Goal: Contribute content: Add original content to the website for others to see

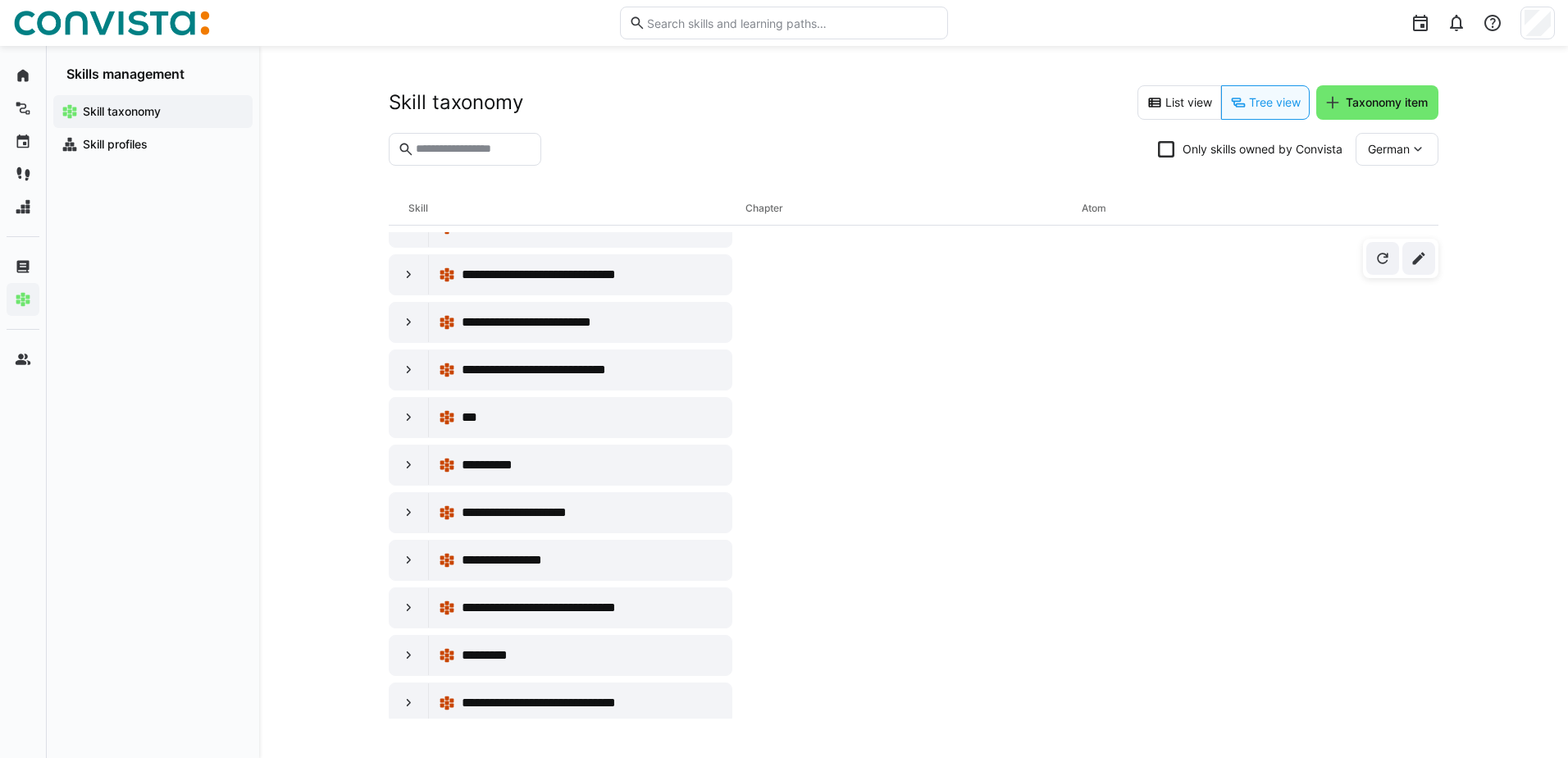
scroll to position [3281, 0]
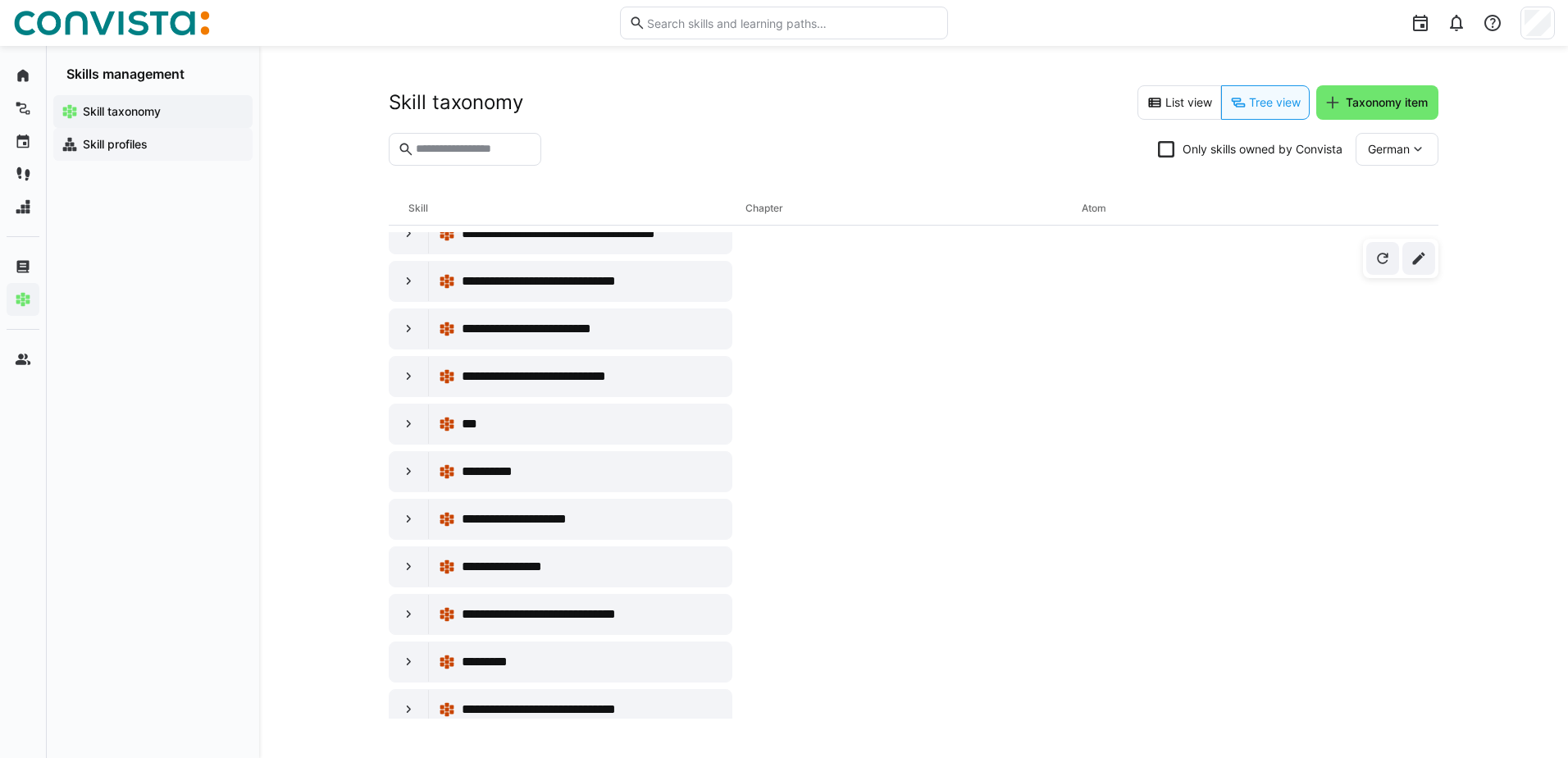
click at [0, 0] on app-navigation-label "Skill profiles" at bounding box center [0, 0] width 0 height 0
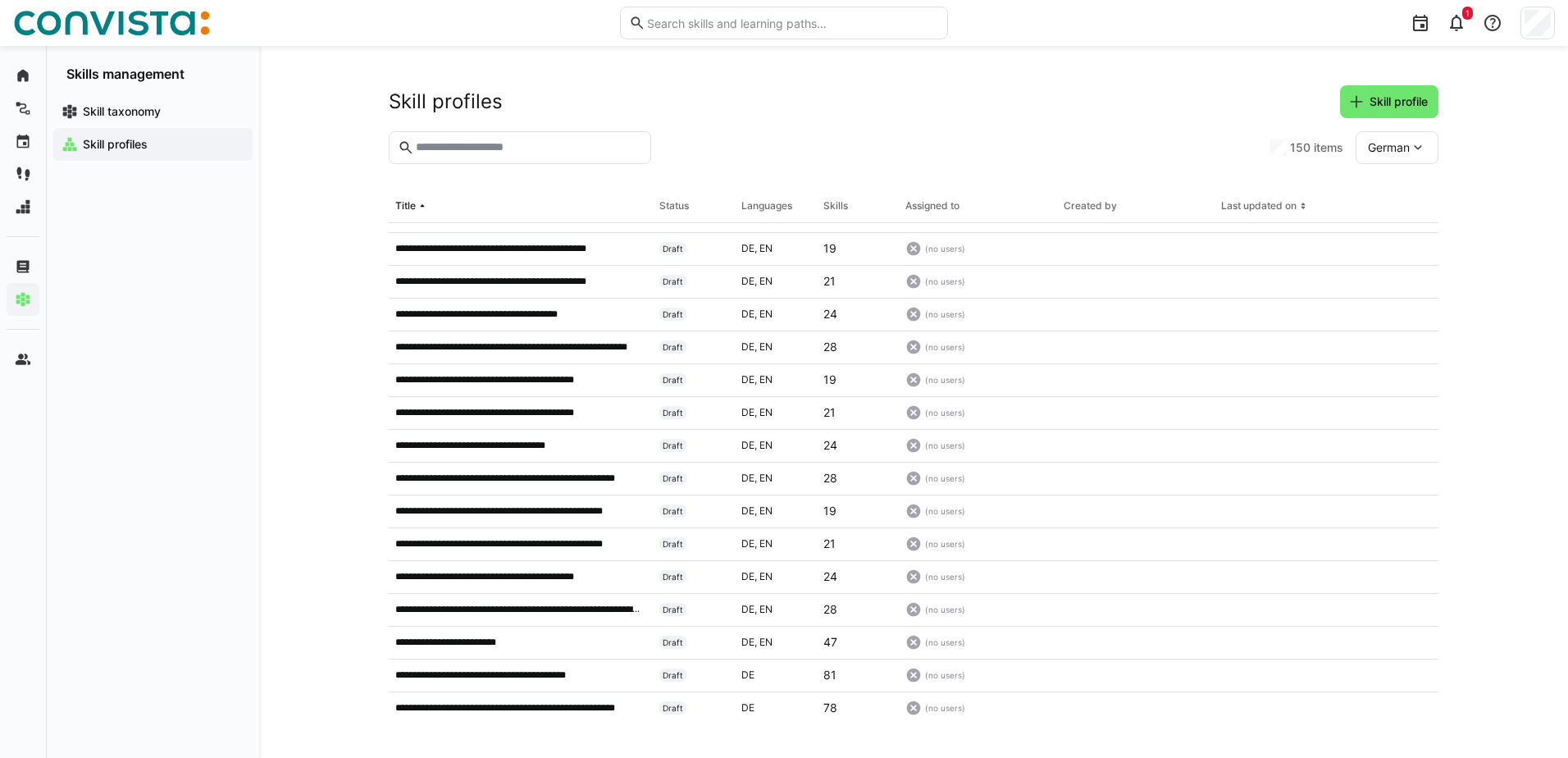
scroll to position [902, 0]
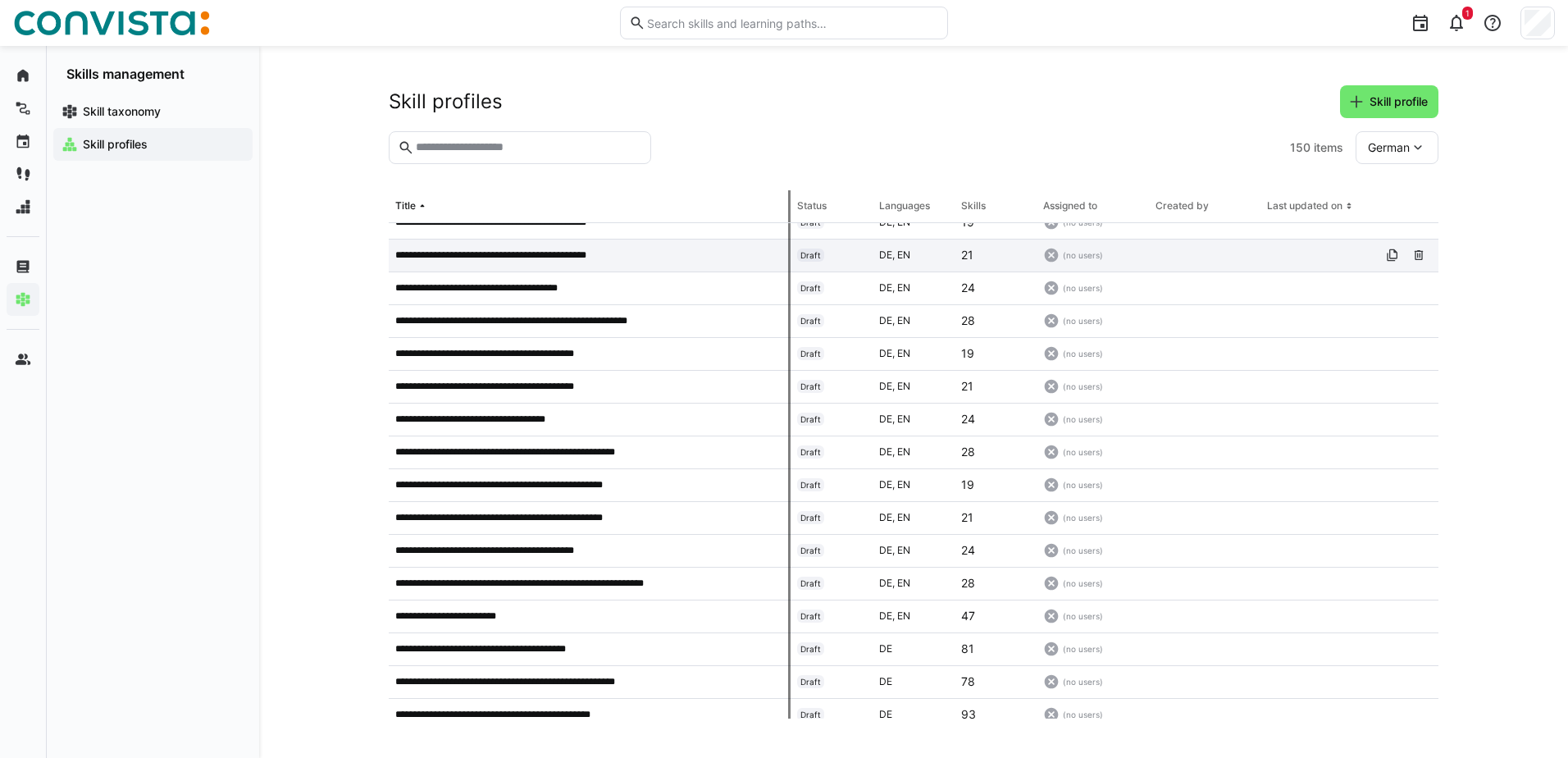
drag, startPoint x: 648, startPoint y: 209, endPoint x: 790, endPoint y: 242, distance: 145.8
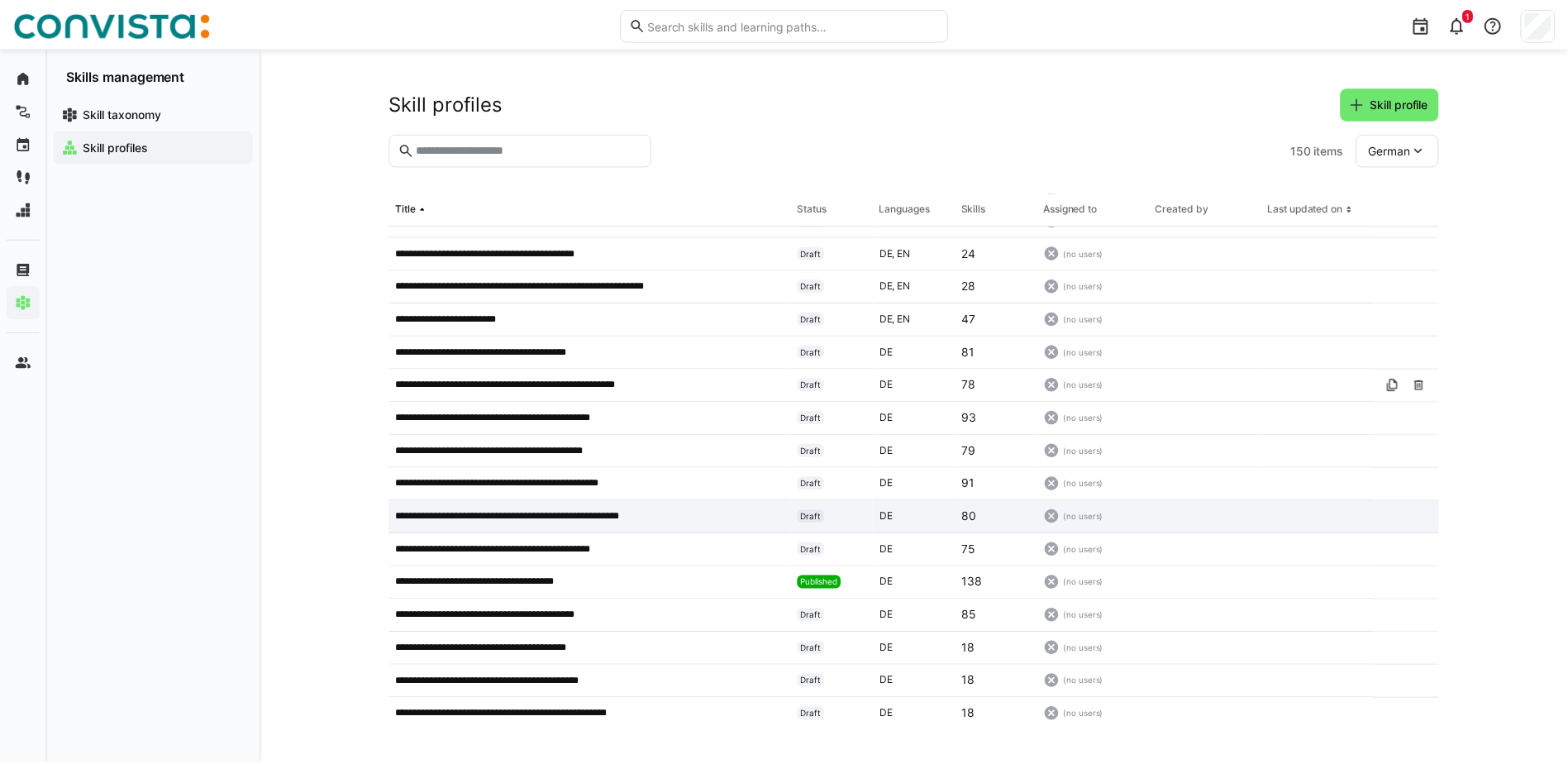
scroll to position [1240, 0]
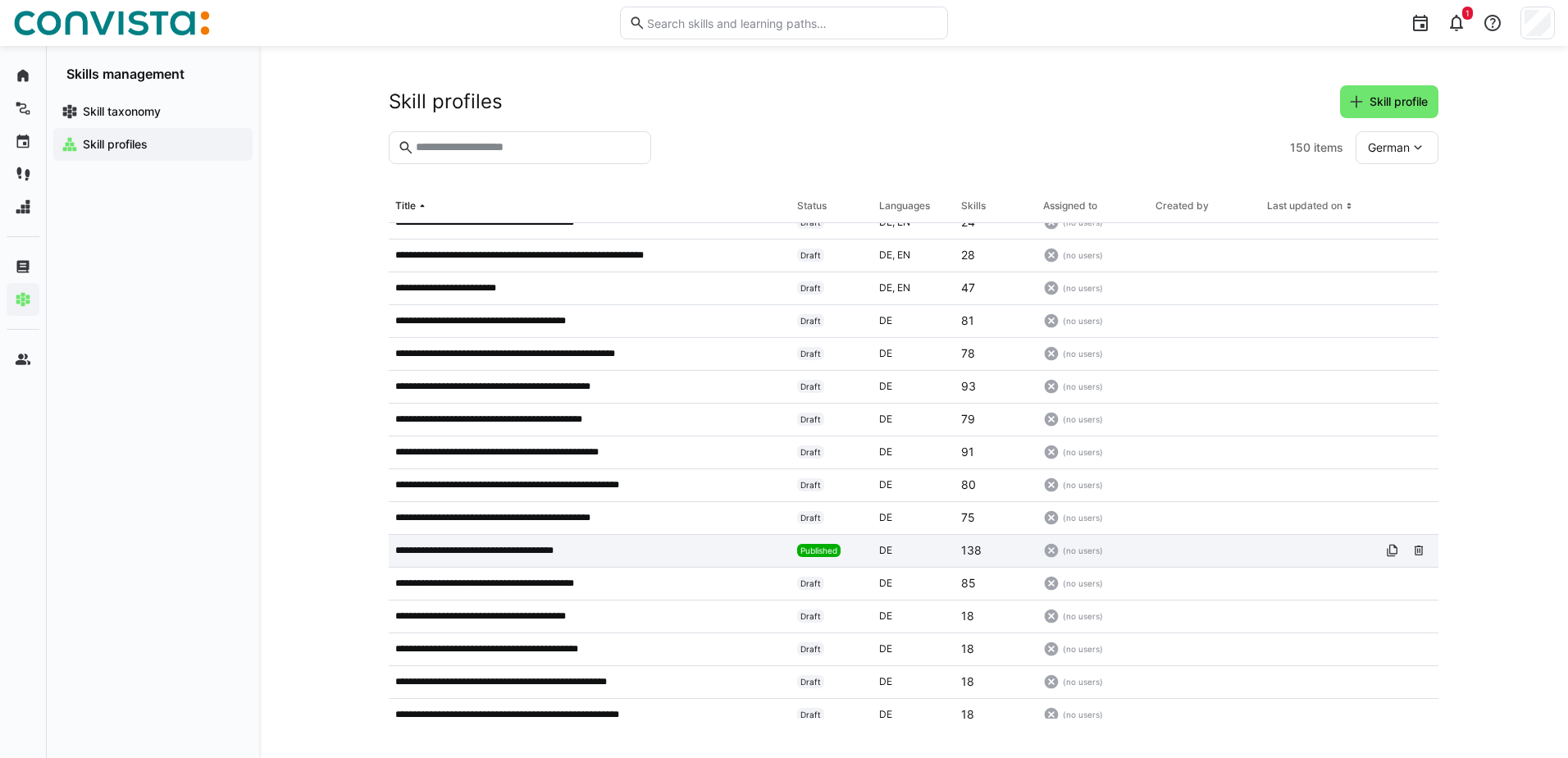
click at [645, 549] on app-table-first-column "**********" at bounding box center [590, 551] width 389 height 13
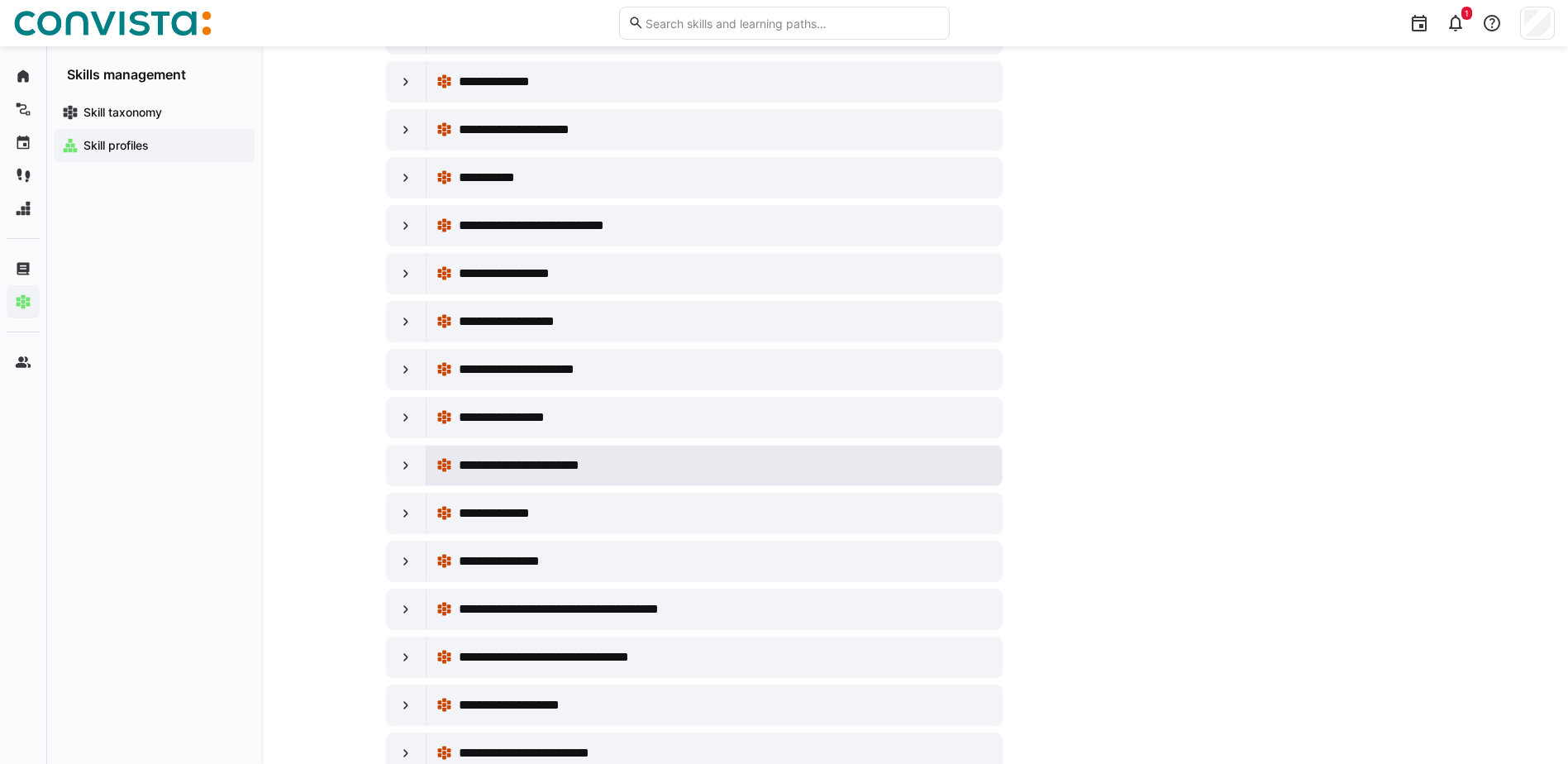
scroll to position [627, 0]
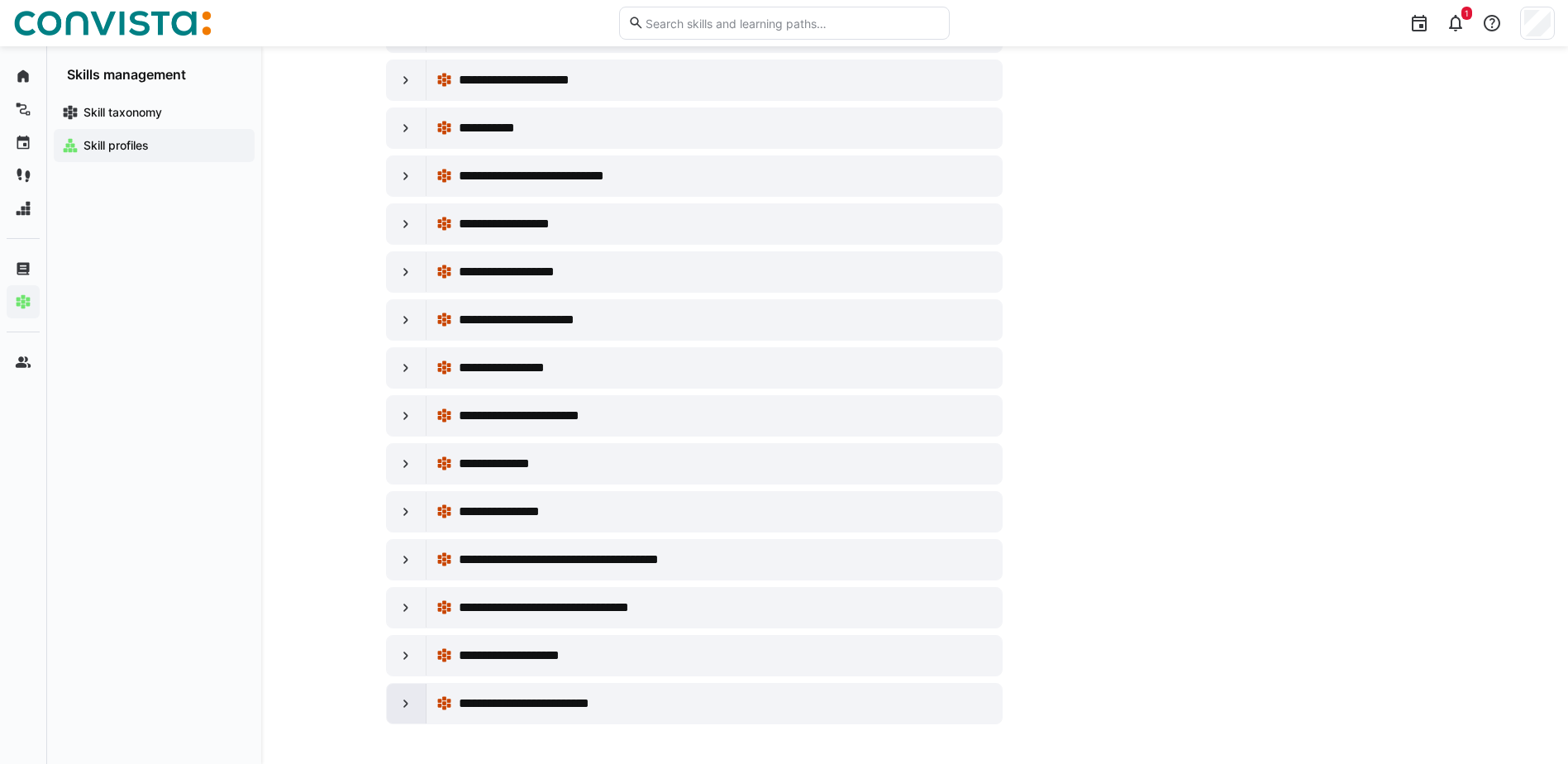
click at [397, 700] on eds-icon at bounding box center [406, 703] width 17 height 17
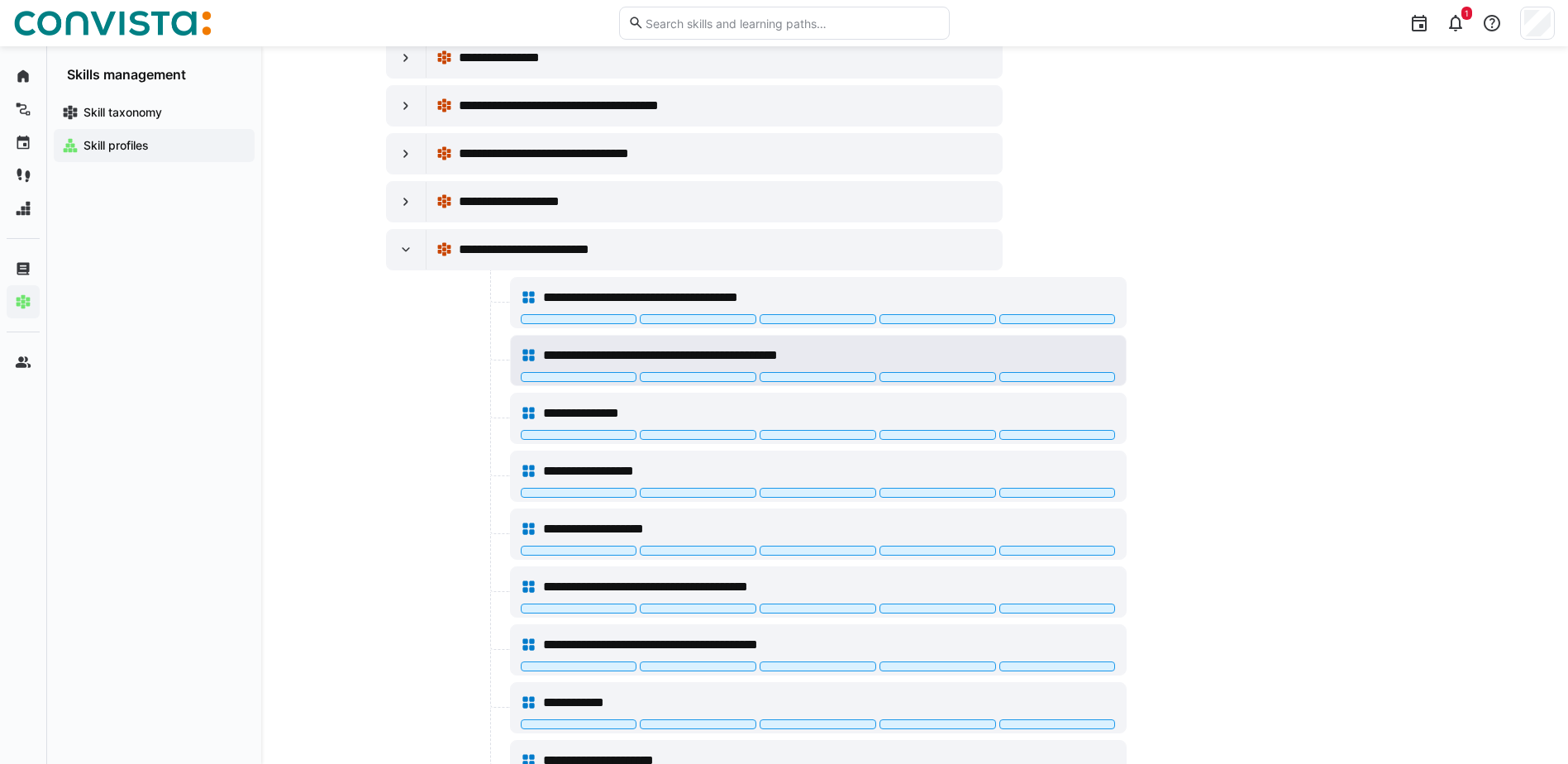
scroll to position [1064, 0]
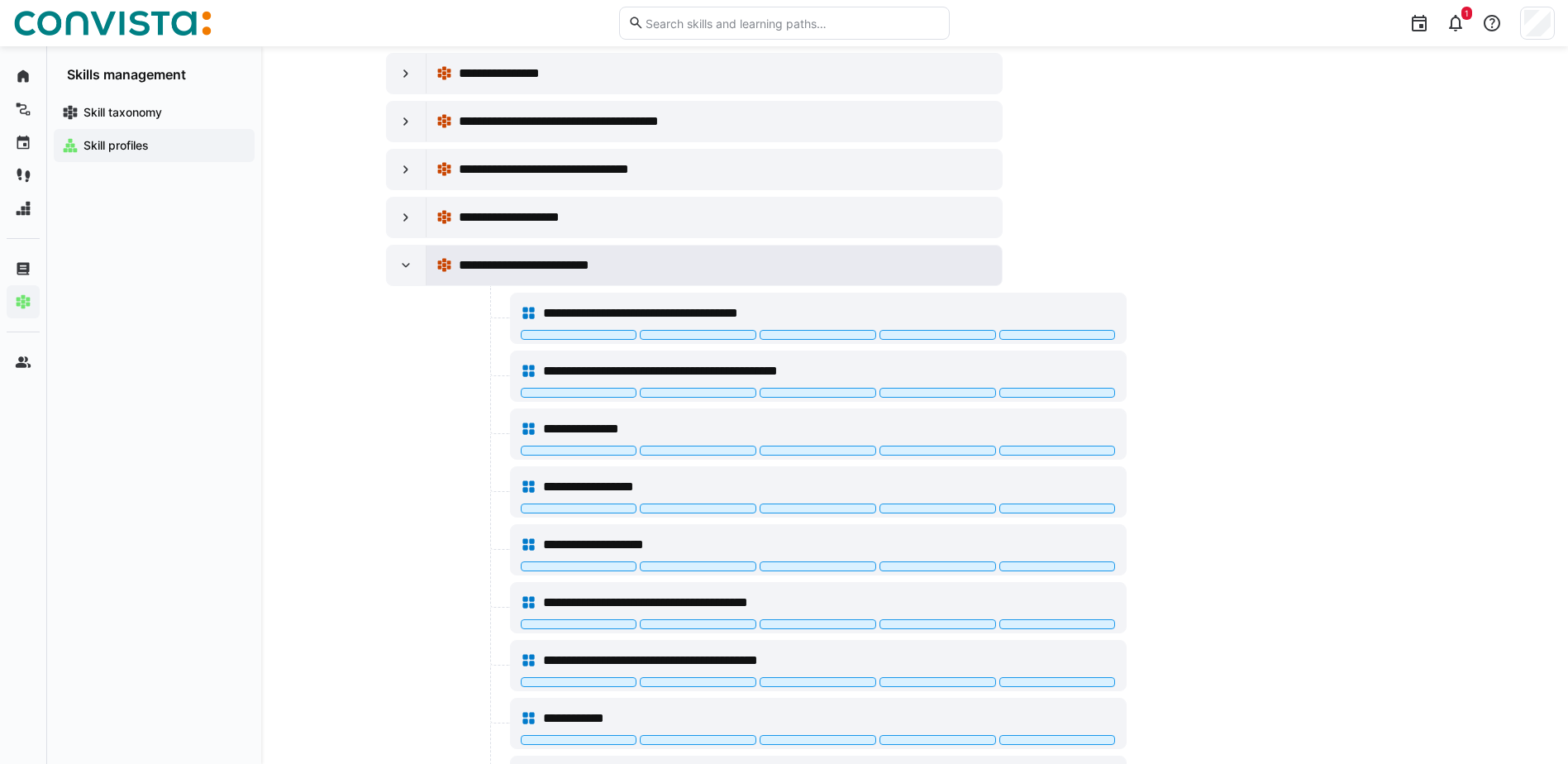
click at [583, 271] on span "**********" at bounding box center [536, 265] width 155 height 20
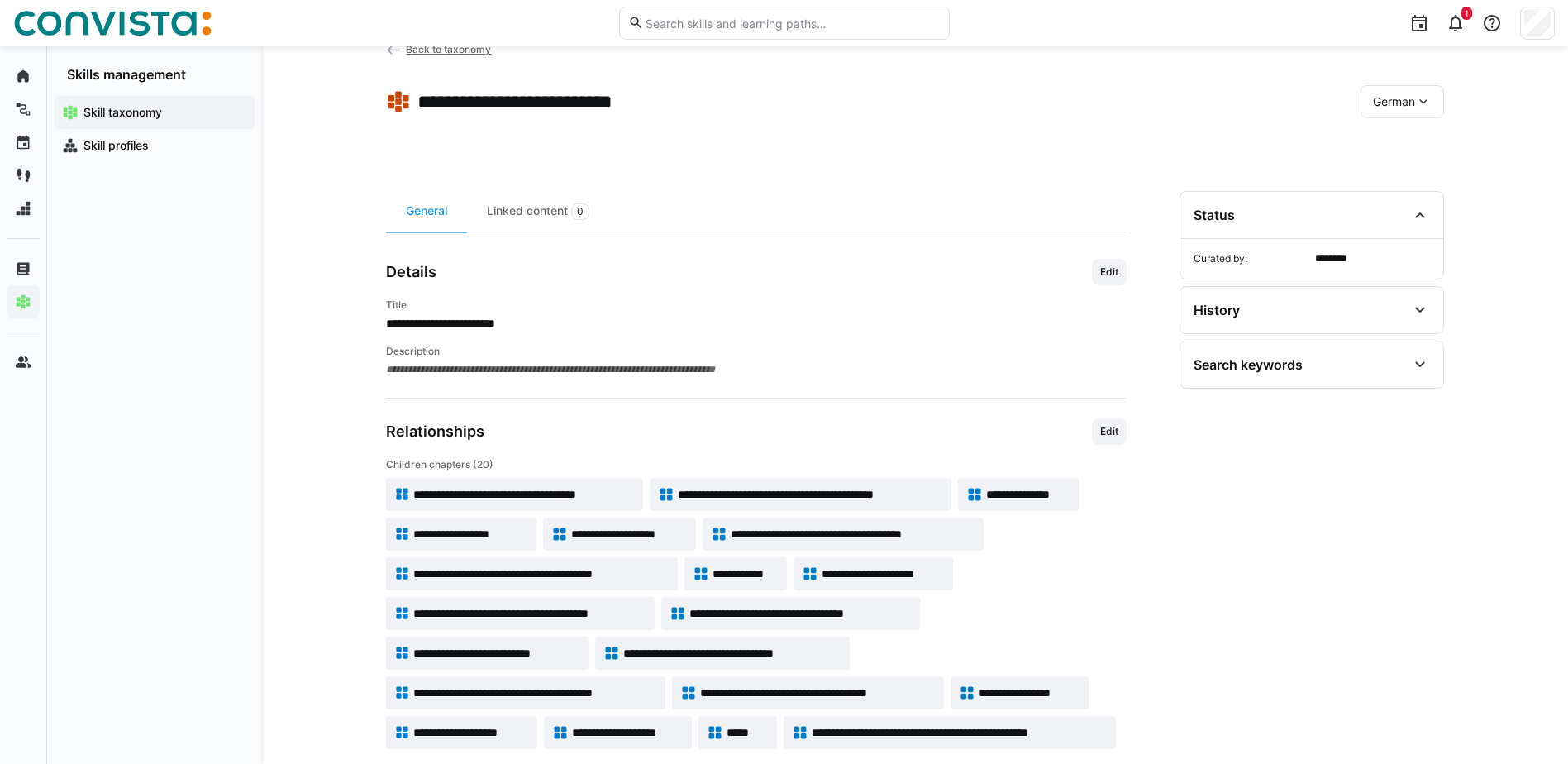
scroll to position [70, 0]
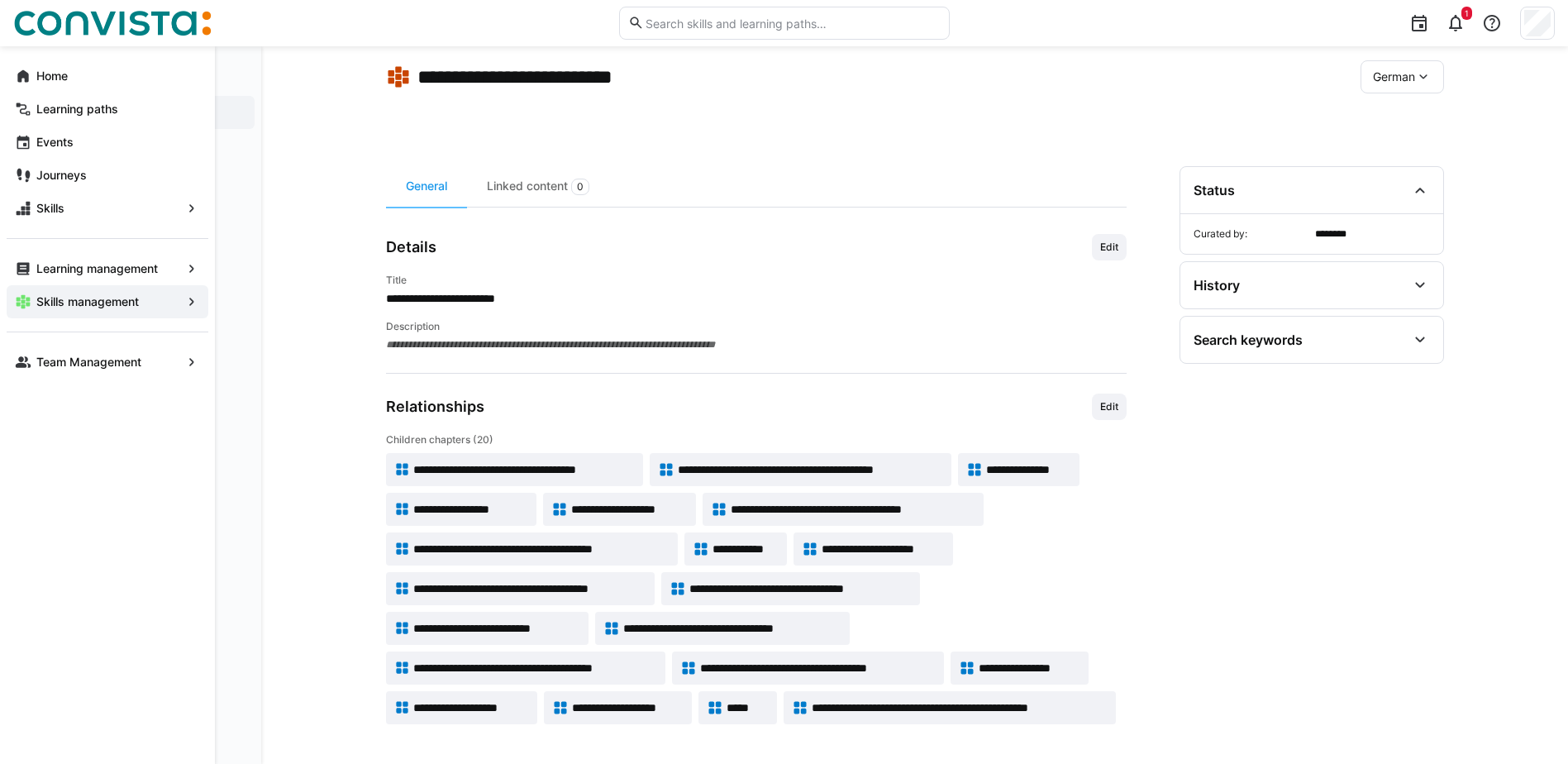
click at [187, 301] on eds-icon at bounding box center [192, 302] width 17 height 17
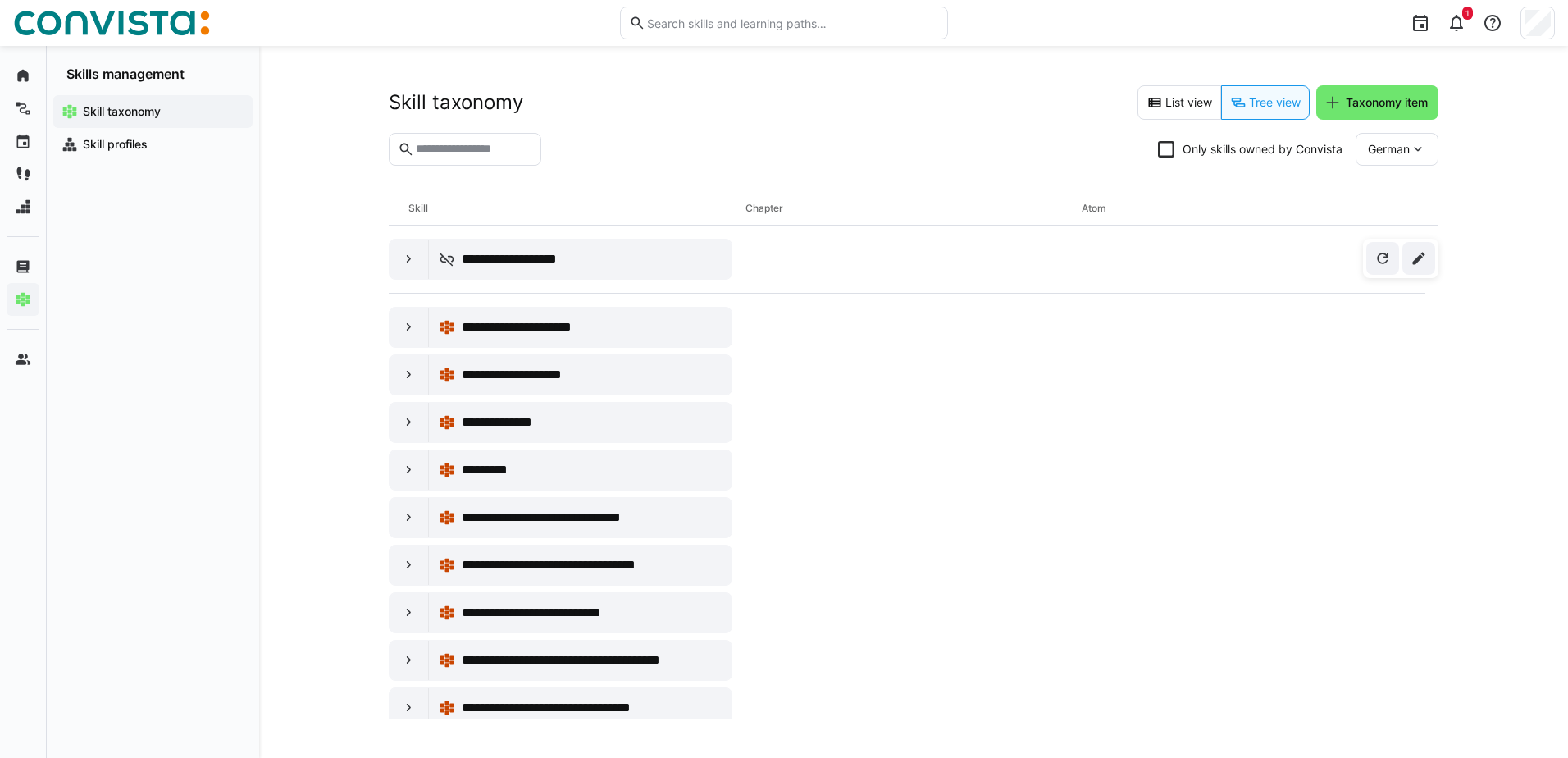
click at [0, 0] on app-navigation-label "Skill taxonomy" at bounding box center [0, 0] width 0 height 0
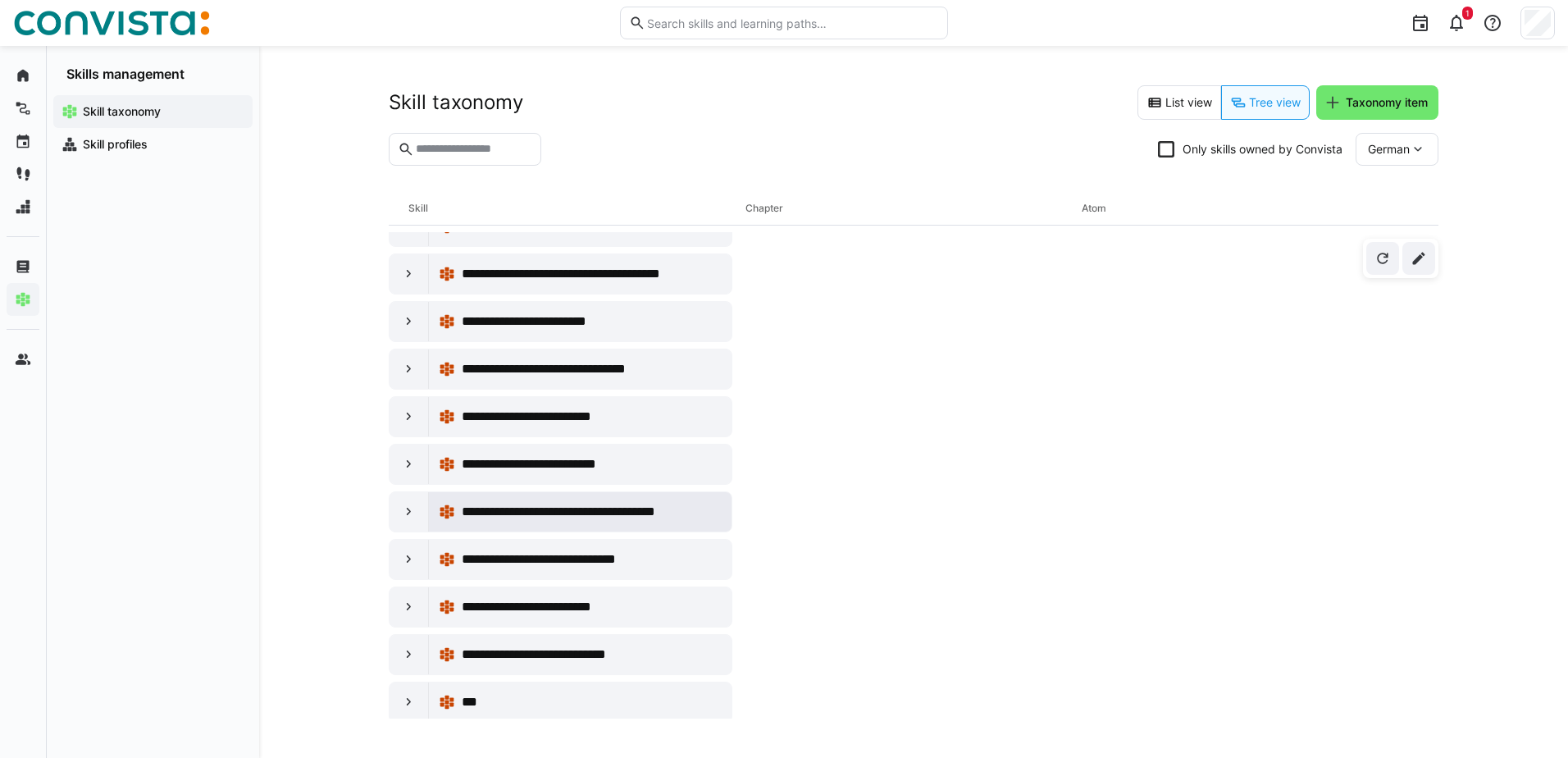
scroll to position [2050, 0]
click at [414, 420] on eds-icon at bounding box center [409, 417] width 17 height 17
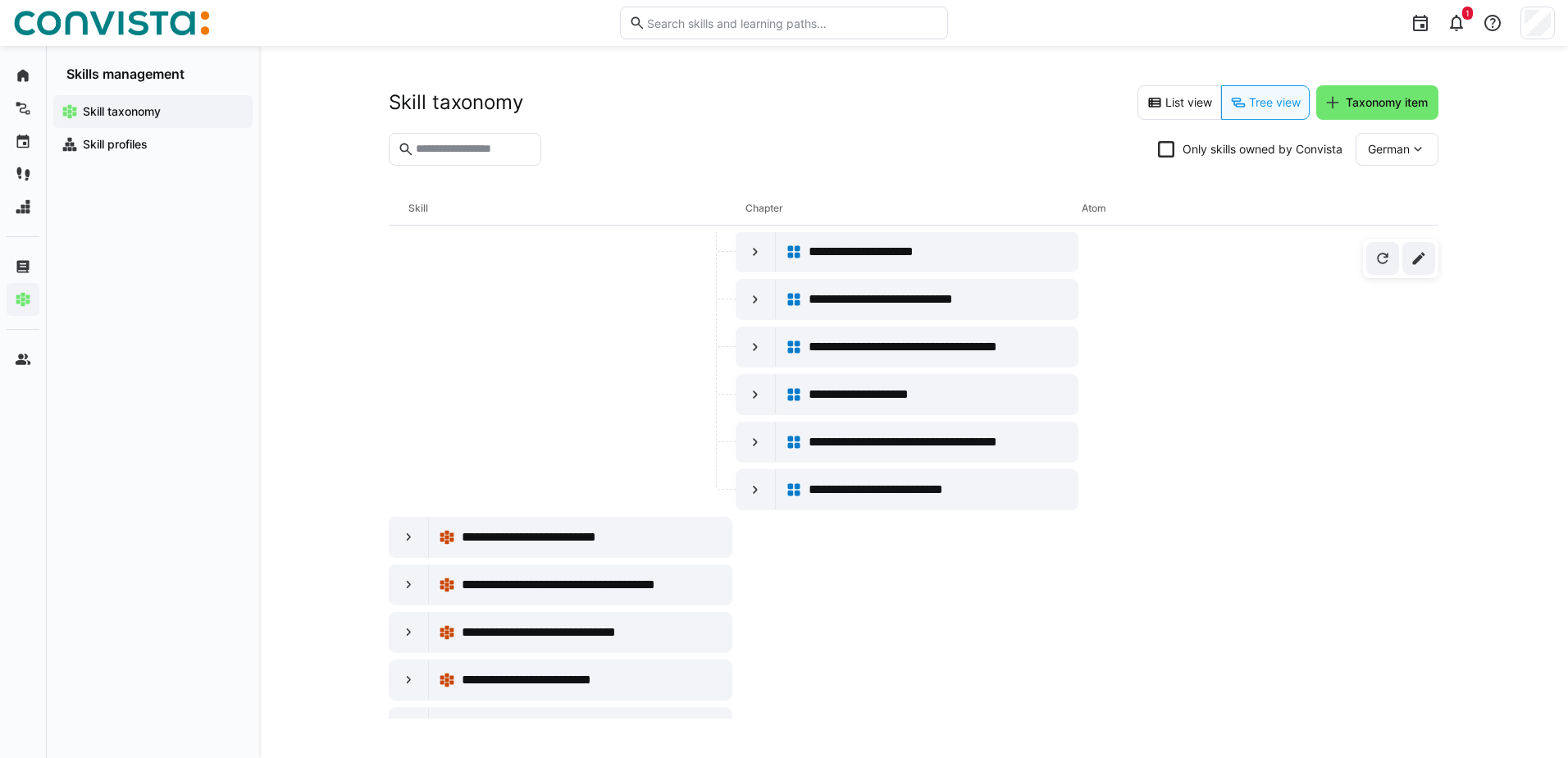
scroll to position [2789, 0]
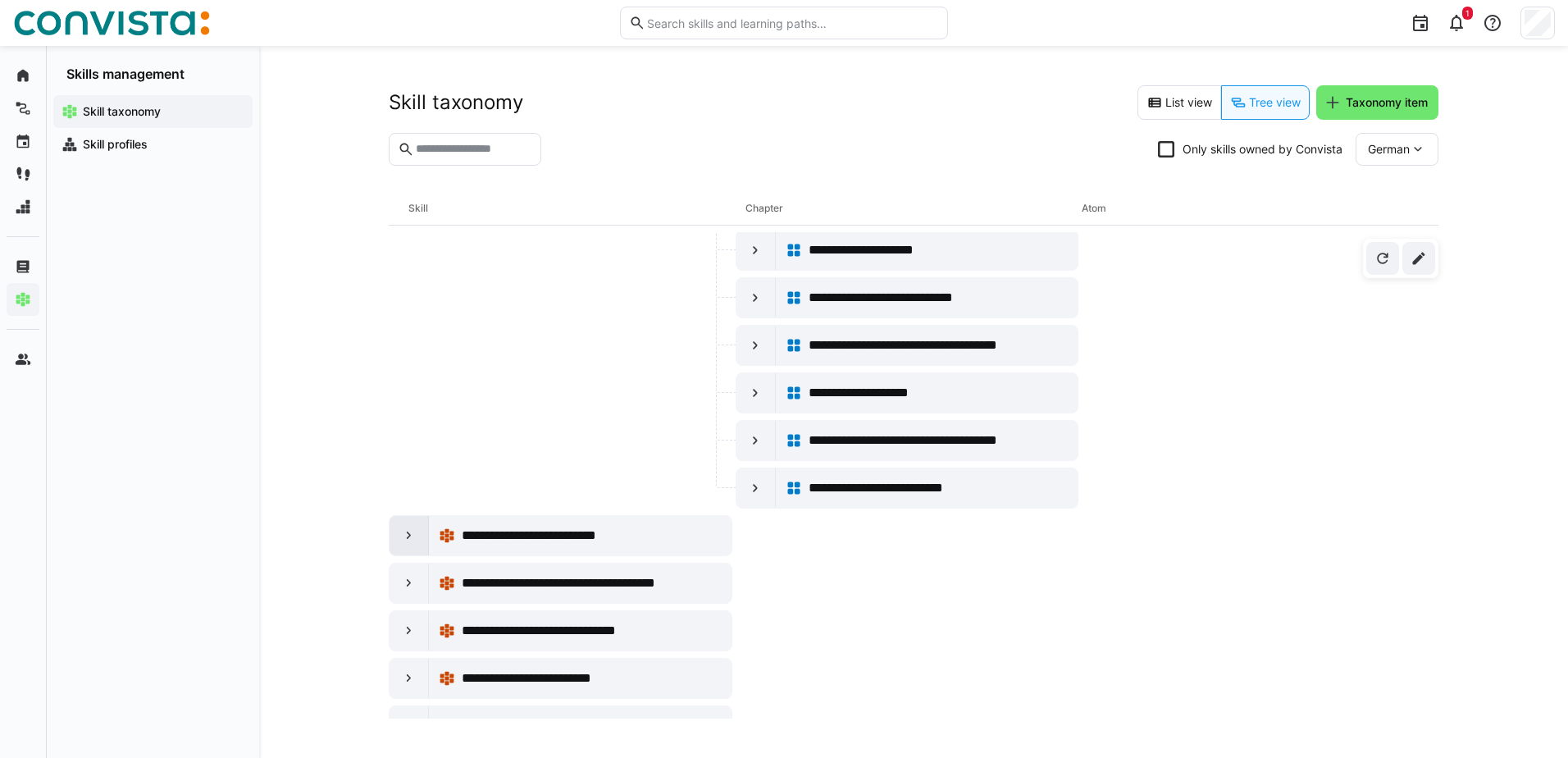
click at [406, 534] on eds-icon at bounding box center [409, 536] width 17 height 17
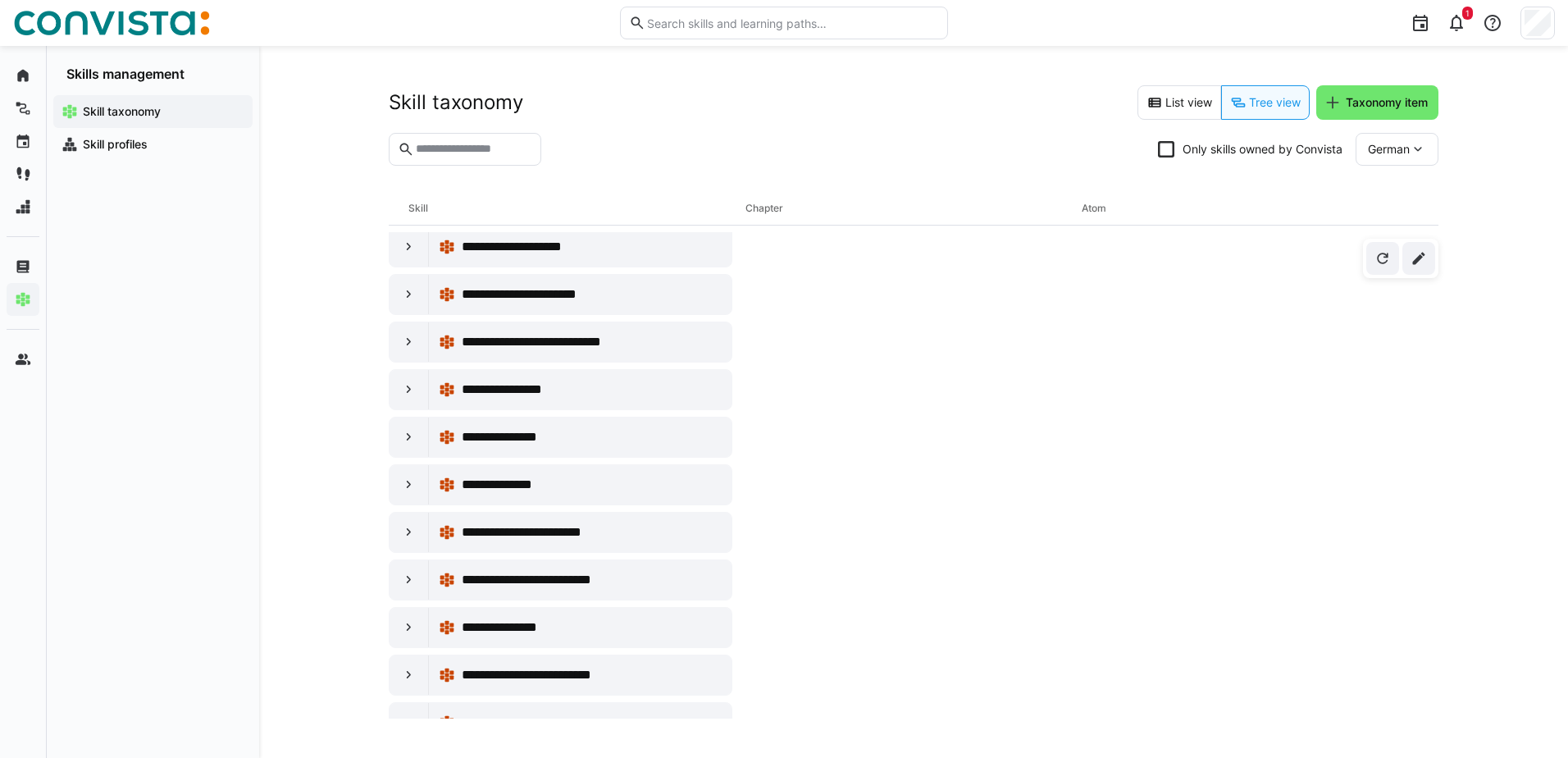
scroll to position [10529, 0]
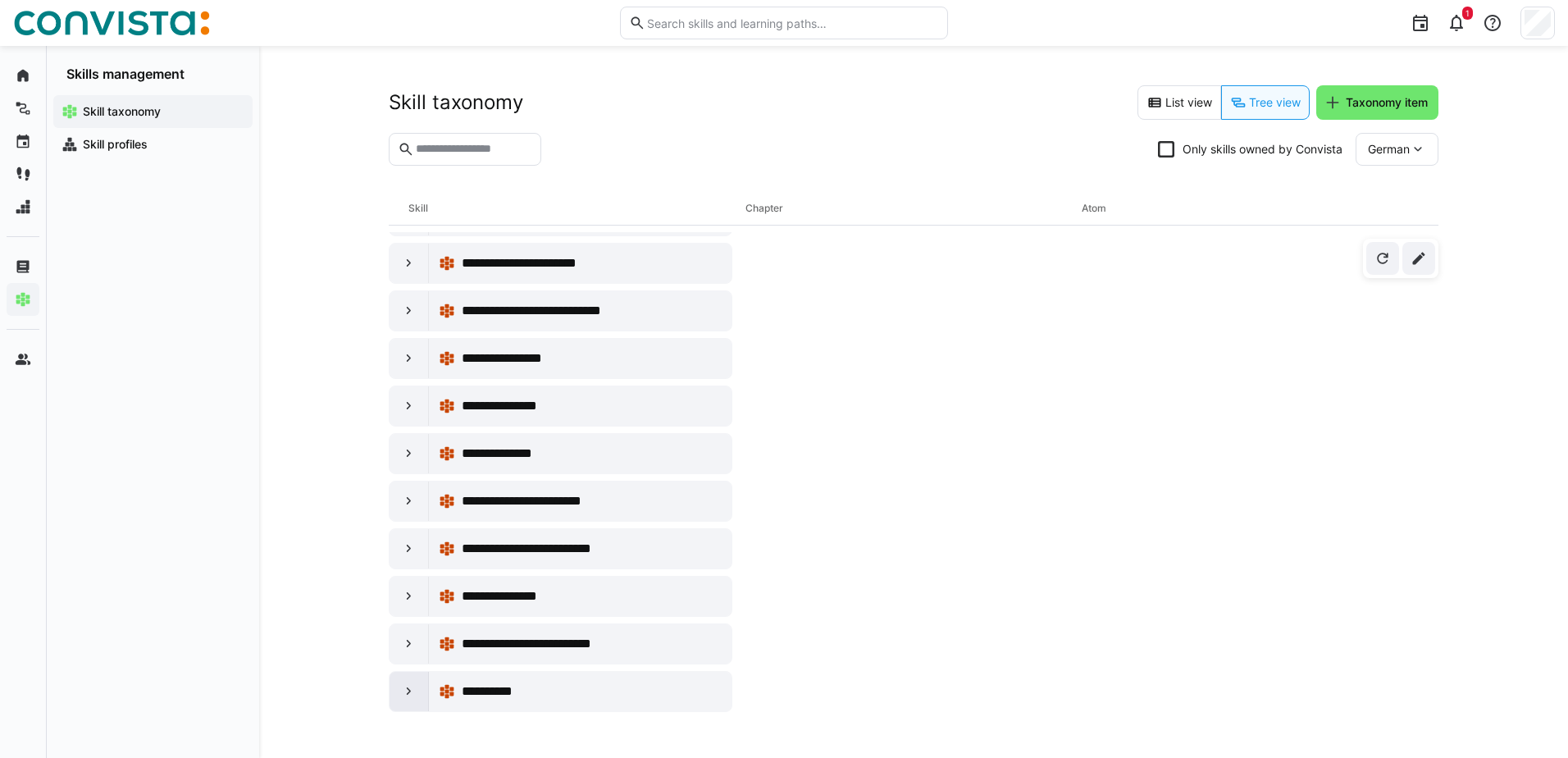
click at [402, 690] on eds-icon at bounding box center [409, 691] width 17 height 17
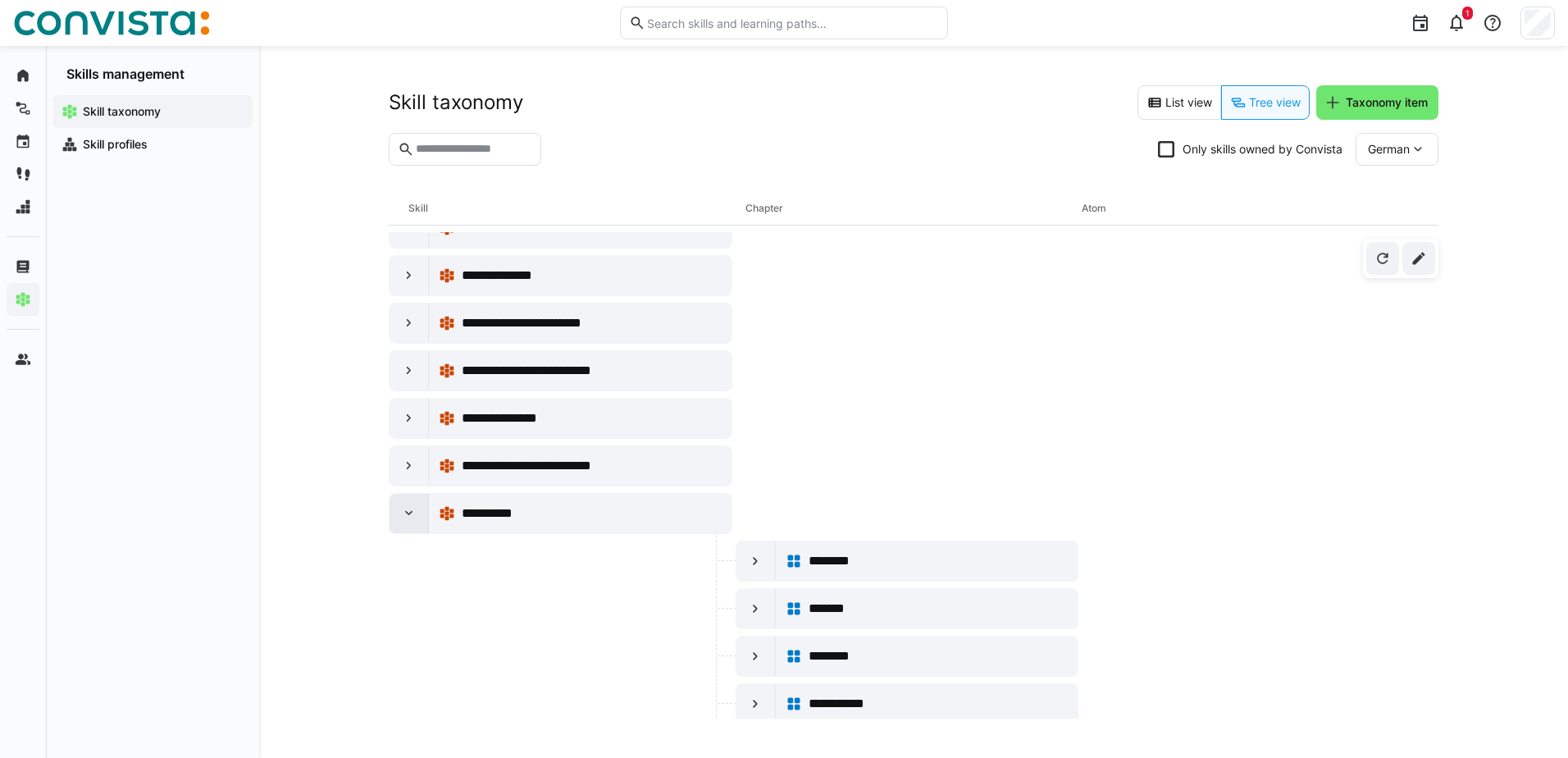
scroll to position [10767, 0]
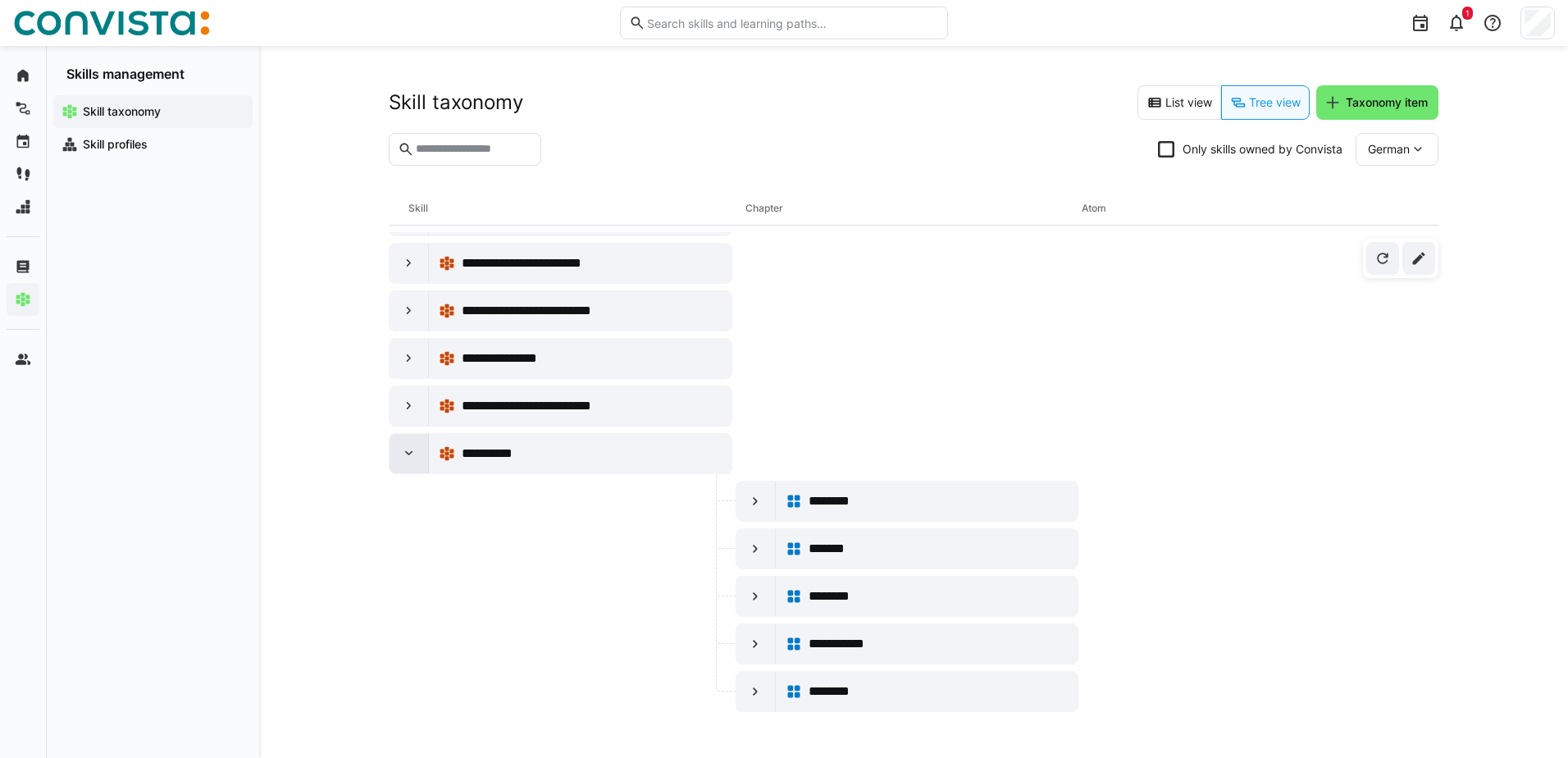
click at [403, 456] on eds-icon at bounding box center [409, 454] width 17 height 17
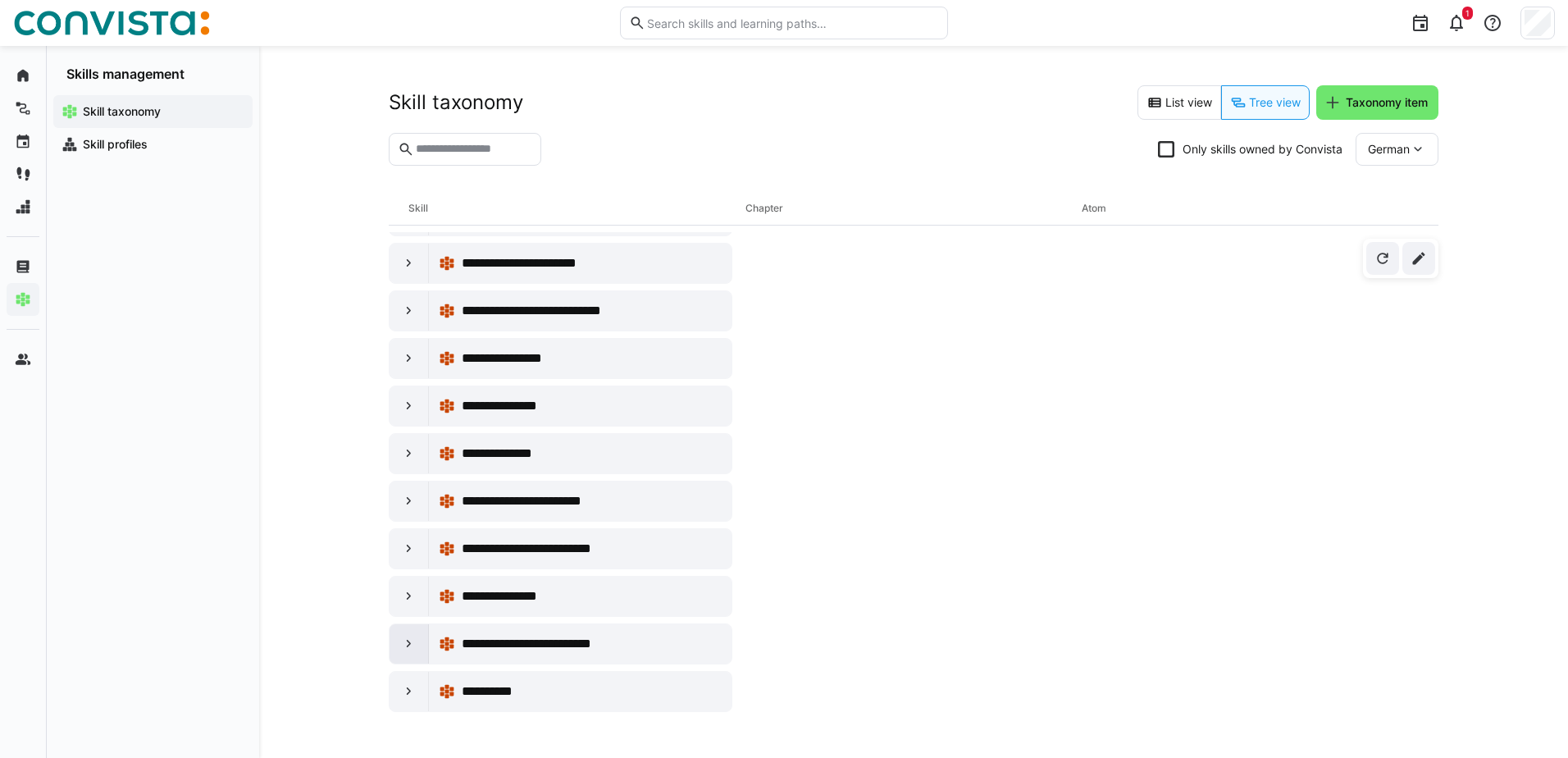
click at [405, 640] on eds-icon at bounding box center [409, 644] width 17 height 17
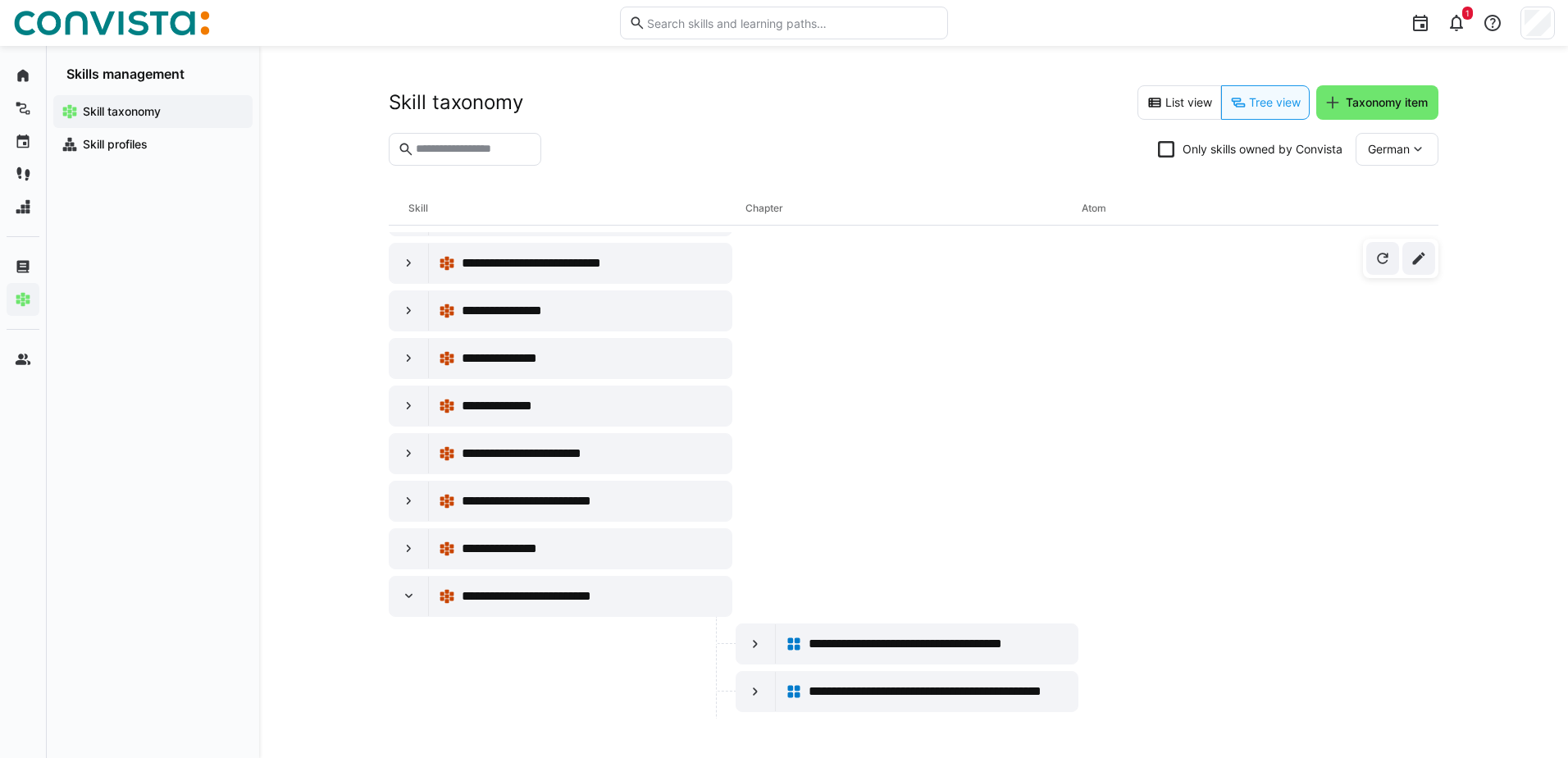
scroll to position [10767, 0]
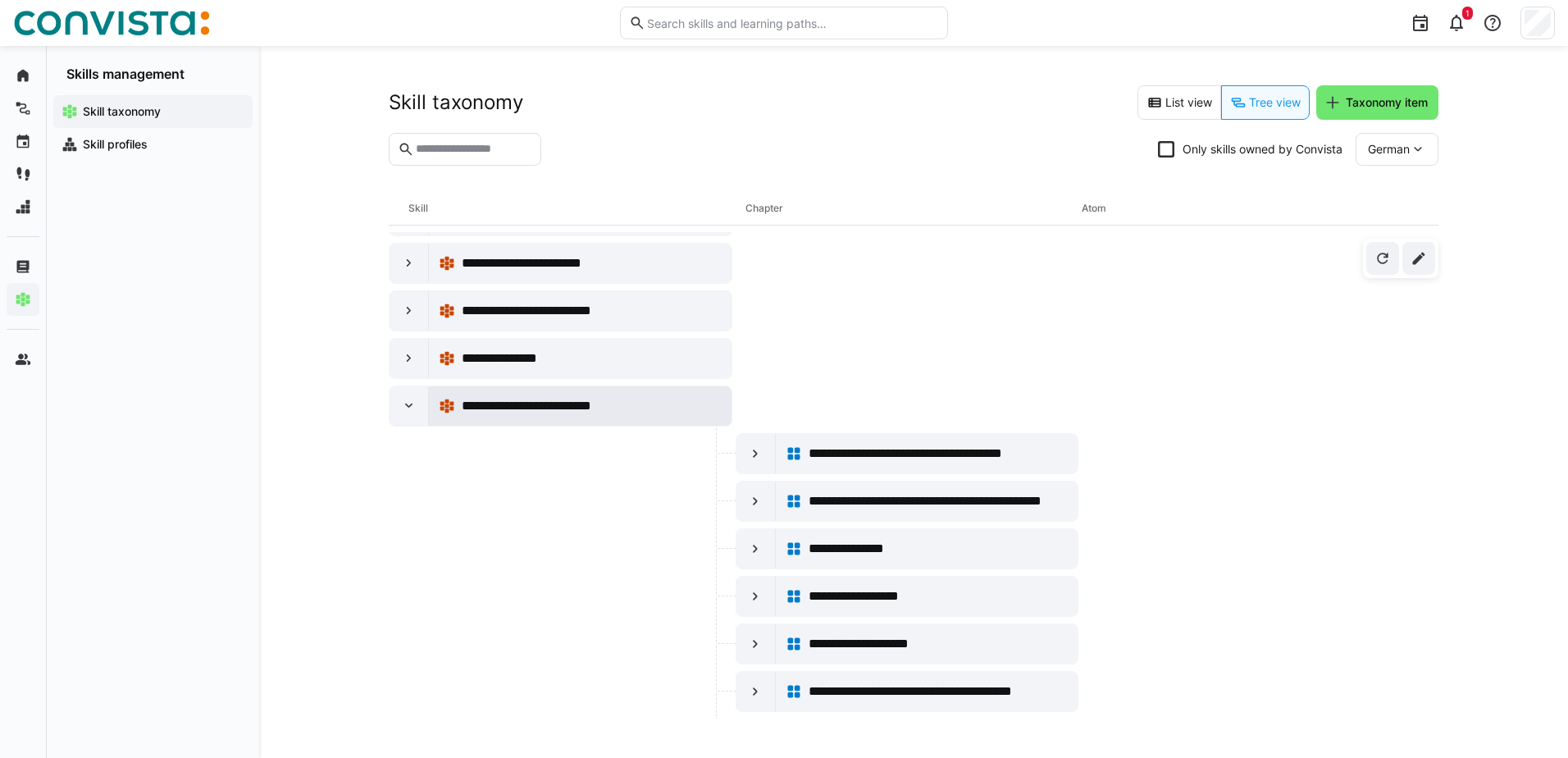
click at [544, 409] on span "**********" at bounding box center [539, 405] width 154 height 19
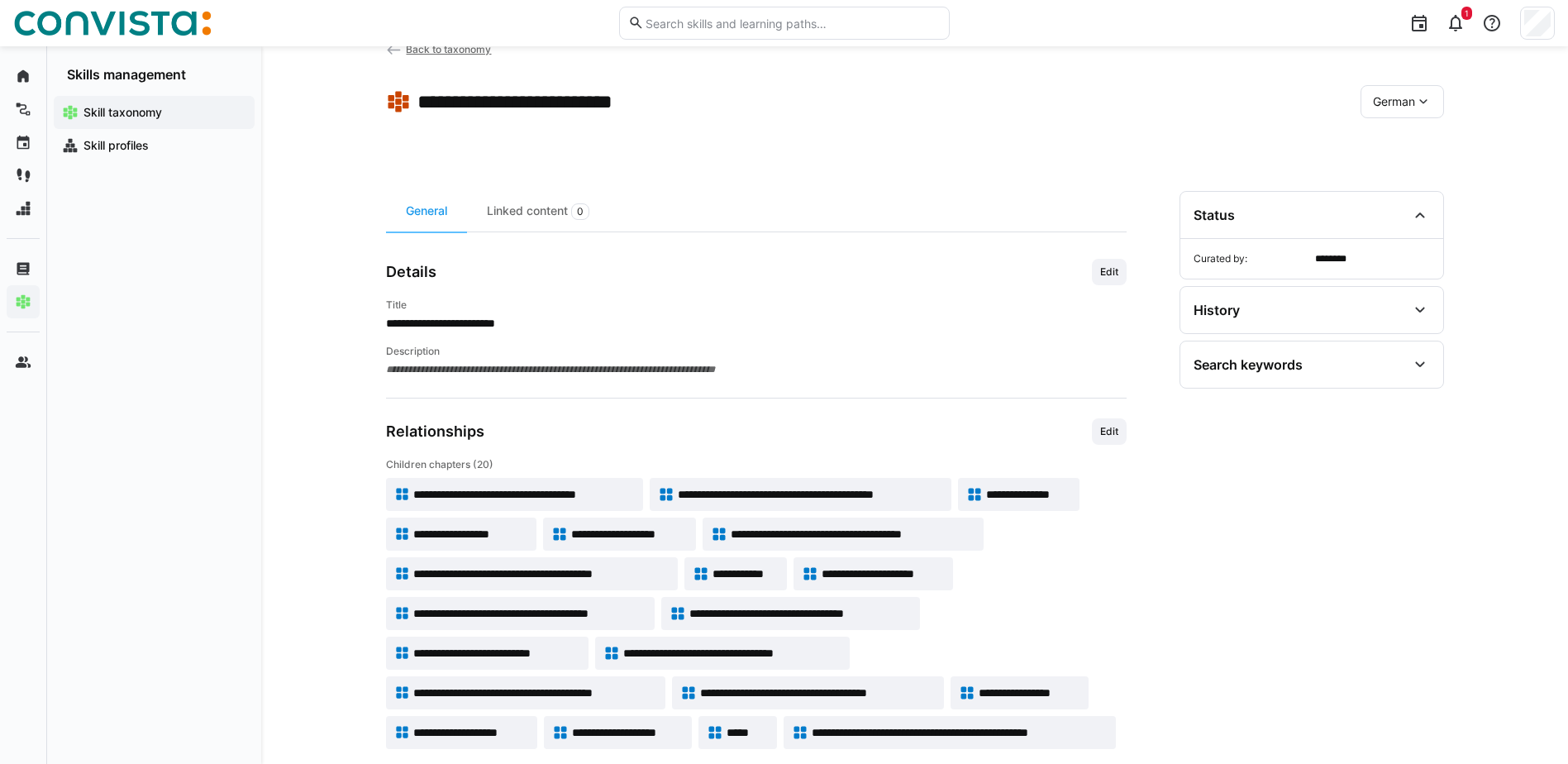
scroll to position [70, 0]
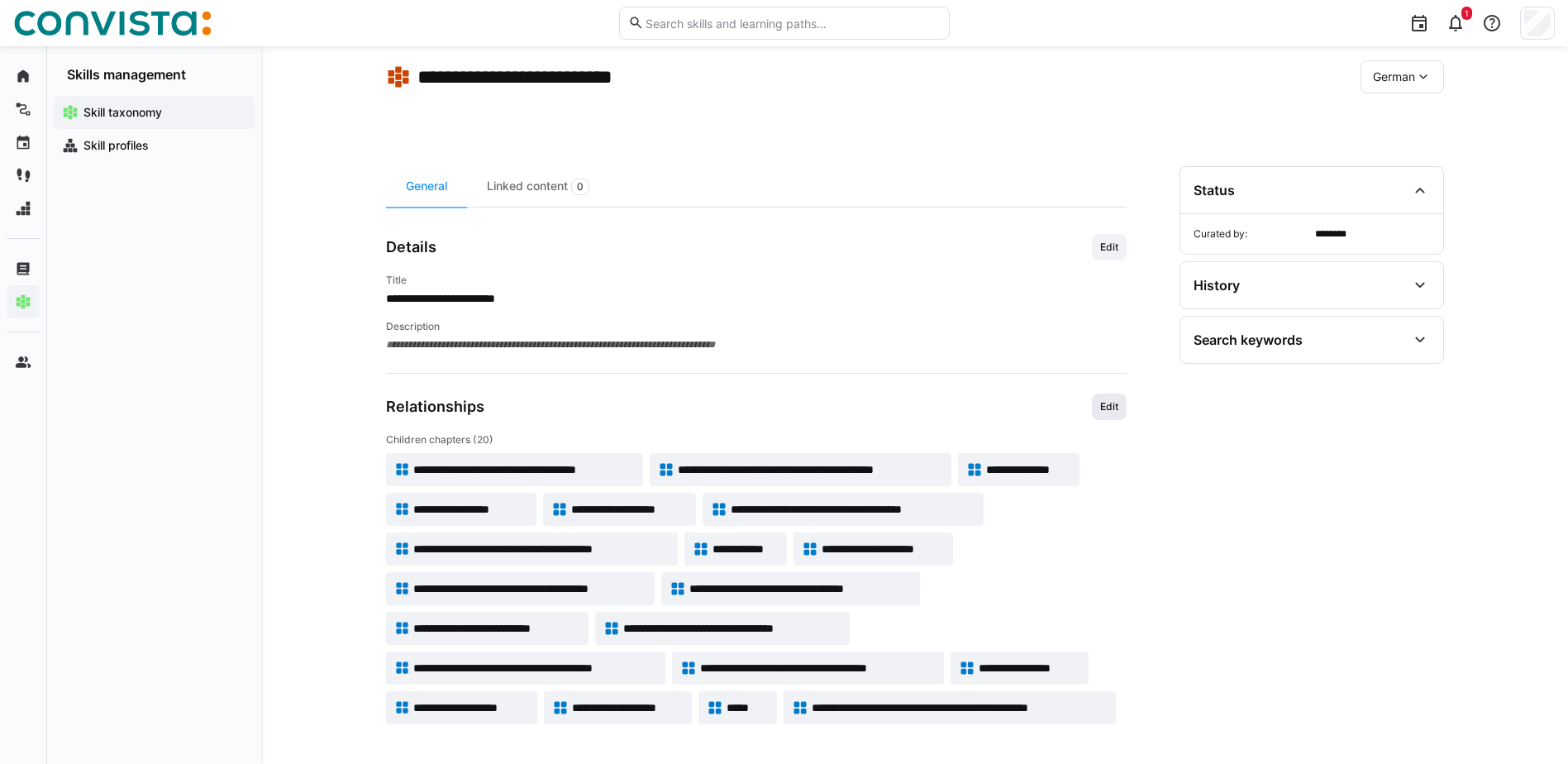
click at [1095, 413] on span "Edit" at bounding box center [1109, 407] width 35 height 26
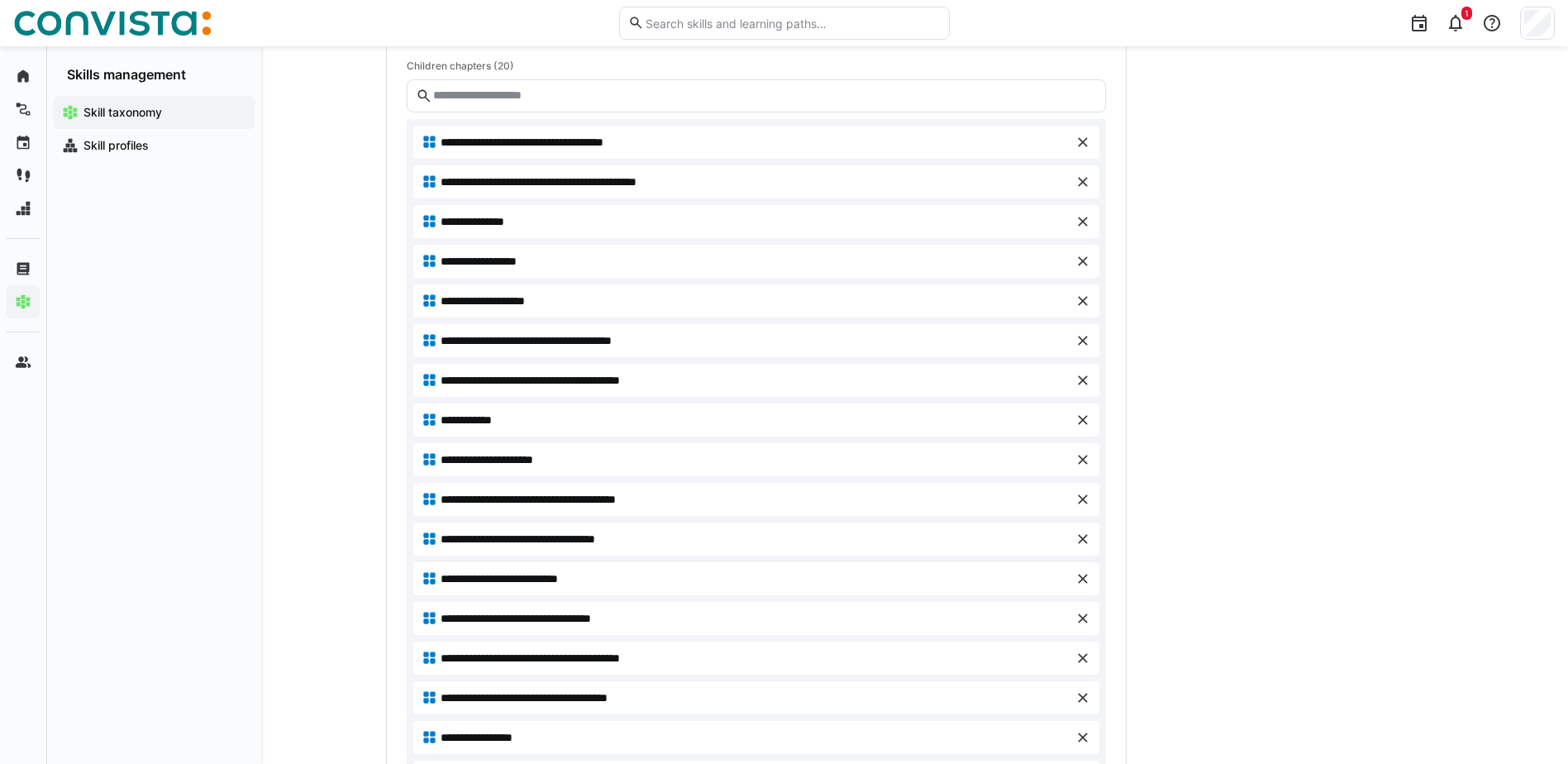
scroll to position [483, 0]
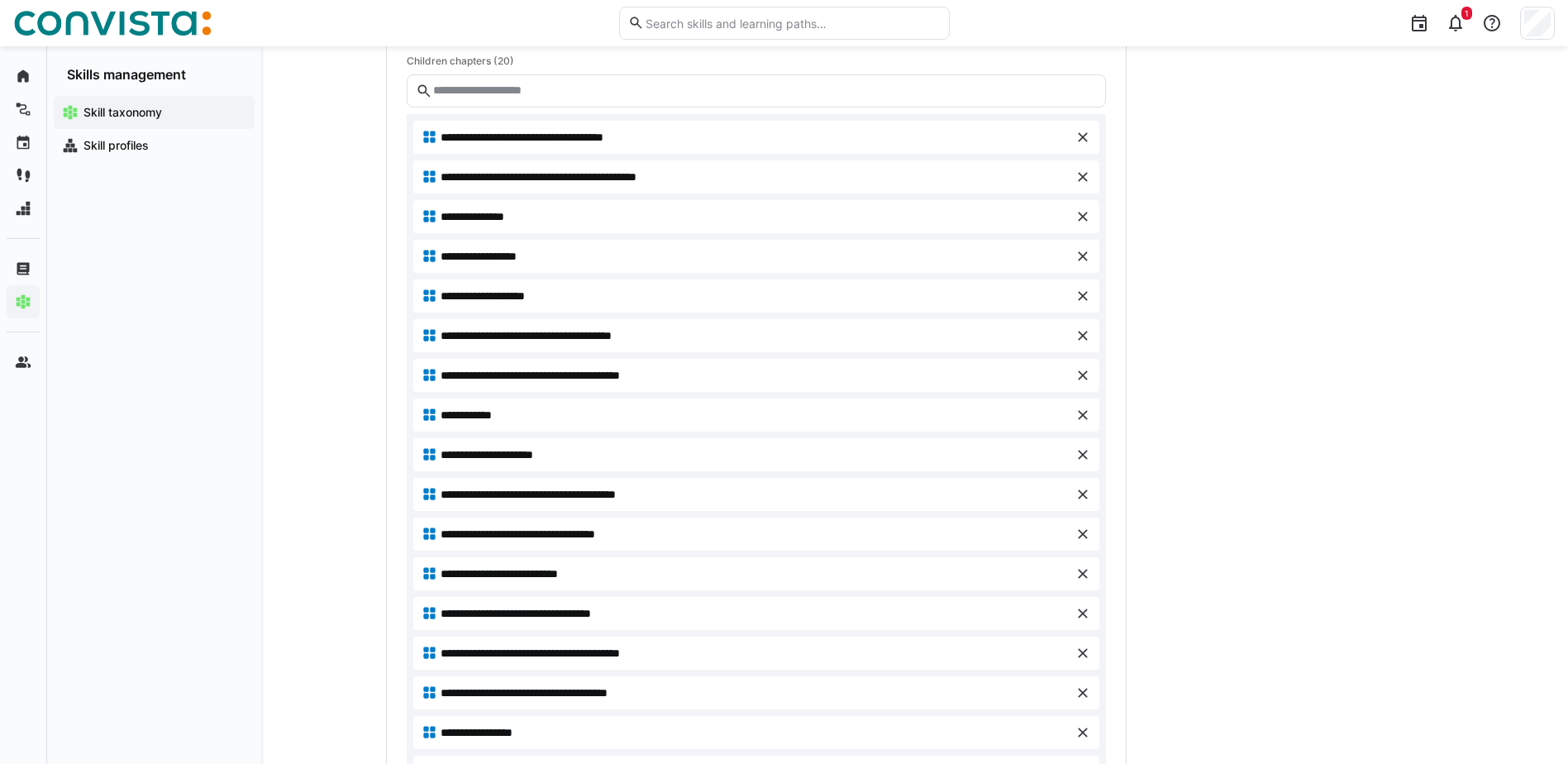
click at [657, 337] on span "**********" at bounding box center [562, 336] width 244 height 17
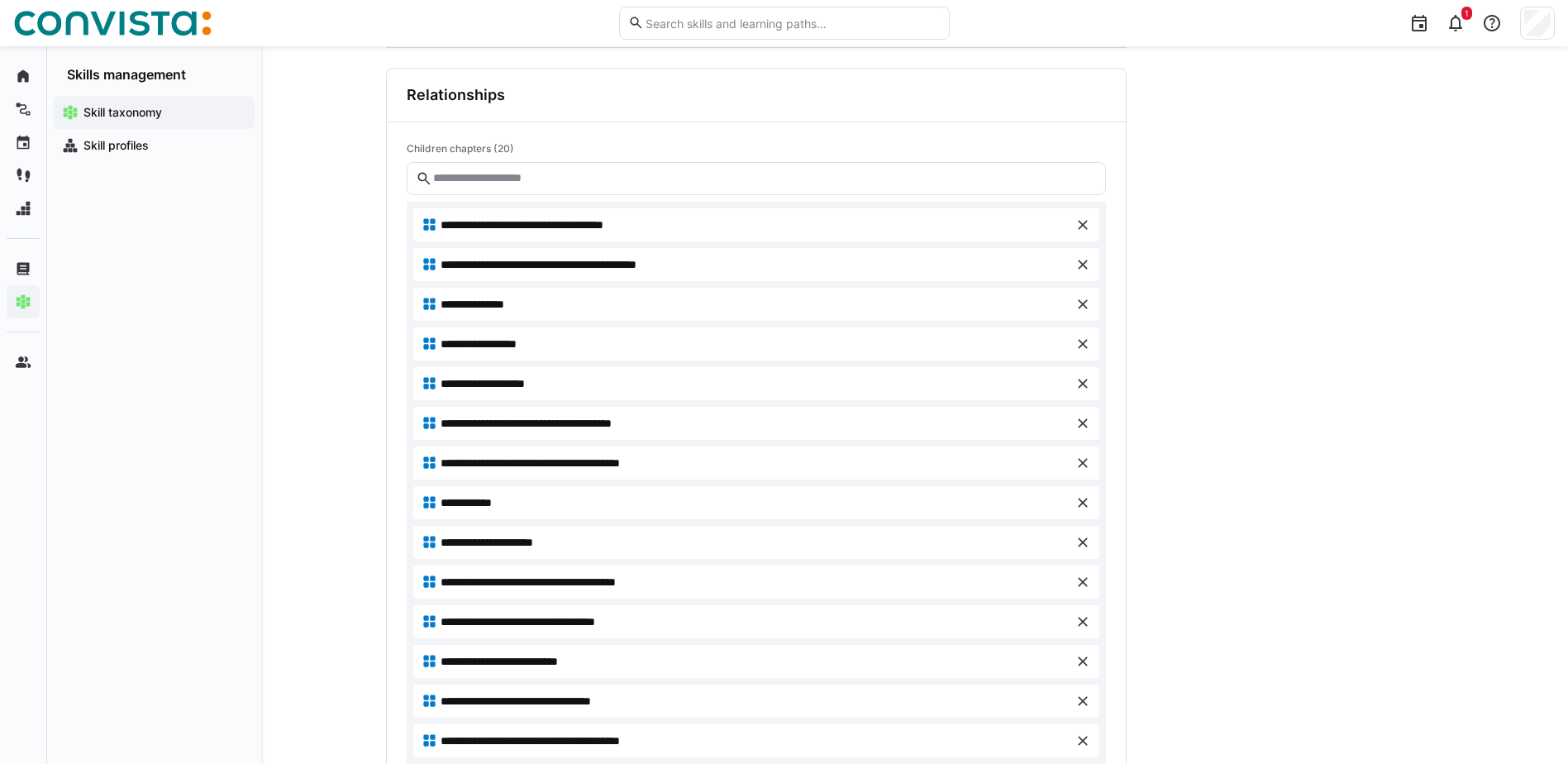
scroll to position [457, 0]
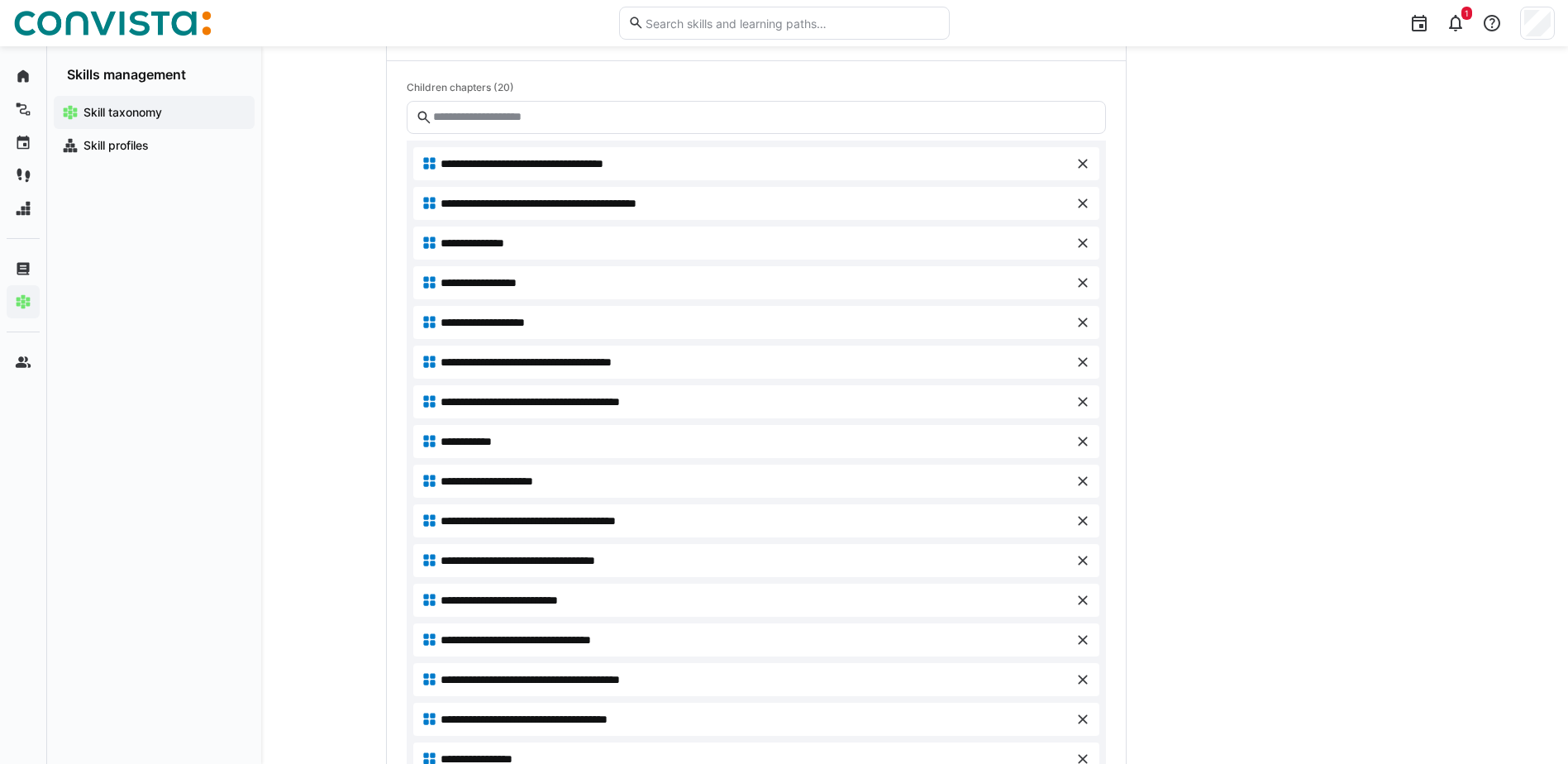
click at [573, 362] on span "**********" at bounding box center [562, 362] width 244 height 17
click at [649, 361] on span "**********" at bounding box center [562, 362] width 244 height 17
drag, startPoint x: 649, startPoint y: 361, endPoint x: 425, endPoint y: 359, distance: 224.0
click at [425, 359] on eds-icon at bounding box center [430, 362] width 17 height 17
click at [432, 359] on eds-icon at bounding box center [430, 362] width 17 height 17
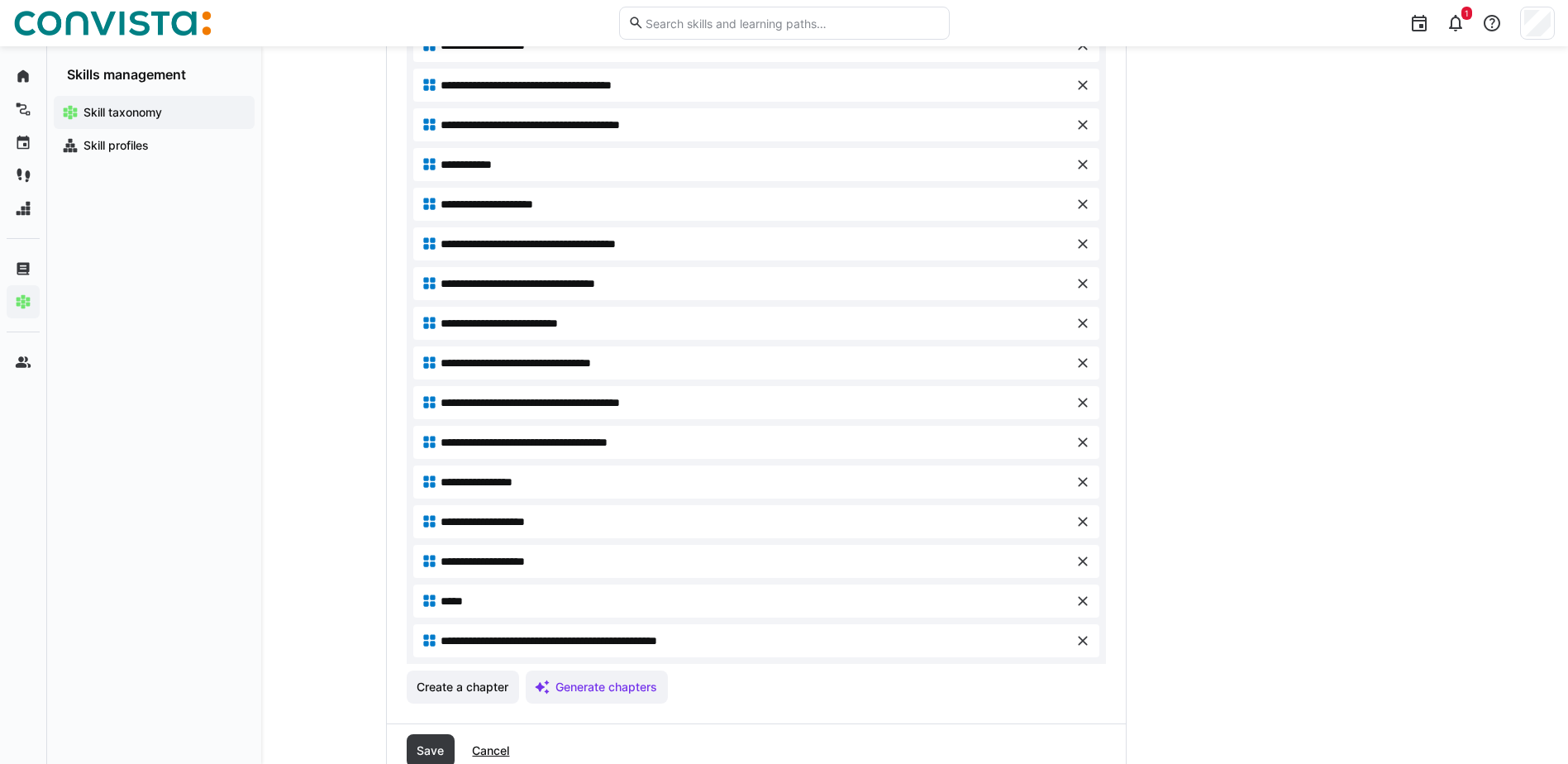
scroll to position [705, 0]
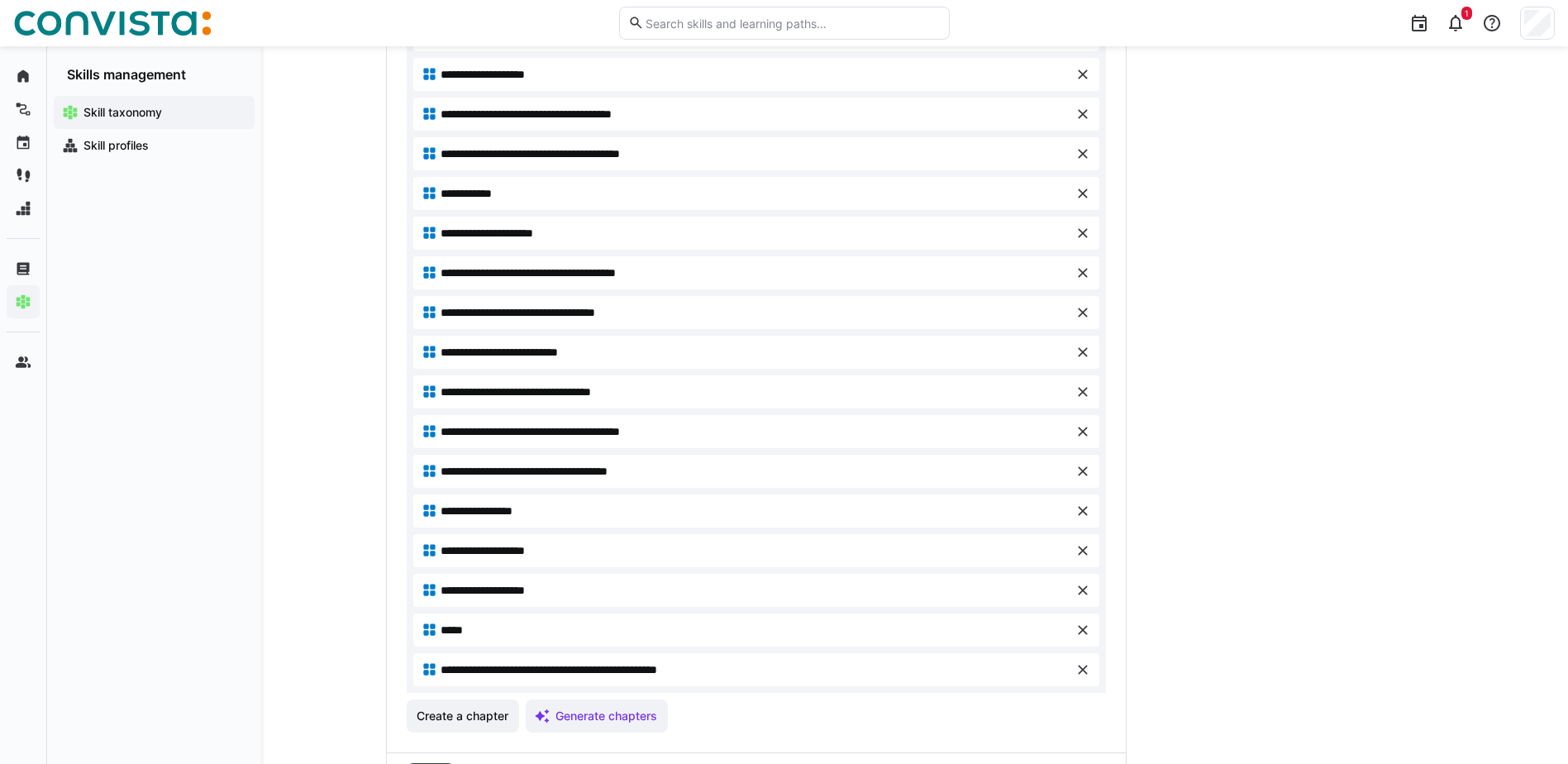
click at [652, 151] on span "**********" at bounding box center [568, 154] width 257 height 17
drag, startPoint x: 652, startPoint y: 151, endPoint x: 608, endPoint y: 151, distance: 44.0
click at [608, 151] on span "**********" at bounding box center [568, 154] width 257 height 17
click at [1082, 155] on eds-icon at bounding box center [1083, 154] width 17 height 17
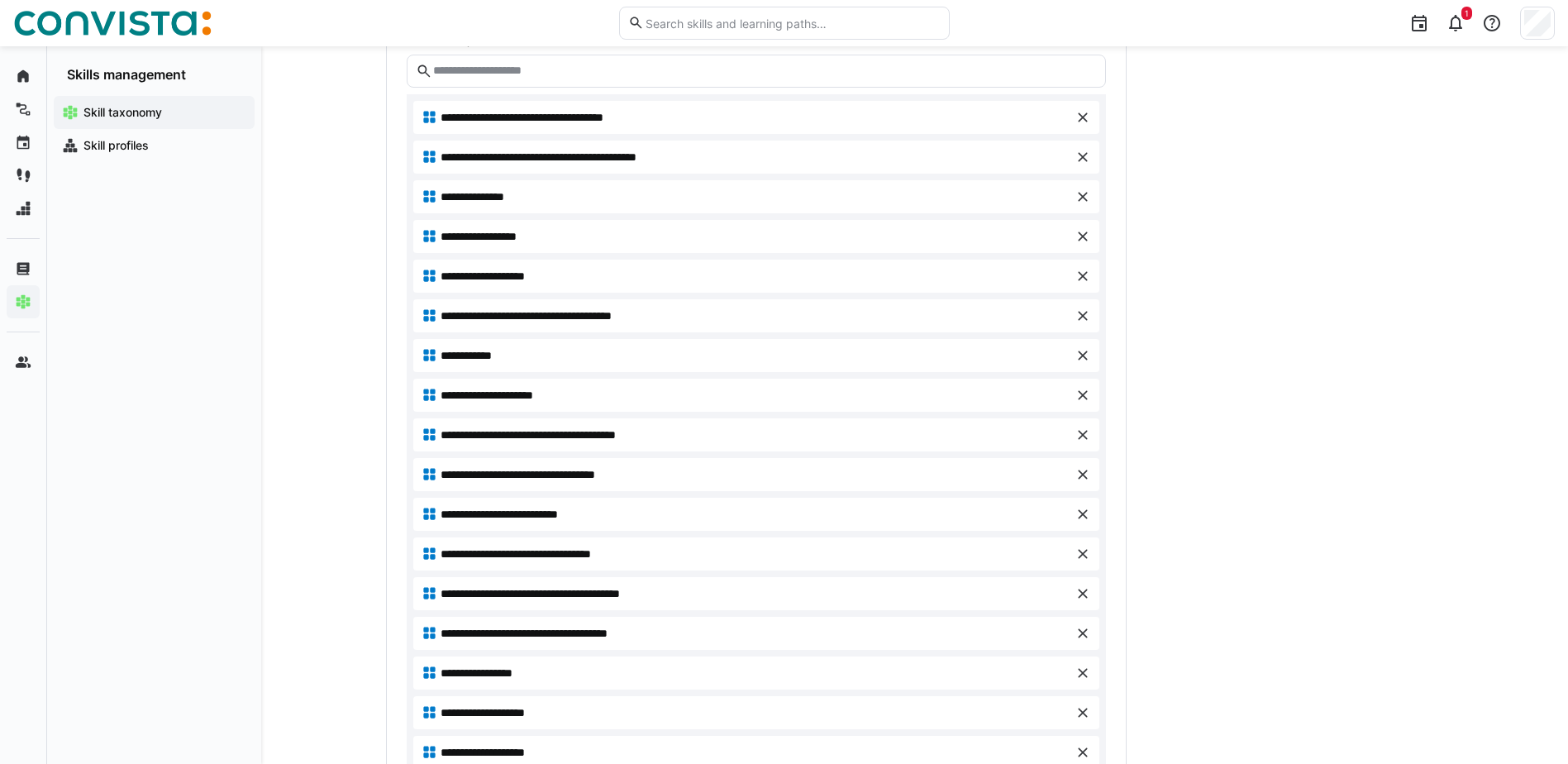
scroll to position [748, 0]
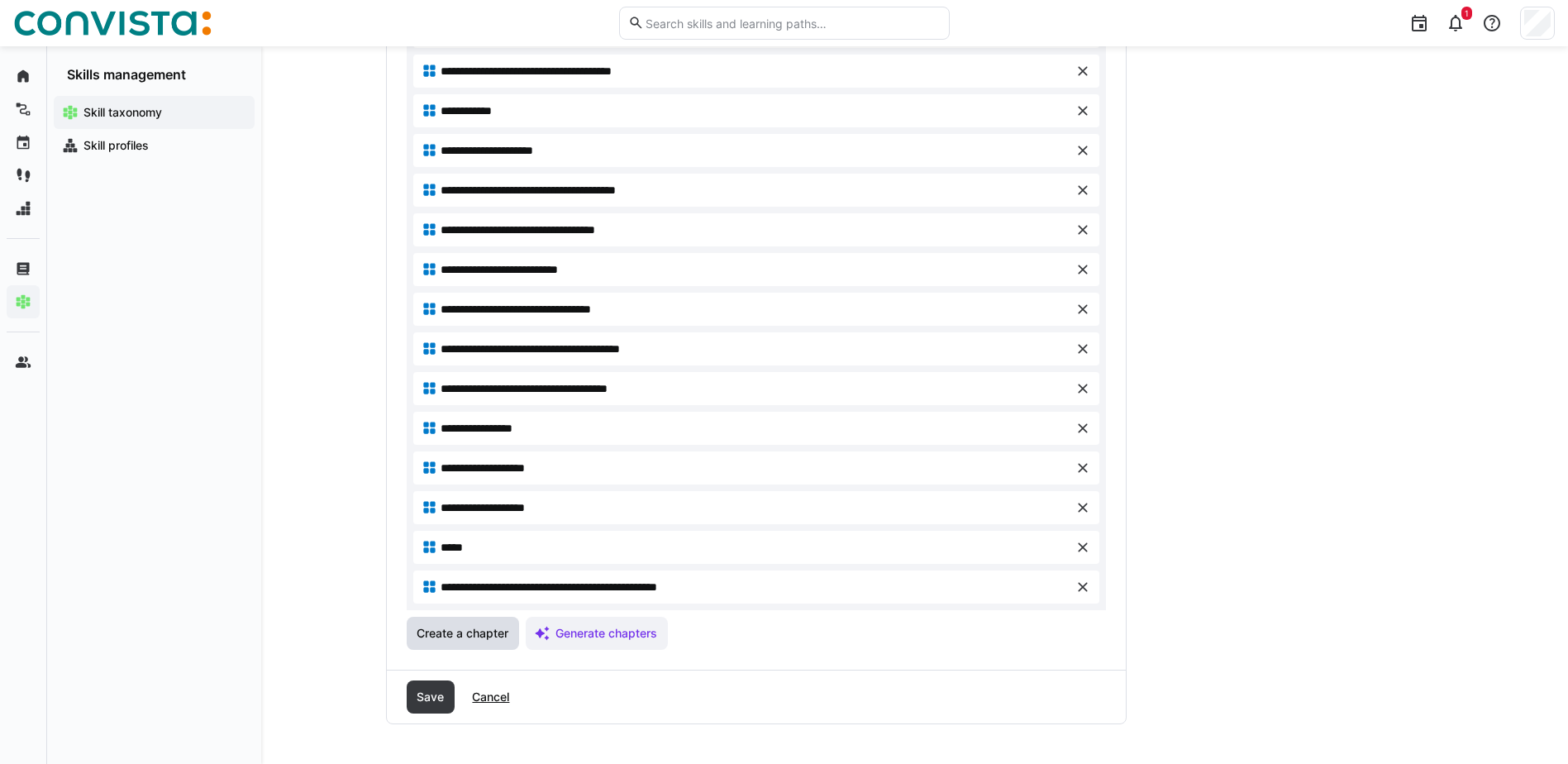
click at [483, 637] on span "Create a chapter" at bounding box center [463, 633] width 97 height 17
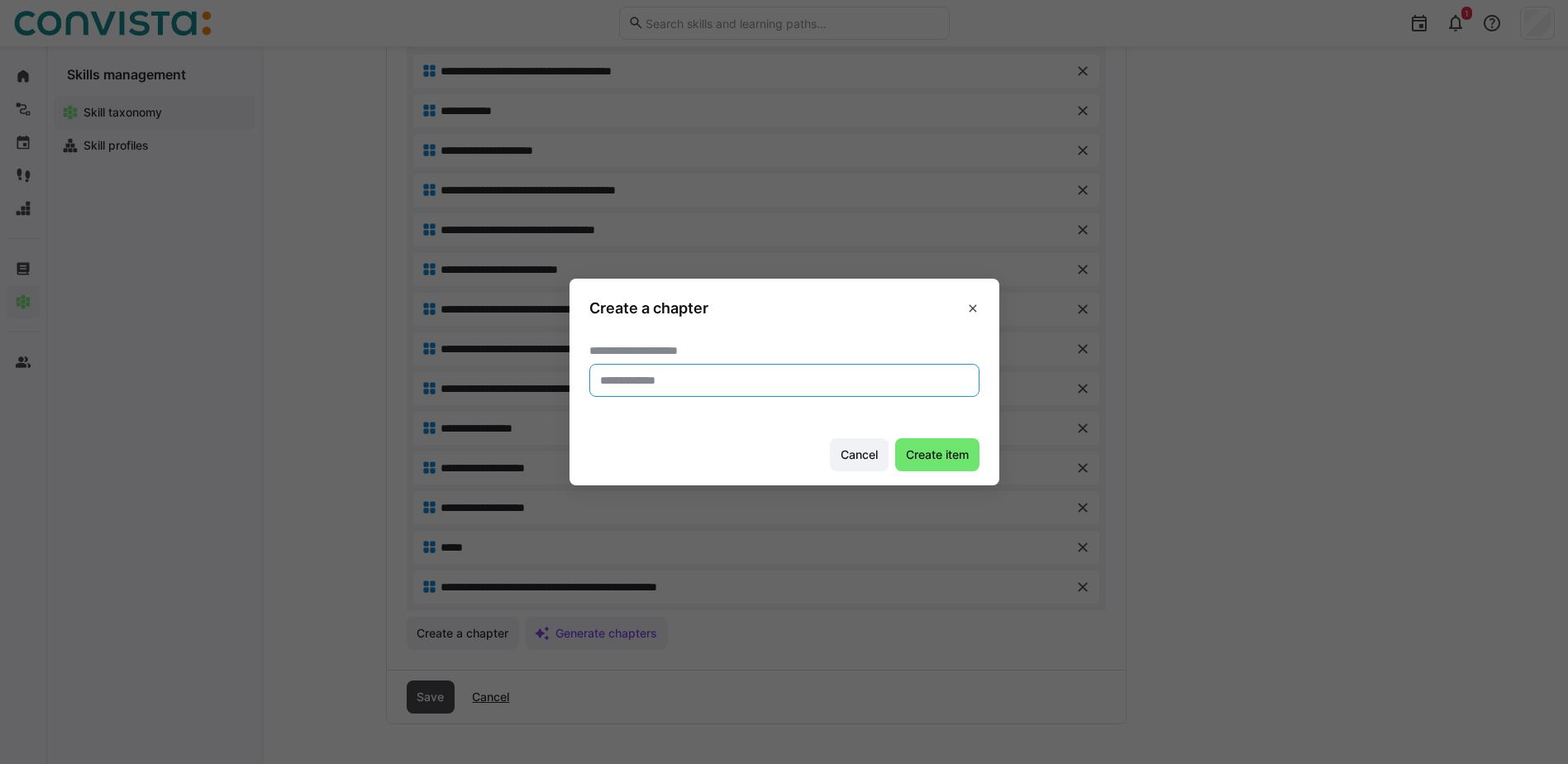
click at [645, 382] on input "text" at bounding box center [784, 381] width 372 height 15
paste input "**********"
click at [845, 374] on input "**********" at bounding box center [784, 381] width 372 height 15
type input "**********"
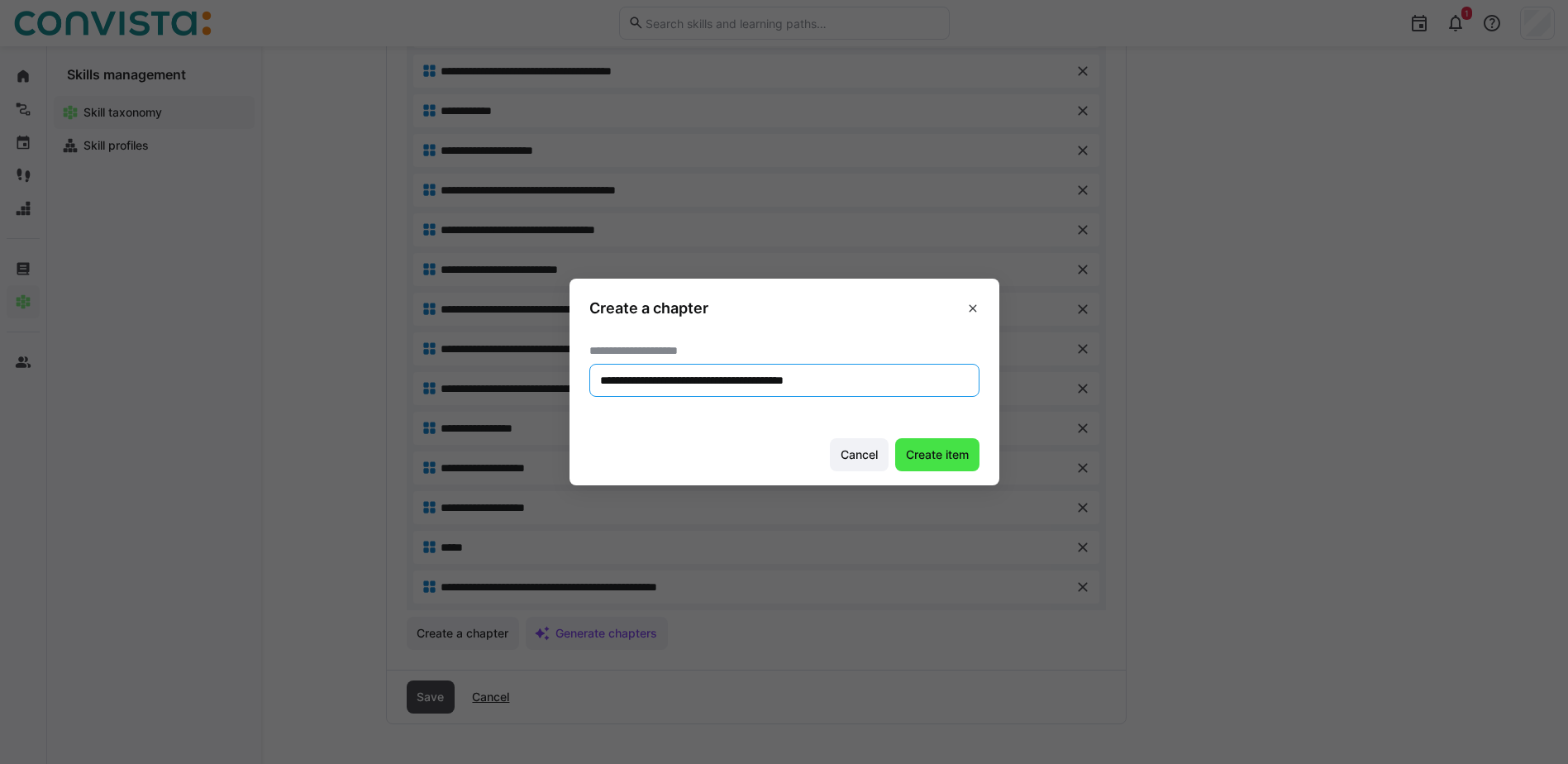
click at [943, 459] on span "Create item" at bounding box center [937, 455] width 68 height 17
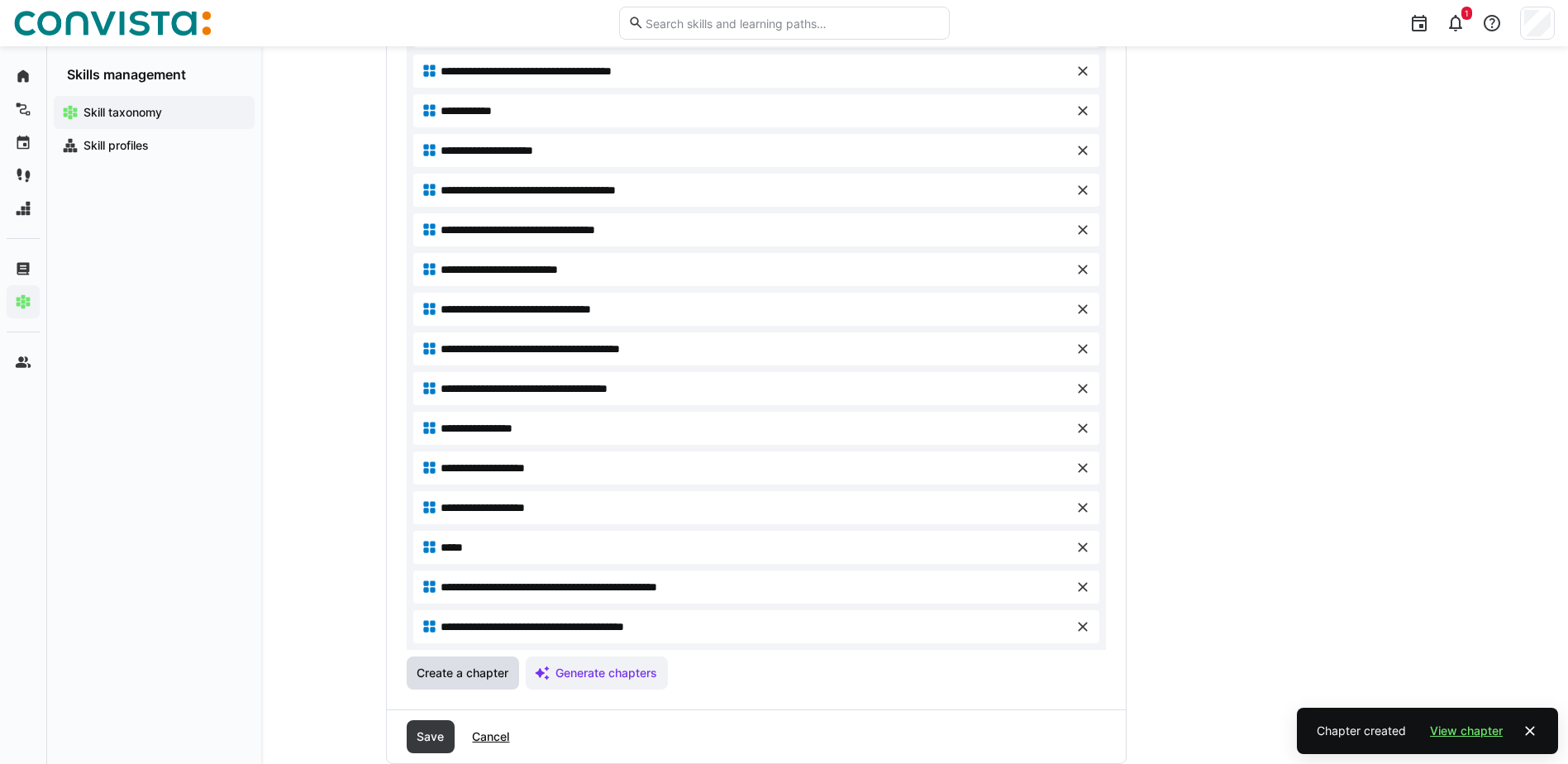
click at [461, 671] on span "Create a chapter" at bounding box center [463, 673] width 97 height 17
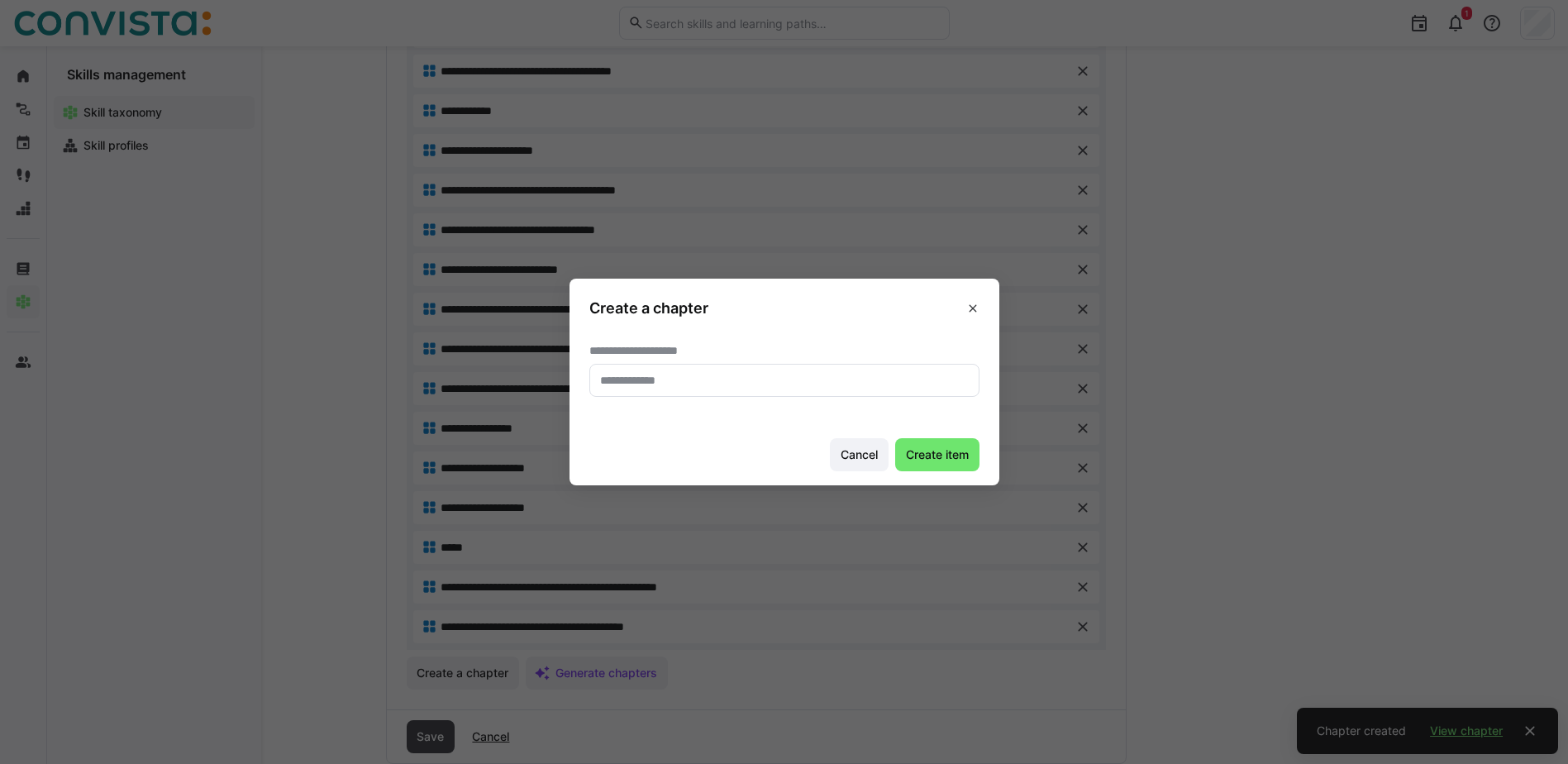
click at [666, 369] on eds-input at bounding box center [784, 380] width 390 height 33
paste input "**********"
click at [810, 382] on input "**********" at bounding box center [784, 381] width 372 height 15
type input "**********"
click at [956, 459] on span "Create item" at bounding box center [937, 455] width 68 height 17
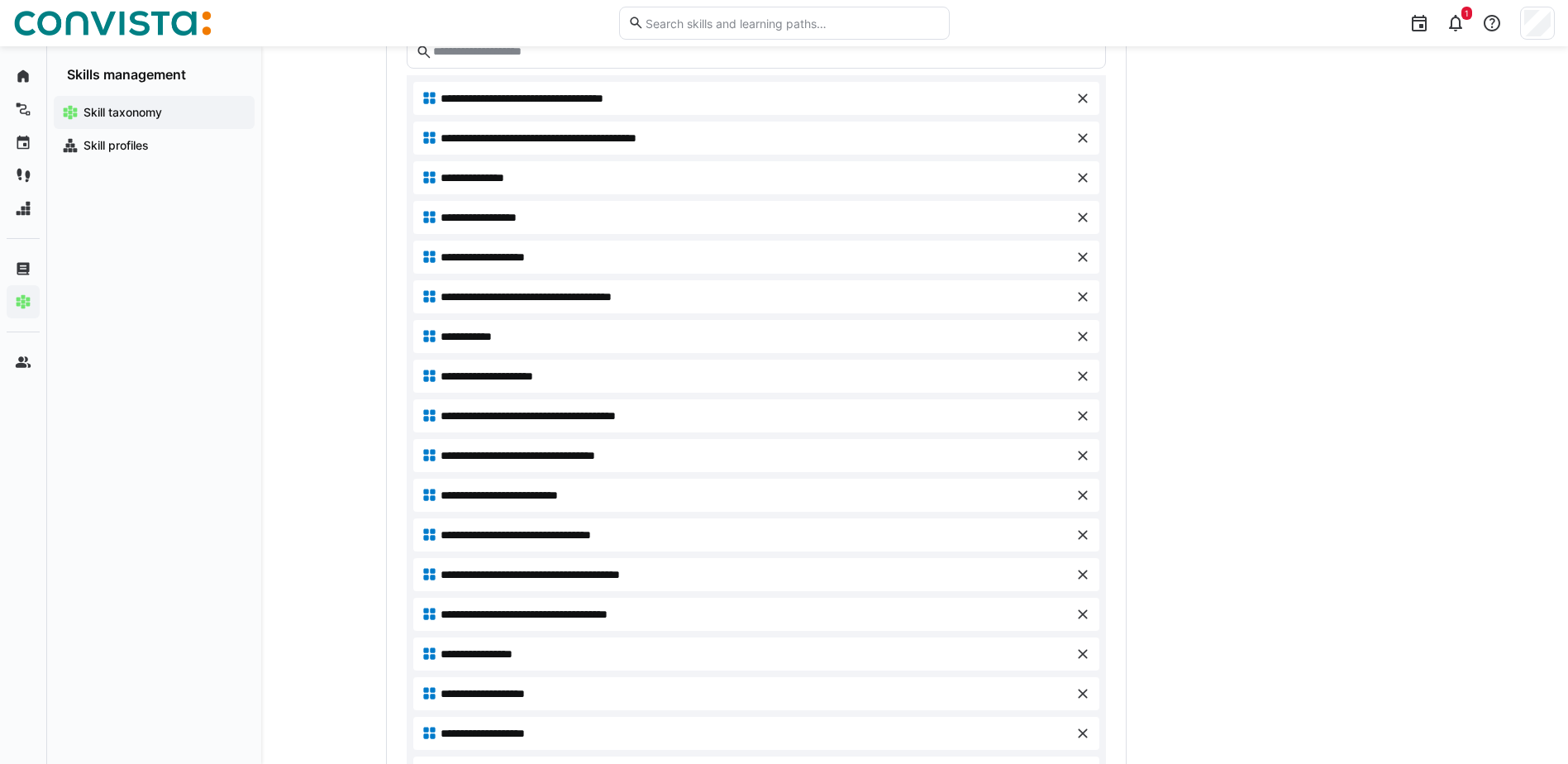
scroll to position [500, 0]
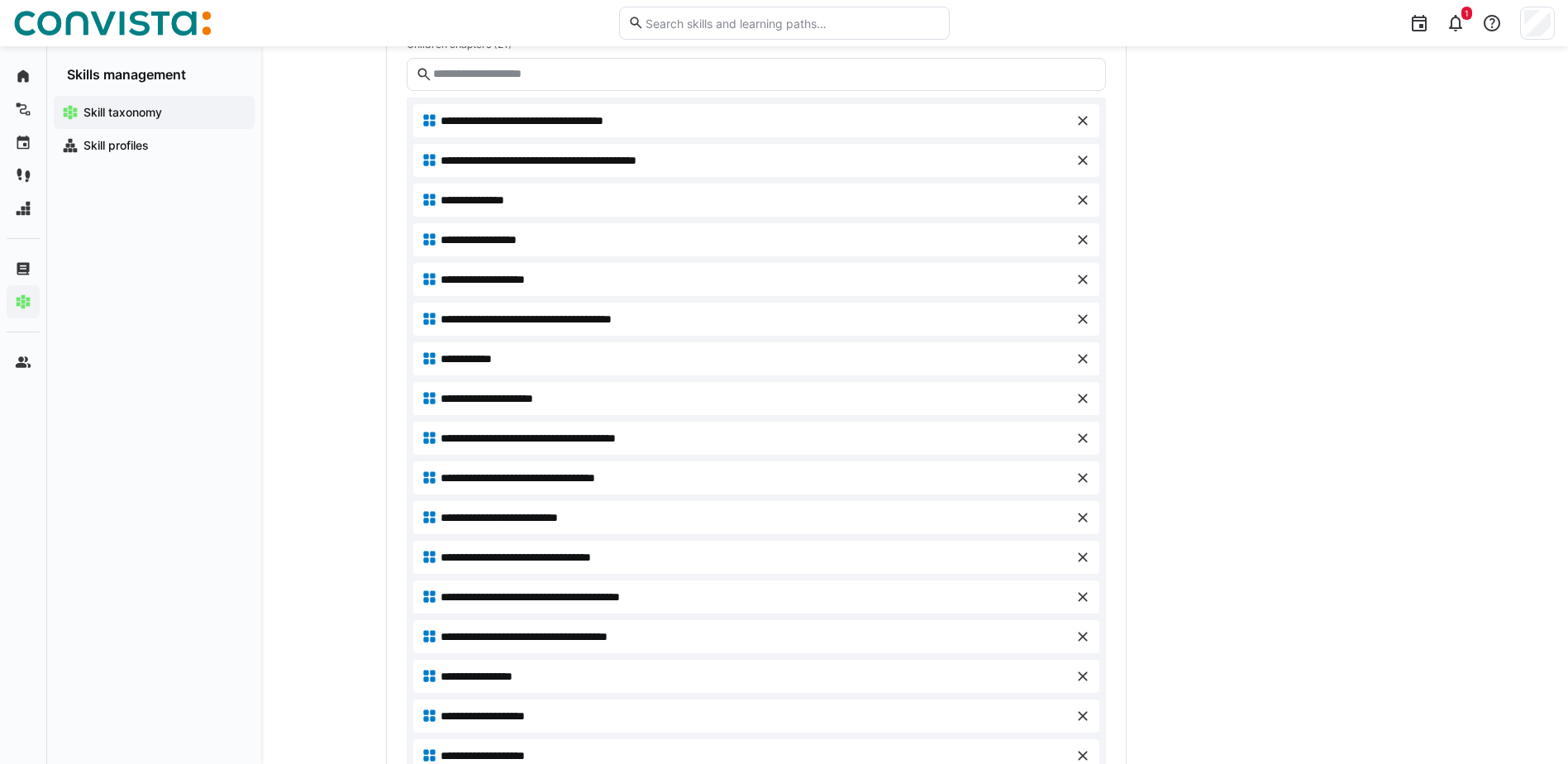
click at [1082, 320] on eds-icon at bounding box center [1083, 319] width 17 height 17
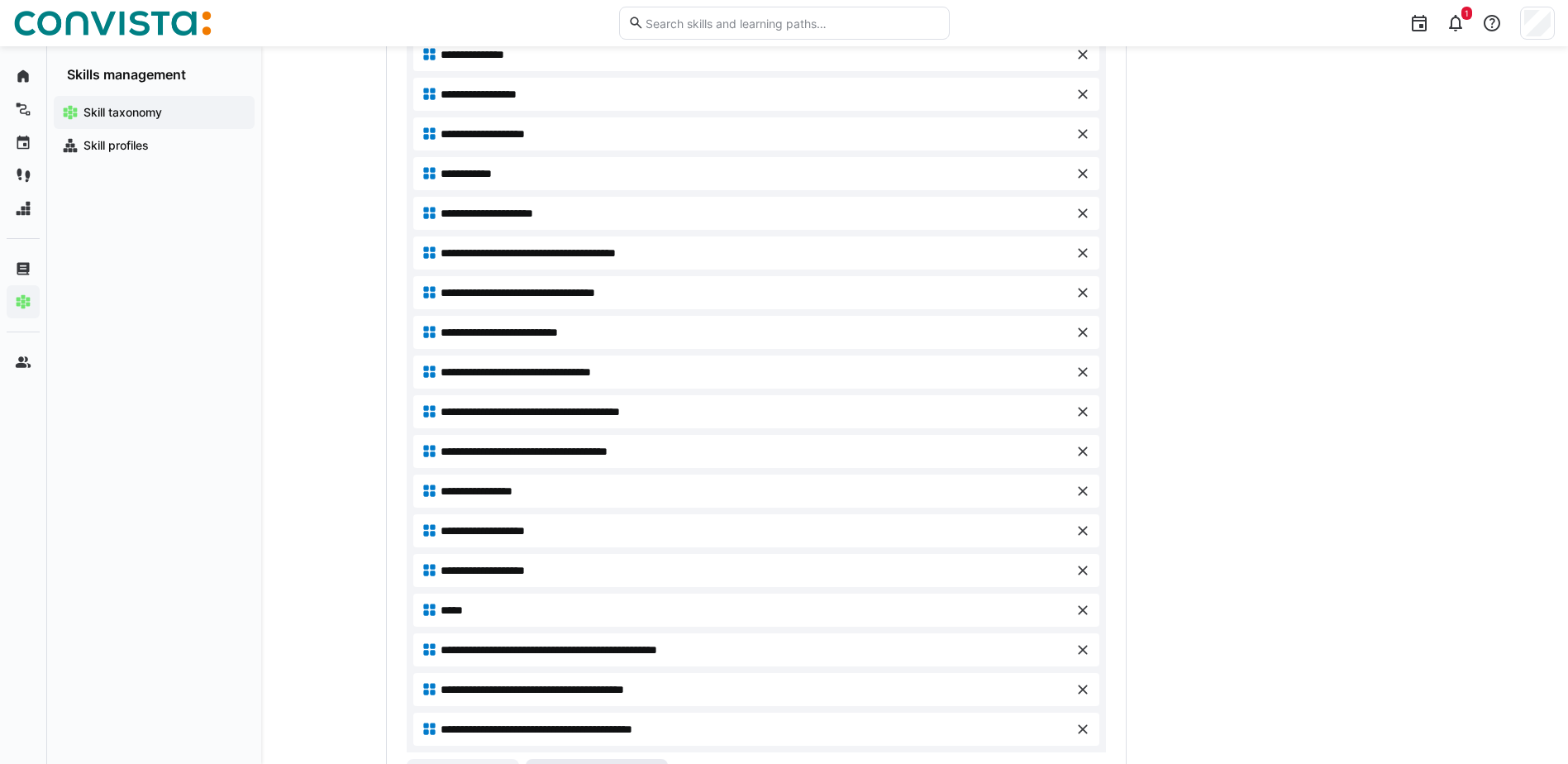
scroll to position [787, 0]
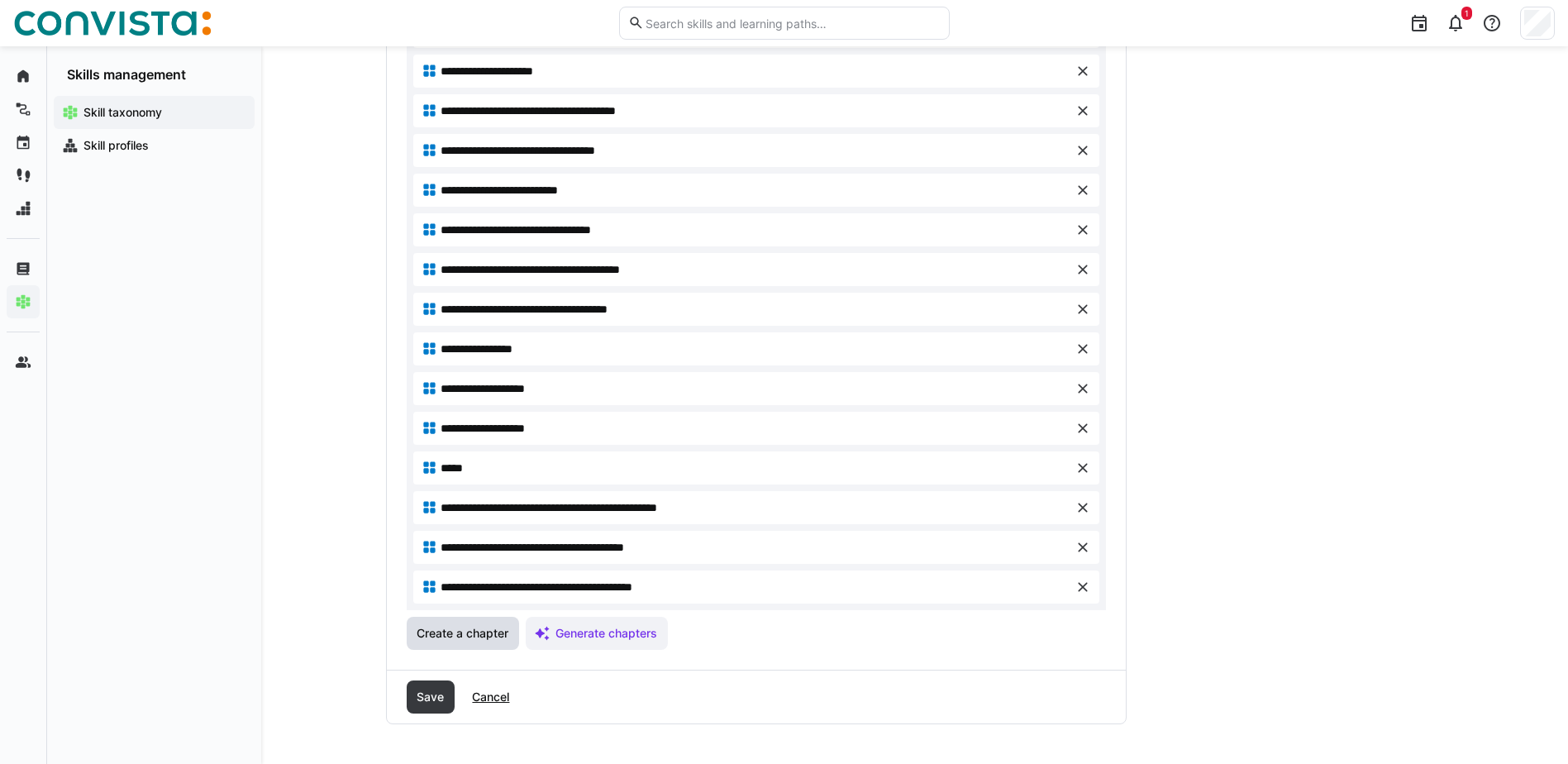
click at [475, 628] on span "Create a chapter" at bounding box center [463, 633] width 97 height 17
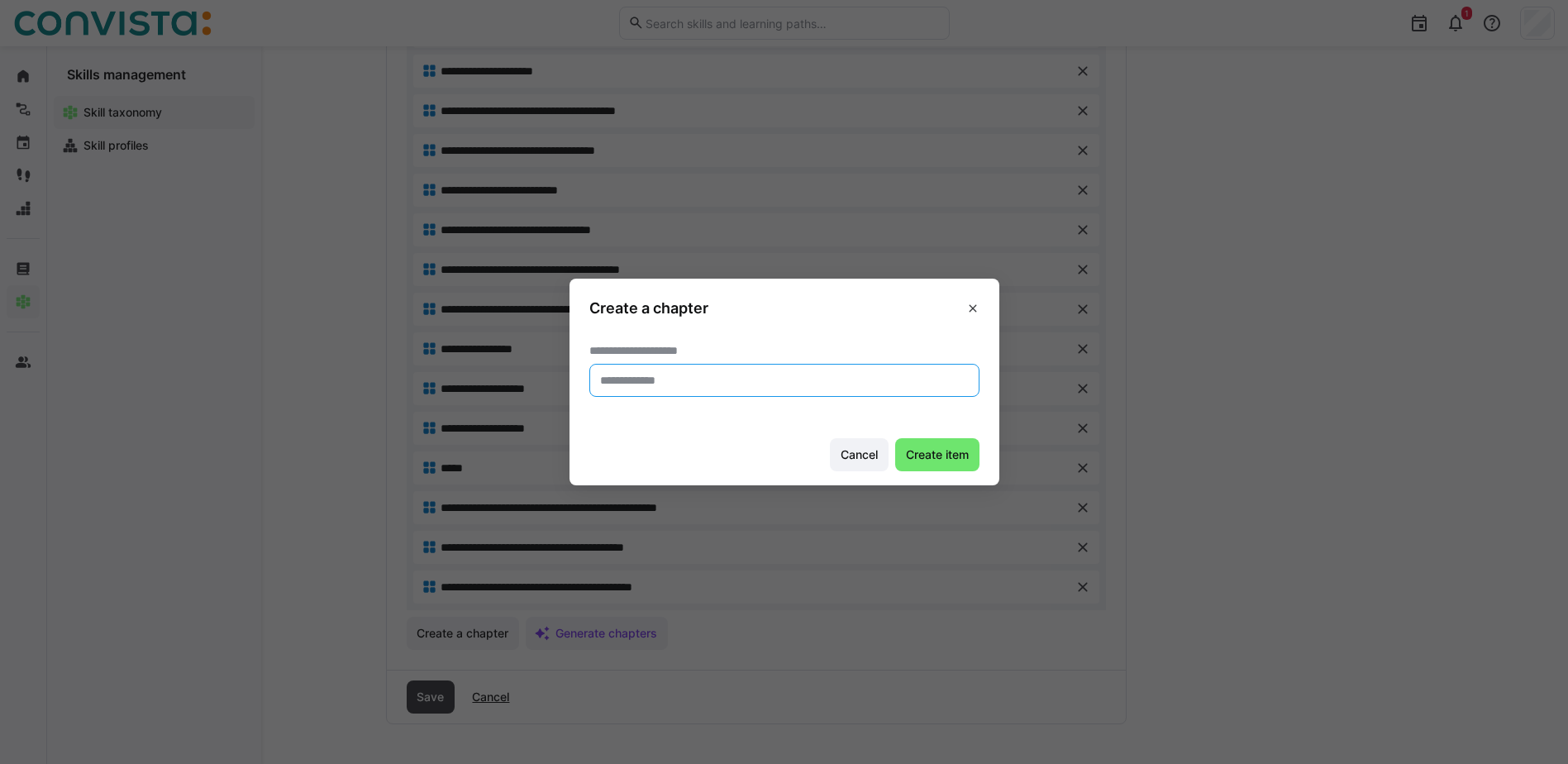
click at [710, 382] on input "text" at bounding box center [784, 381] width 372 height 15
paste input "**********"
type input "**********"
click at [941, 454] on span "Create item" at bounding box center [937, 455] width 68 height 17
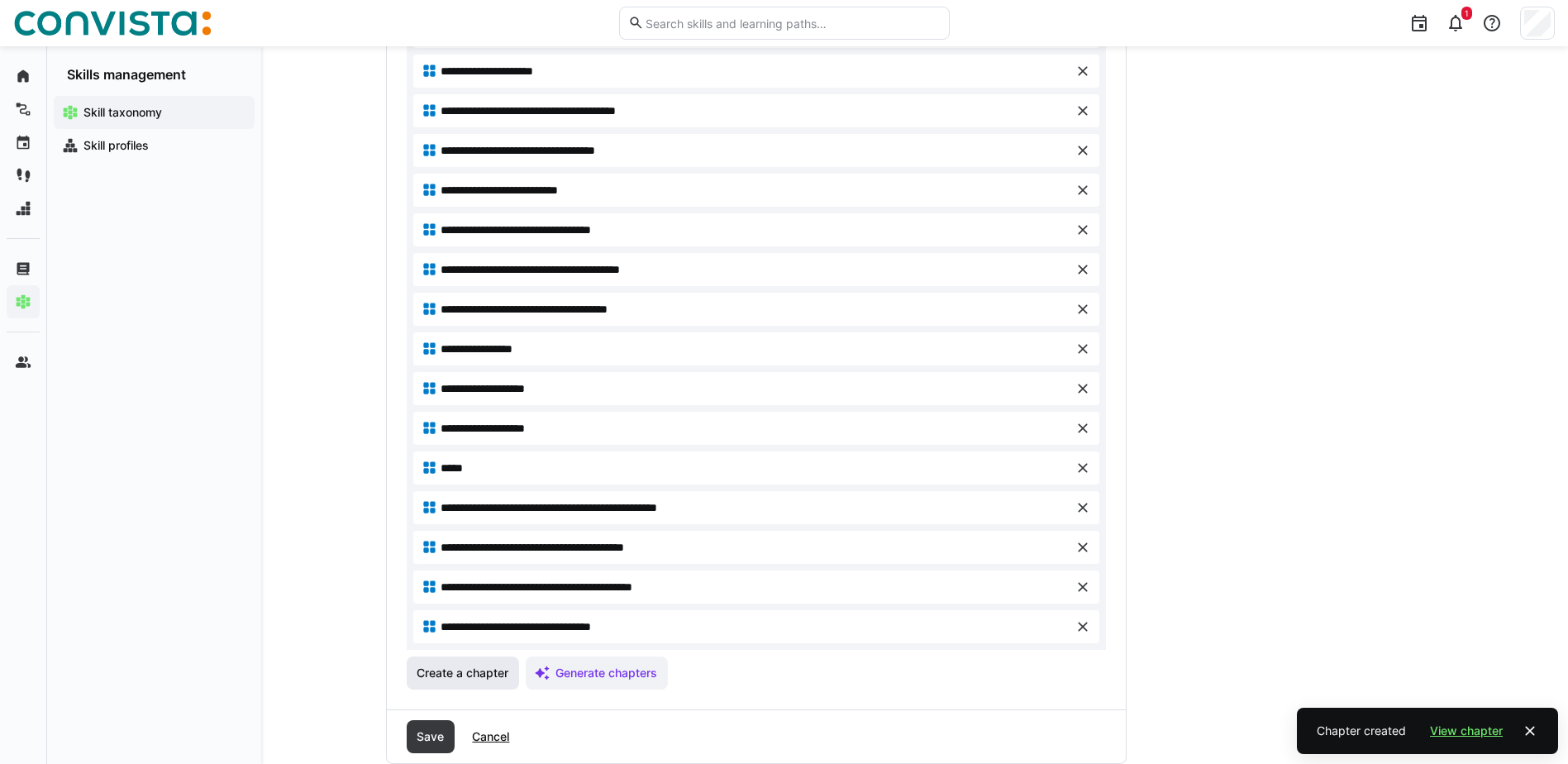
click at [483, 679] on span "Create a chapter" at bounding box center [463, 673] width 97 height 17
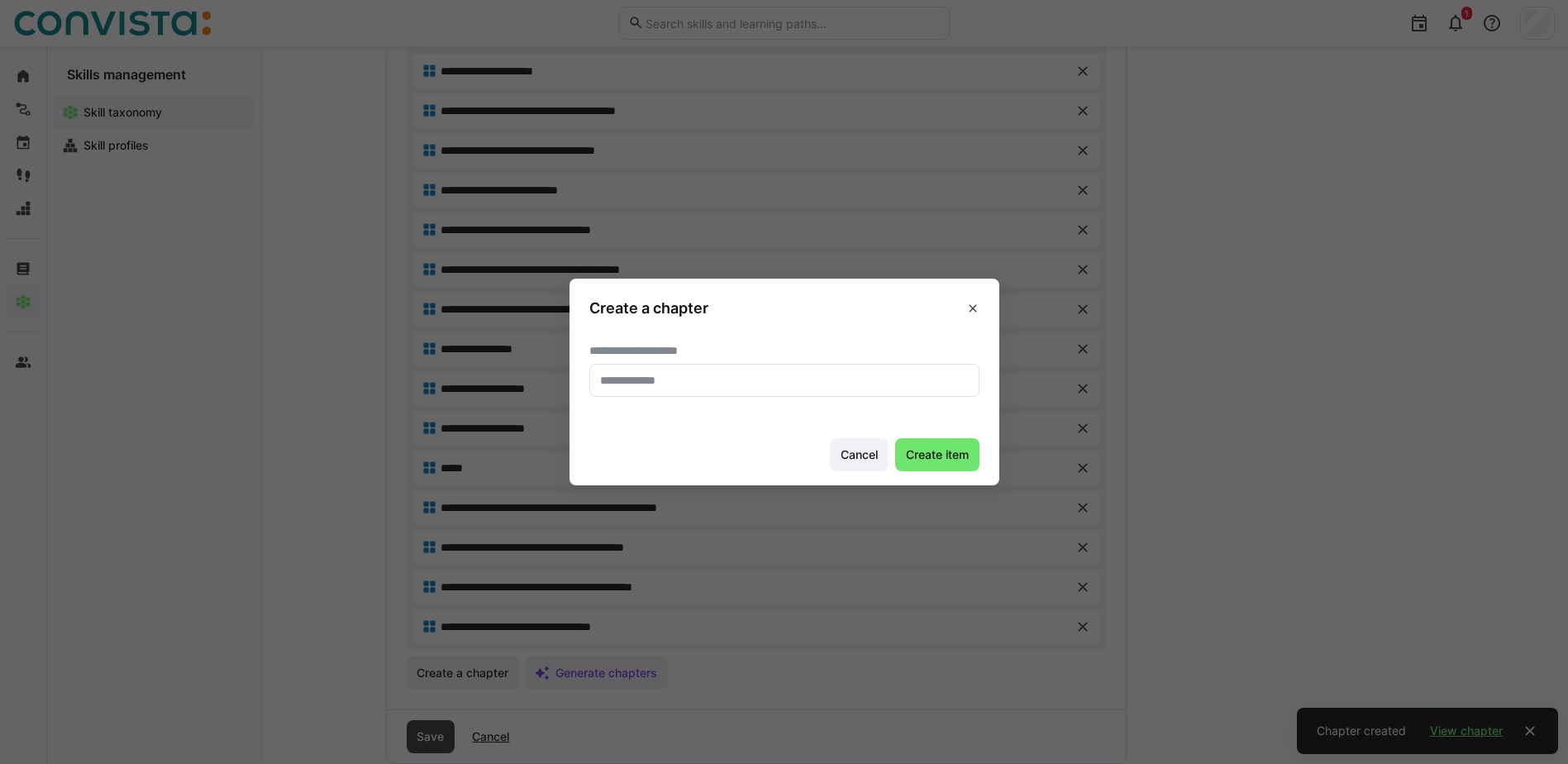
click at [676, 382] on input "text" at bounding box center [784, 381] width 372 height 15
paste input "**********"
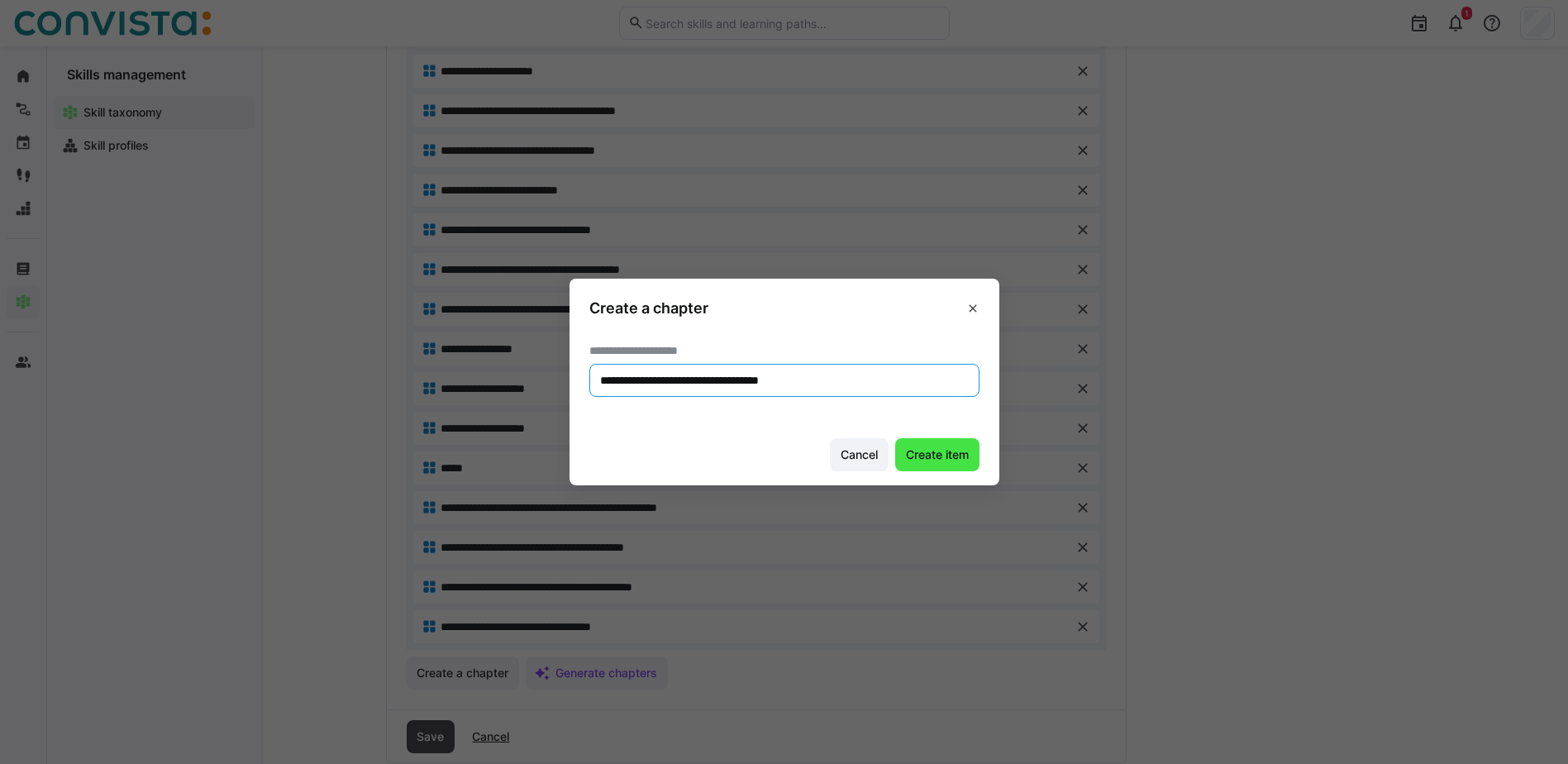
type input "**********"
click at [948, 452] on span "Create item" at bounding box center [937, 455] width 68 height 17
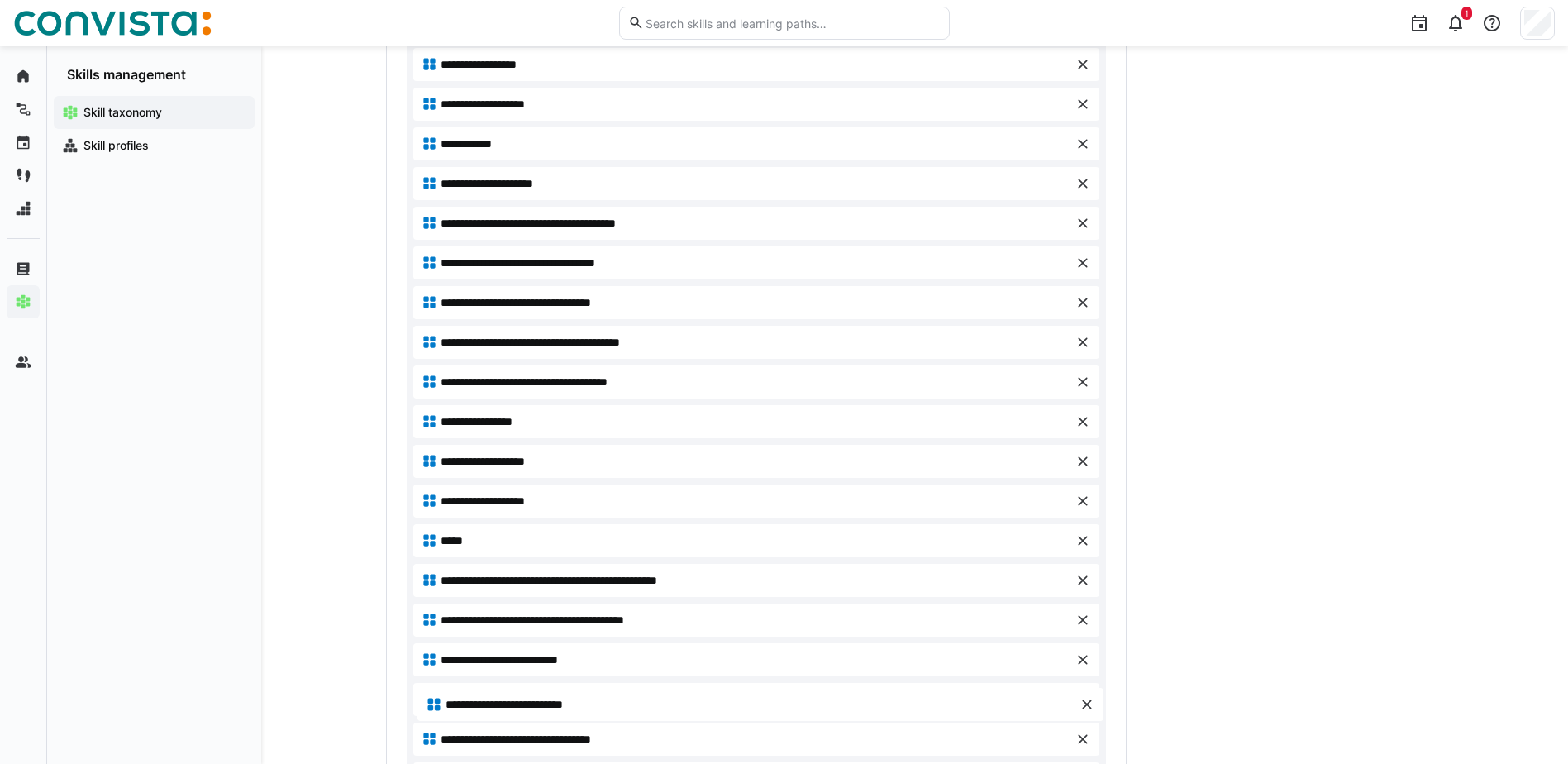
scroll to position [868, 0]
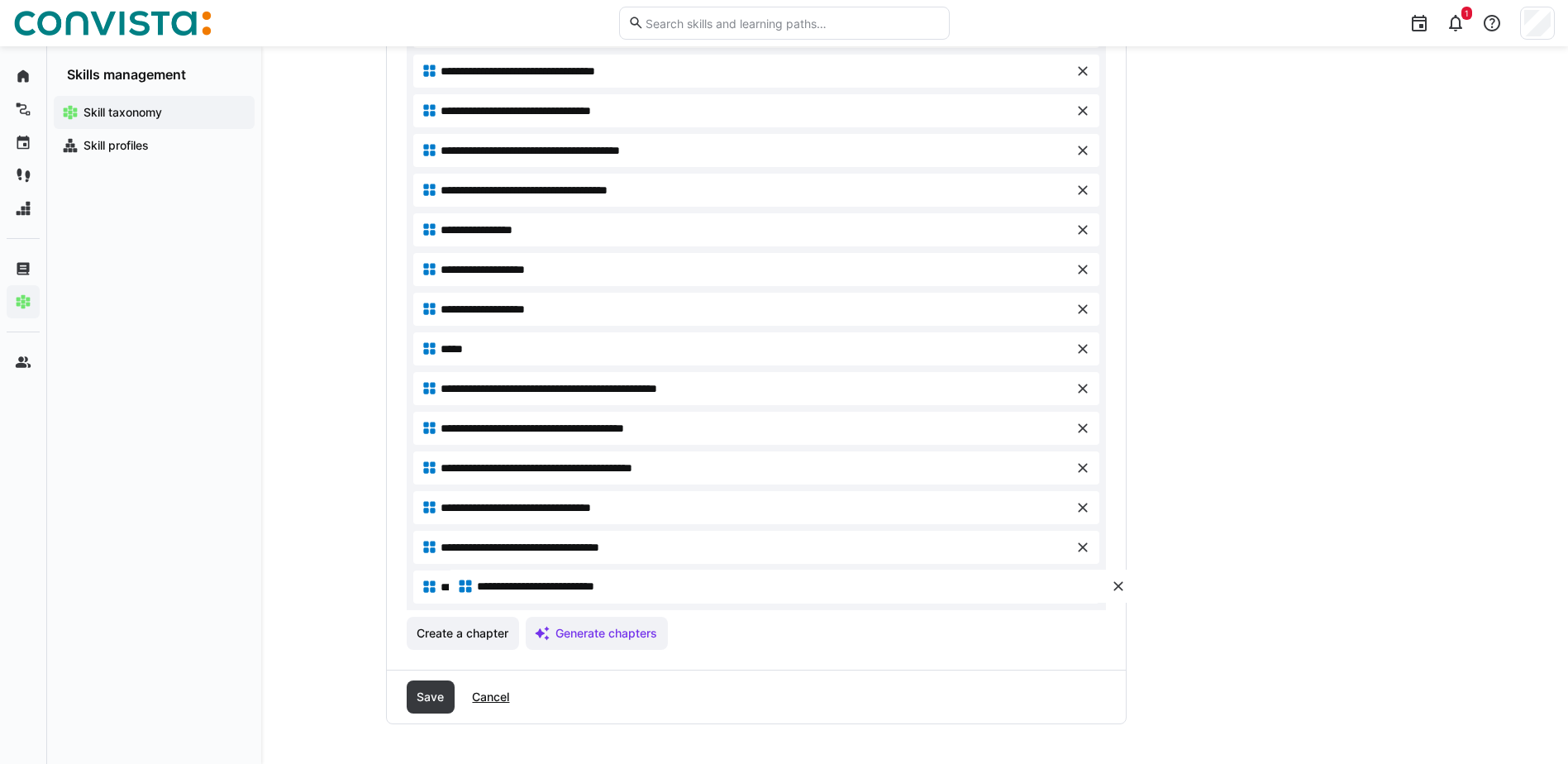
drag, startPoint x: 536, startPoint y: 439, endPoint x: 572, endPoint y: 584, distance: 149.4
click at [468, 633] on span "Create a chapter" at bounding box center [463, 633] width 97 height 17
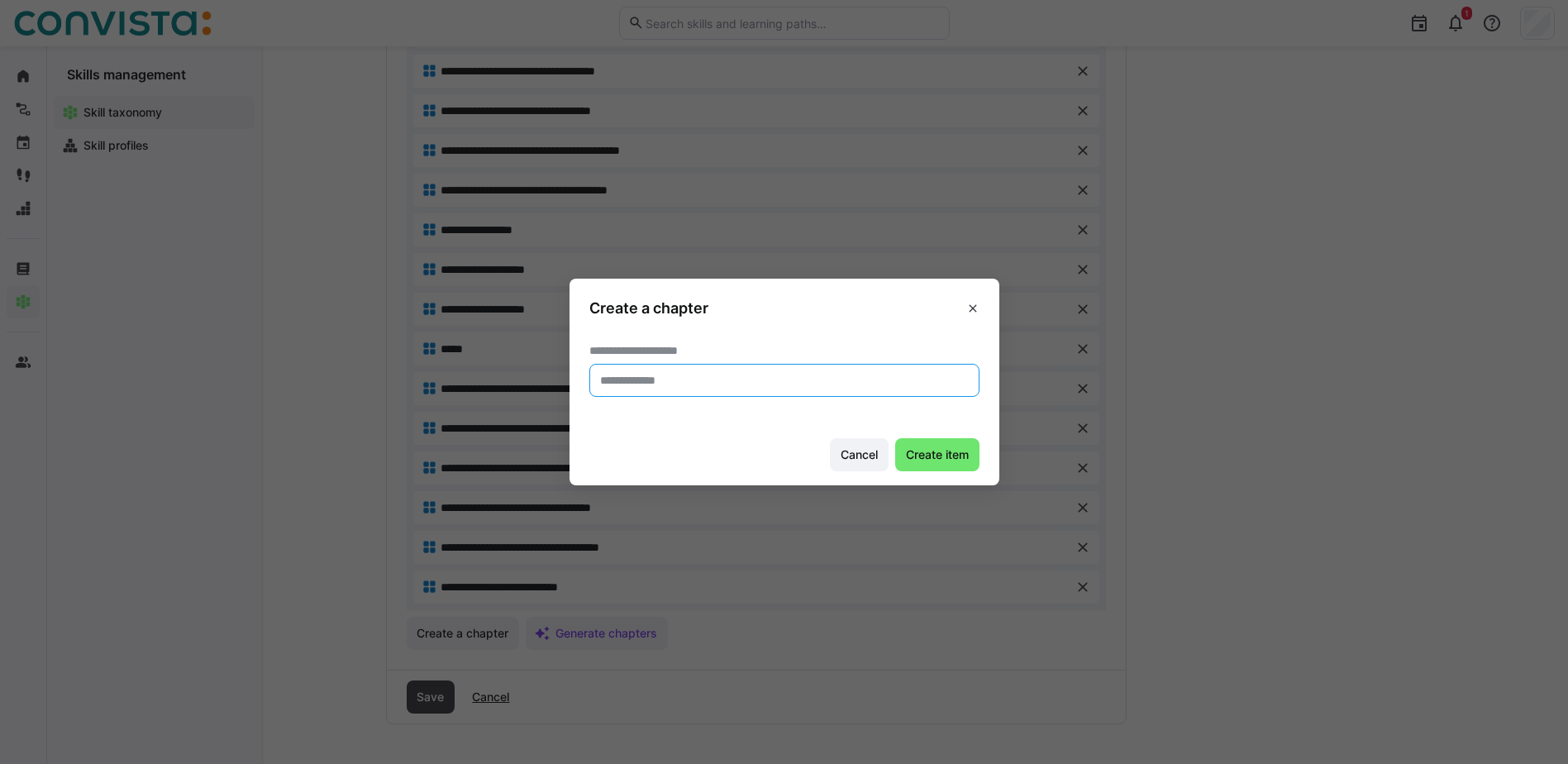
click at [629, 386] on input "text" at bounding box center [784, 381] width 372 height 15
type input "**********"
click at [929, 458] on span "Create item" at bounding box center [937, 455] width 68 height 17
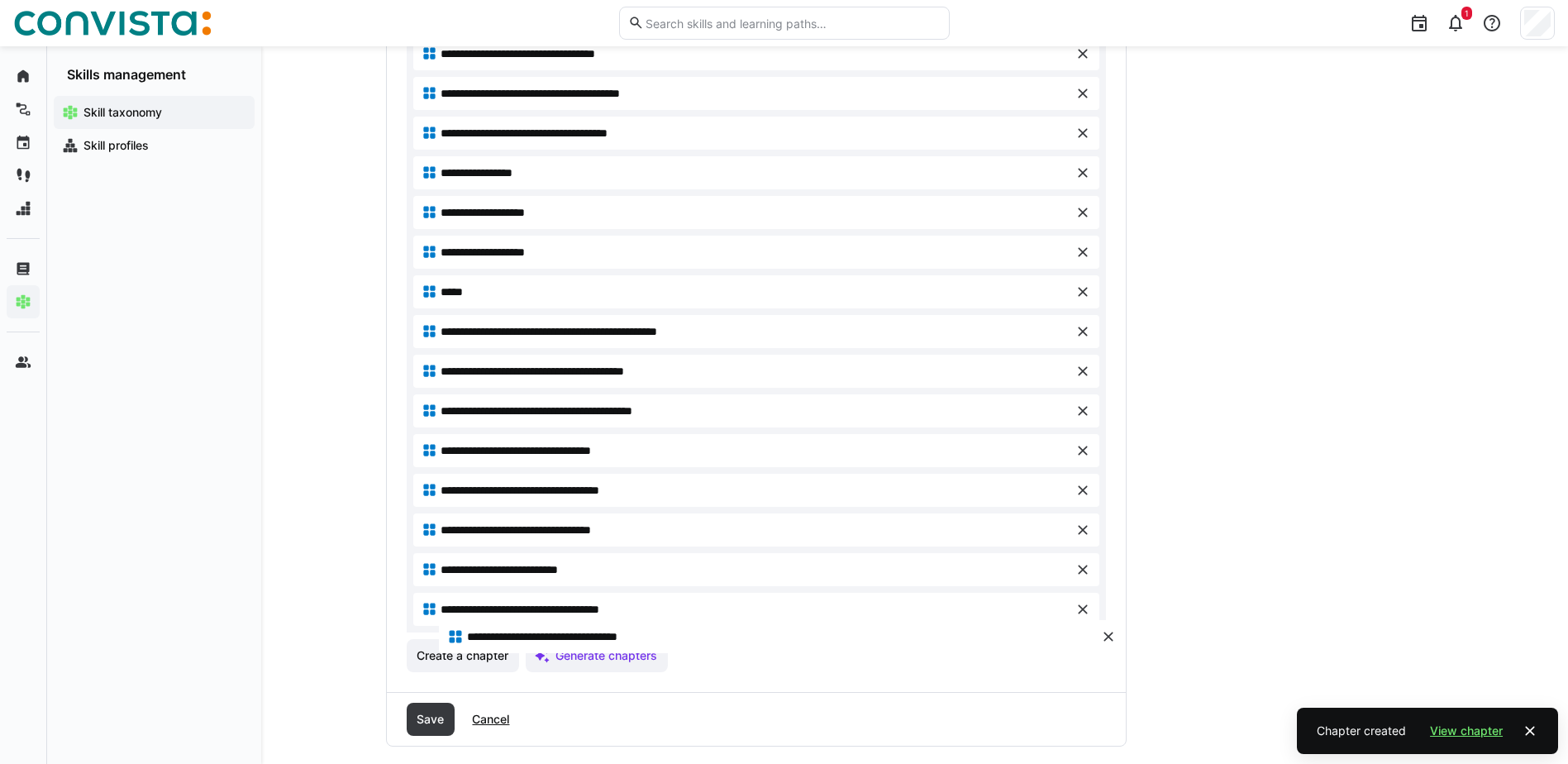
scroll to position [907, 0]
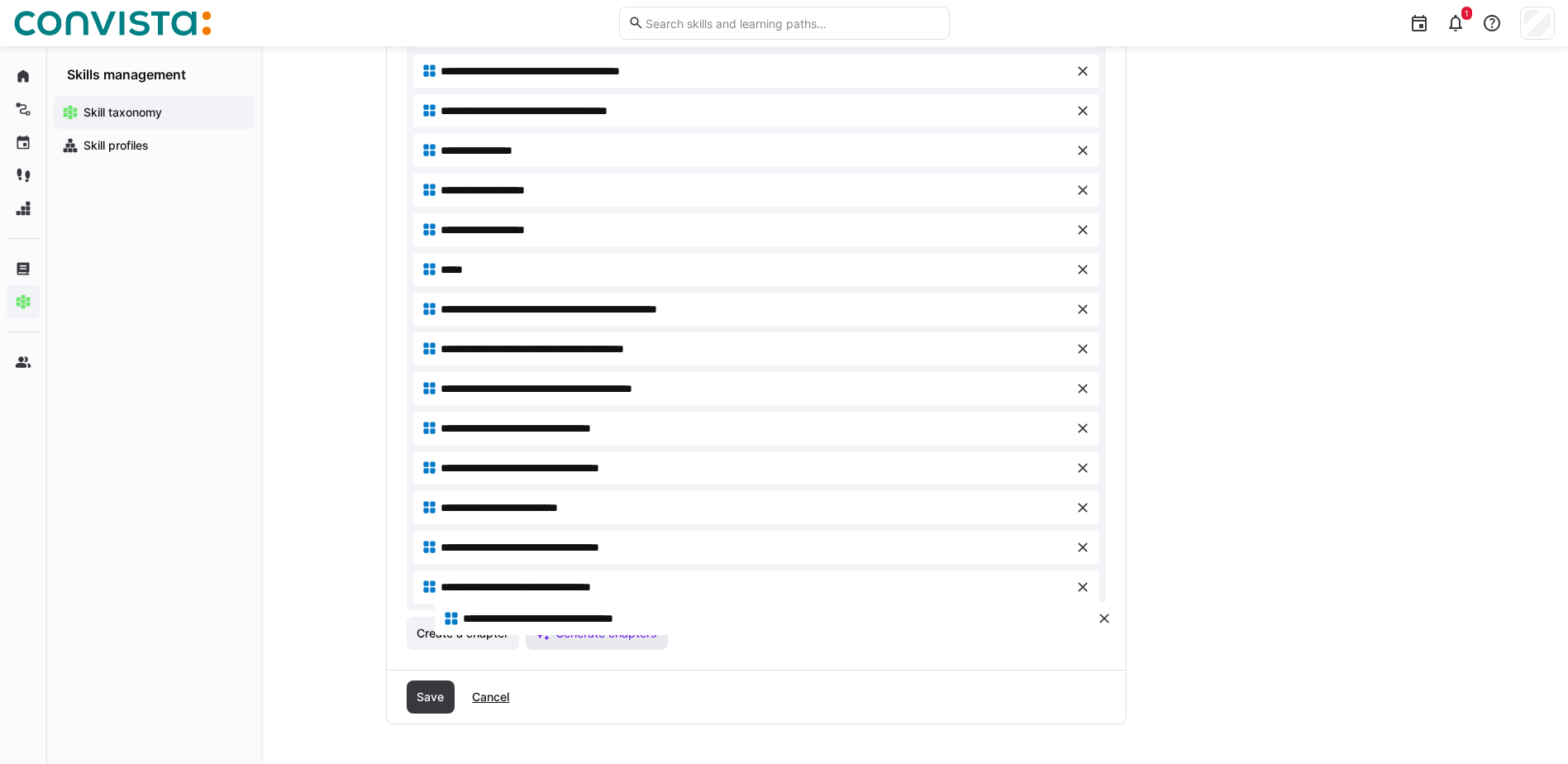
drag, startPoint x: 578, startPoint y: 193, endPoint x: 600, endPoint y: 618, distance: 425.6
click at [463, 632] on span "Create a chapter" at bounding box center [463, 633] width 97 height 17
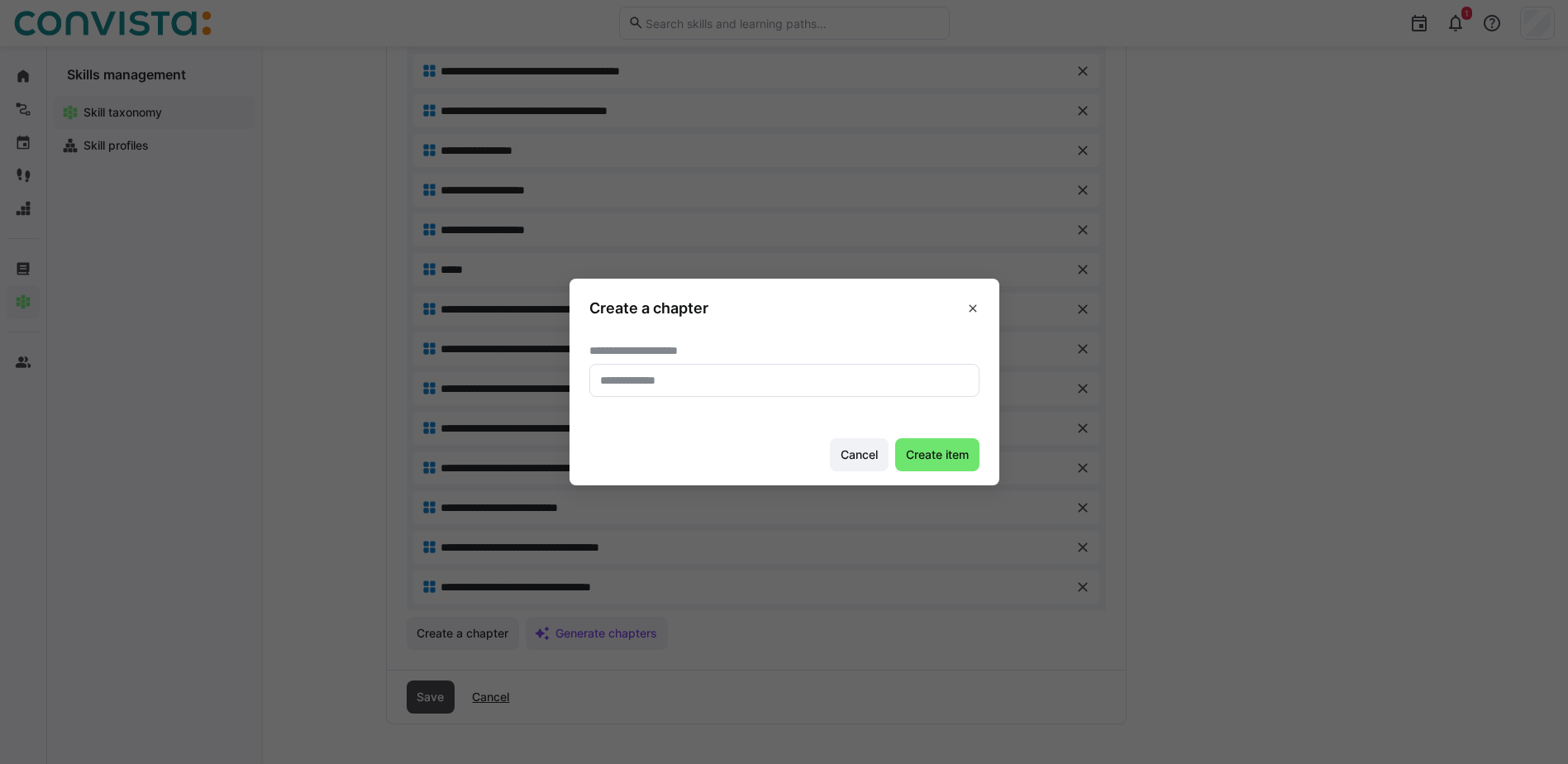
click at [669, 375] on input "text" at bounding box center [784, 381] width 372 height 15
type input "**********"
click at [927, 454] on span "Create item" at bounding box center [937, 455] width 68 height 17
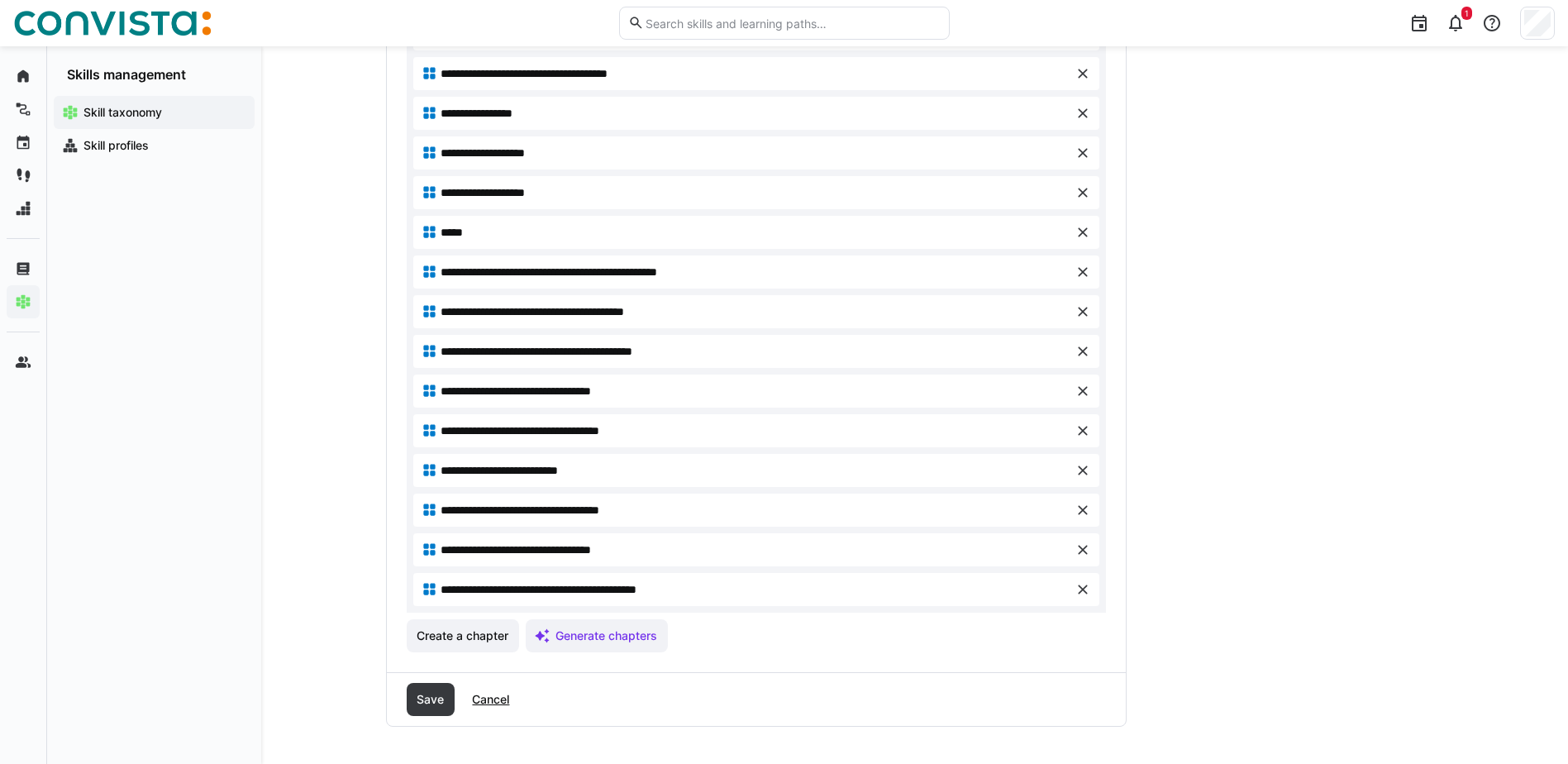
scroll to position [947, 0]
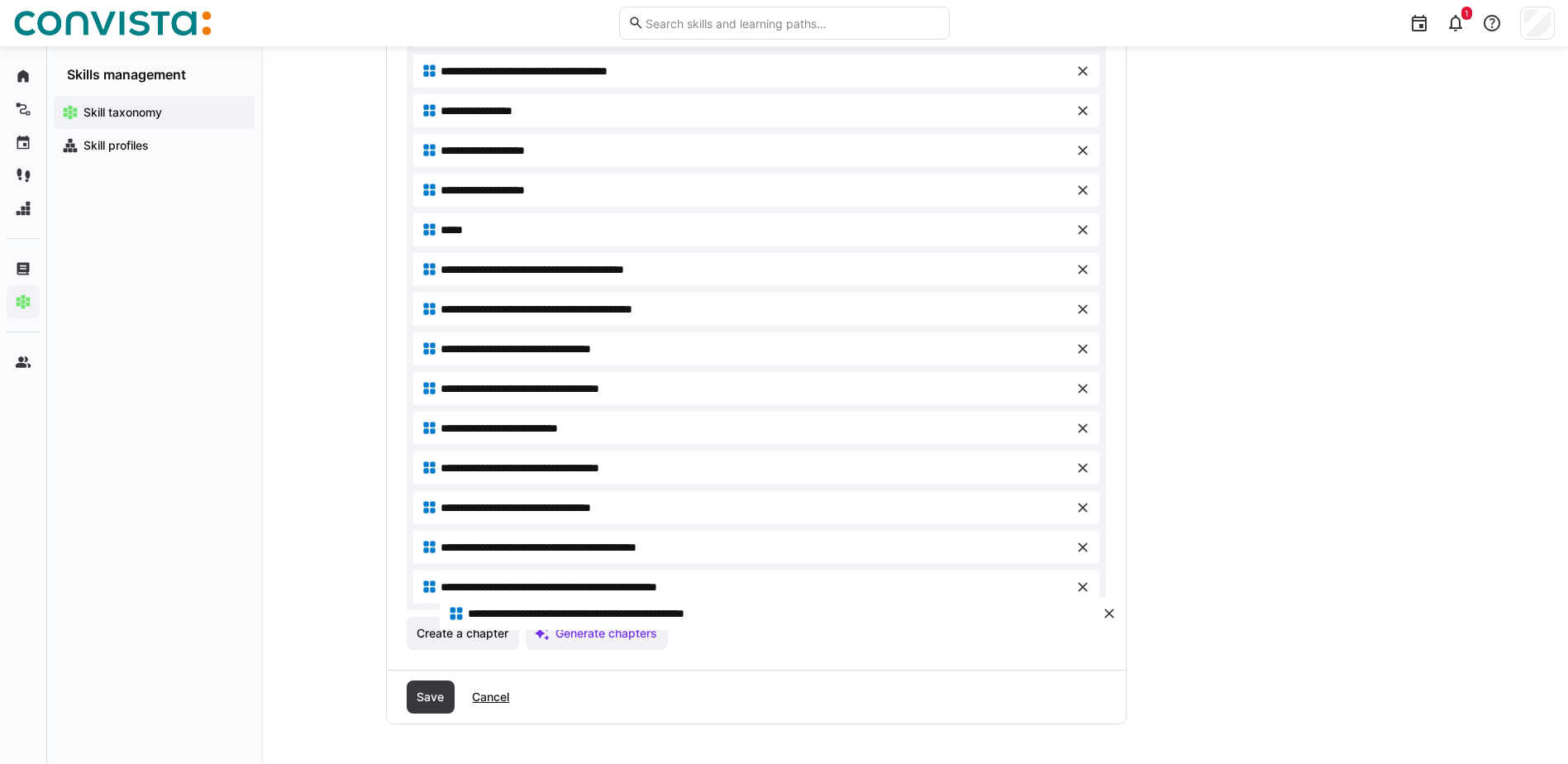
drag, startPoint x: 640, startPoint y: 269, endPoint x: 665, endPoint y: 613, distance: 344.9
click at [482, 638] on span "Create a chapter" at bounding box center [463, 633] width 97 height 17
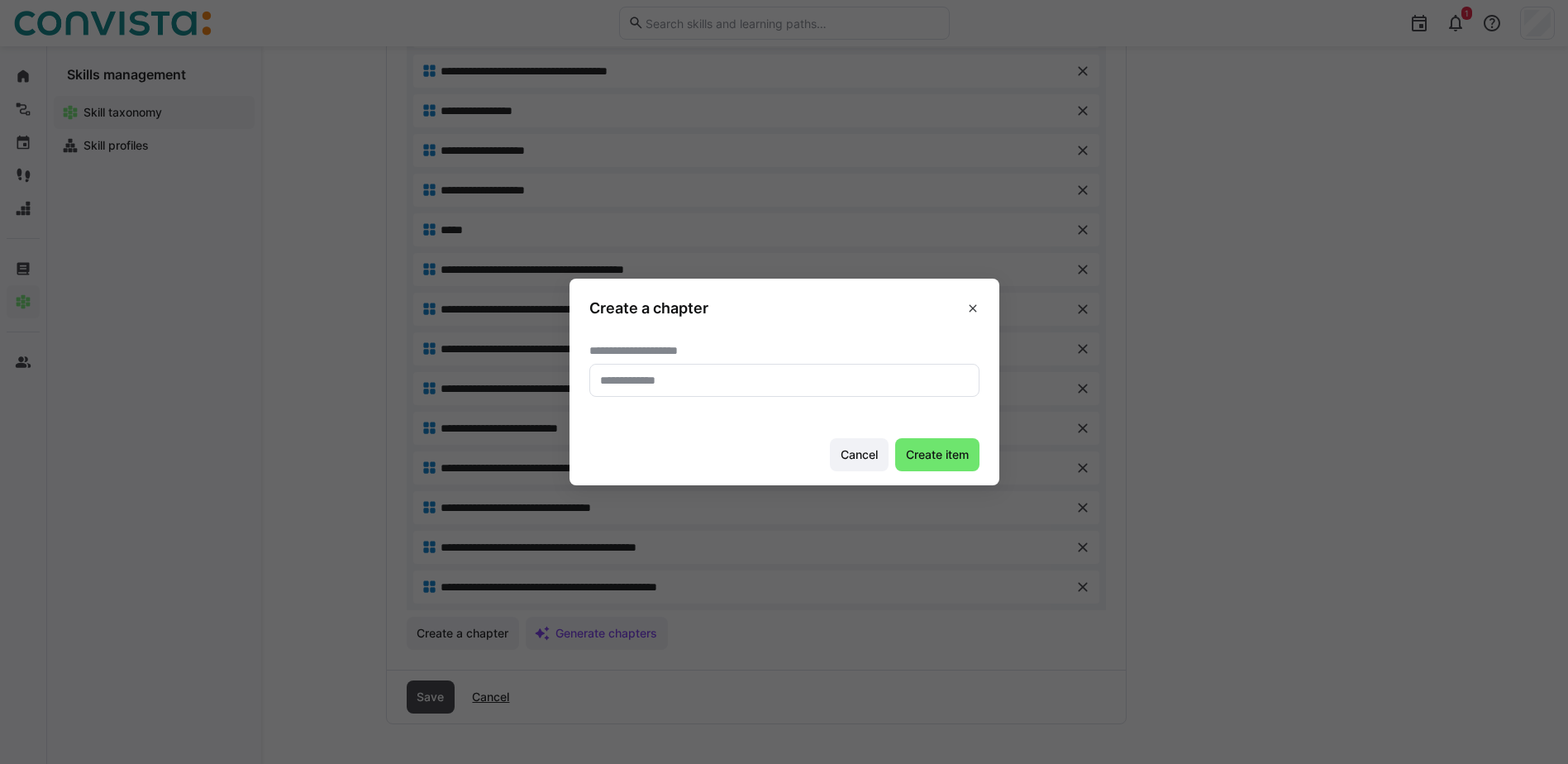
click at [707, 391] on eds-input at bounding box center [784, 380] width 390 height 33
click at [860, 382] on input "**********" at bounding box center [784, 381] width 372 height 15
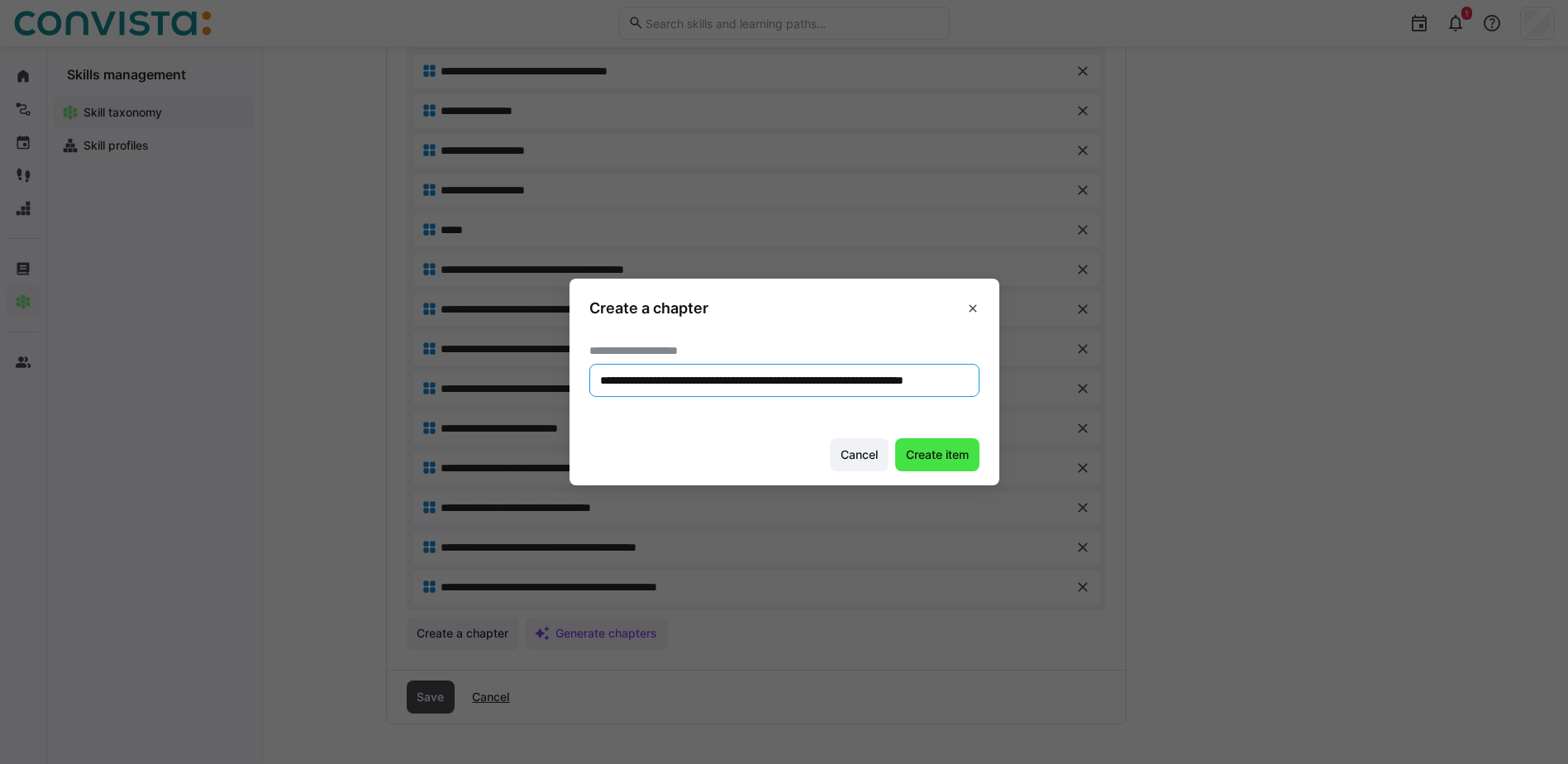
type input "**********"
click at [937, 453] on span "Create item" at bounding box center [937, 455] width 68 height 17
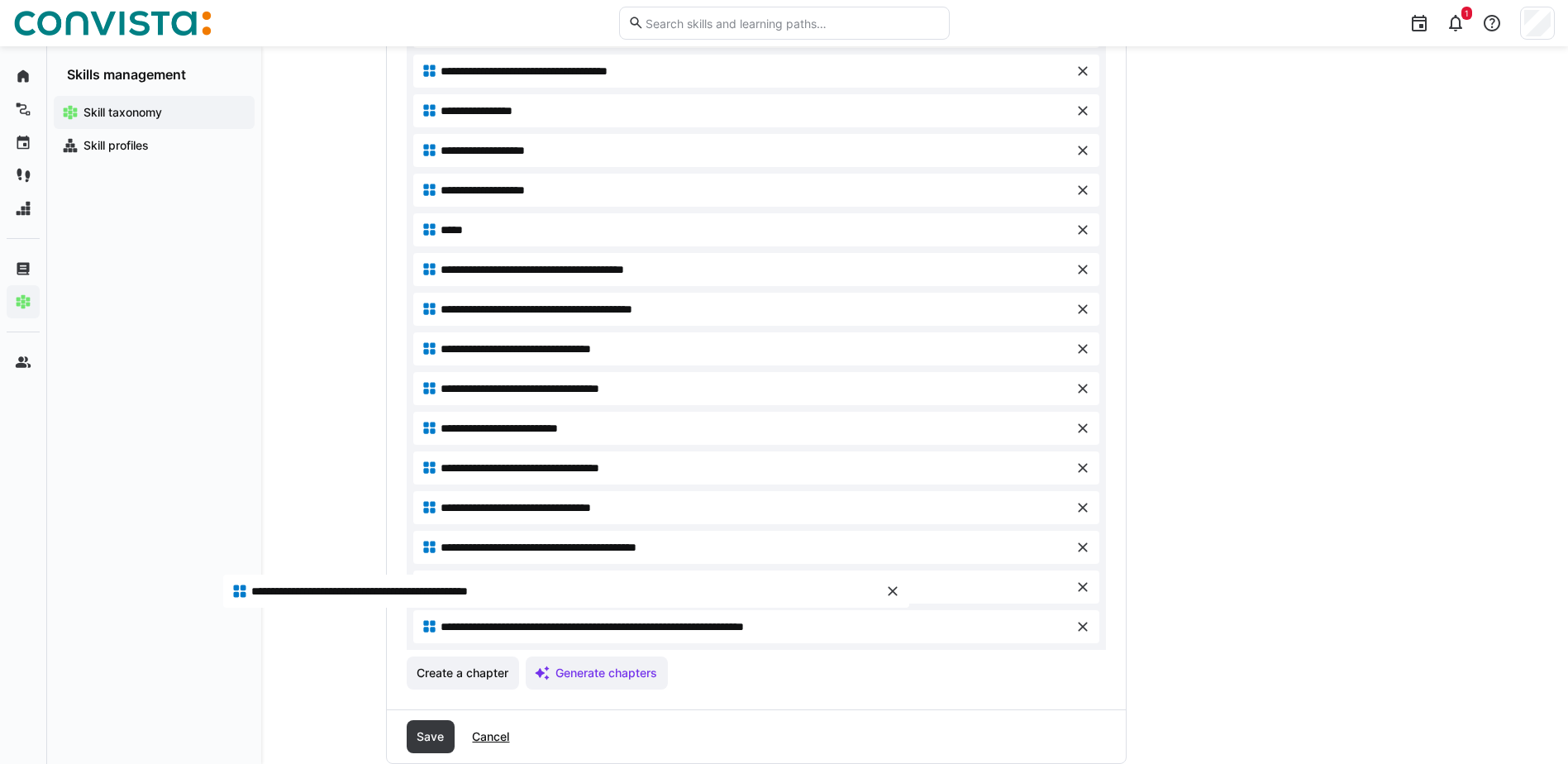
drag, startPoint x: 761, startPoint y: 590, endPoint x: 571, endPoint y: 593, distance: 190.0
click at [1078, 586] on eds-icon at bounding box center [1083, 587] width 17 height 17
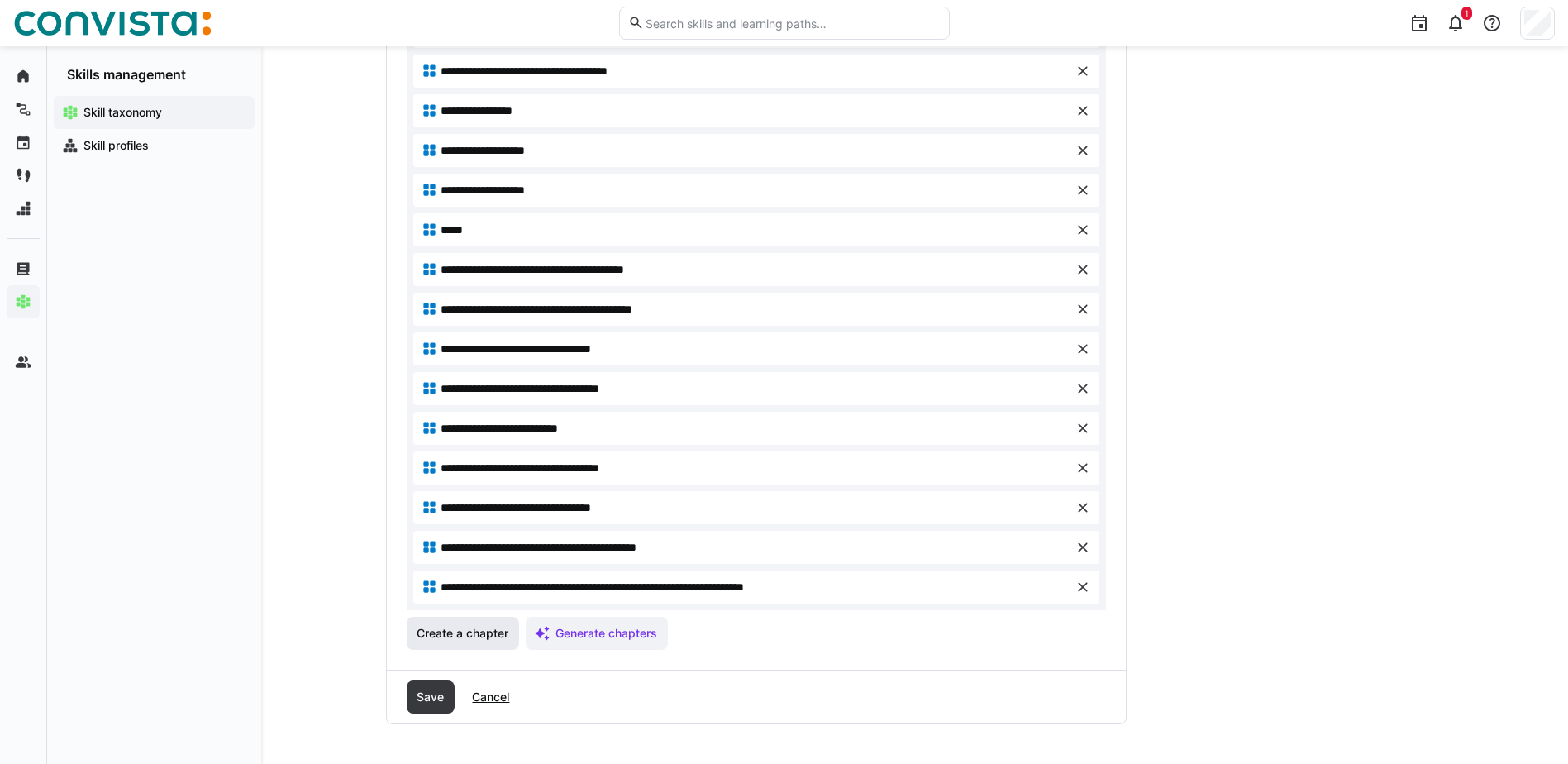
click at [463, 632] on span "Create a chapter" at bounding box center [463, 633] width 97 height 17
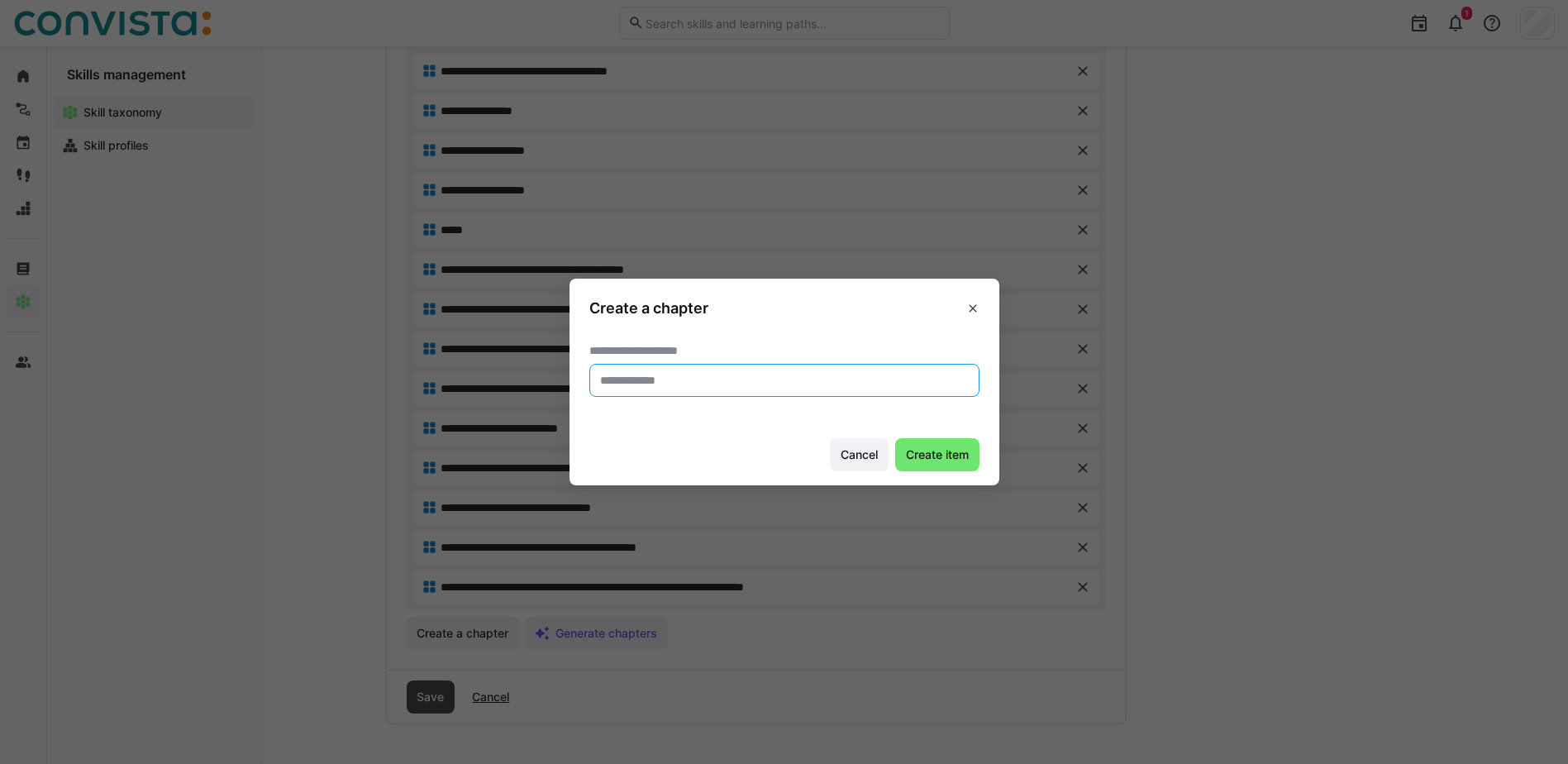
click at [642, 387] on input "text" at bounding box center [784, 381] width 372 height 15
type input "**********"
click at [913, 455] on span "Create item" at bounding box center [937, 455] width 68 height 17
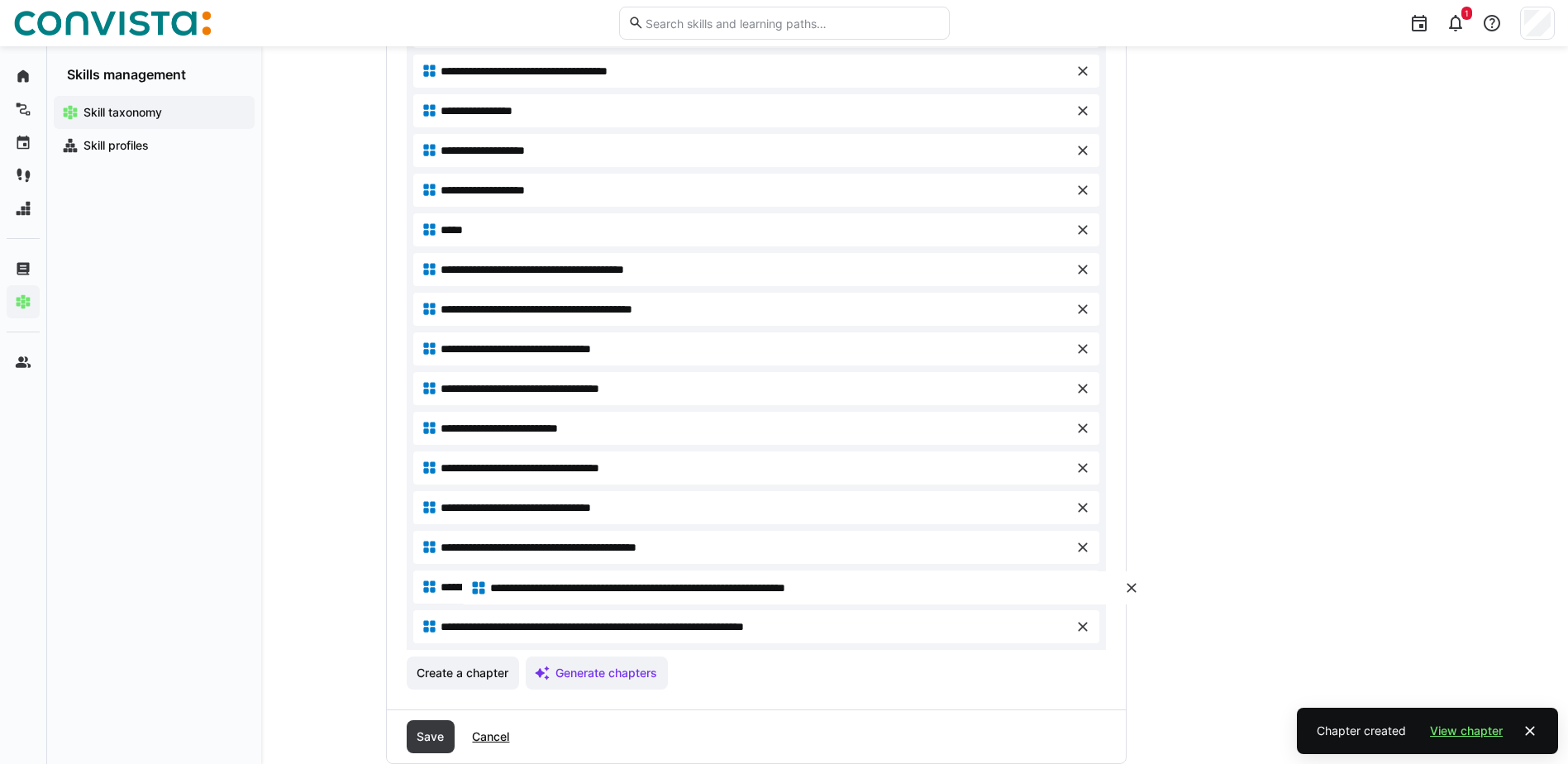
drag, startPoint x: 476, startPoint y: 620, endPoint x: 525, endPoint y: 582, distance: 62.0
drag, startPoint x: 525, startPoint y: 582, endPoint x: 555, endPoint y: 597, distance: 33.5
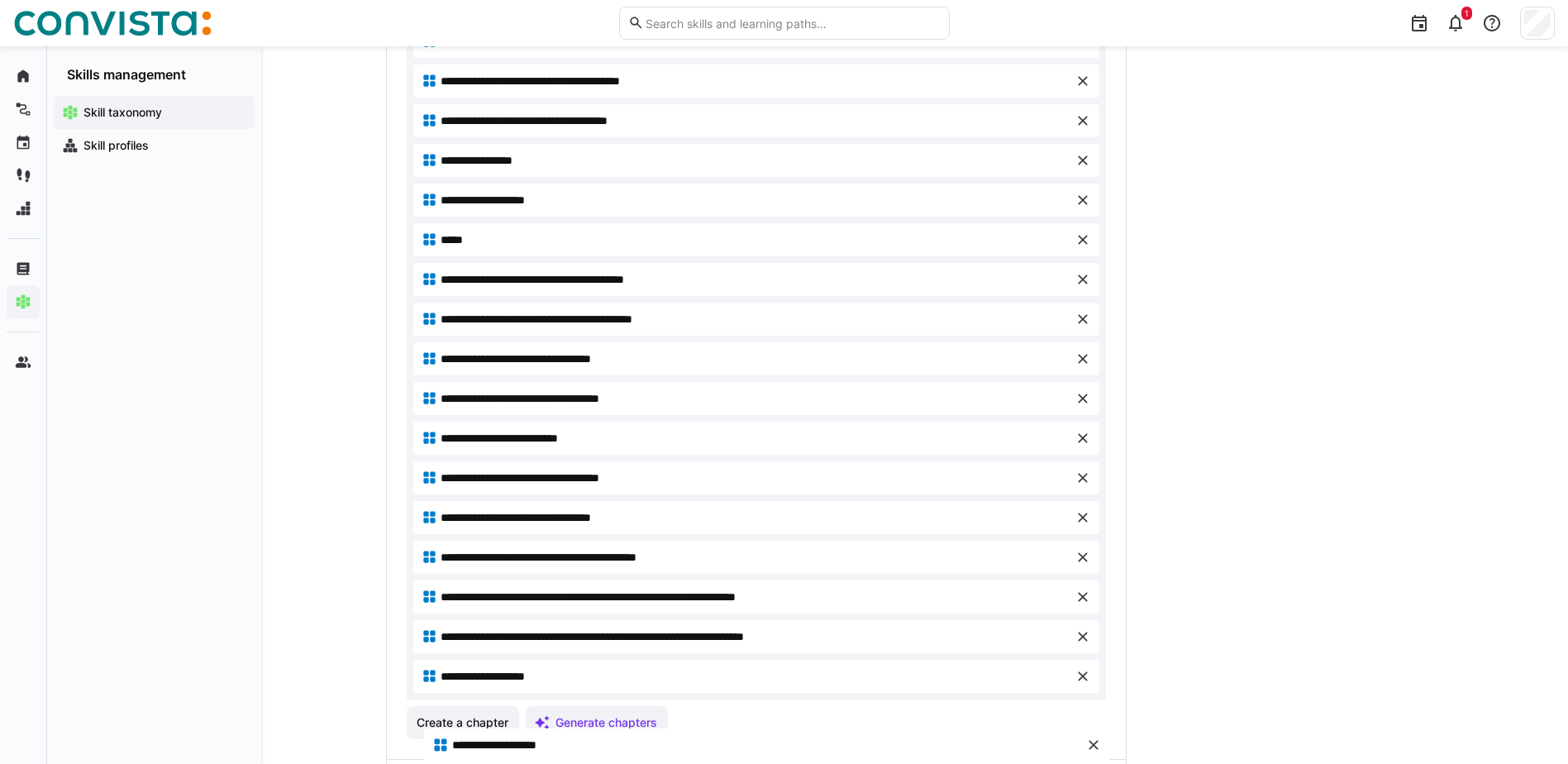
scroll to position [898, 0]
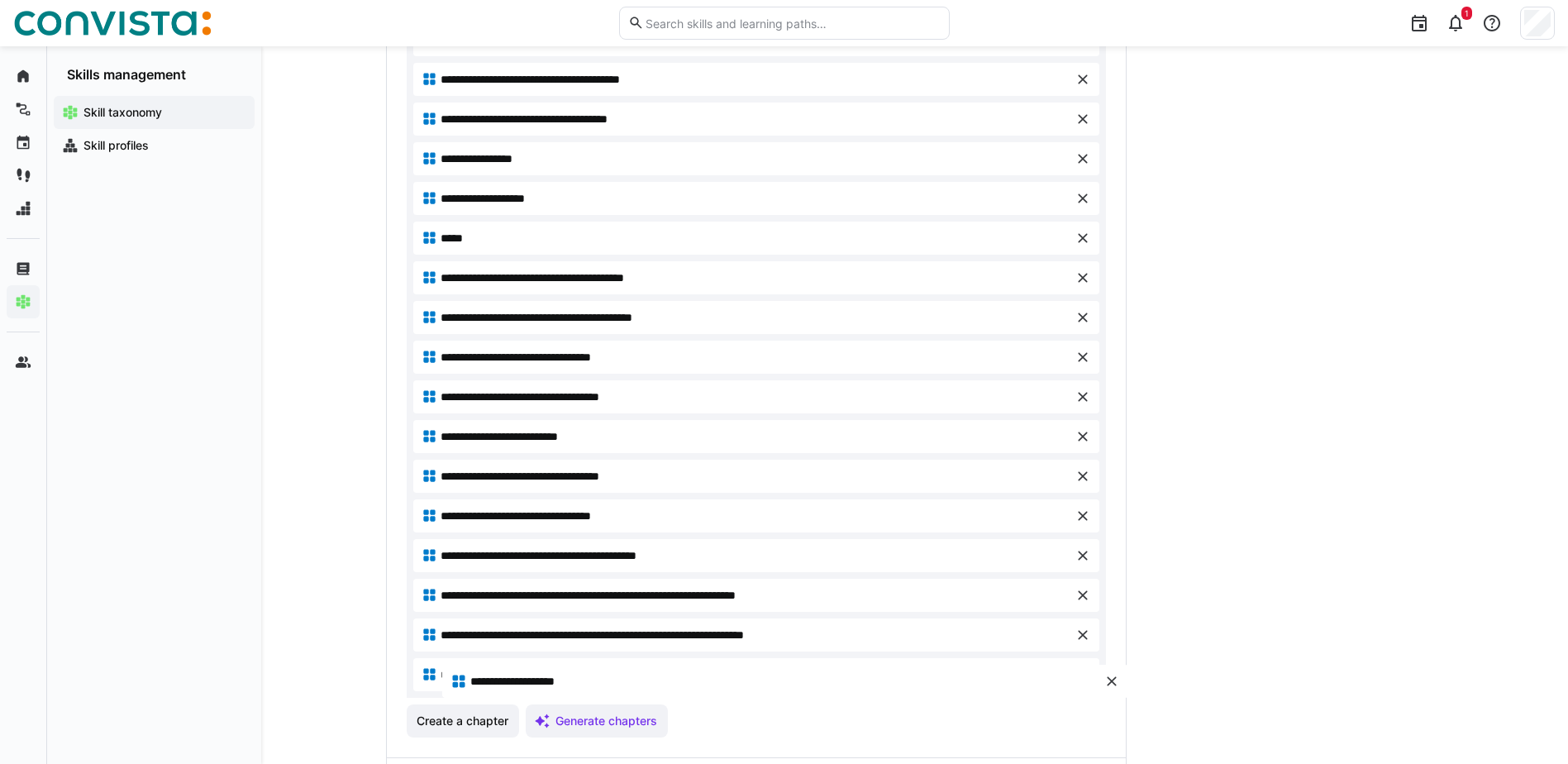
drag, startPoint x: 474, startPoint y: 272, endPoint x: 503, endPoint y: 681, distance: 410.0
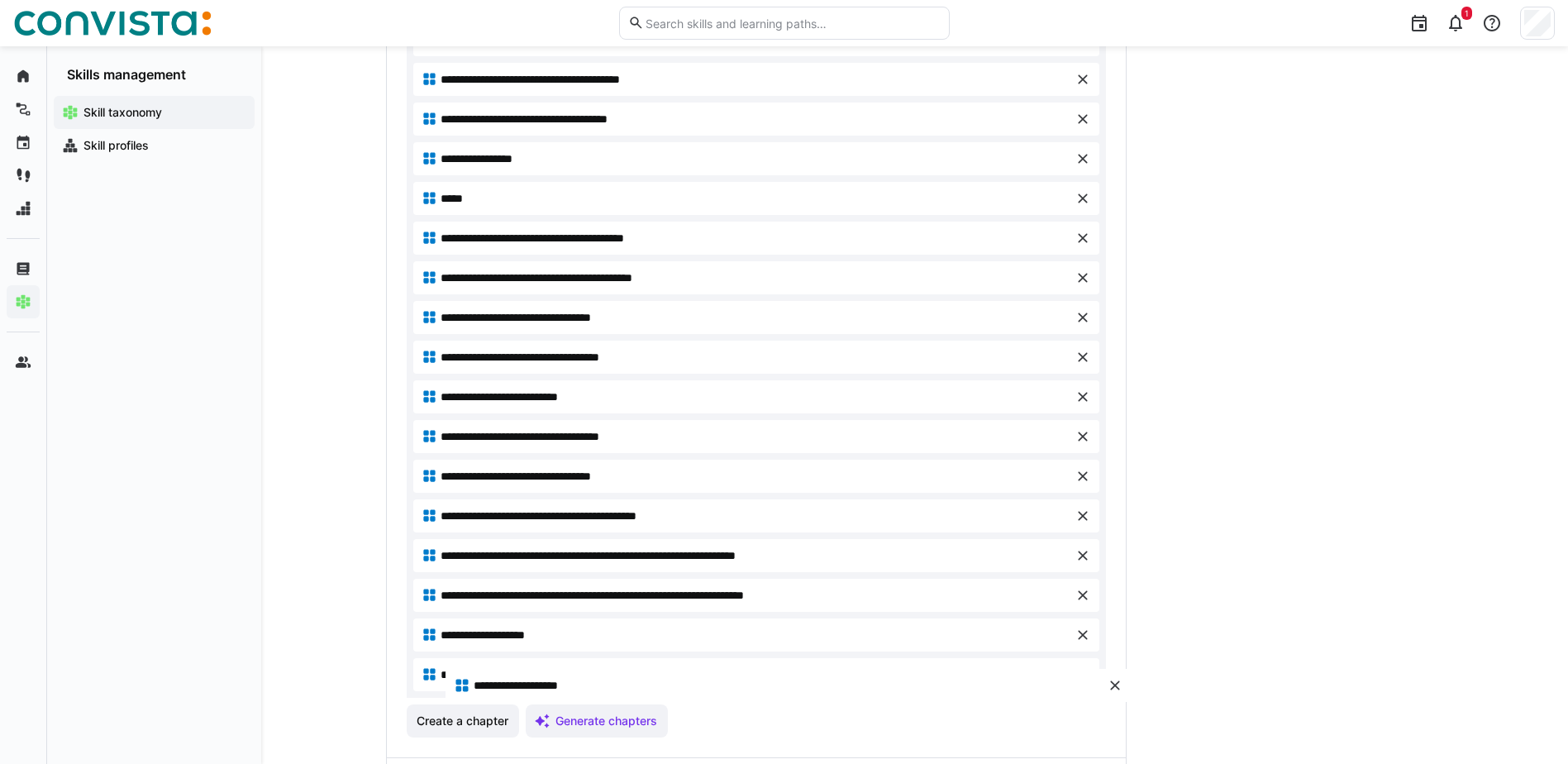
drag, startPoint x: 511, startPoint y: 193, endPoint x: 543, endPoint y: 680, distance: 488.1
drag, startPoint x: 548, startPoint y: 674, endPoint x: 564, endPoint y: 633, distance: 44.0
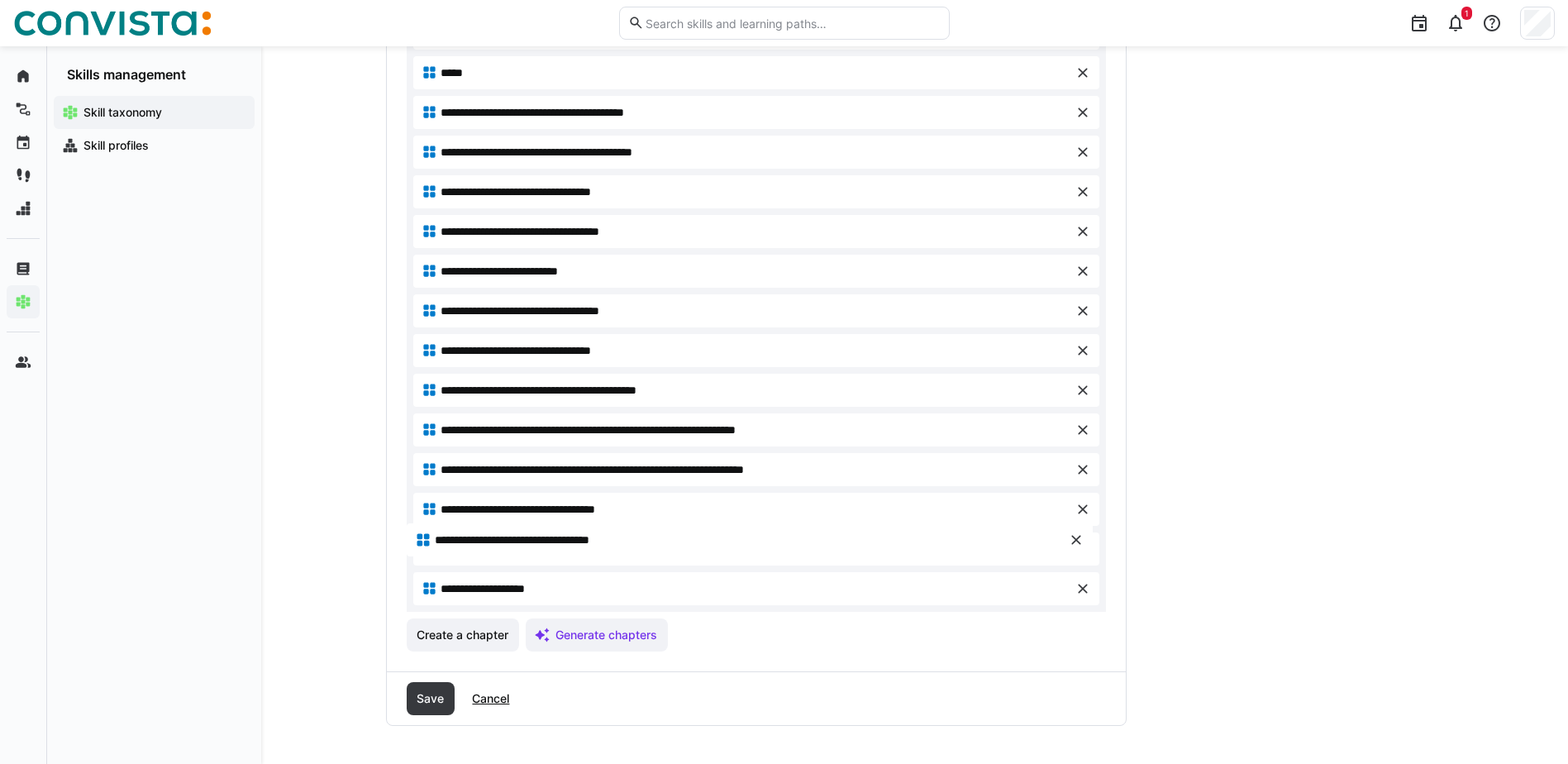
scroll to position [986, 0]
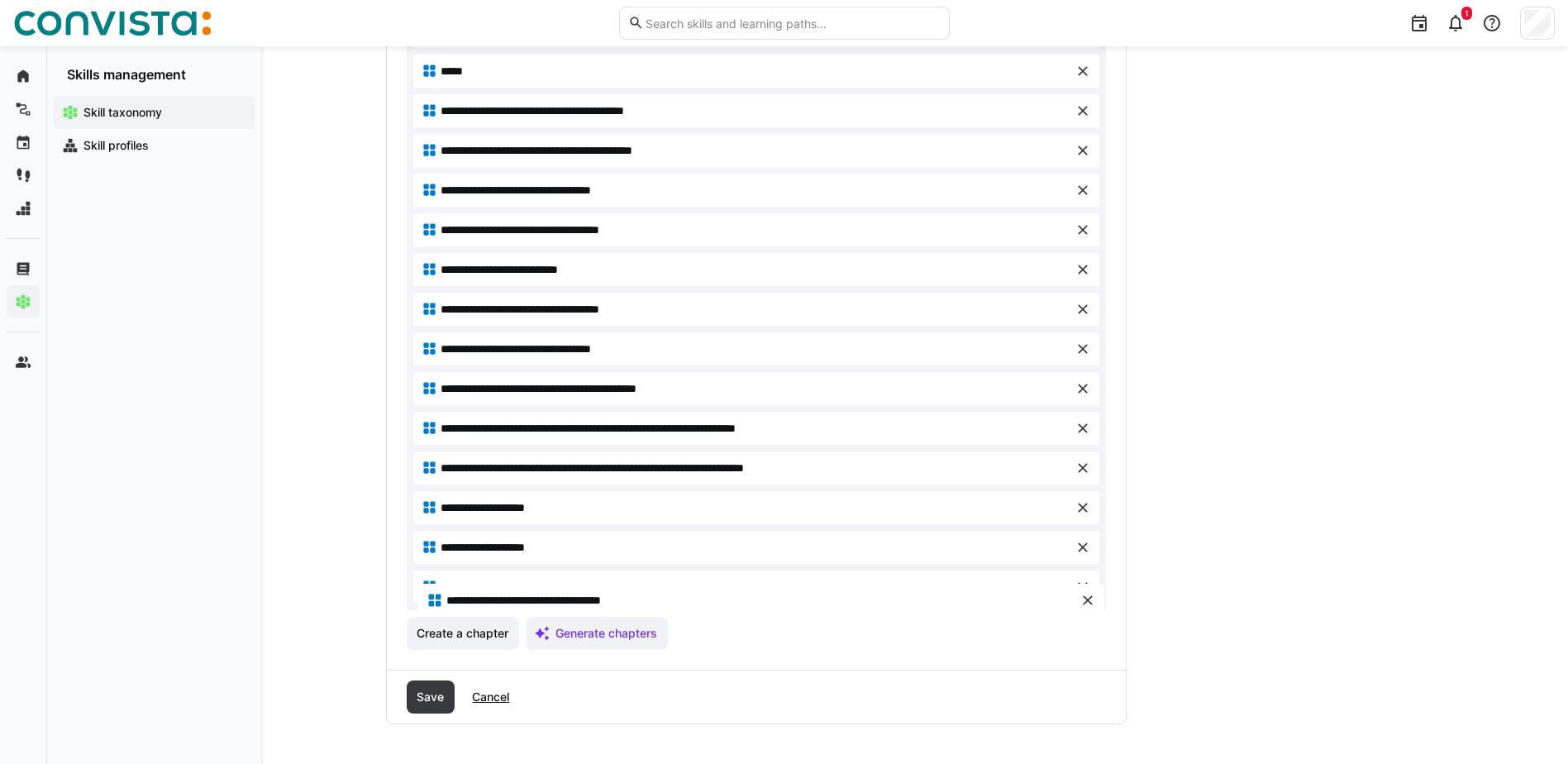
drag, startPoint x: 534, startPoint y: 368, endPoint x: 538, endPoint y: 599, distance: 231.0
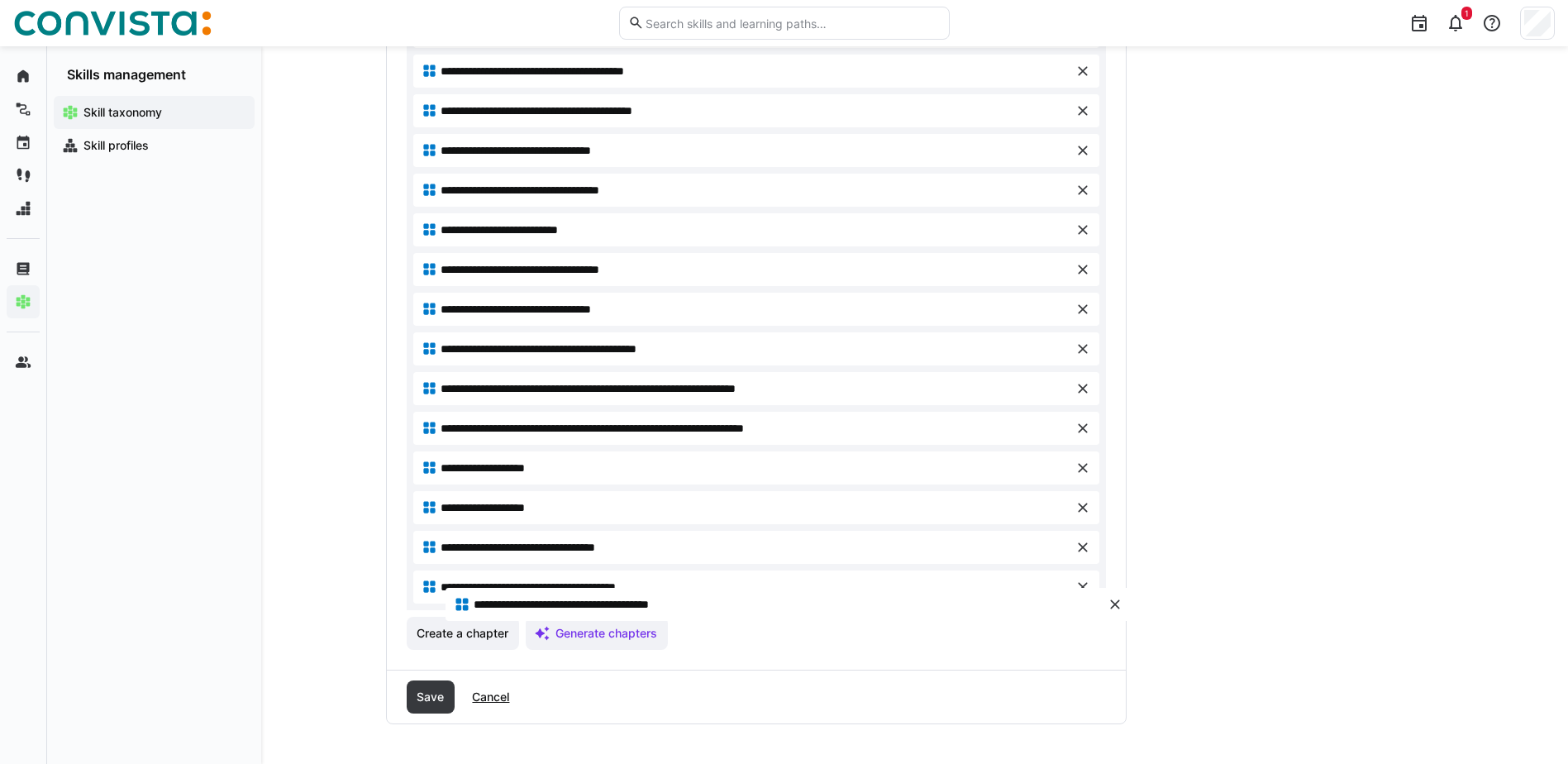
drag, startPoint x: 637, startPoint y: 80, endPoint x: 670, endPoint y: 606, distance: 527.0
click at [461, 632] on span "Create a chapter" at bounding box center [463, 633] width 97 height 17
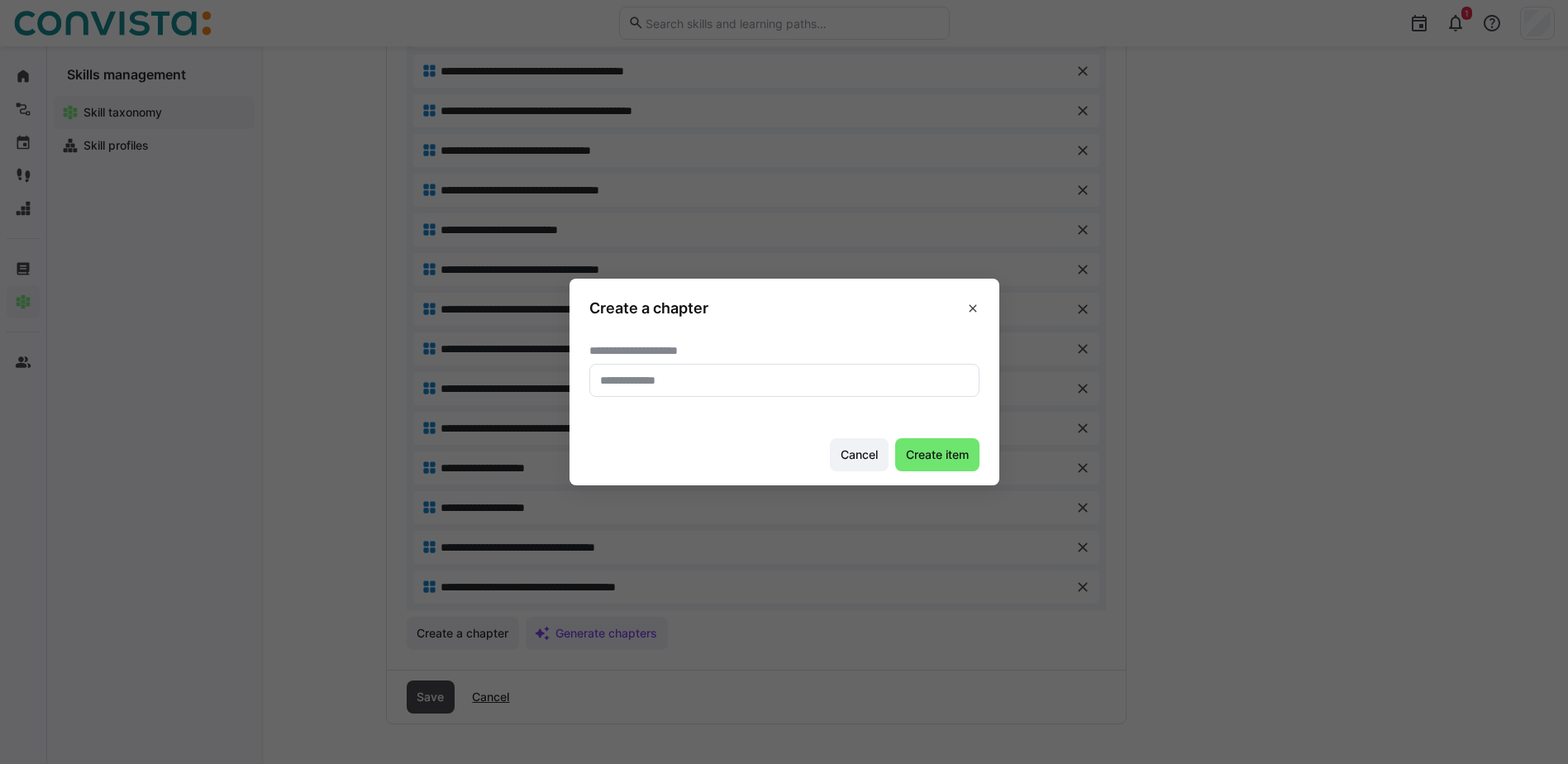
click at [787, 388] on input "text" at bounding box center [784, 381] width 372 height 15
type input "**********"
click at [938, 453] on span "Create item" at bounding box center [937, 455] width 68 height 17
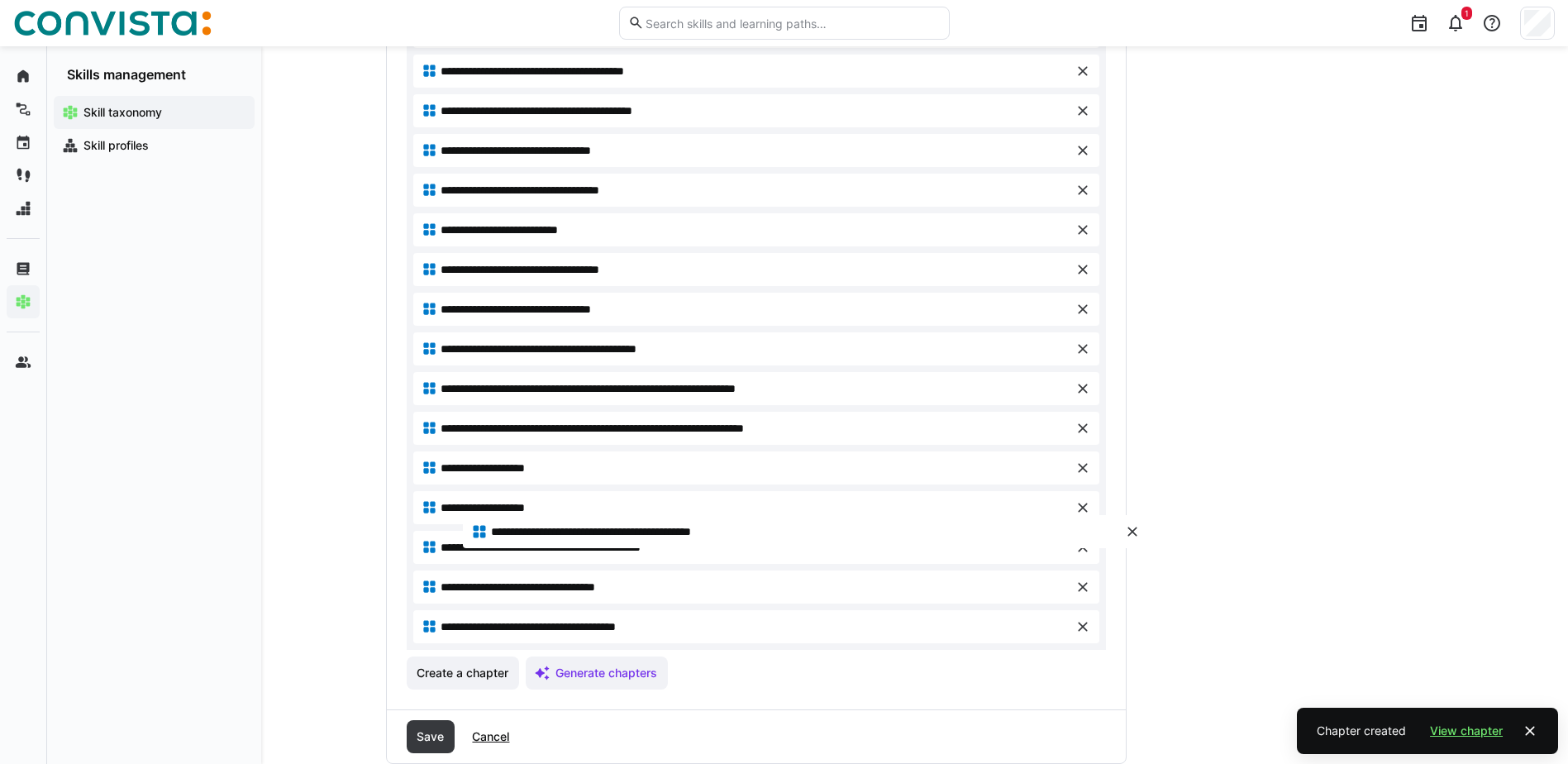
drag, startPoint x: 615, startPoint y: 626, endPoint x: 664, endPoint y: 531, distance: 106.9
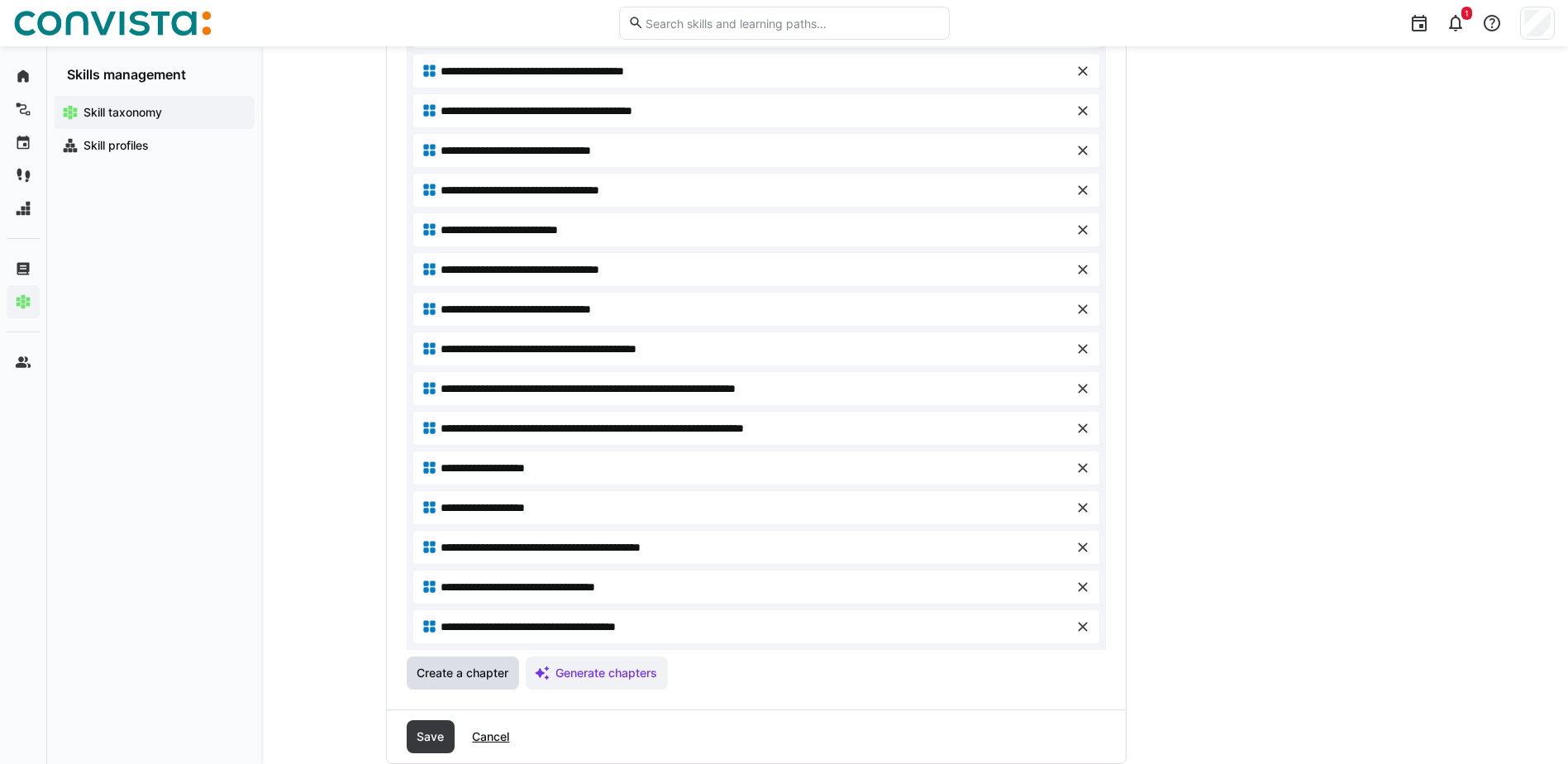
click at [453, 676] on span "Create a chapter" at bounding box center [463, 673] width 97 height 17
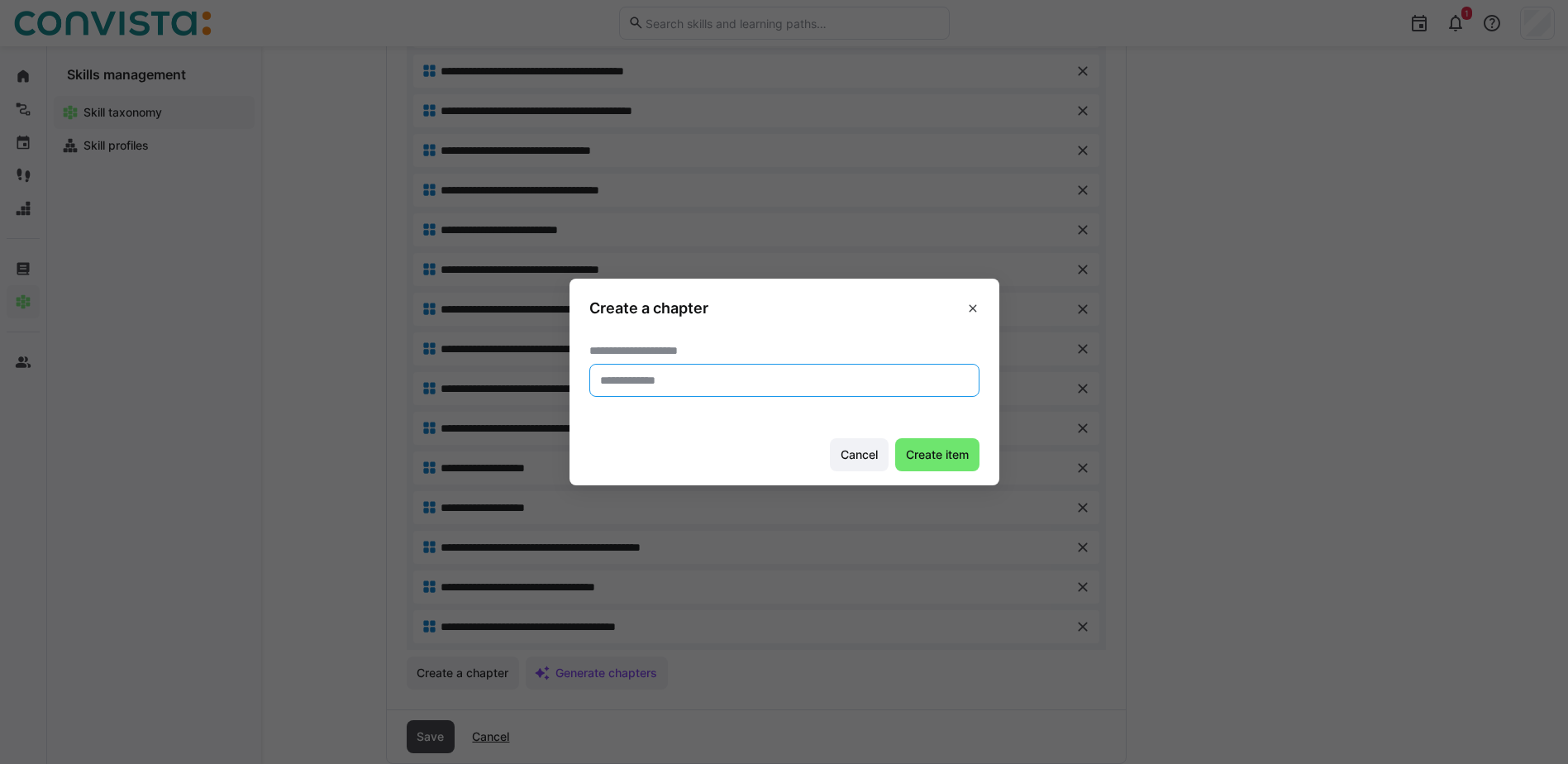
click at [679, 386] on input "text" at bounding box center [784, 381] width 372 height 15
type input "**********"
click at [940, 457] on span "Create item" at bounding box center [937, 455] width 68 height 17
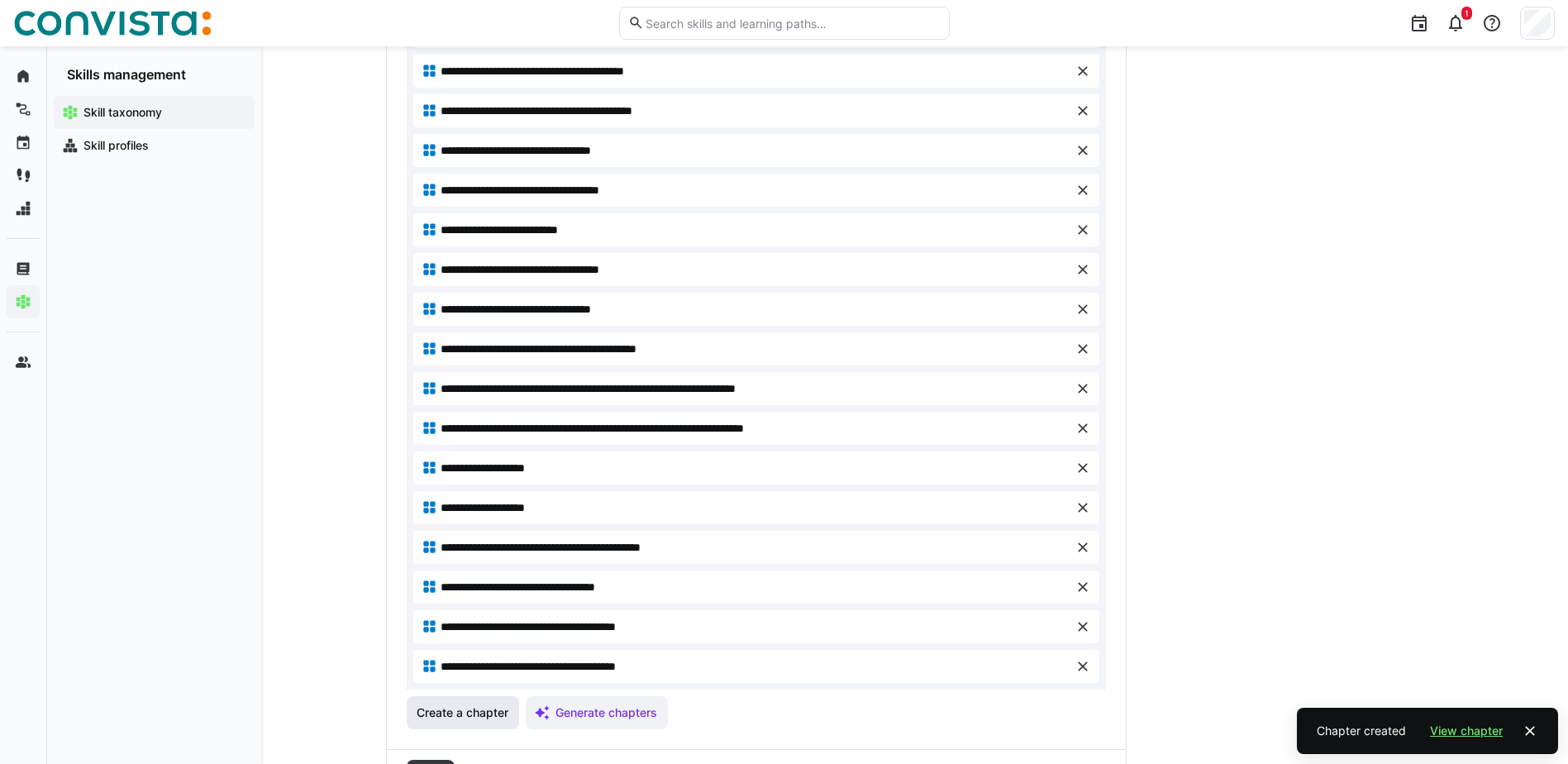
click at [478, 710] on span "Create a chapter" at bounding box center [463, 713] width 97 height 17
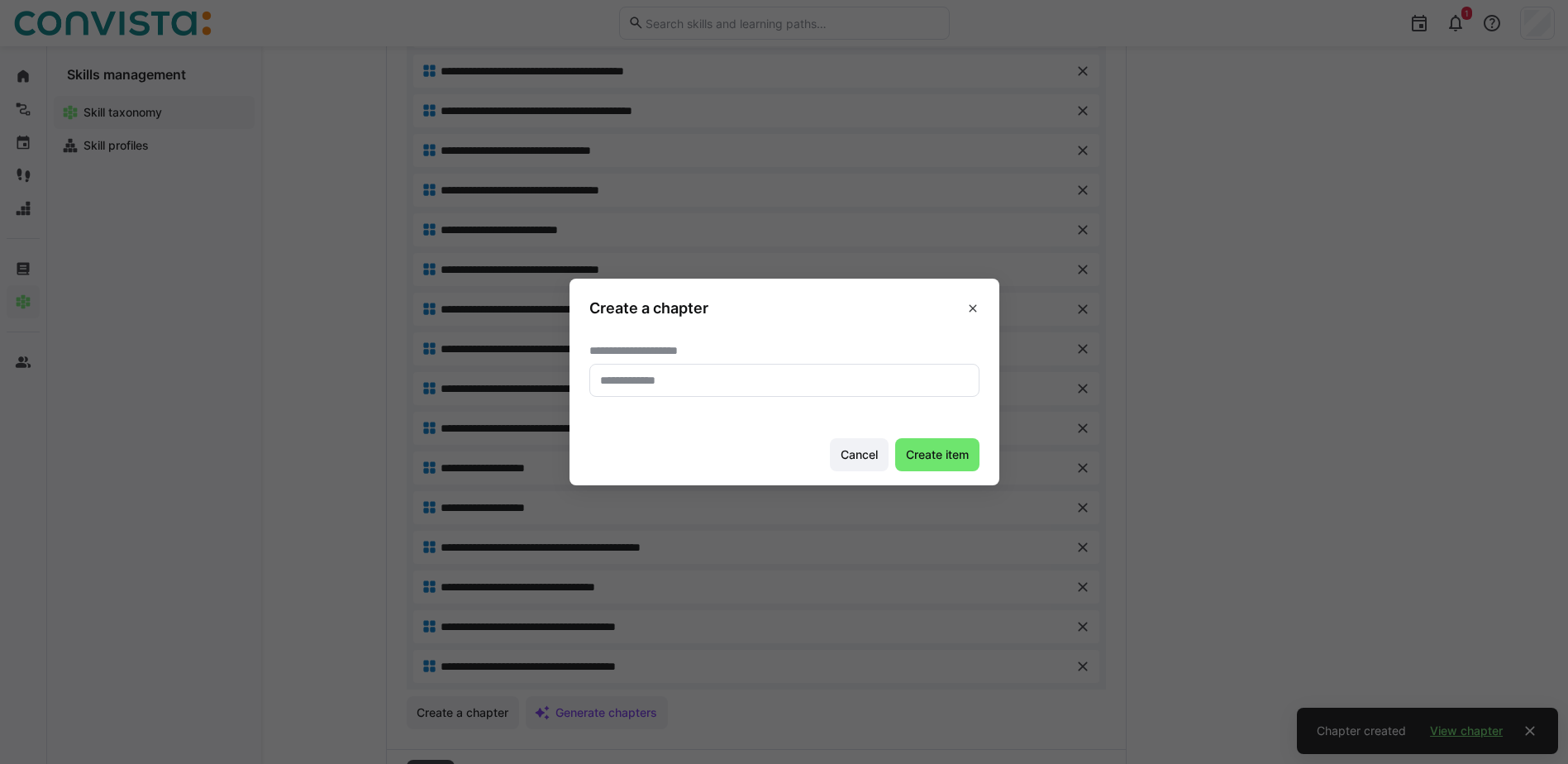
click at [659, 384] on input "text" at bounding box center [784, 381] width 372 height 15
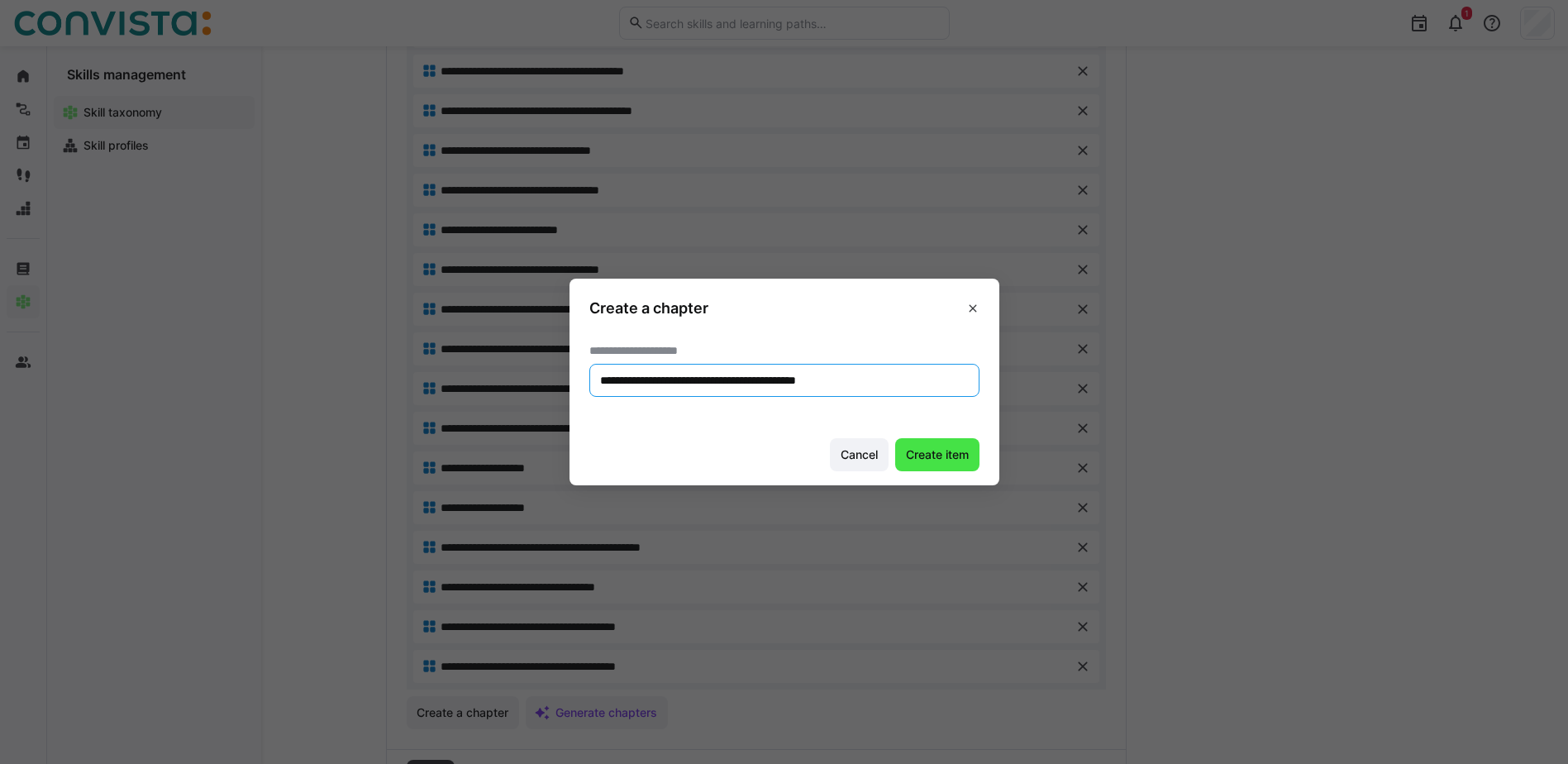
type input "**********"
click at [928, 452] on span "Create item" at bounding box center [937, 455] width 68 height 17
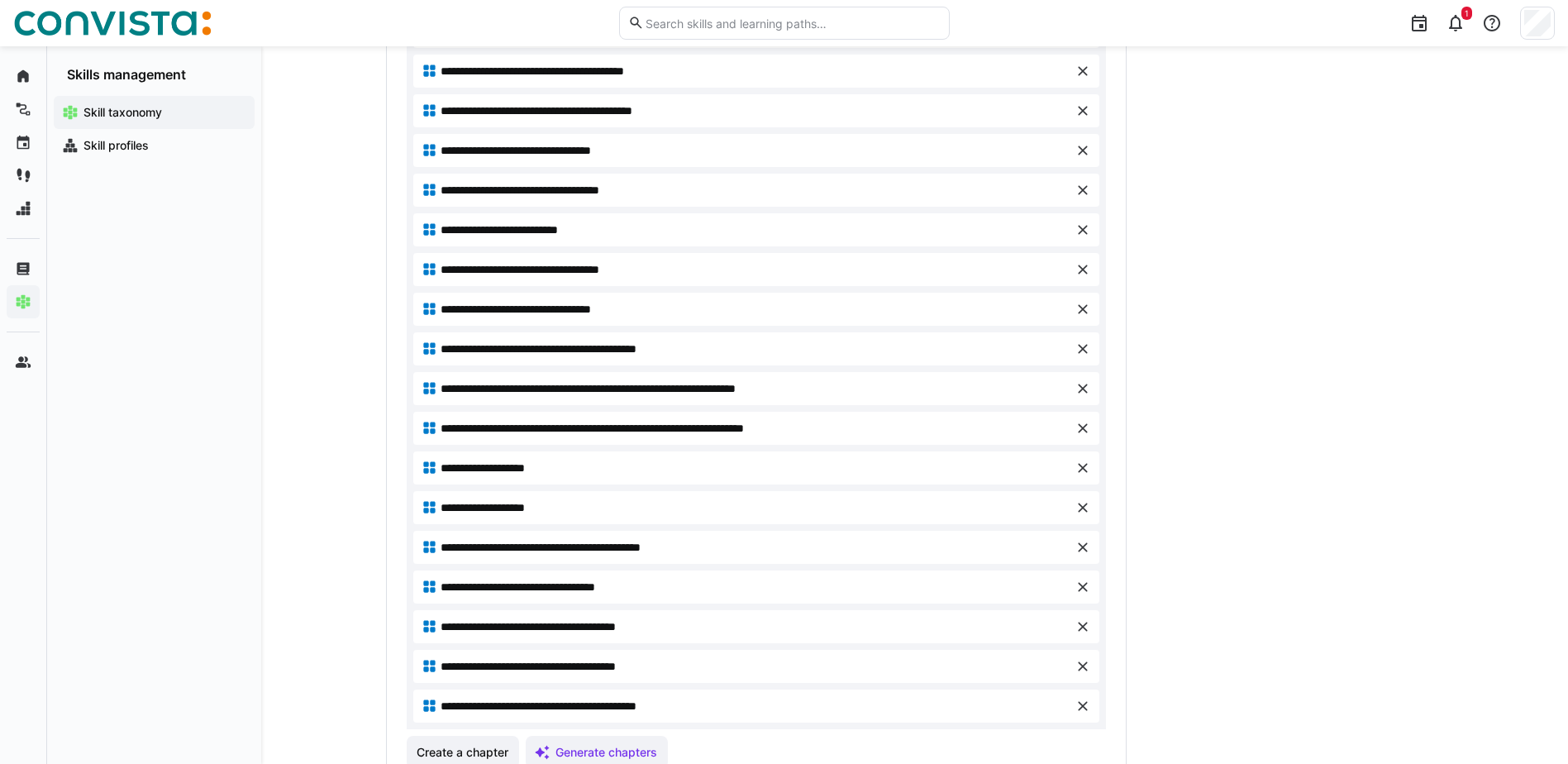
click at [579, 586] on span "**********" at bounding box center [551, 587] width 223 height 17
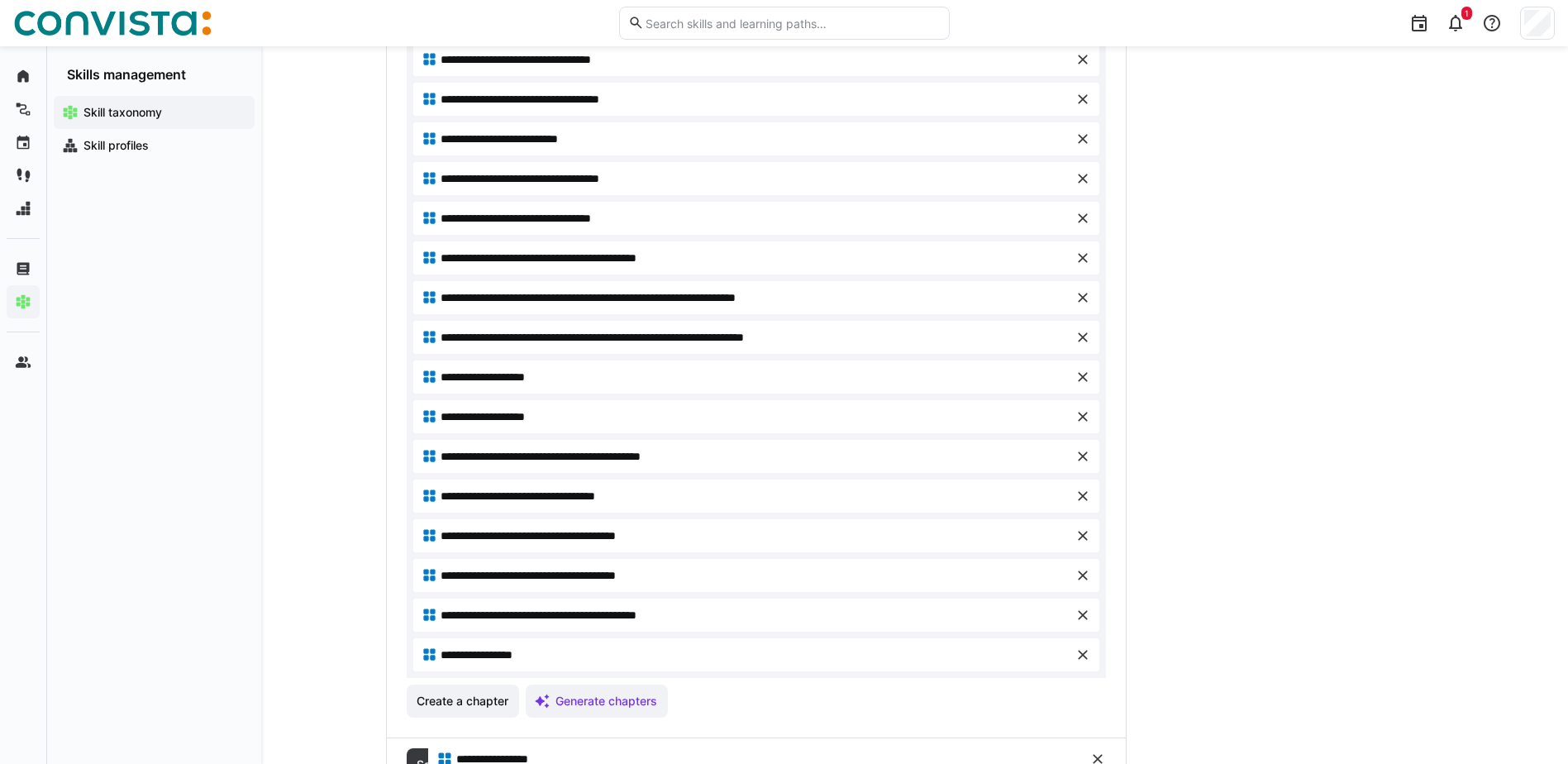
scroll to position [1046, 0]
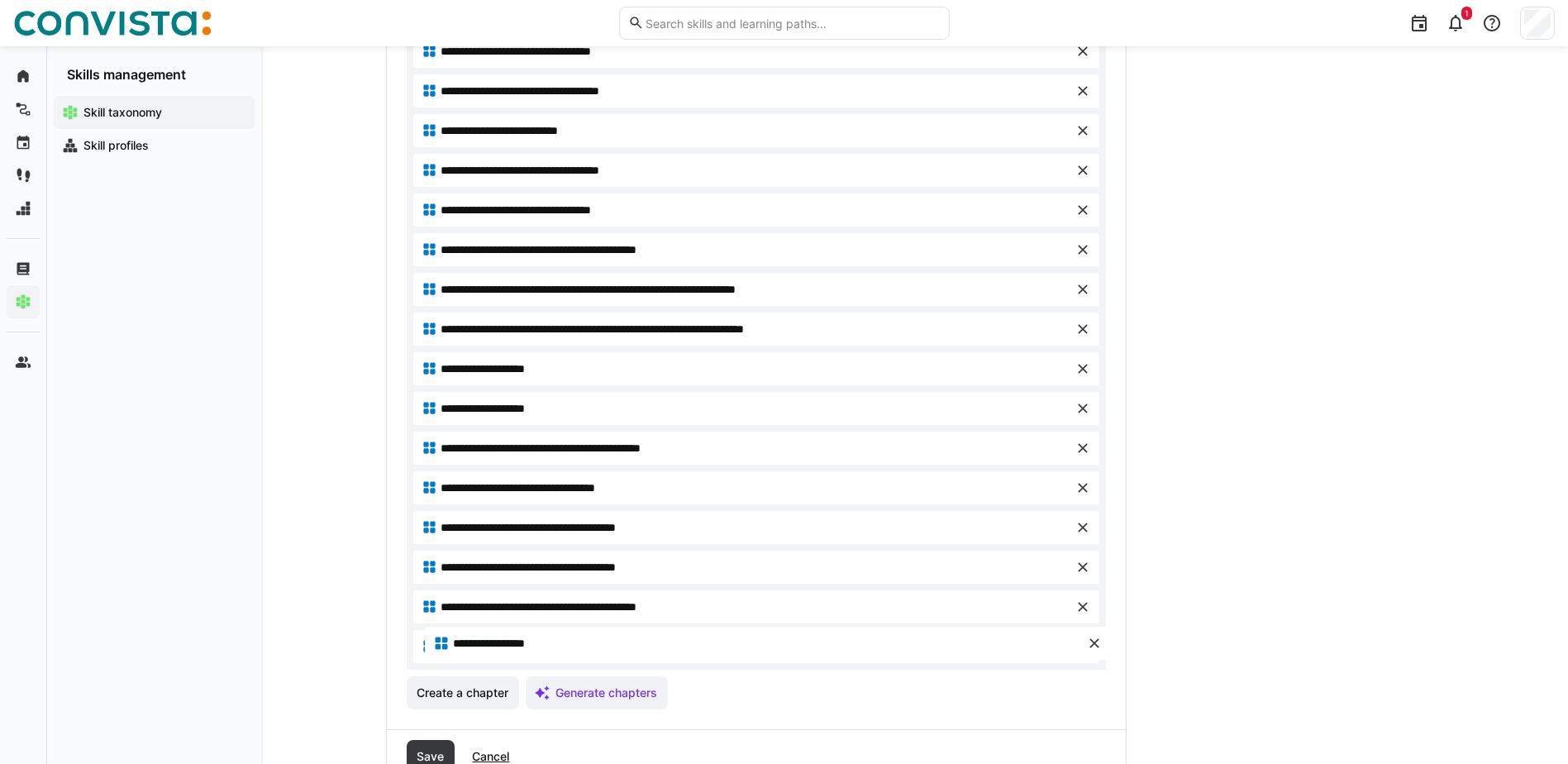
drag, startPoint x: 541, startPoint y: 372, endPoint x: 553, endPoint y: 646, distance: 274.3
click at [487, 694] on span "Create a chapter" at bounding box center [463, 693] width 97 height 17
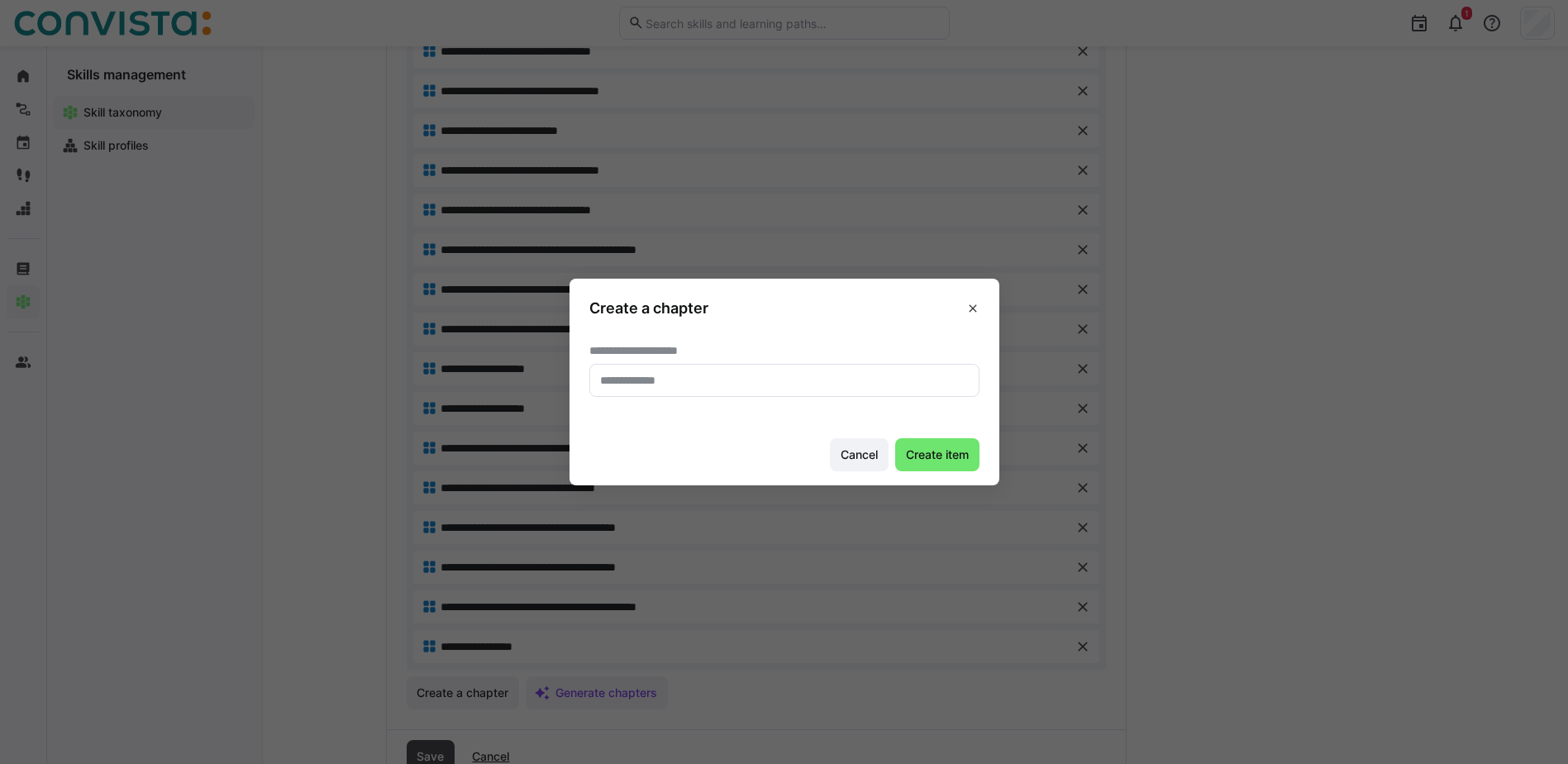
click at [649, 388] on input "text" at bounding box center [784, 381] width 372 height 15
type input "**********"
click at [930, 455] on span "Create item" at bounding box center [937, 455] width 68 height 17
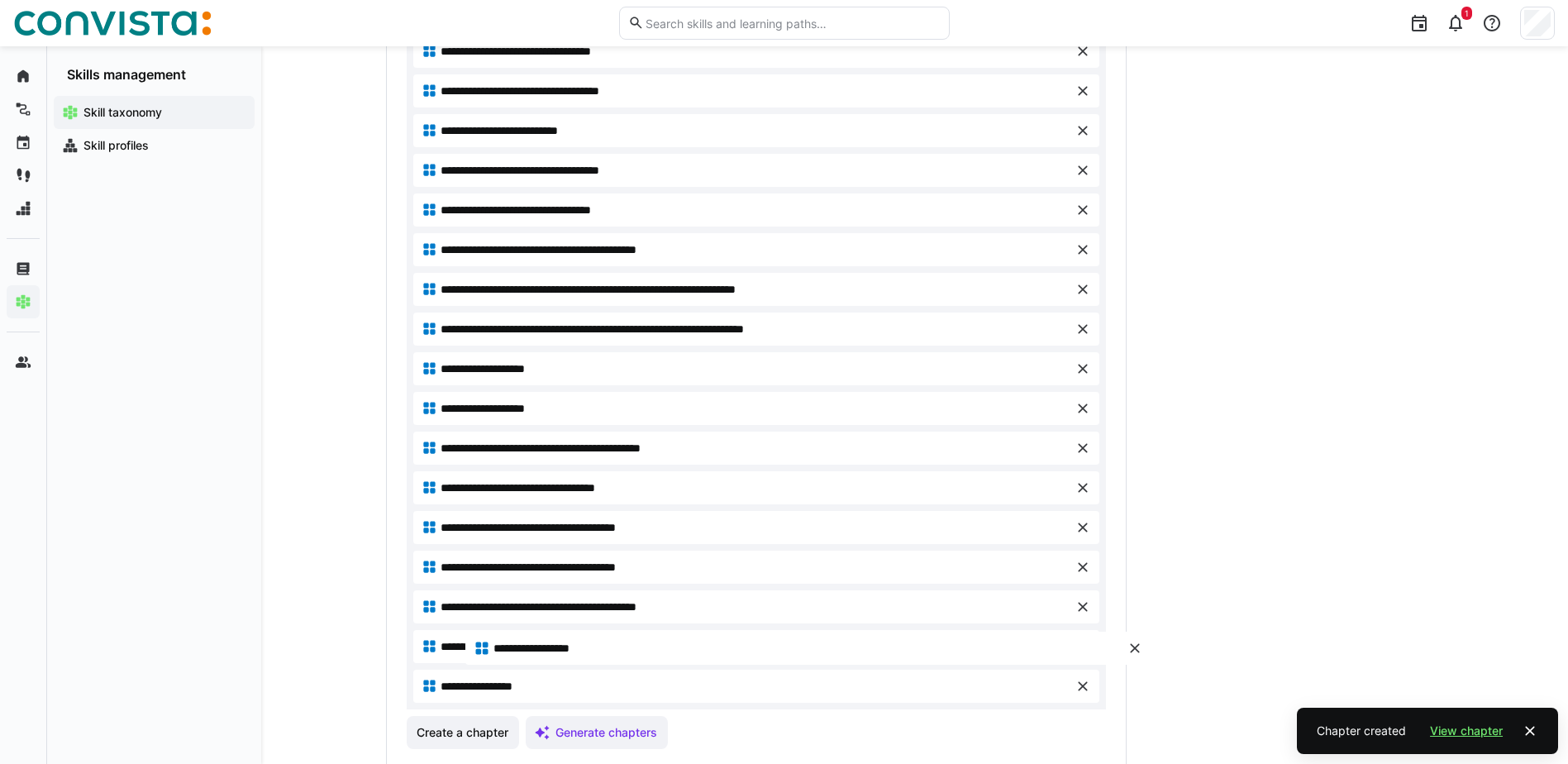
drag, startPoint x: 497, startPoint y: 687, endPoint x: 549, endPoint y: 649, distance: 64.4
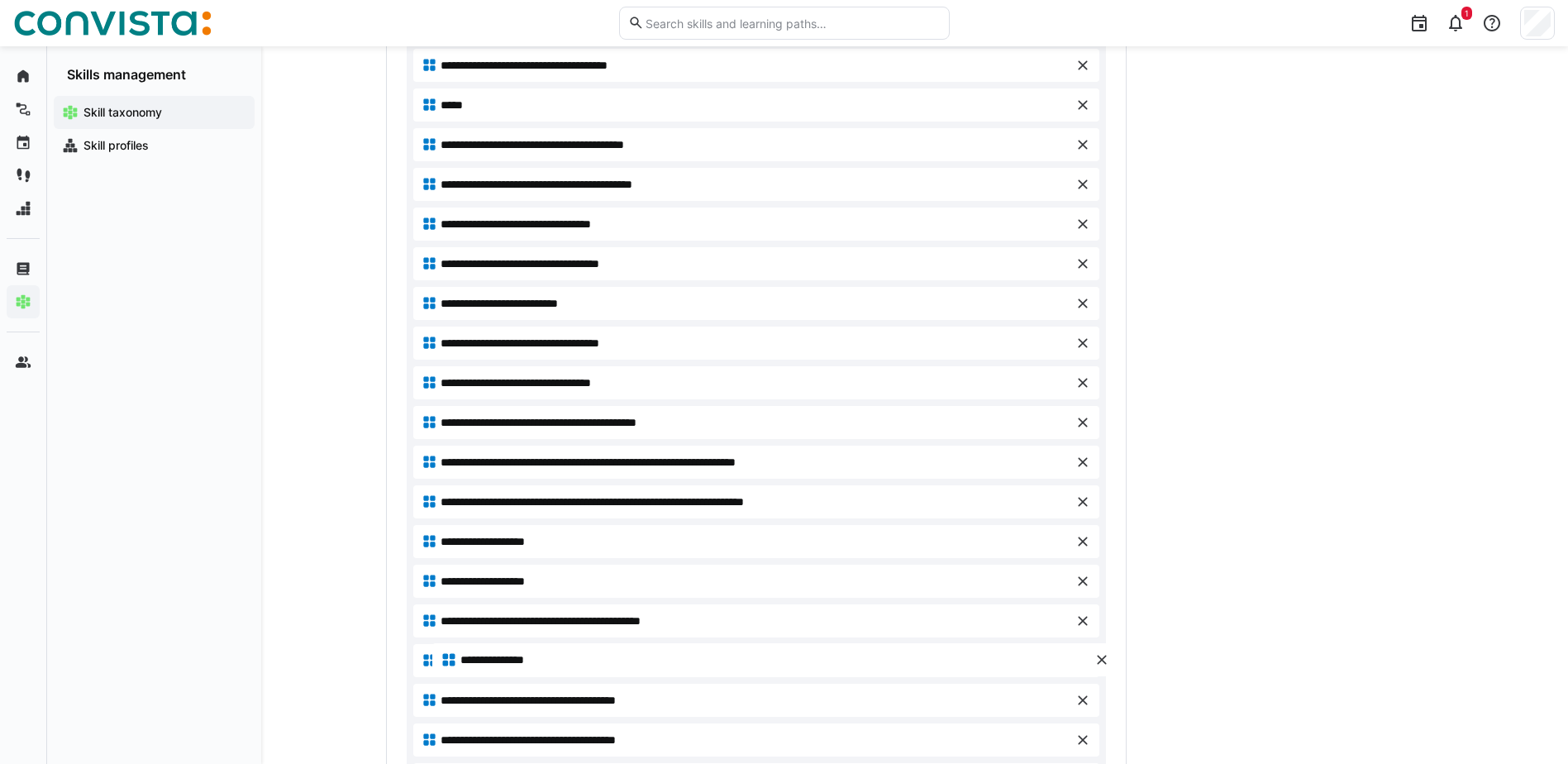
scroll to position [1145, 0]
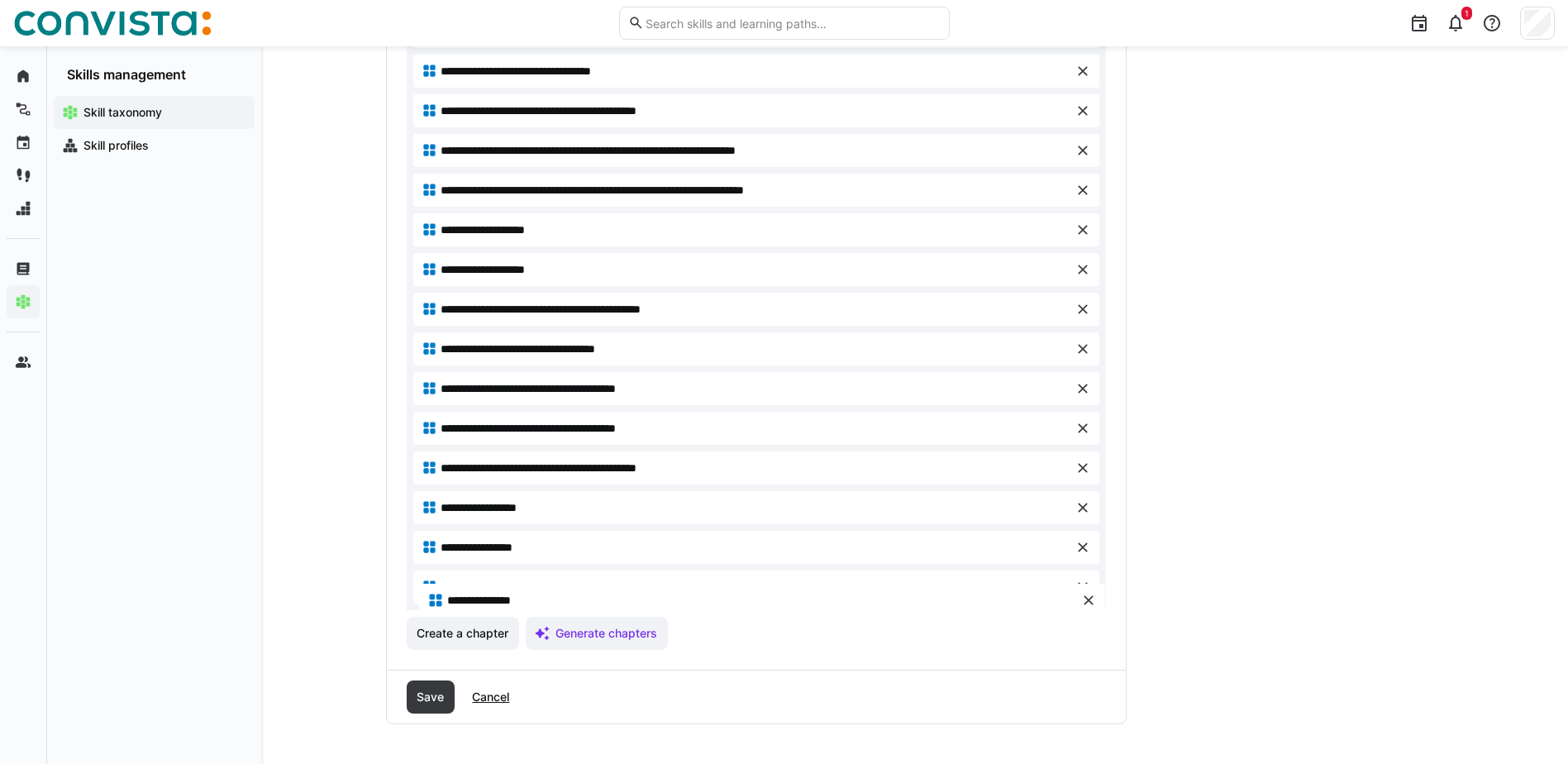
drag, startPoint x: 489, startPoint y: 299, endPoint x: 494, endPoint y: 600, distance: 301.0
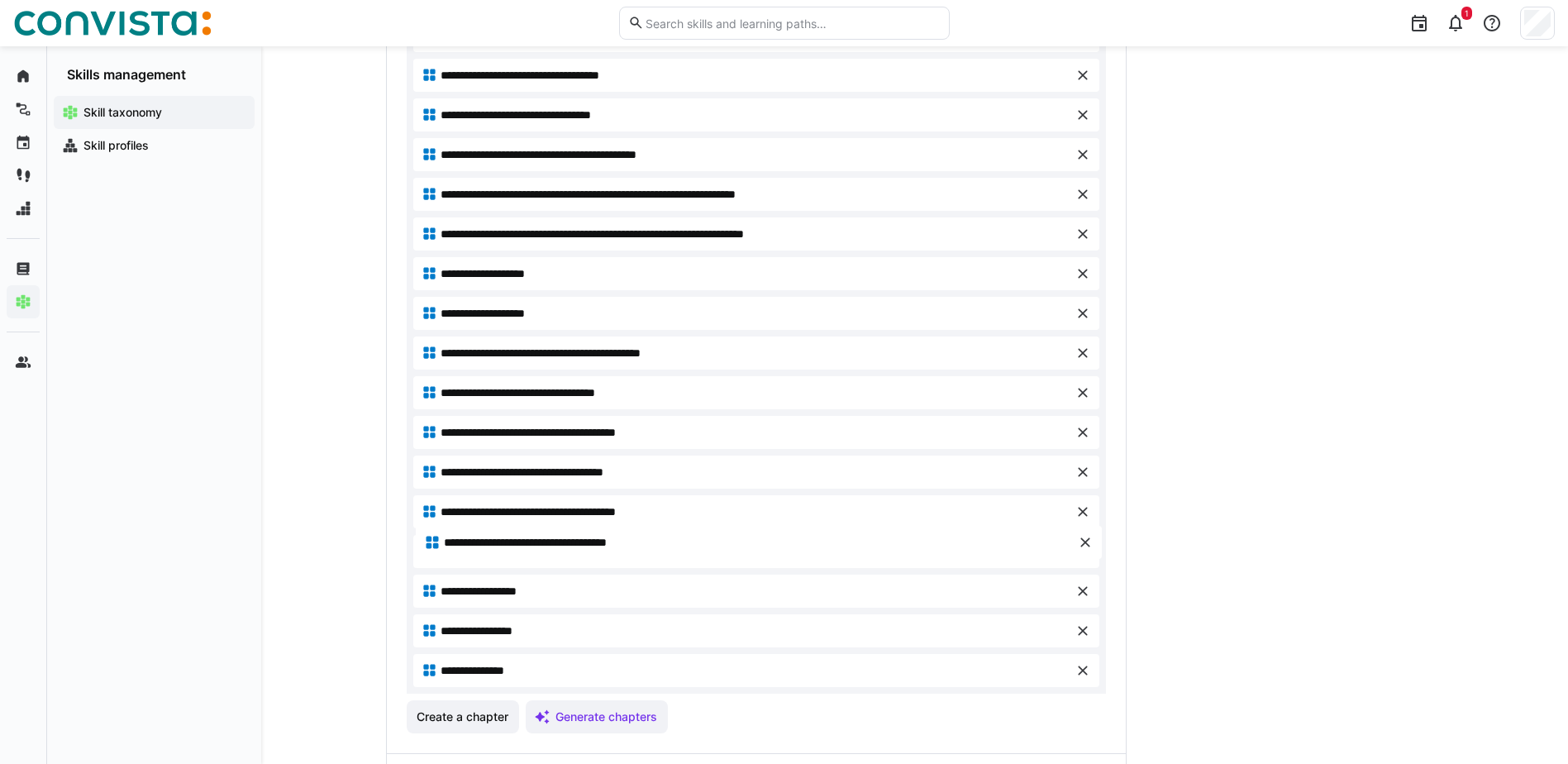
scroll to position [1063, 0]
drag, startPoint x: 559, startPoint y: 385, endPoint x: 570, endPoint y: 556, distance: 171.4
click at [510, 551] on span "**********" at bounding box center [550, 550] width 221 height 17
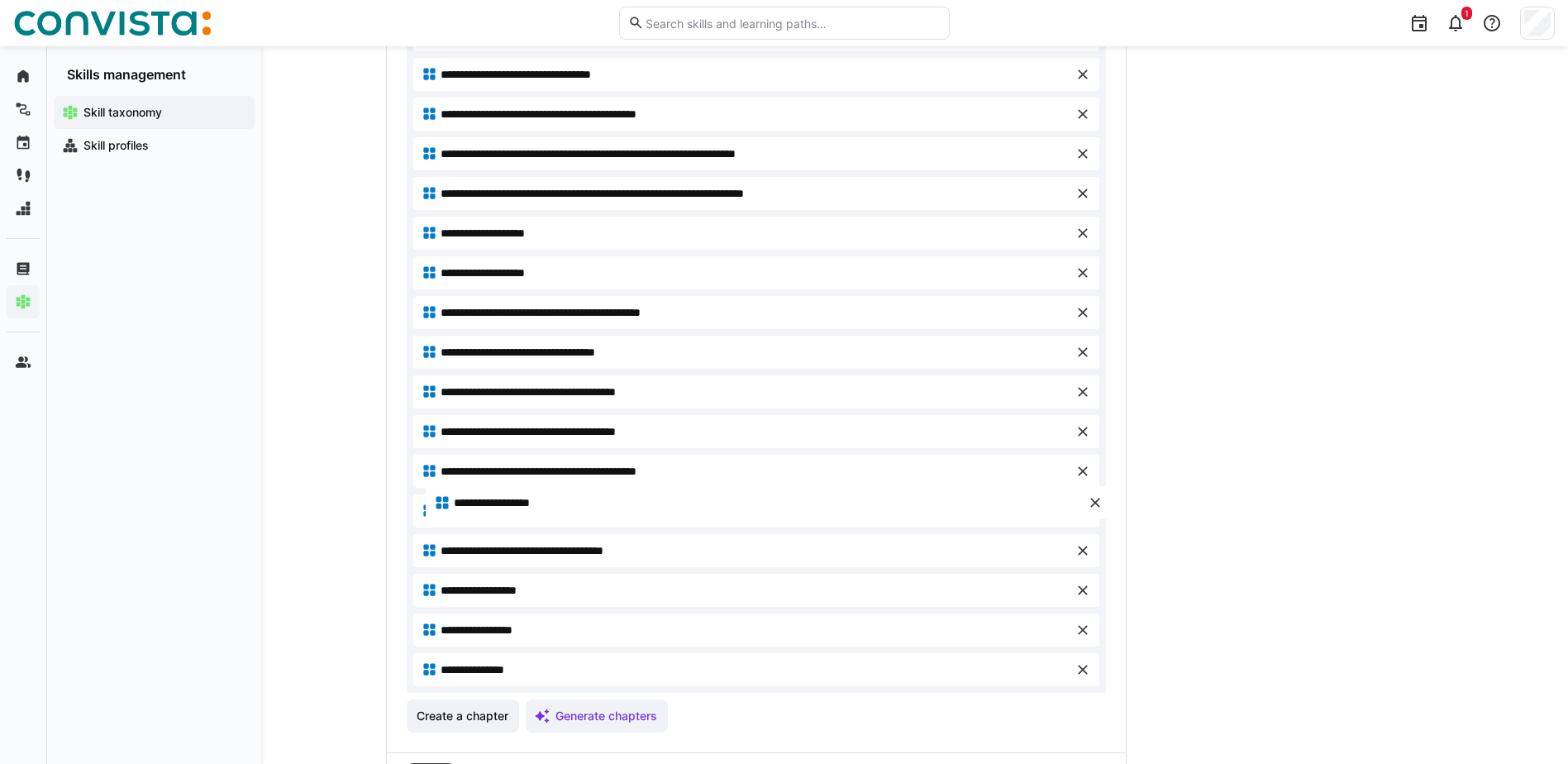
drag, startPoint x: 531, startPoint y: 94, endPoint x: 543, endPoint y: 503, distance: 409.2
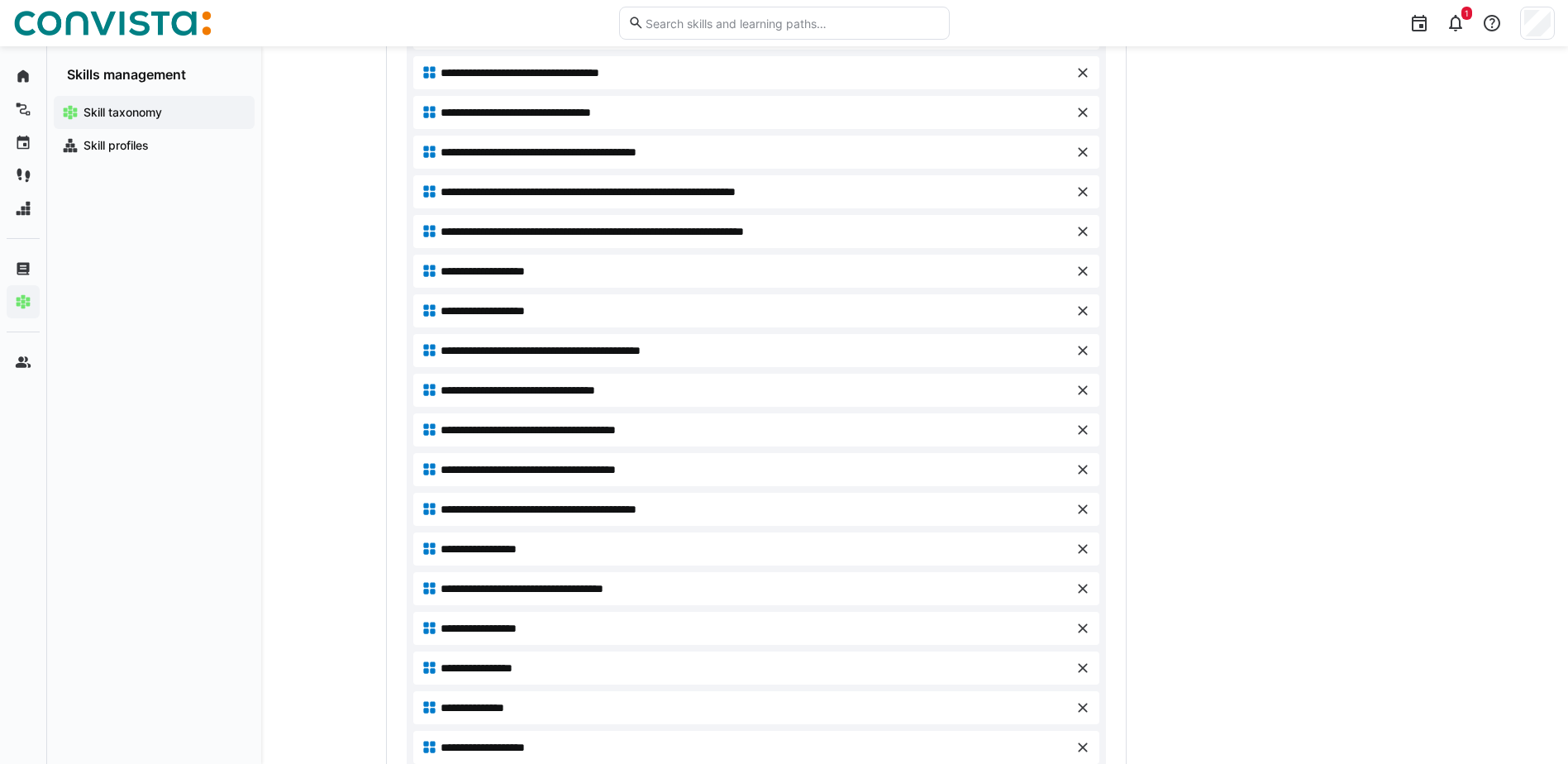
scroll to position [996, 0]
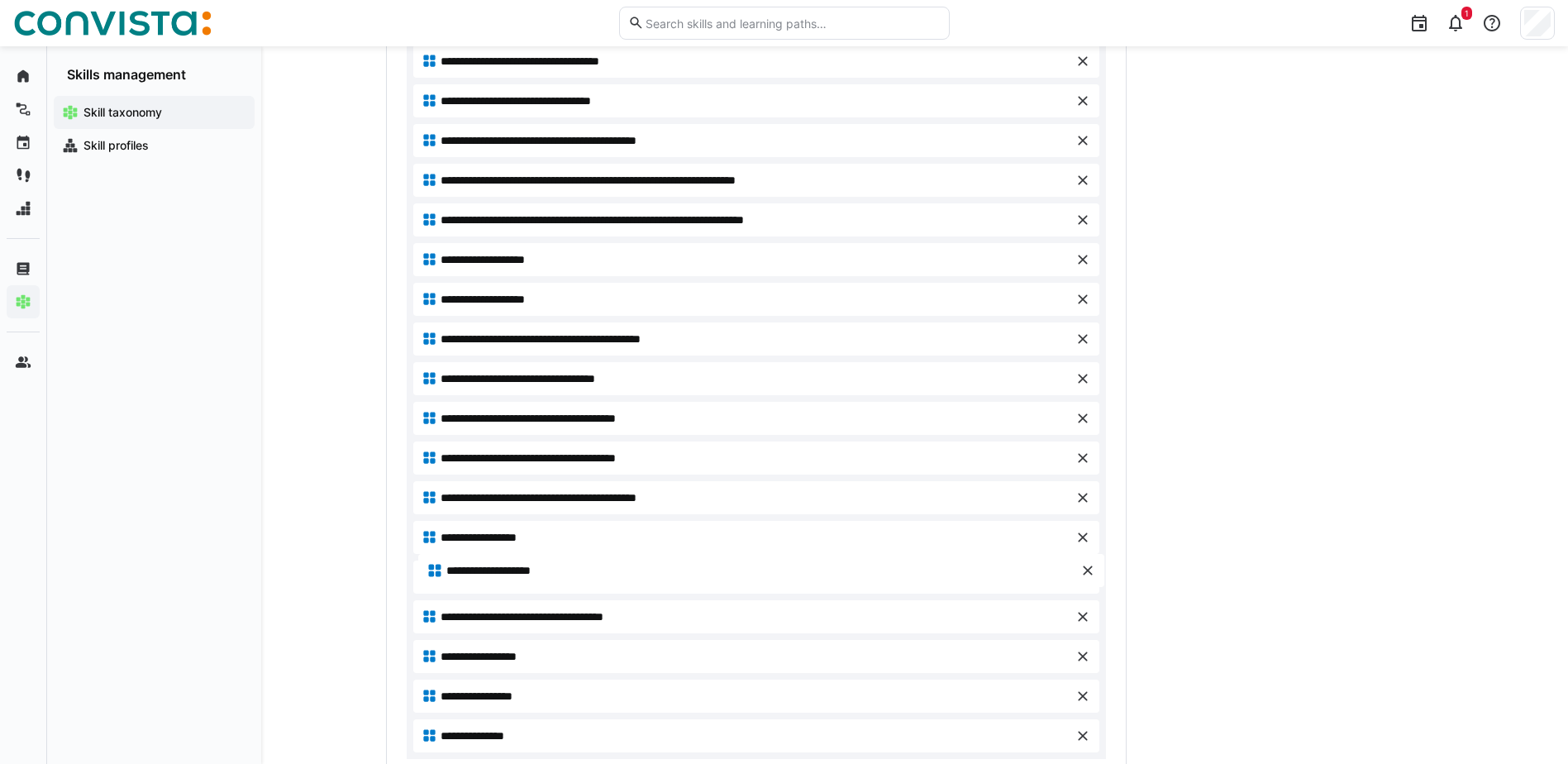
drag, startPoint x: 501, startPoint y: 594, endPoint x: 506, endPoint y: 575, distance: 19.6
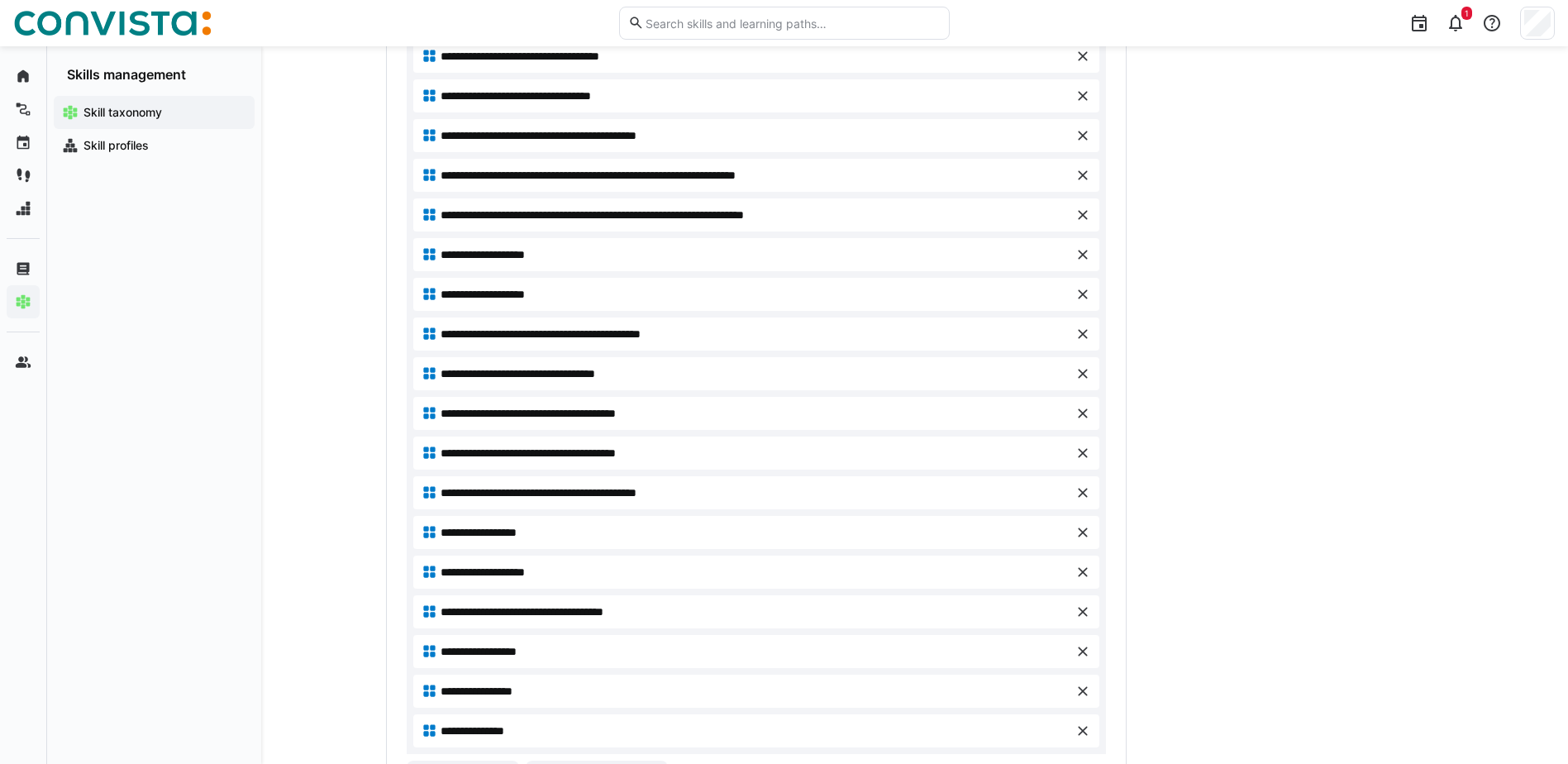
scroll to position [1145, 0]
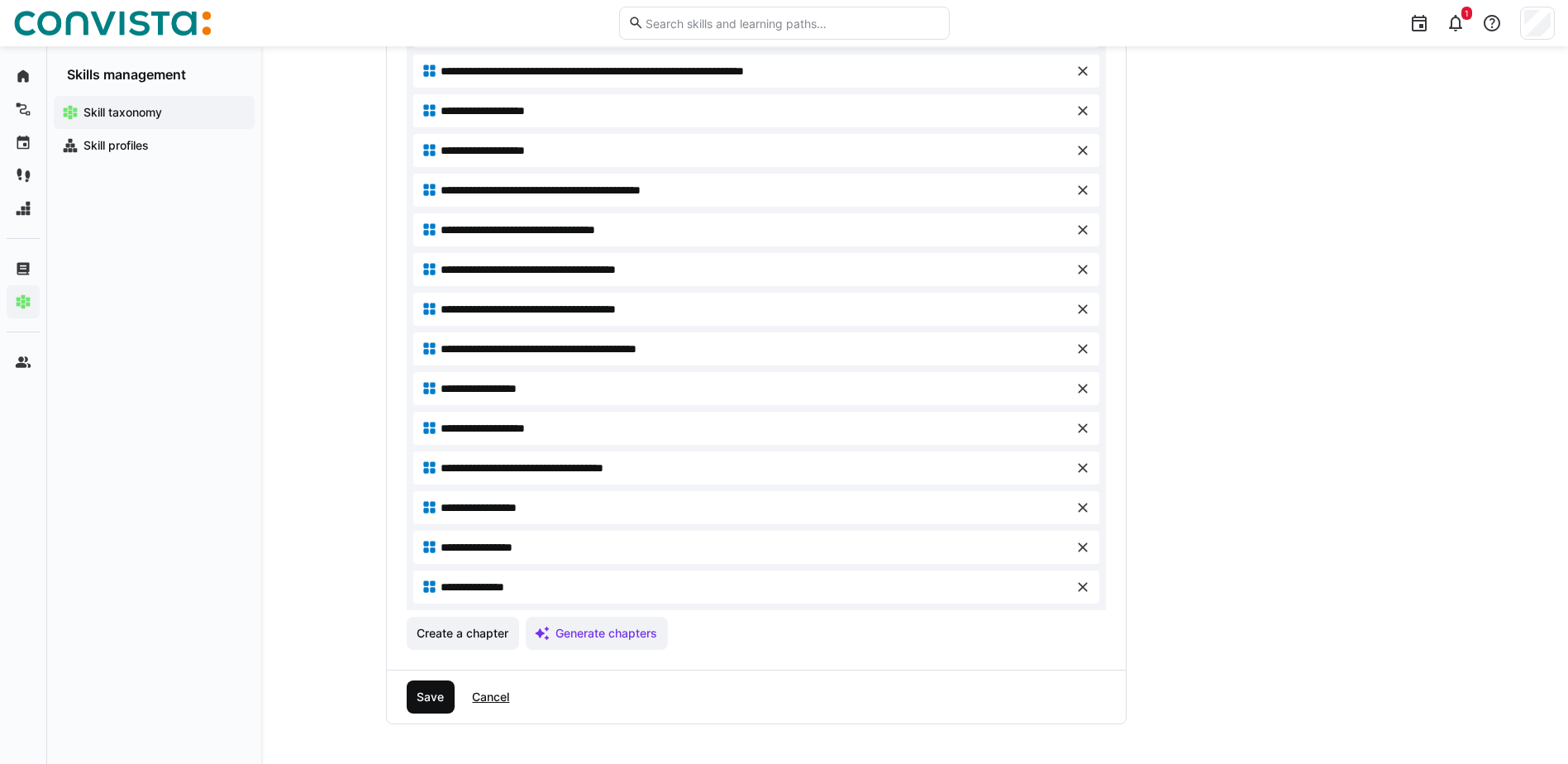
click at [435, 697] on span "Save" at bounding box center [430, 697] width 33 height 17
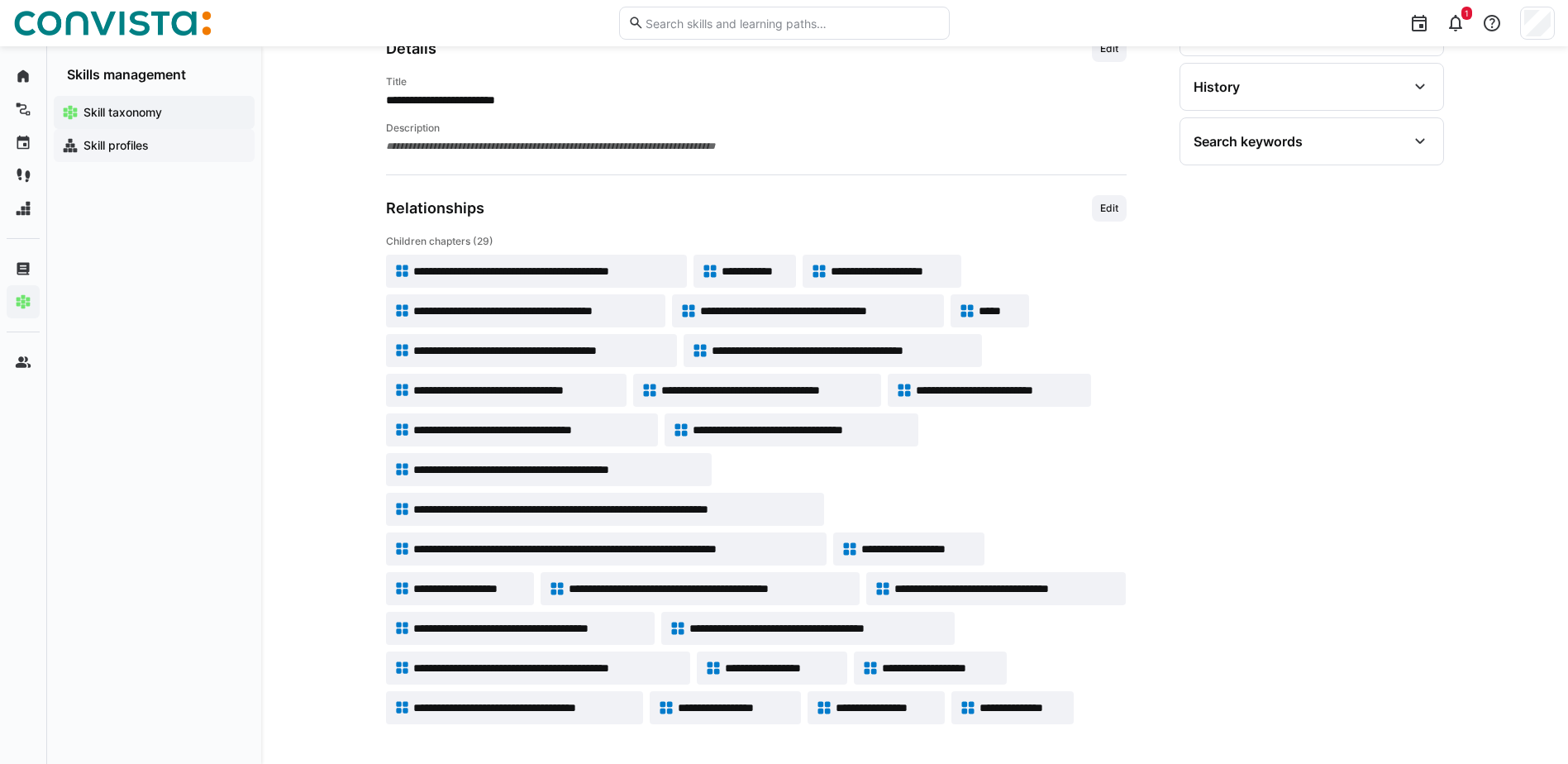
click at [0, 0] on app-navigation-label "Skill profiles" at bounding box center [0, 0] width 0 height 0
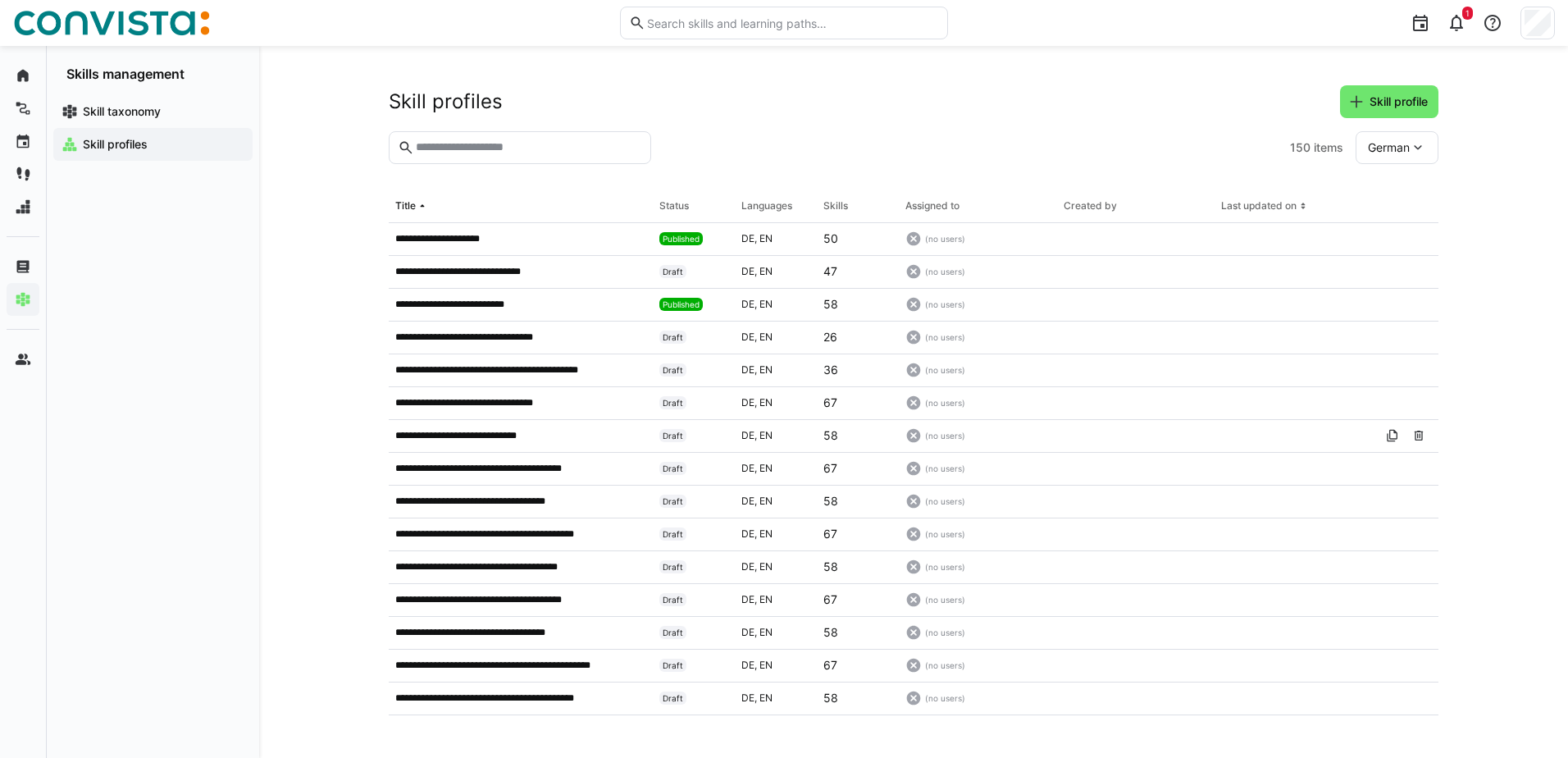
click at [311, 500] on div "**********" at bounding box center [914, 402] width 1309 height 712
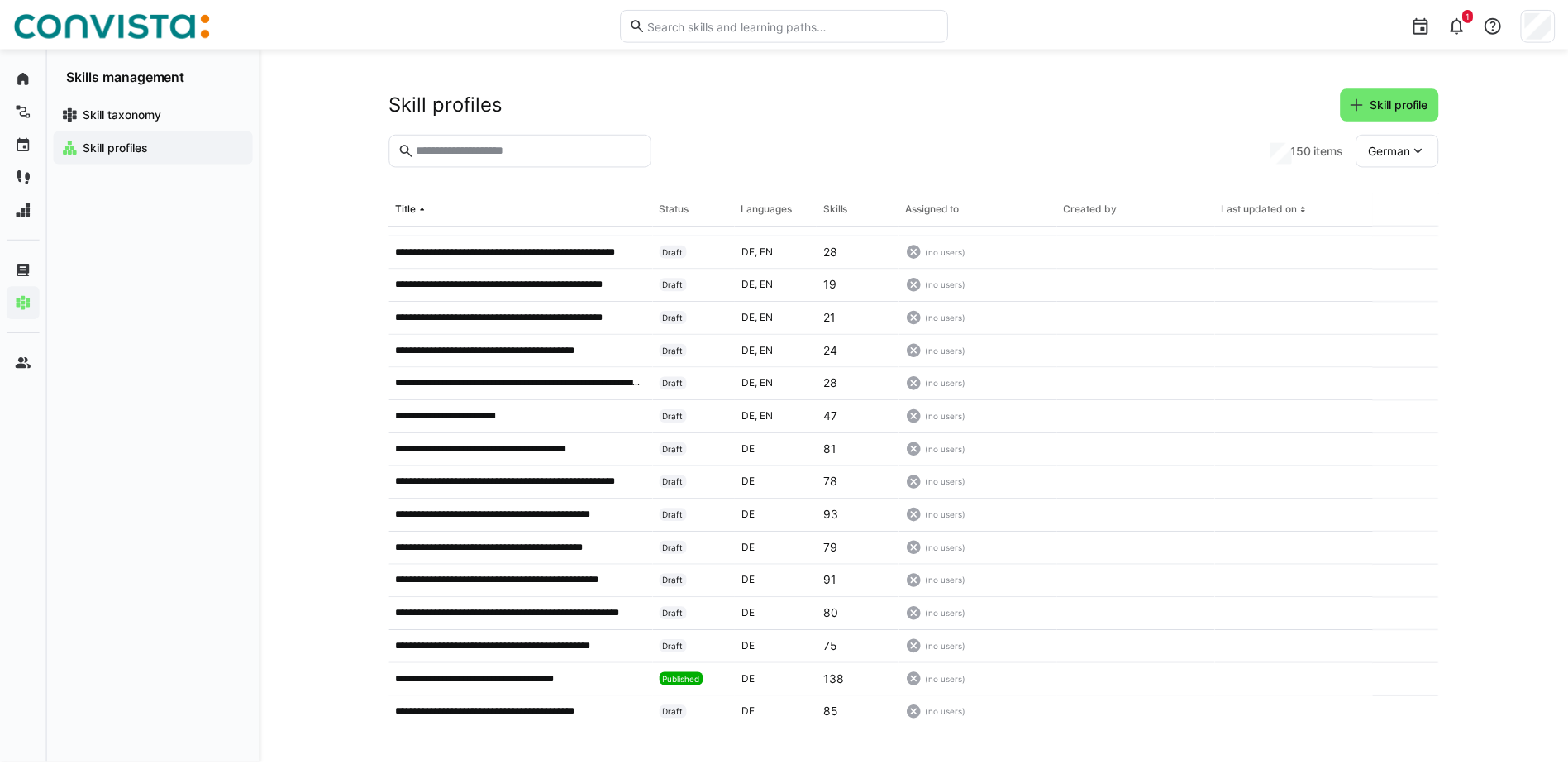
scroll to position [1154, 0]
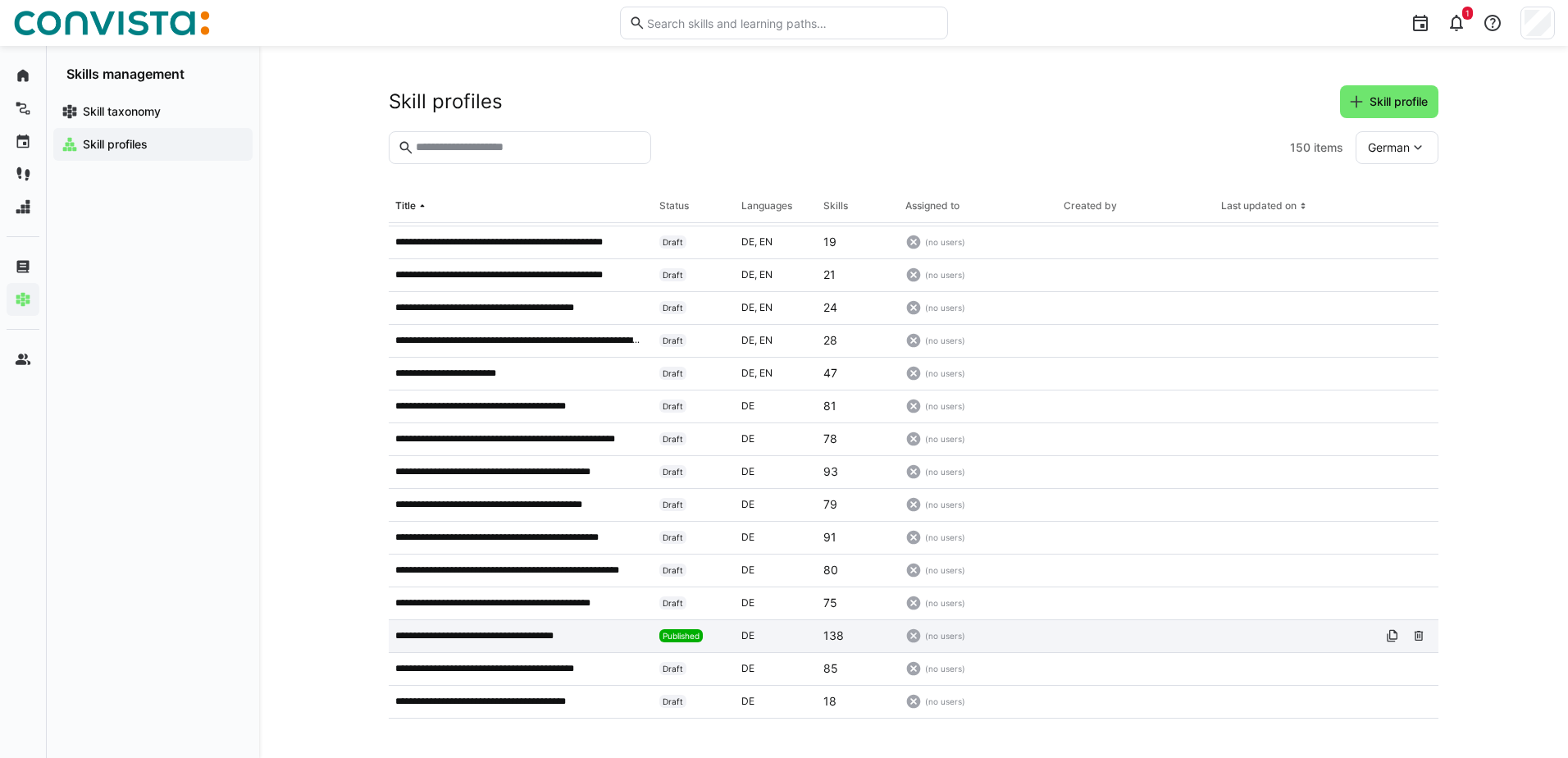
click at [510, 635] on p "**********" at bounding box center [492, 636] width 193 height 13
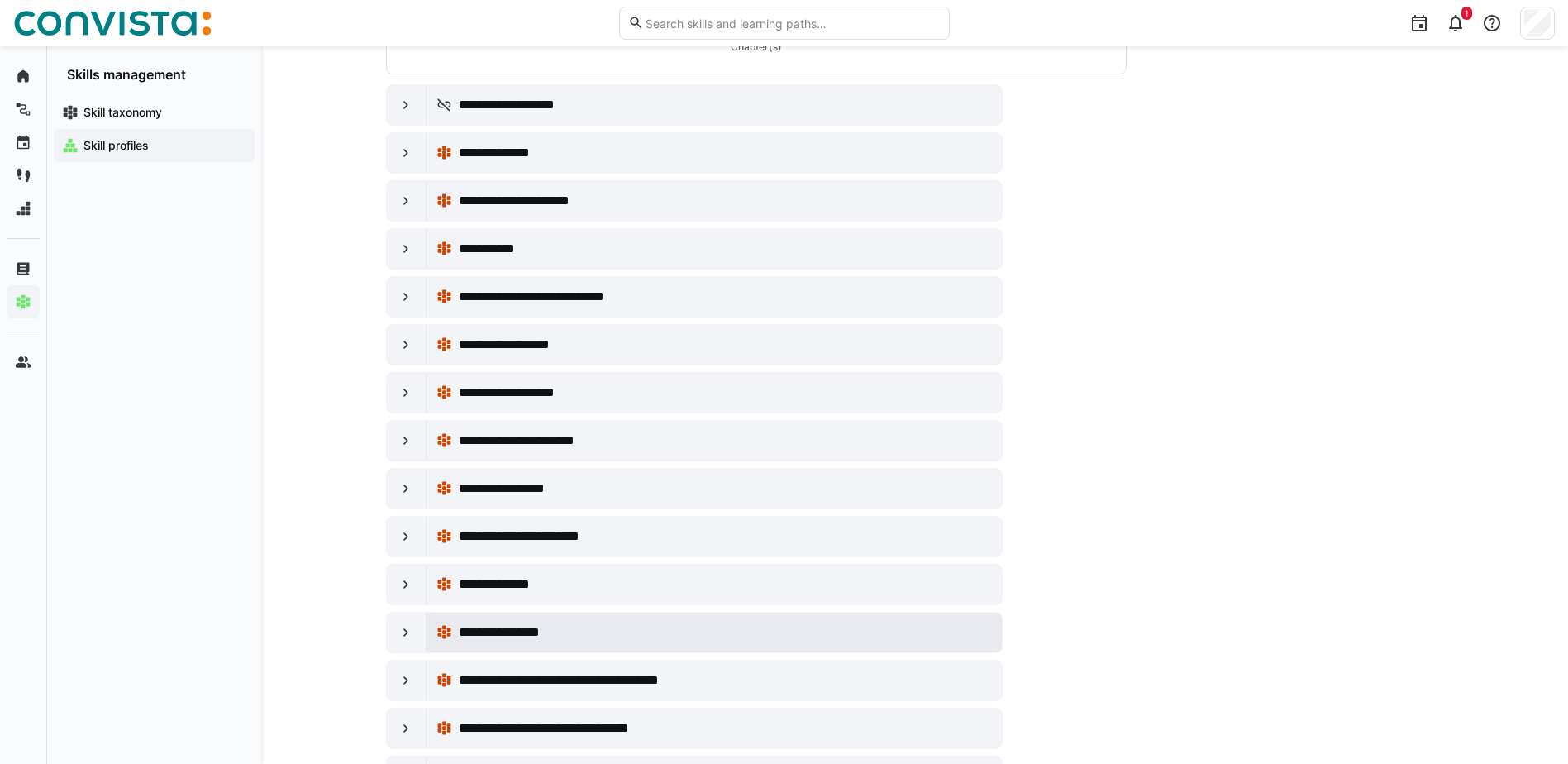
scroll to position [627, 0]
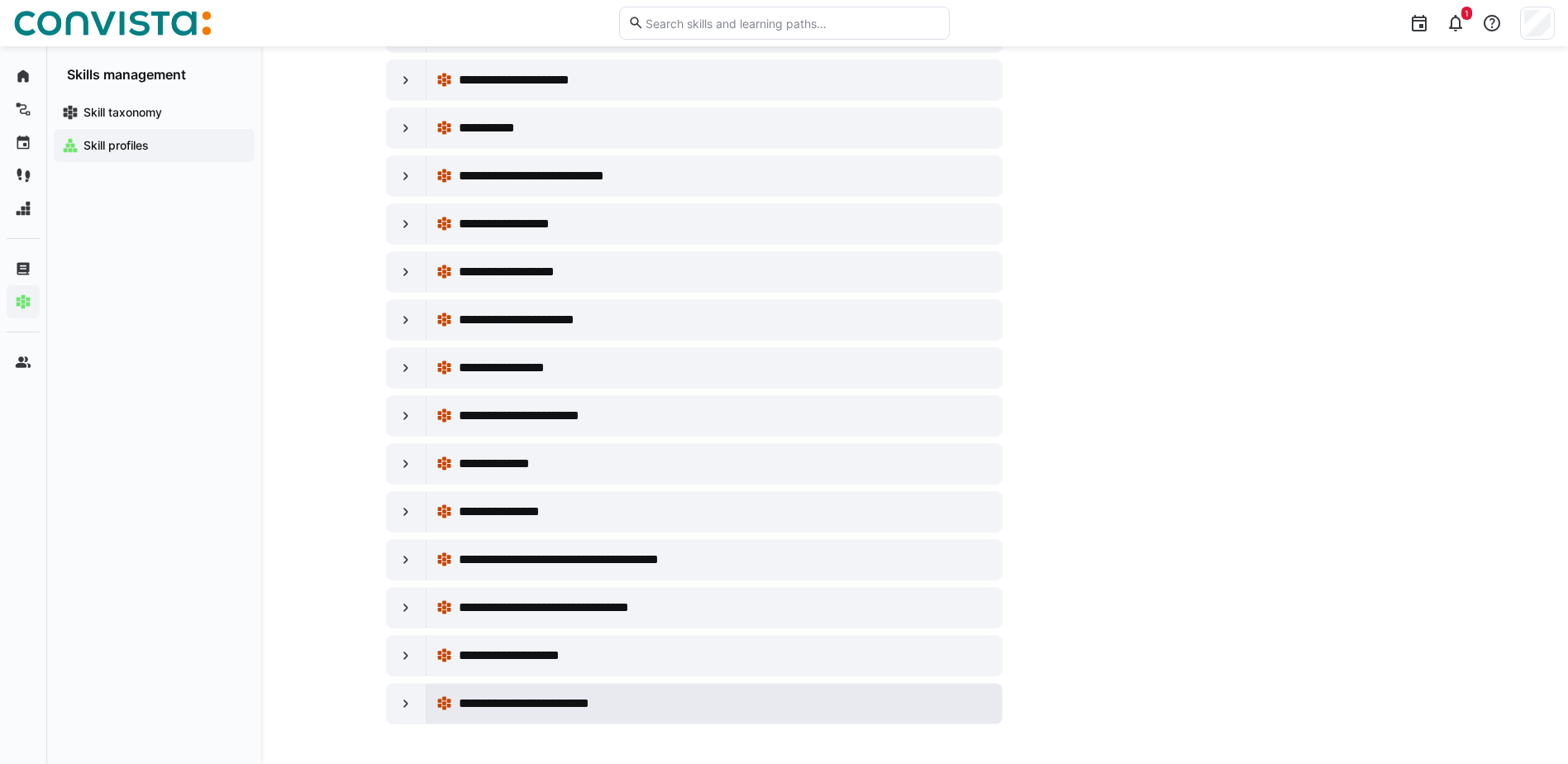
click at [540, 701] on span "**********" at bounding box center [536, 702] width 155 height 20
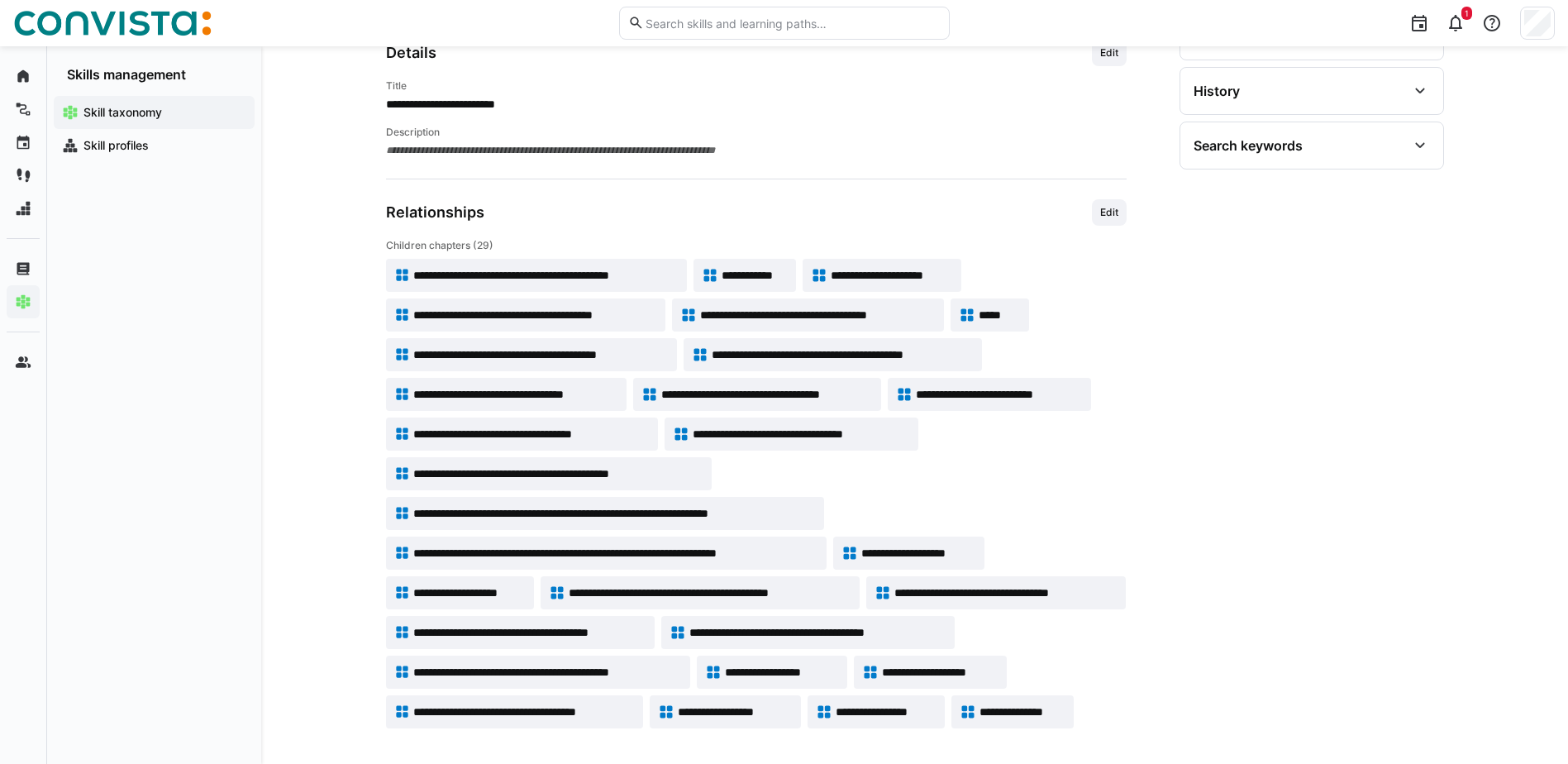
scroll to position [269, 0]
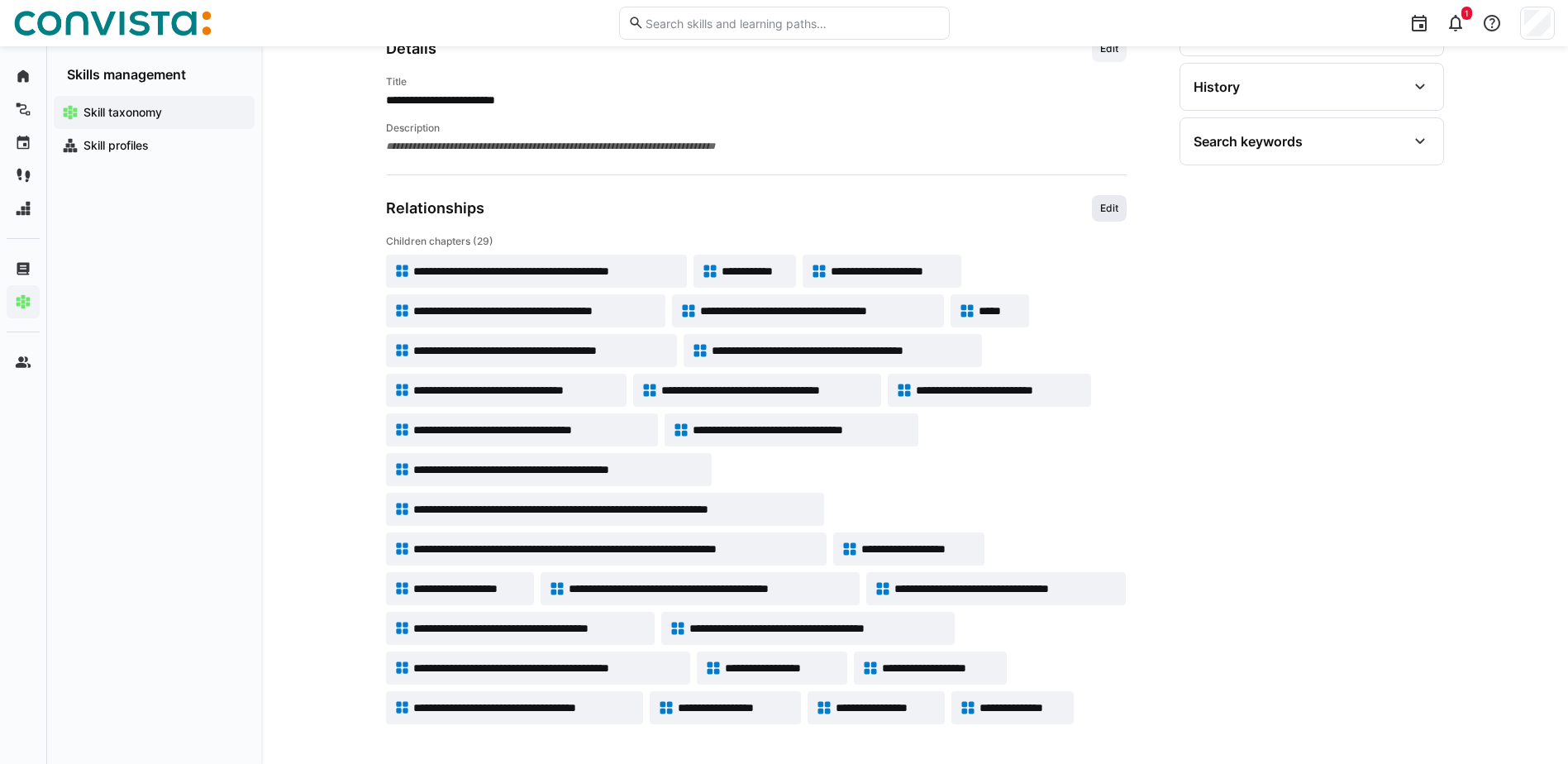
click at [1106, 213] on span "Edit" at bounding box center [1109, 208] width 21 height 13
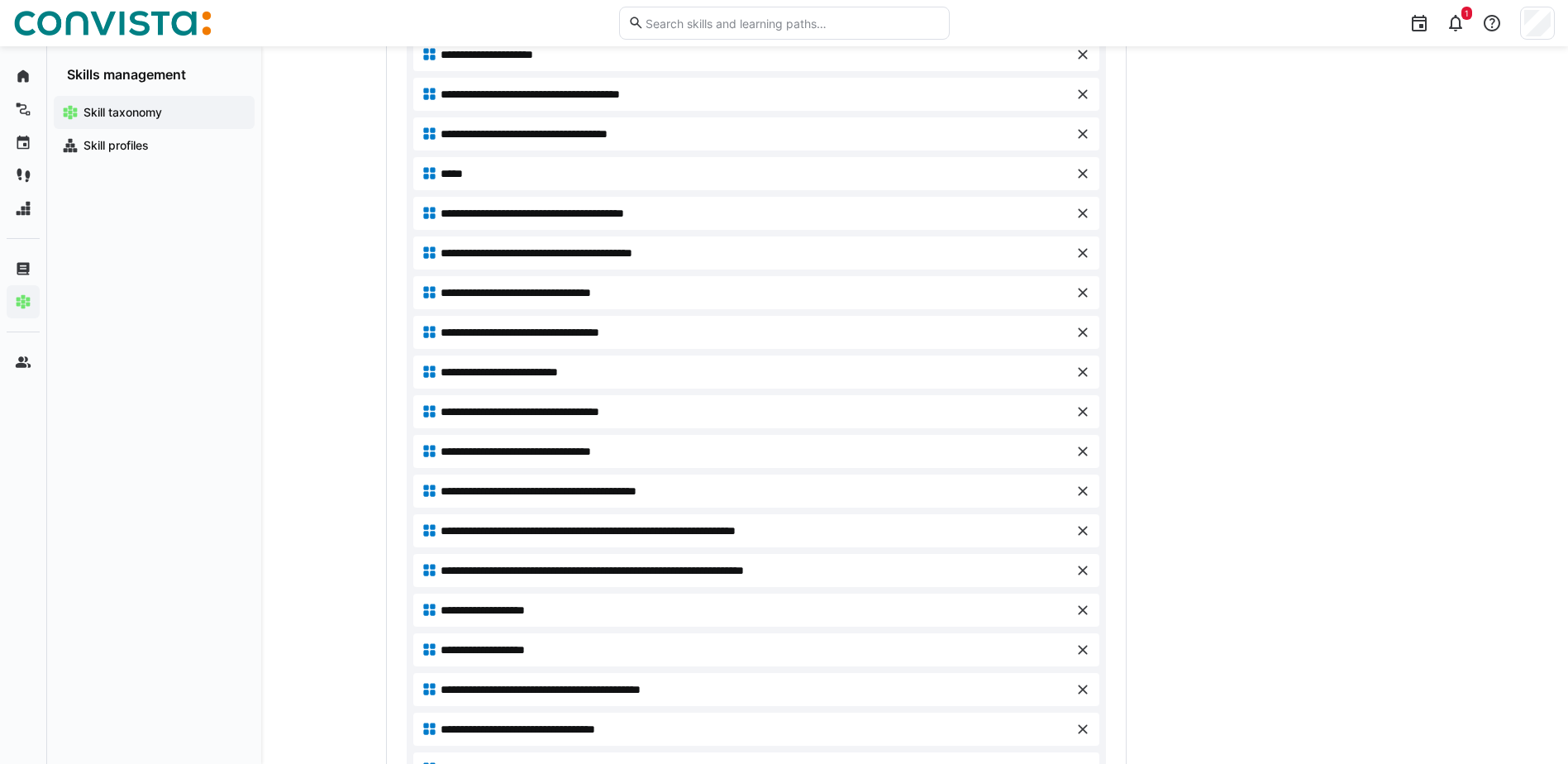
scroll to position [682, 0]
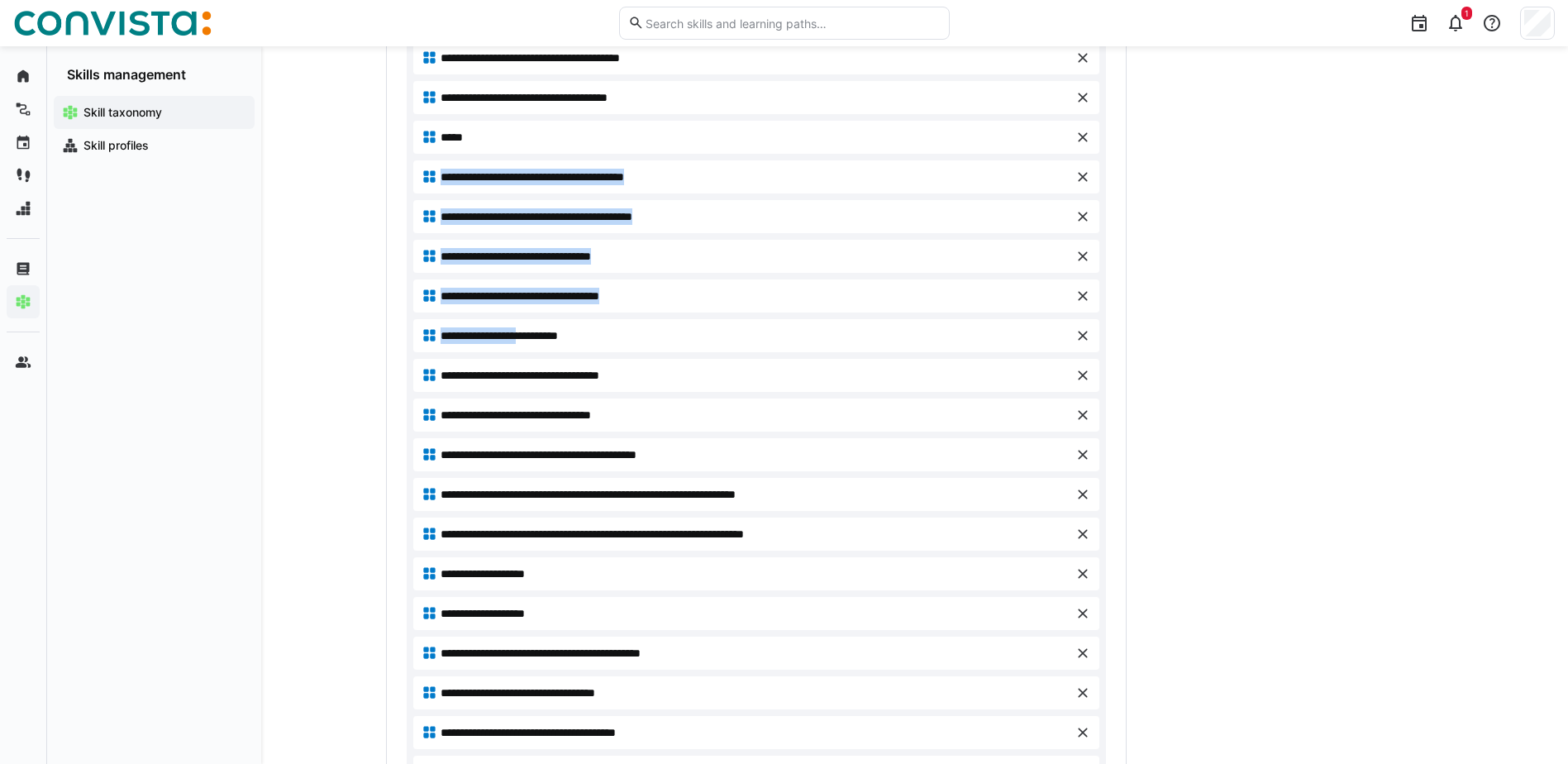
drag, startPoint x: 387, startPoint y: 166, endPoint x: 548, endPoint y: 328, distance: 228.4
click at [548, 328] on div "**********" at bounding box center [756, 484] width 739 height 1296
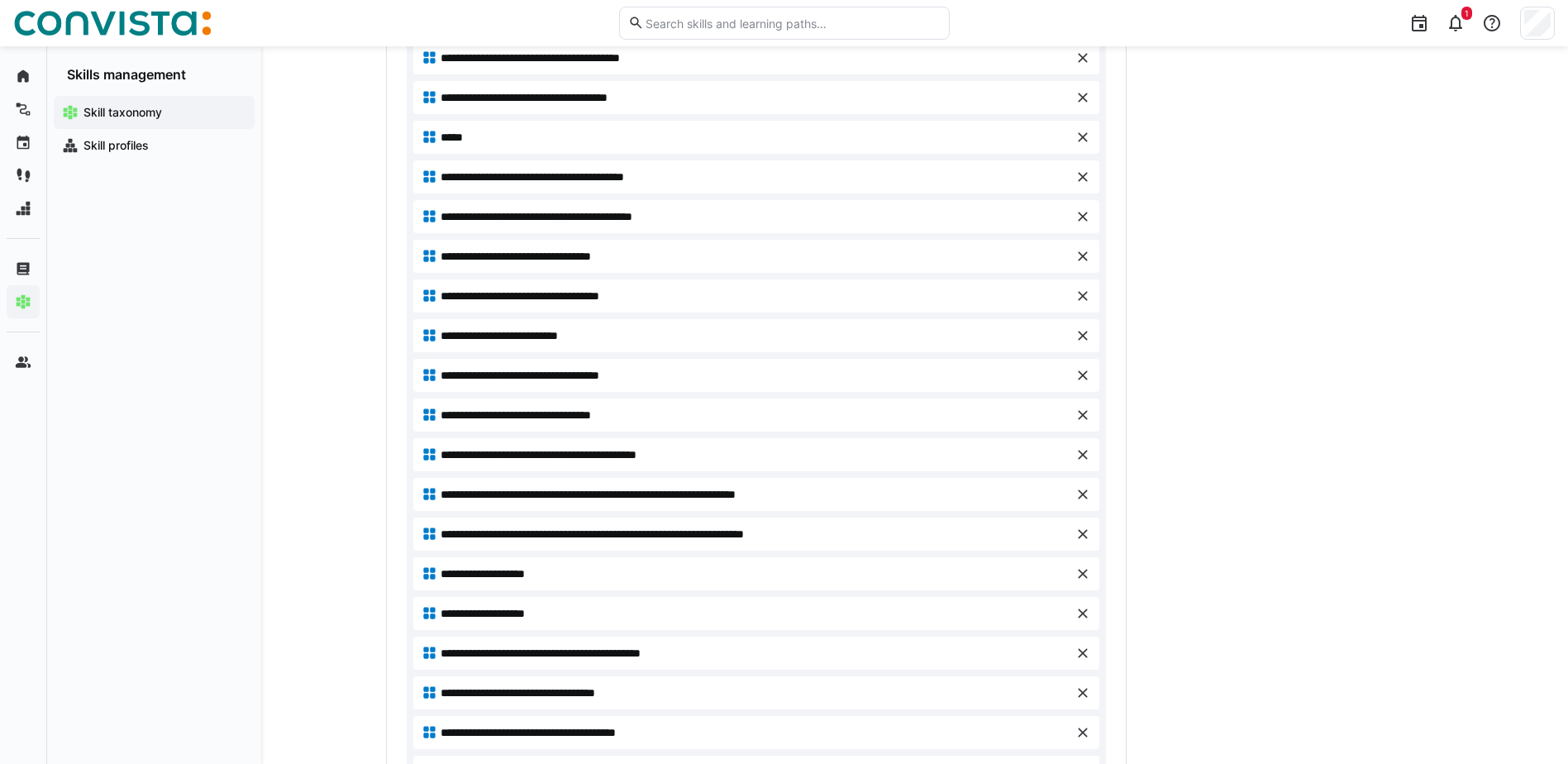
click at [339, 373] on div "**********" at bounding box center [914, 296] width 1307 height 1862
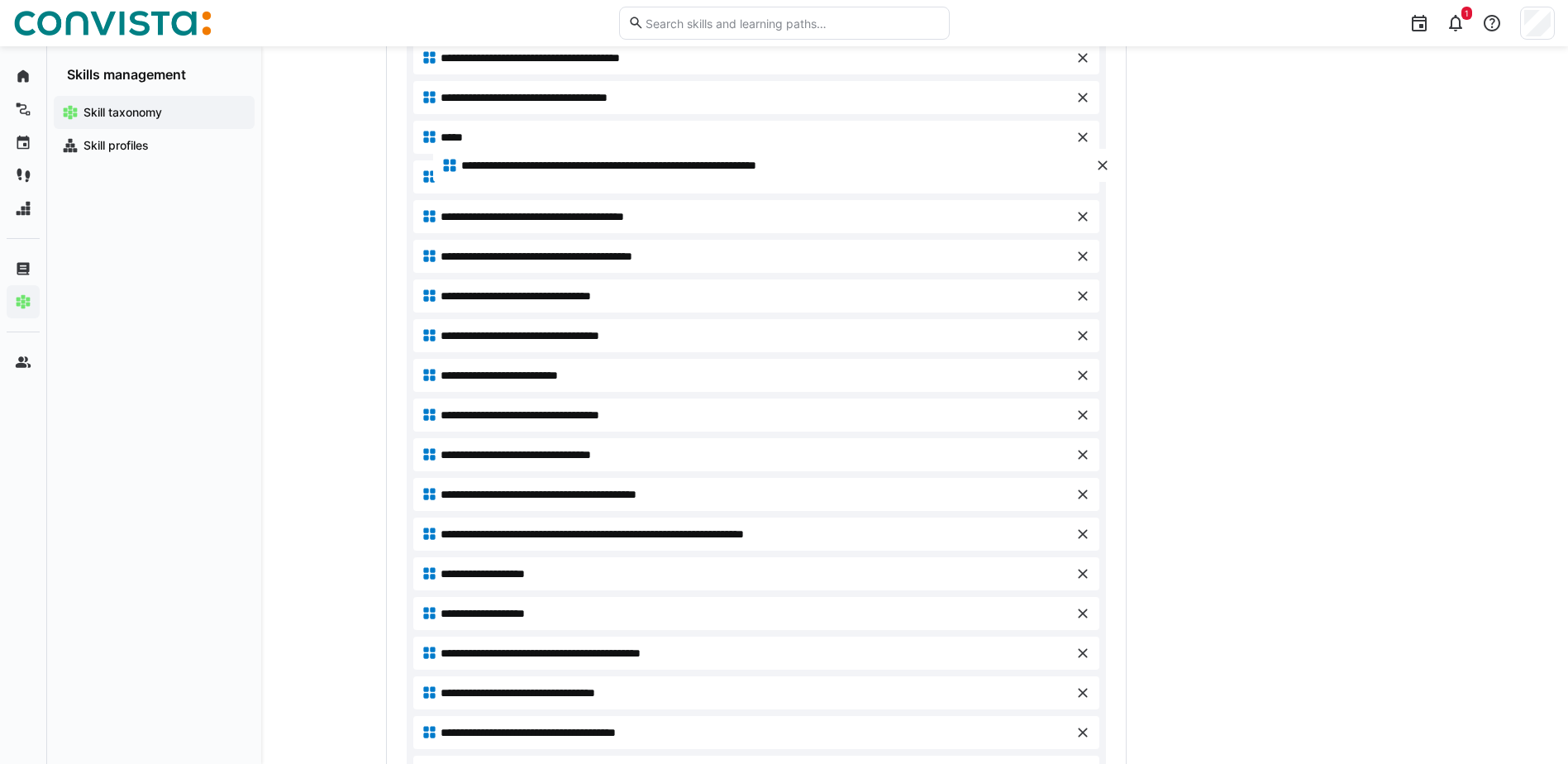
drag, startPoint x: 611, startPoint y: 502, endPoint x: 631, endPoint y: 173, distance: 329.6
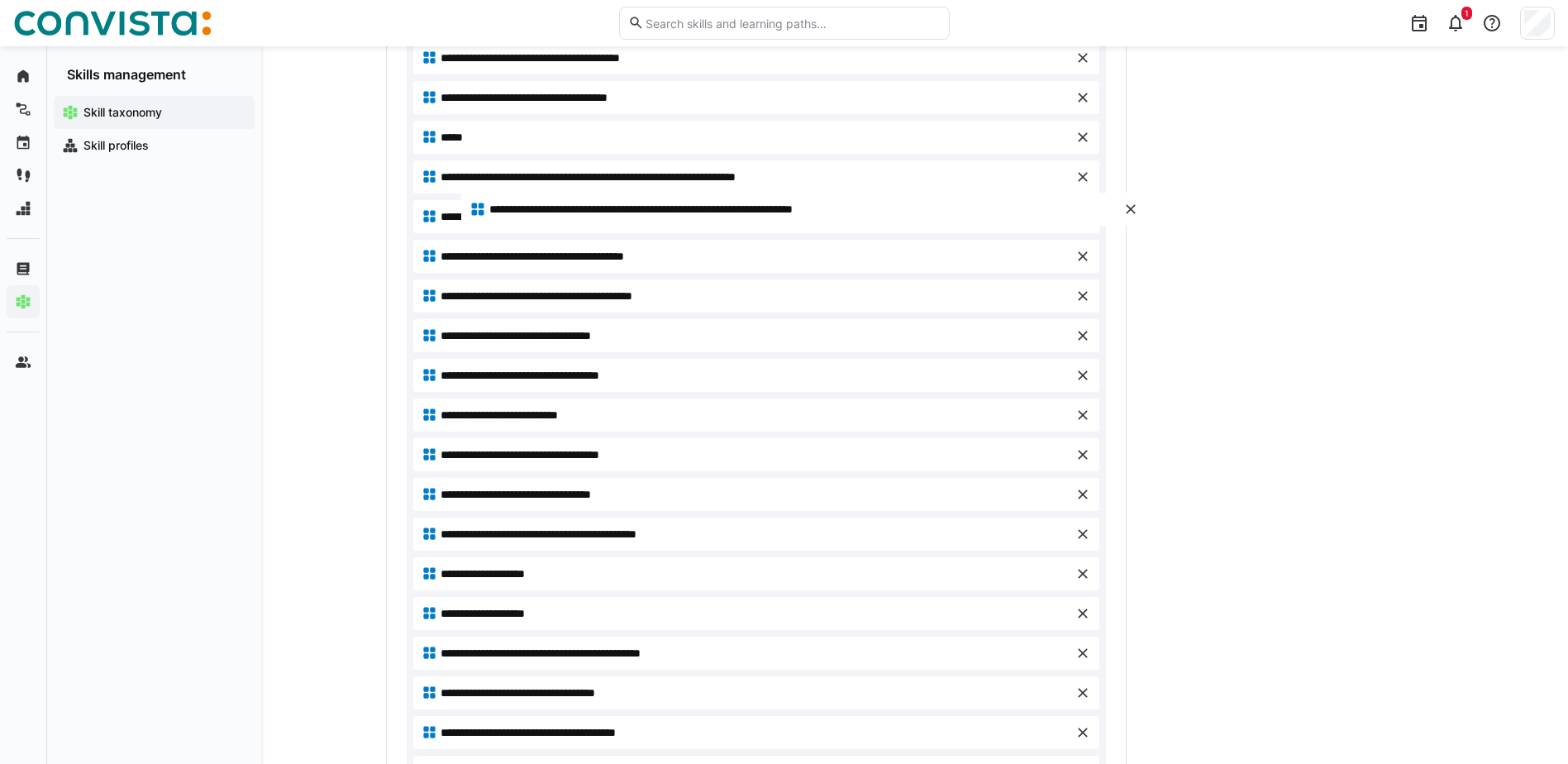
drag, startPoint x: 604, startPoint y: 530, endPoint x: 651, endPoint y: 205, distance: 328.4
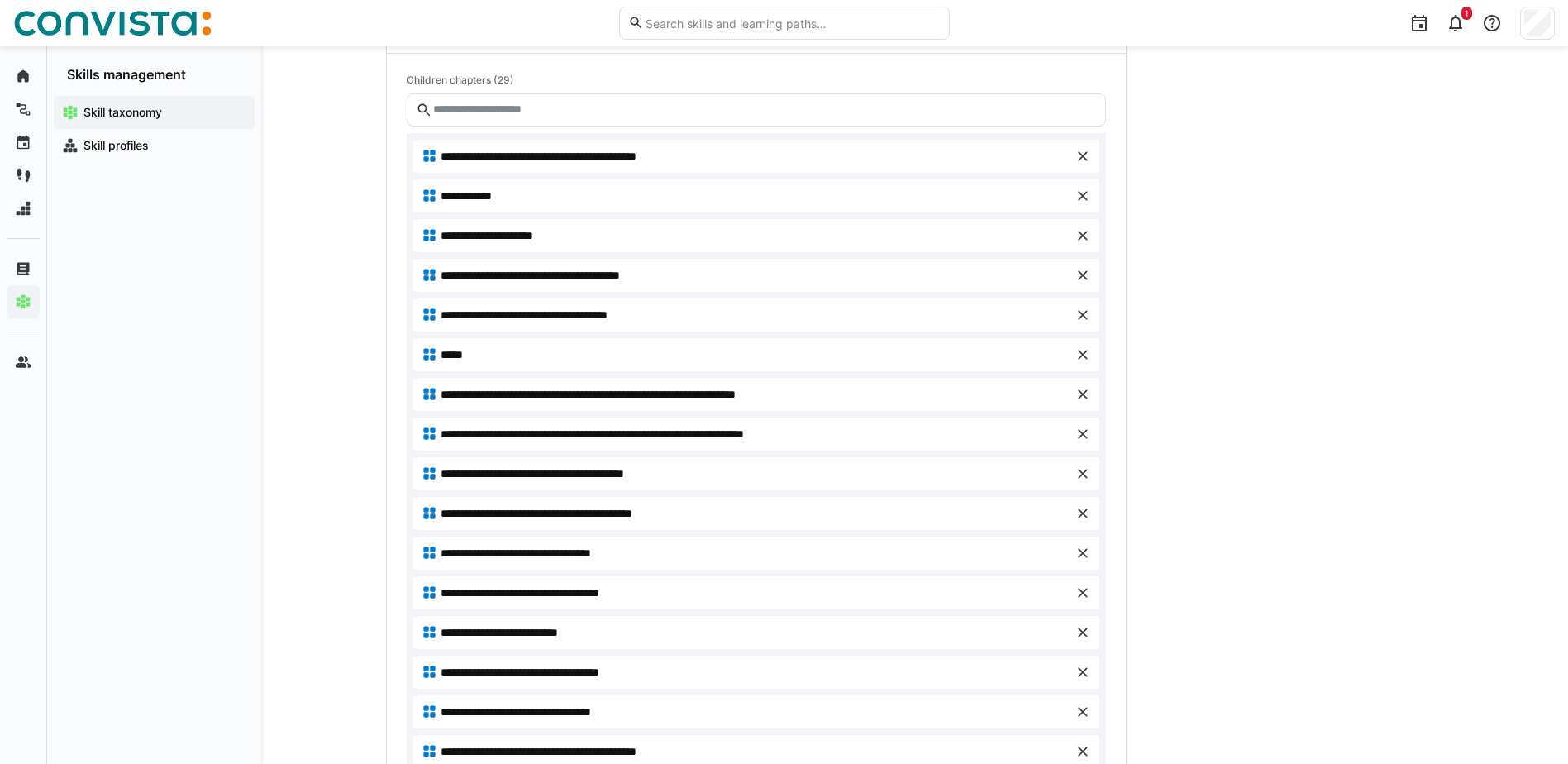
scroll to position [401, 0]
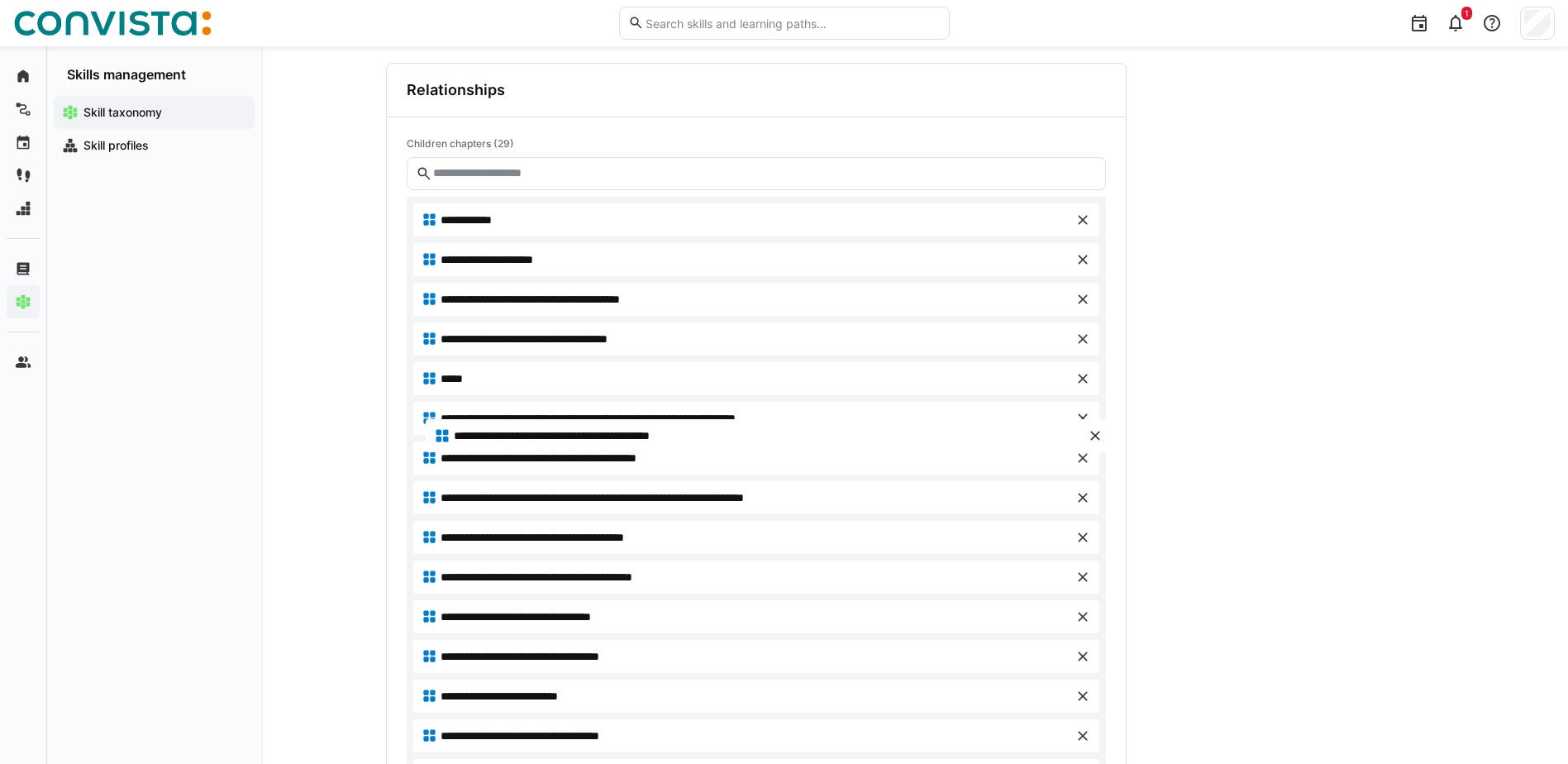
drag, startPoint x: 586, startPoint y: 218, endPoint x: 599, endPoint y: 434, distance: 216.4
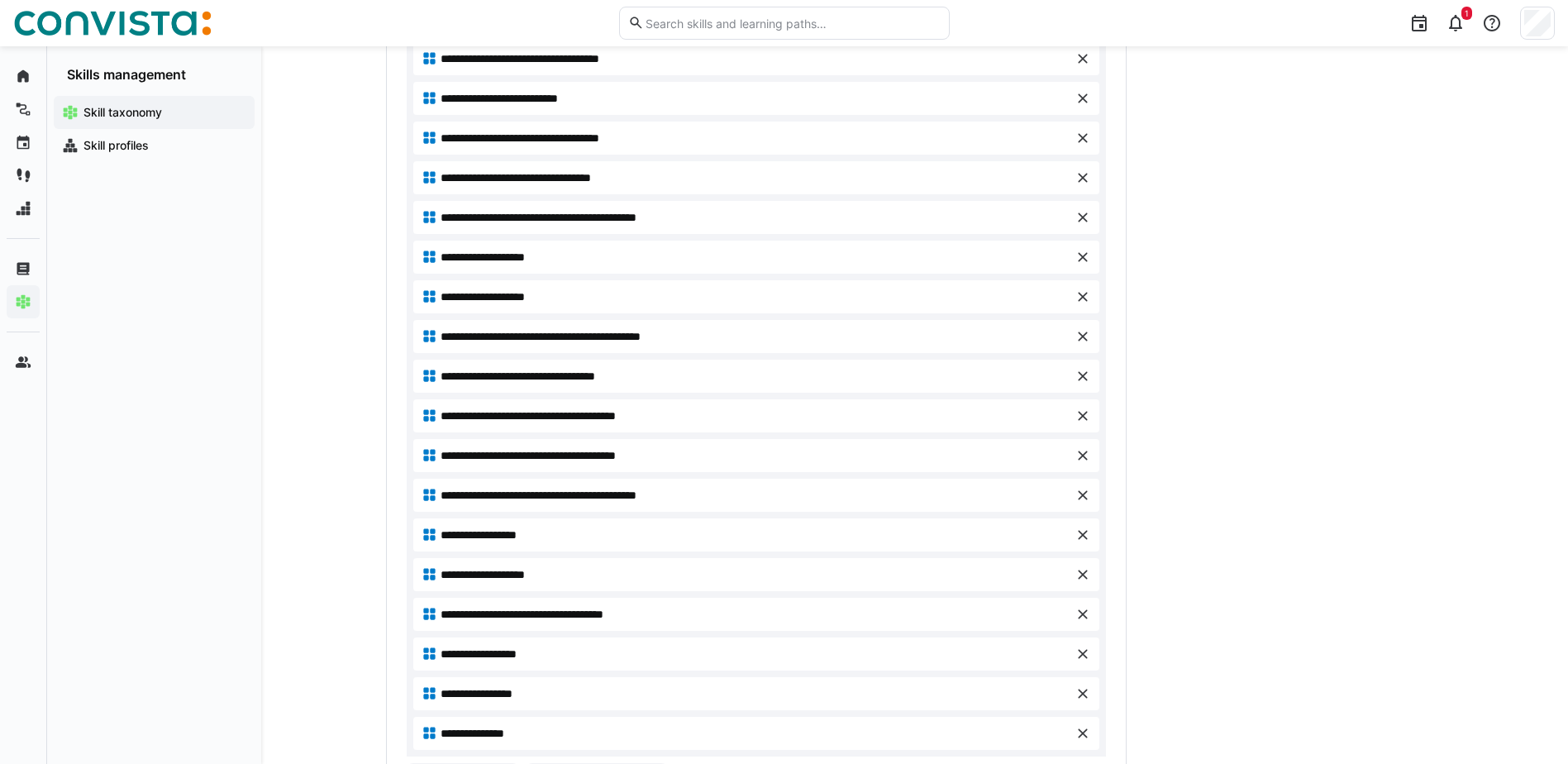
scroll to position [1145, 0]
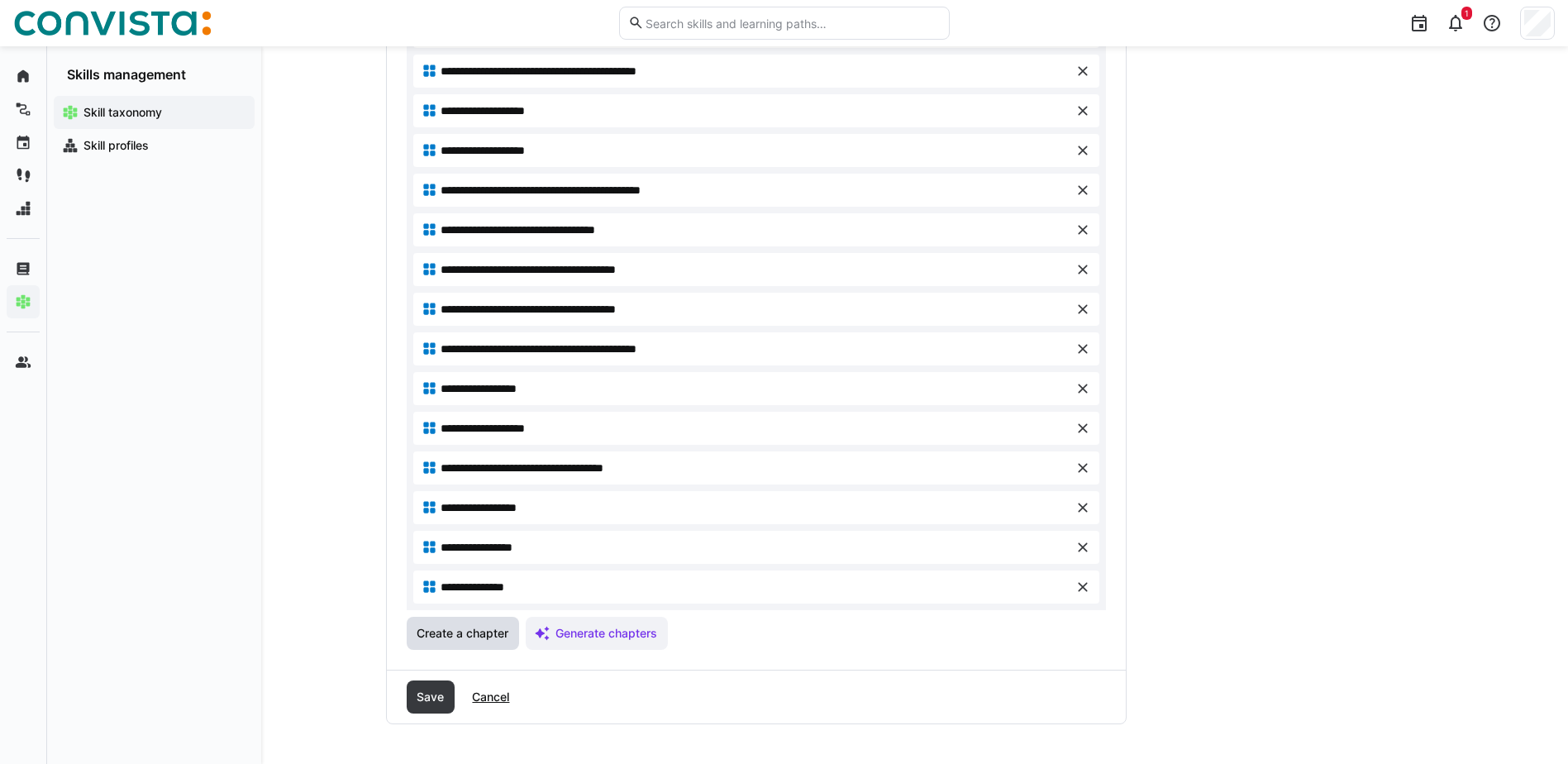
click at [467, 635] on span "Create a chapter" at bounding box center [463, 633] width 97 height 17
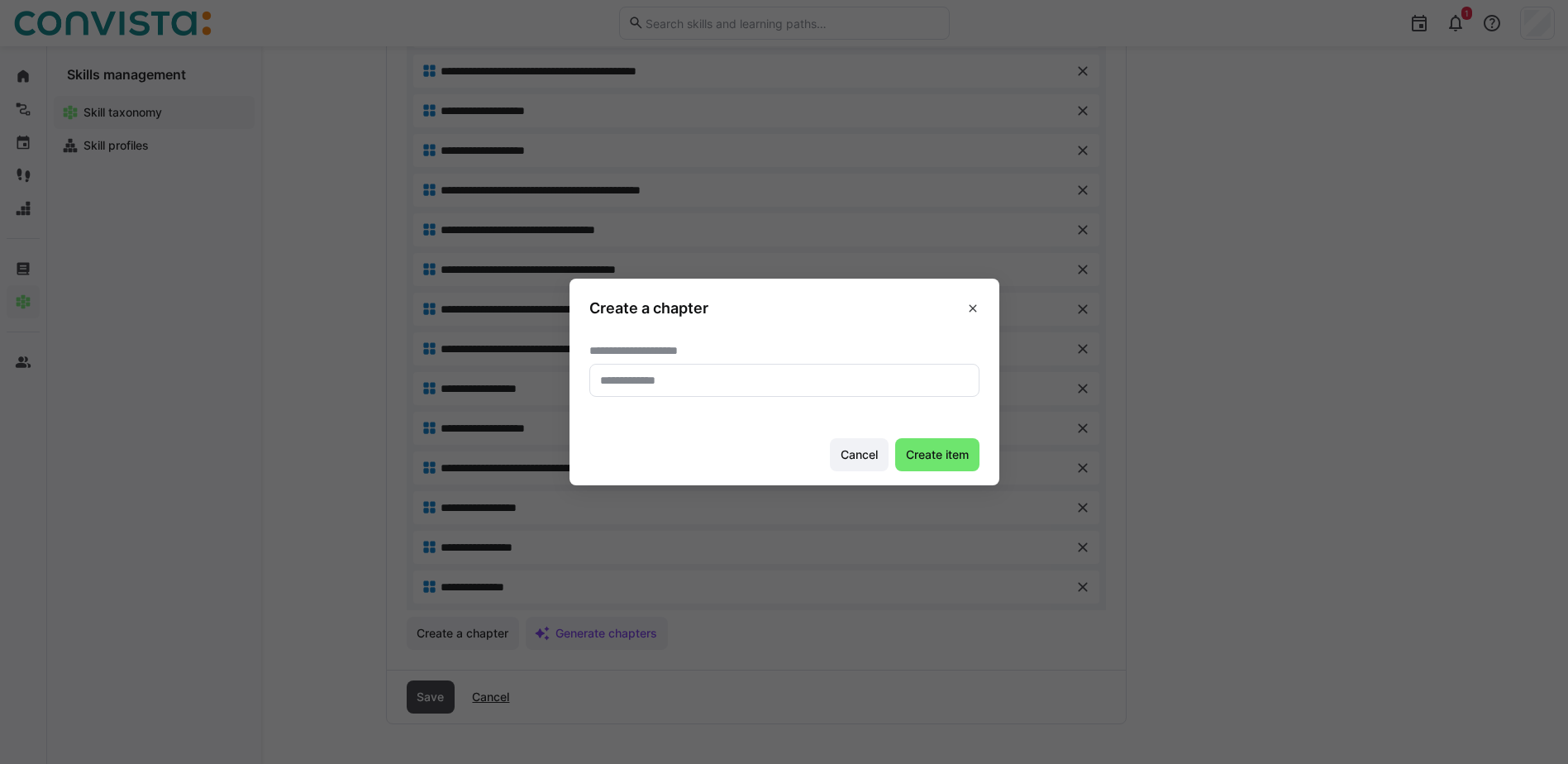
click at [657, 387] on input "text" at bounding box center [784, 381] width 372 height 15
paste input "****"
type input "**********"
click at [953, 453] on span "Create item" at bounding box center [937, 455] width 68 height 17
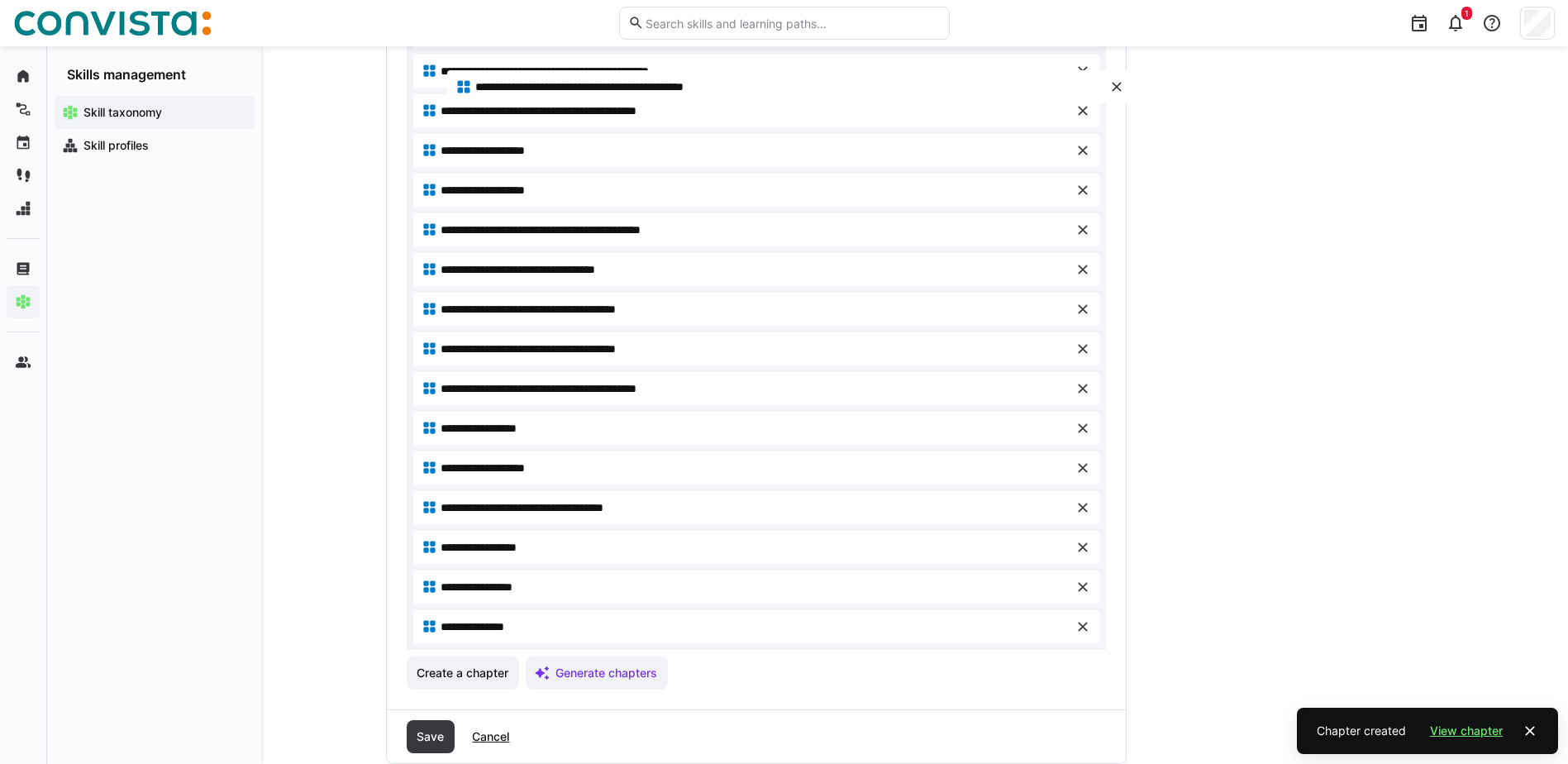
drag, startPoint x: 468, startPoint y: 625, endPoint x: 503, endPoint y: 85, distance: 541.1
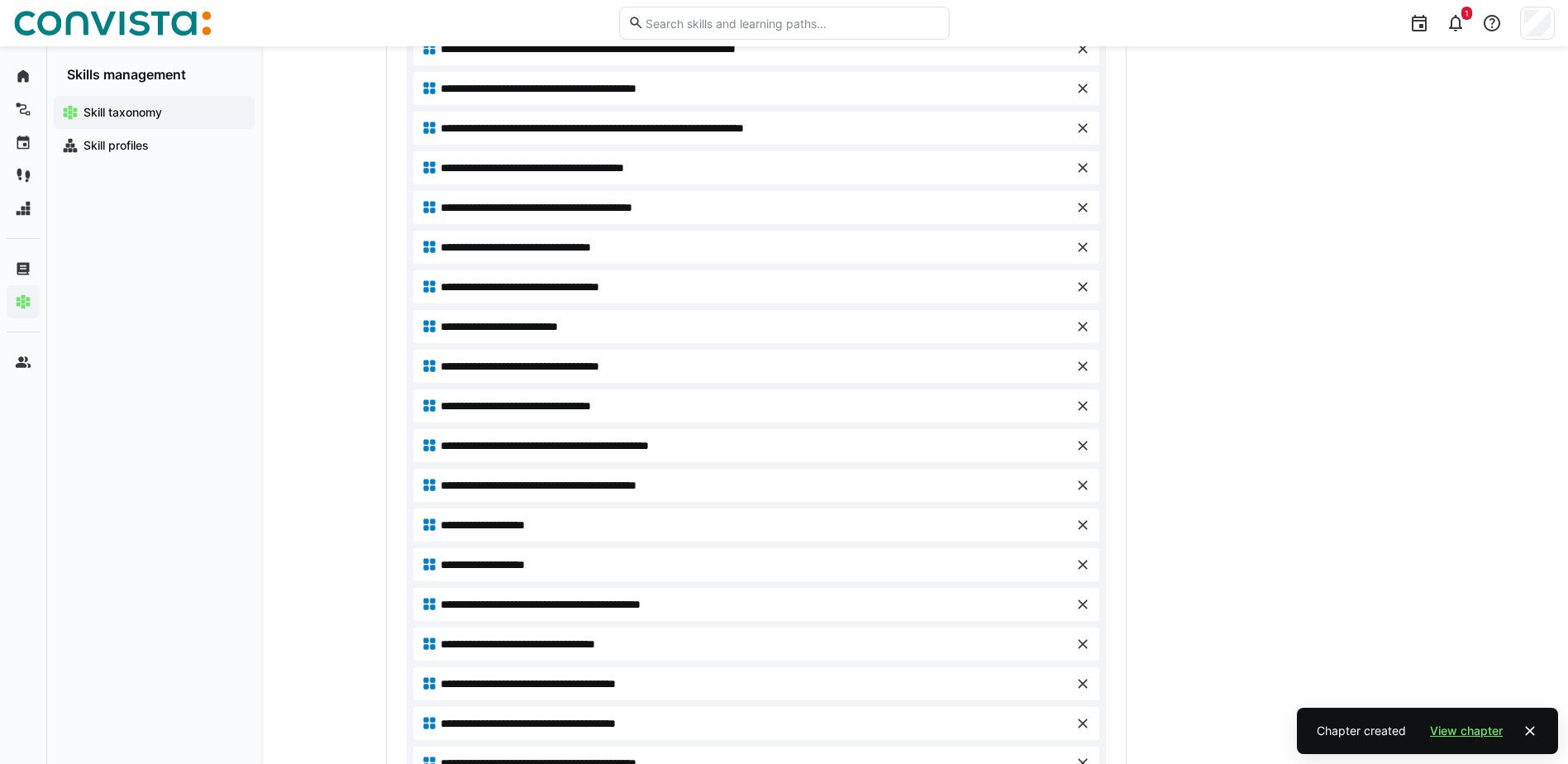
scroll to position [731, 0]
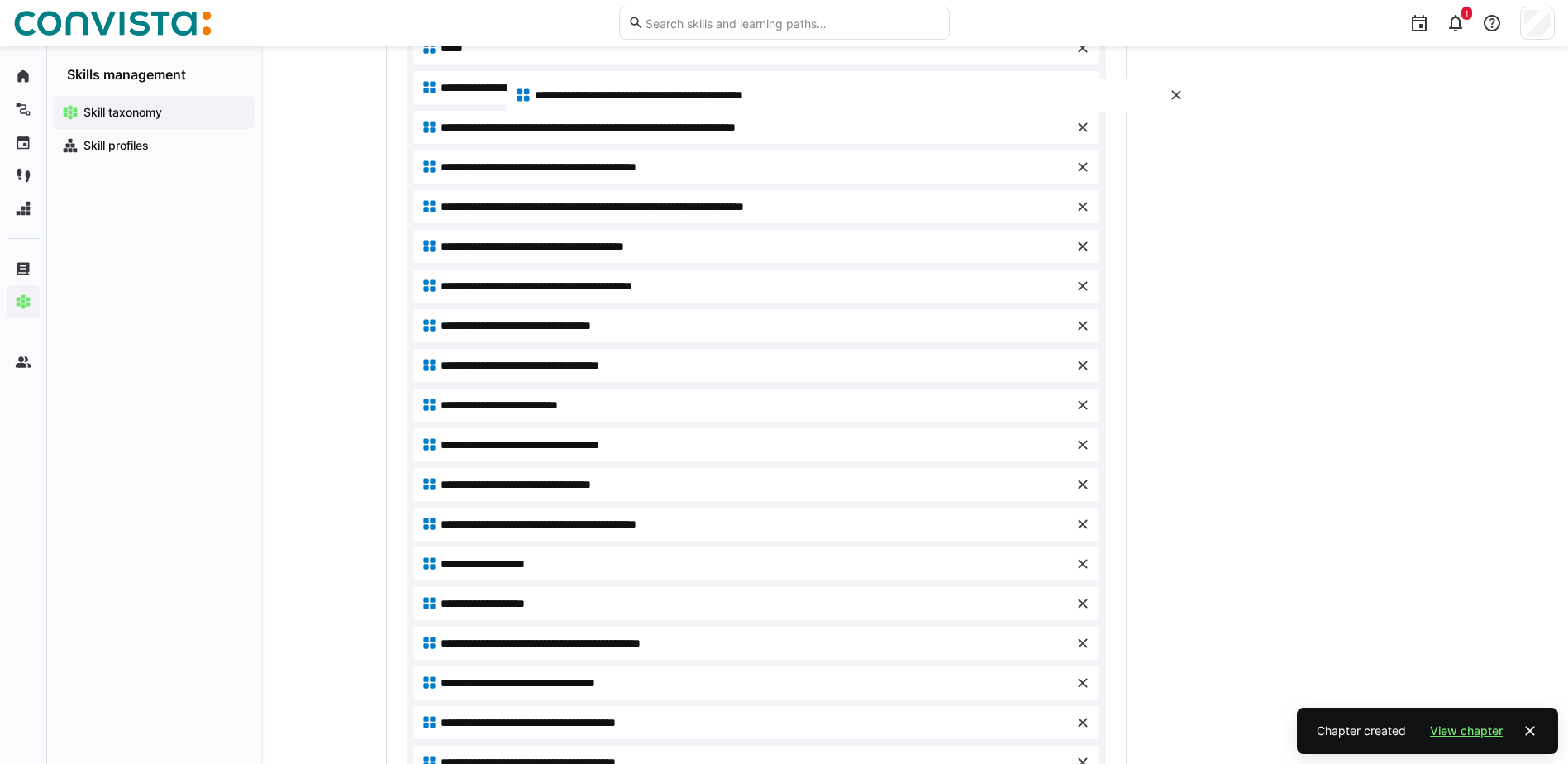
drag, startPoint x: 459, startPoint y: 481, endPoint x: 552, endPoint y: 91, distance: 400.9
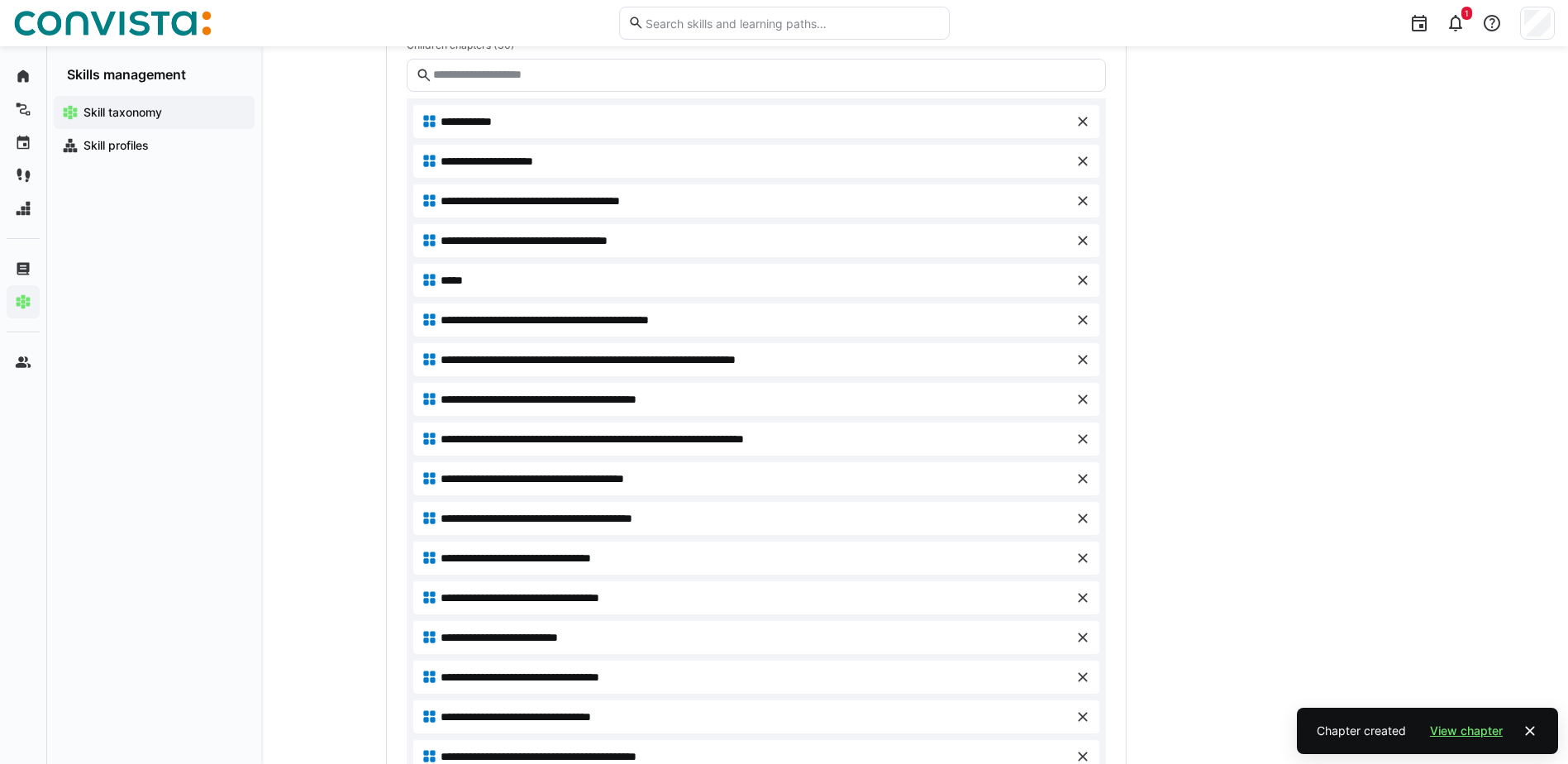
scroll to position [483, 0]
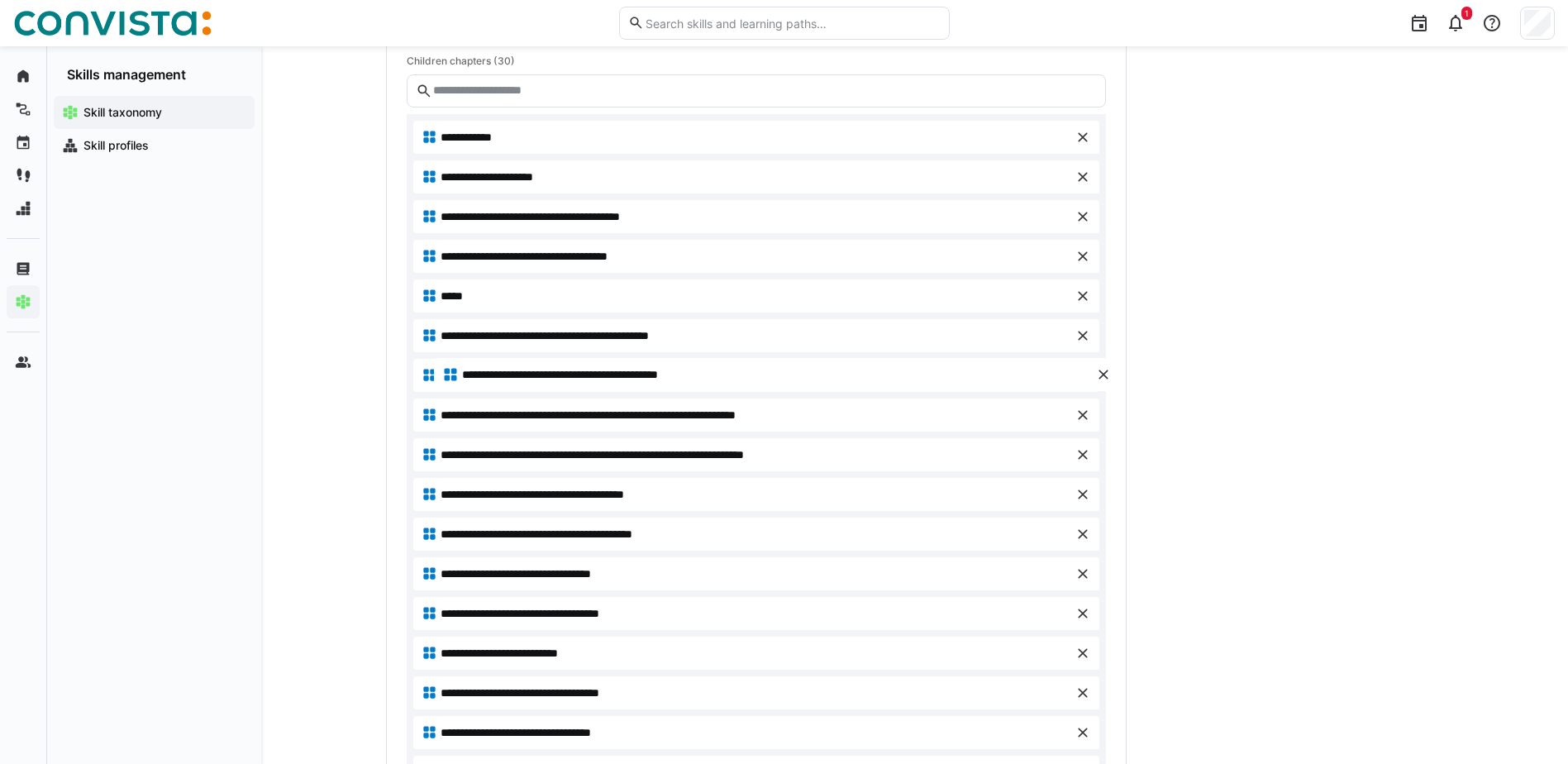
drag, startPoint x: 504, startPoint y: 416, endPoint x: 524, endPoint y: 375, distance: 45.6
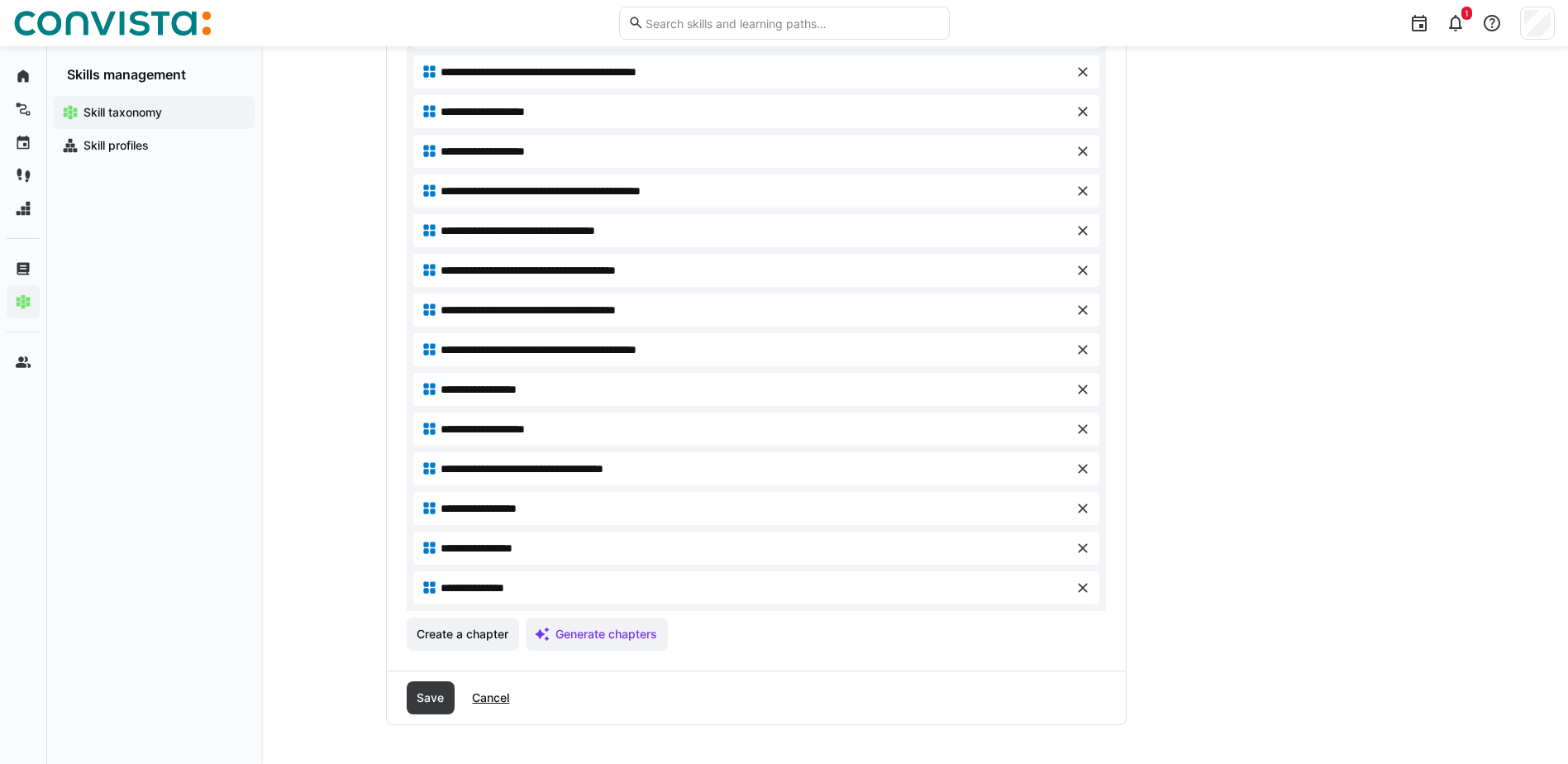
scroll to position [1185, 0]
click at [460, 632] on span "Create a chapter" at bounding box center [463, 633] width 97 height 17
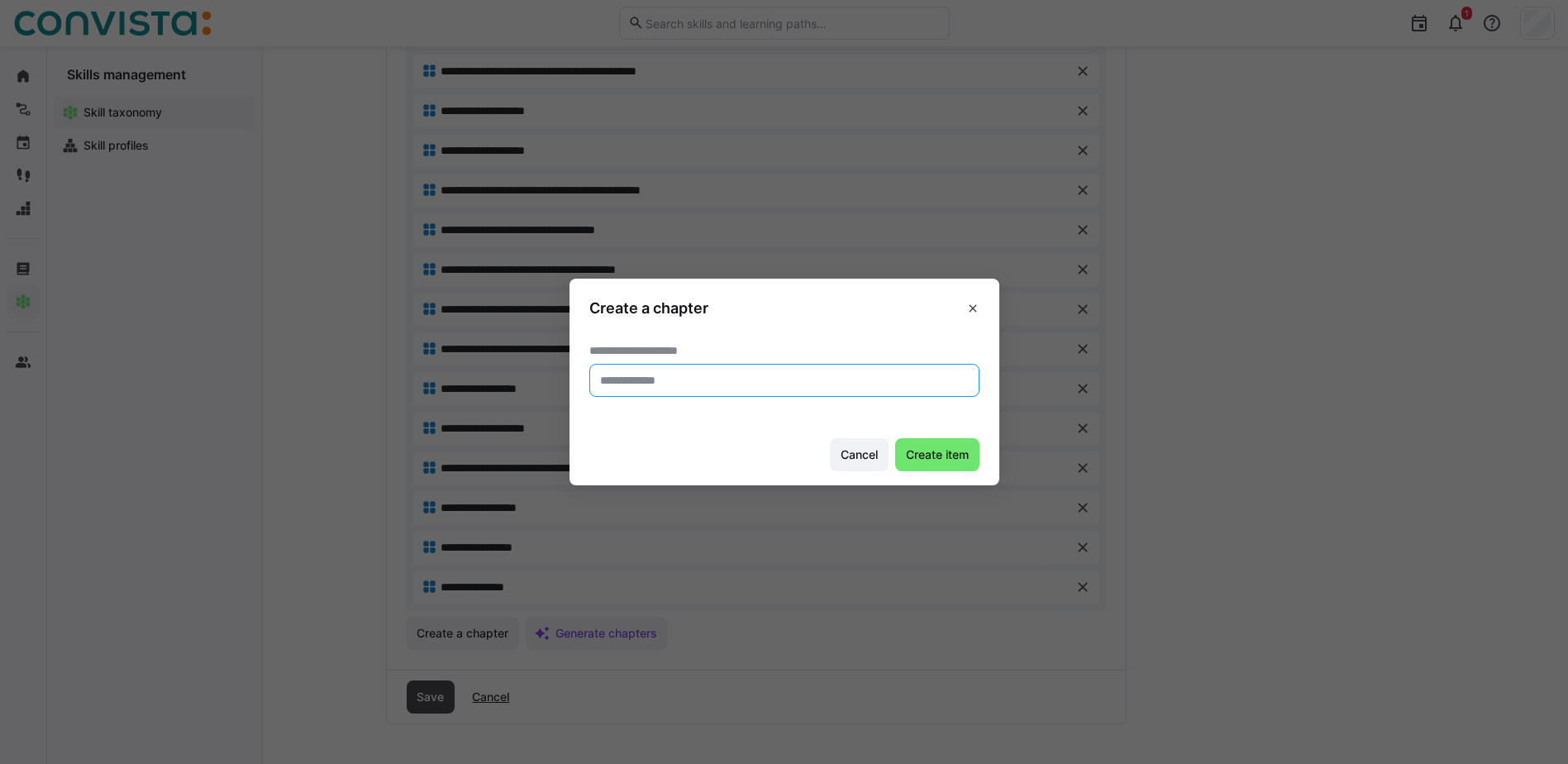
click at [706, 381] on input "text" at bounding box center [784, 381] width 372 height 15
type input "**********"
click at [933, 461] on span "Create item" at bounding box center [937, 455] width 68 height 17
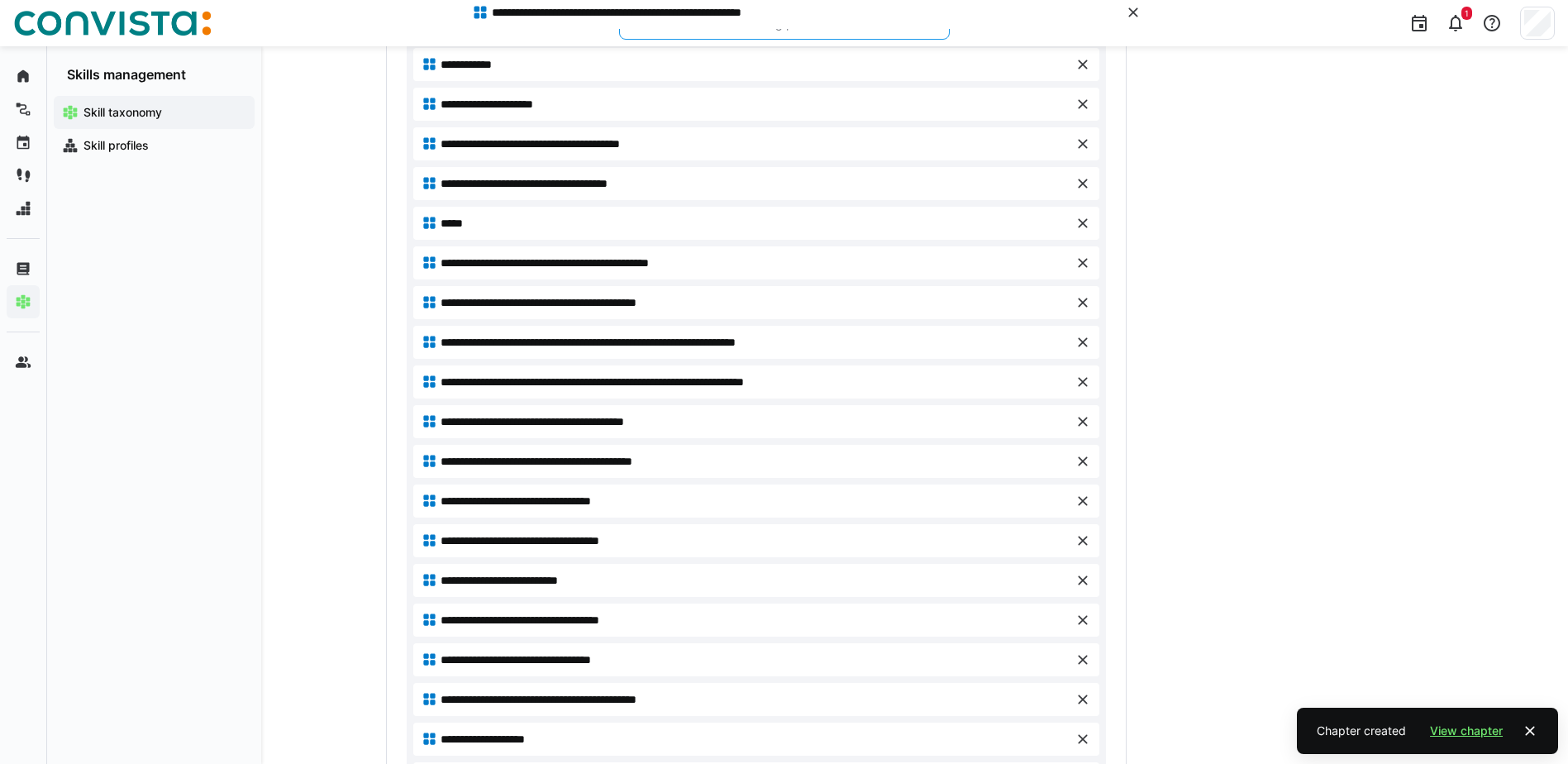
scroll to position [588, 0]
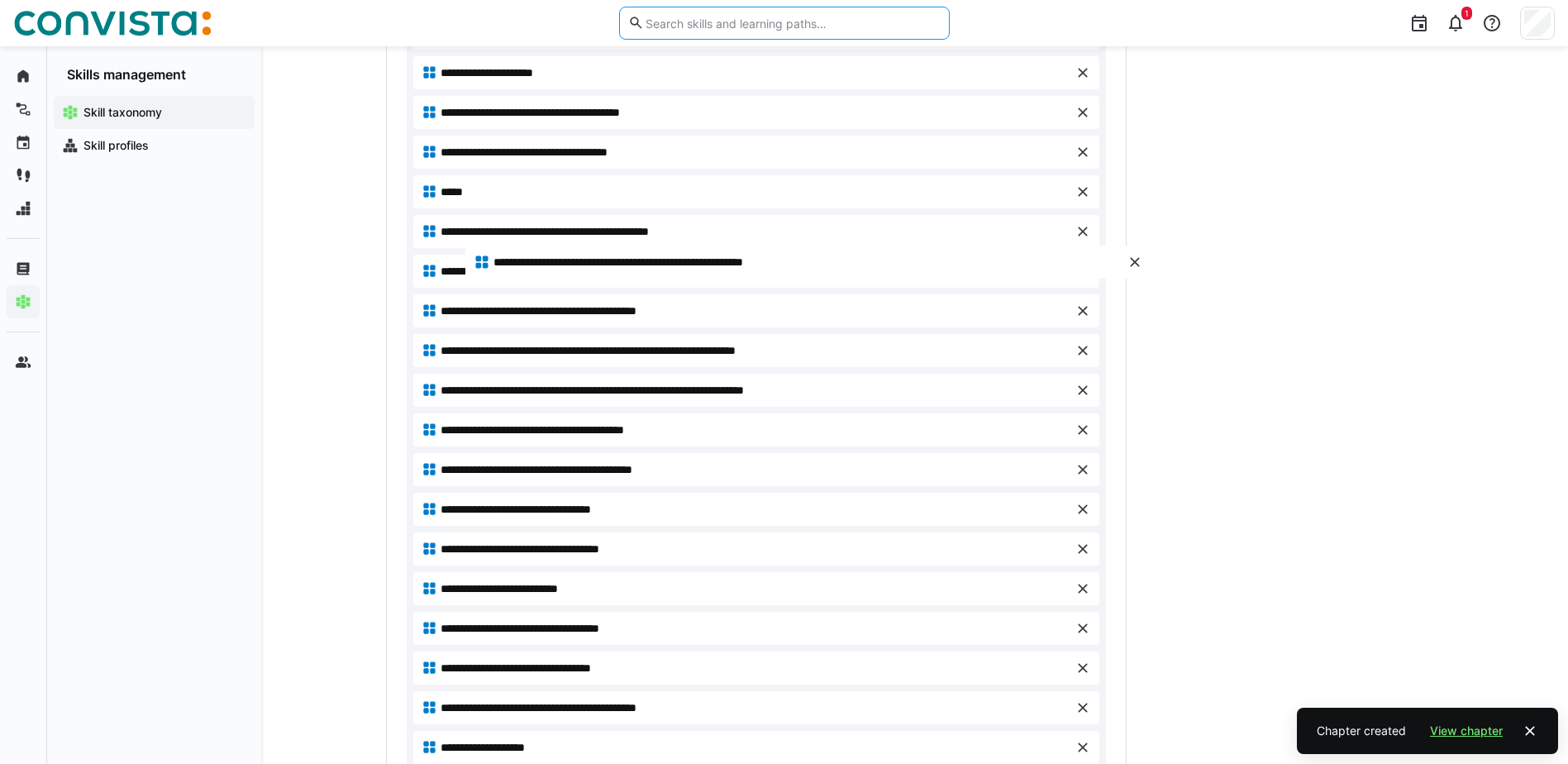
drag, startPoint x: 601, startPoint y: 623, endPoint x: 653, endPoint y: 258, distance: 368.7
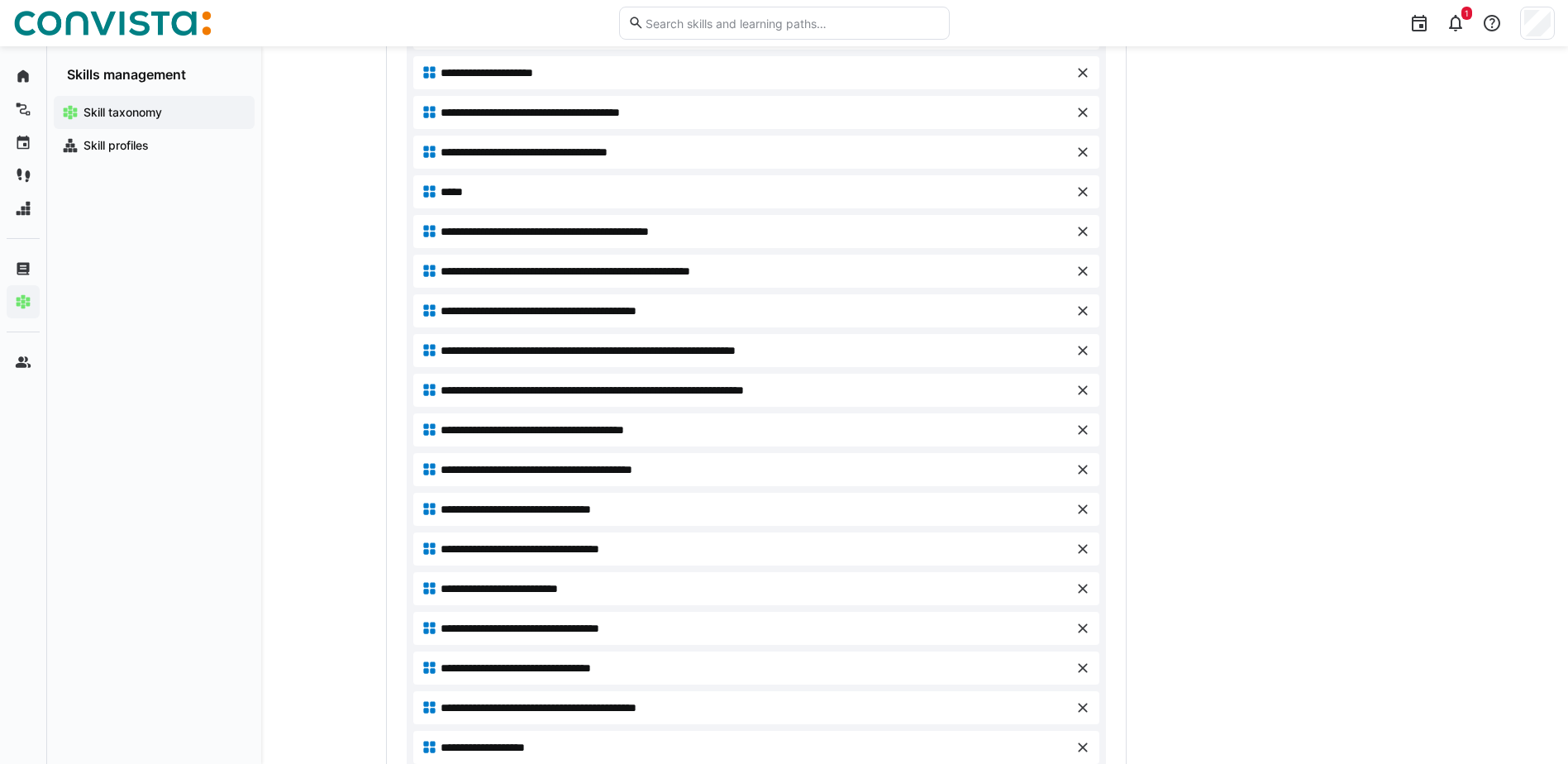
click at [1083, 311] on eds-icon at bounding box center [1083, 311] width 17 height 17
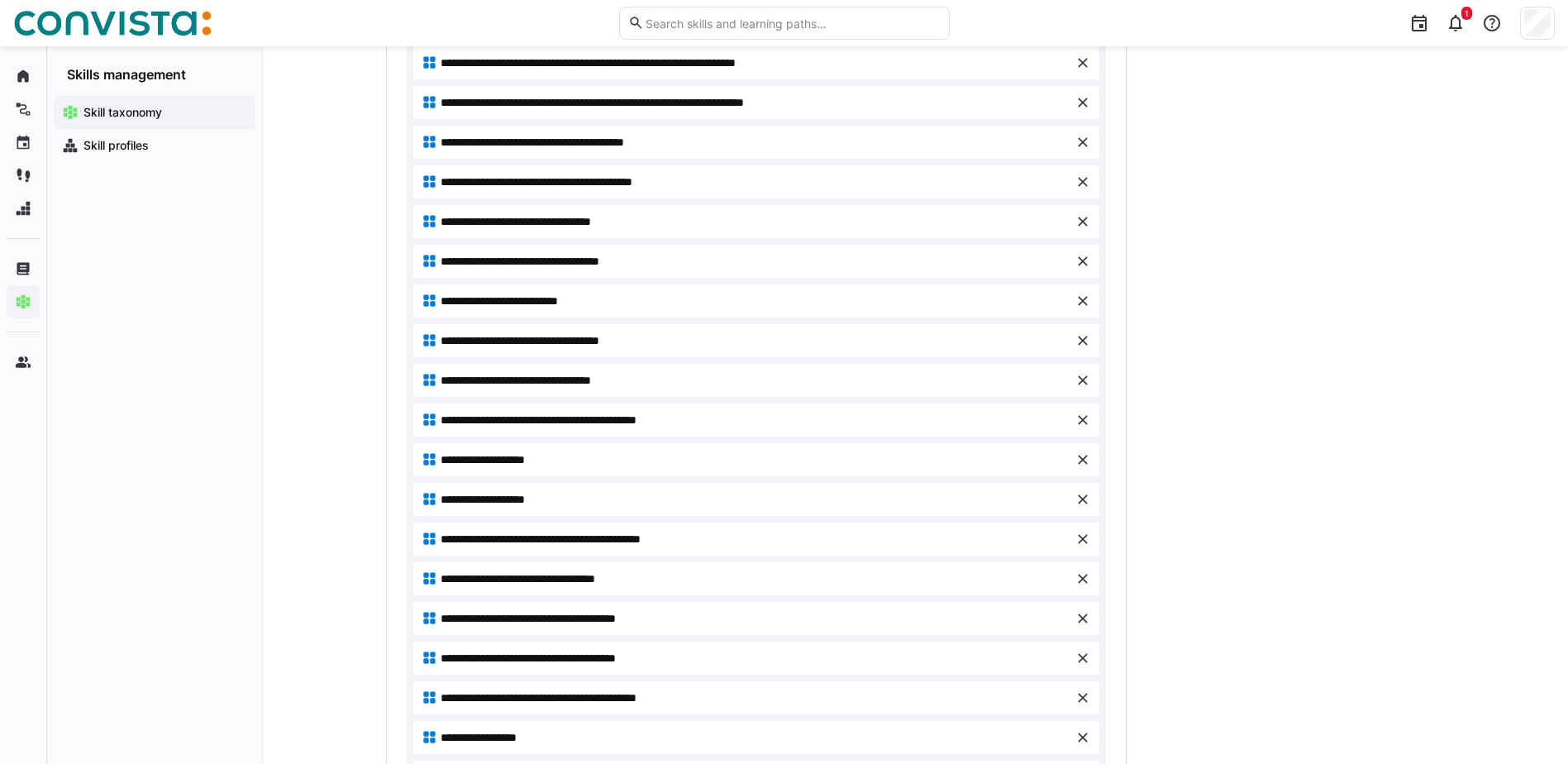
scroll to position [1185, 0]
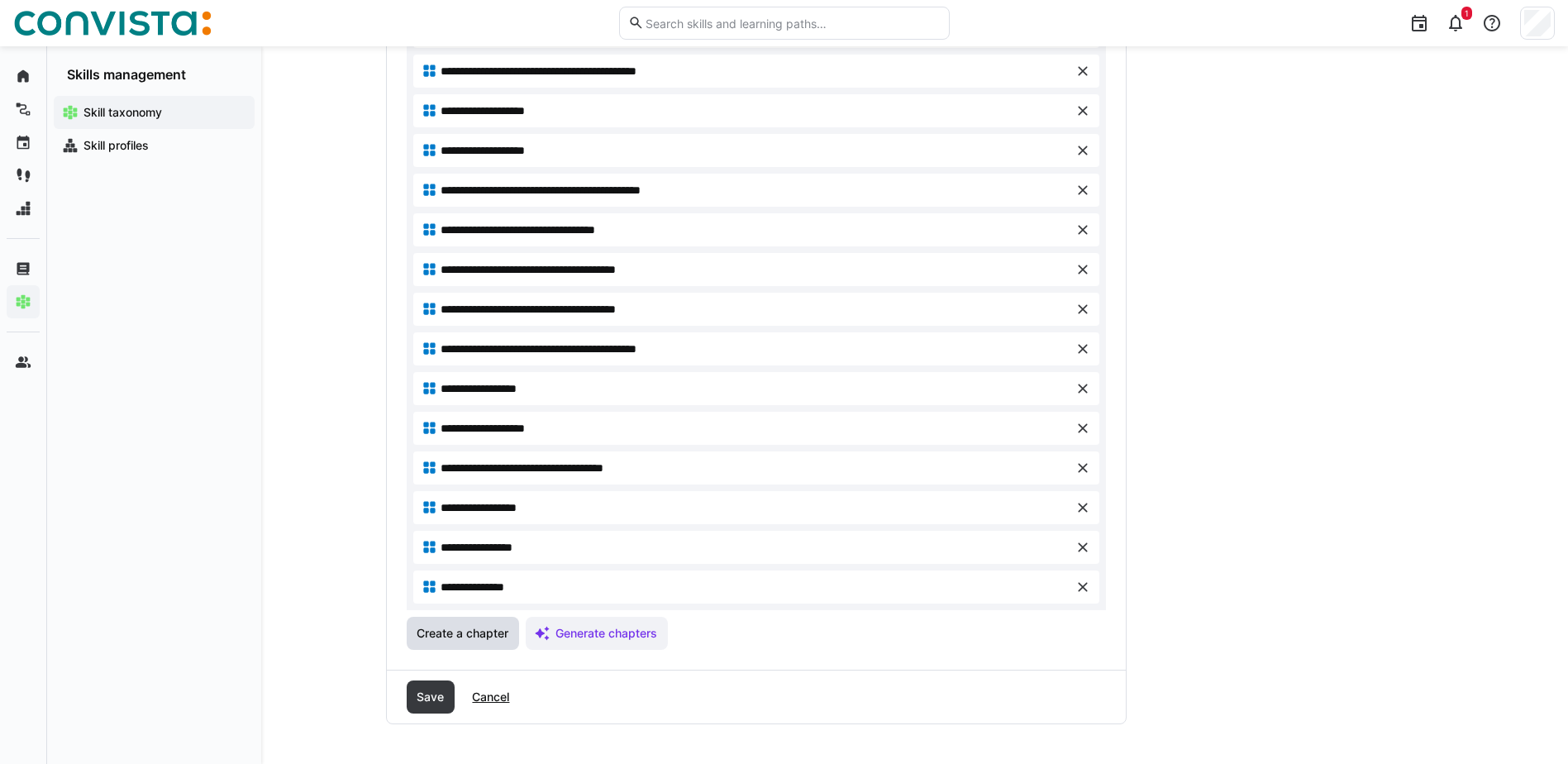
click at [497, 631] on span "Create a chapter" at bounding box center [463, 633] width 97 height 17
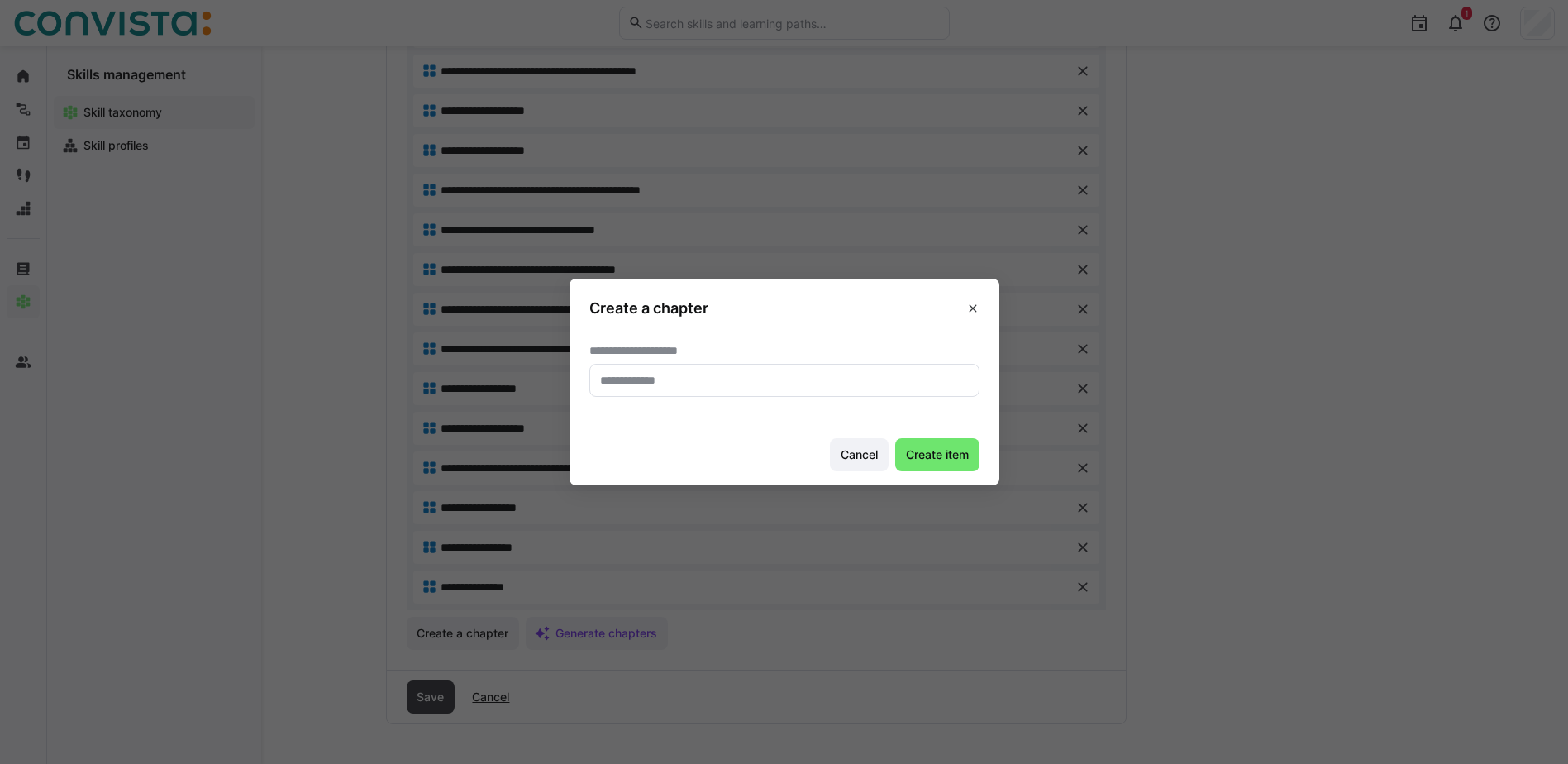
click at [717, 385] on input "text" at bounding box center [784, 381] width 372 height 15
type input "**********"
click at [941, 463] on span "Create item" at bounding box center [937, 454] width 84 height 33
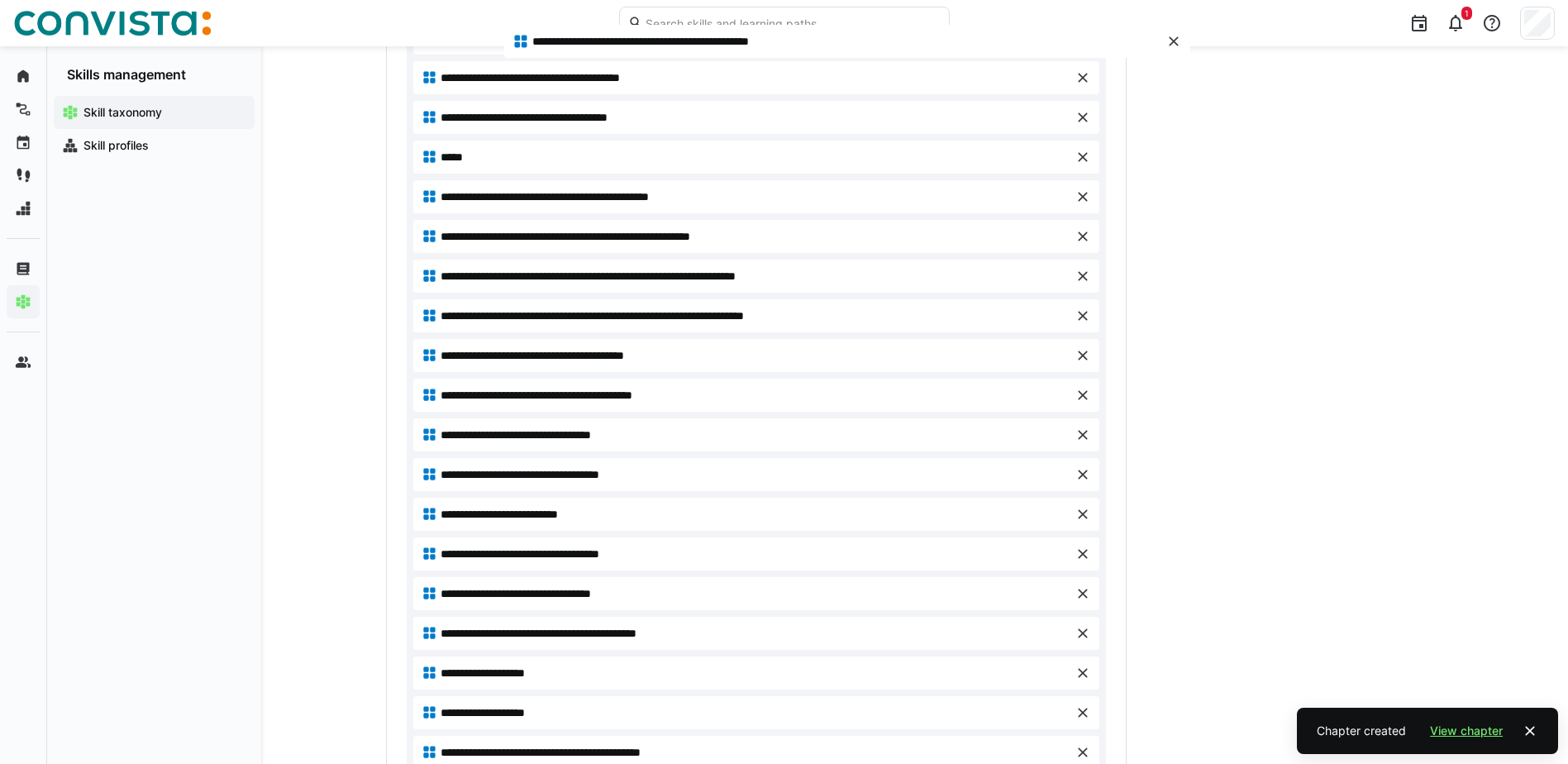
scroll to position [656, 0]
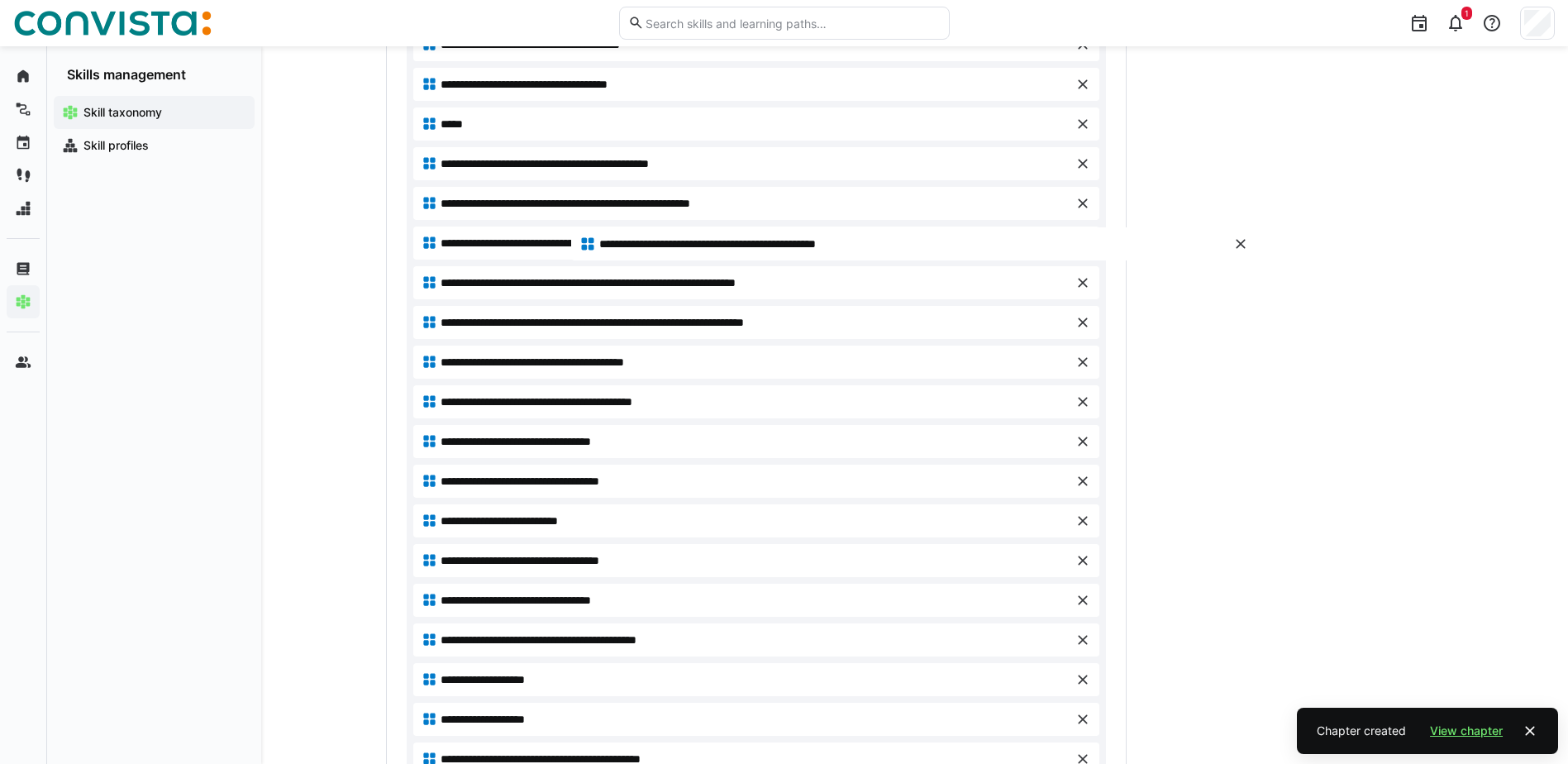
drag, startPoint x: 496, startPoint y: 622, endPoint x: 654, endPoint y: 240, distance: 413.4
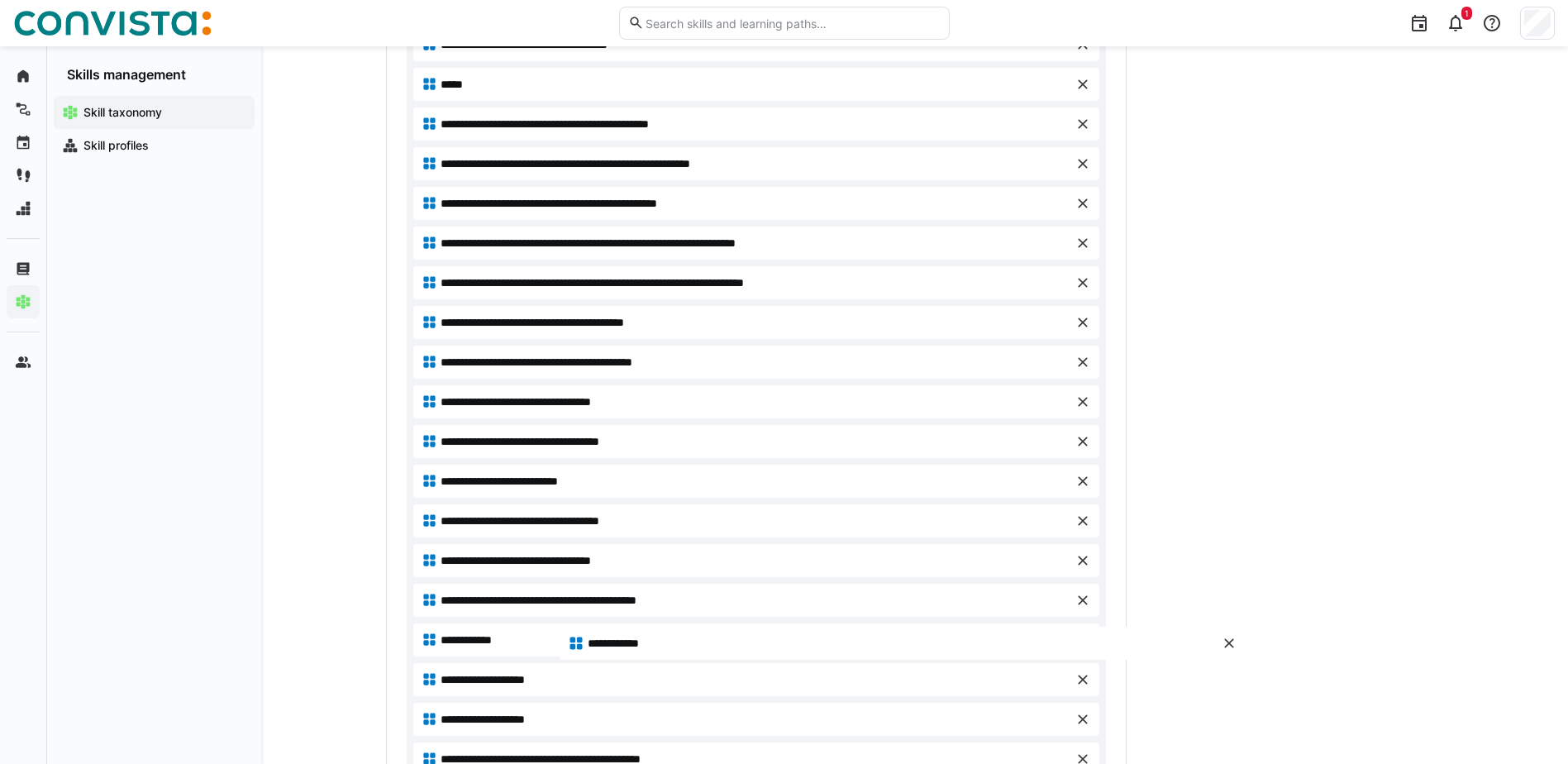
drag, startPoint x: 460, startPoint y: 293, endPoint x: 606, endPoint y: 640, distance: 376.5
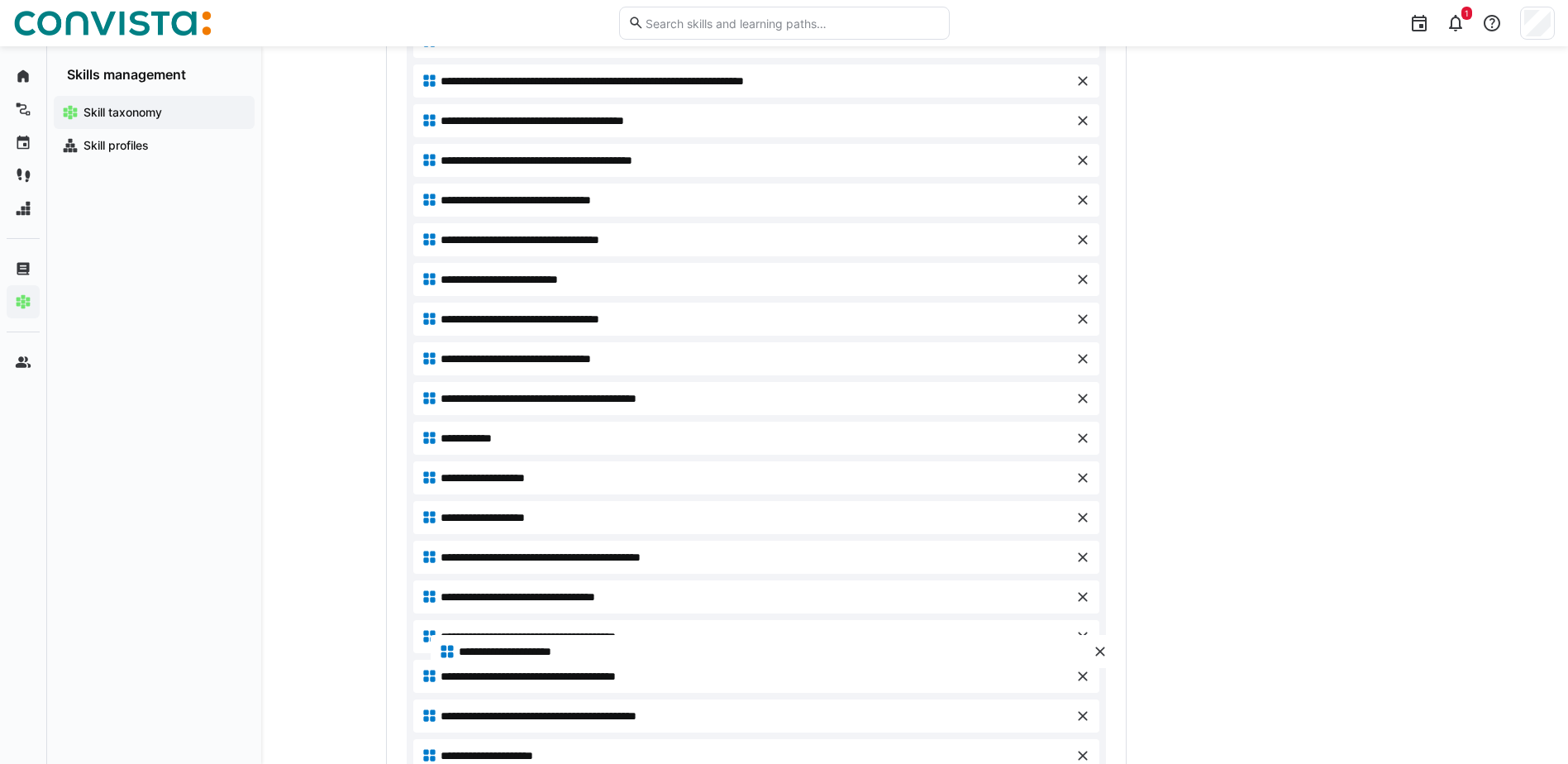
scroll to position [917, 0]
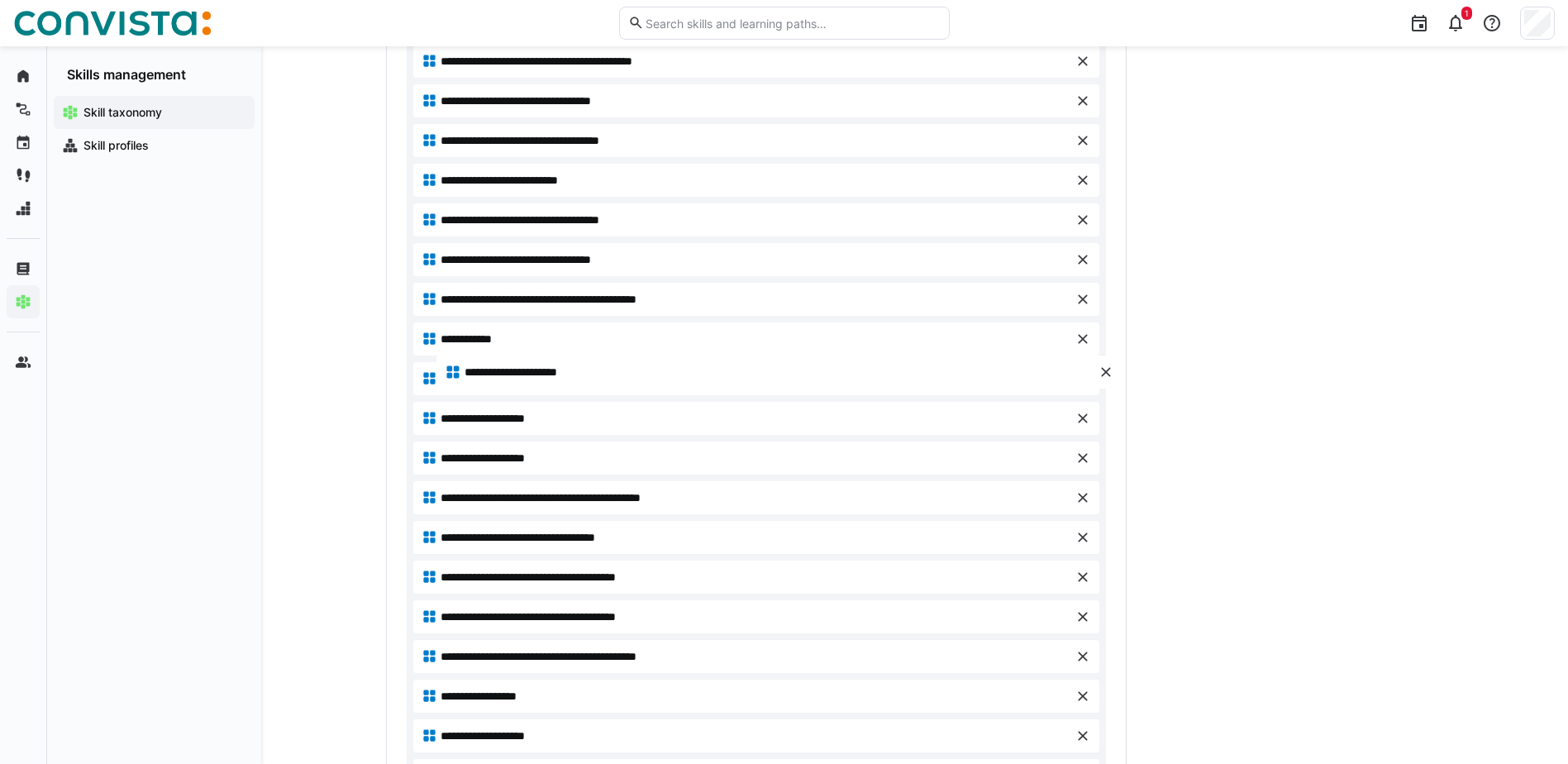
drag, startPoint x: 523, startPoint y: 541, endPoint x: 547, endPoint y: 369, distance: 173.7
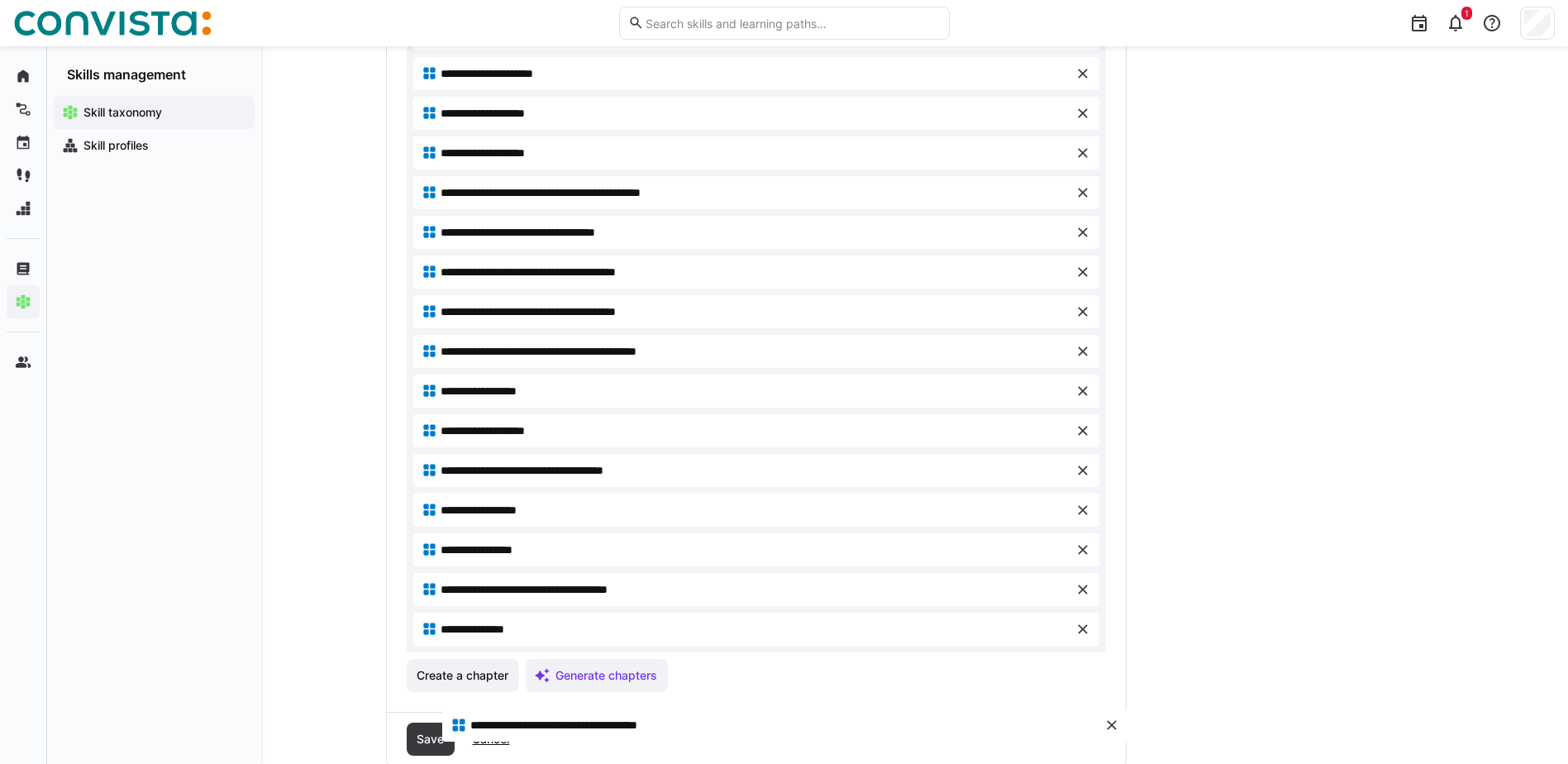
scroll to position [1224, 0]
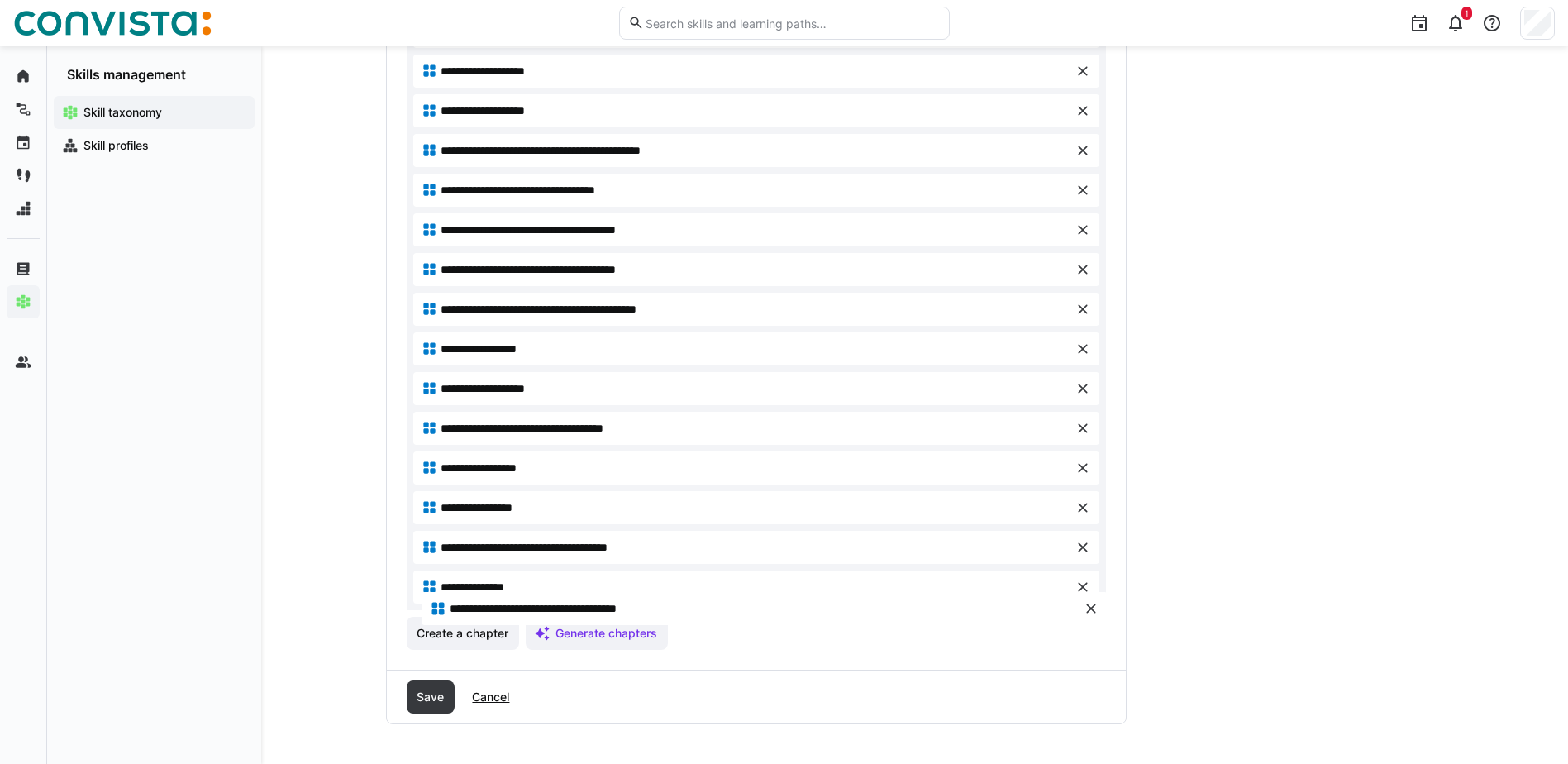
drag, startPoint x: 568, startPoint y: 320, endPoint x: 576, endPoint y: 606, distance: 286.1
drag, startPoint x: 649, startPoint y: 545, endPoint x: 665, endPoint y: 581, distance: 39.4
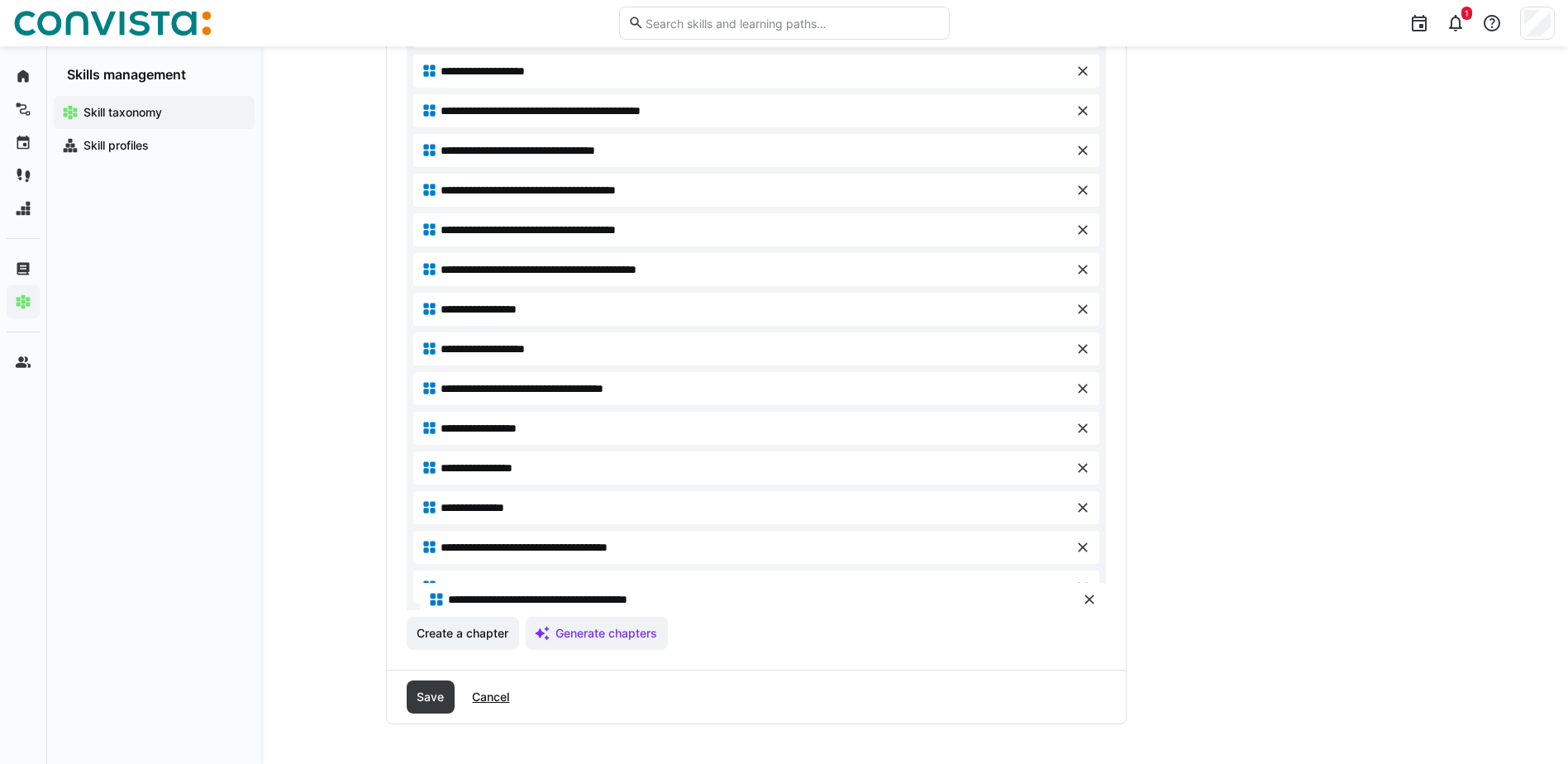
drag, startPoint x: 575, startPoint y: 614, endPoint x: 581, endPoint y: 591, distance: 23.8
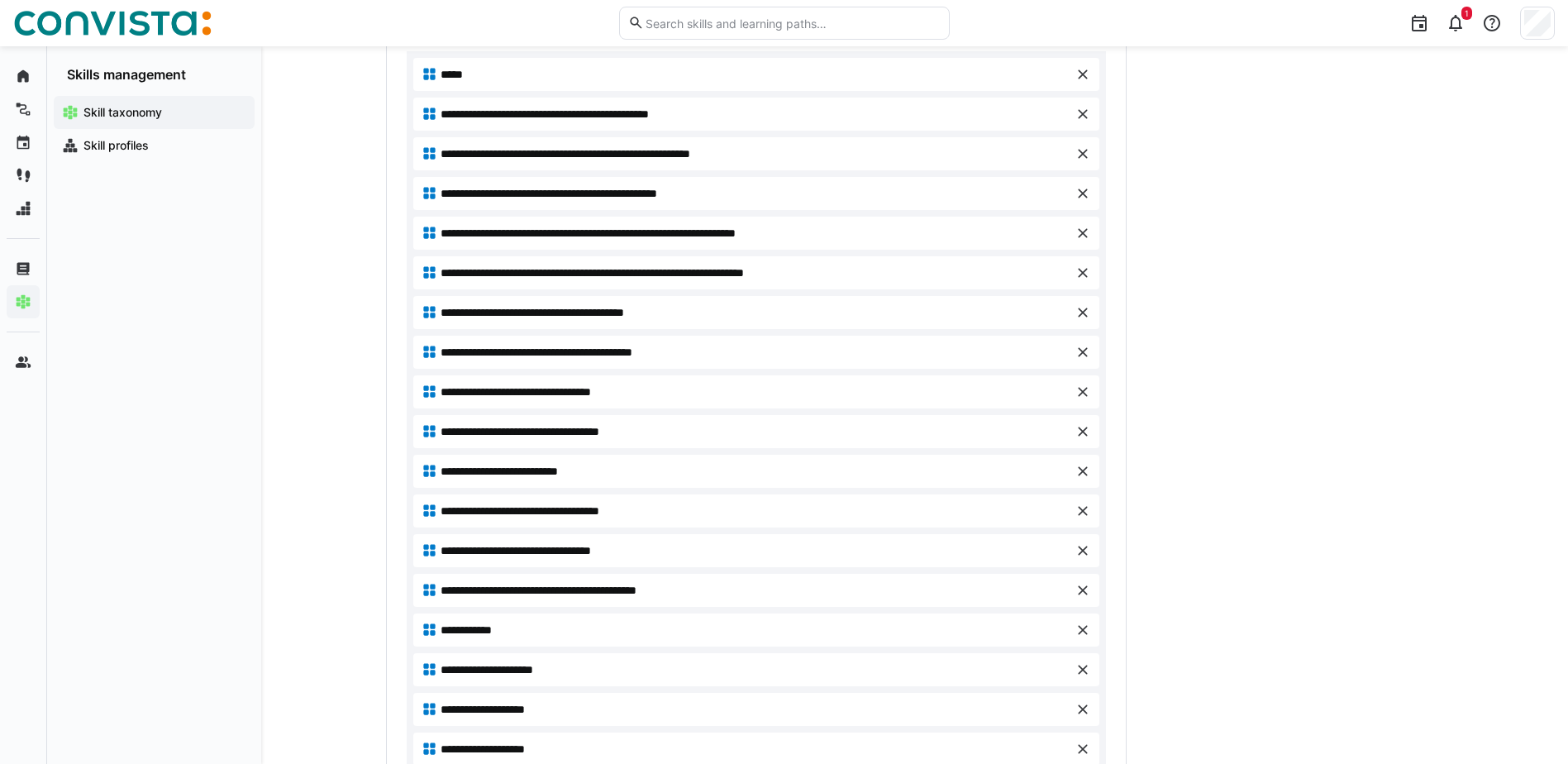
scroll to position [315, 0]
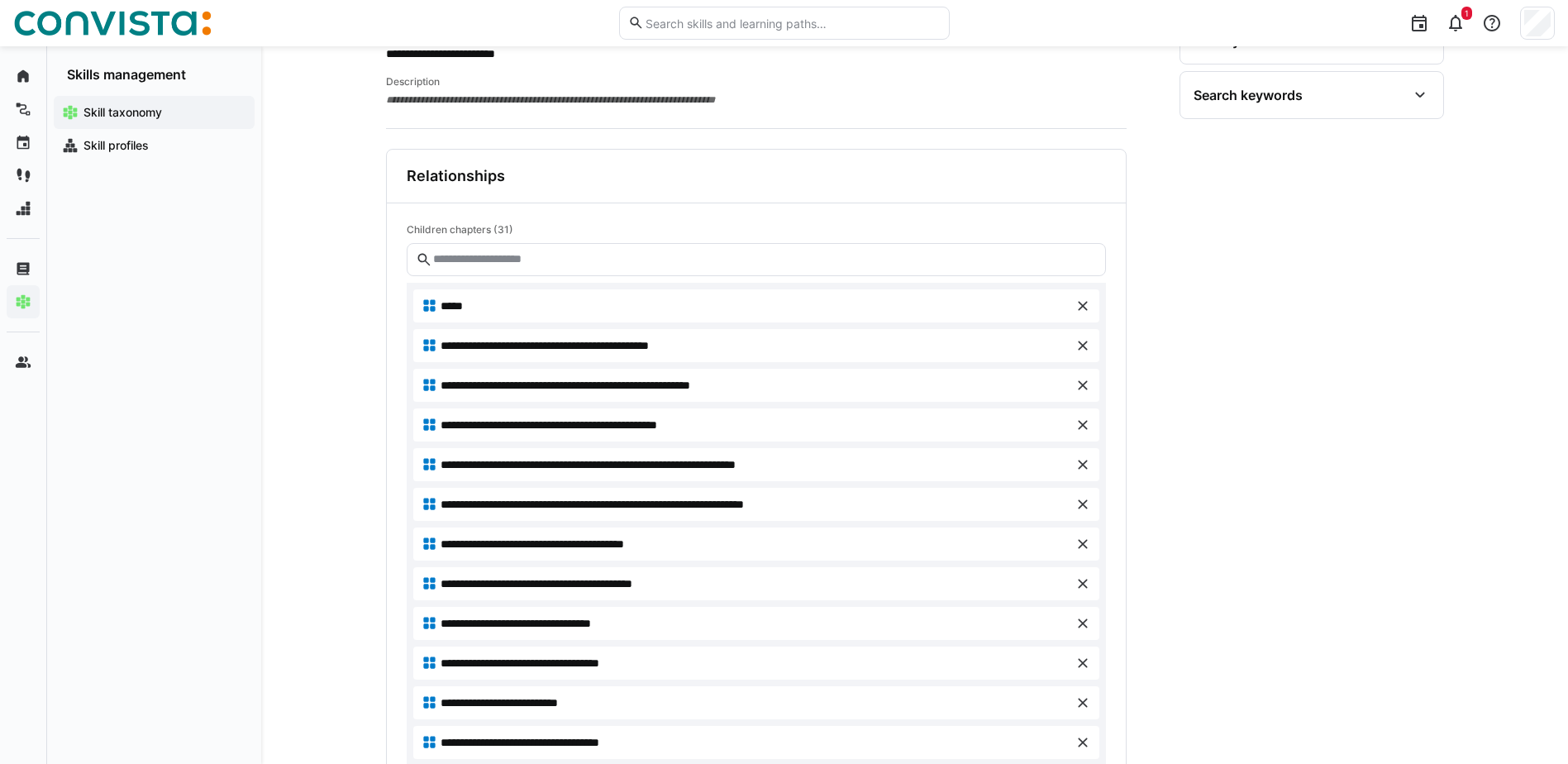
click at [1085, 305] on eds-icon at bounding box center [1083, 306] width 17 height 17
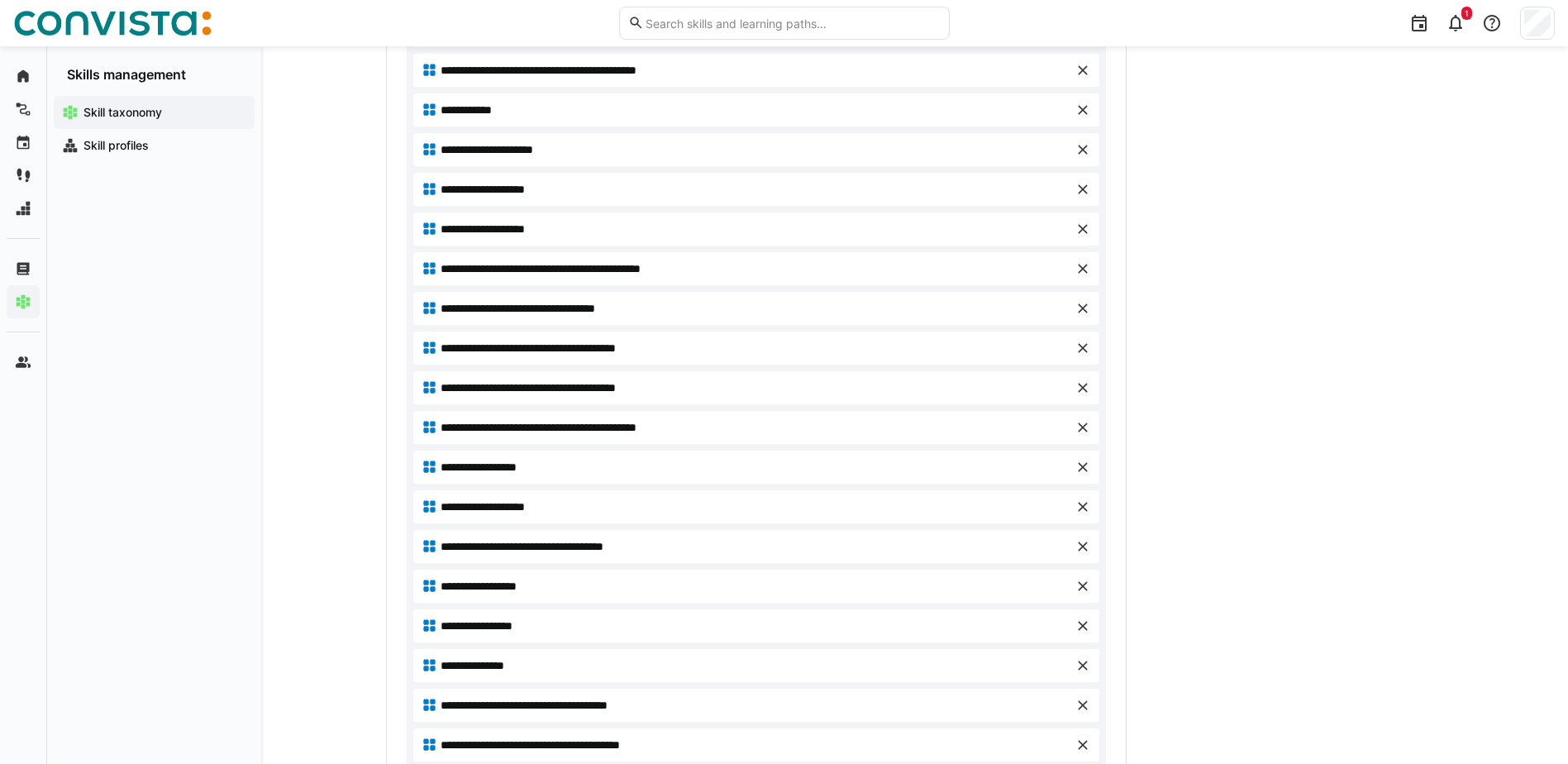
scroll to position [1185, 0]
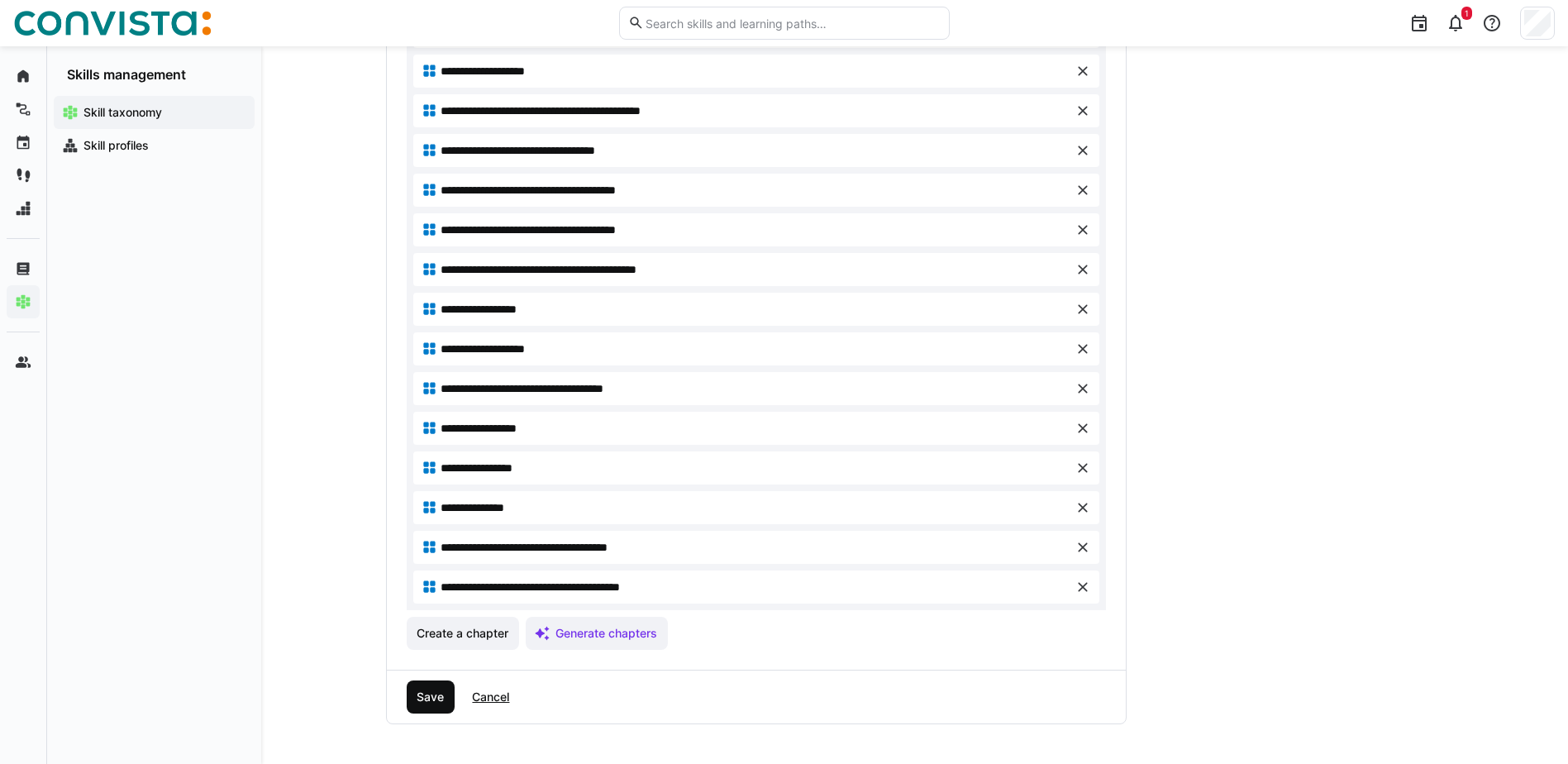
click at [422, 701] on span "Save" at bounding box center [430, 697] width 33 height 17
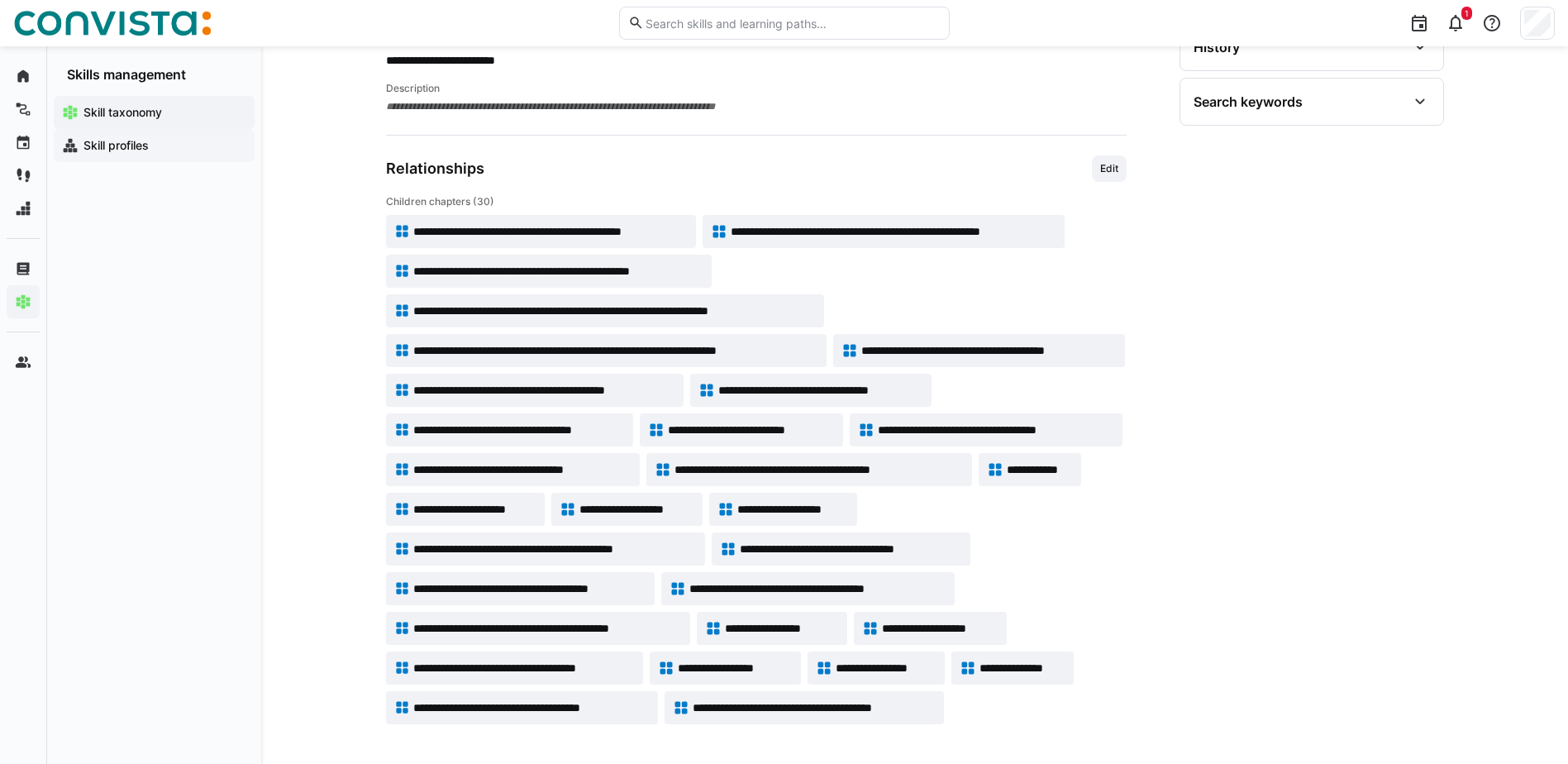
click at [0, 0] on app-navigation-label "Skill profiles" at bounding box center [0, 0] width 0 height 0
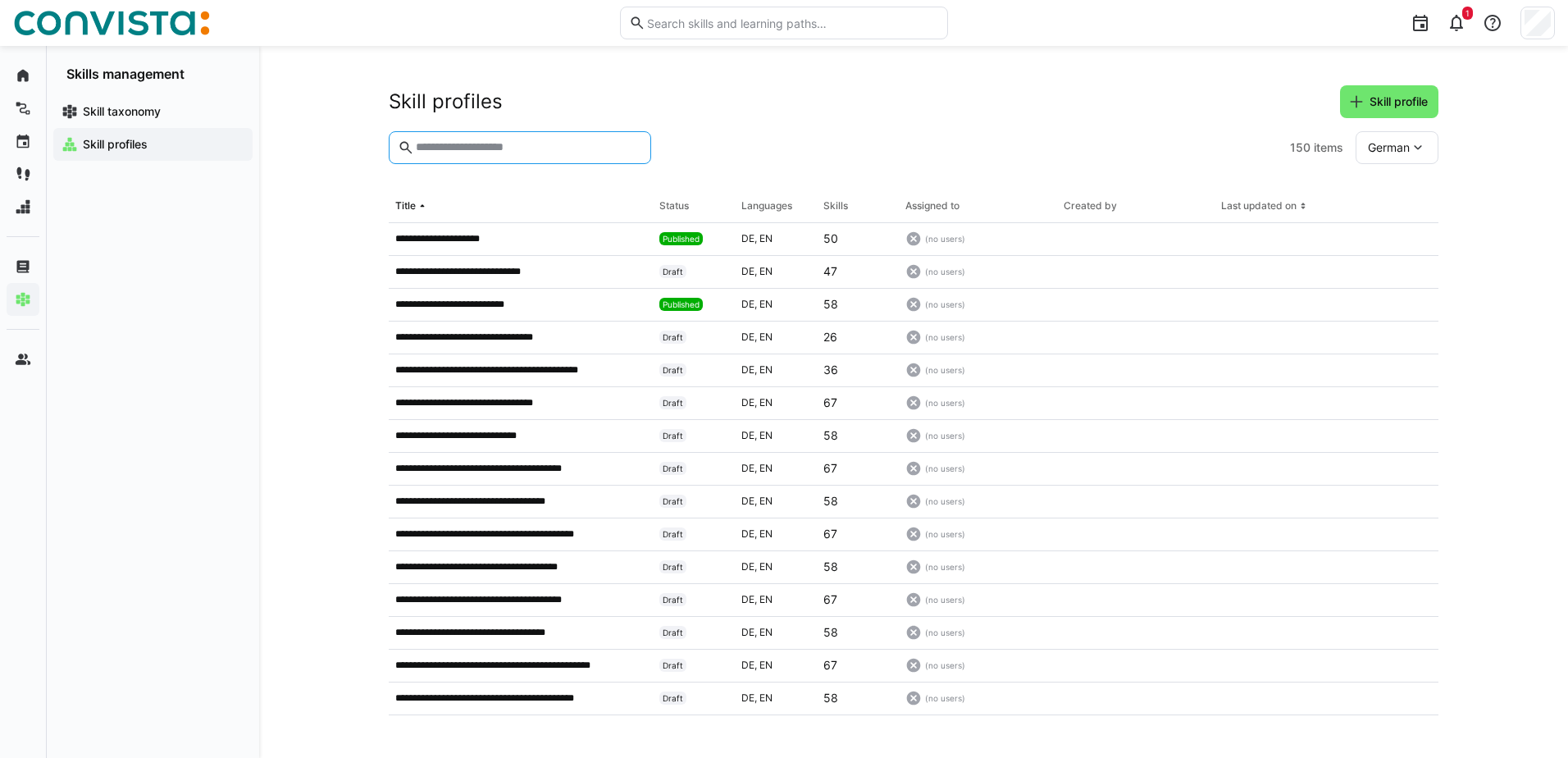
click at [521, 150] on input "text" at bounding box center [528, 148] width 228 height 15
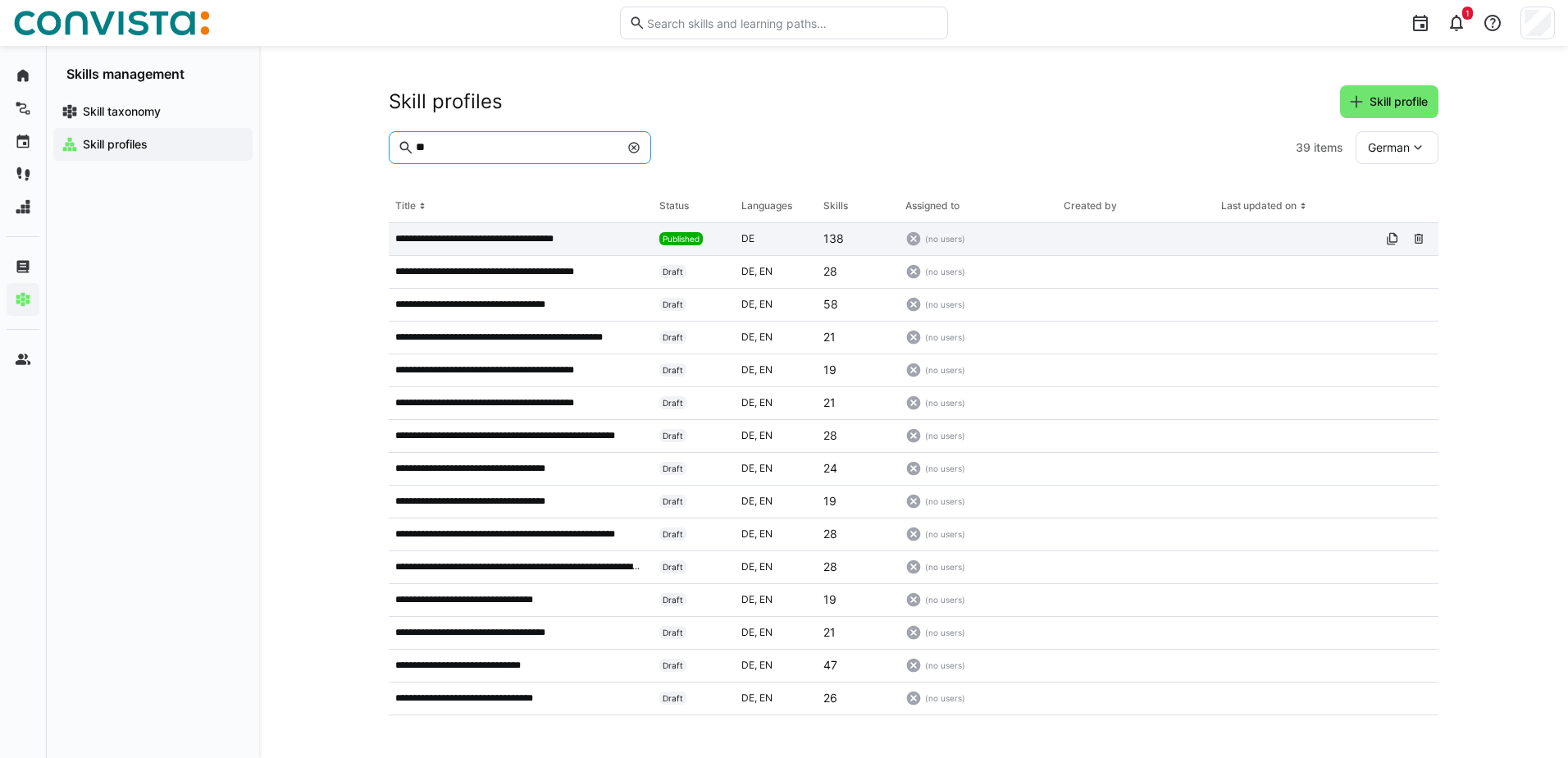
type input "**"
click at [547, 236] on p "**********" at bounding box center [492, 239] width 193 height 13
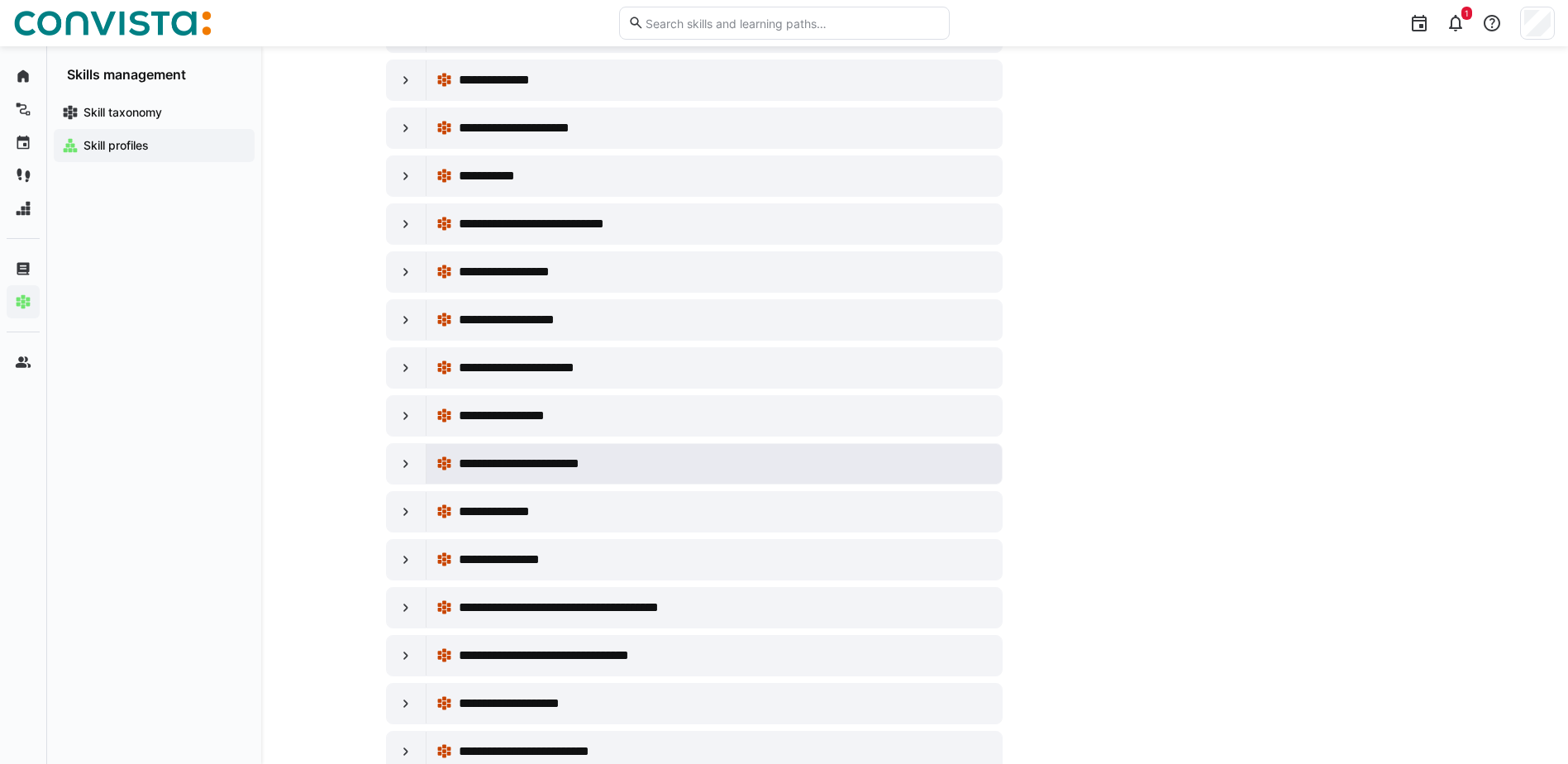
scroll to position [627, 0]
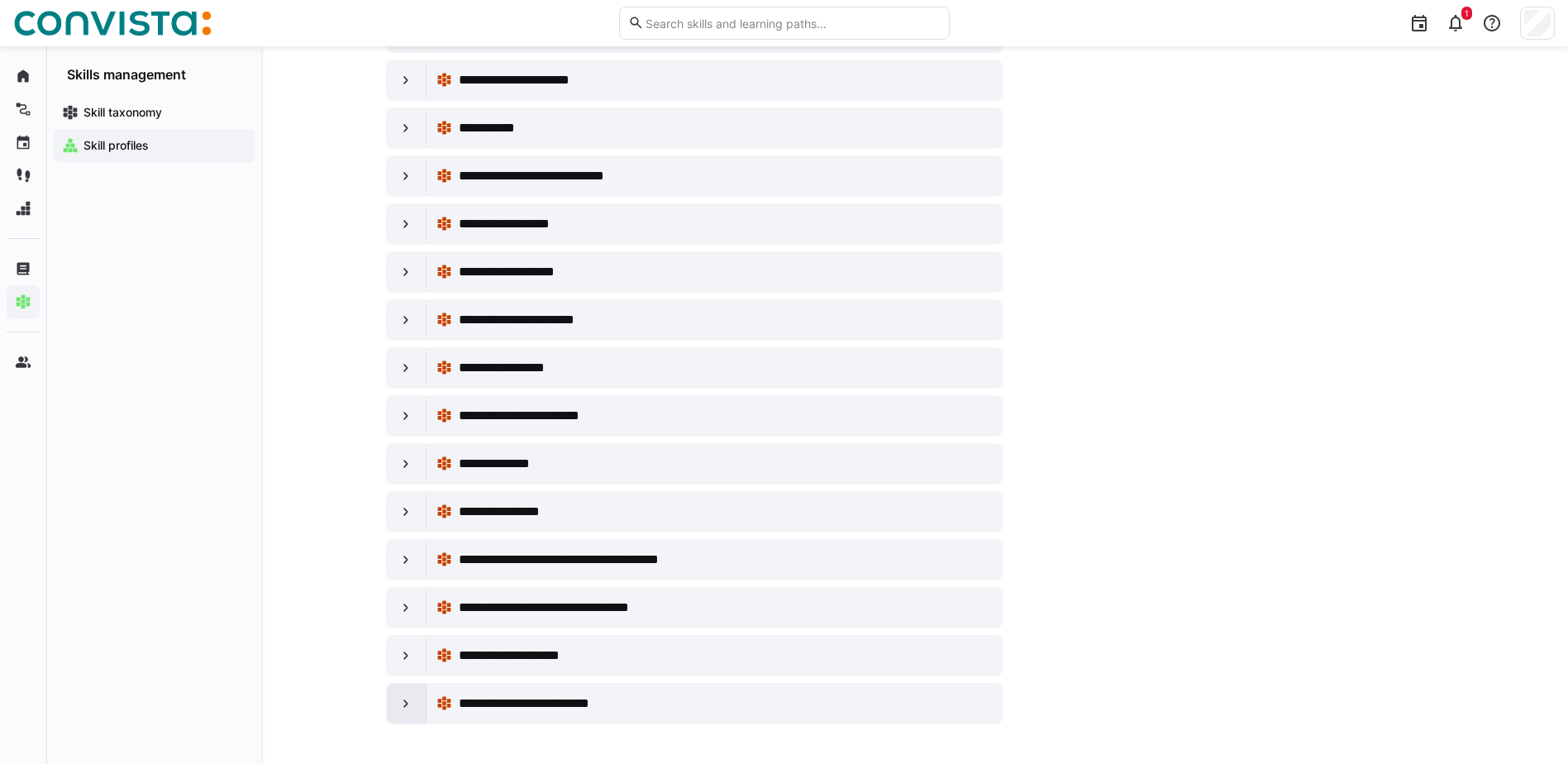
click at [410, 706] on eds-icon at bounding box center [406, 703] width 17 height 17
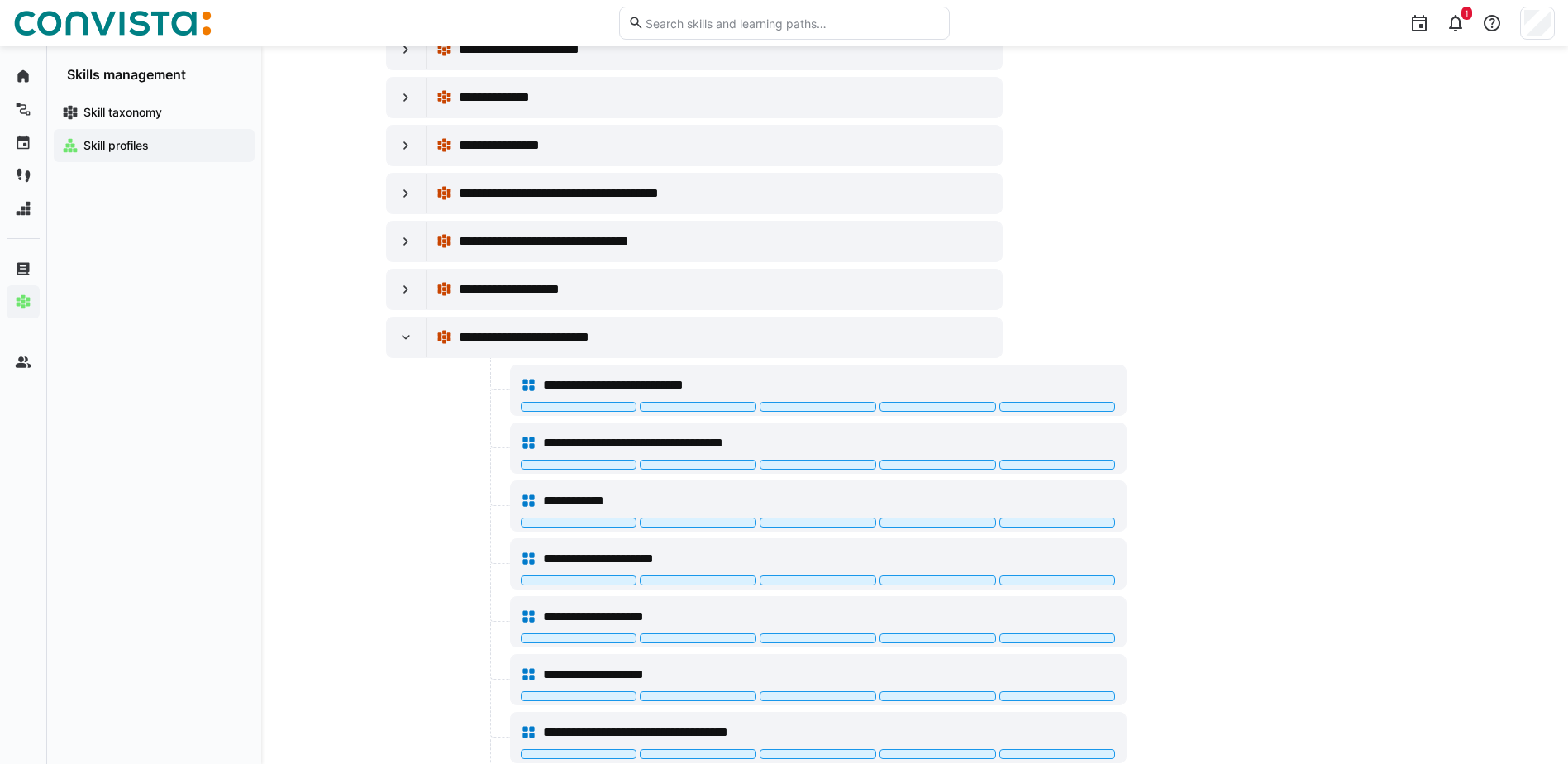
scroll to position [916, 0]
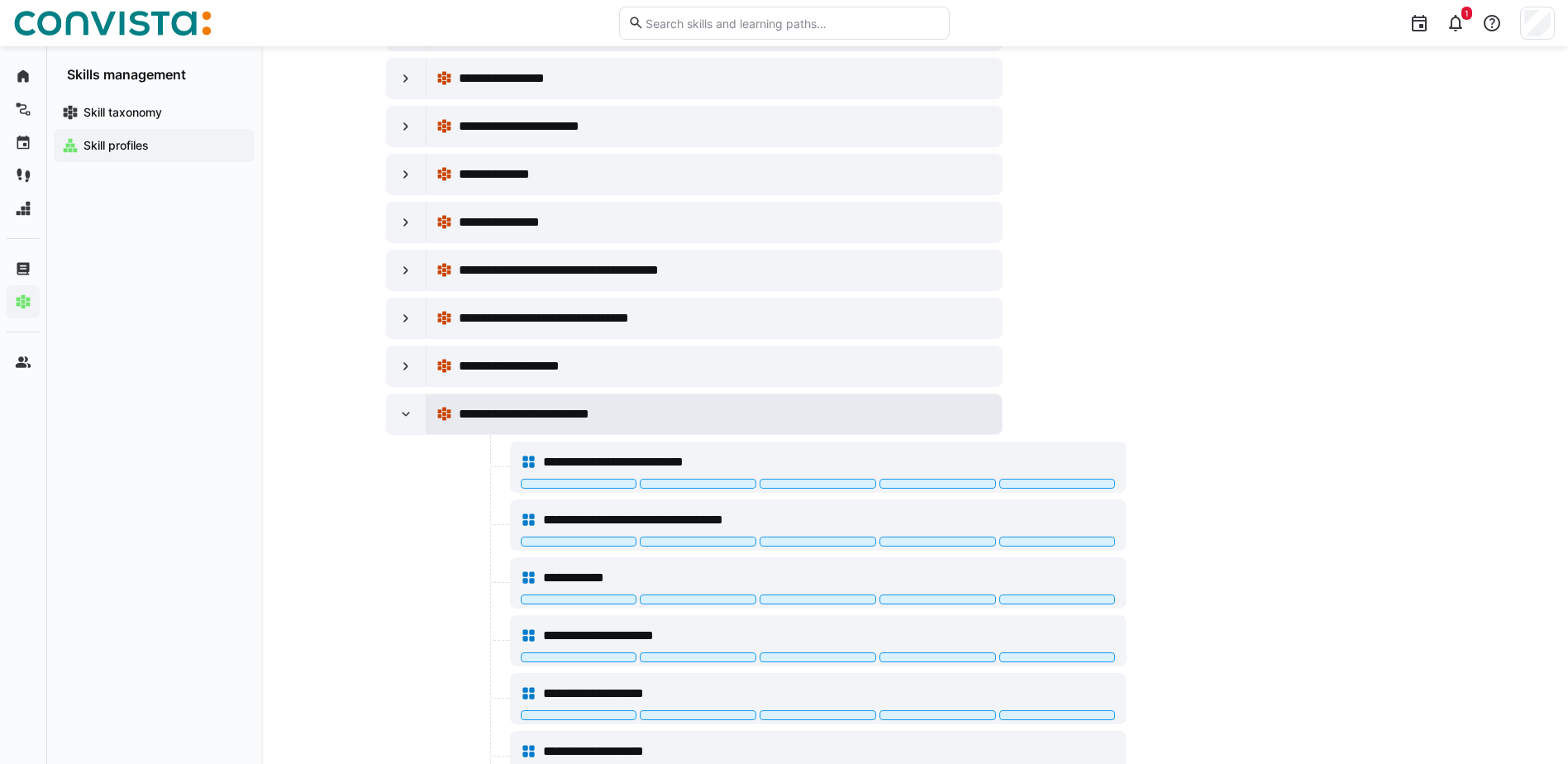
click at [554, 417] on span "**********" at bounding box center [536, 413] width 155 height 20
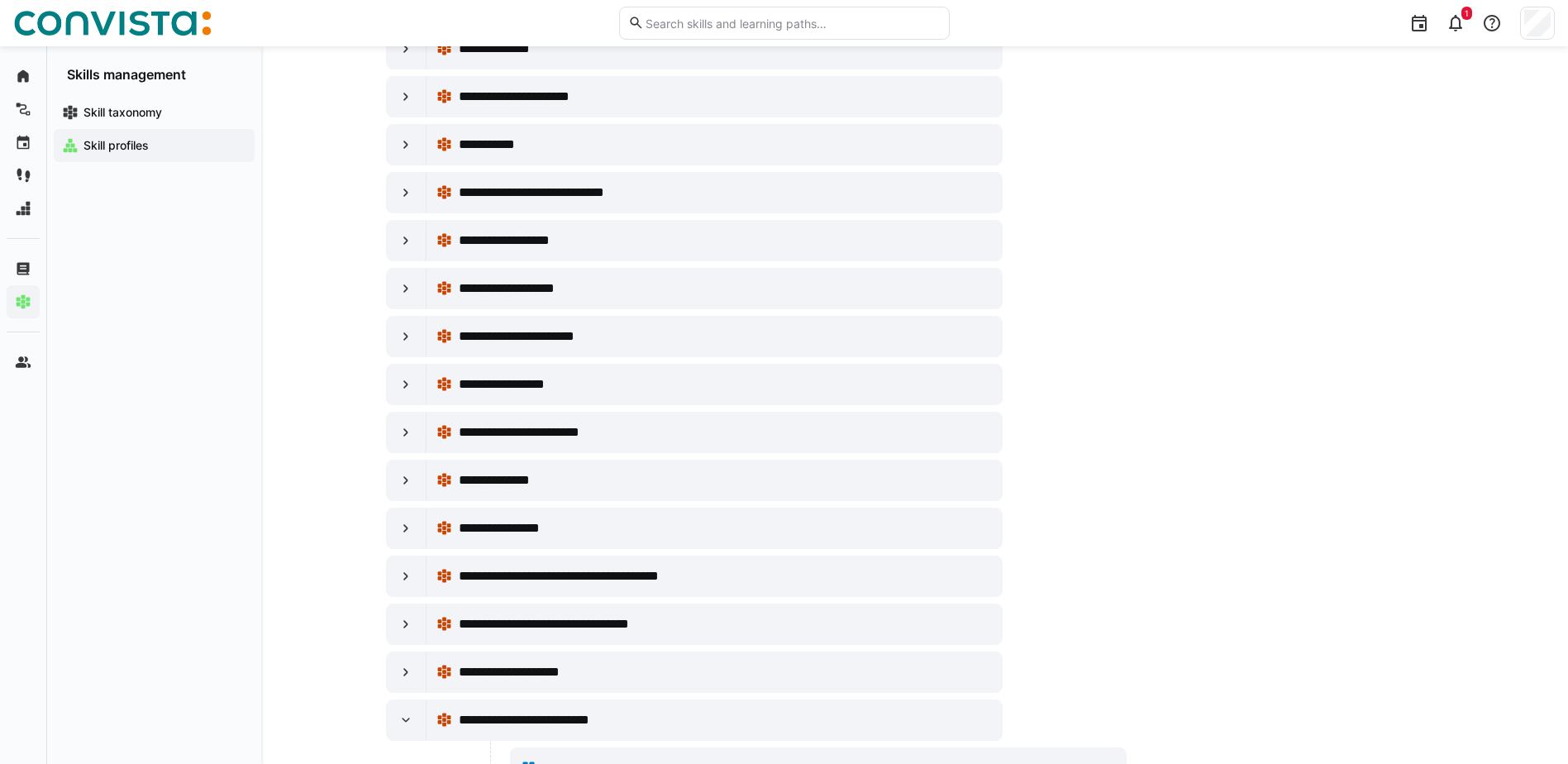
scroll to position [338, 0]
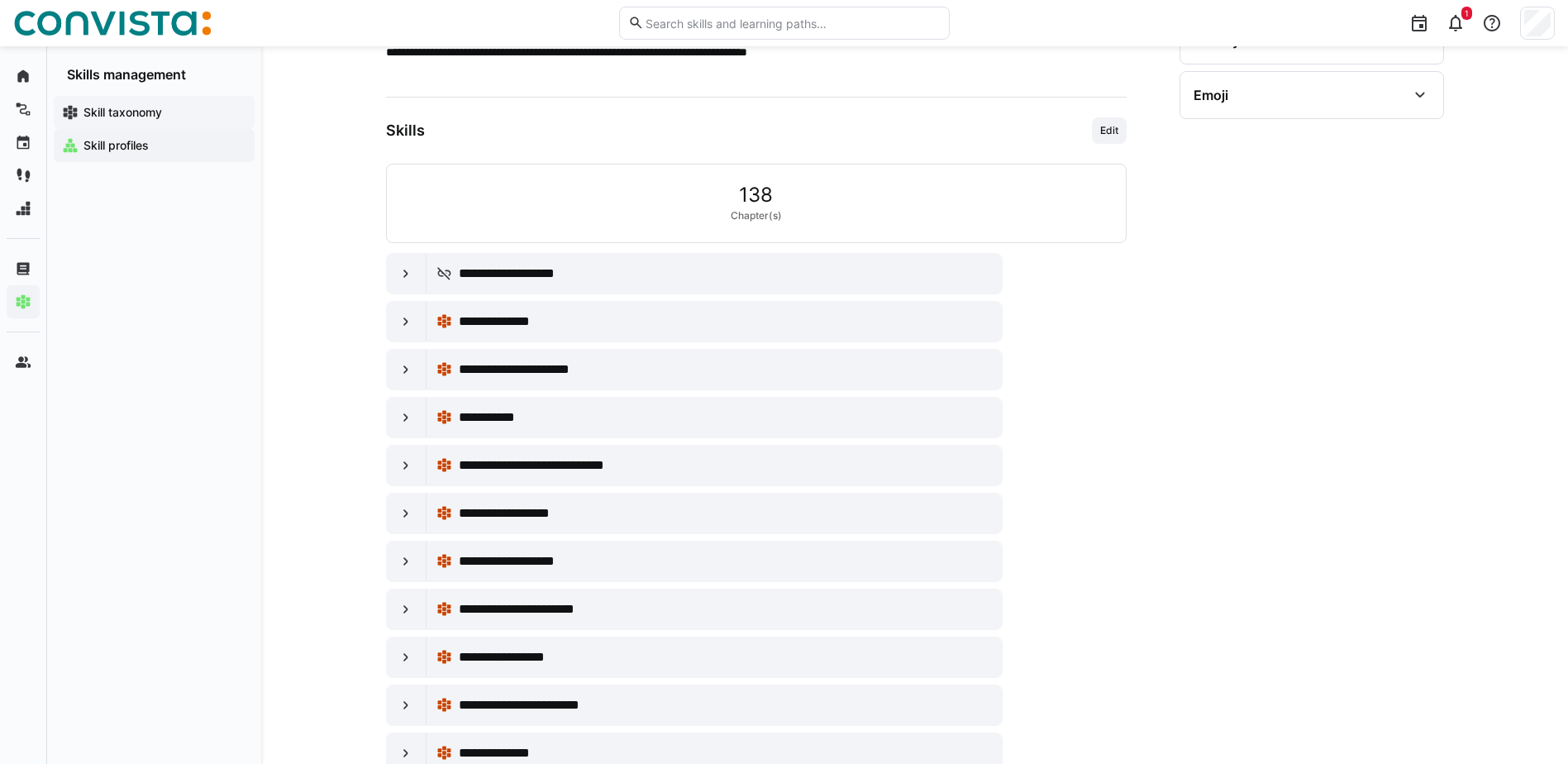
click at [0, 0] on app-navigation-label "Skill taxonomy" at bounding box center [0, 0] width 0 height 0
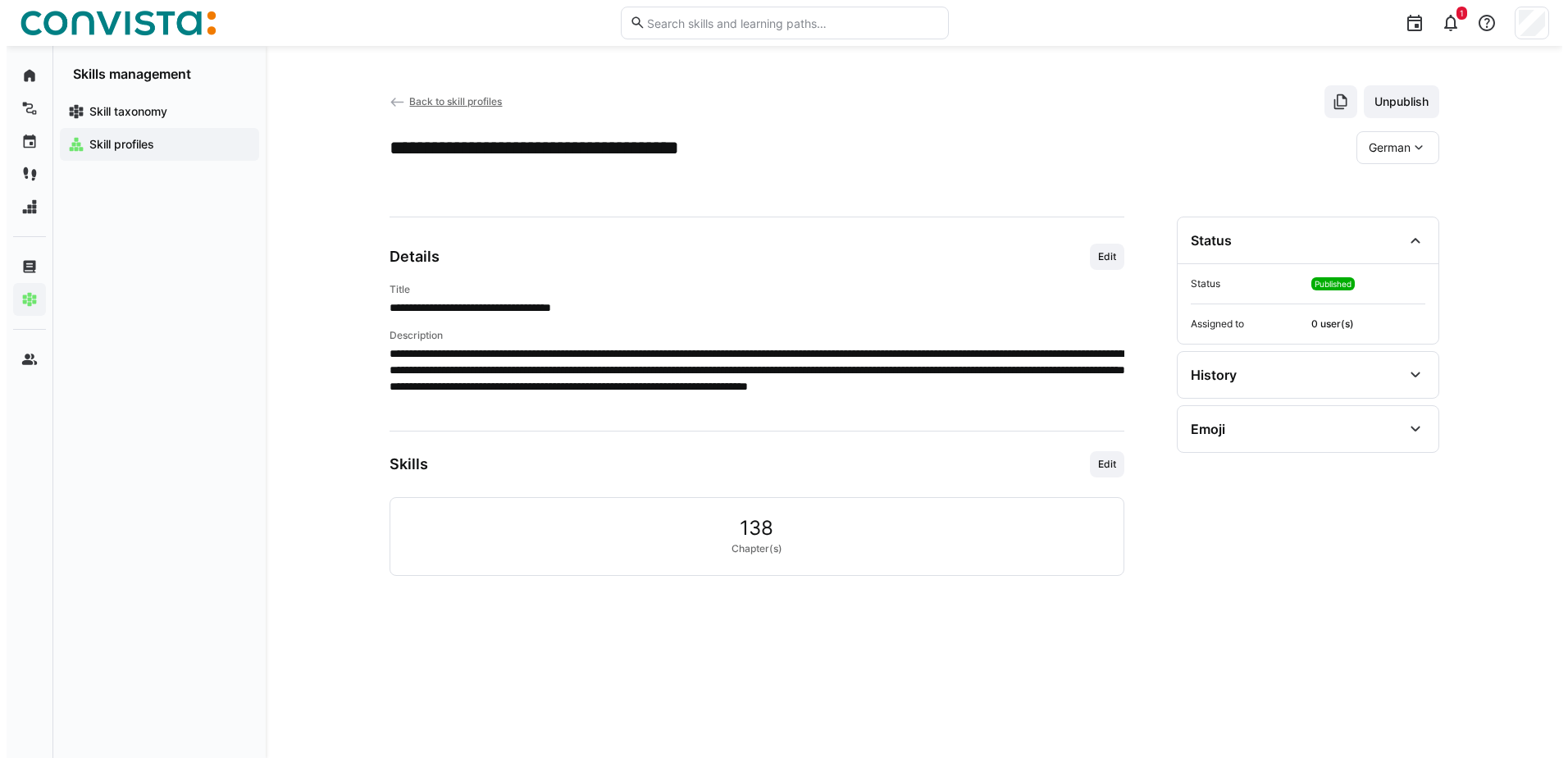
scroll to position [0, 0]
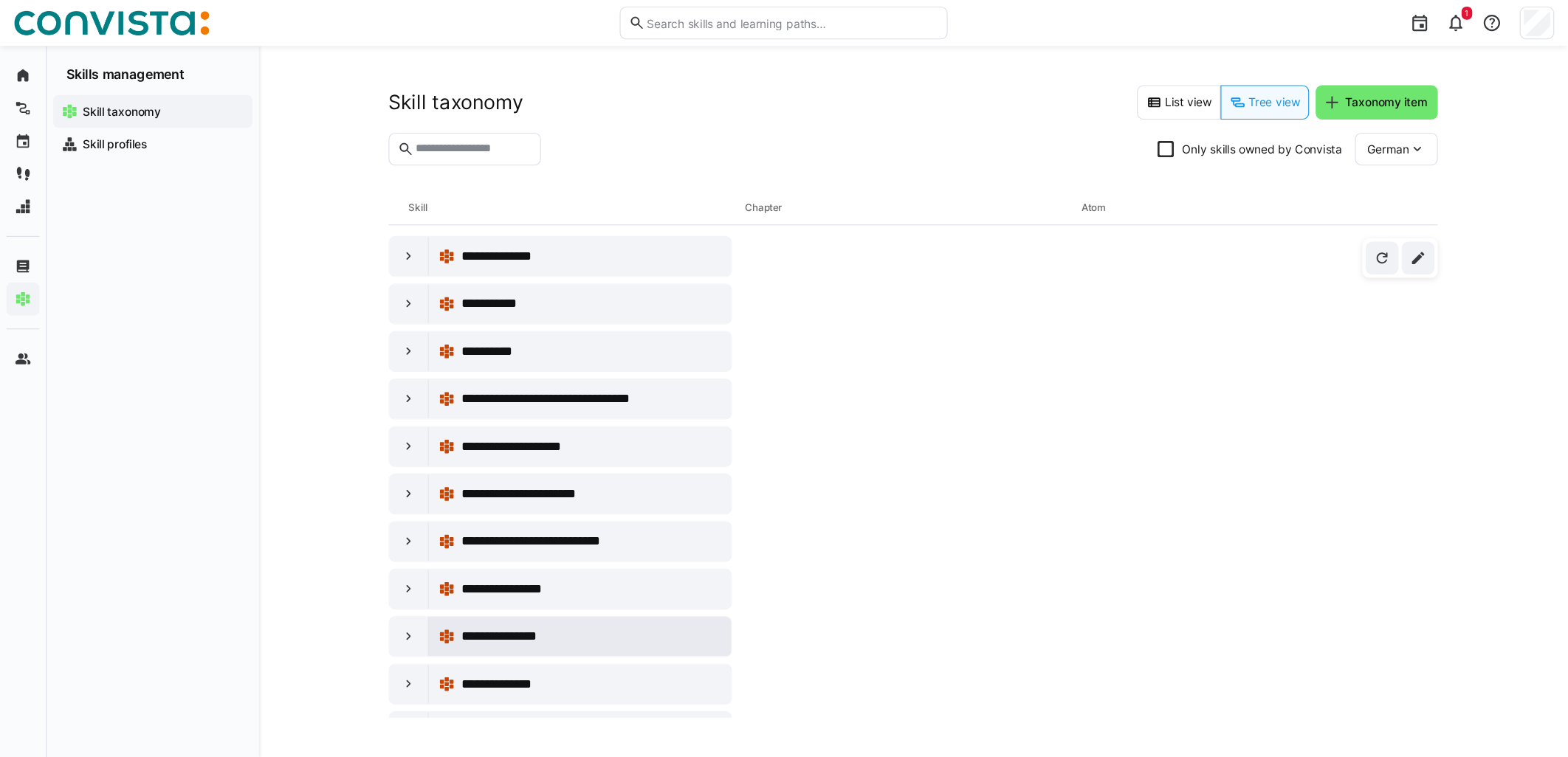
scroll to position [8104, 0]
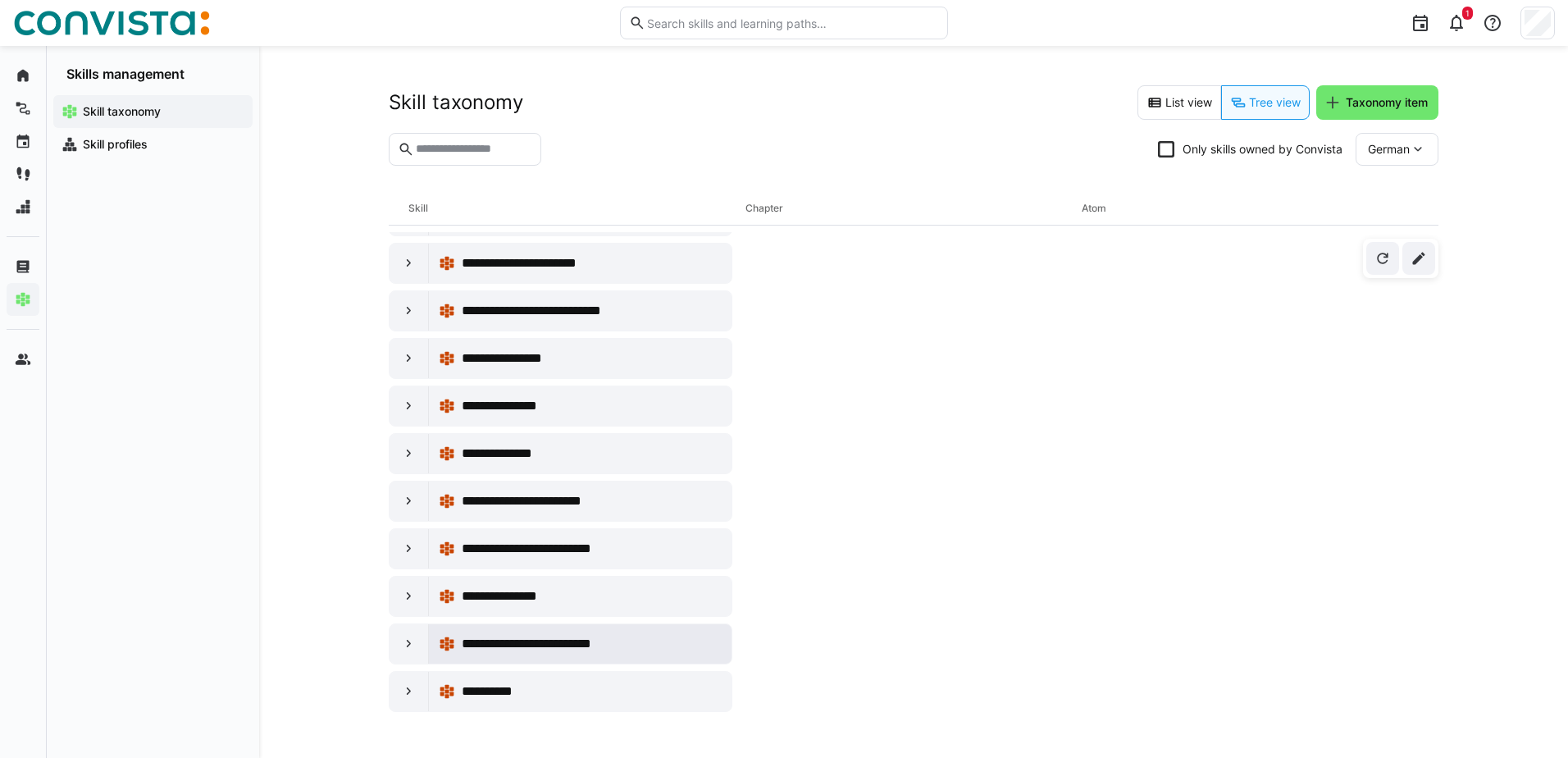
click at [552, 640] on span "**********" at bounding box center [539, 643] width 154 height 19
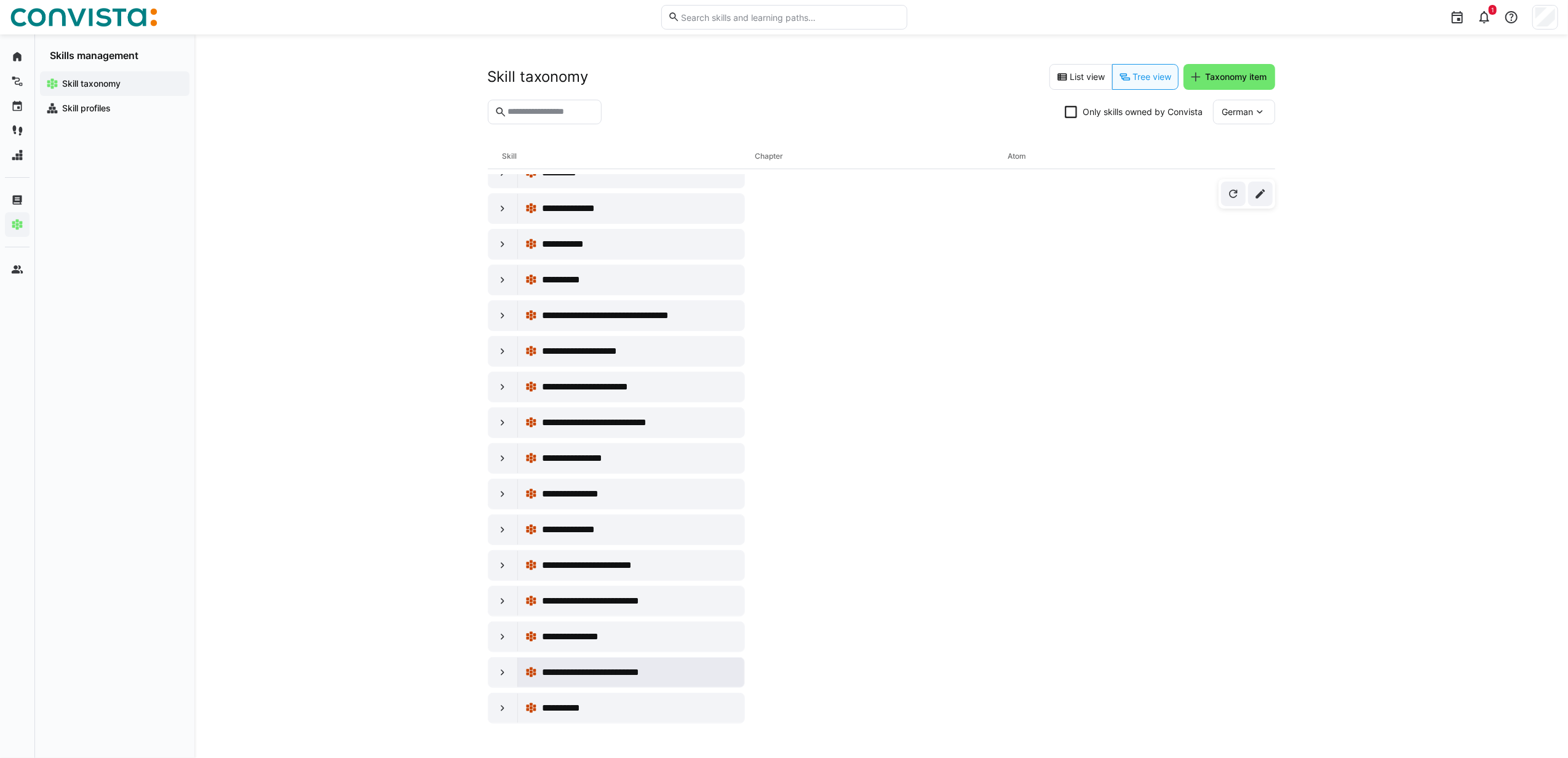
scroll to position [6647, 0]
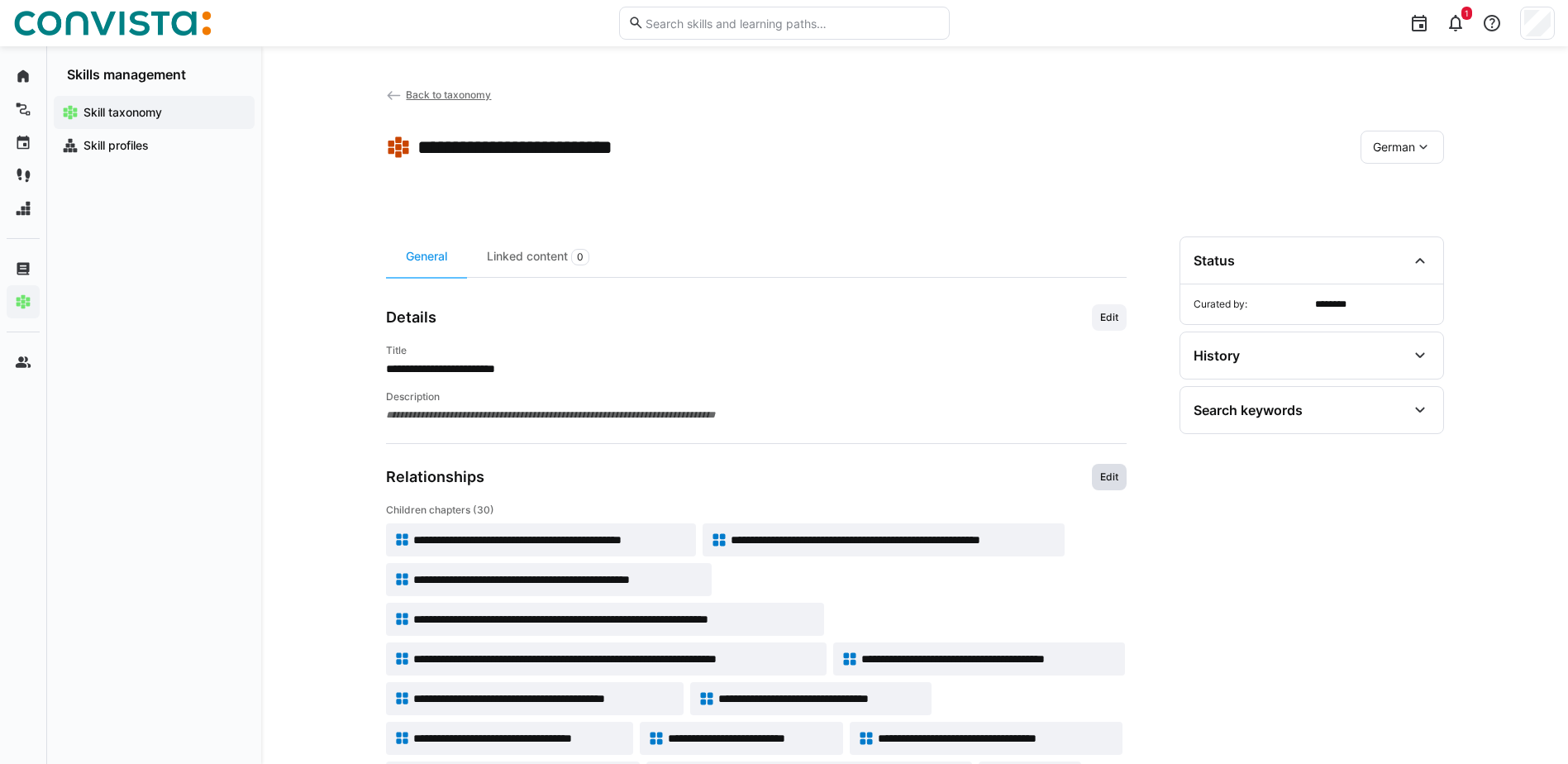
click at [1104, 482] on span "Edit" at bounding box center [1109, 477] width 21 height 13
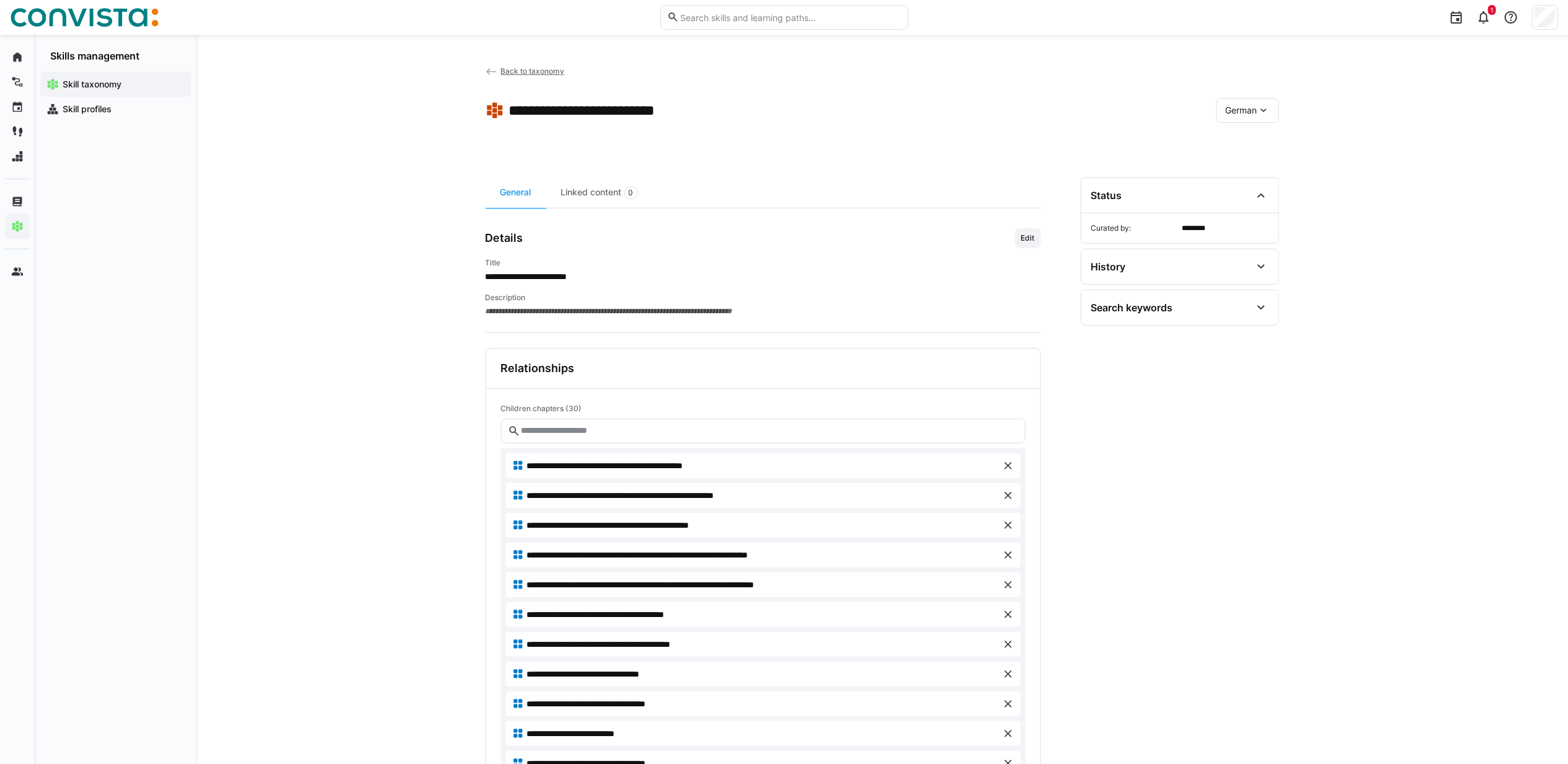
click at [331, 304] on div "**********" at bounding box center [882, 748] width 1372 height 1427
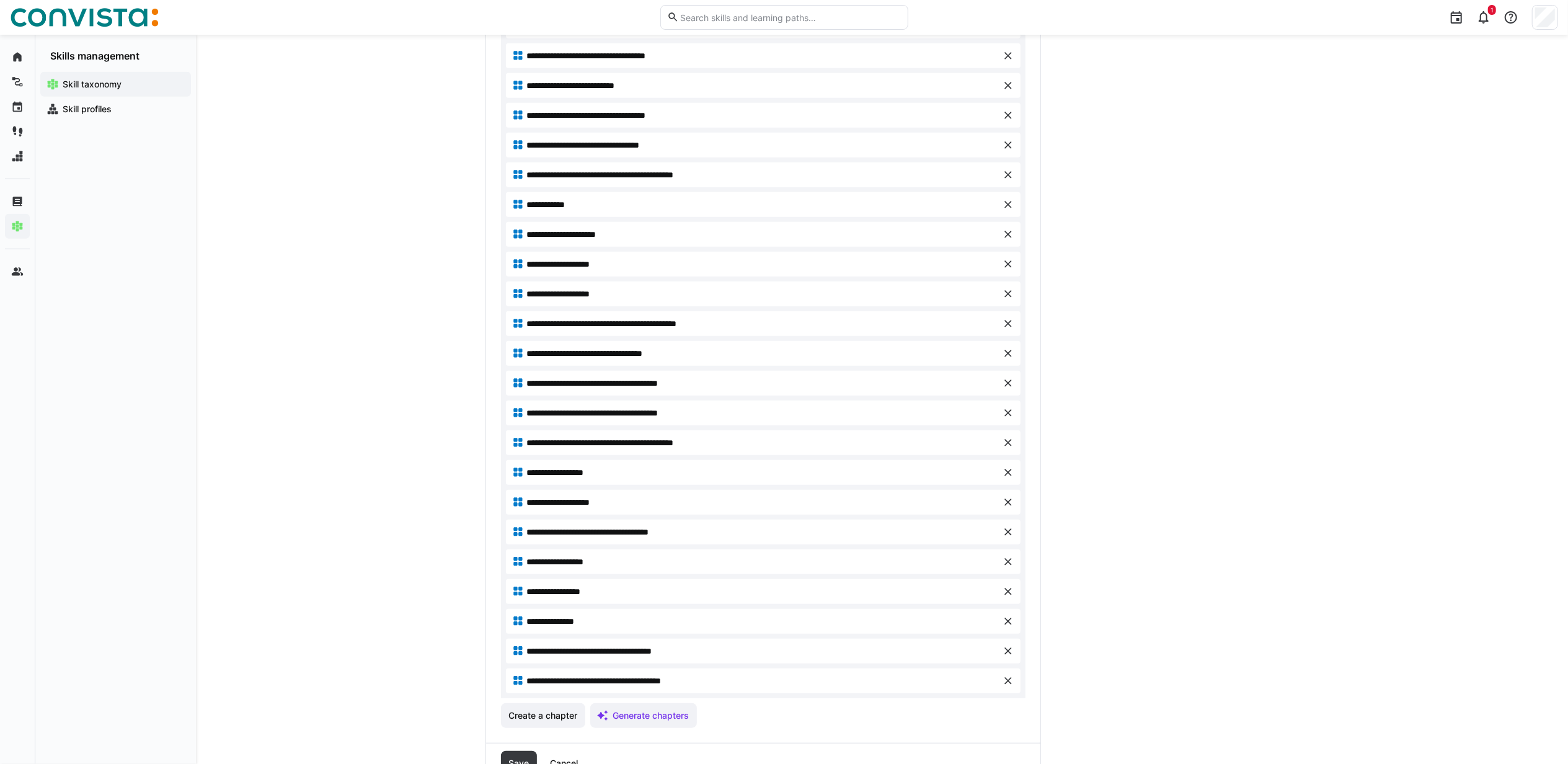
scroll to position [700, 0]
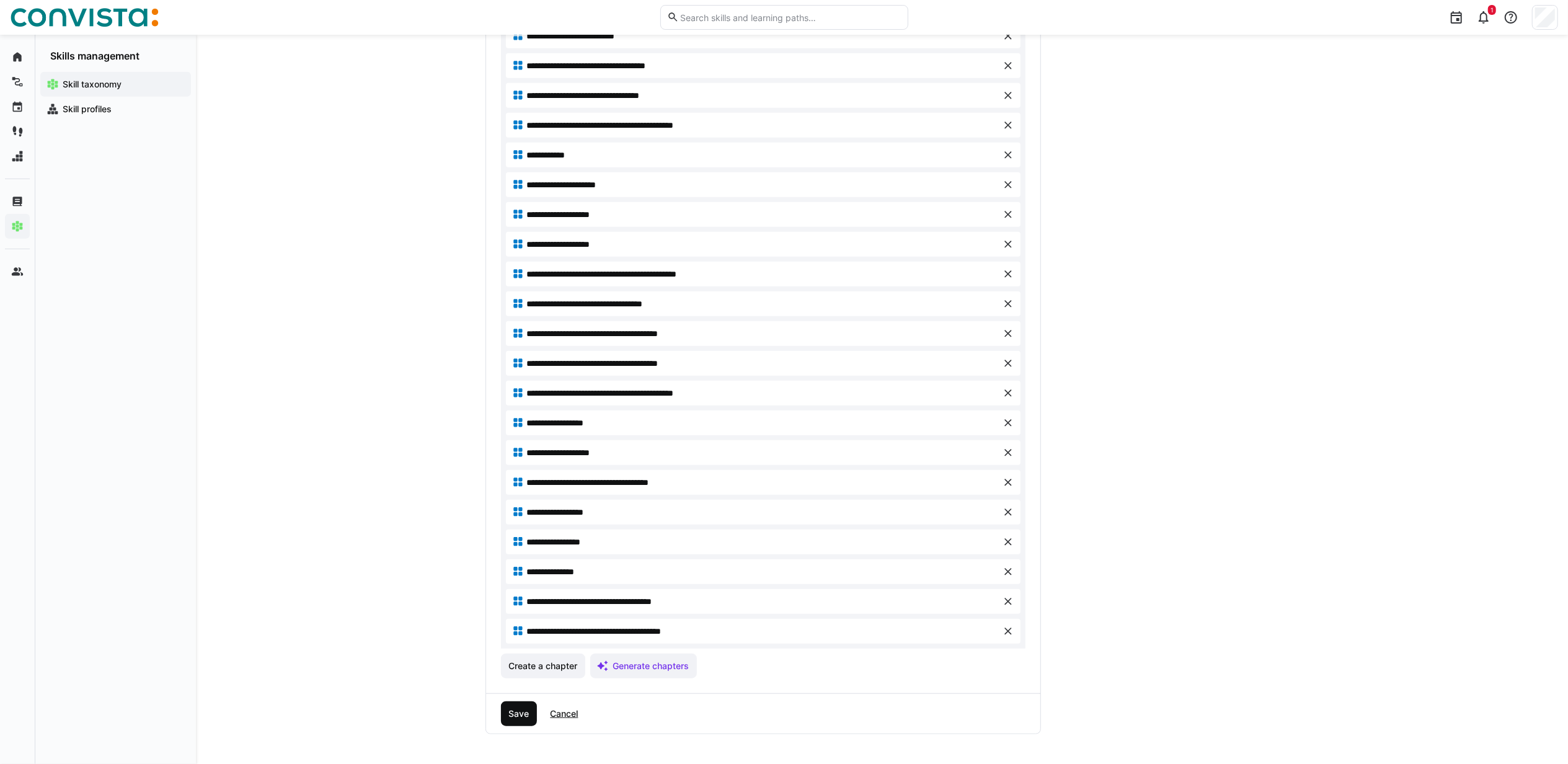
click at [516, 572] on span "Save" at bounding box center [518, 714] width 24 height 13
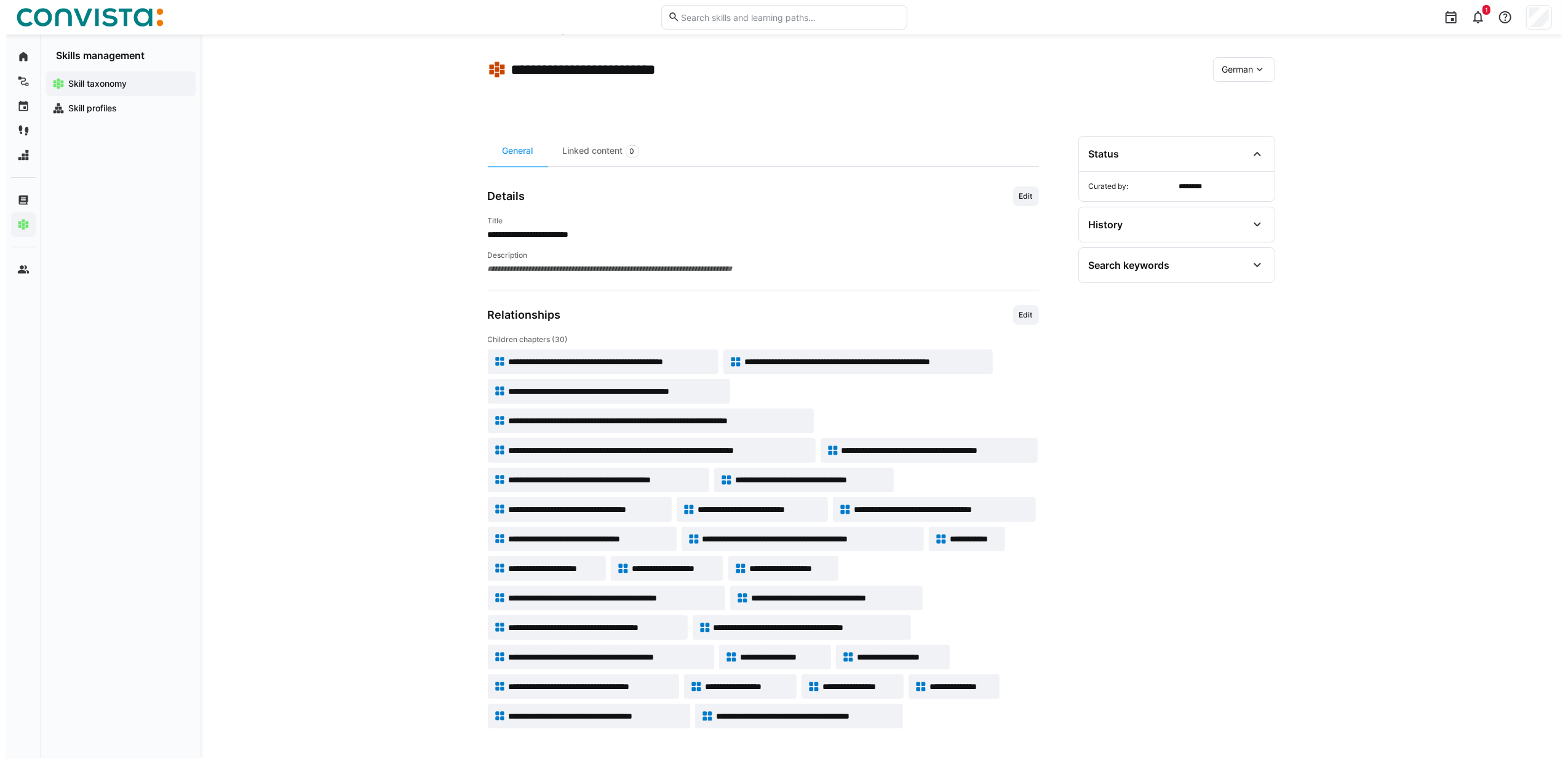
scroll to position [0, 0]
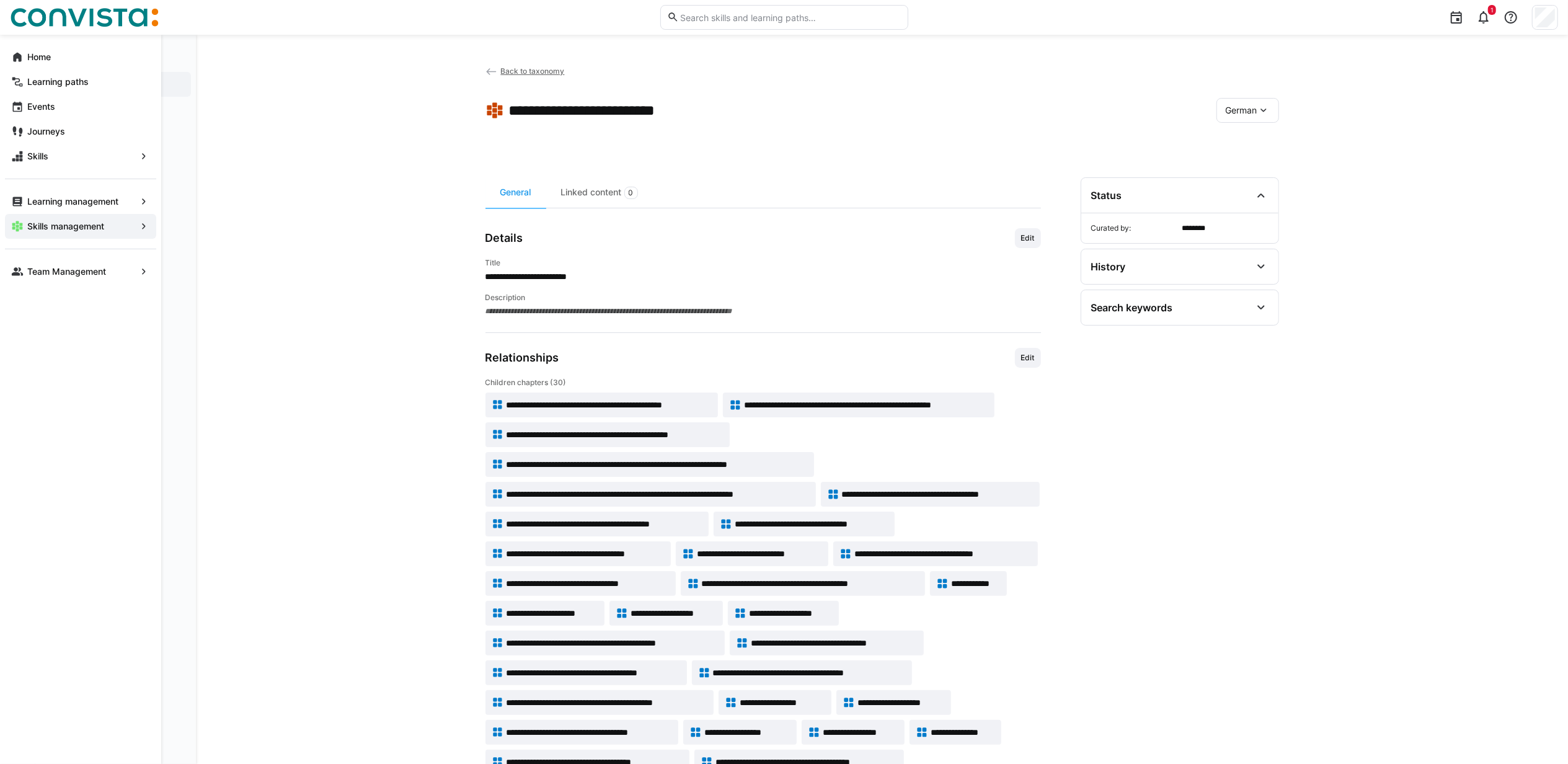
click at [0, 0] on app-navigation-label "Skills management" at bounding box center [0, 0] width 0 height 0
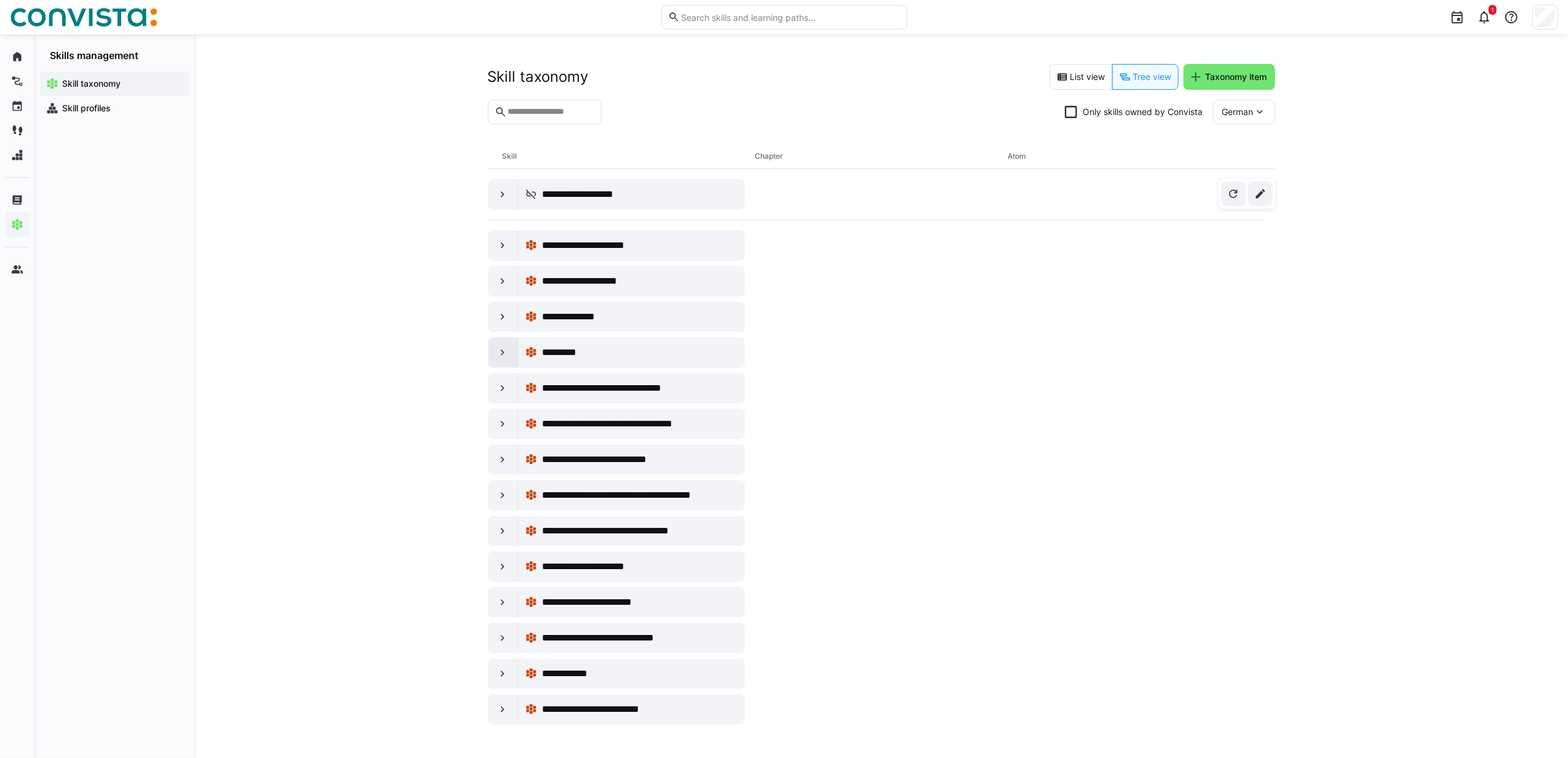
click at [507, 353] on eds-icon at bounding box center [503, 353] width 12 height 12
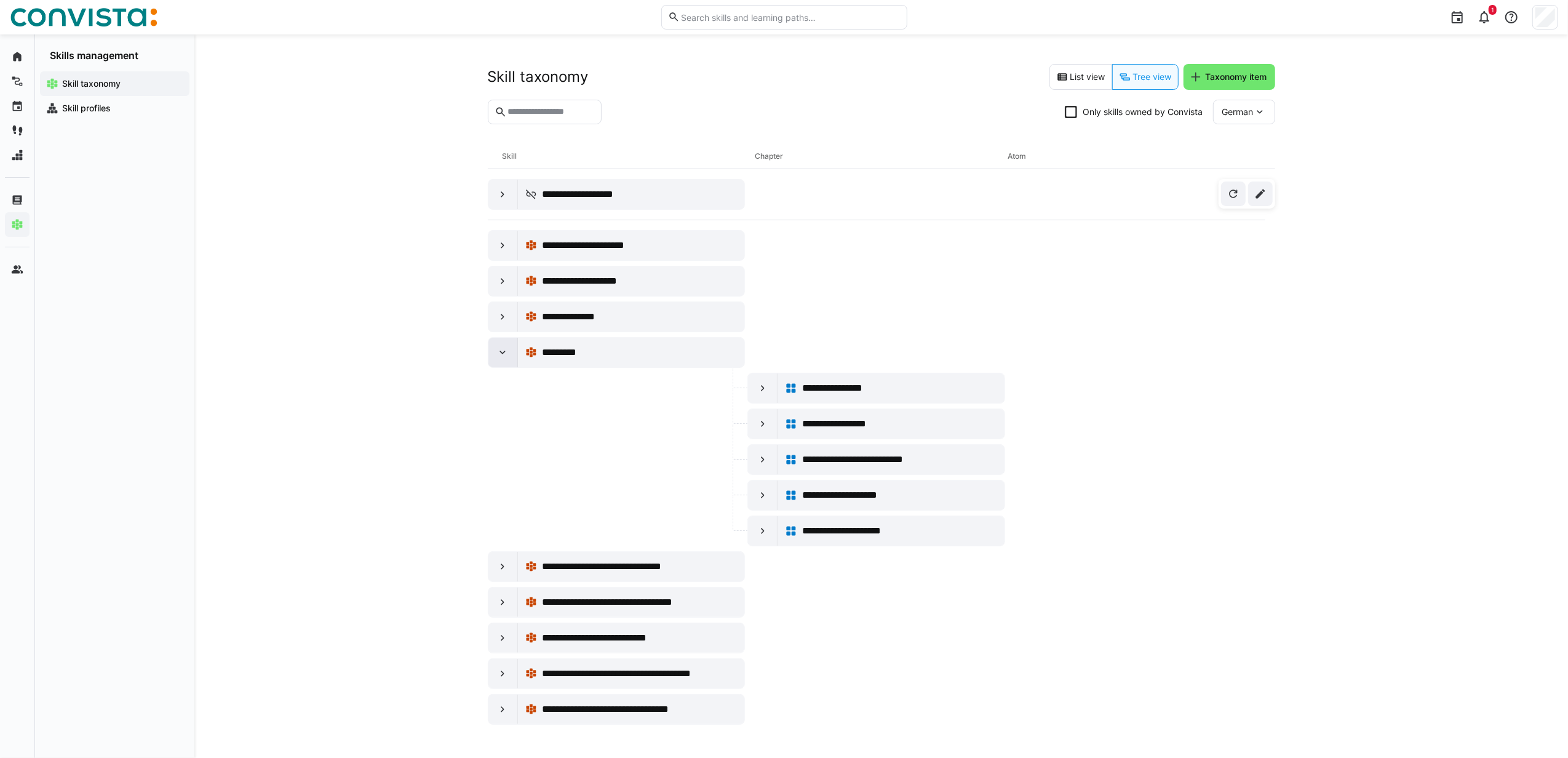
click at [507, 353] on eds-icon at bounding box center [503, 353] width 12 height 12
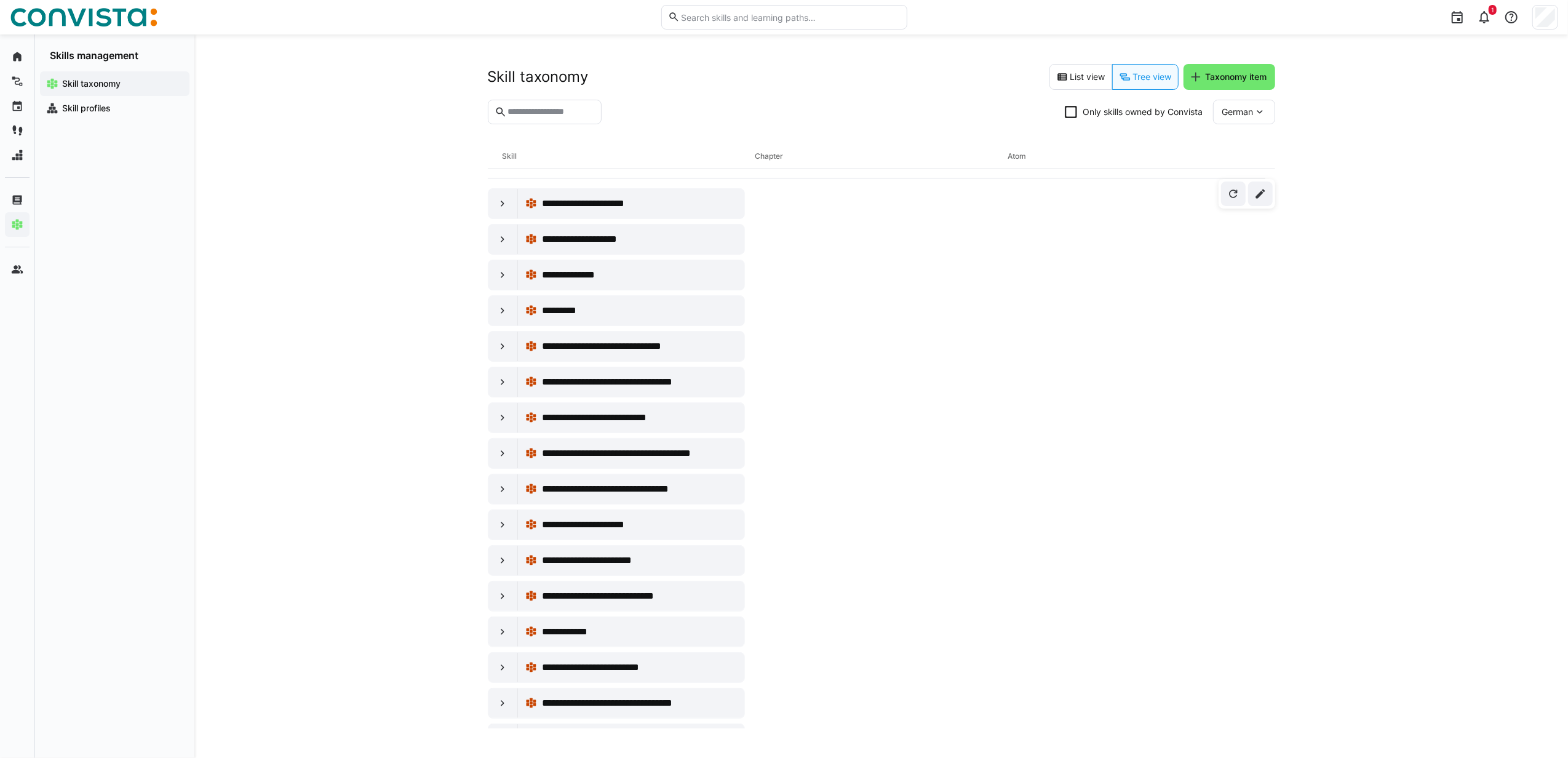
scroll to position [82, 0]
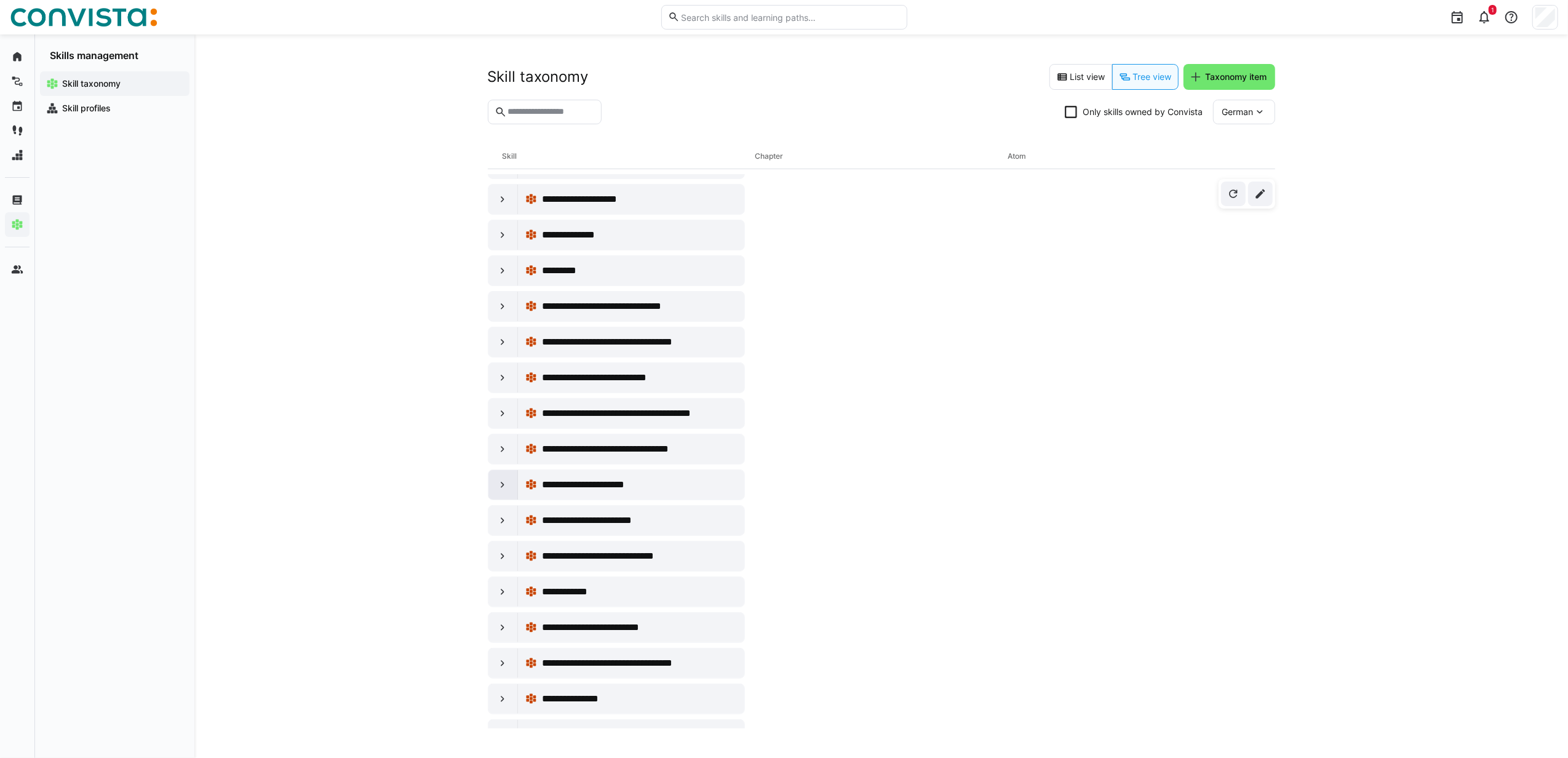
click at [502, 483] on eds-icon at bounding box center [503, 485] width 12 height 12
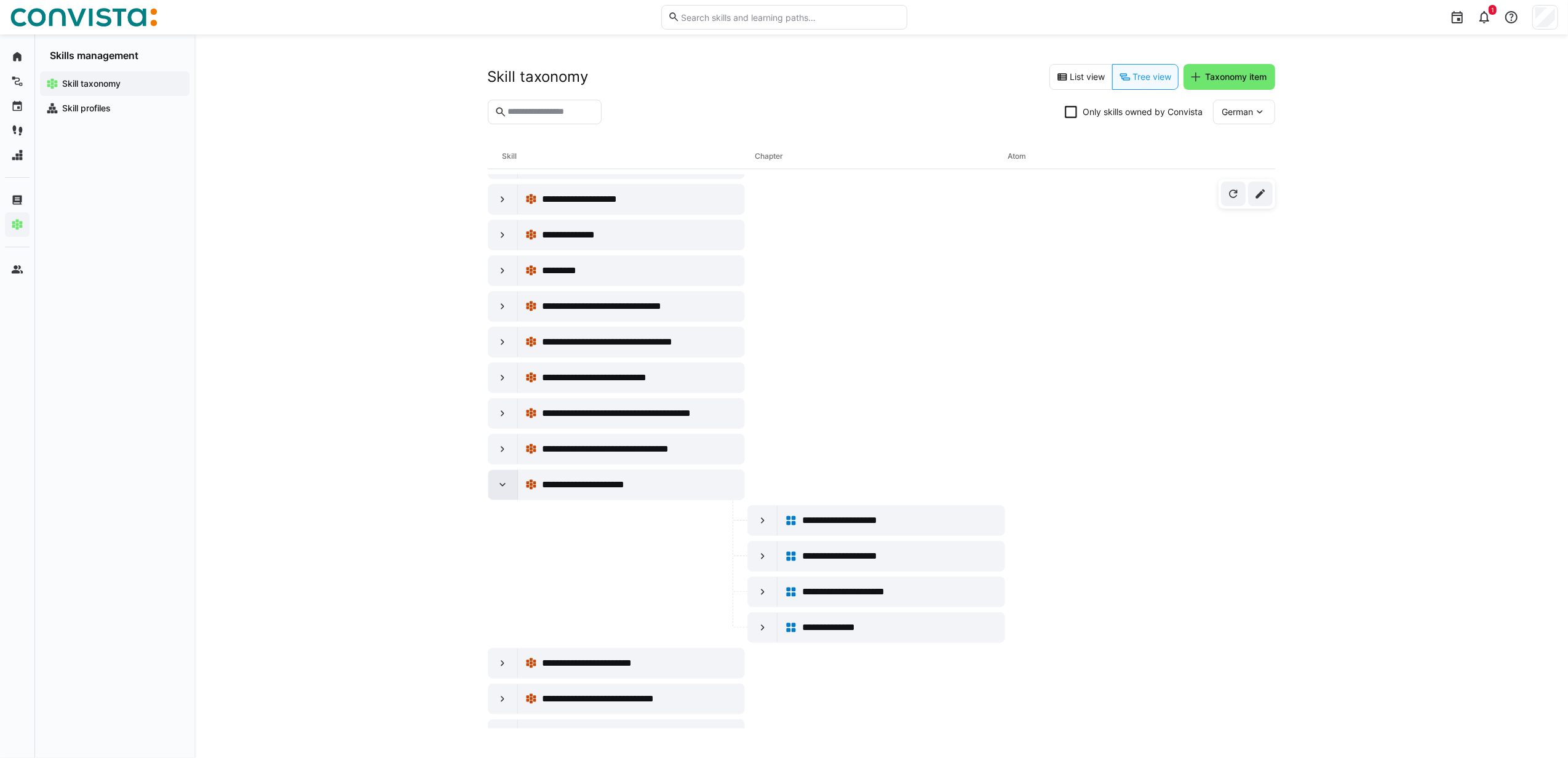
click at [502, 485] on eds-icon at bounding box center [503, 485] width 12 height 12
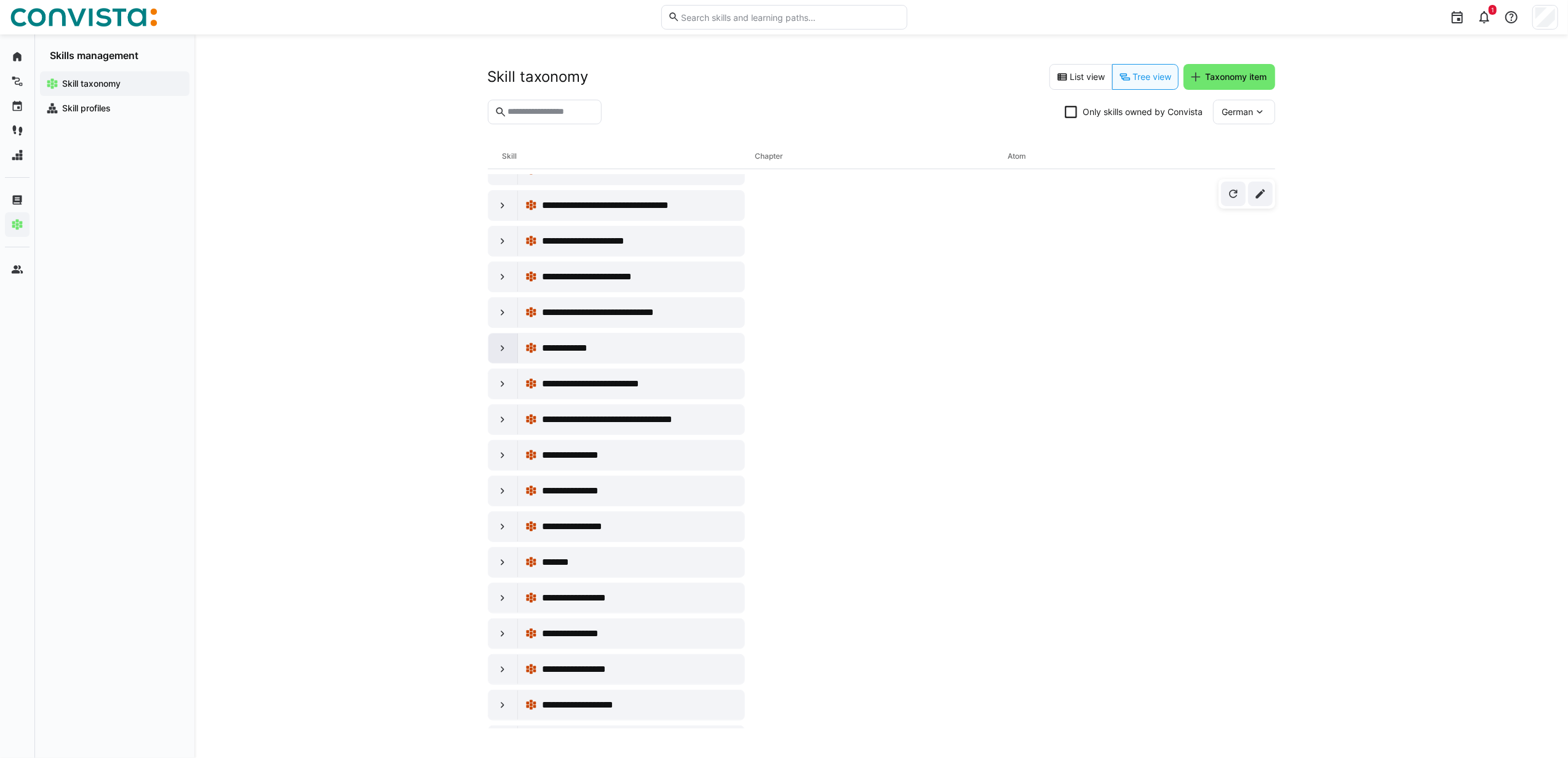
scroll to position [328, 0]
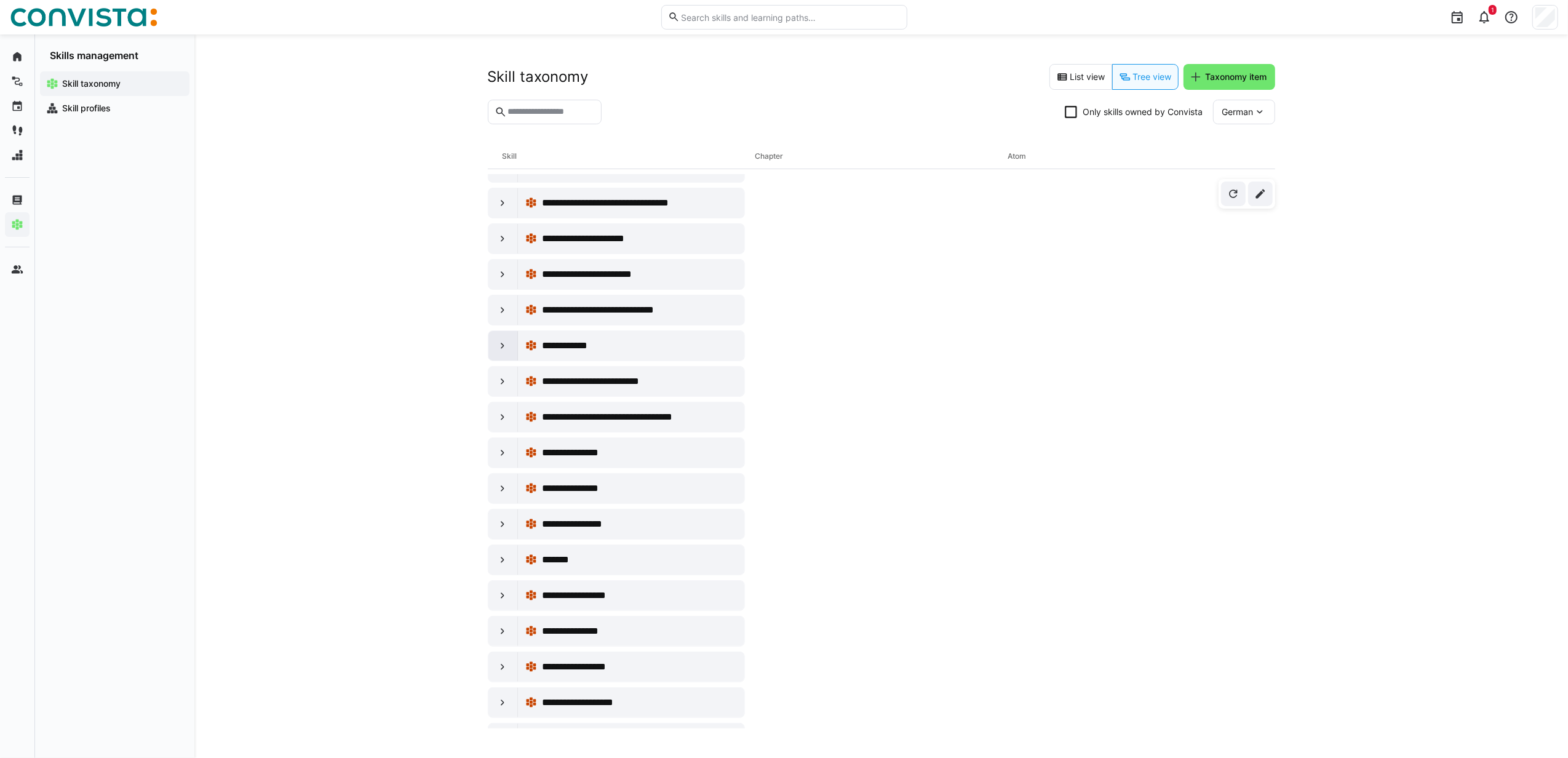
click at [500, 350] on eds-icon at bounding box center [503, 346] width 12 height 12
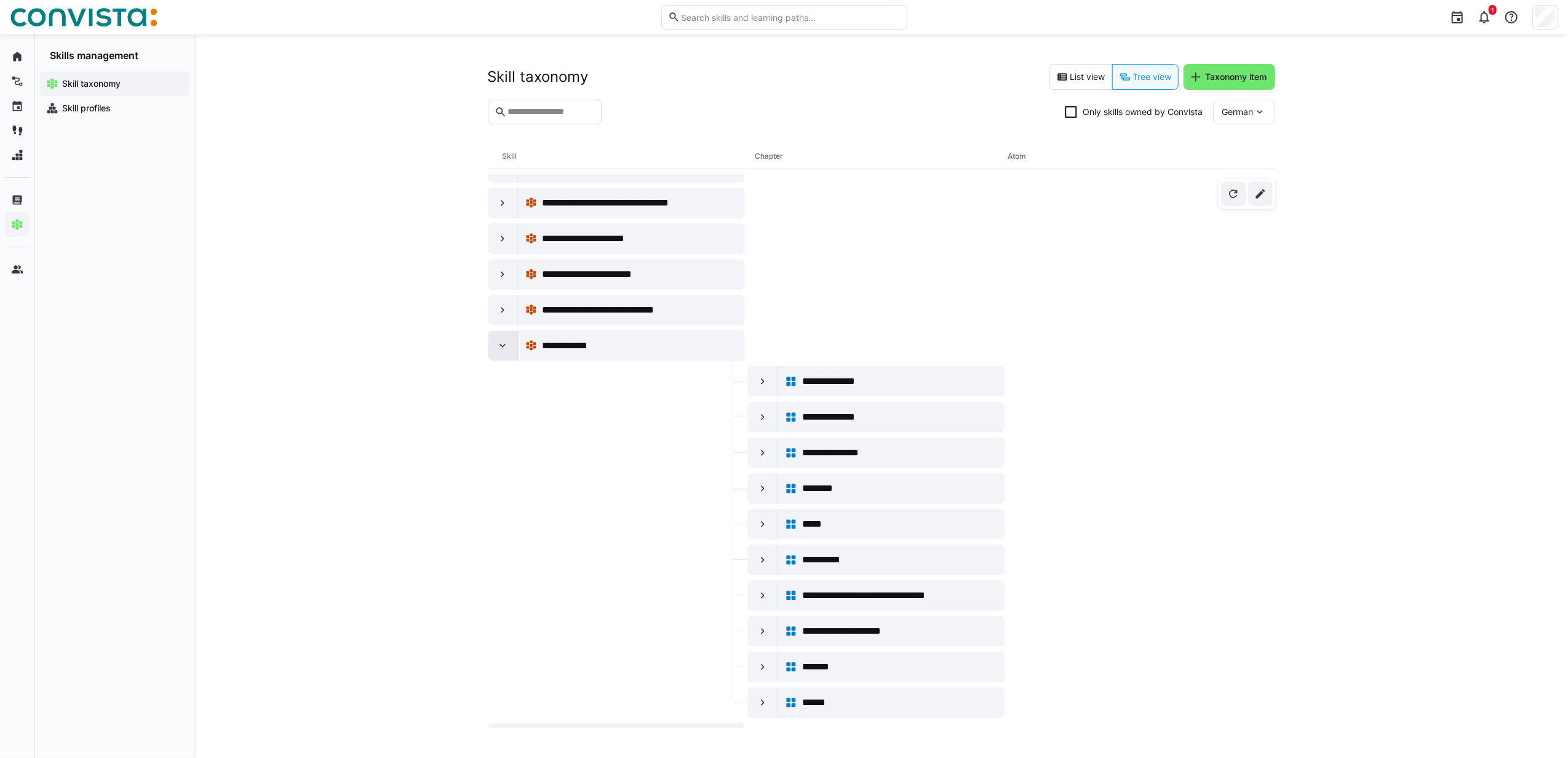
click at [500, 350] on eds-icon at bounding box center [503, 346] width 12 height 12
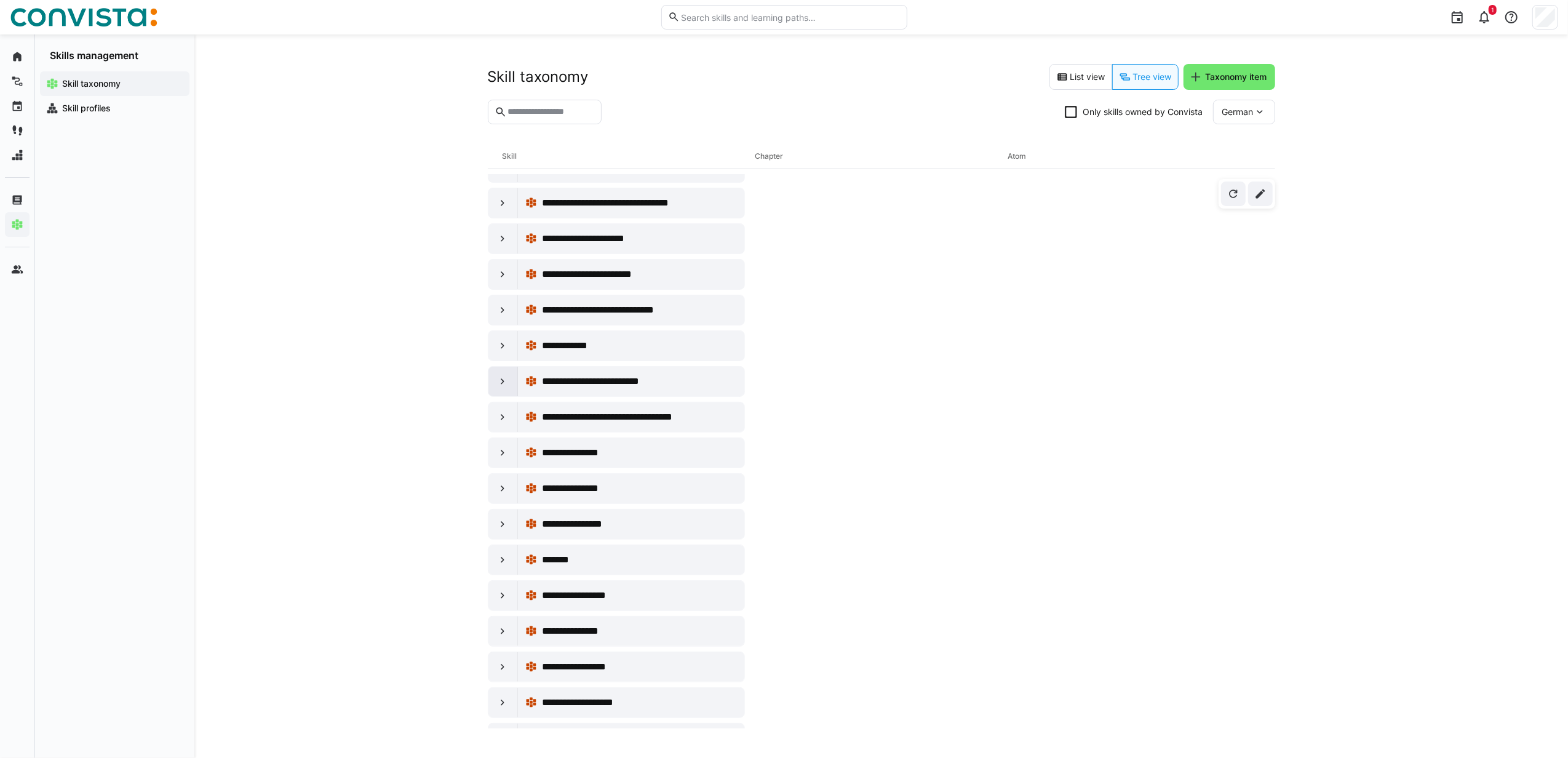
click at [505, 385] on eds-icon at bounding box center [503, 382] width 12 height 12
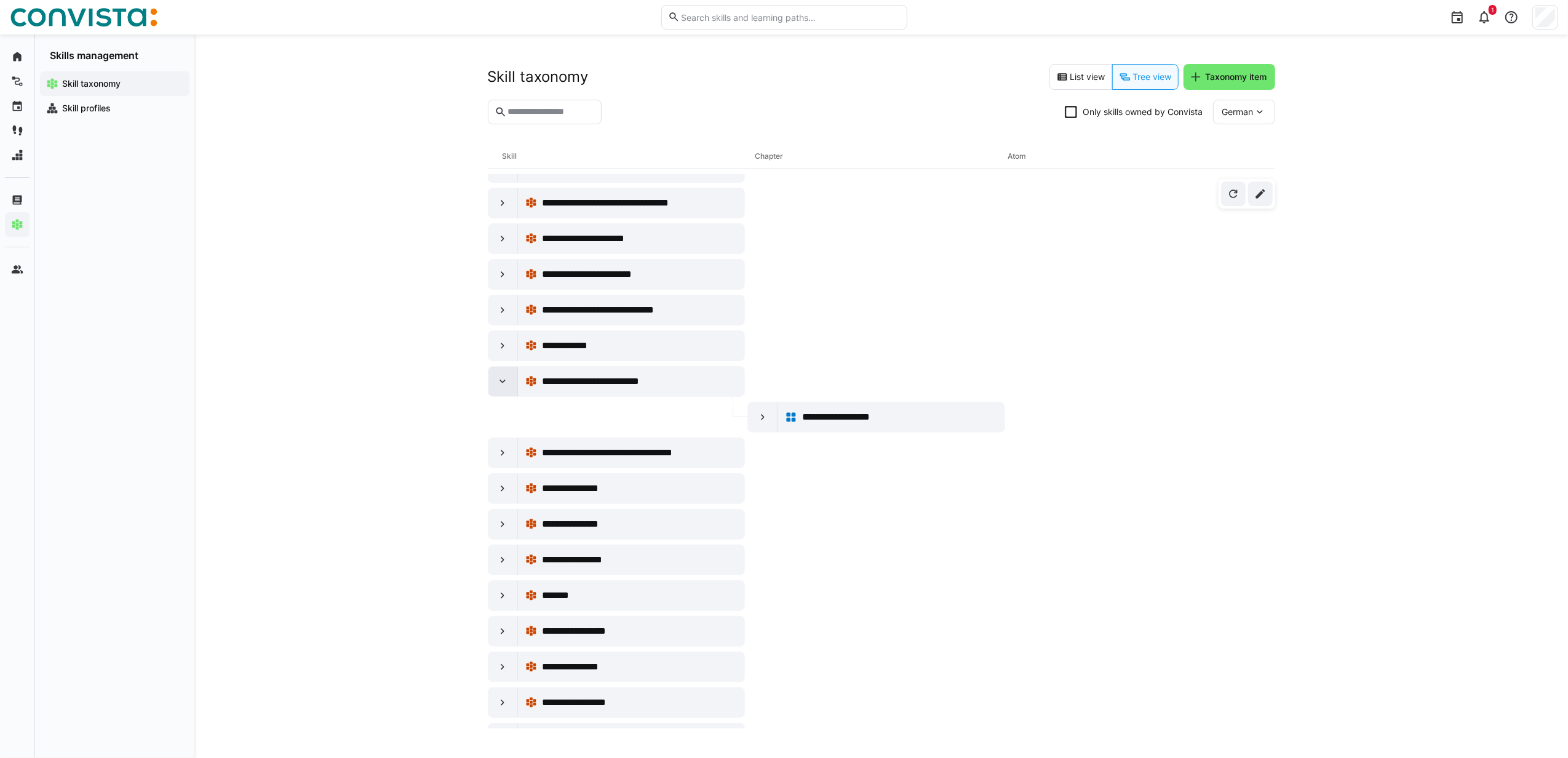
click at [505, 385] on eds-icon at bounding box center [503, 382] width 12 height 12
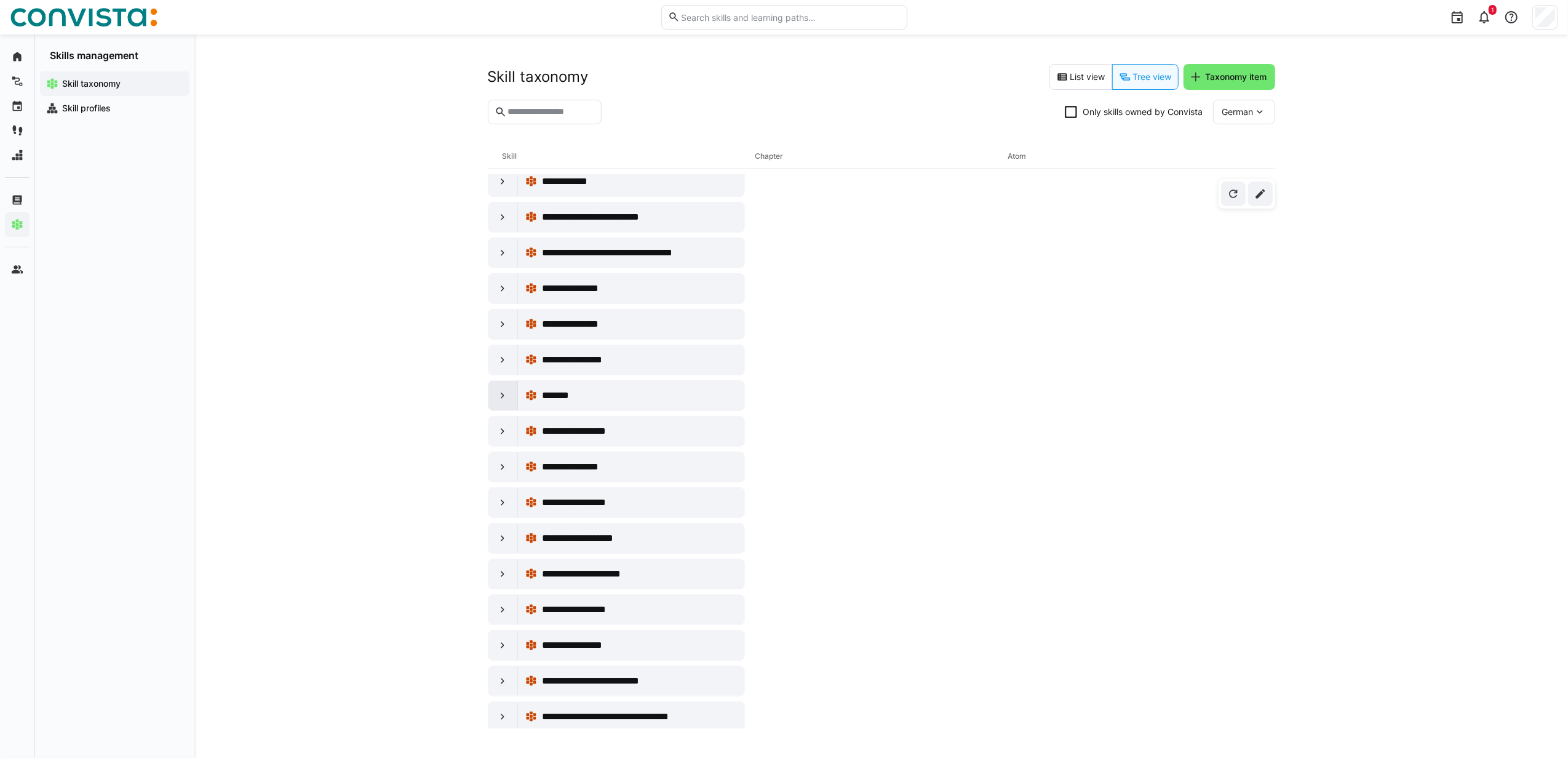
scroll to position [410, 0]
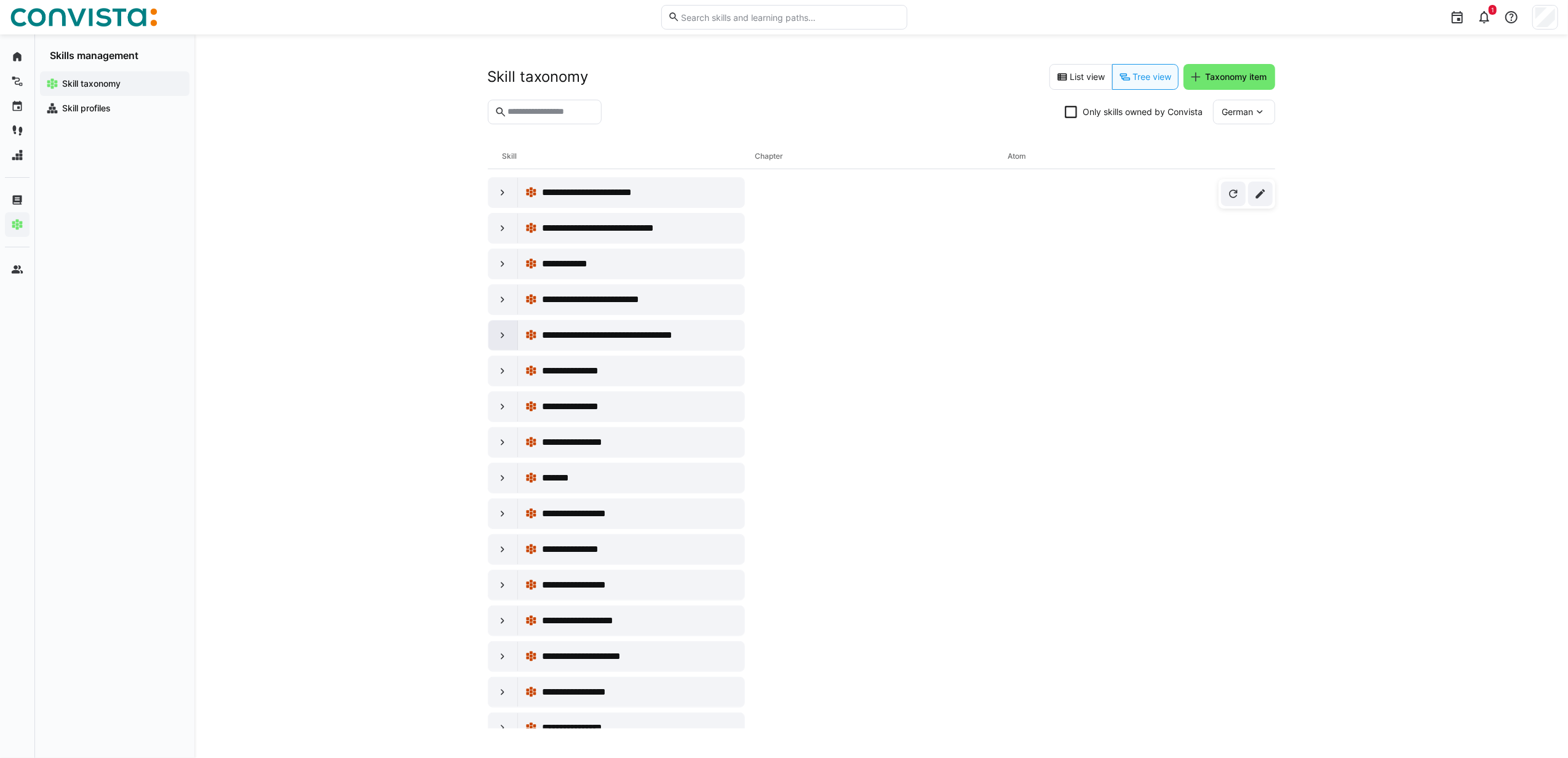
click at [505, 341] on eds-icon at bounding box center [503, 335] width 12 height 12
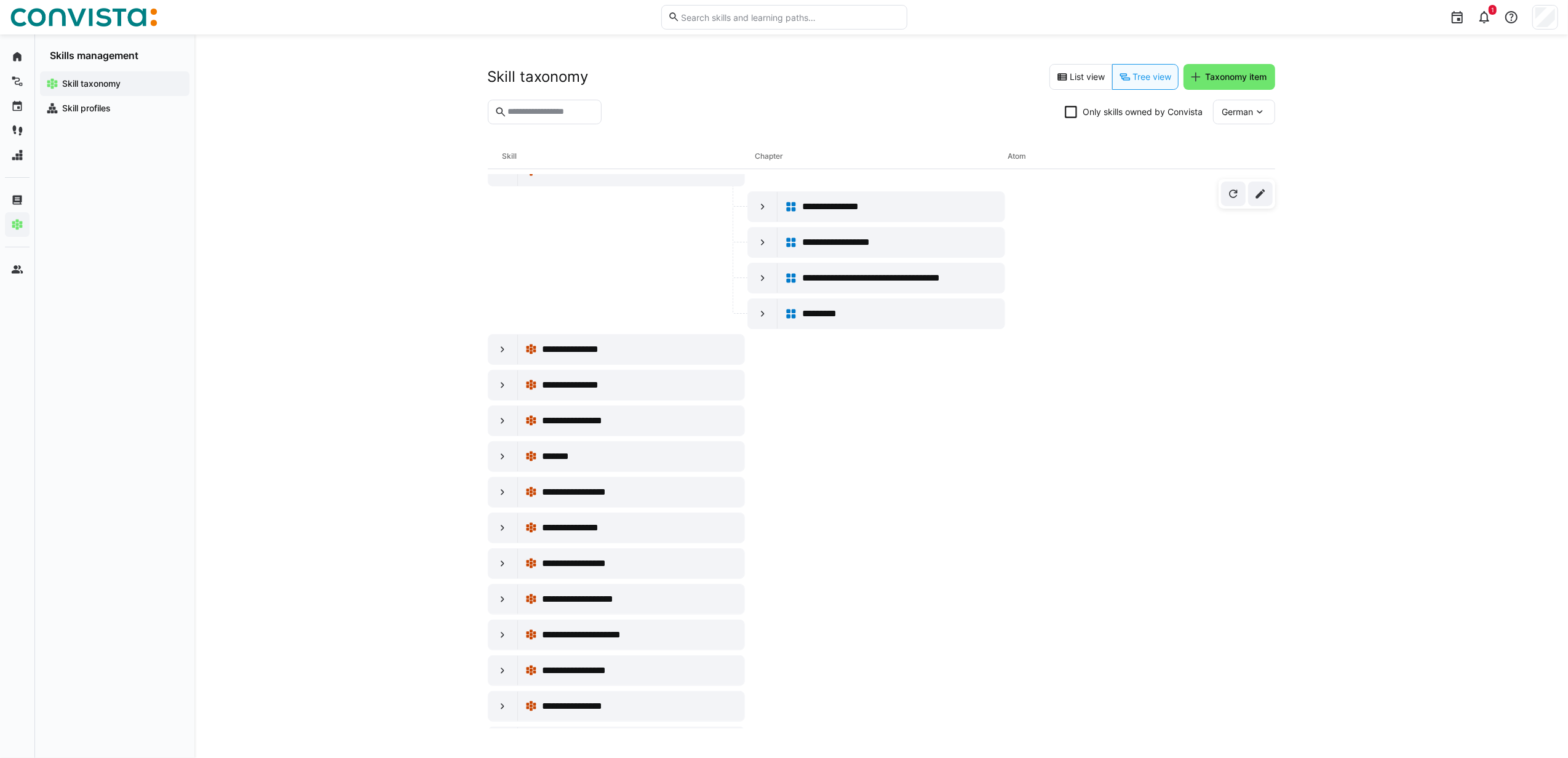
scroll to position [656, 0]
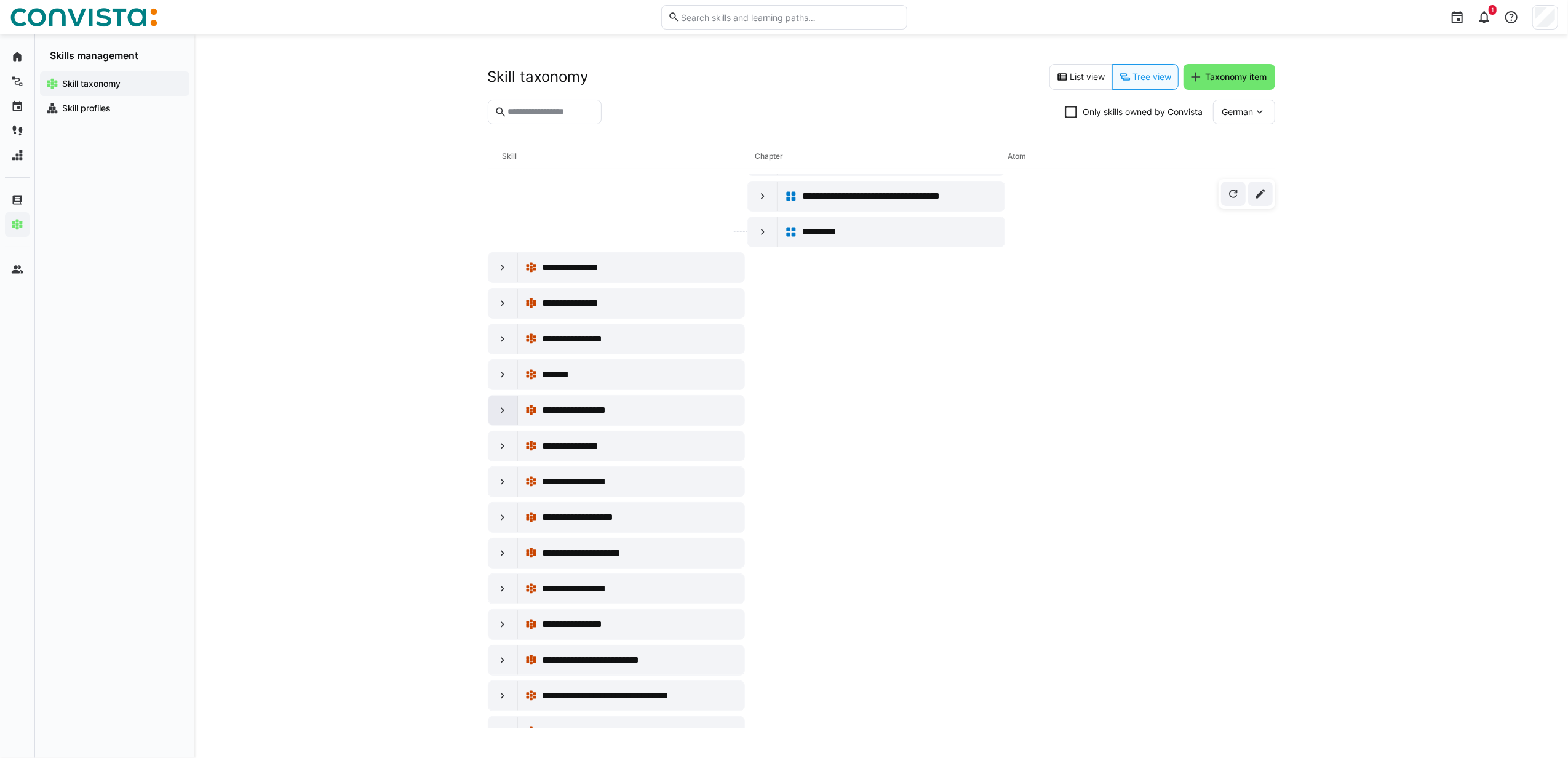
click at [503, 416] on eds-icon at bounding box center [503, 410] width 12 height 12
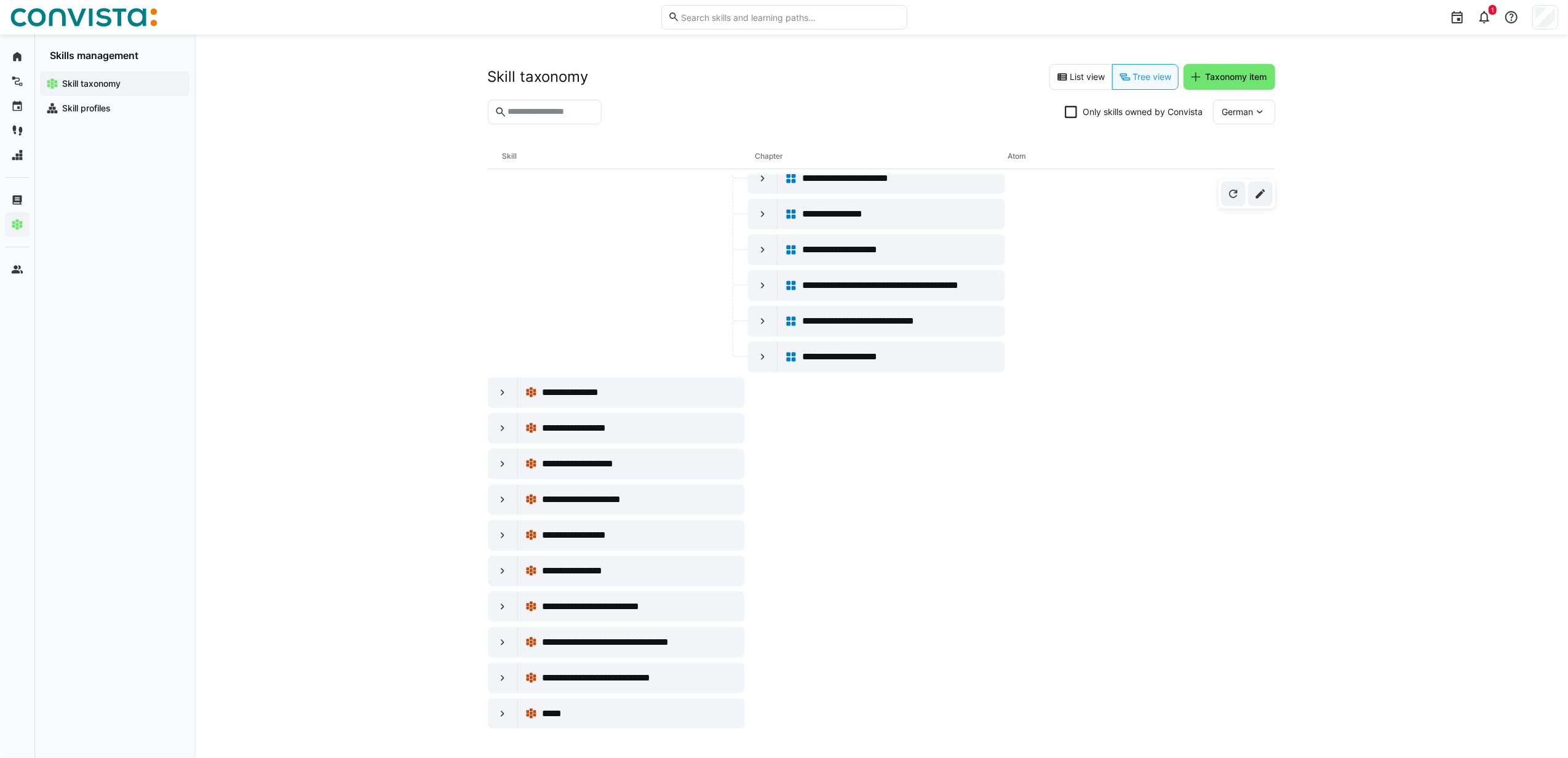
scroll to position [1148, 0]
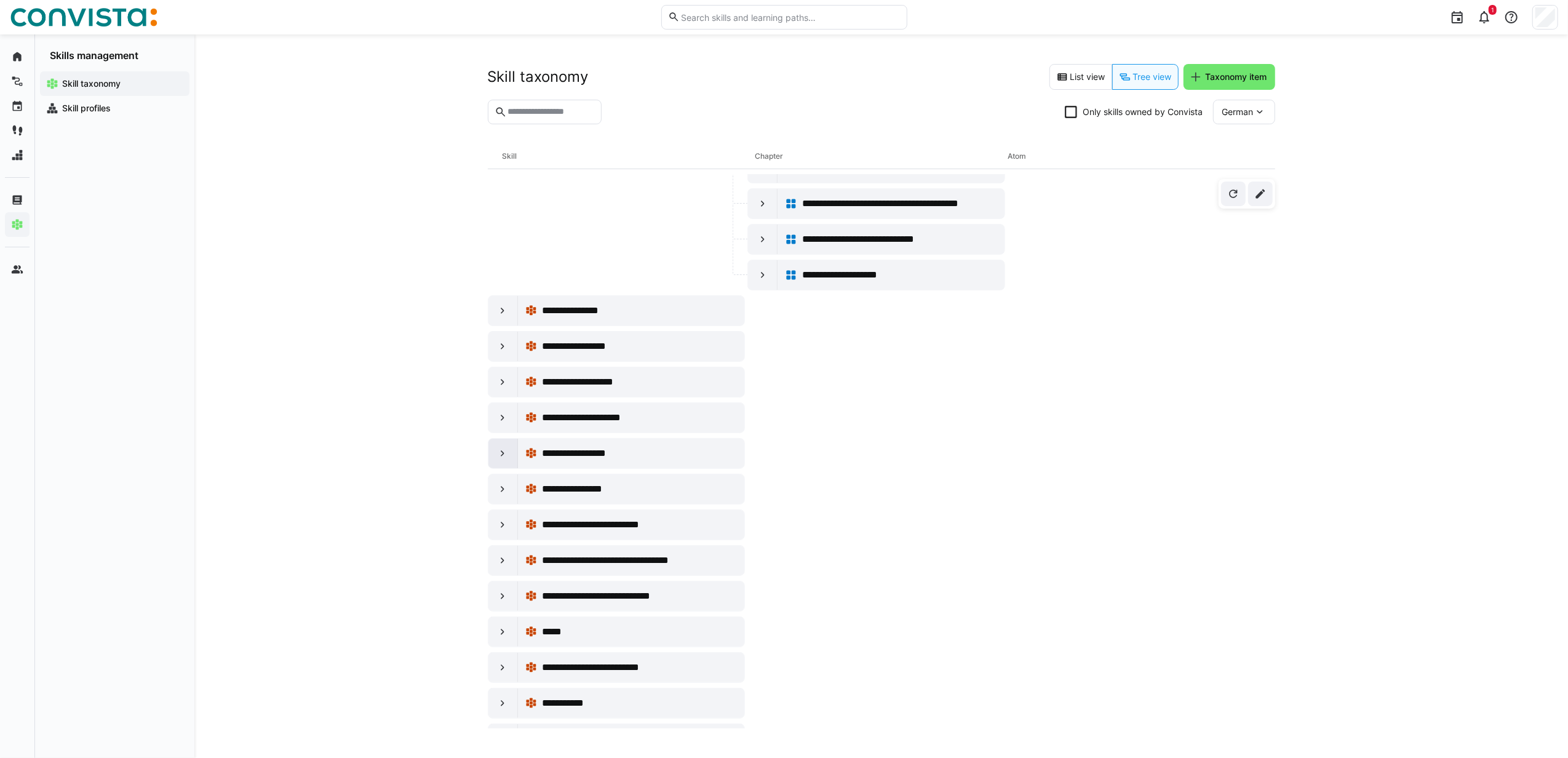
click at [494, 467] on div at bounding box center [503, 453] width 30 height 30
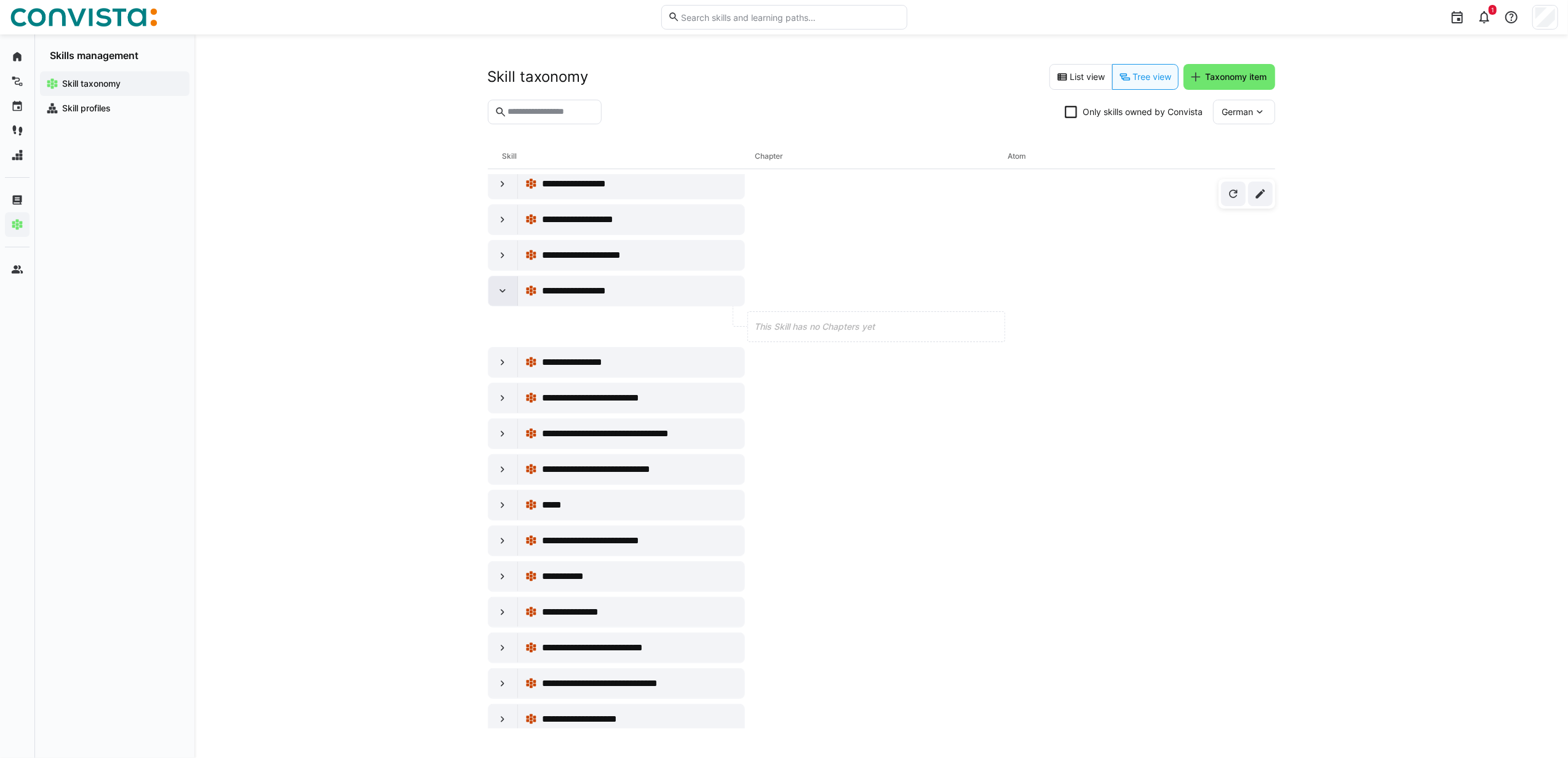
scroll to position [1312, 0]
click at [503, 367] on eds-icon at bounding box center [503, 360] width 12 height 12
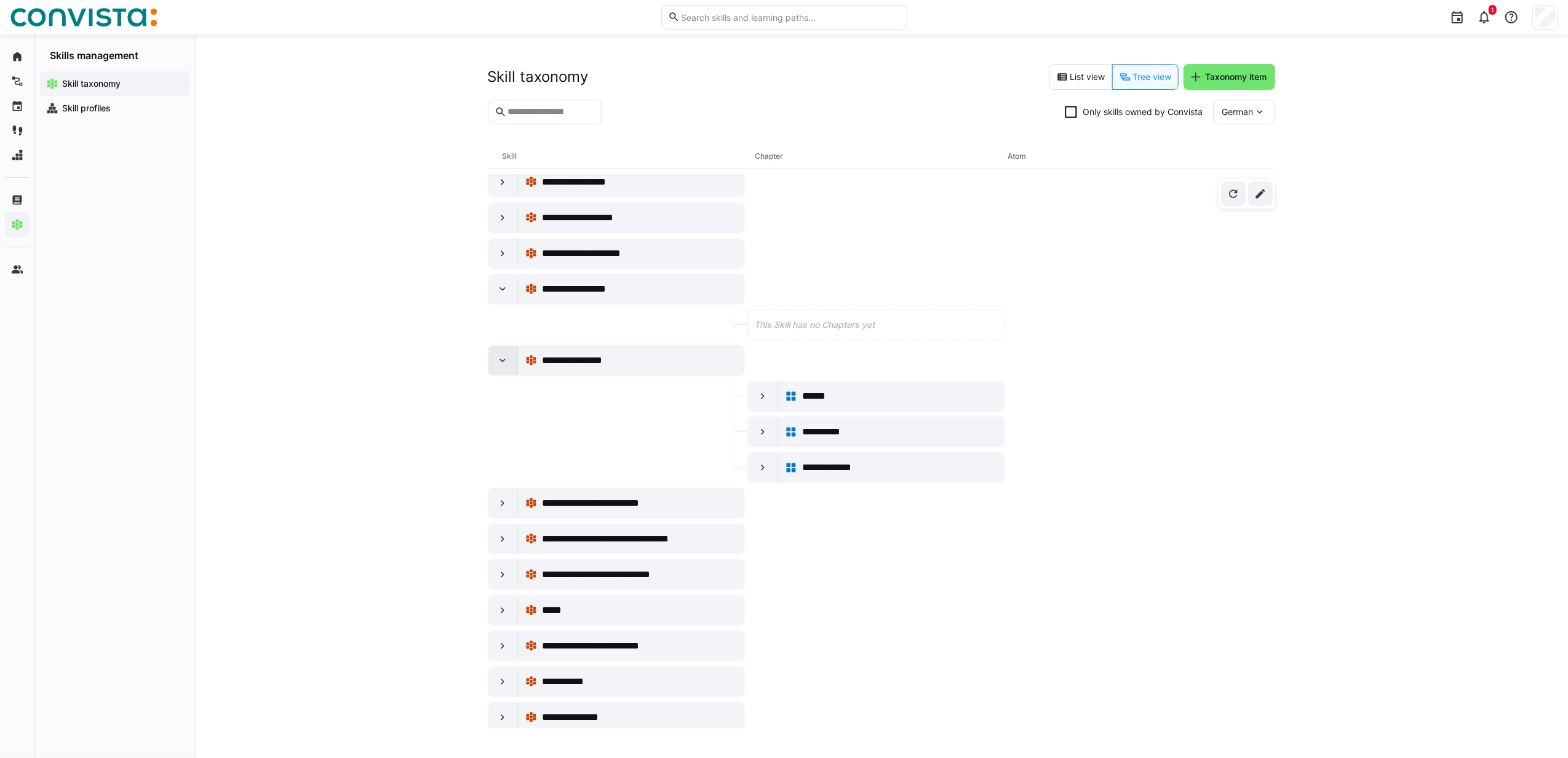
click at [503, 367] on eds-icon at bounding box center [503, 360] width 12 height 12
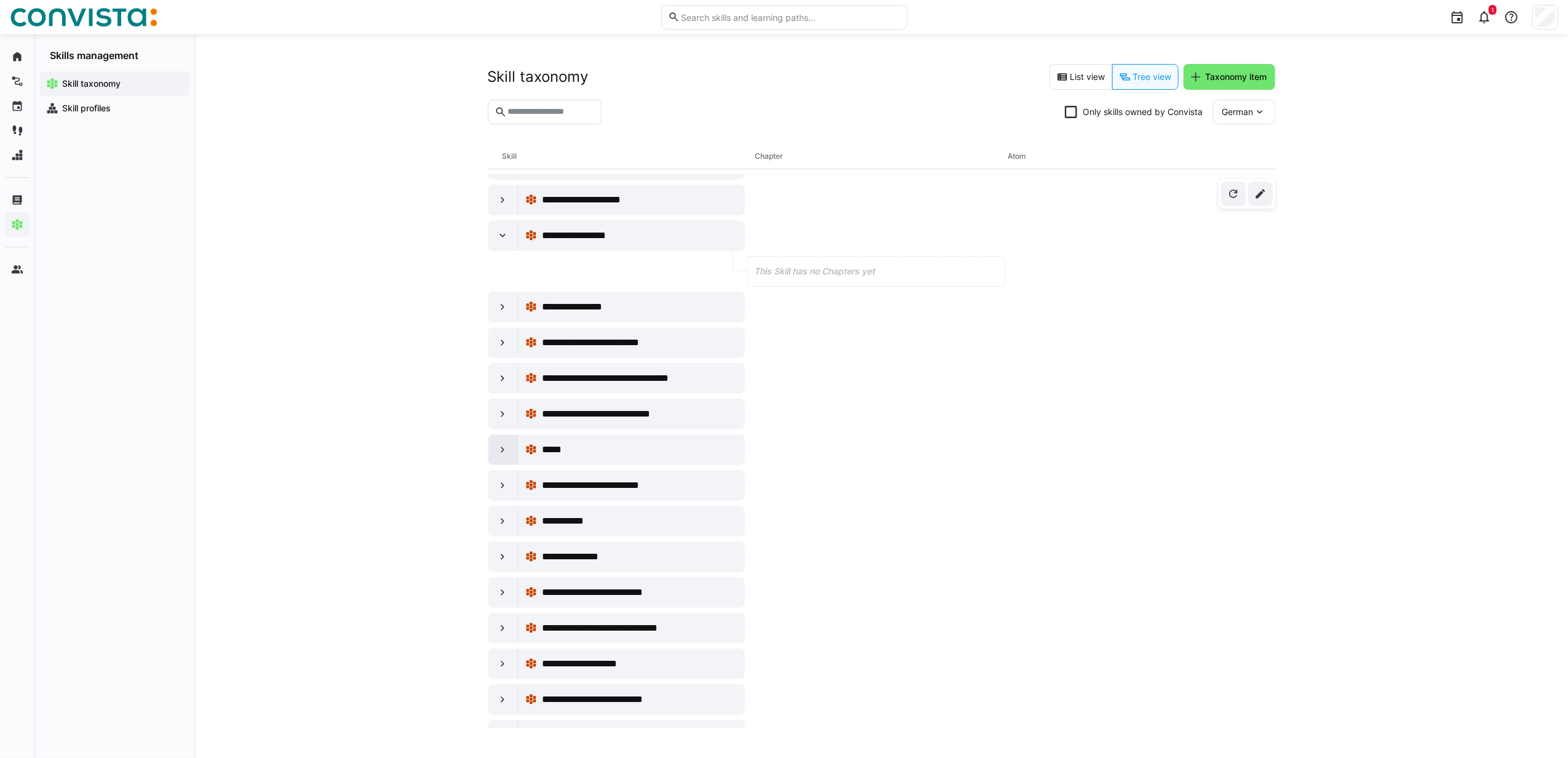
scroll to position [1394, 0]
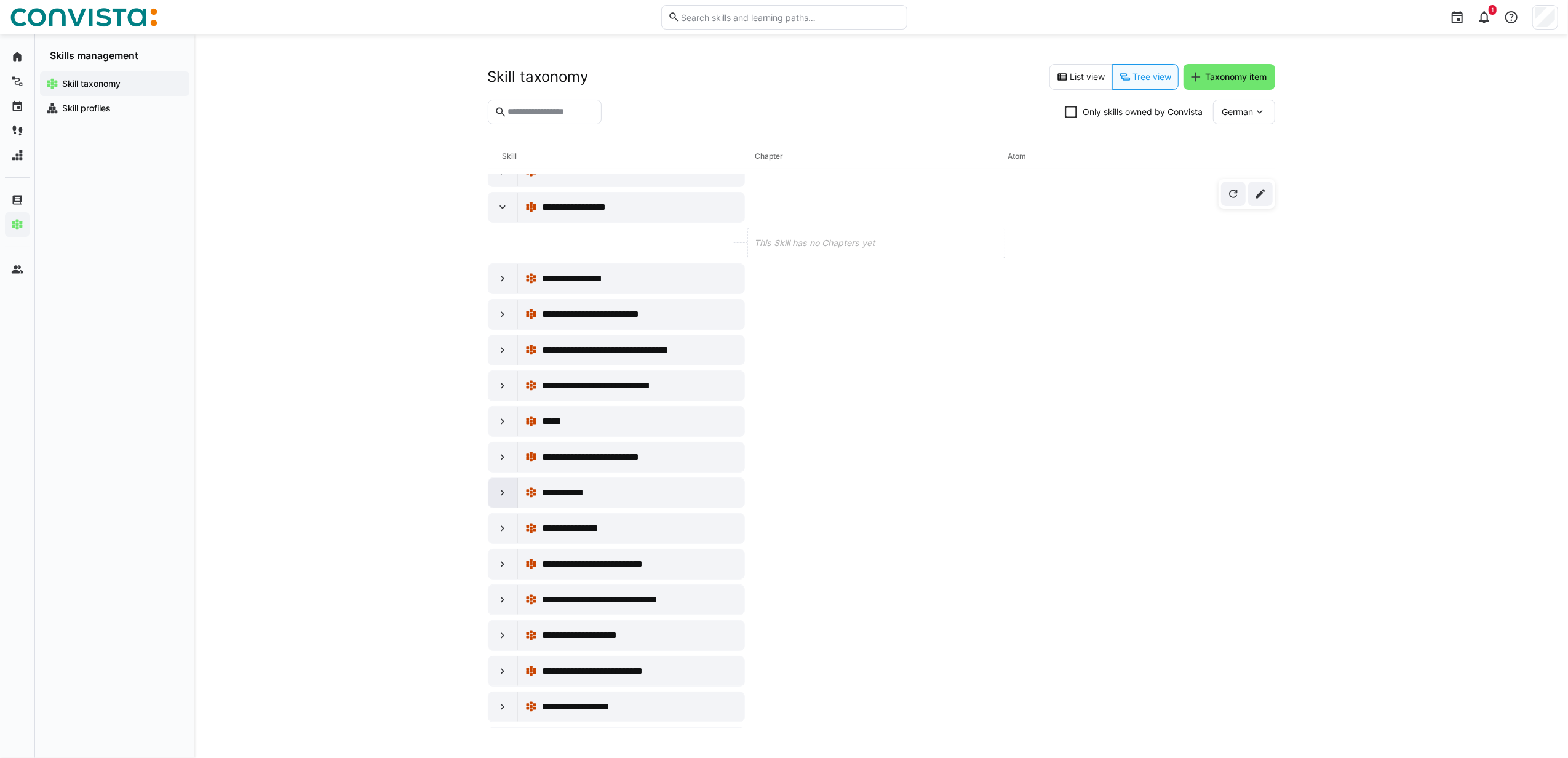
click at [500, 499] on eds-icon at bounding box center [503, 493] width 12 height 12
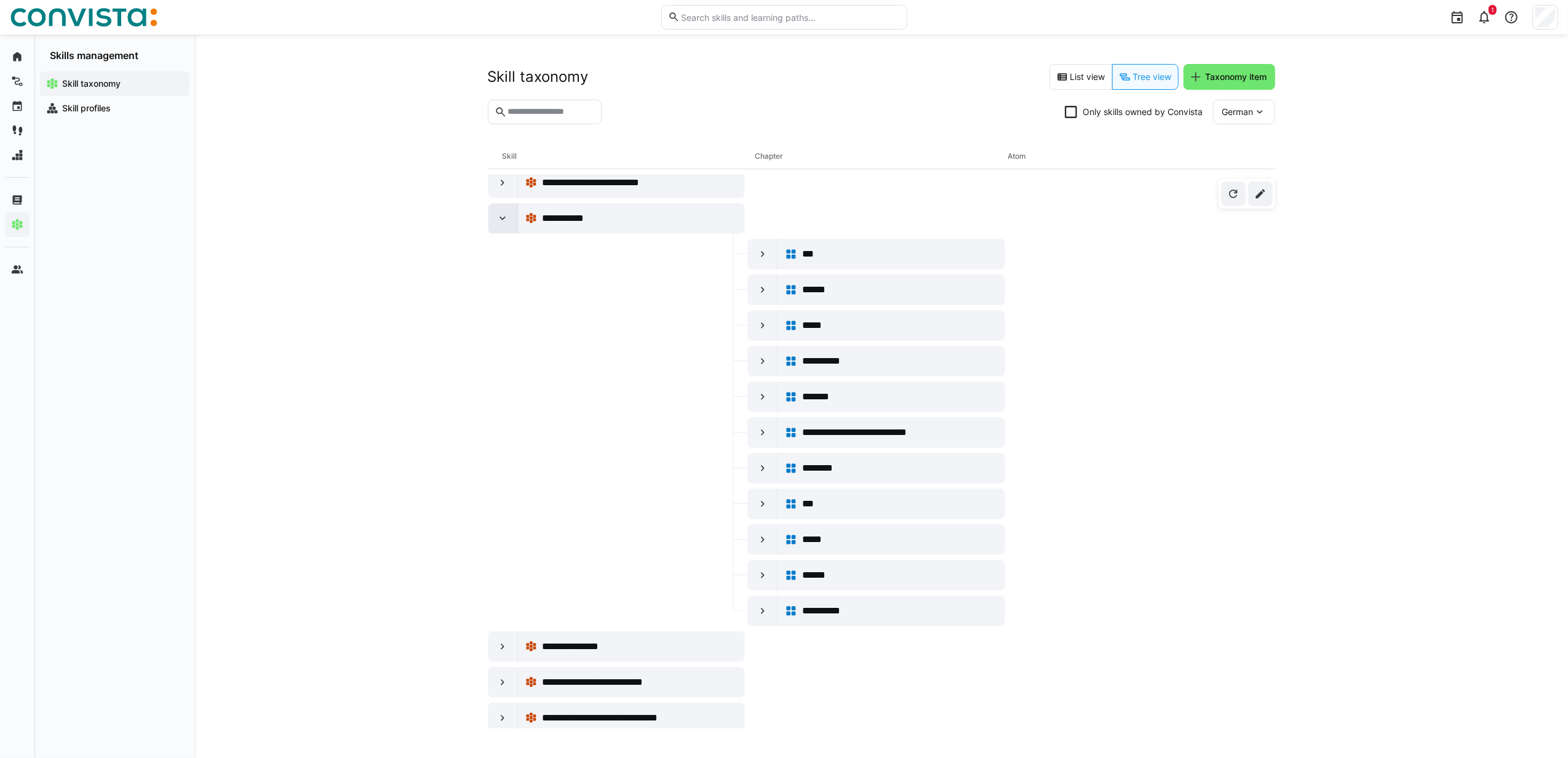
scroll to position [1640, 0]
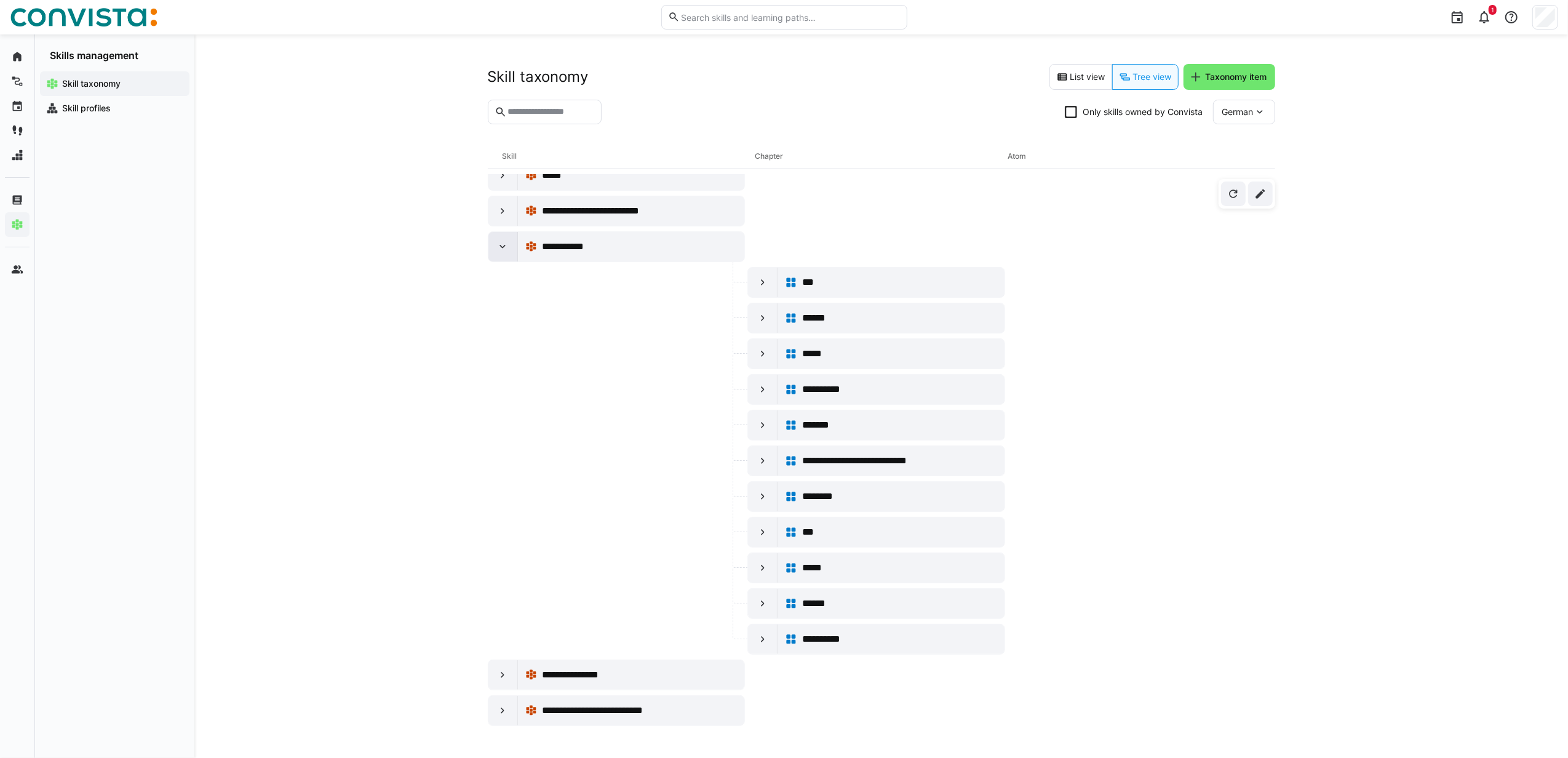
click at [505, 258] on div at bounding box center [503, 246] width 30 height 30
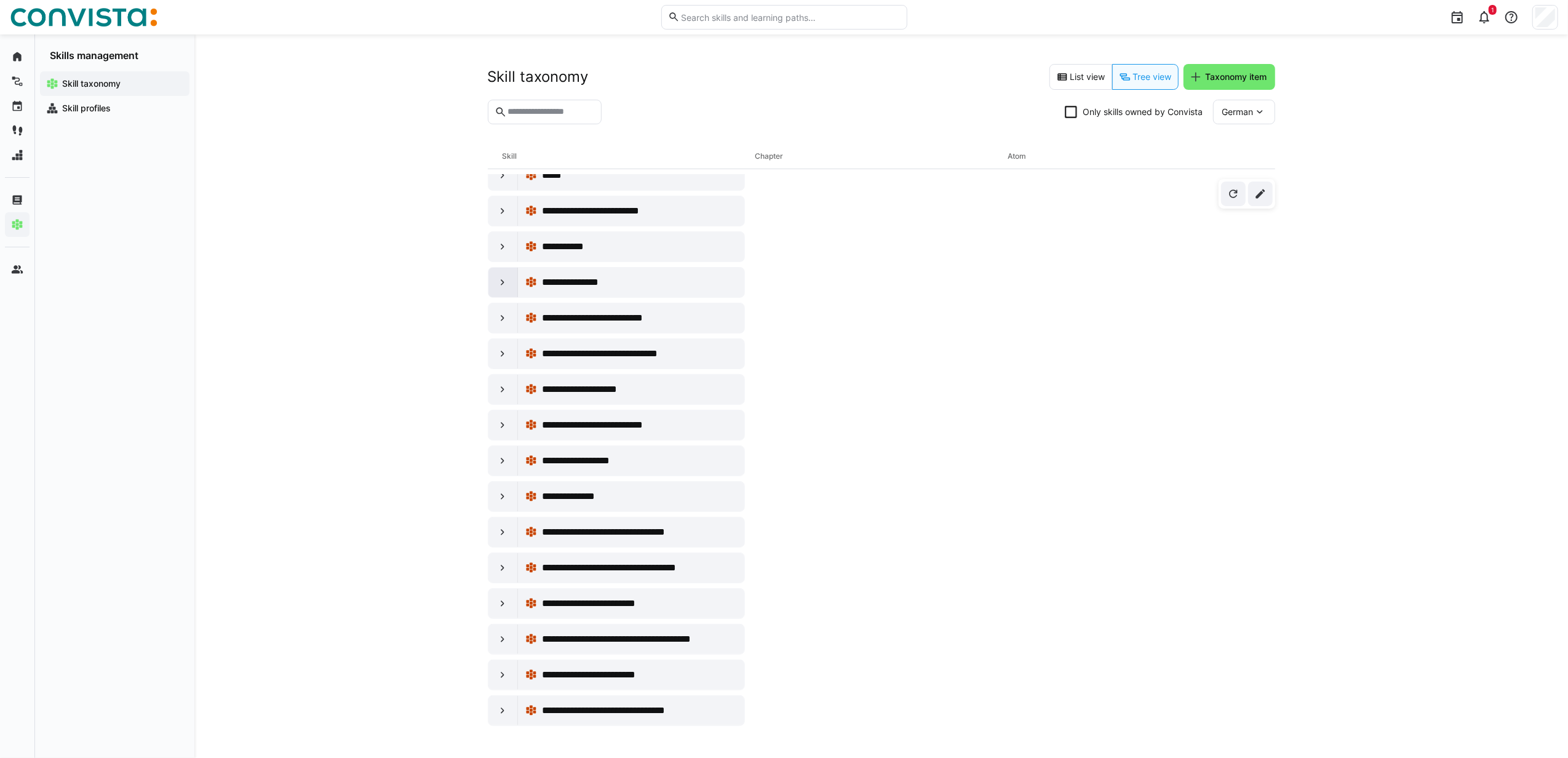
click at [492, 295] on div at bounding box center [503, 282] width 30 height 30
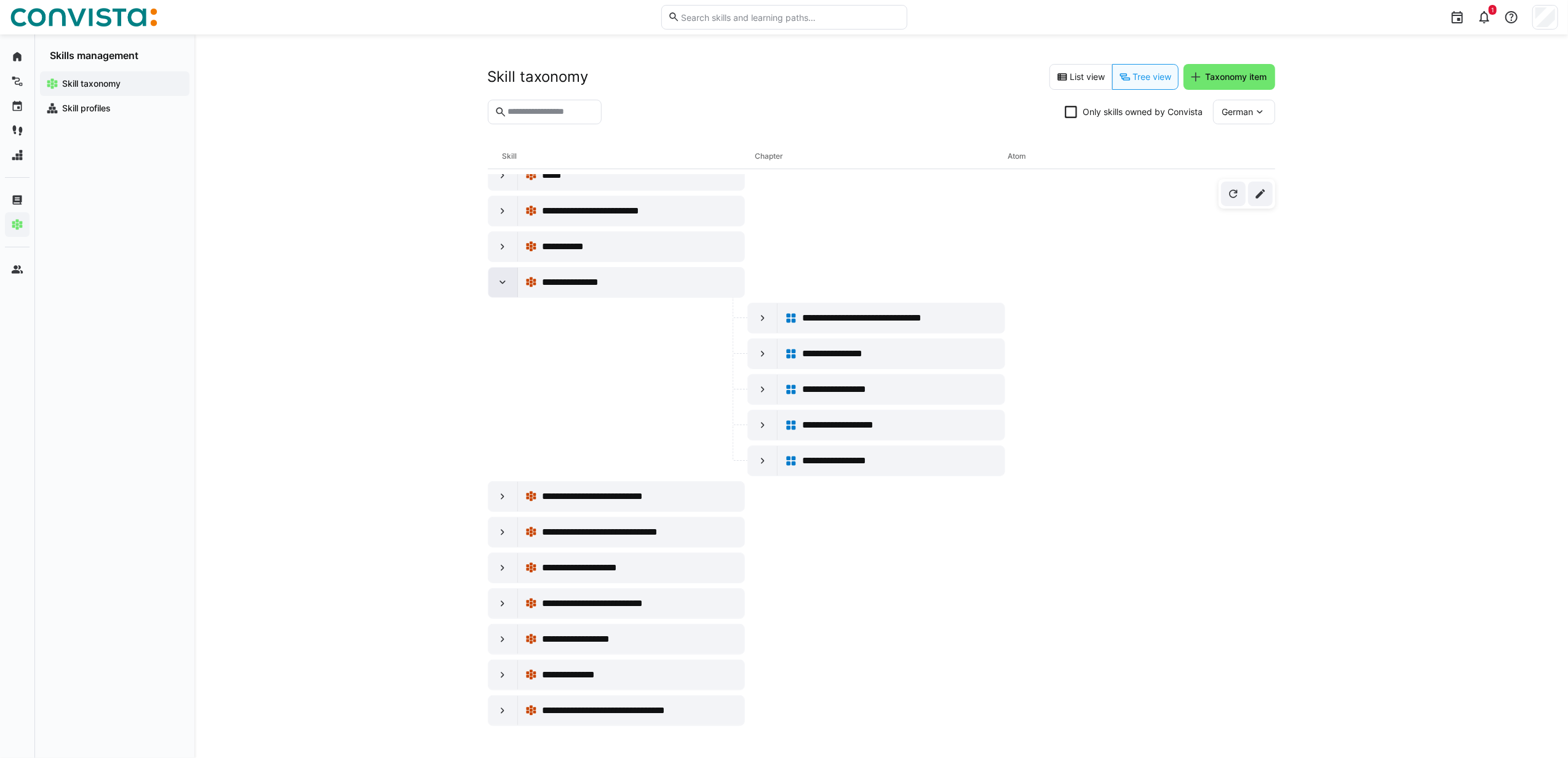
click at [493, 297] on div at bounding box center [503, 282] width 30 height 30
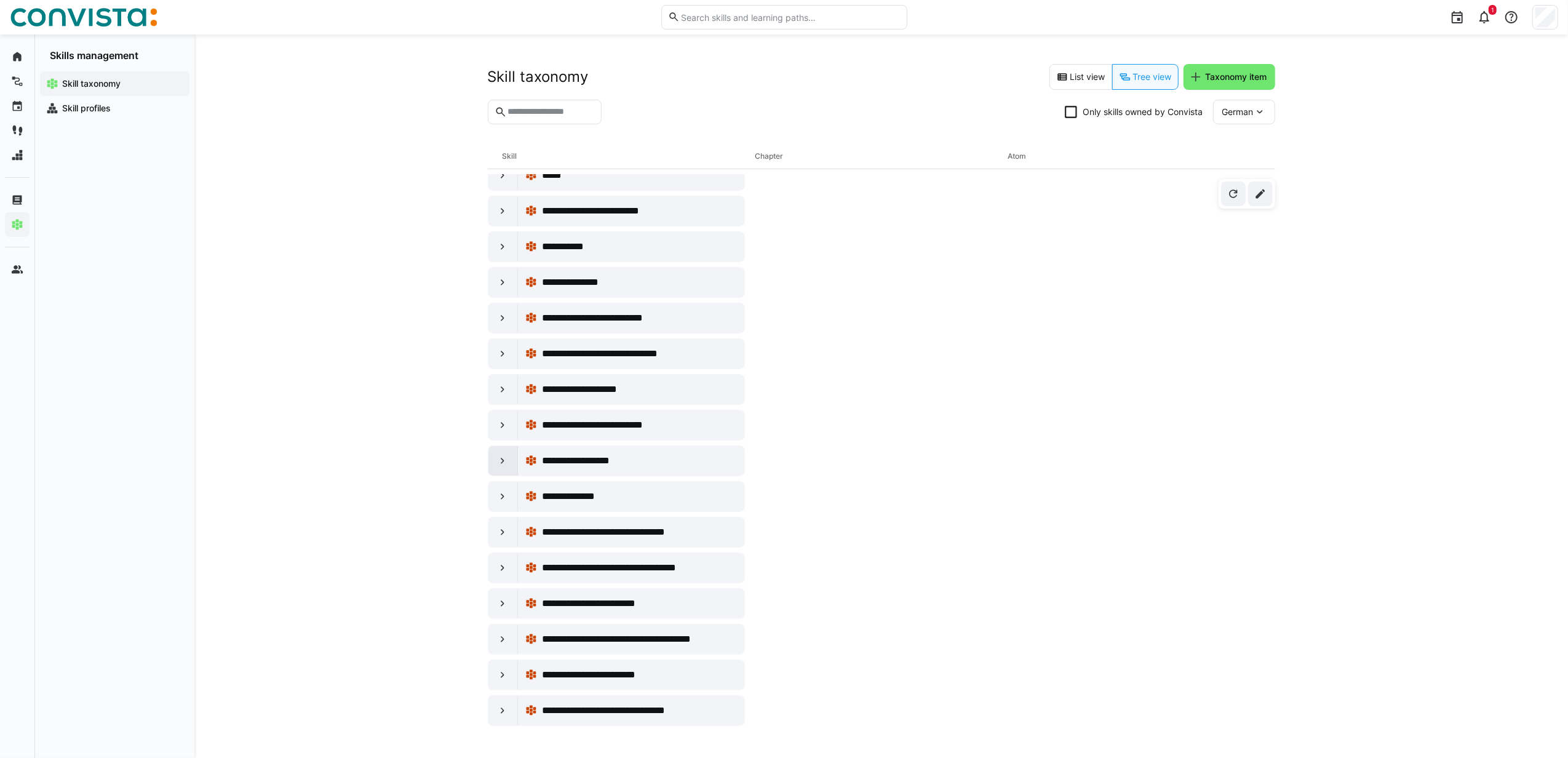
click at [500, 467] on eds-icon at bounding box center [503, 461] width 12 height 12
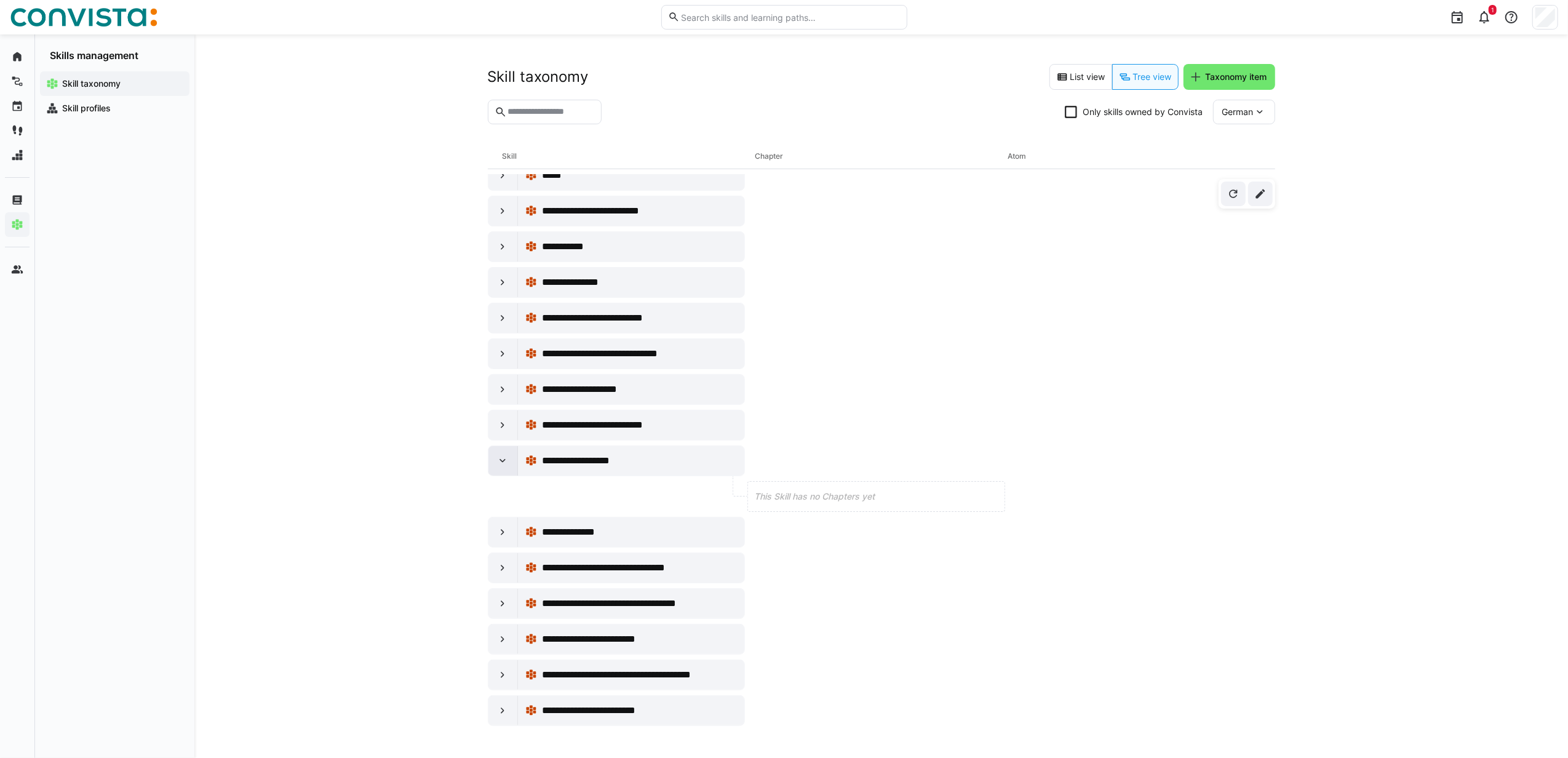
click at [500, 467] on eds-icon at bounding box center [503, 461] width 12 height 12
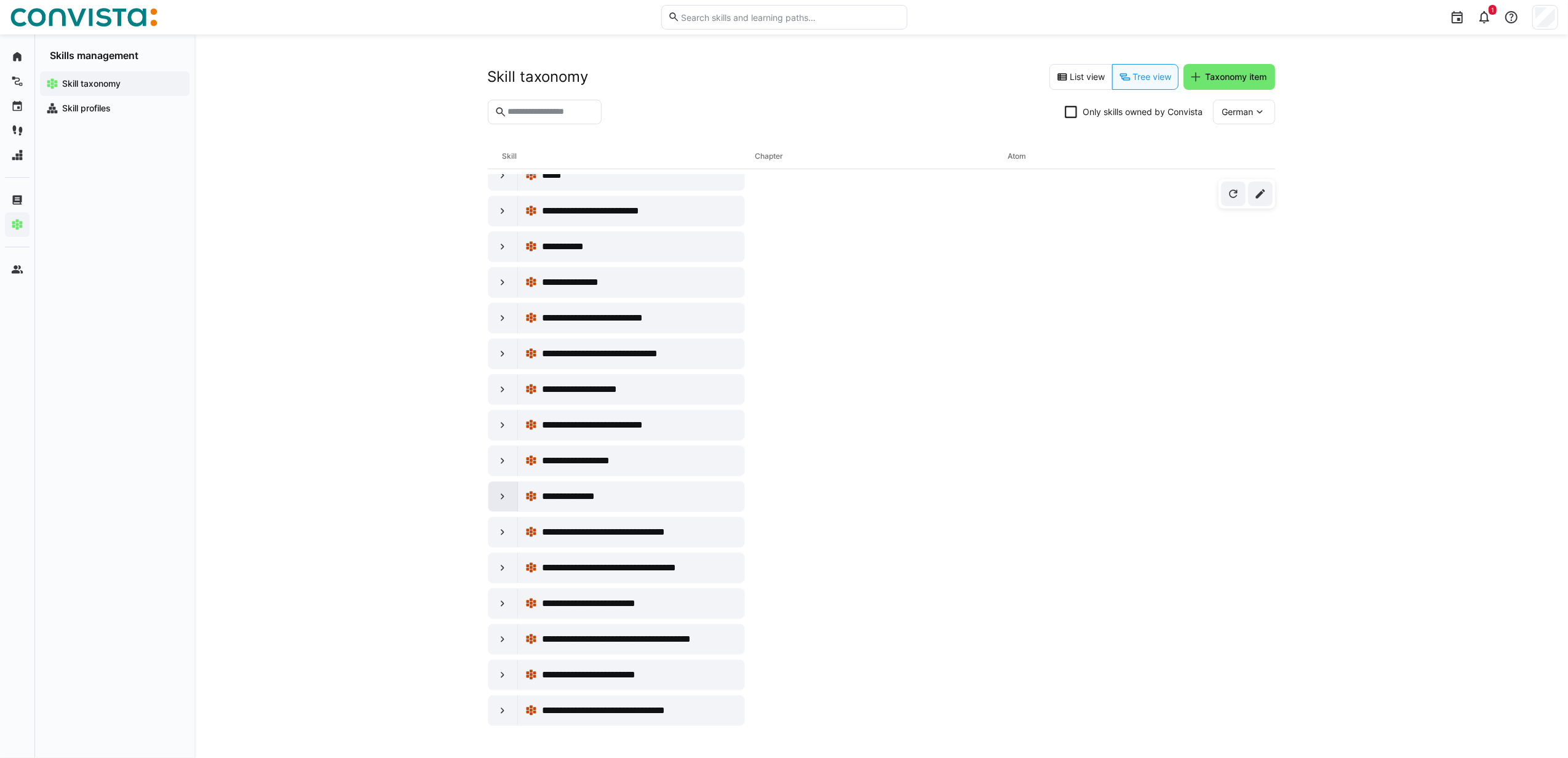
click at [503, 511] on div at bounding box center [503, 496] width 30 height 30
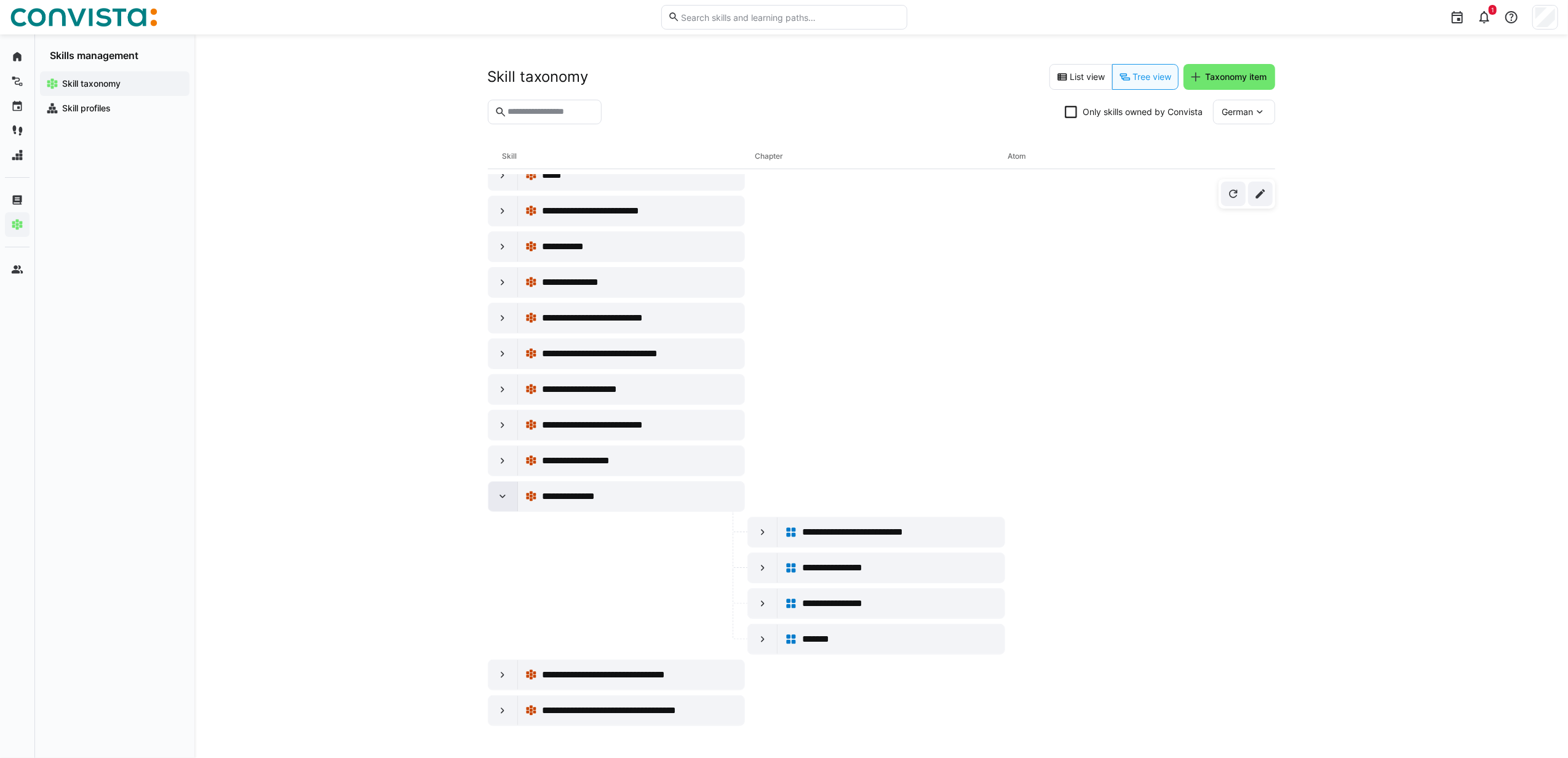
click at [503, 511] on div at bounding box center [503, 496] width 30 height 30
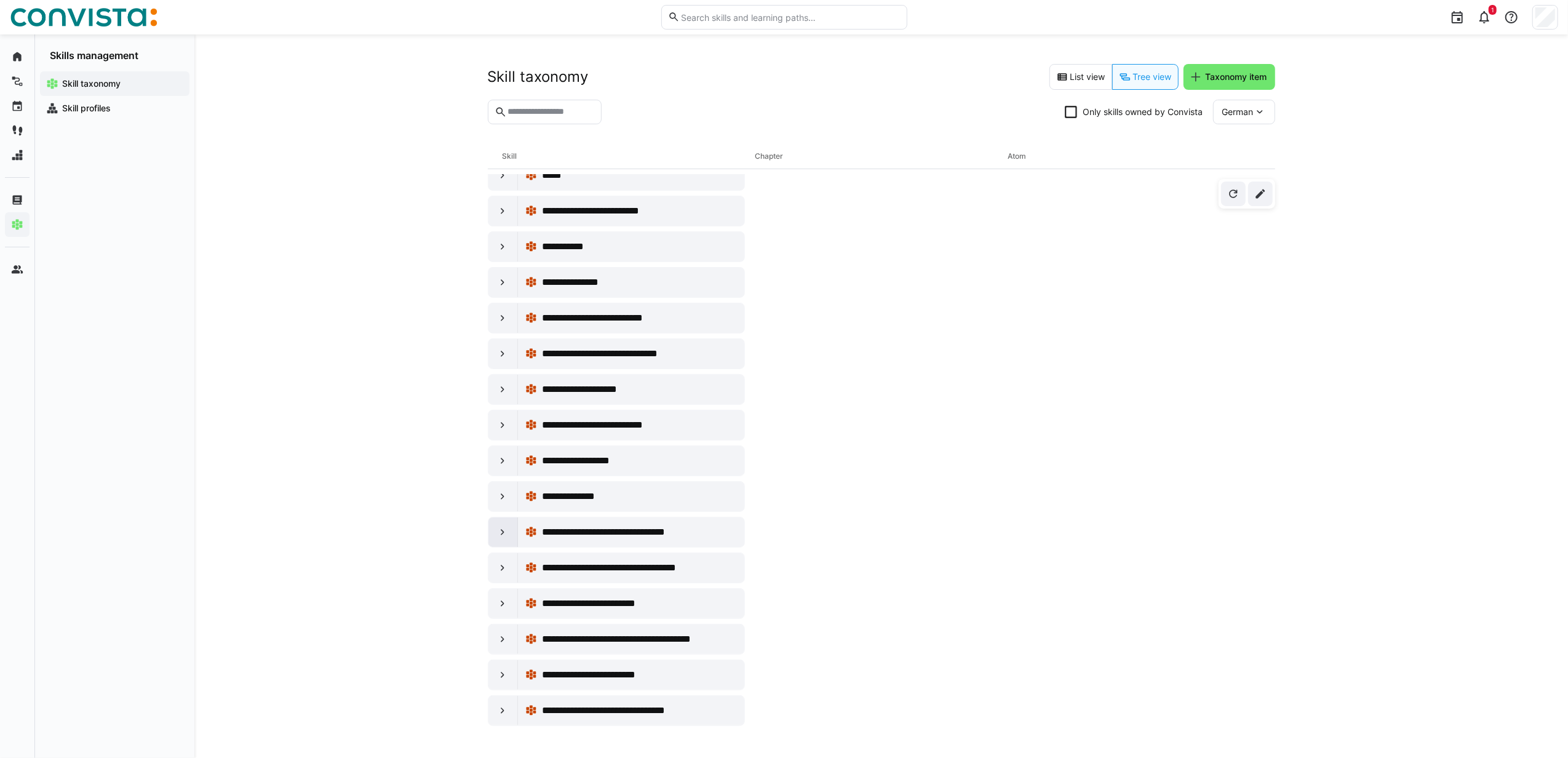
click at [500, 544] on div at bounding box center [503, 532] width 30 height 30
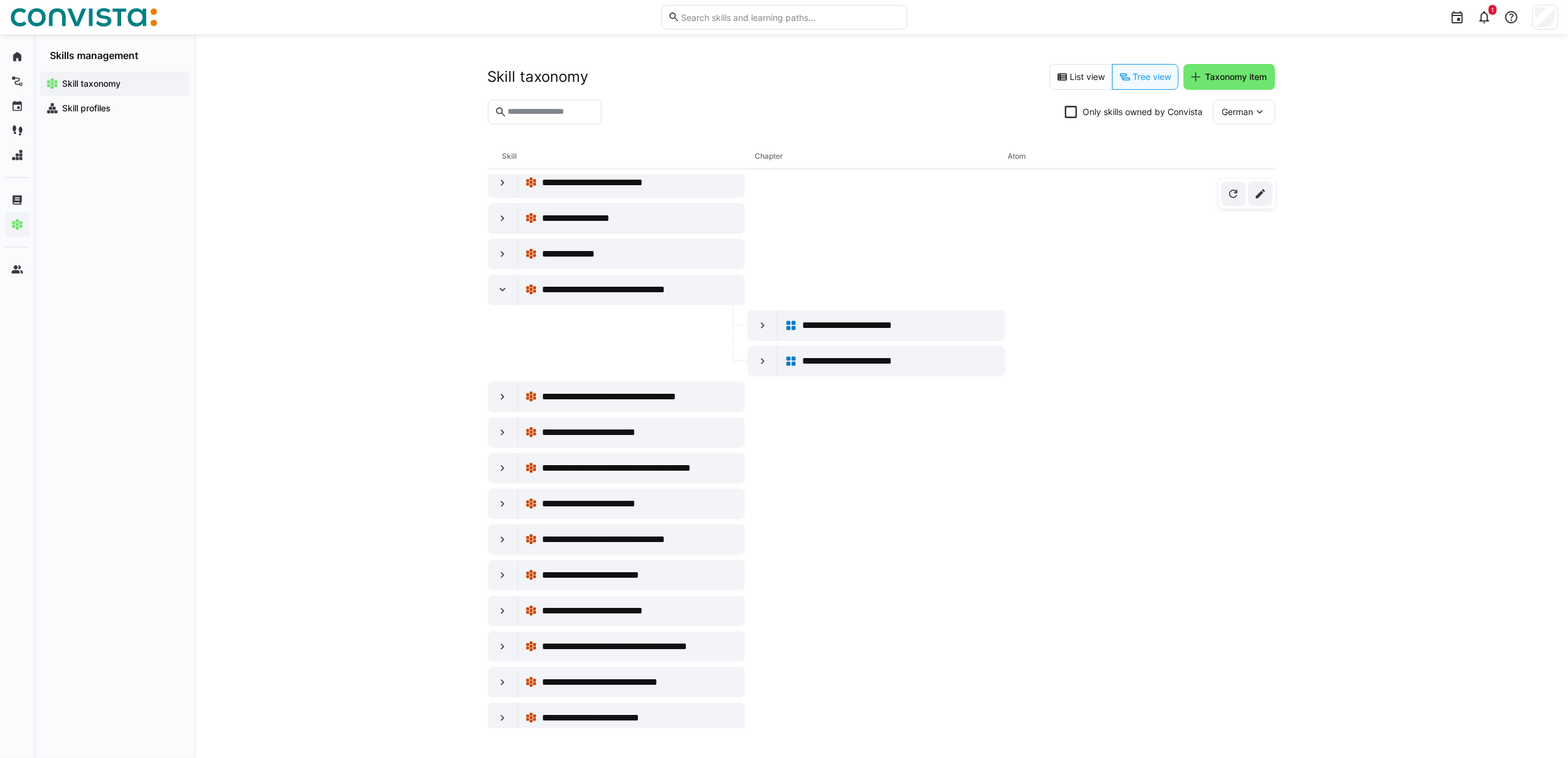
scroll to position [1886, 0]
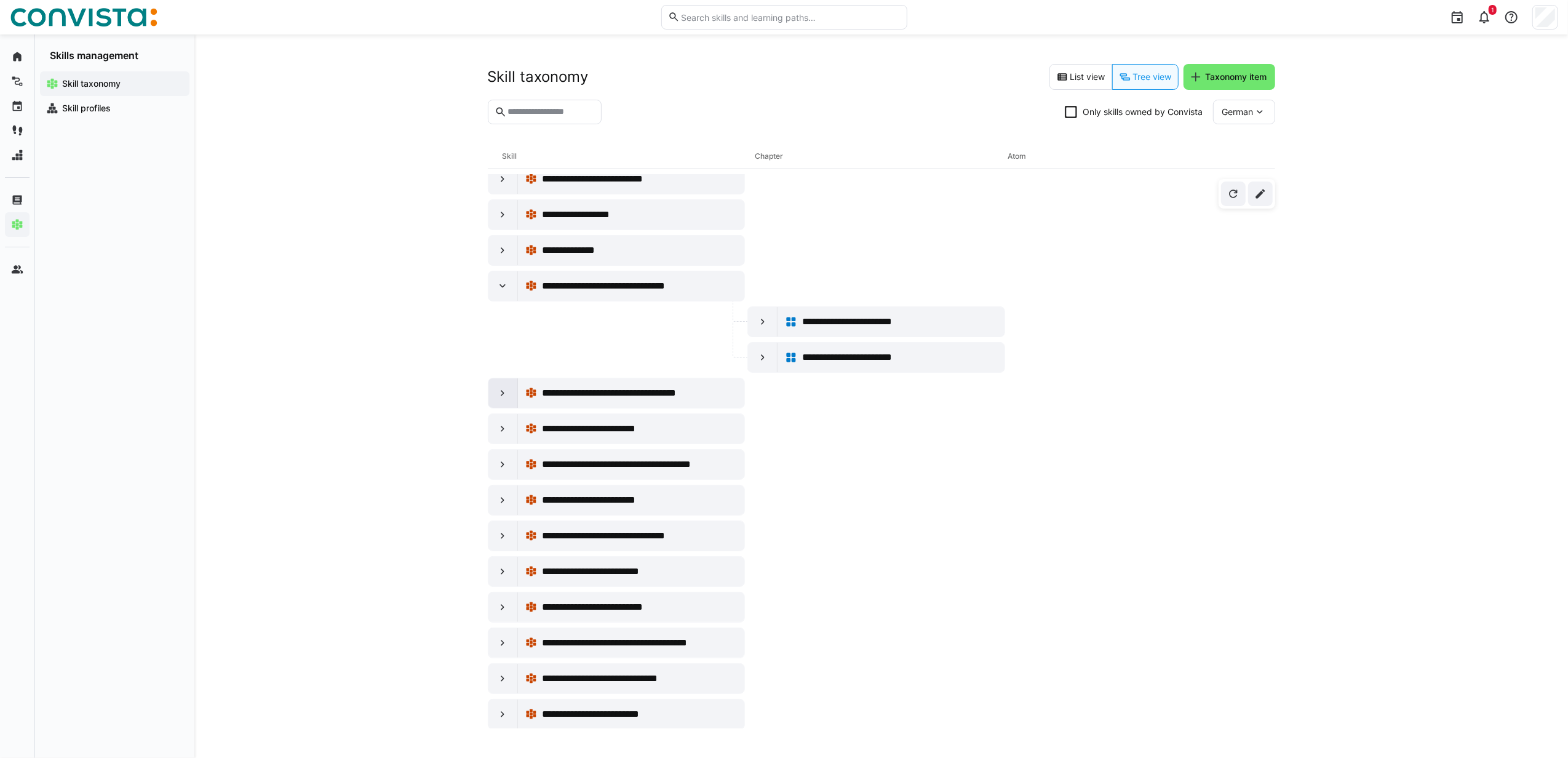
click at [502, 399] on eds-icon at bounding box center [503, 393] width 12 height 12
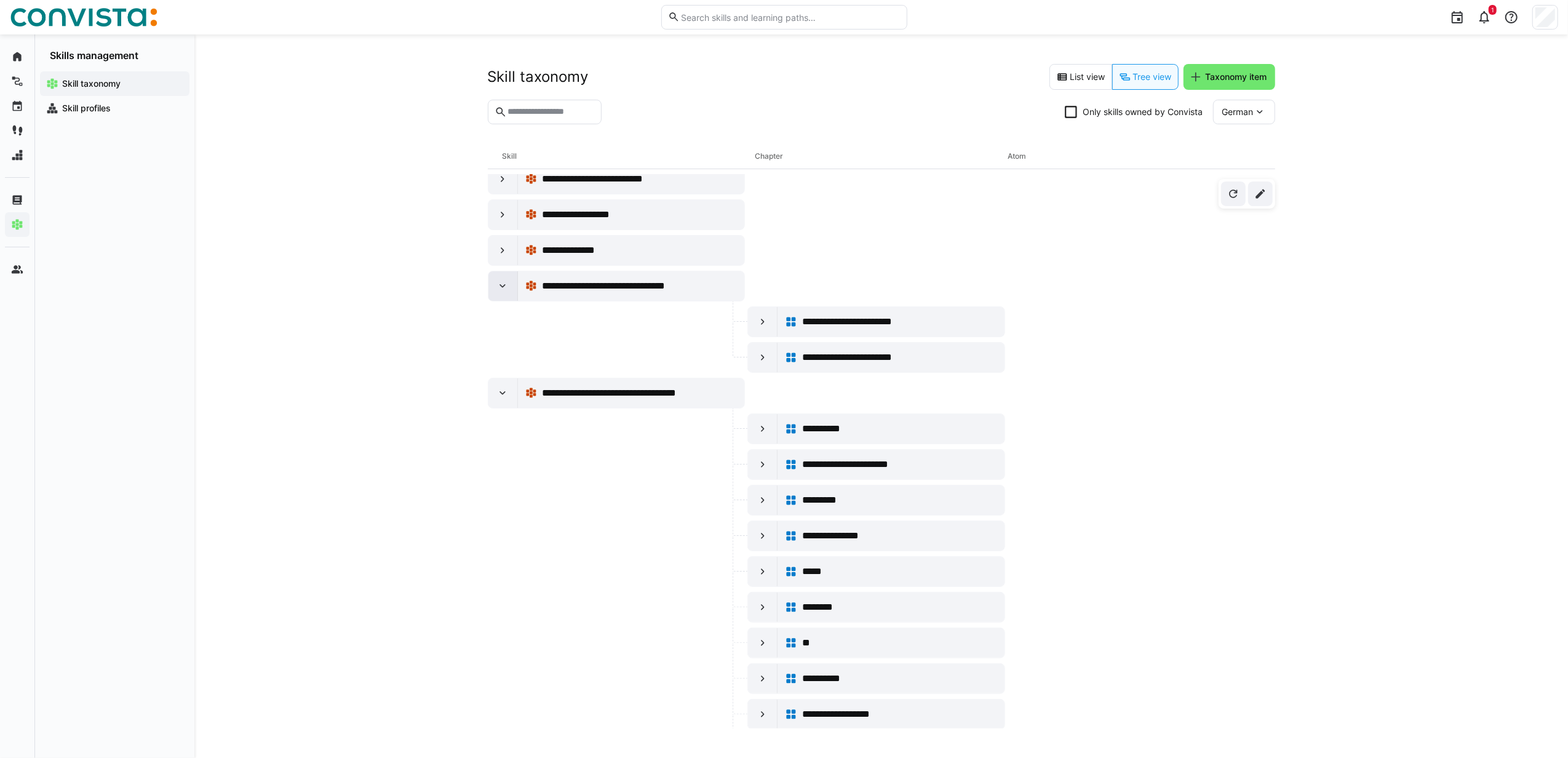
click at [503, 292] on eds-icon at bounding box center [503, 286] width 12 height 12
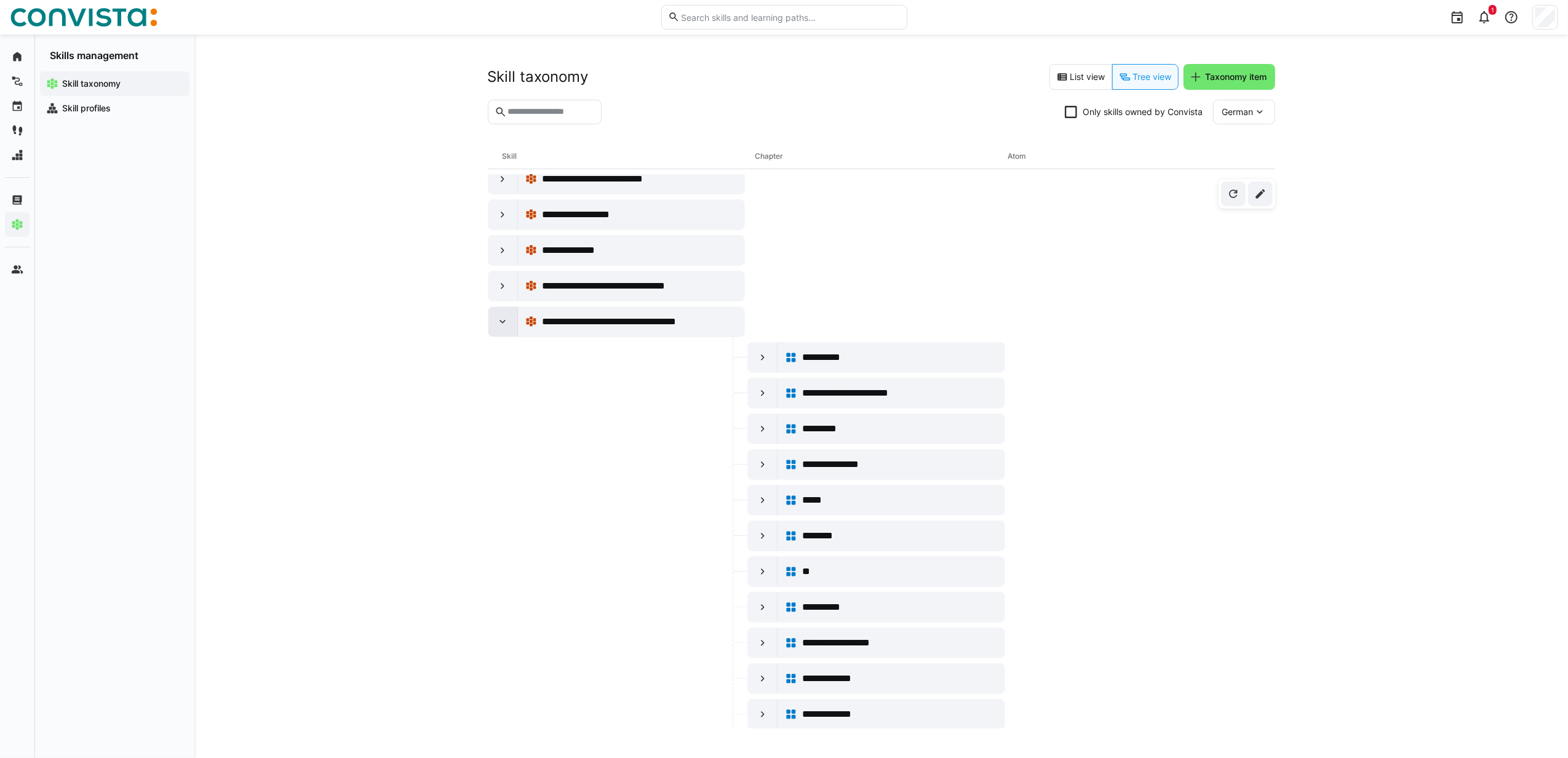
click at [500, 328] on eds-icon at bounding box center [503, 322] width 12 height 12
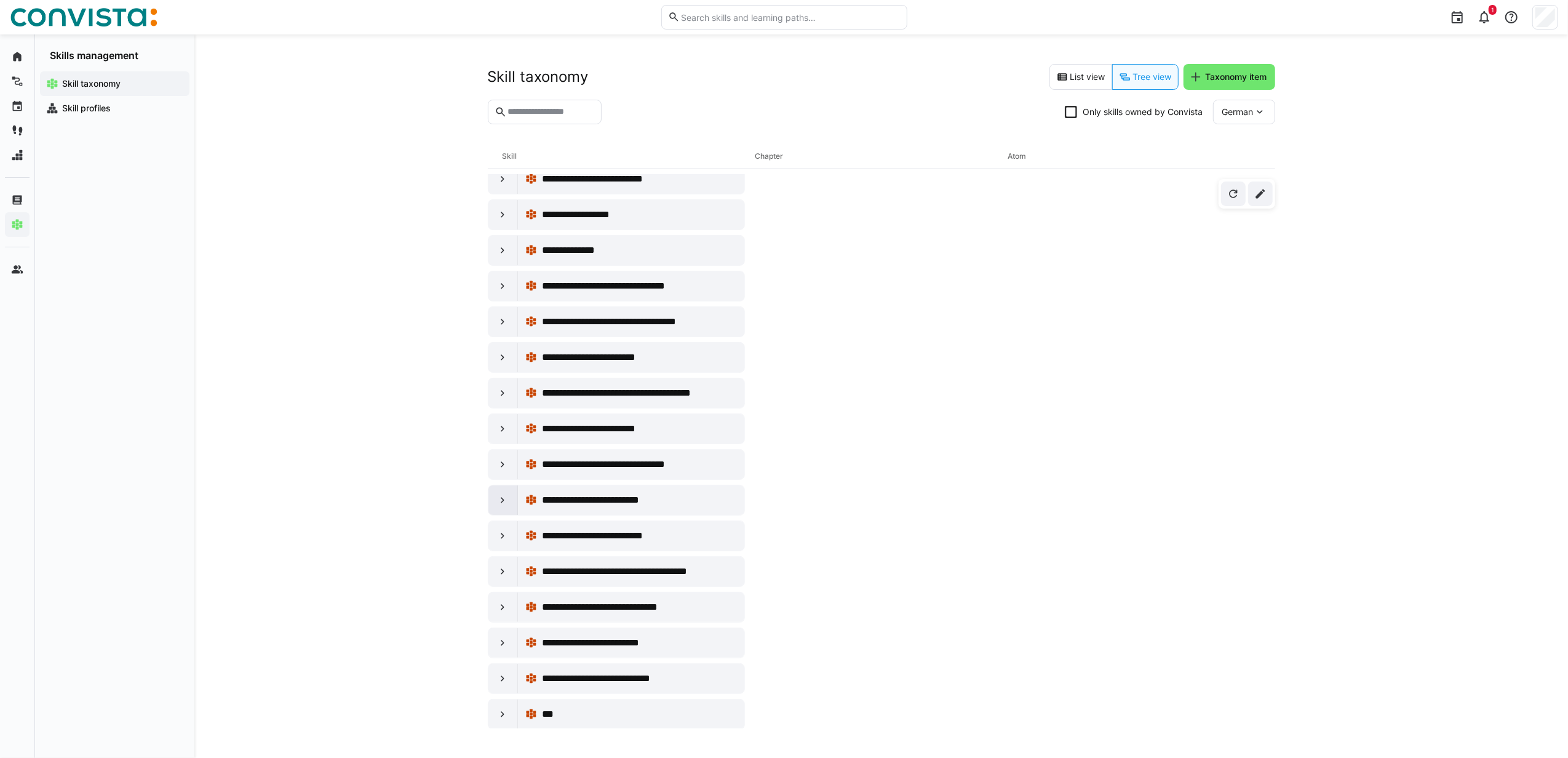
click at [494, 515] on div at bounding box center [503, 500] width 30 height 30
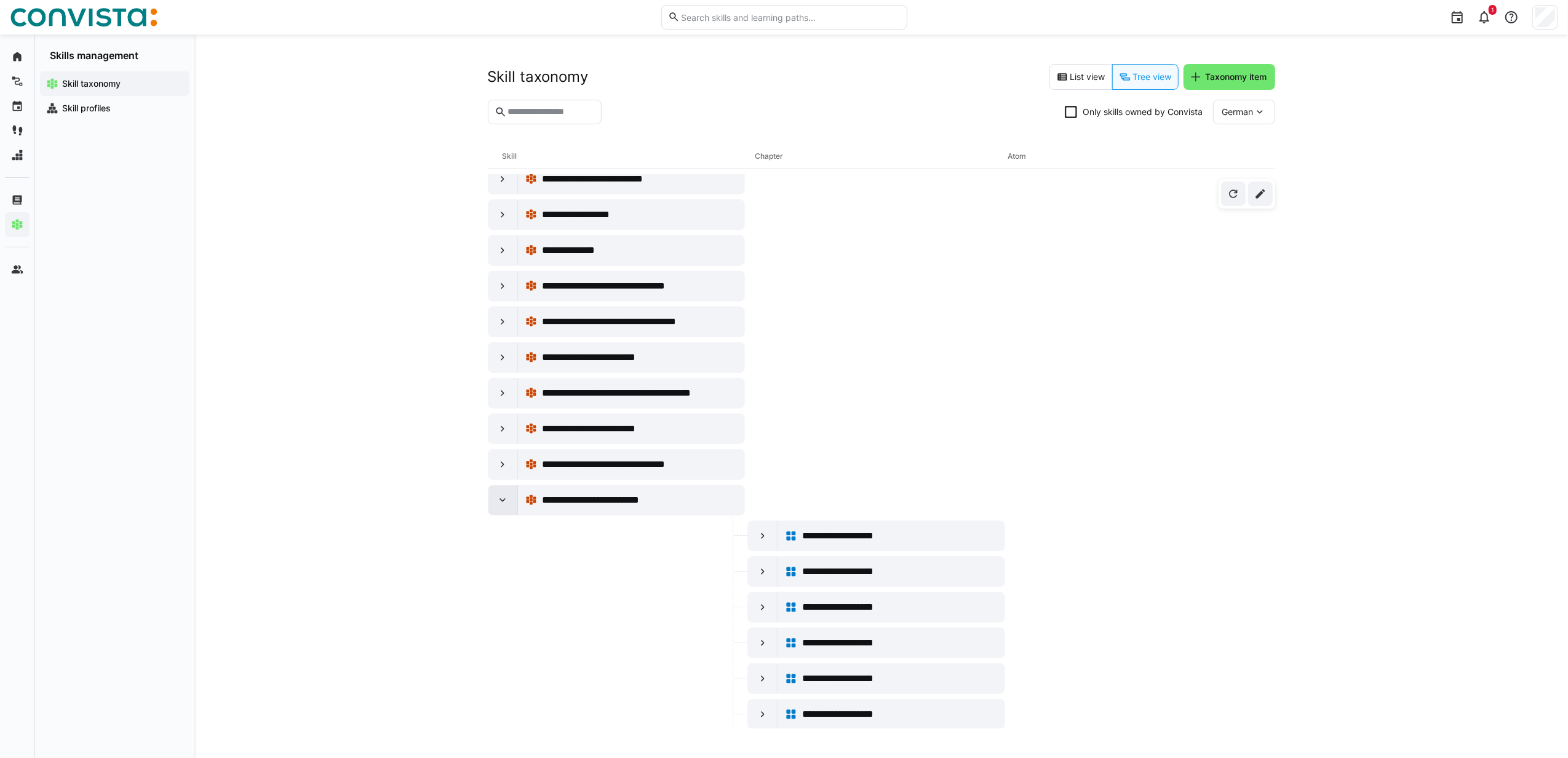
click at [494, 515] on div at bounding box center [503, 500] width 30 height 30
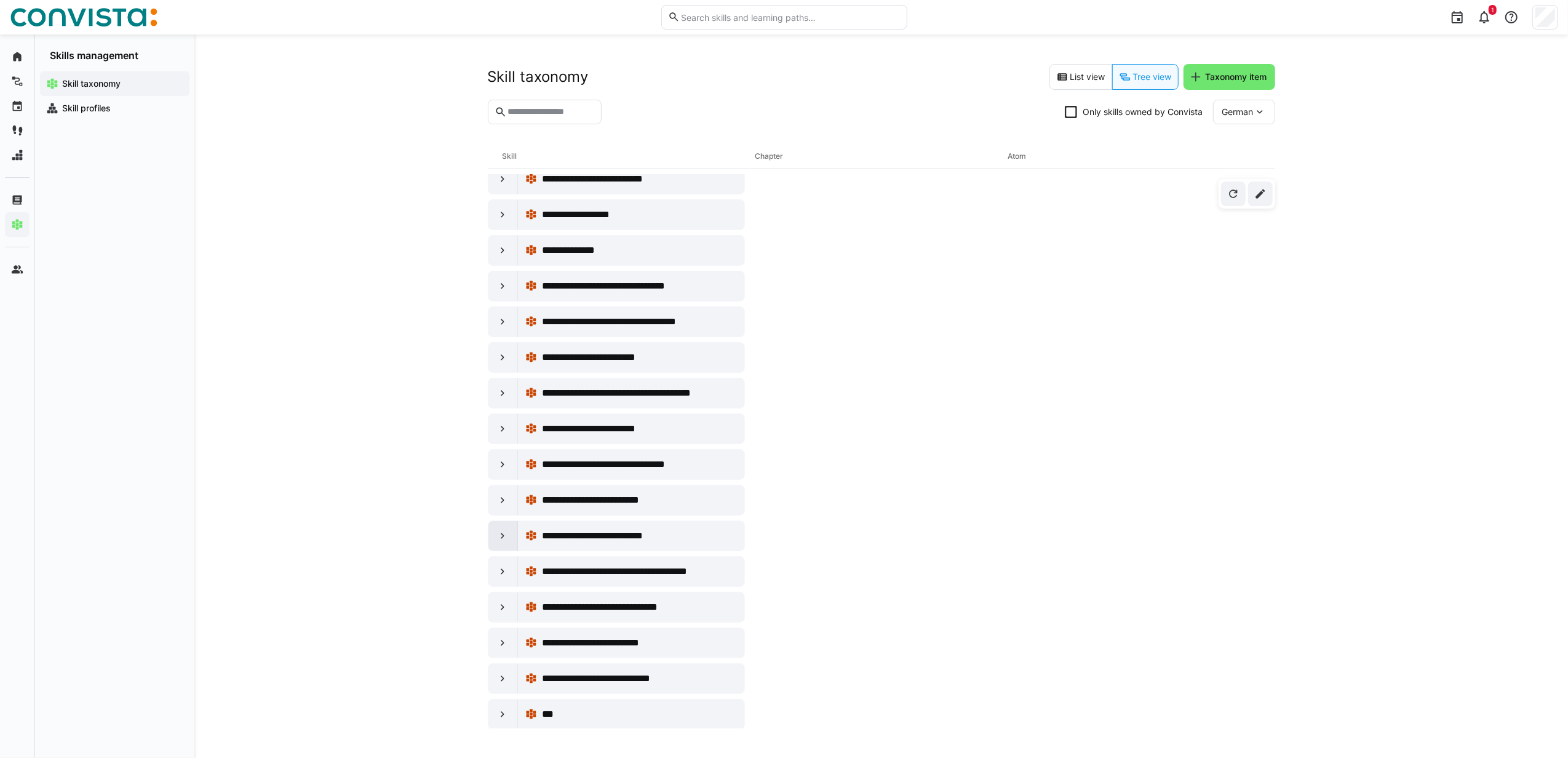
click at [492, 550] on div at bounding box center [503, 536] width 30 height 30
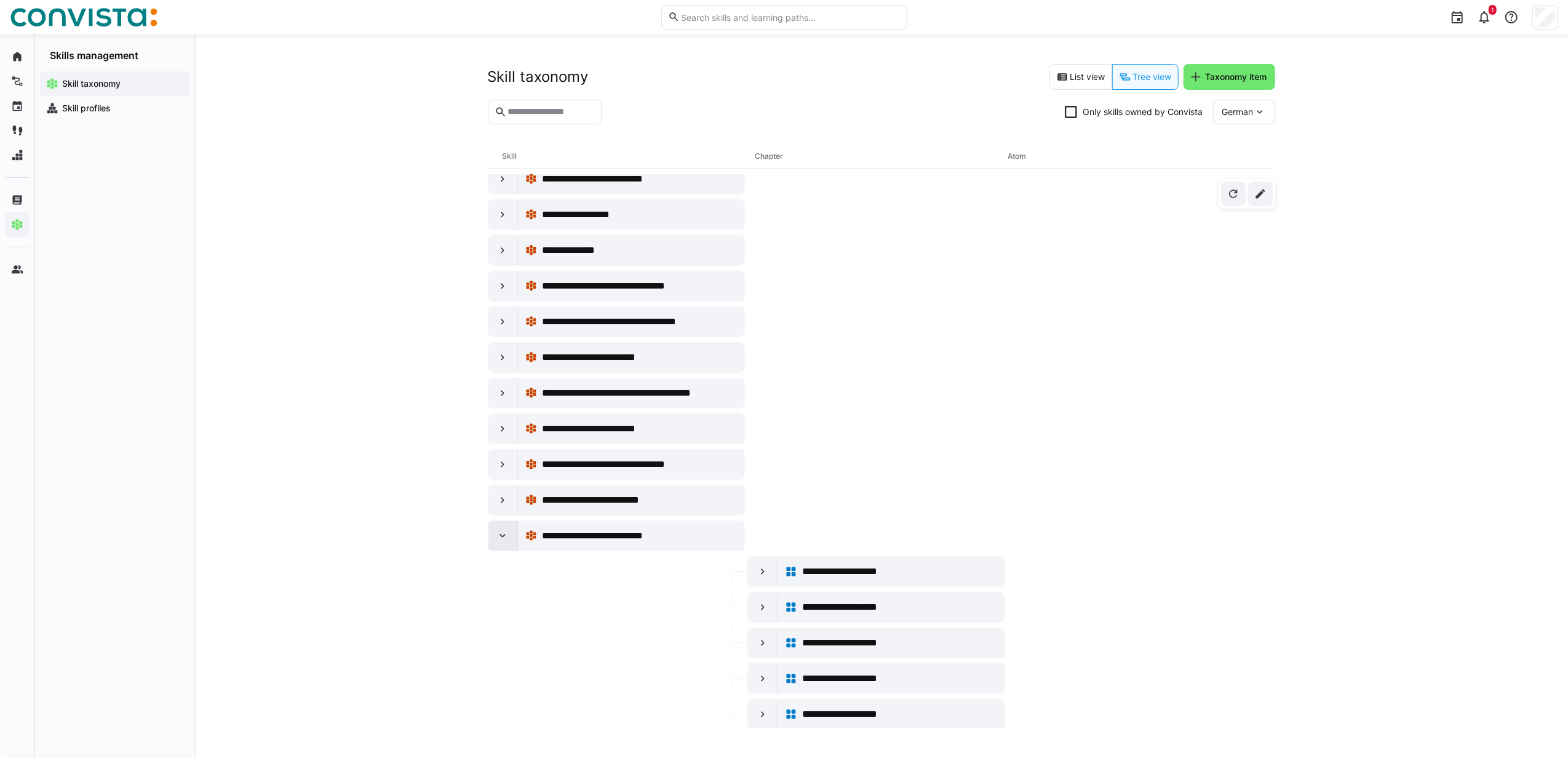
click at [500, 542] on eds-icon at bounding box center [503, 536] width 12 height 12
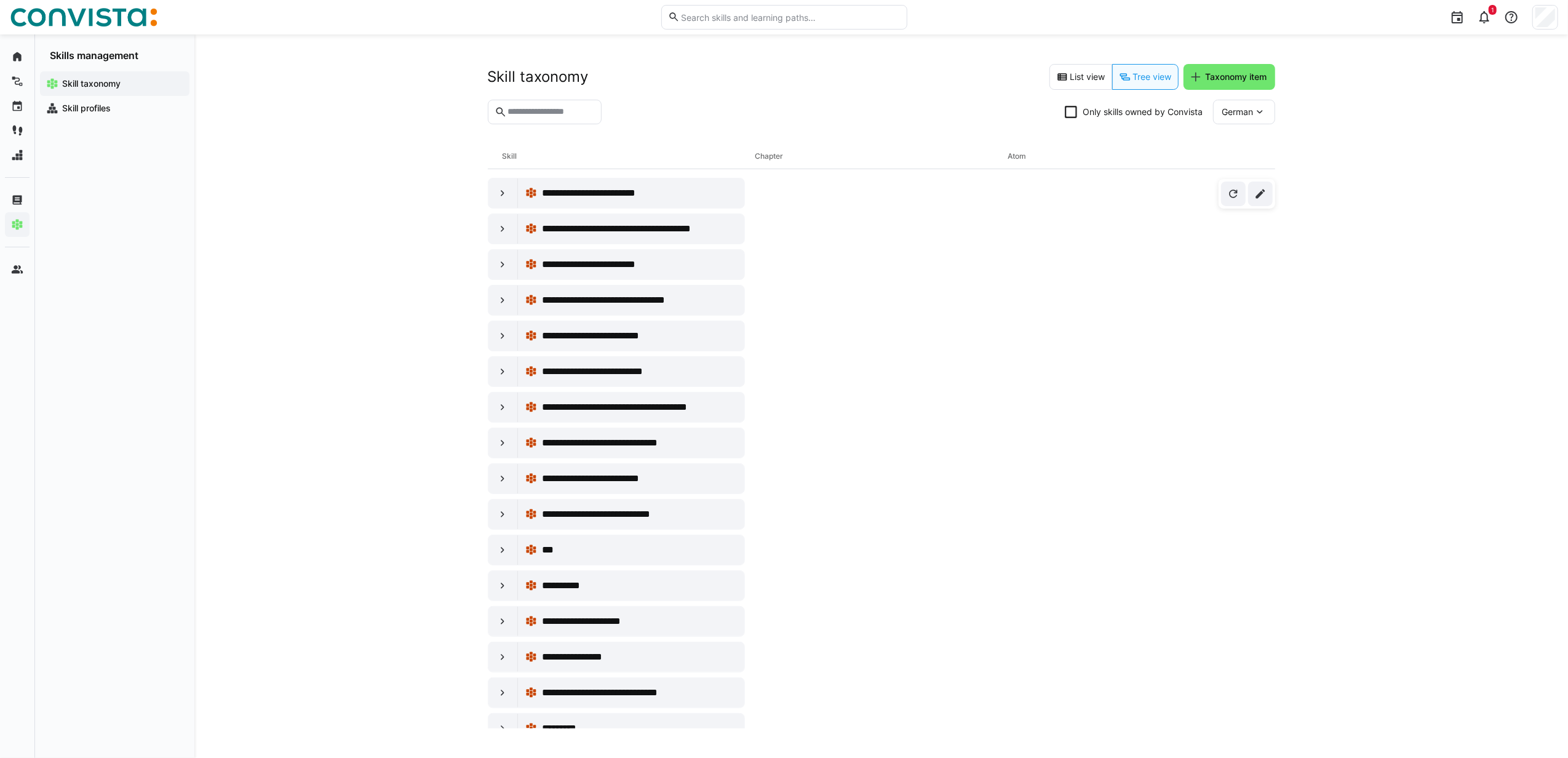
scroll to position [2132, 0]
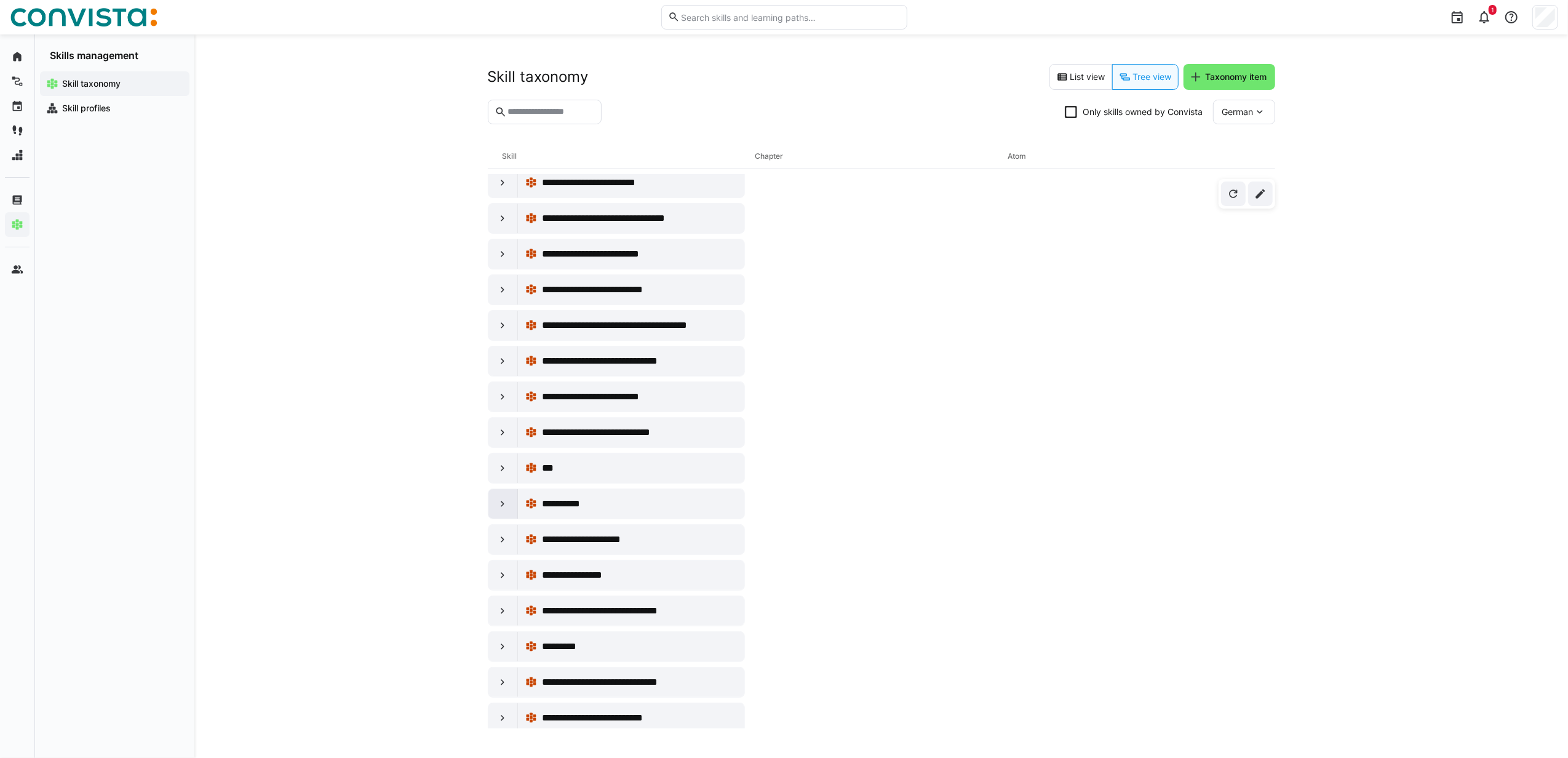
click at [505, 510] on eds-icon at bounding box center [503, 504] width 12 height 12
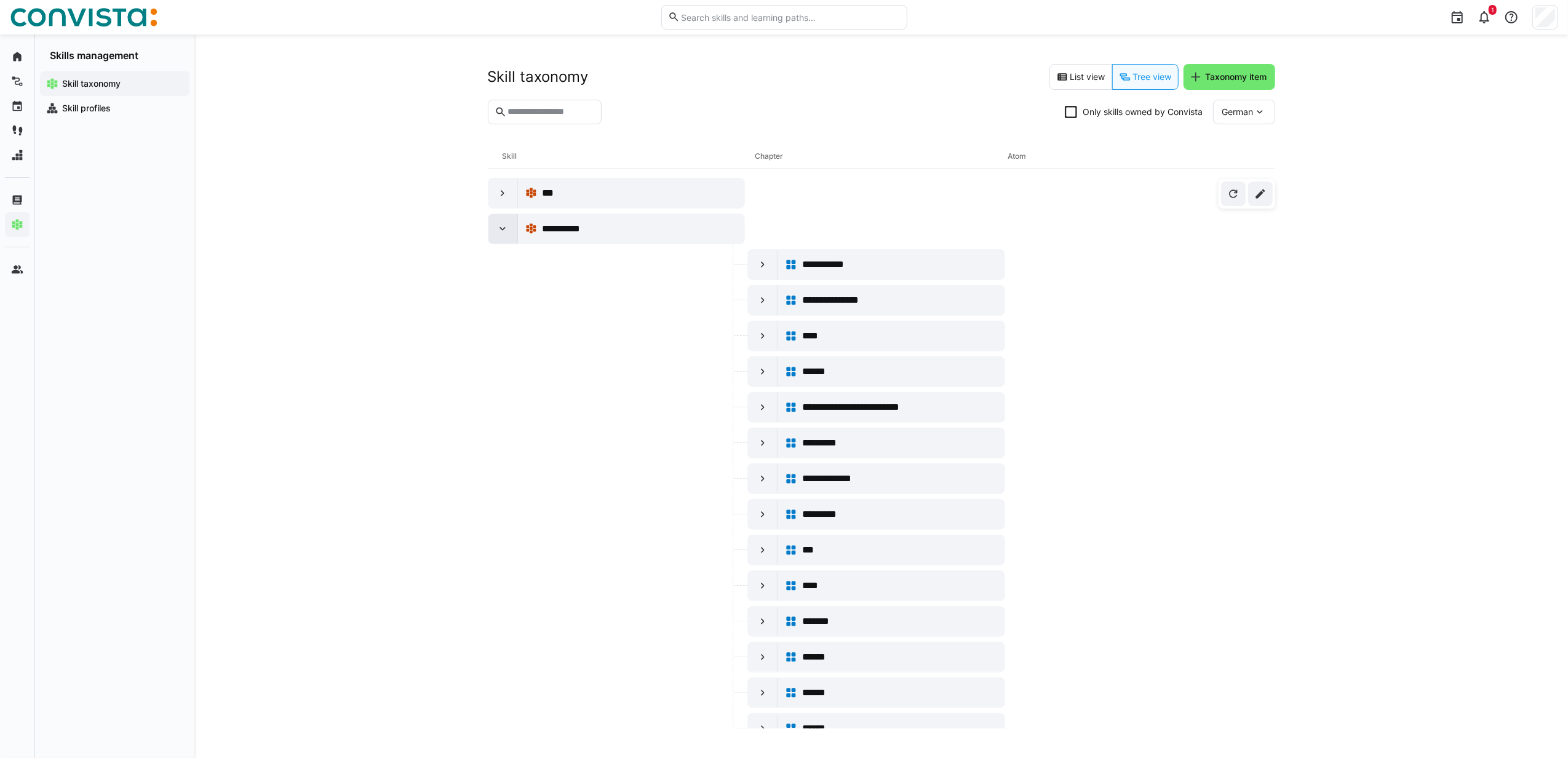
scroll to position [2378, 0]
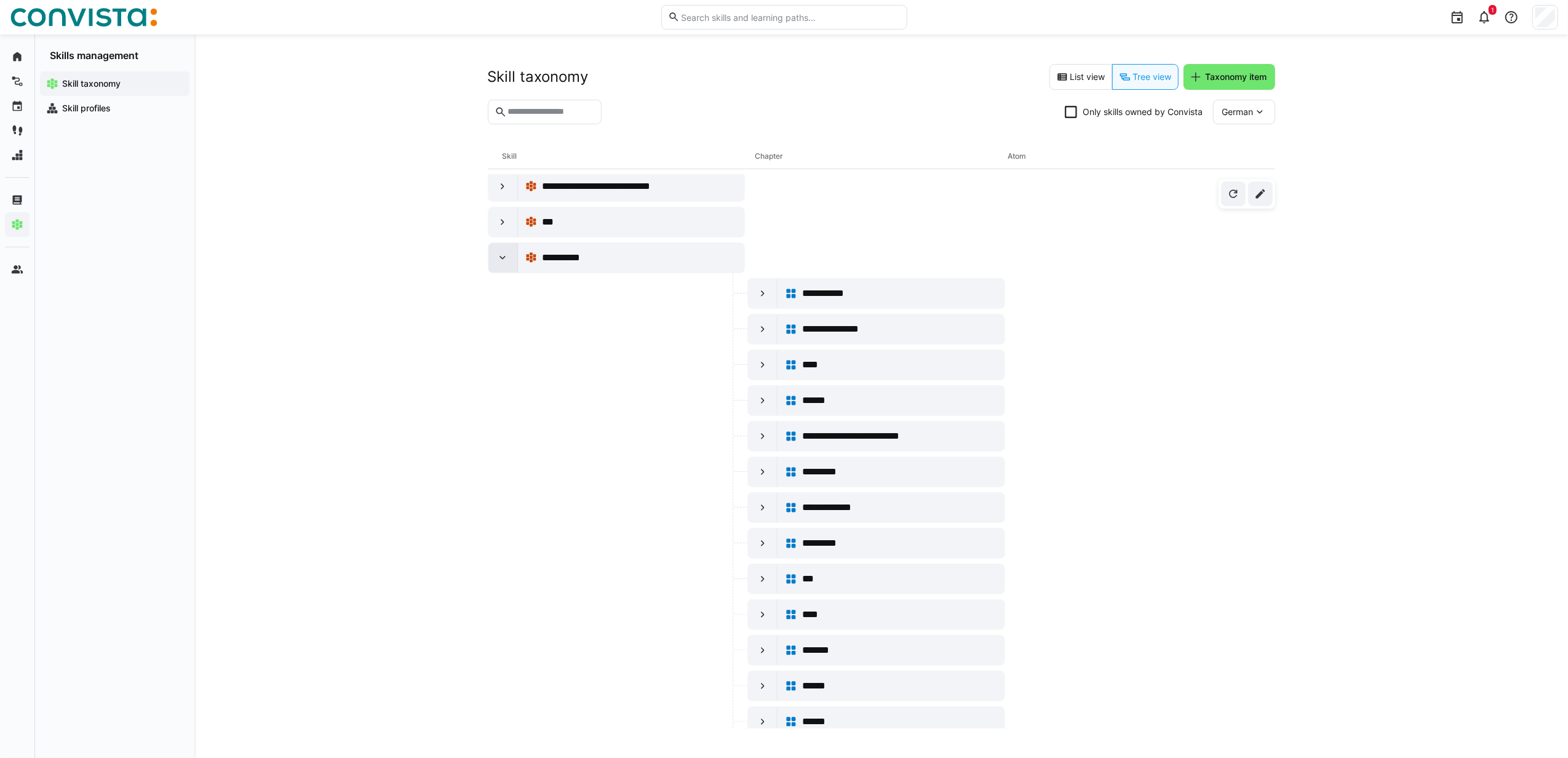
click at [507, 264] on eds-icon at bounding box center [503, 258] width 12 height 12
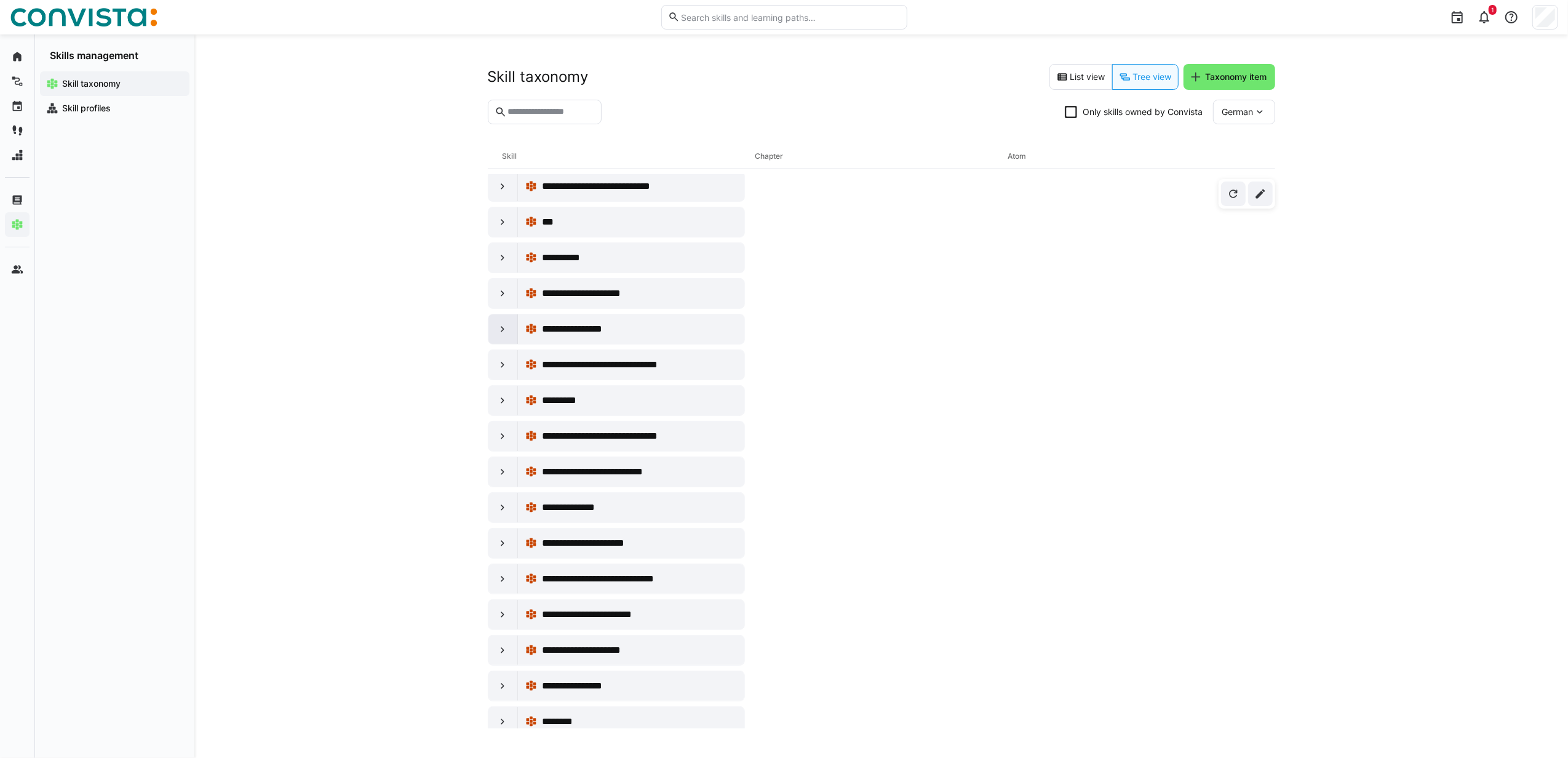
click at [500, 335] on eds-icon at bounding box center [503, 329] width 12 height 12
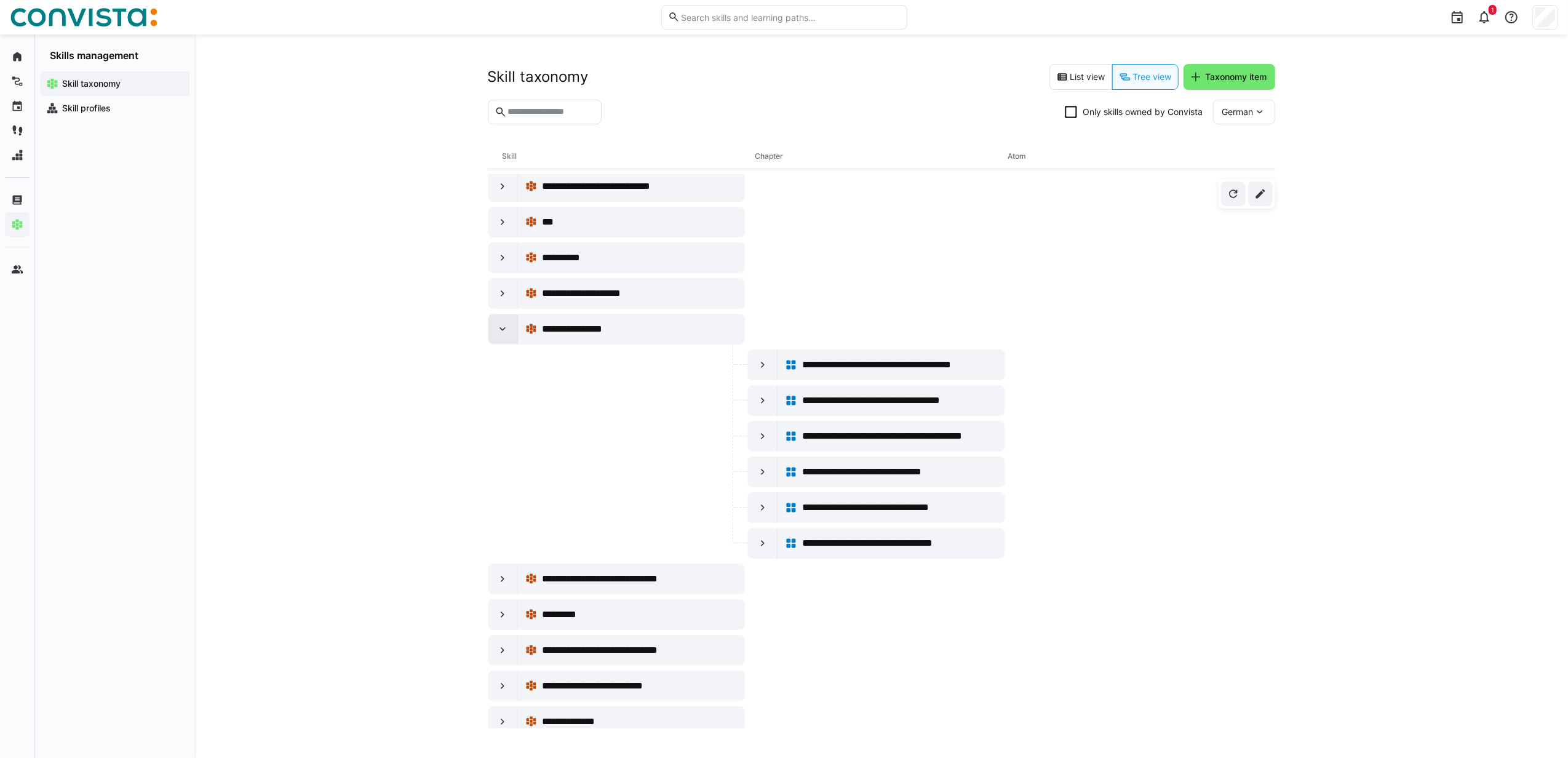
click at [500, 335] on eds-icon at bounding box center [503, 329] width 12 height 12
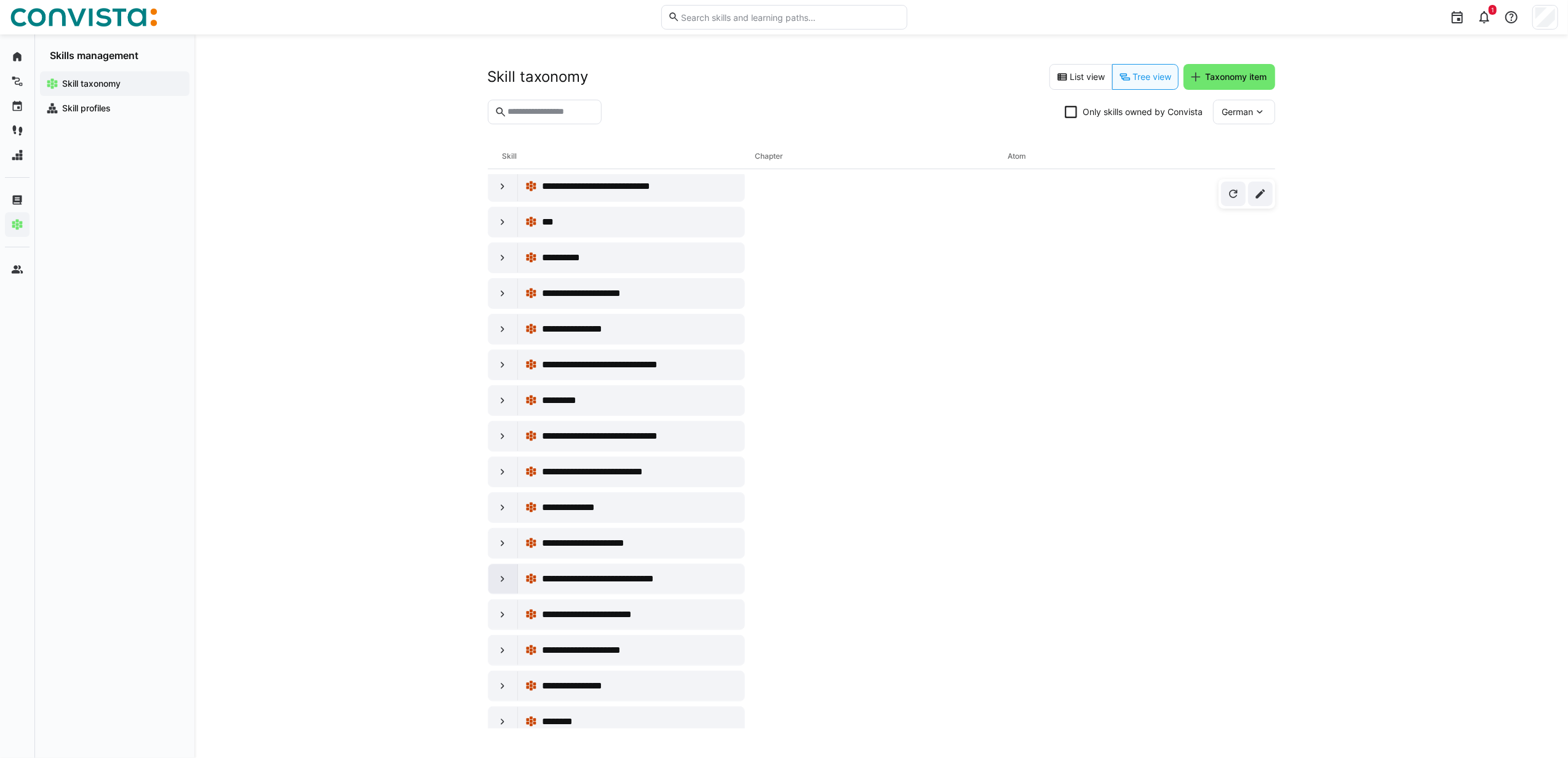
click at [507, 568] on eds-icon at bounding box center [503, 579] width 12 height 12
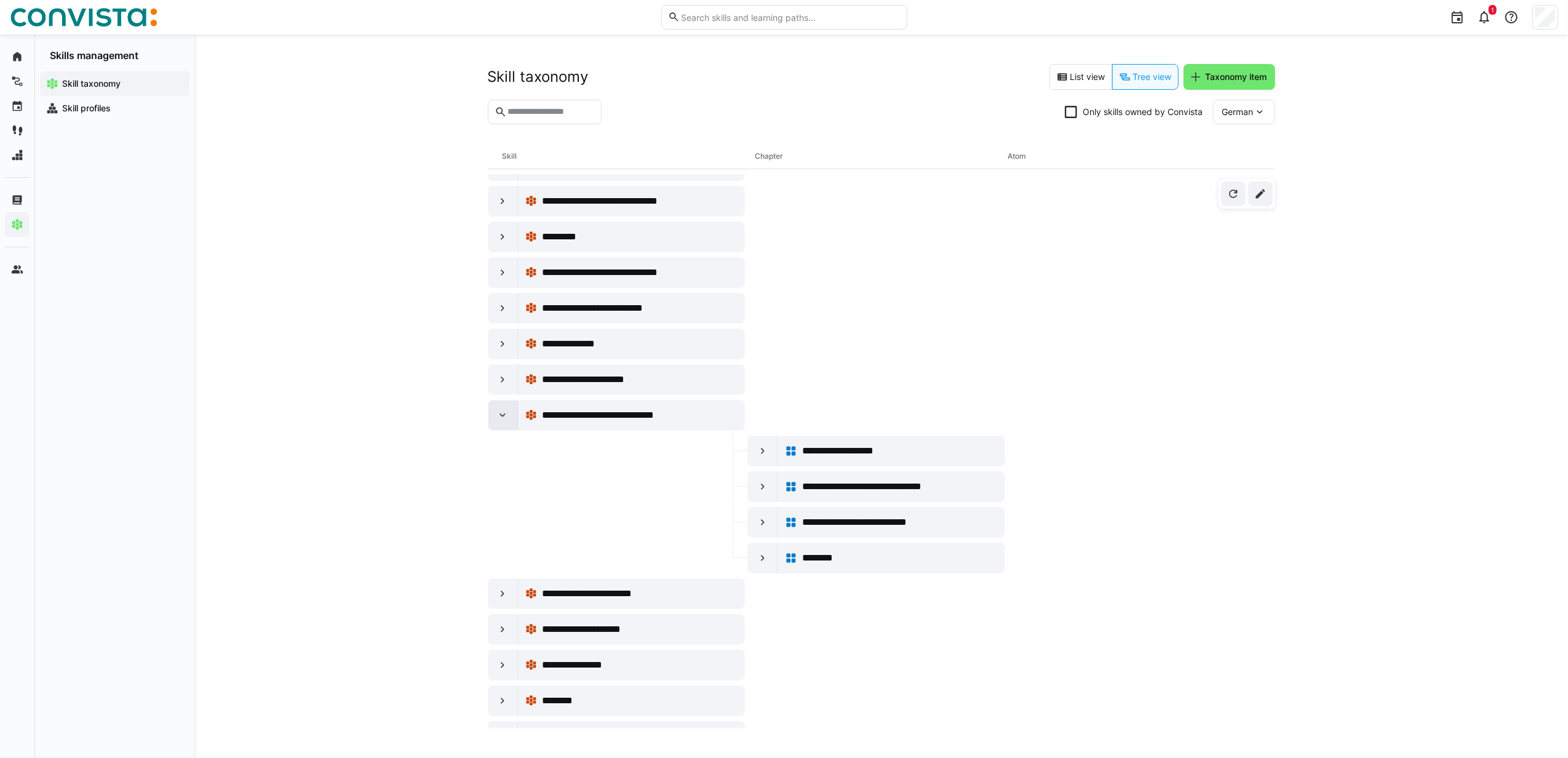
scroll to position [2542, 0]
click at [757, 528] on eds-icon at bounding box center [763, 522] width 12 height 12
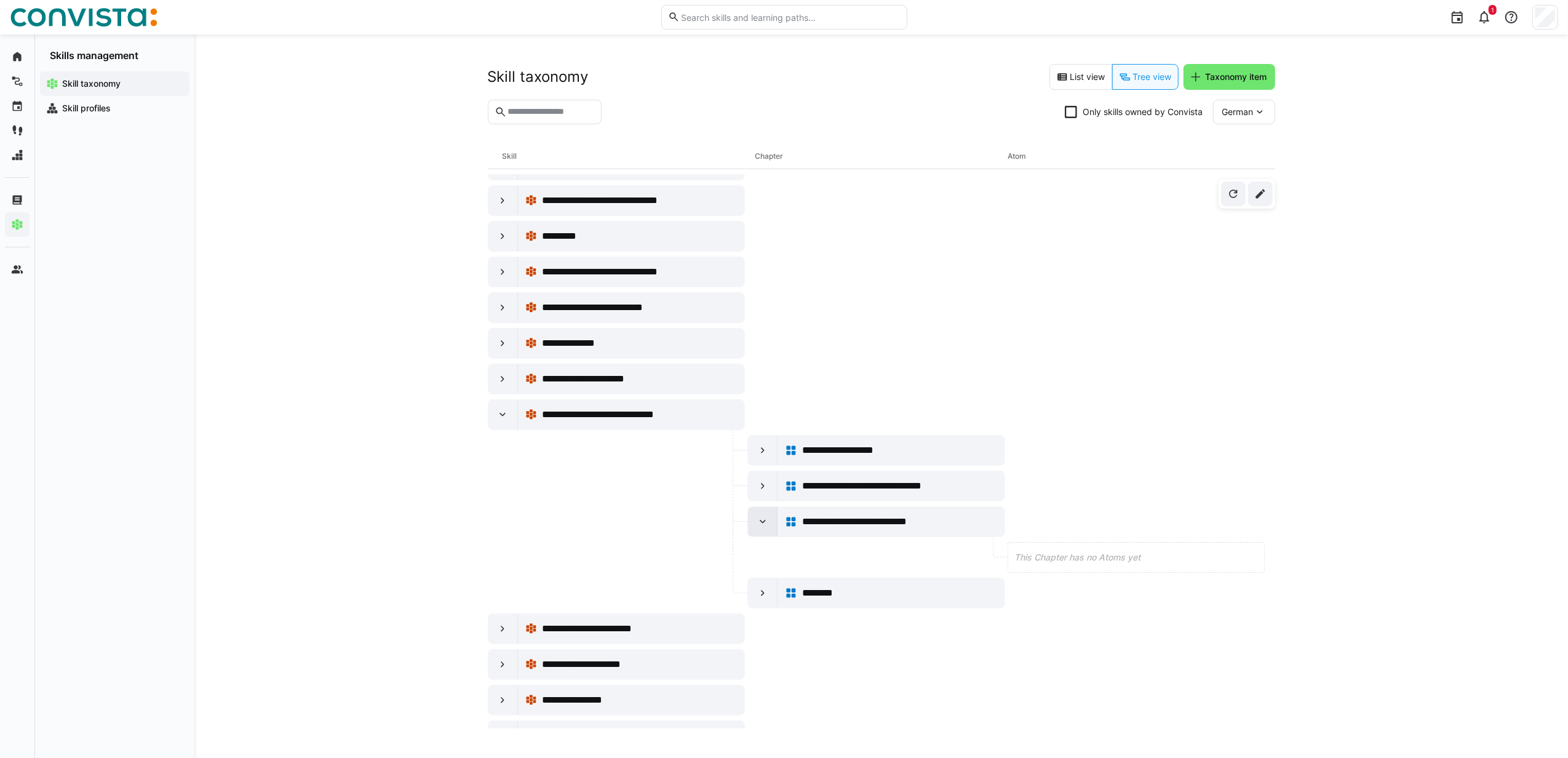
click at [757, 528] on eds-icon at bounding box center [763, 522] width 12 height 12
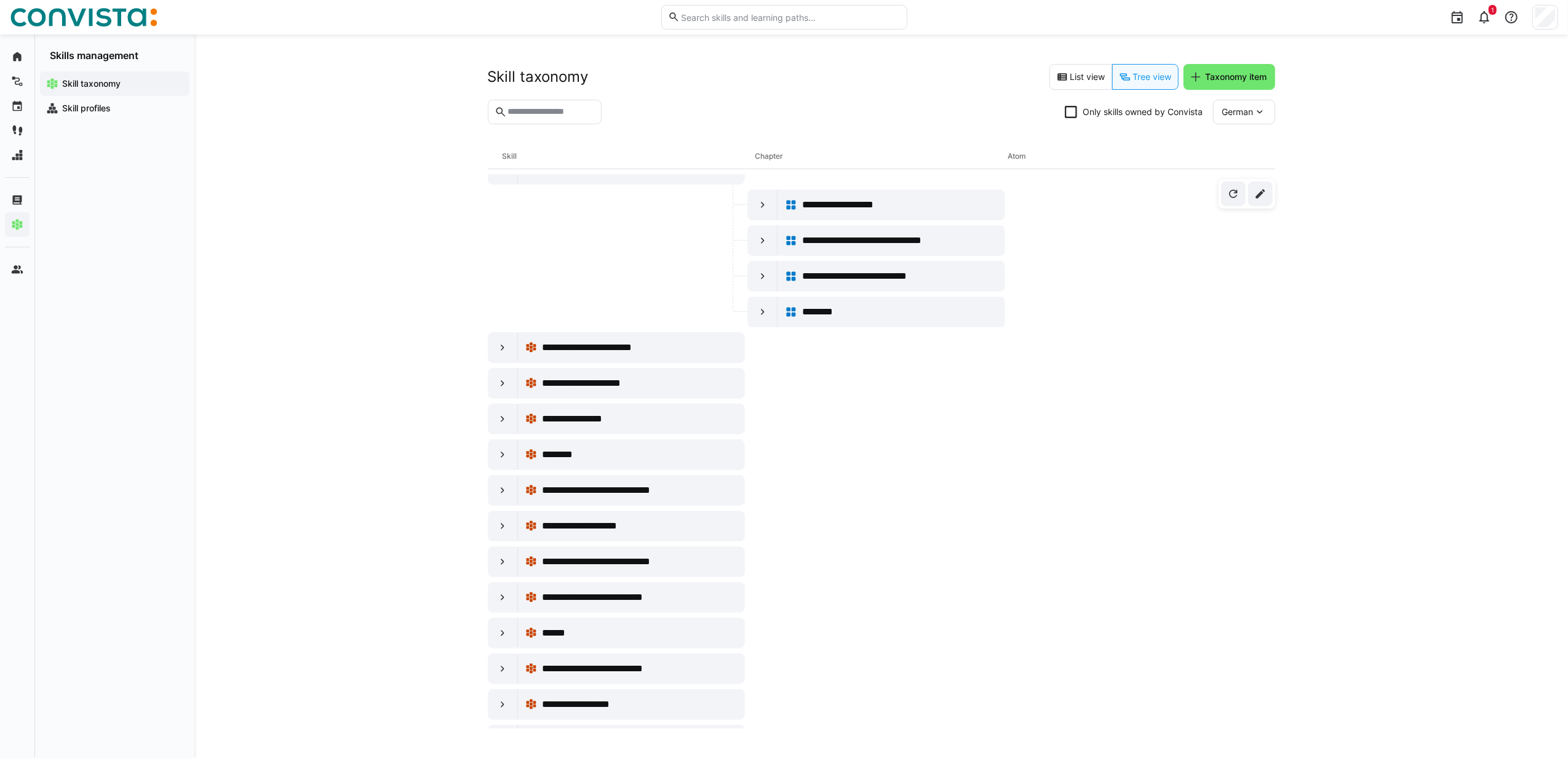
scroll to position [2788, 0]
click at [505, 460] on eds-icon at bounding box center [503, 454] width 12 height 12
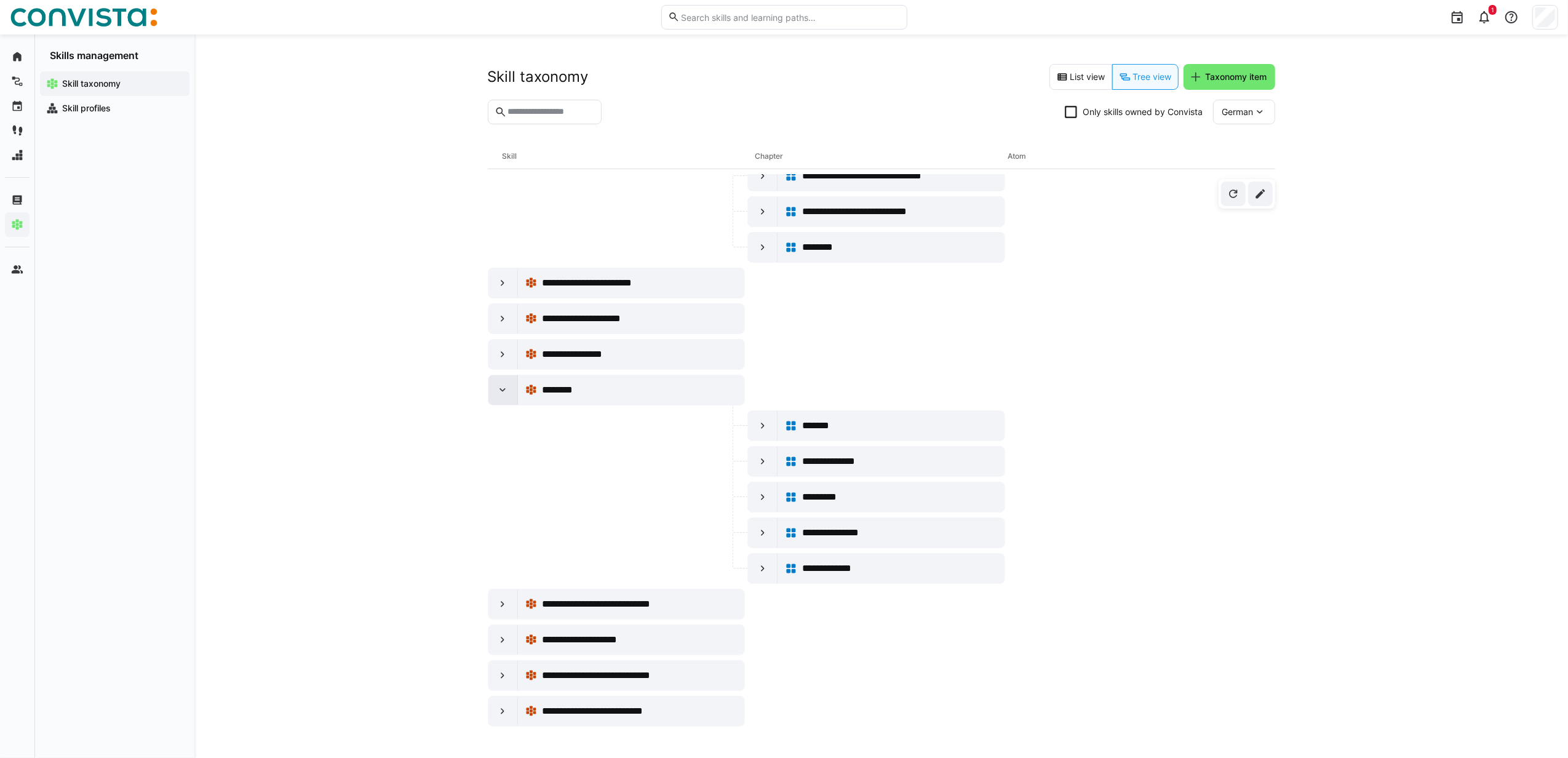
scroll to position [2870, 0]
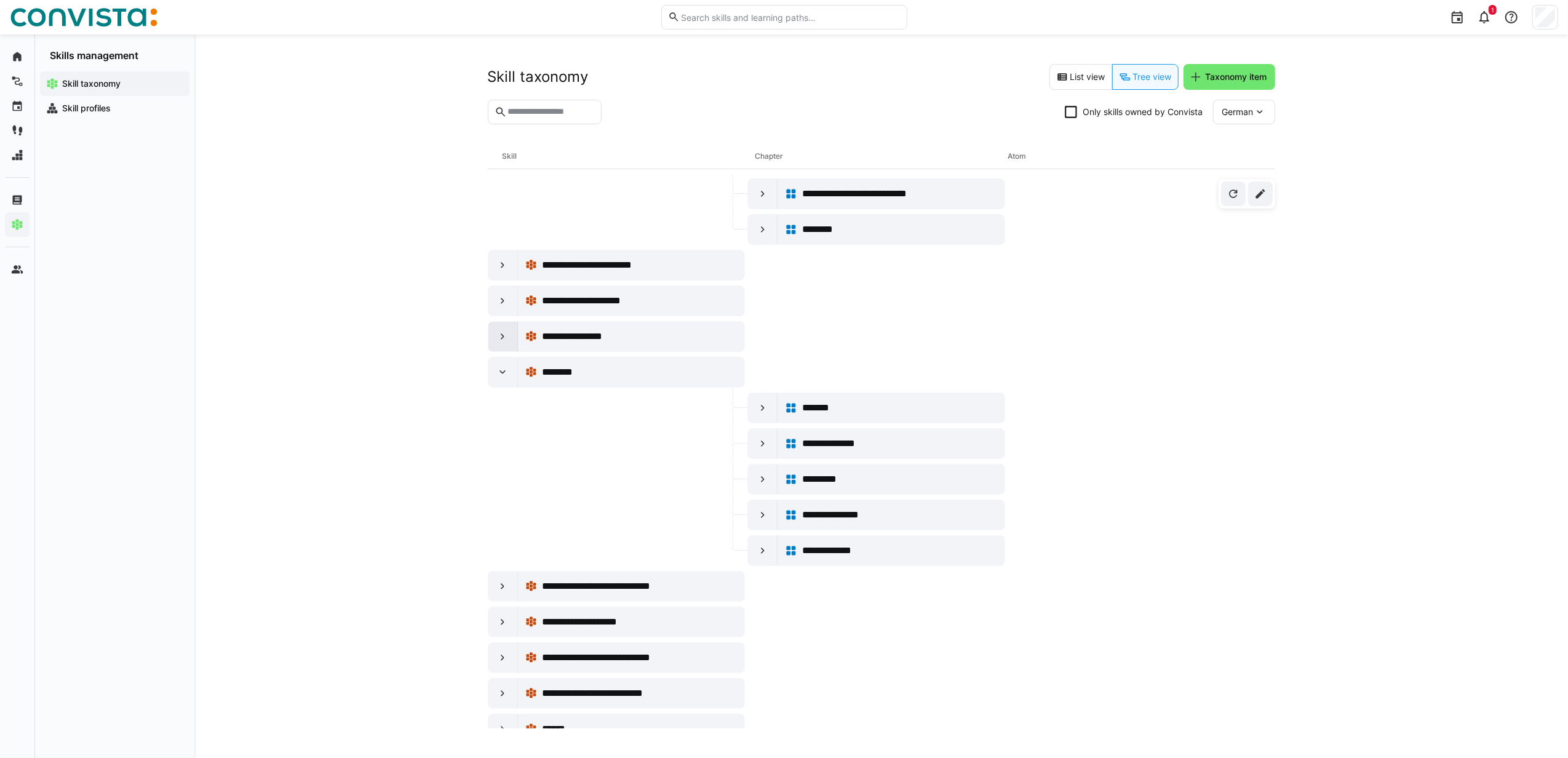
click at [505, 343] on eds-icon at bounding box center [503, 337] width 12 height 12
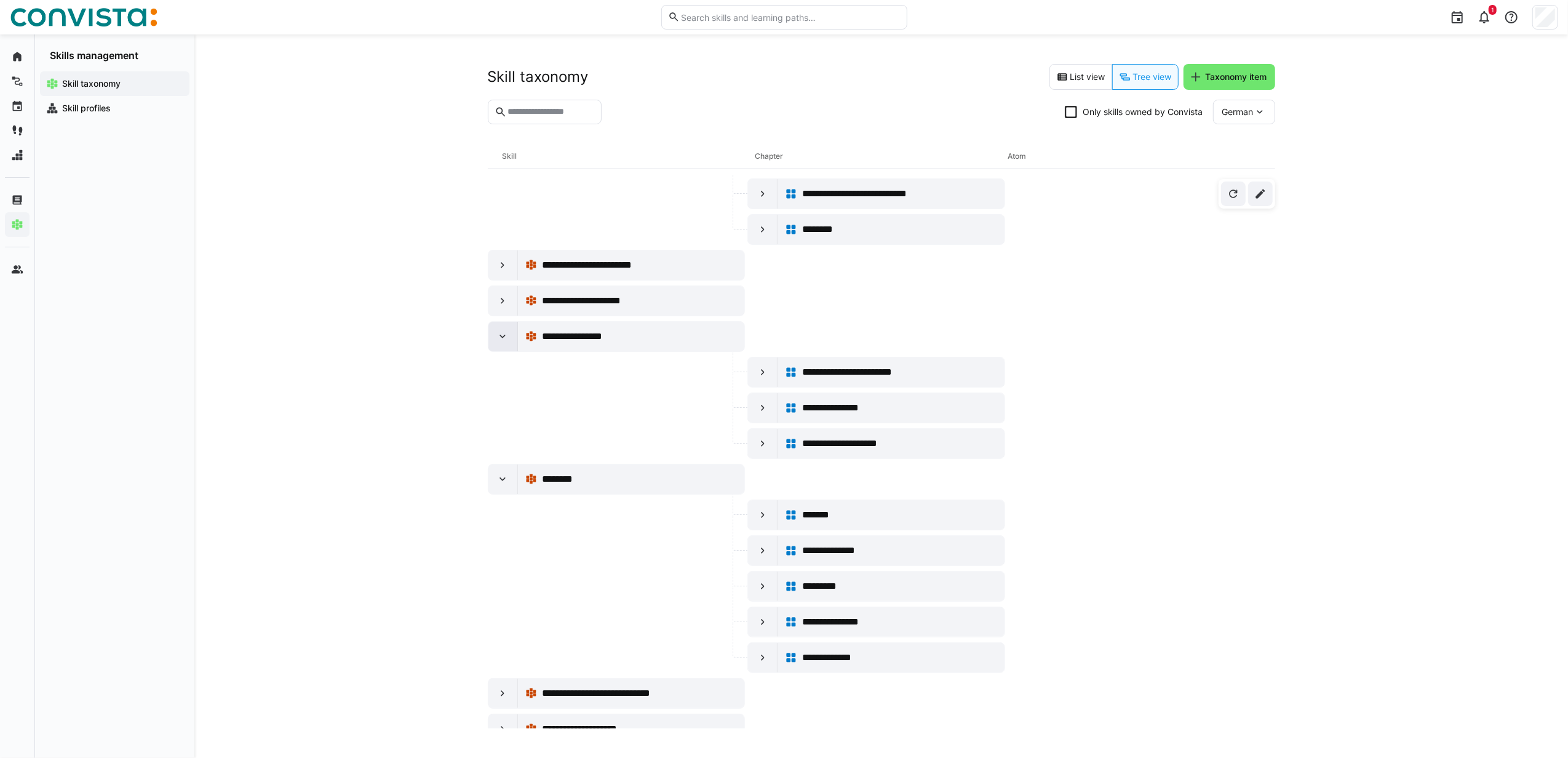
click at [505, 343] on eds-icon at bounding box center [503, 337] width 12 height 12
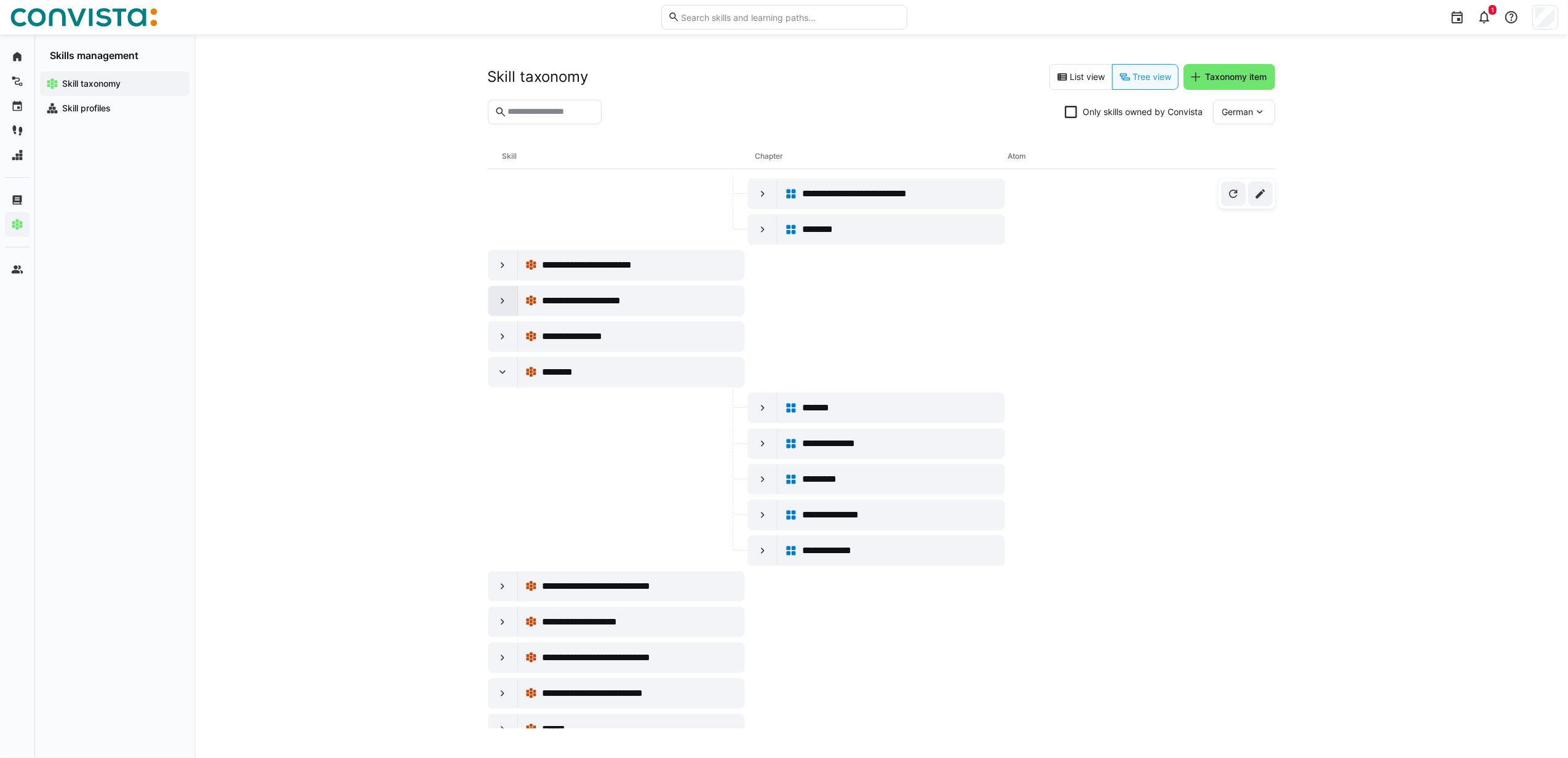
click at [497, 307] on eds-icon at bounding box center [503, 301] width 12 height 12
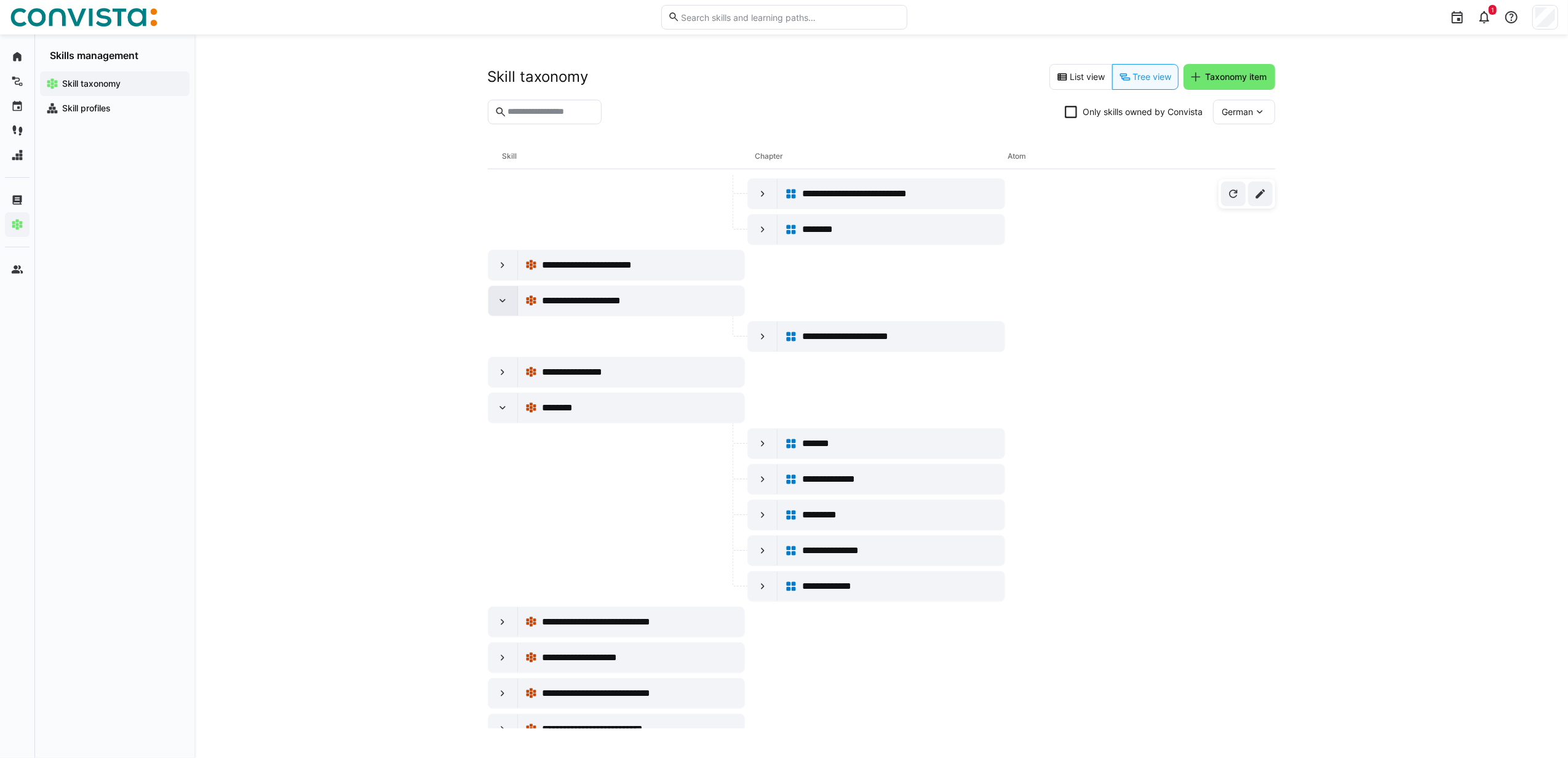
click at [497, 307] on eds-icon at bounding box center [503, 301] width 12 height 12
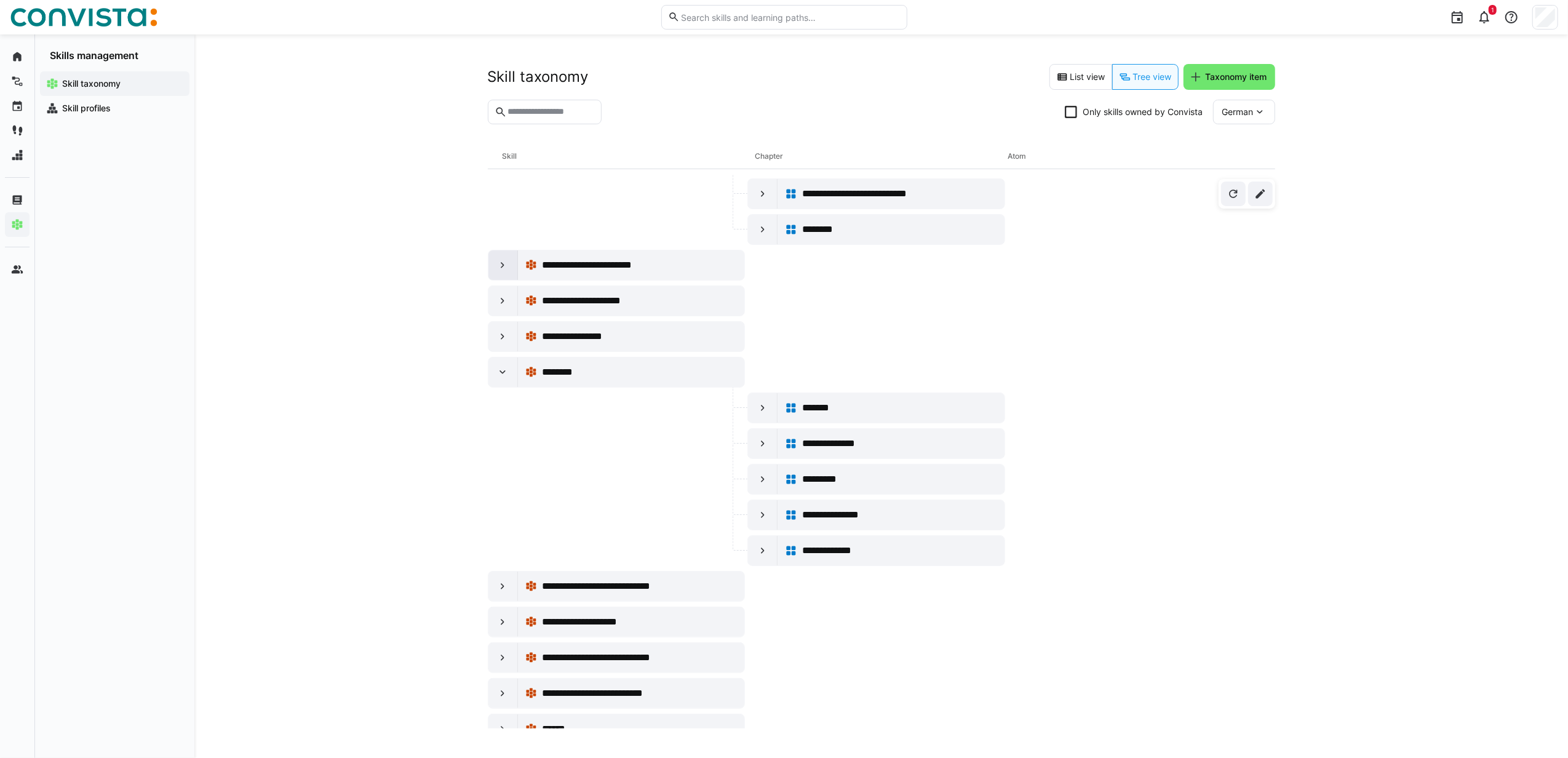
click at [500, 271] on eds-icon at bounding box center [503, 265] width 12 height 12
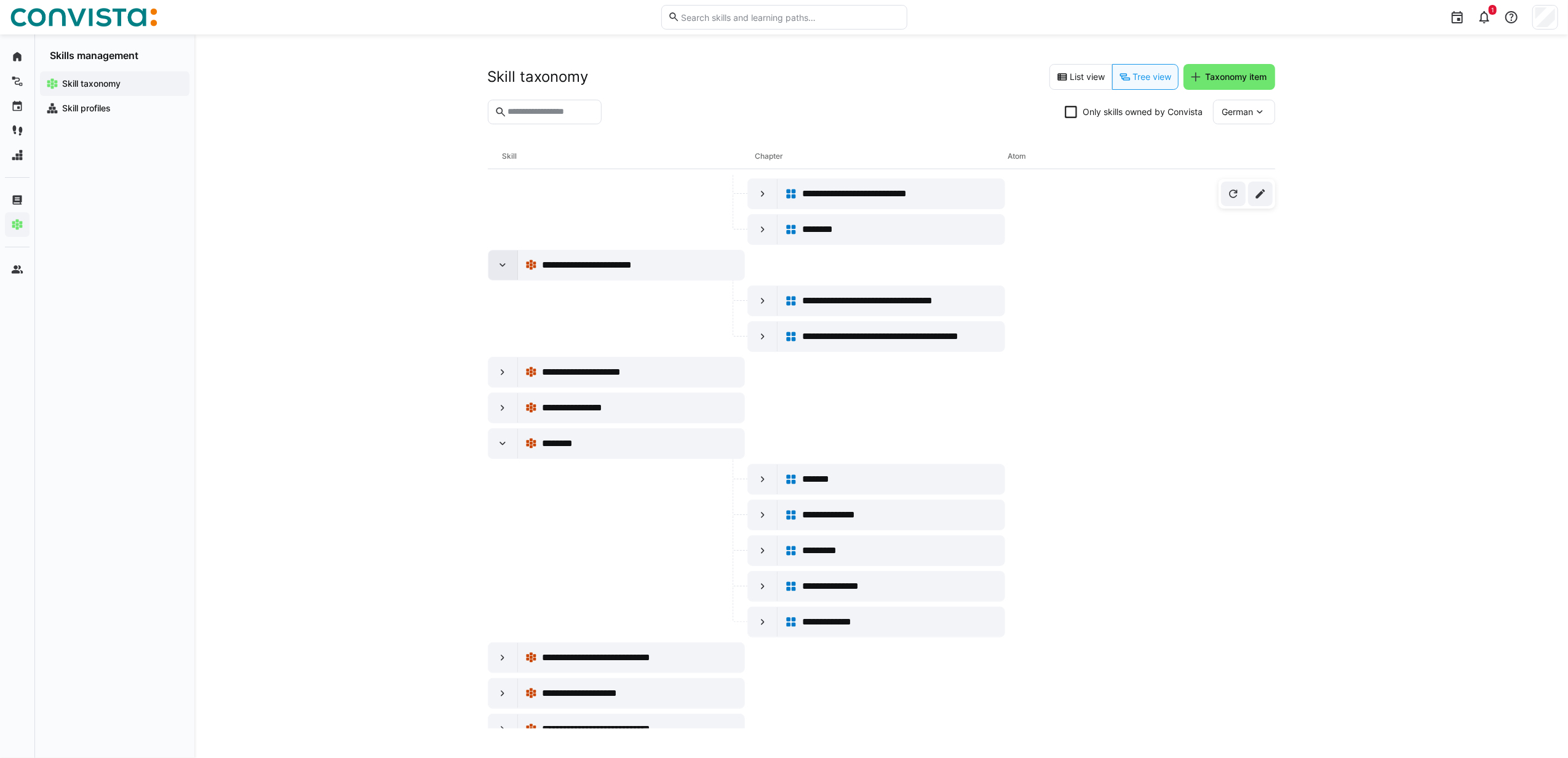
click at [500, 271] on eds-icon at bounding box center [503, 265] width 12 height 12
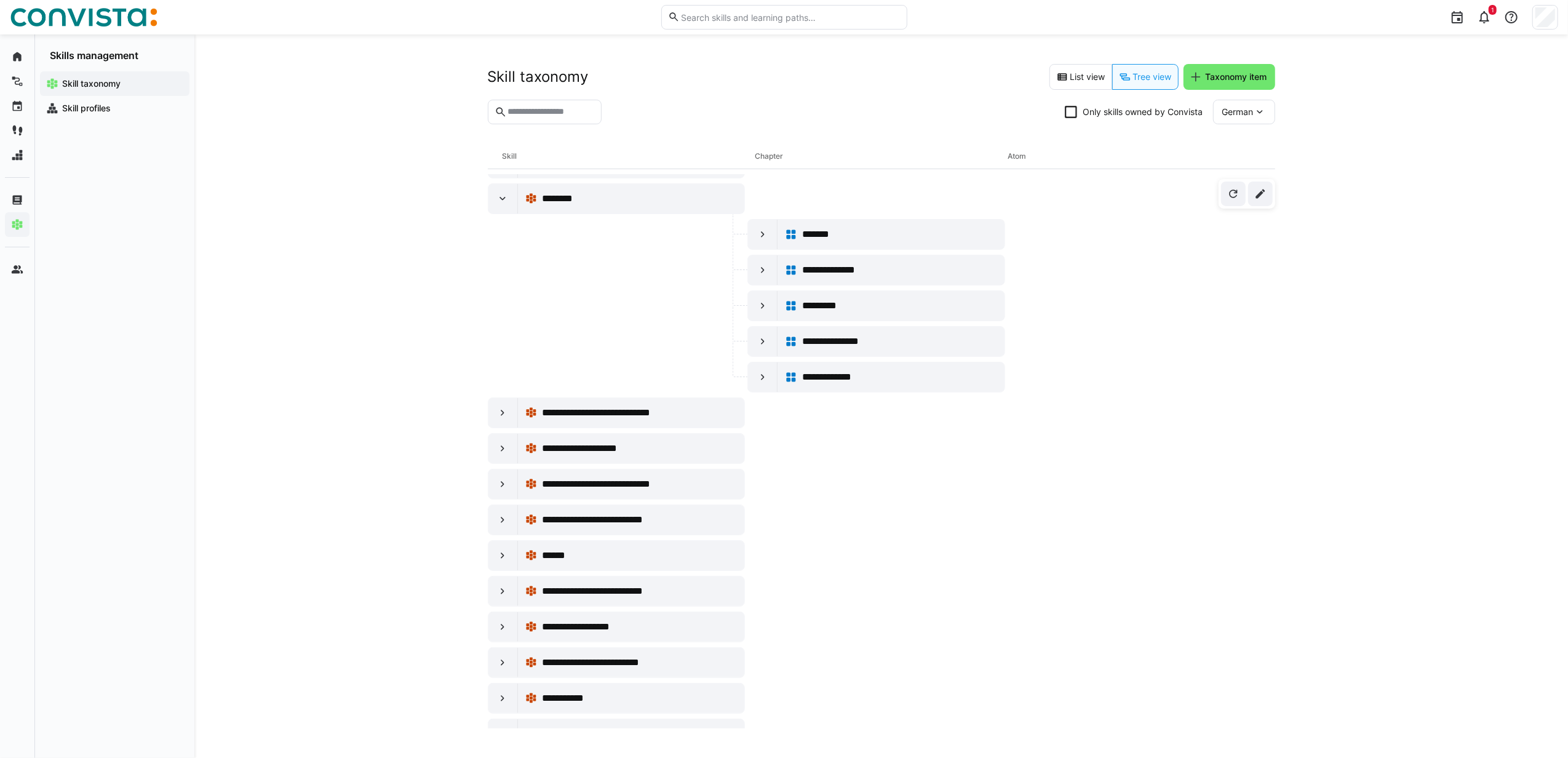
scroll to position [3116, 0]
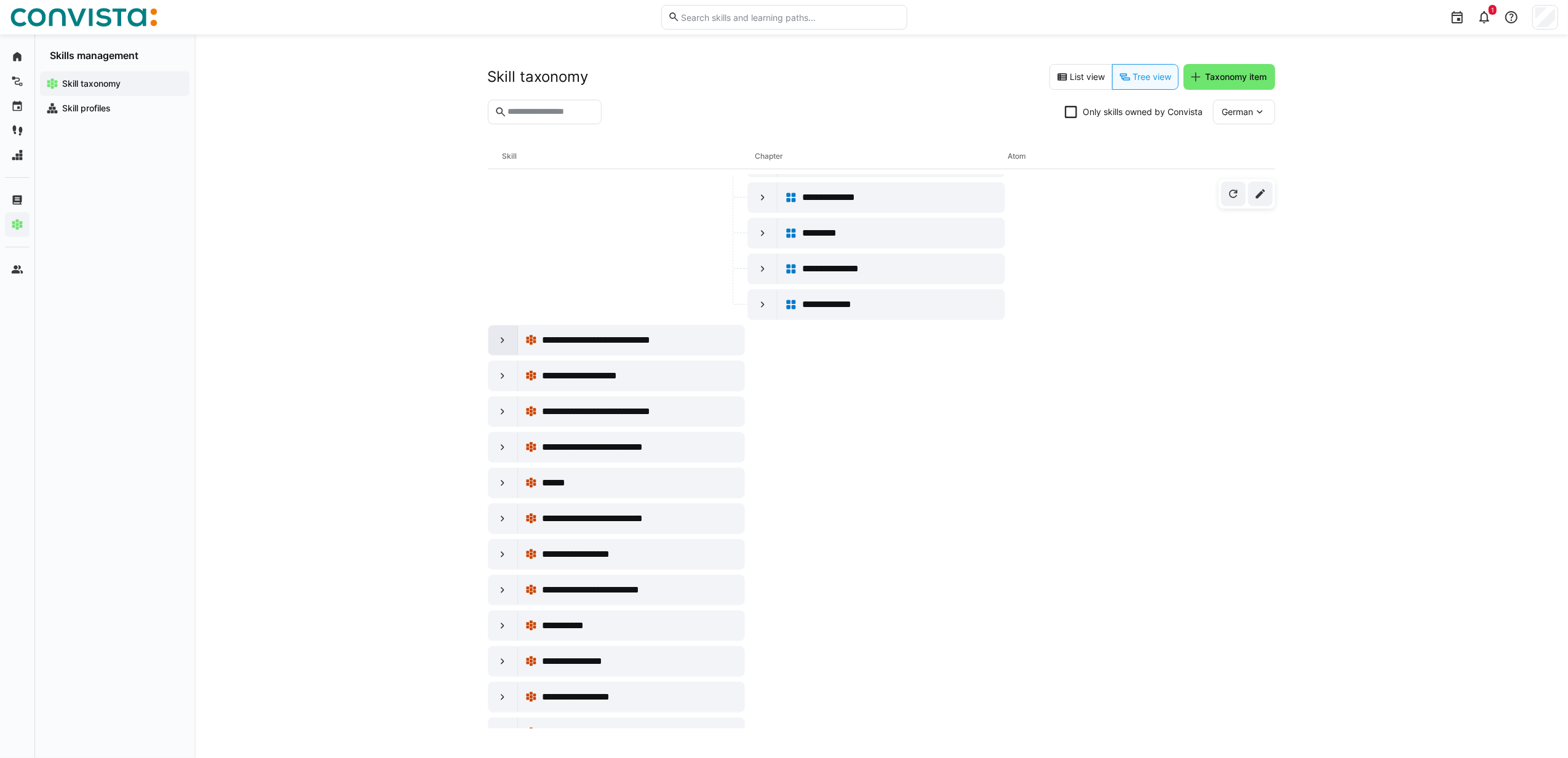
click at [494, 355] on div at bounding box center [503, 340] width 30 height 30
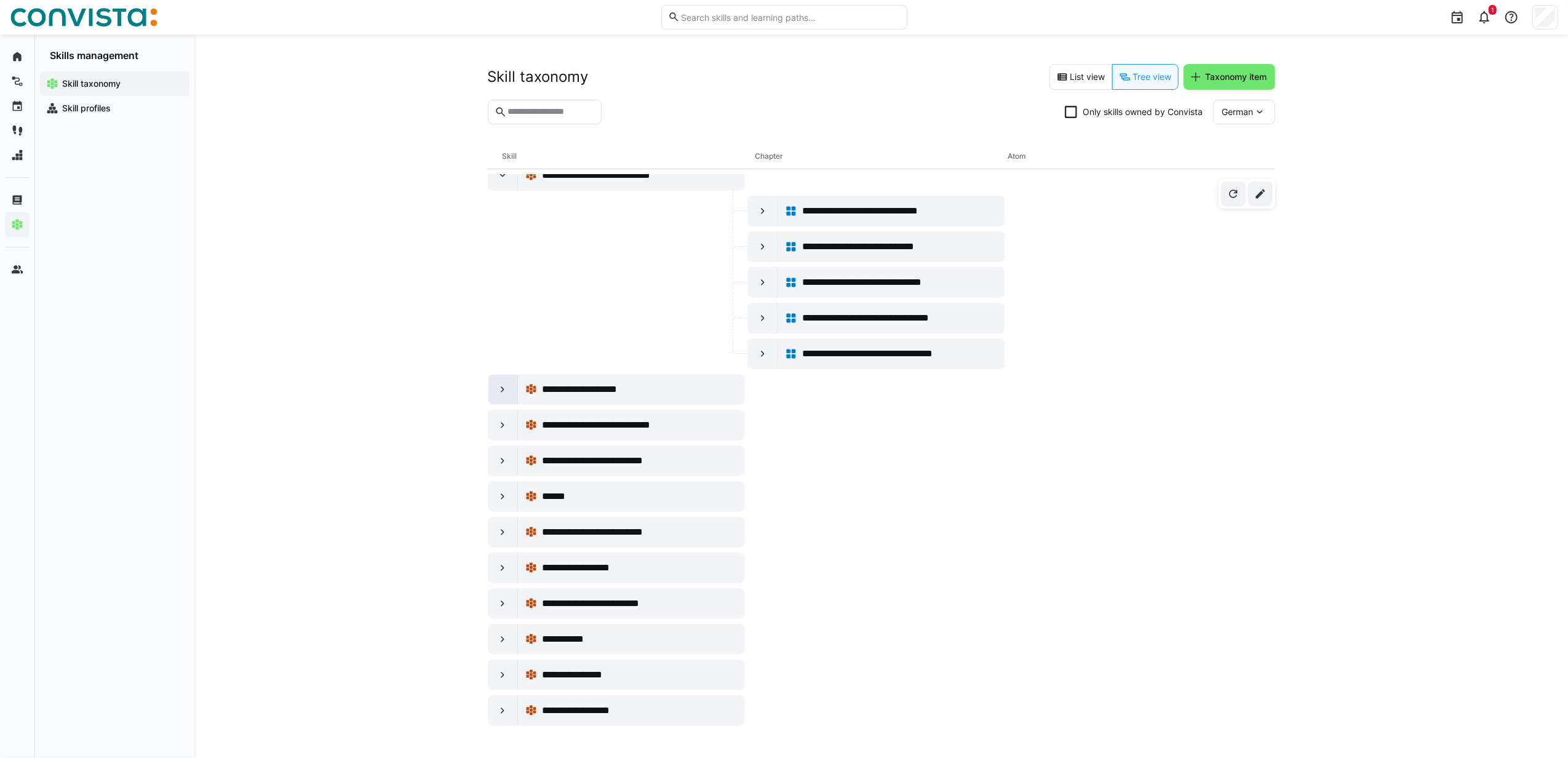
scroll to position [3362, 0]
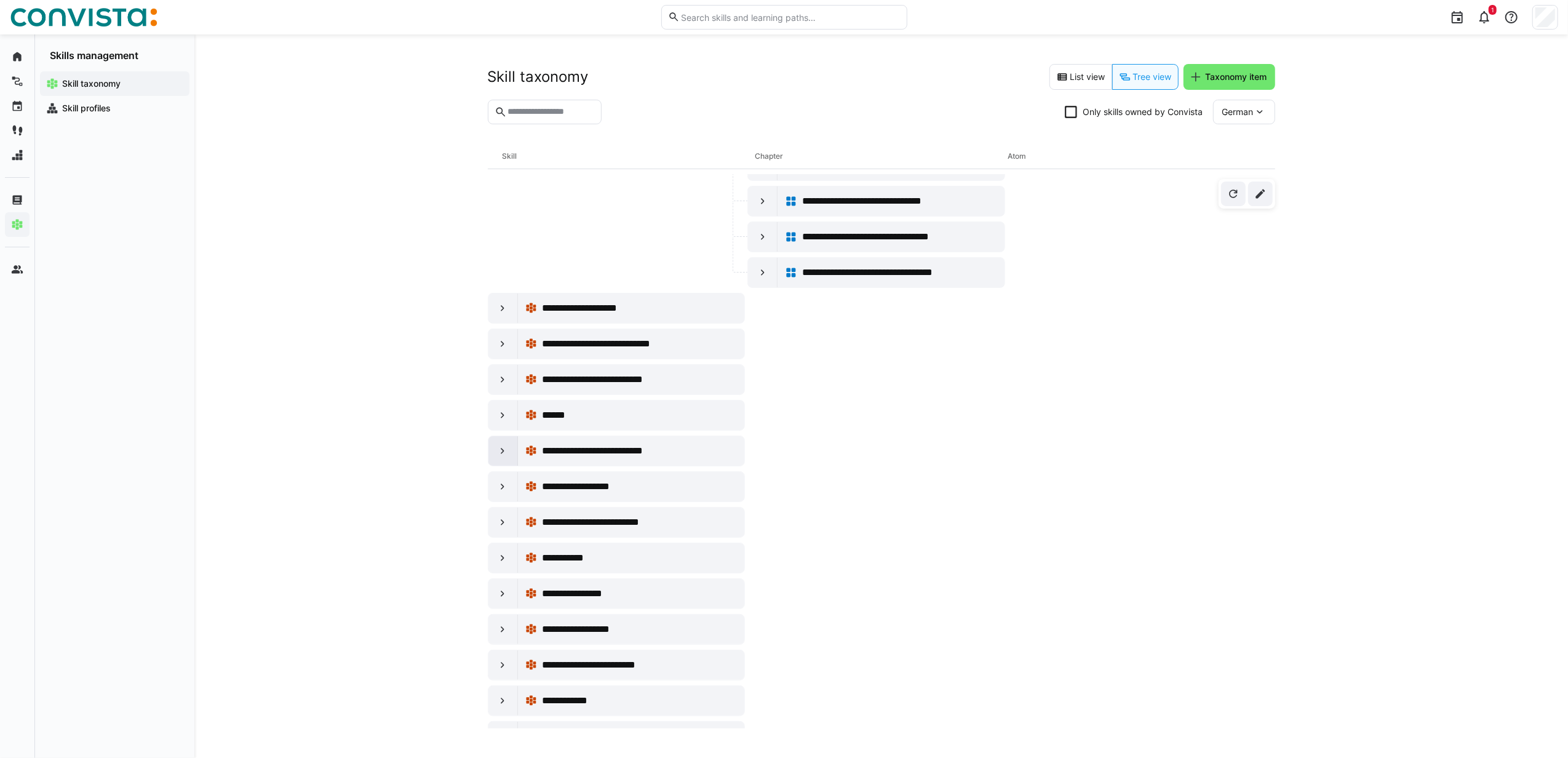
click at [500, 457] on eds-icon at bounding box center [503, 451] width 12 height 12
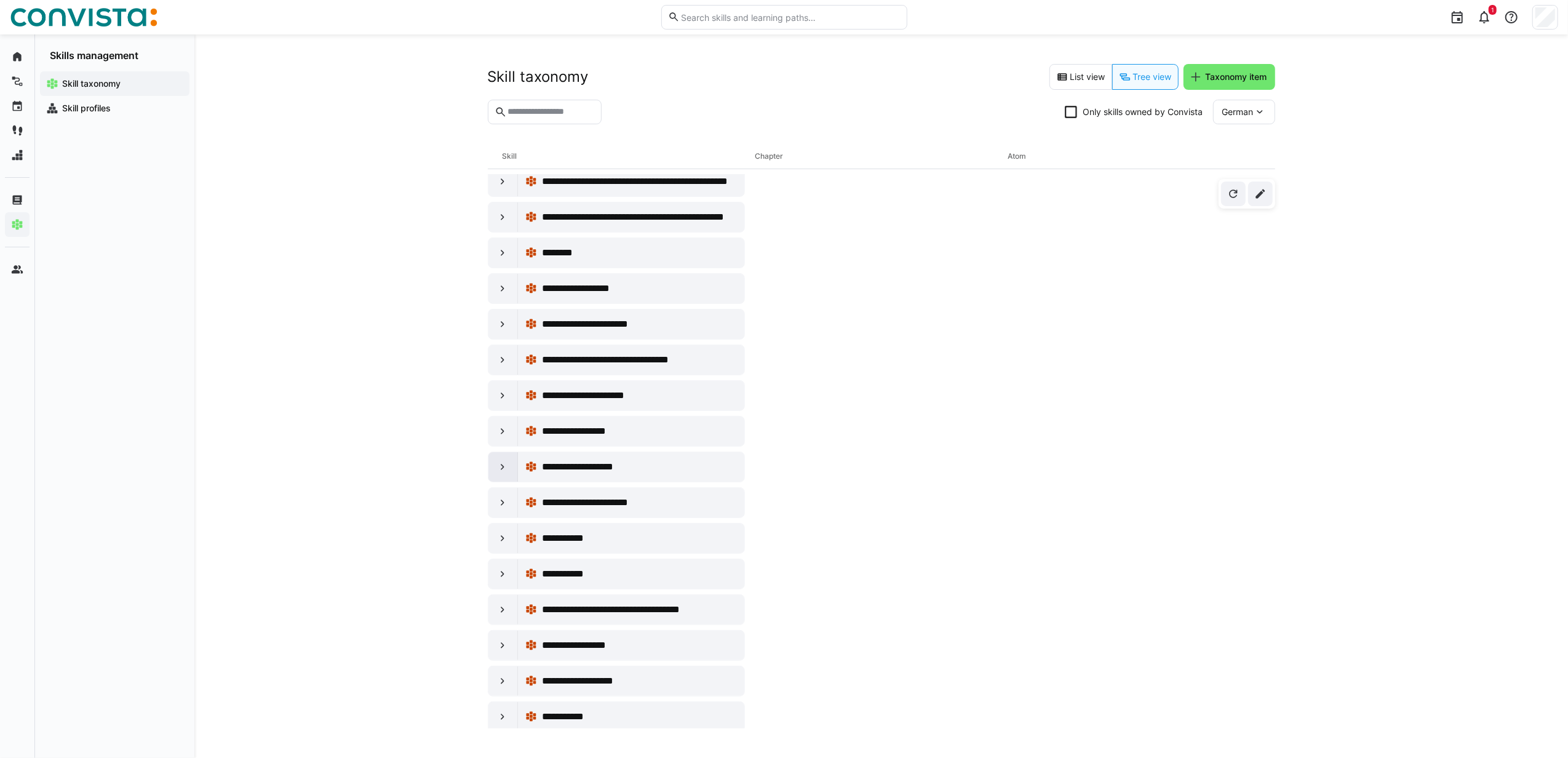
scroll to position [4346, 0]
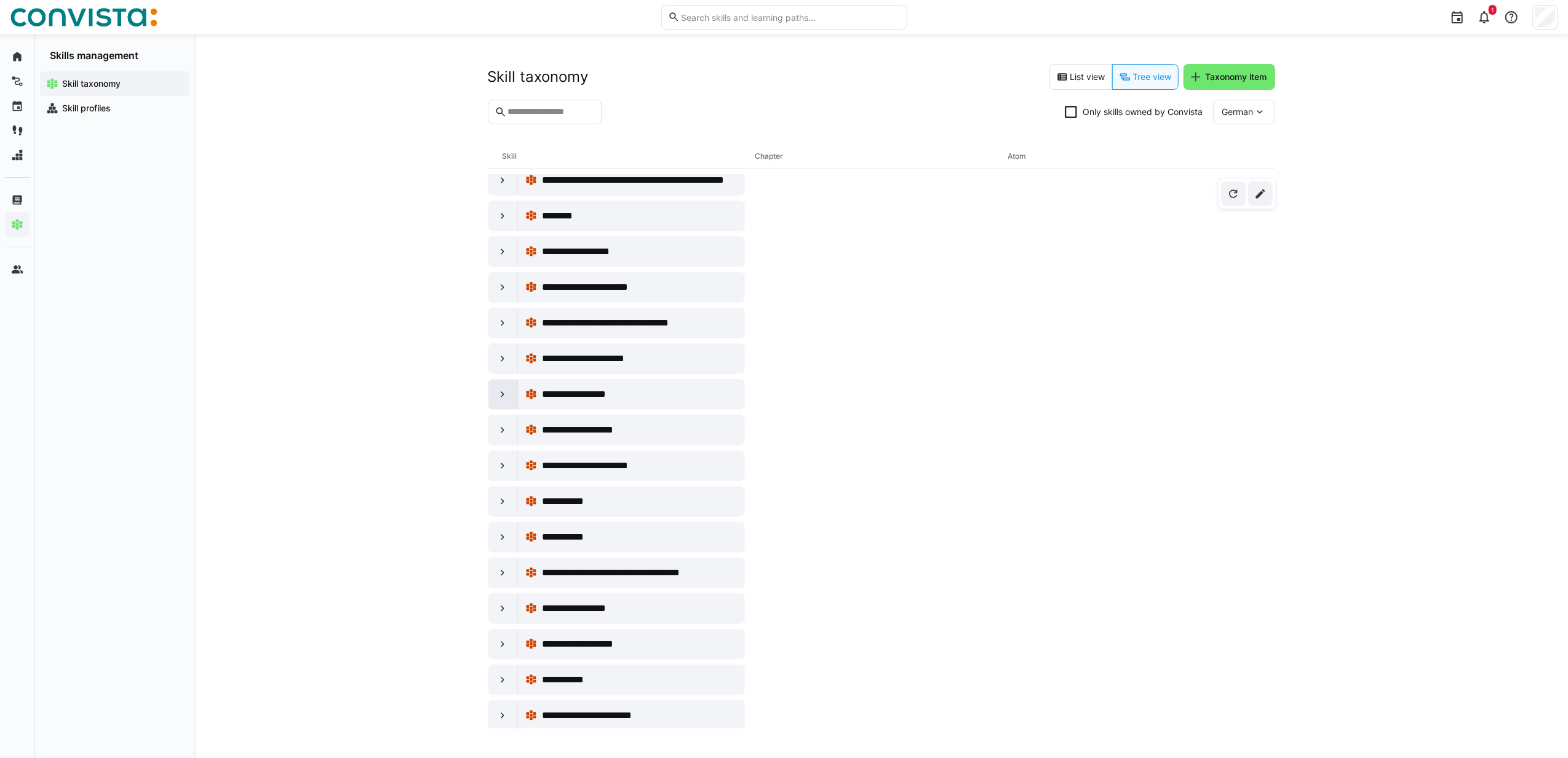
click at [500, 401] on eds-icon at bounding box center [503, 394] width 12 height 12
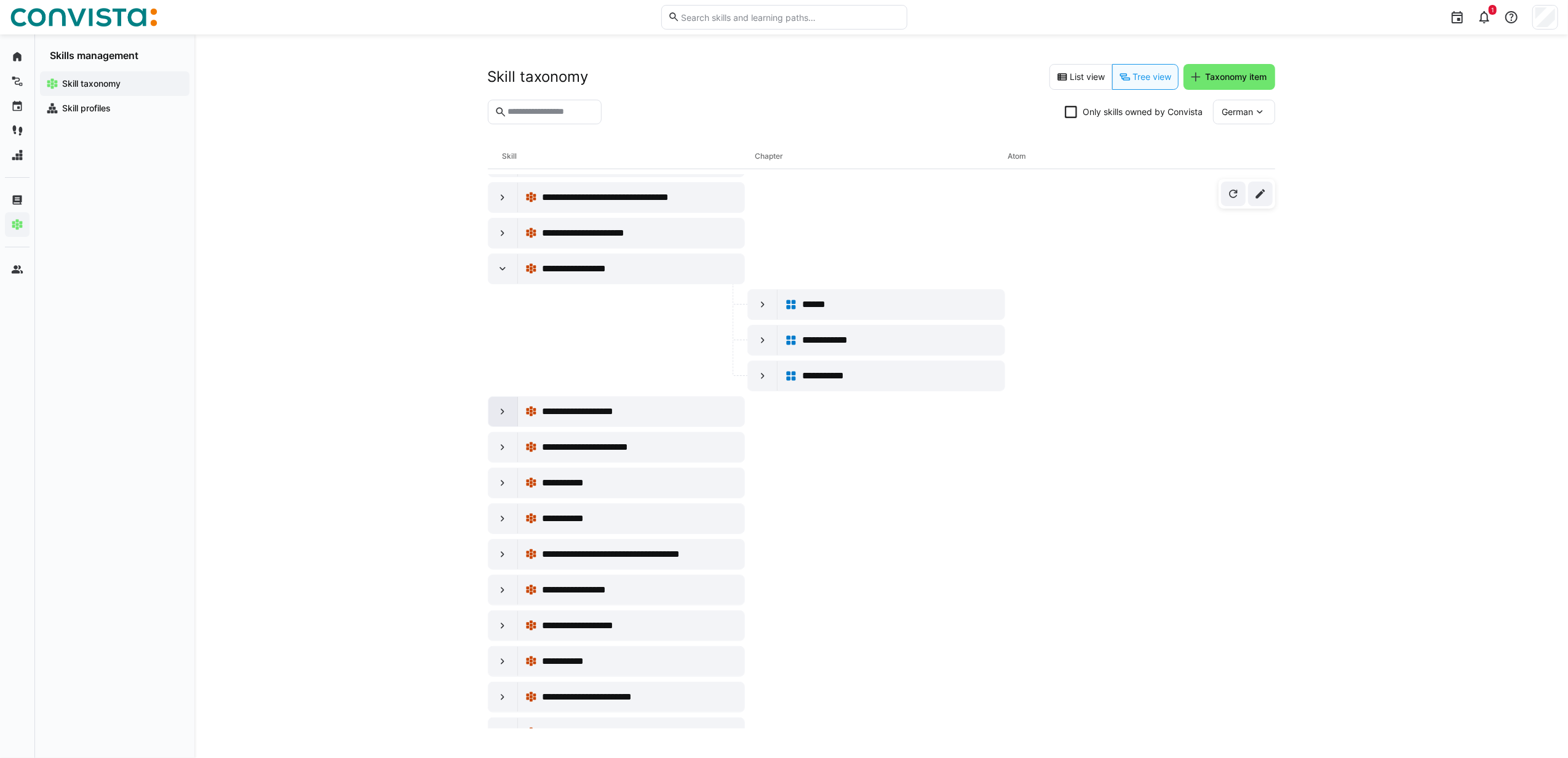
scroll to position [4511, 0]
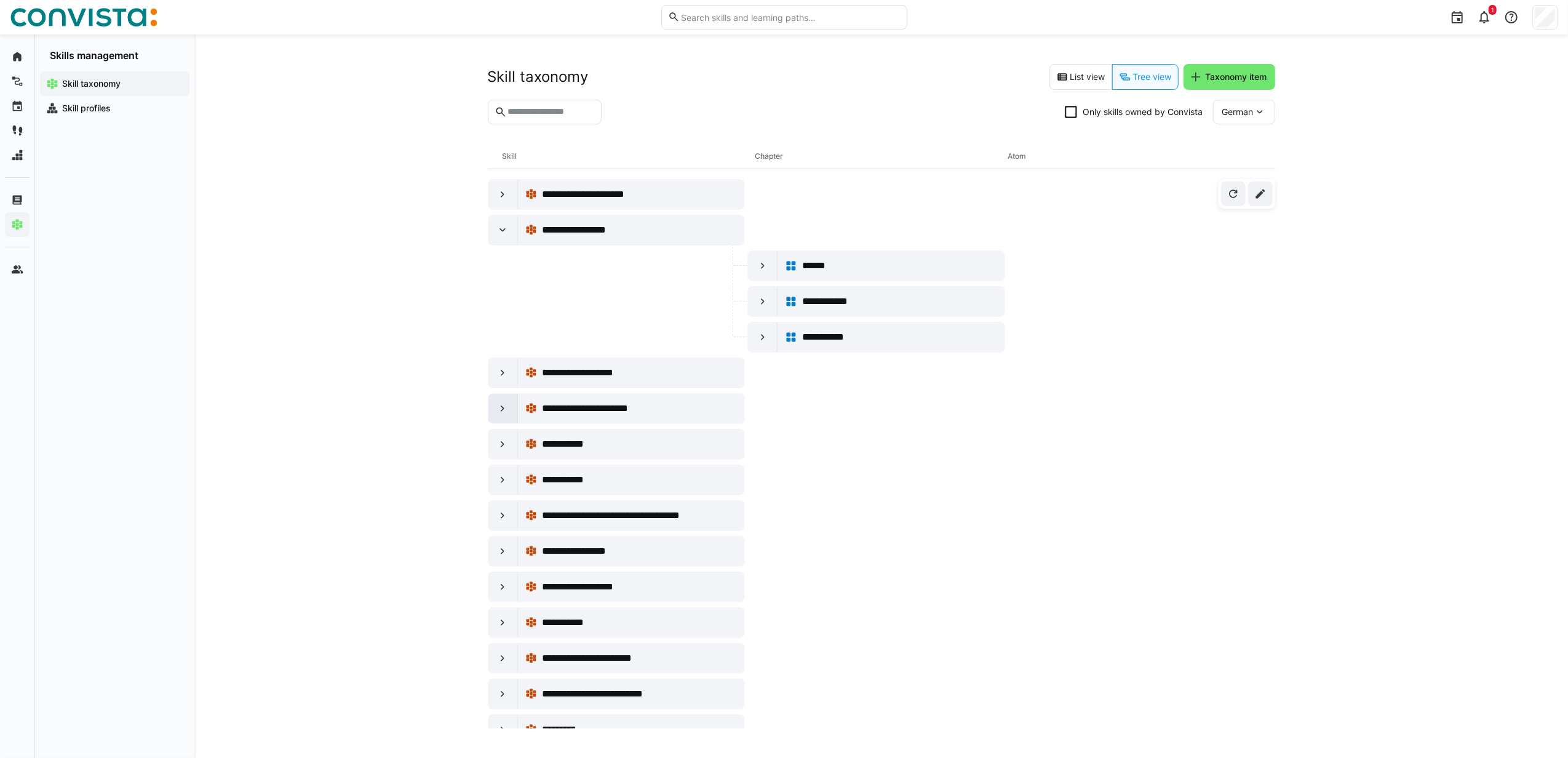
click at [502, 414] on eds-icon at bounding box center [503, 409] width 12 height 12
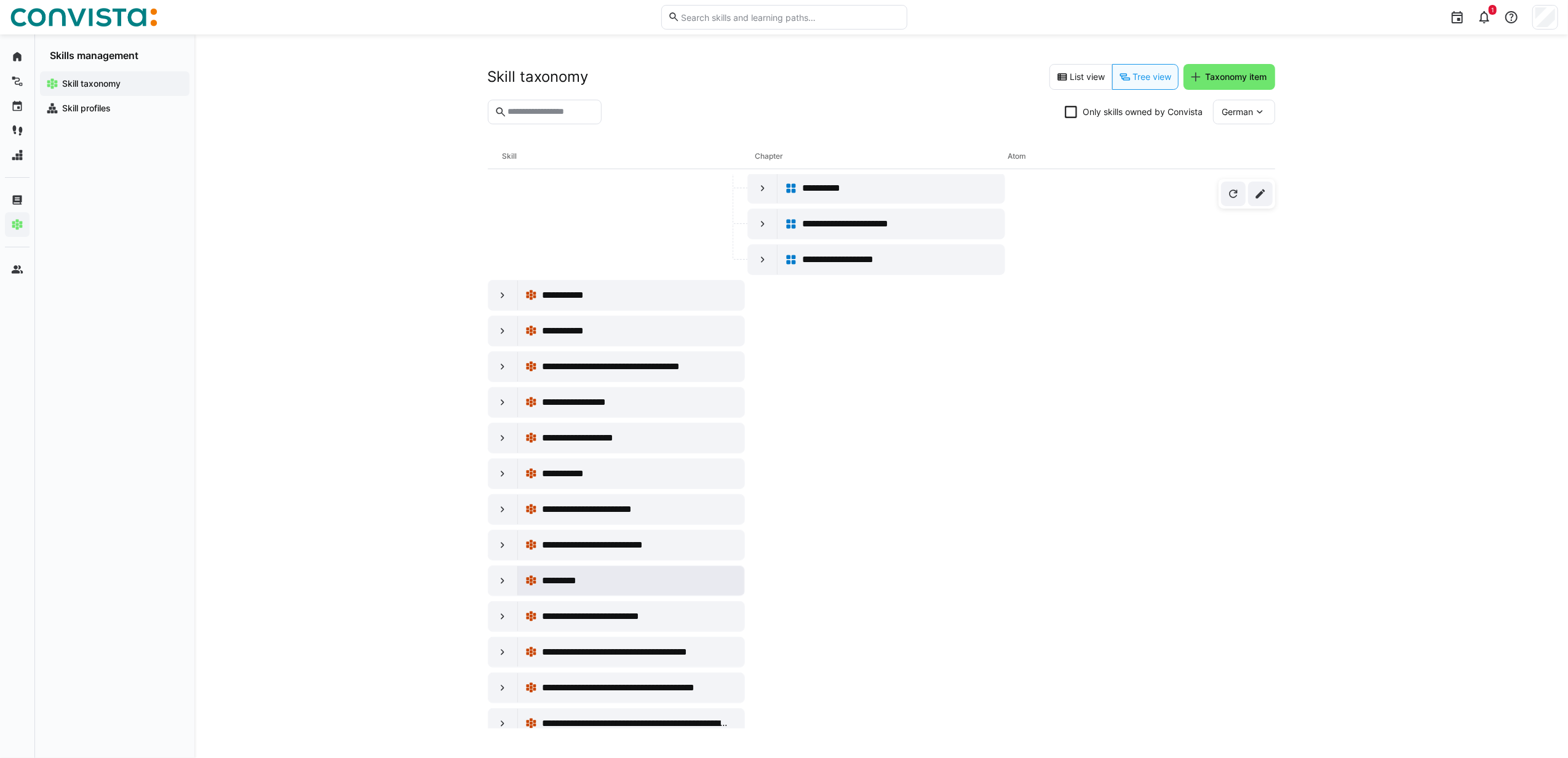
scroll to position [4838, 0]
click at [505, 408] on eds-icon at bounding box center [503, 402] width 12 height 12
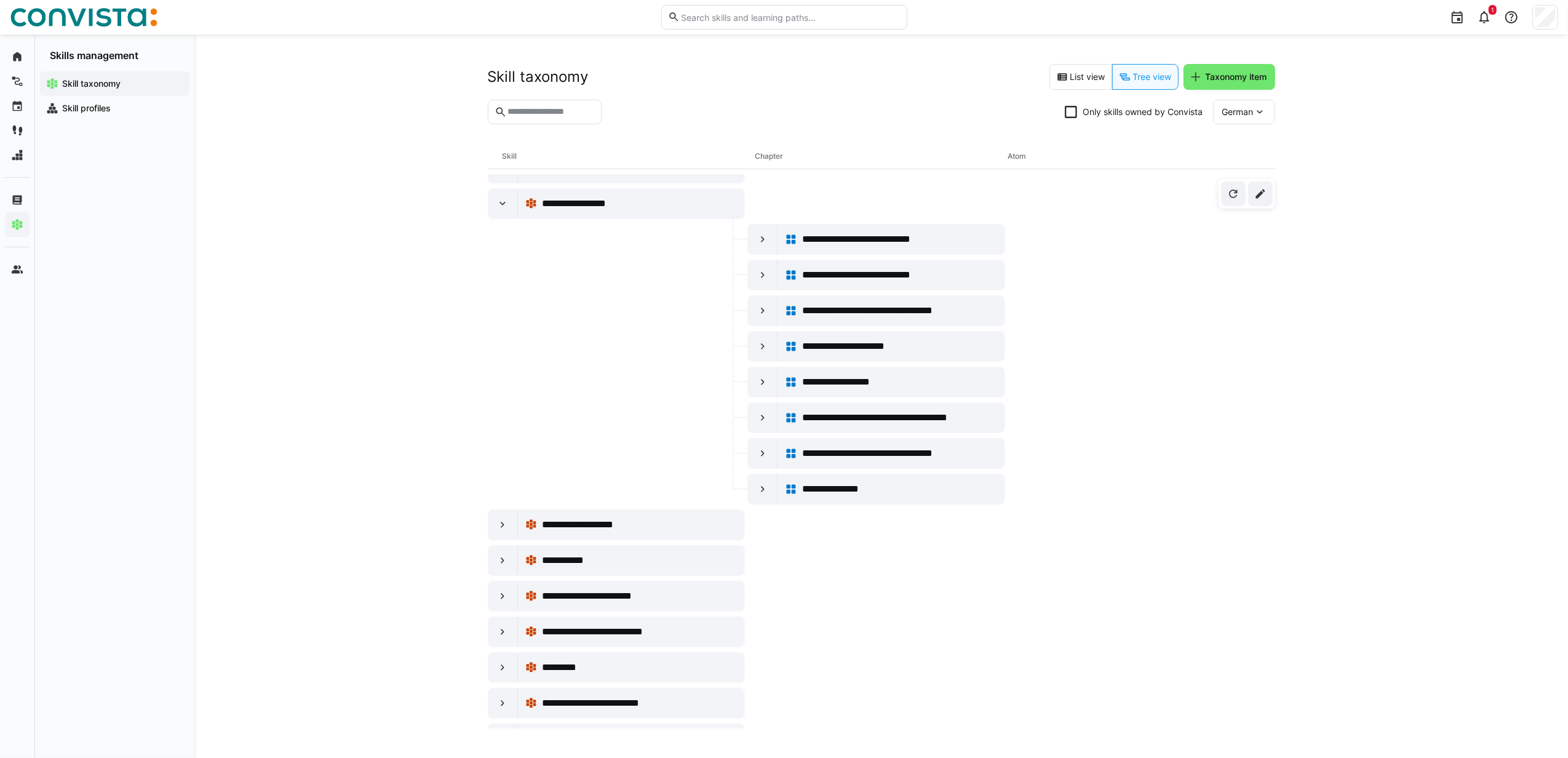
scroll to position [5085, 0]
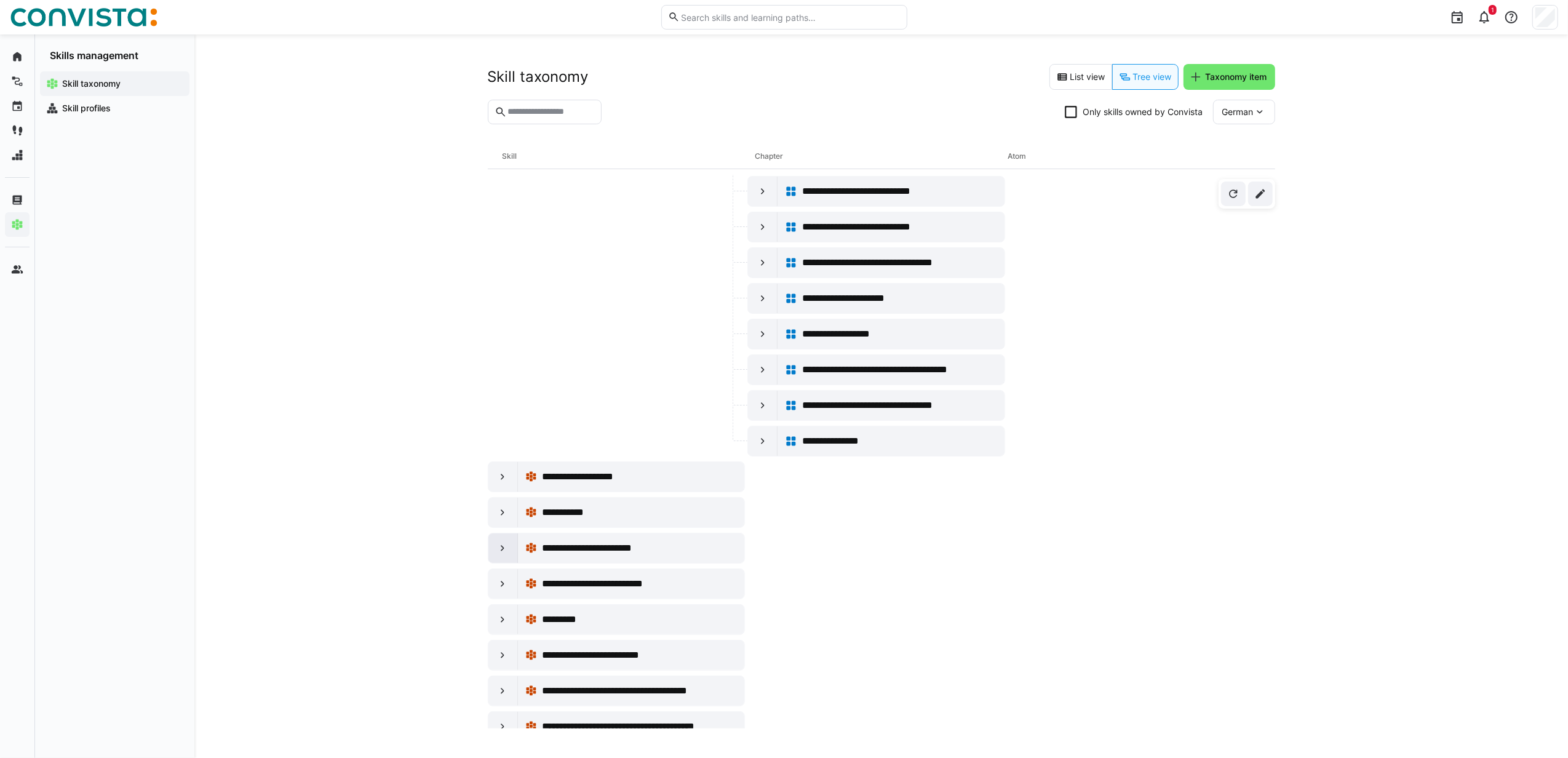
click at [505, 554] on eds-icon at bounding box center [503, 548] width 12 height 12
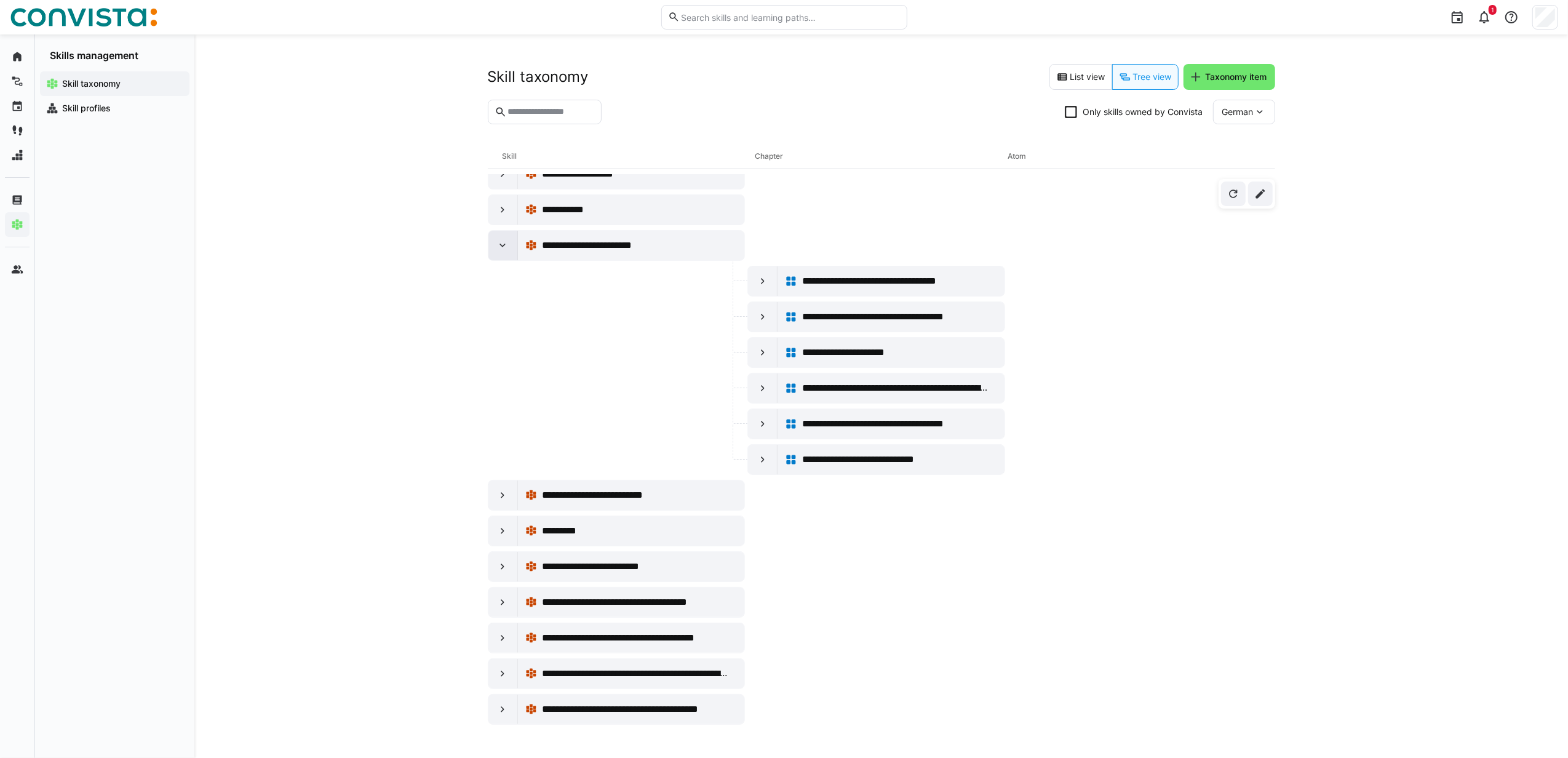
scroll to position [5413, 0]
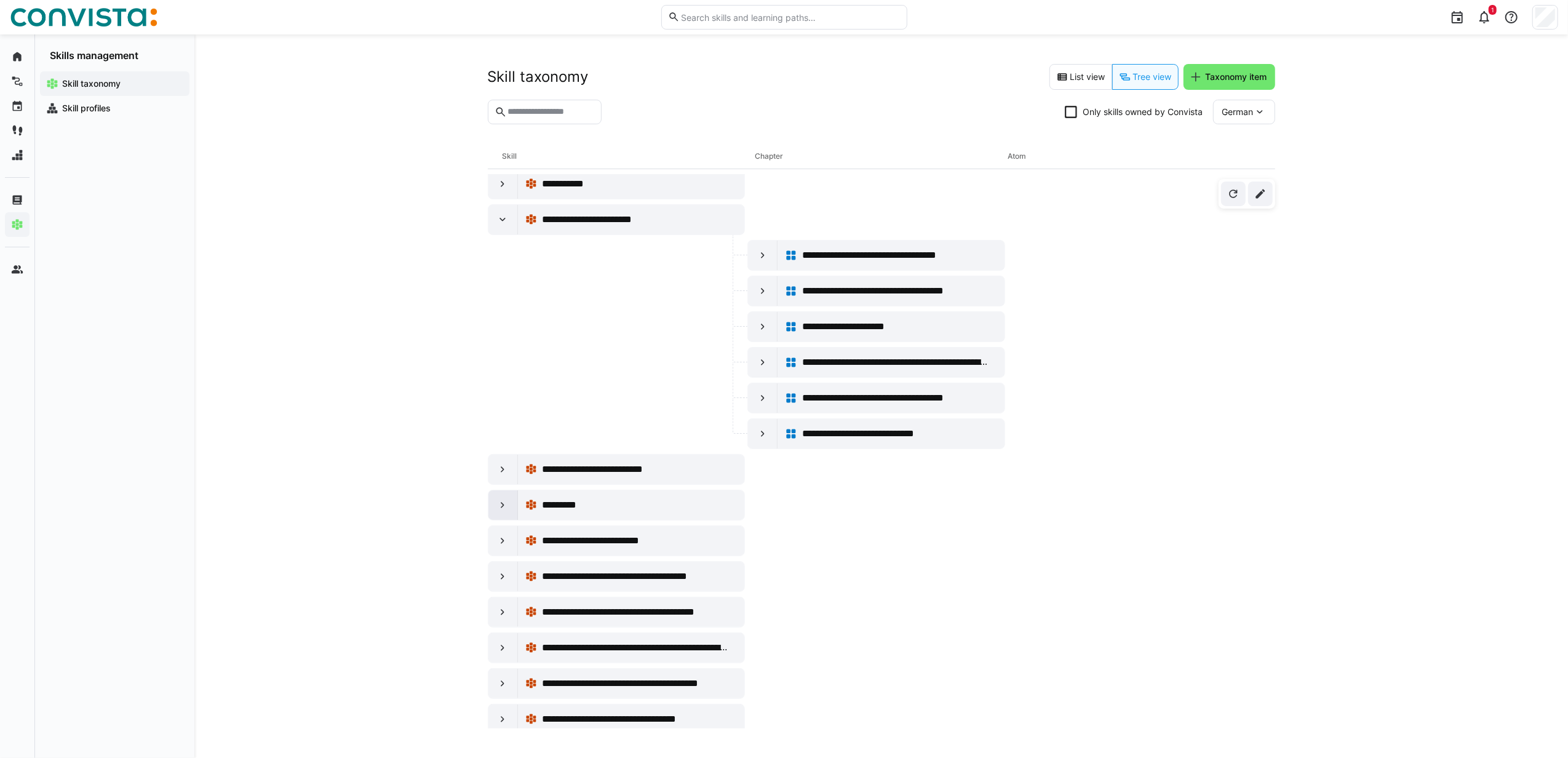
click at [507, 520] on div at bounding box center [503, 505] width 30 height 30
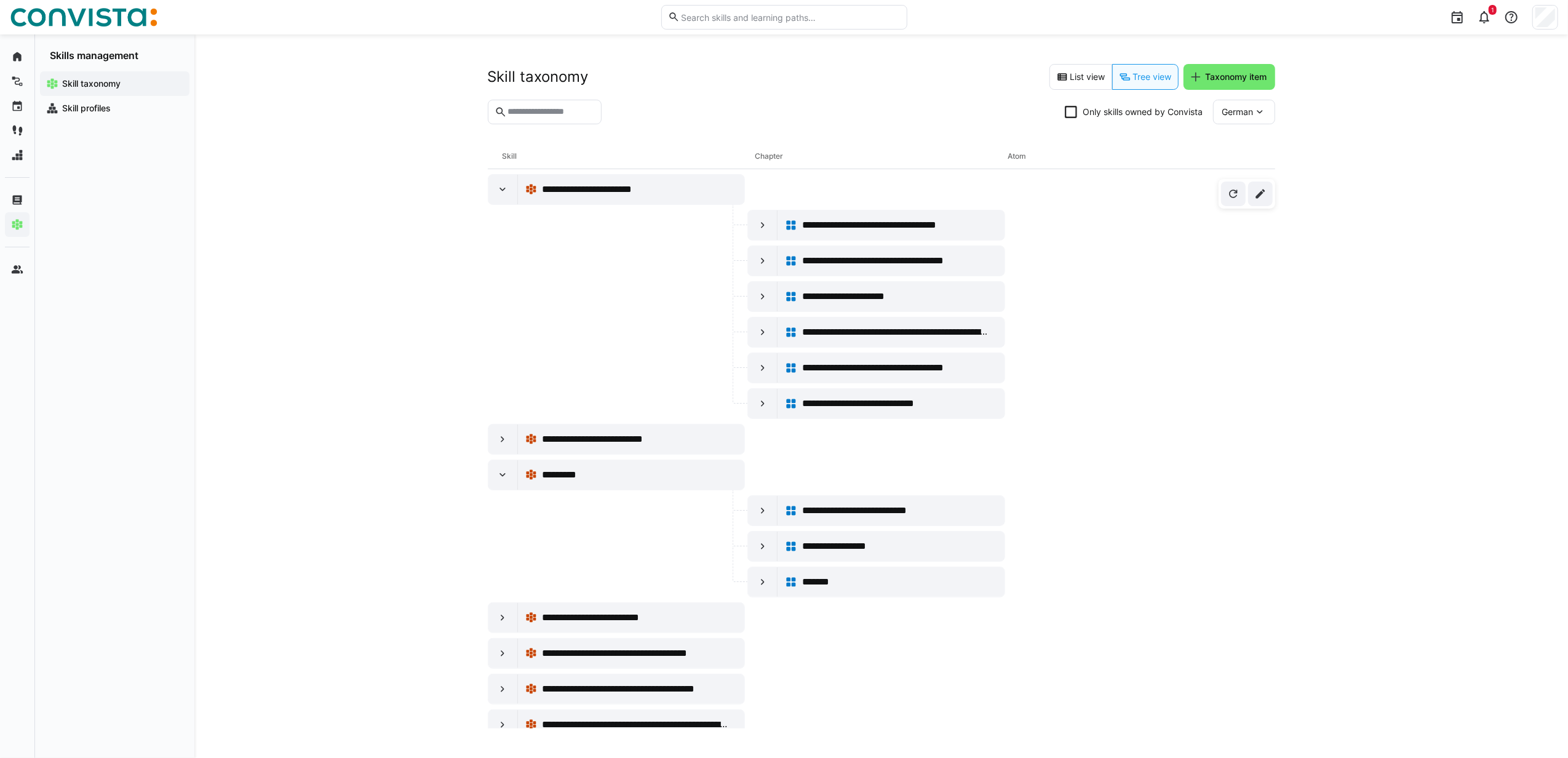
scroll to position [5495, 0]
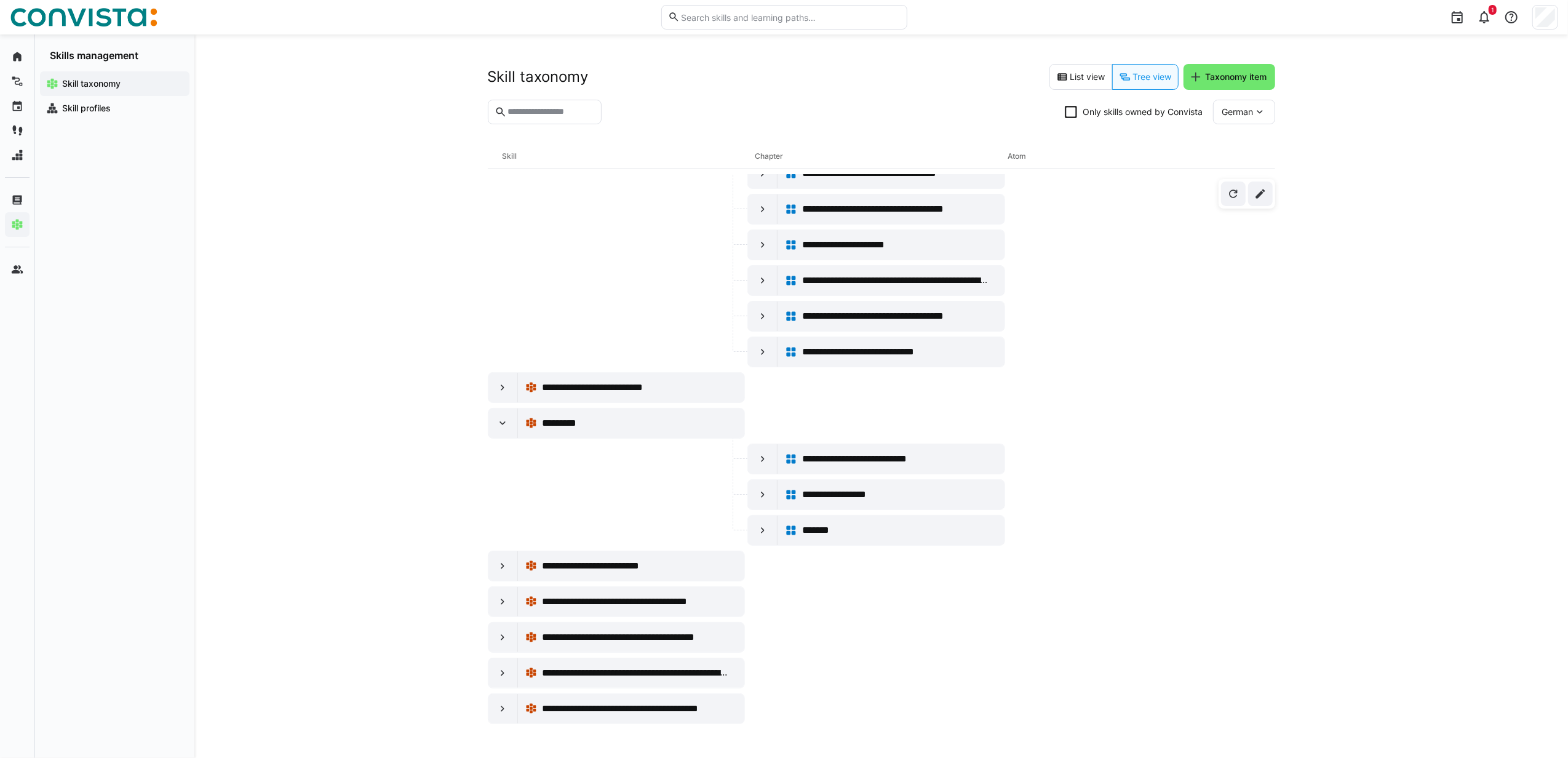
click at [370, 568] on div "**********" at bounding box center [881, 396] width 1374 height 723
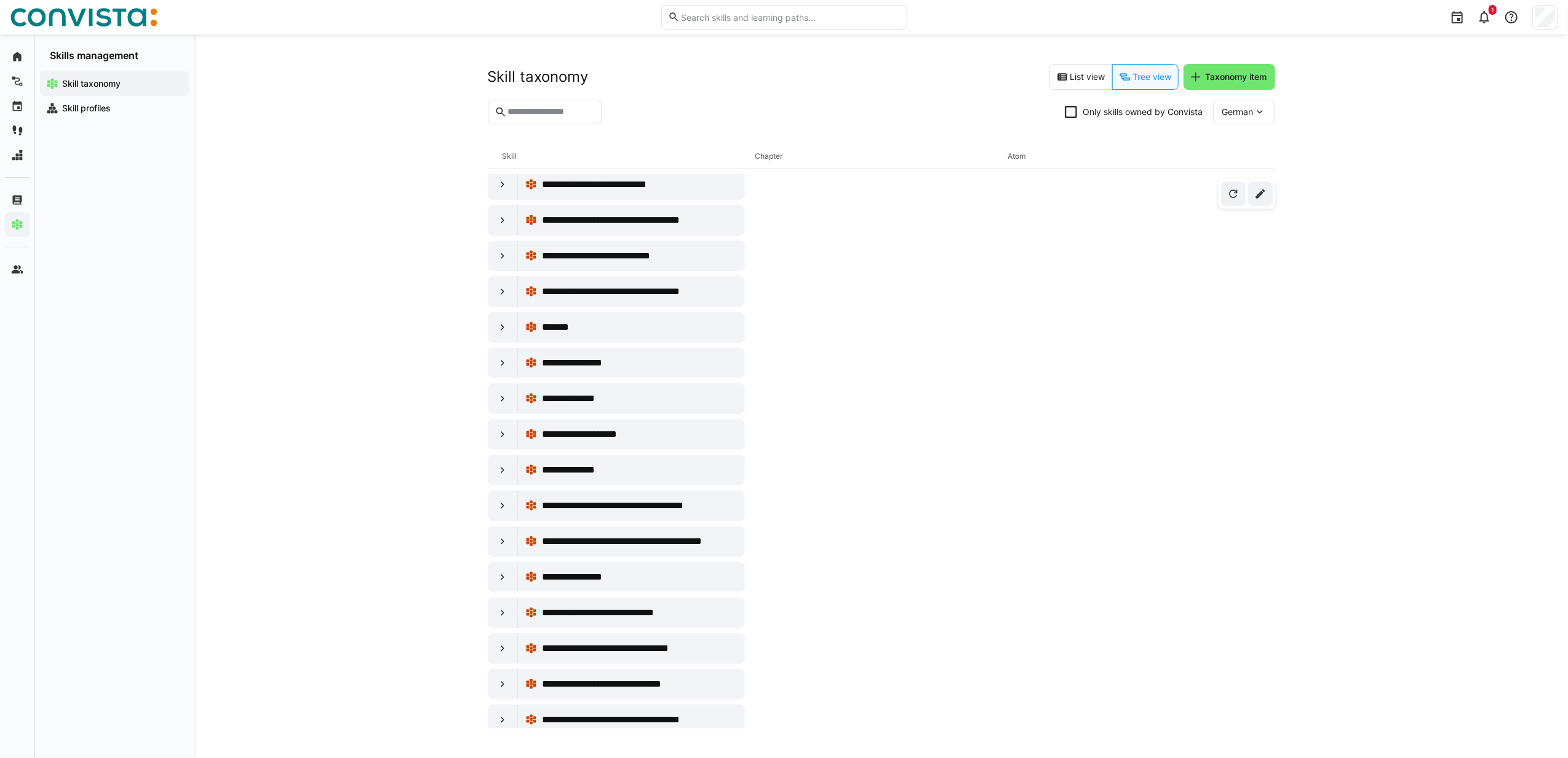
scroll to position [7688, 0]
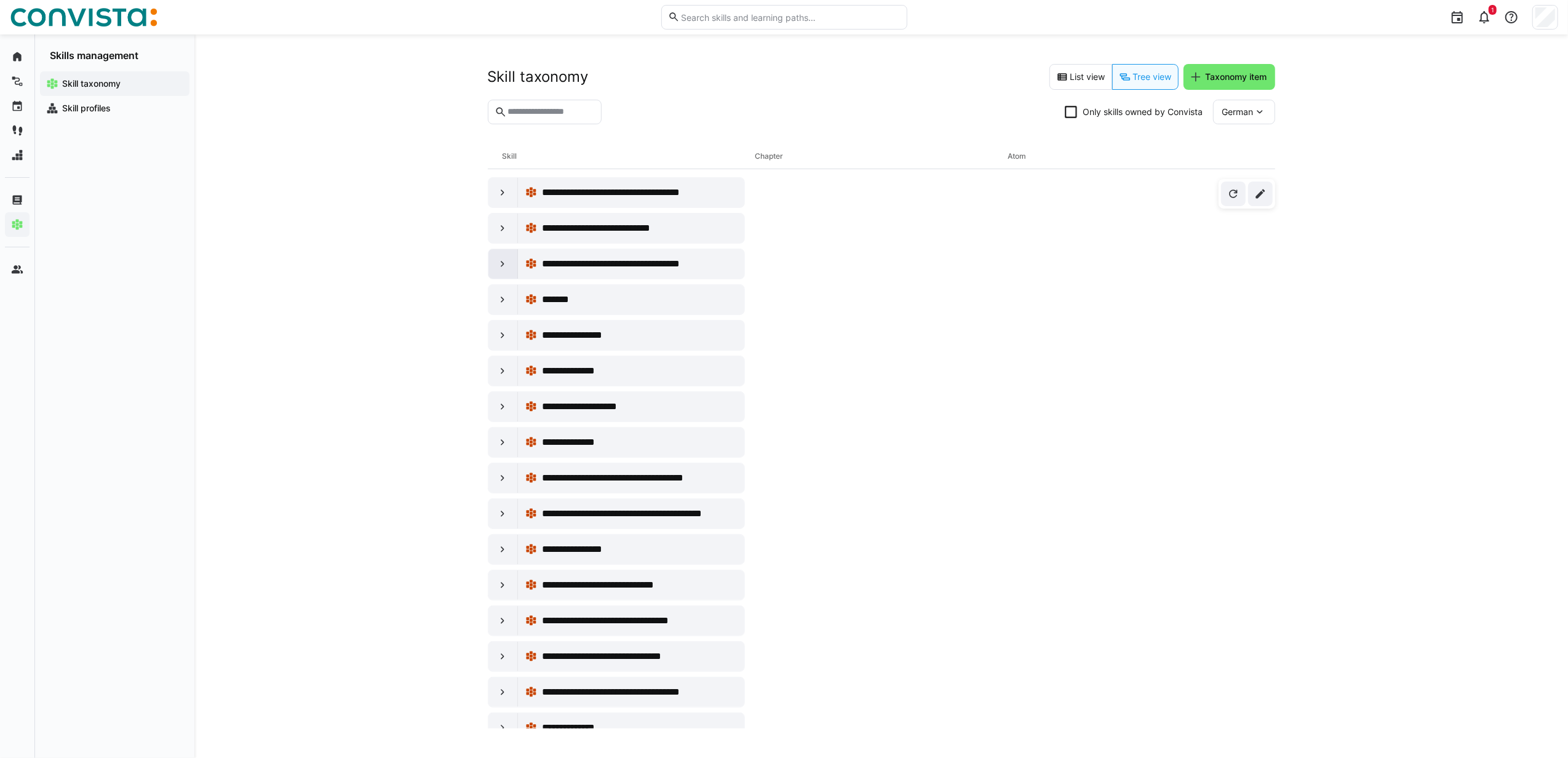
click at [503, 270] on eds-icon at bounding box center [503, 264] width 12 height 12
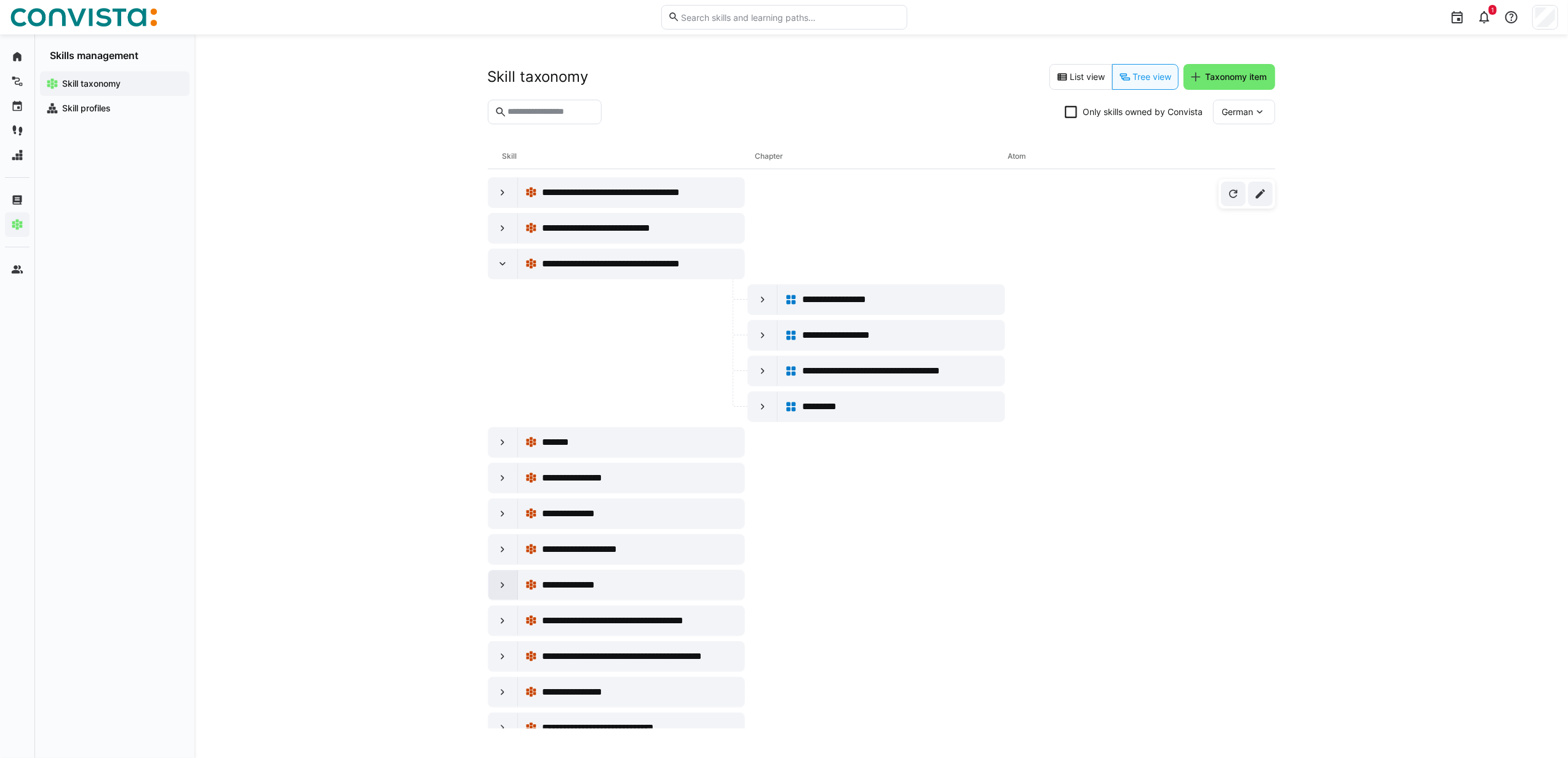
click at [500, 568] on eds-icon at bounding box center [503, 585] width 12 height 12
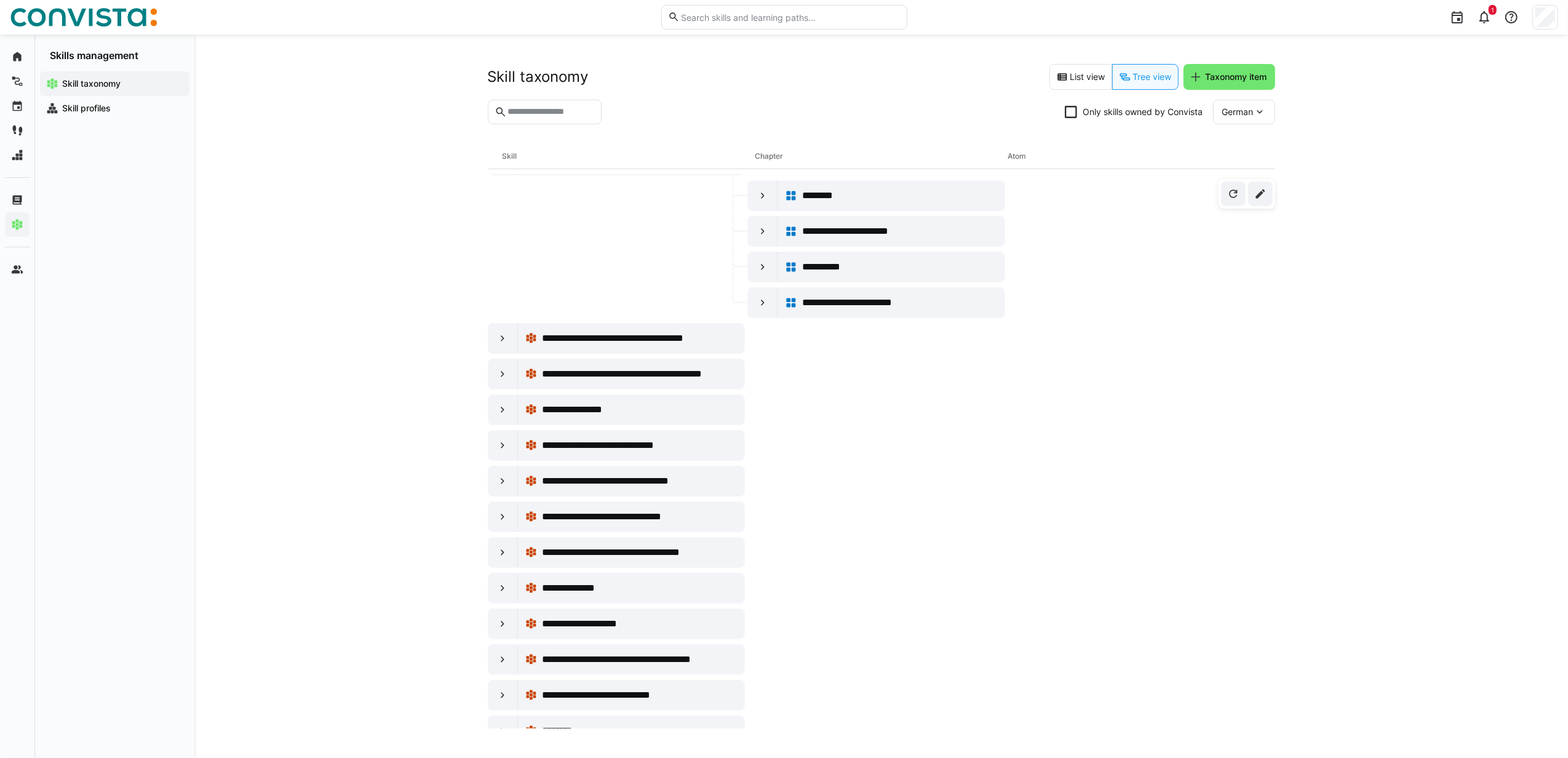
scroll to position [8084, 0]
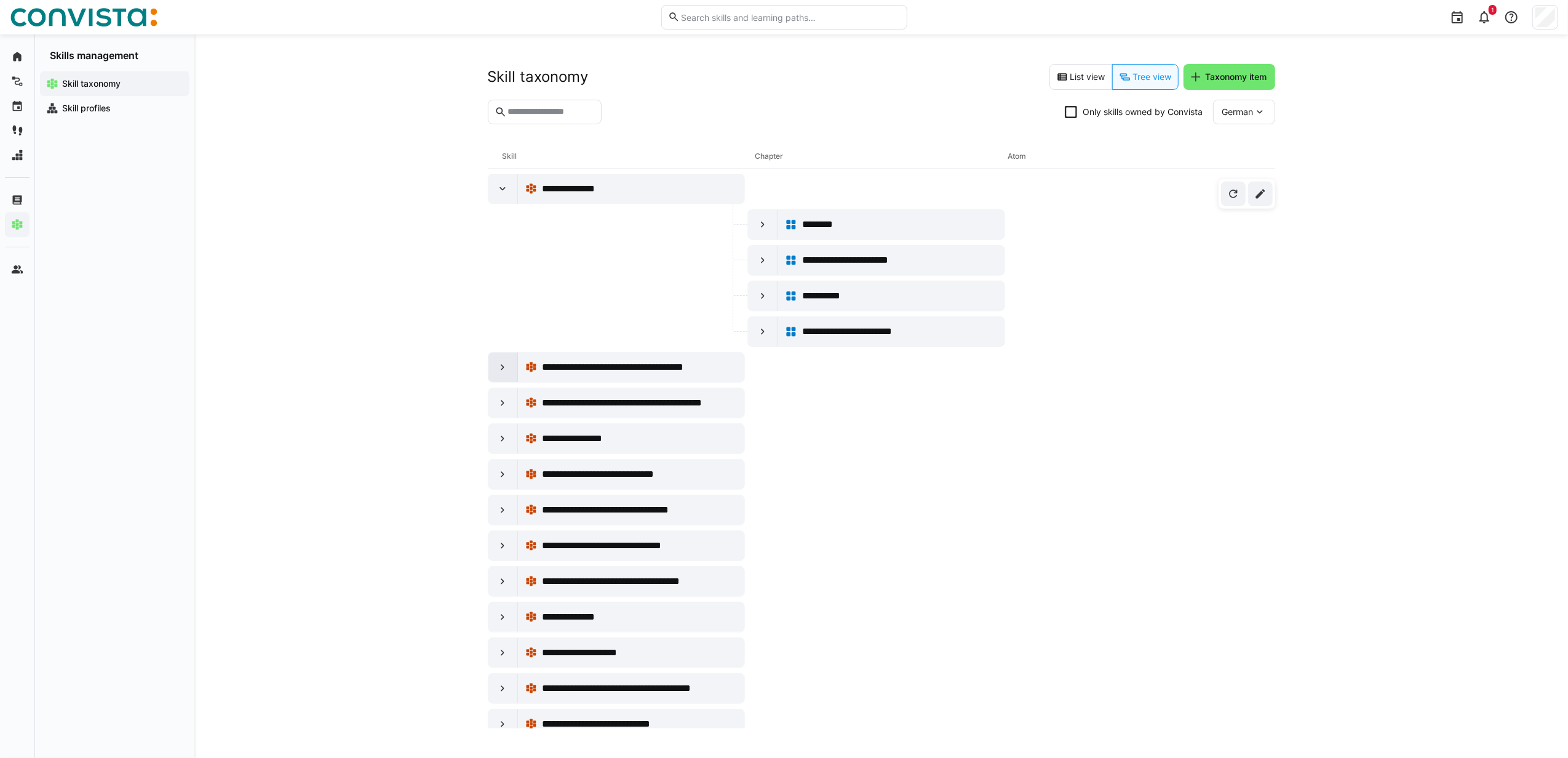
click at [497, 373] on eds-icon at bounding box center [503, 367] width 12 height 12
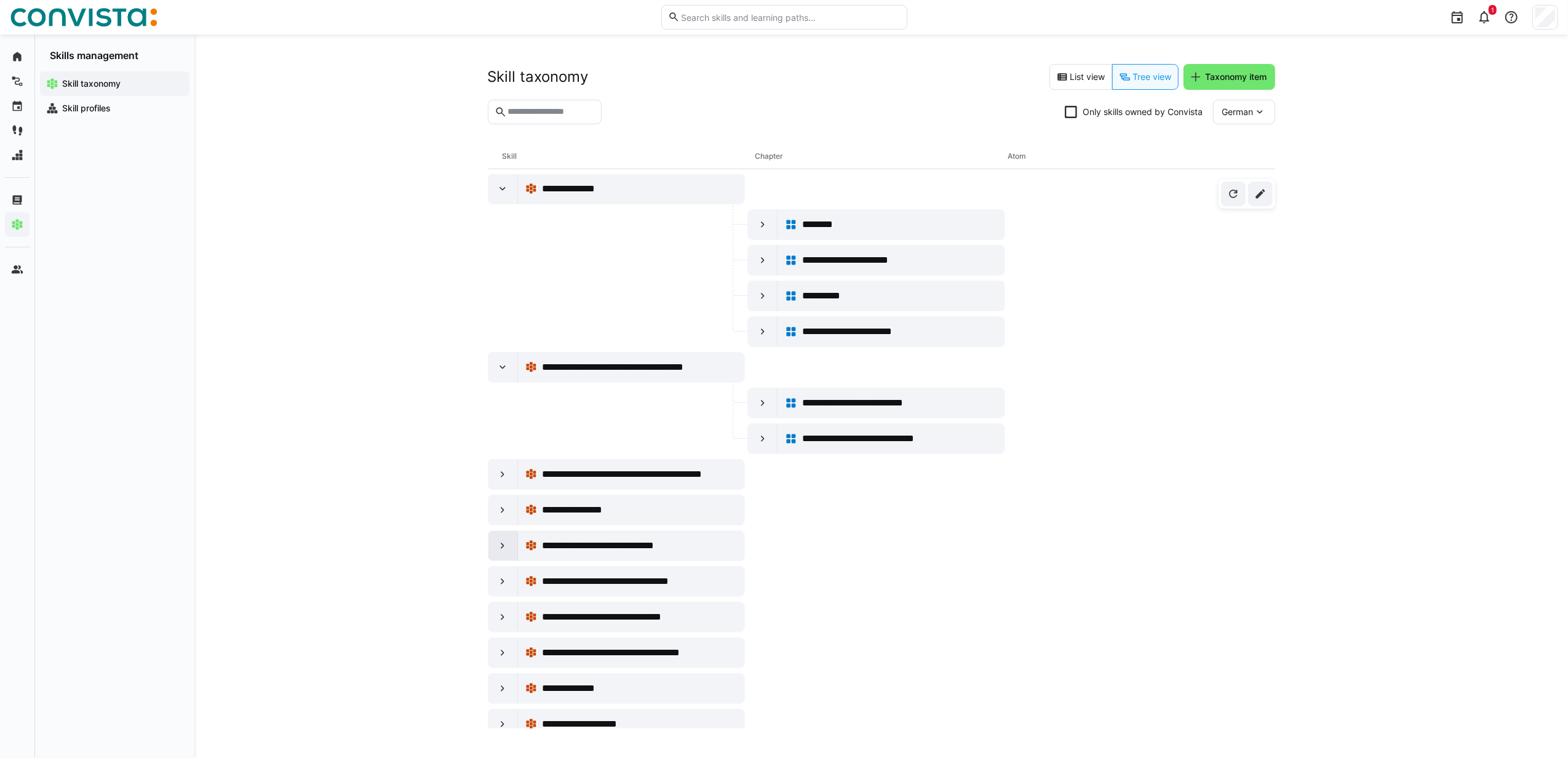
click at [498, 552] on eds-icon at bounding box center [503, 546] width 12 height 12
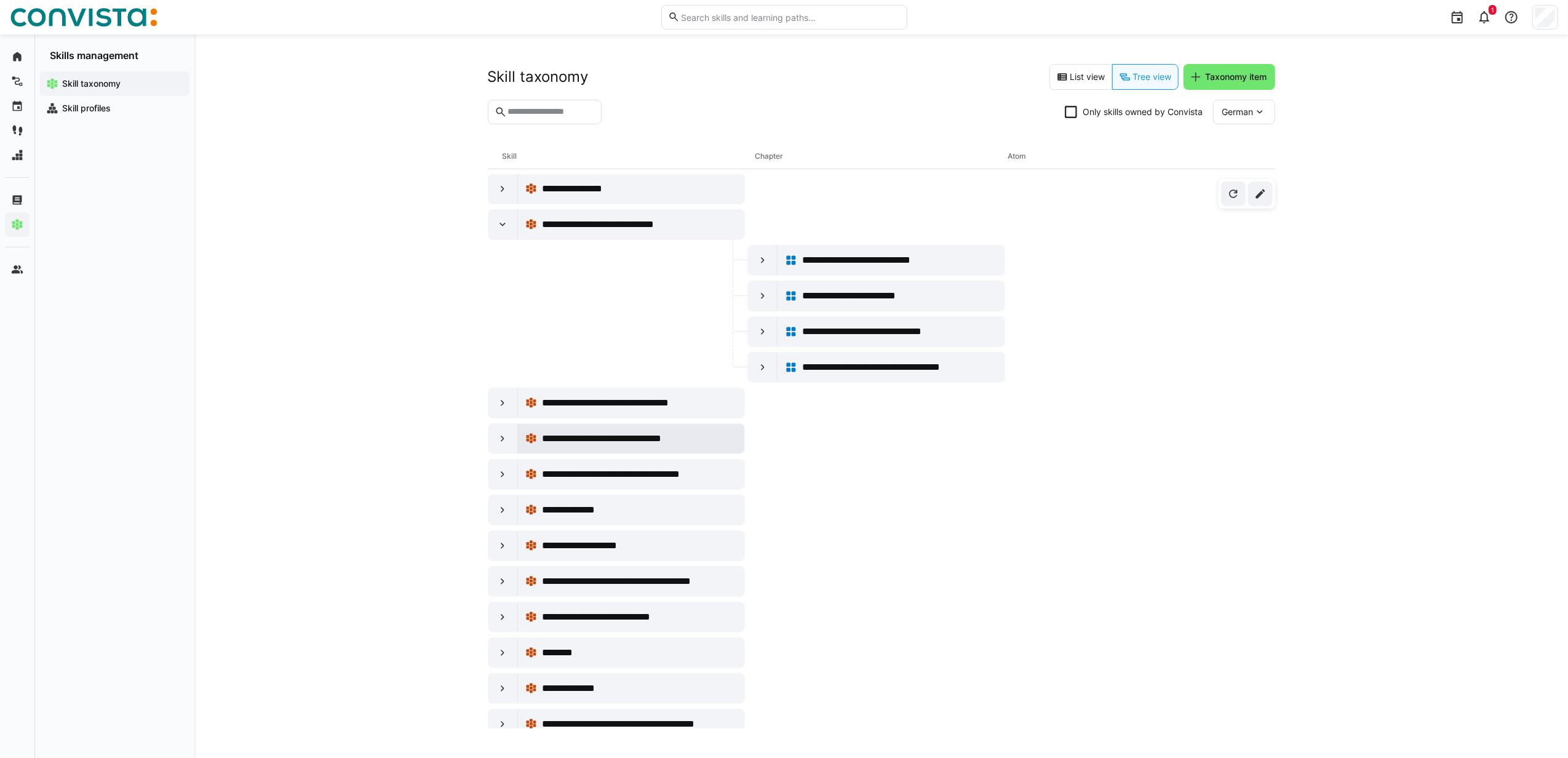
scroll to position [8487, 0]
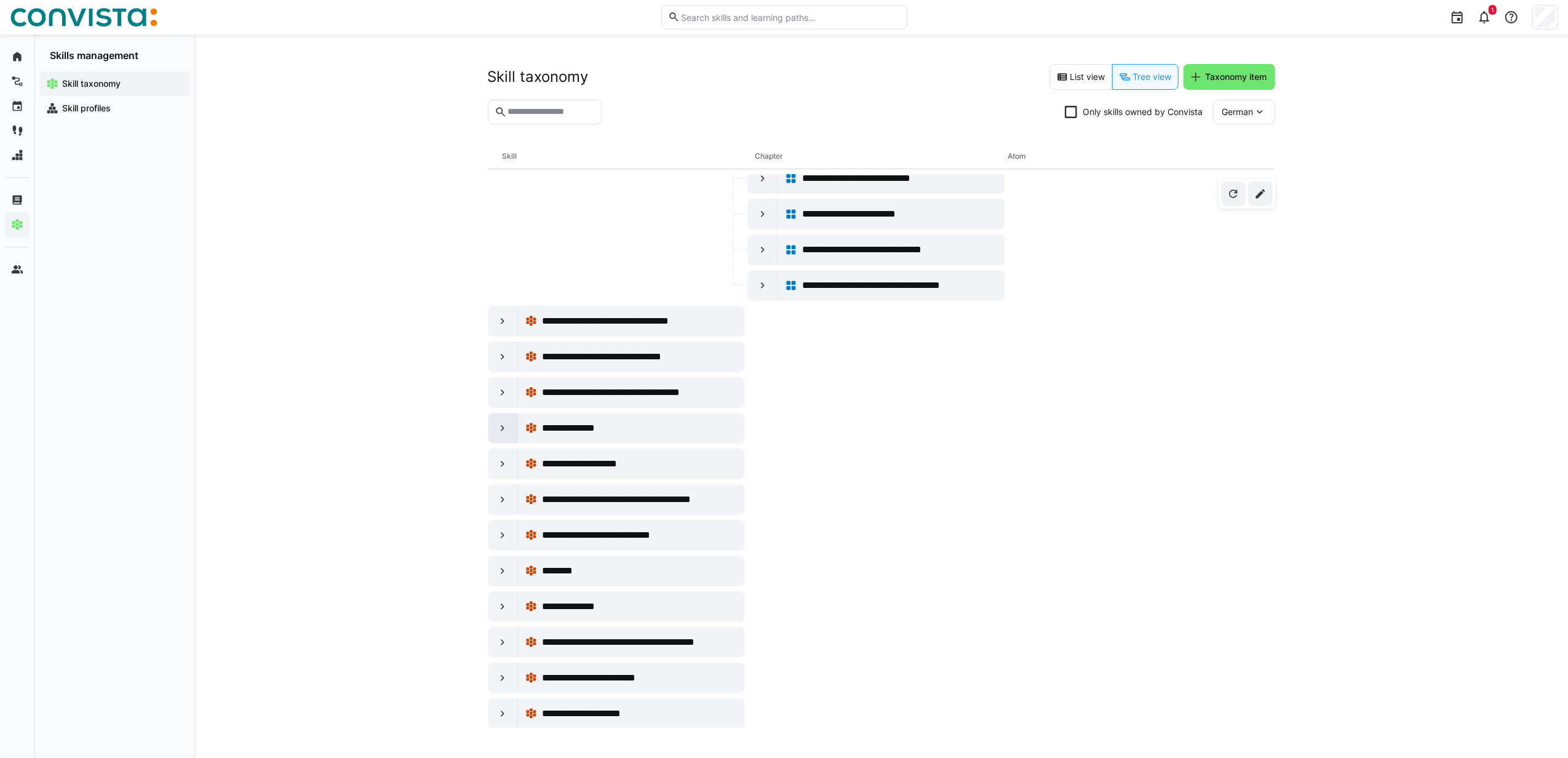
click at [498, 435] on eds-icon at bounding box center [503, 428] width 12 height 12
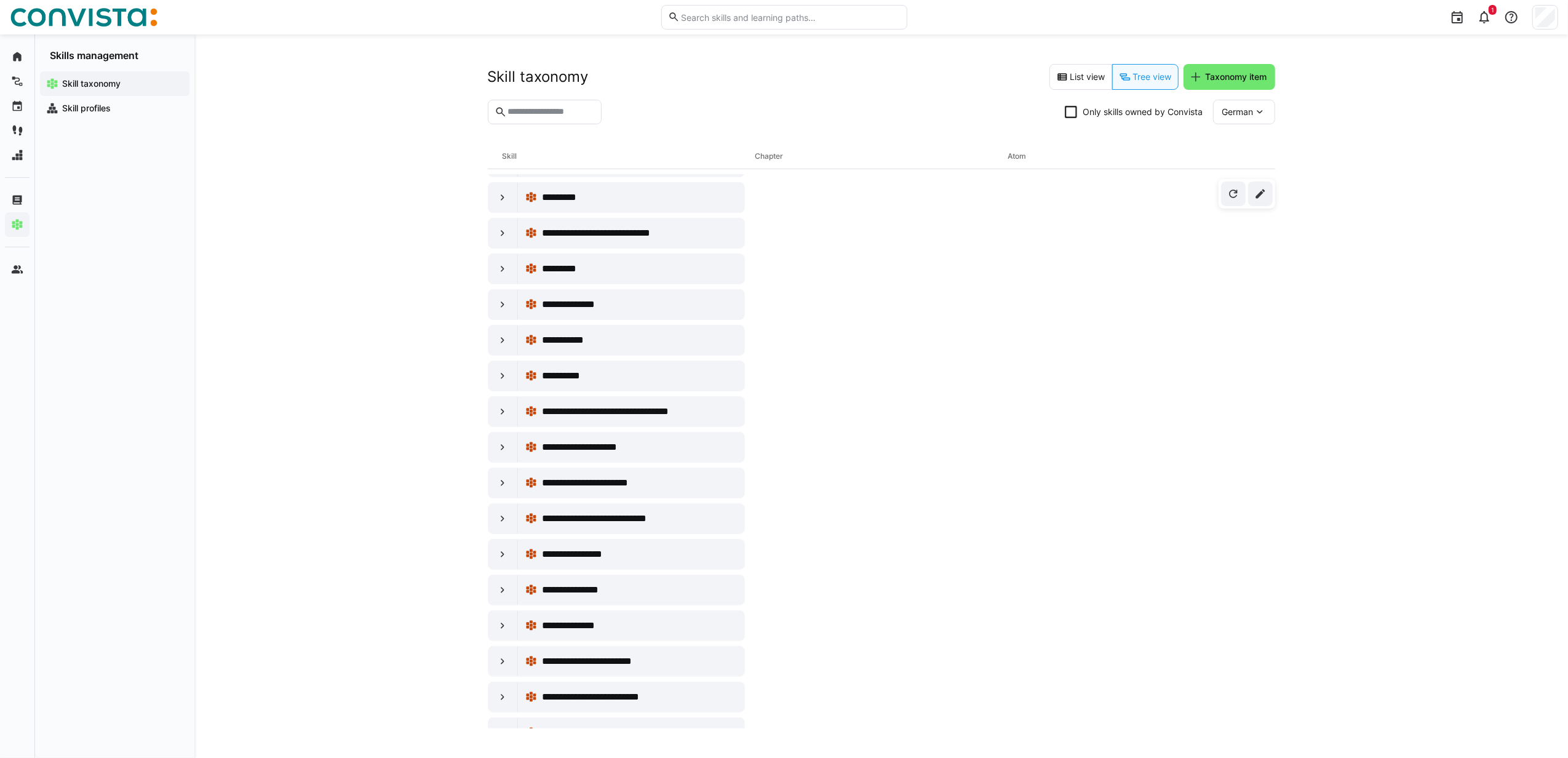
scroll to position [9368, 0]
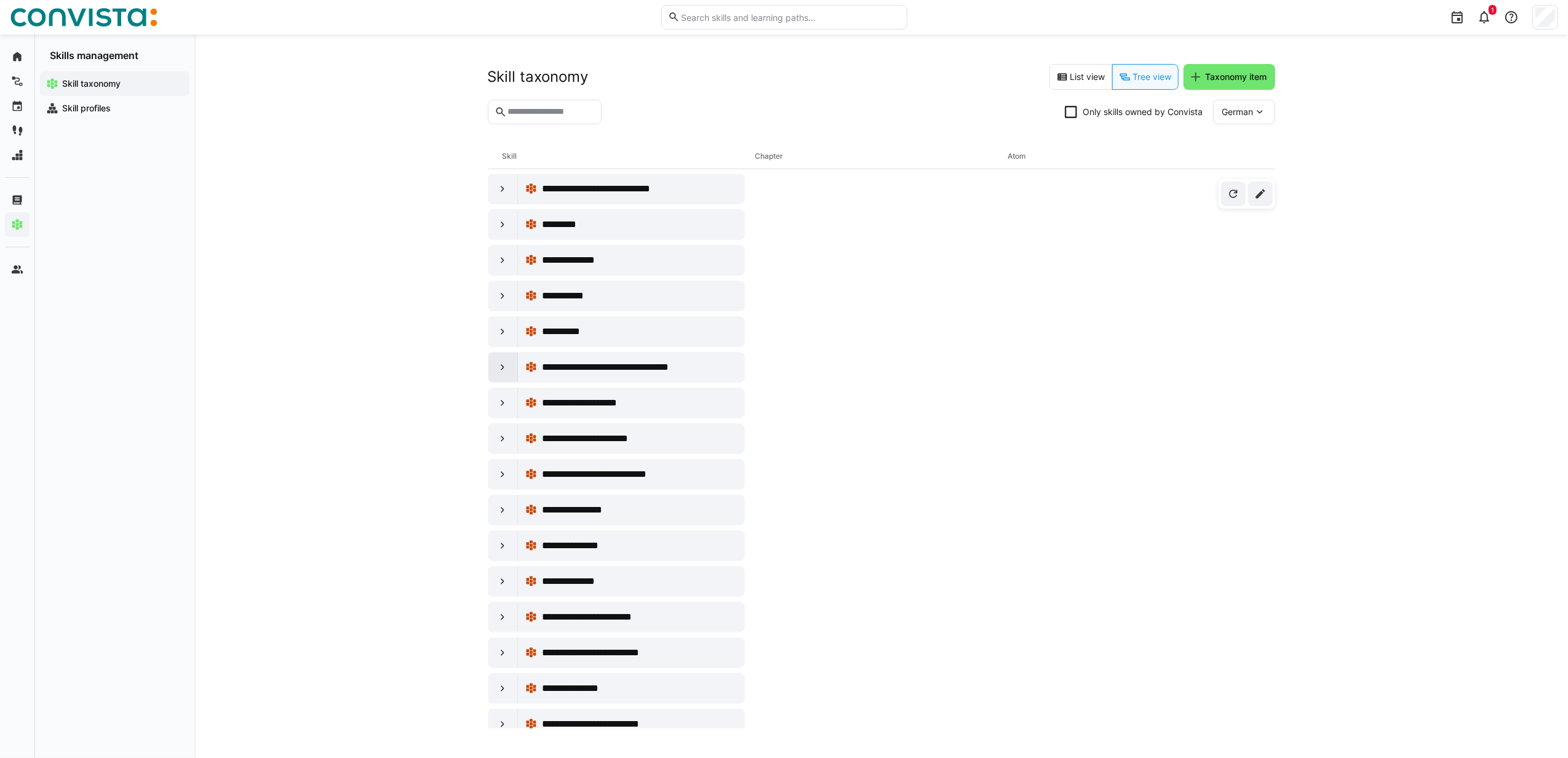
click at [505, 373] on eds-icon at bounding box center [503, 367] width 12 height 12
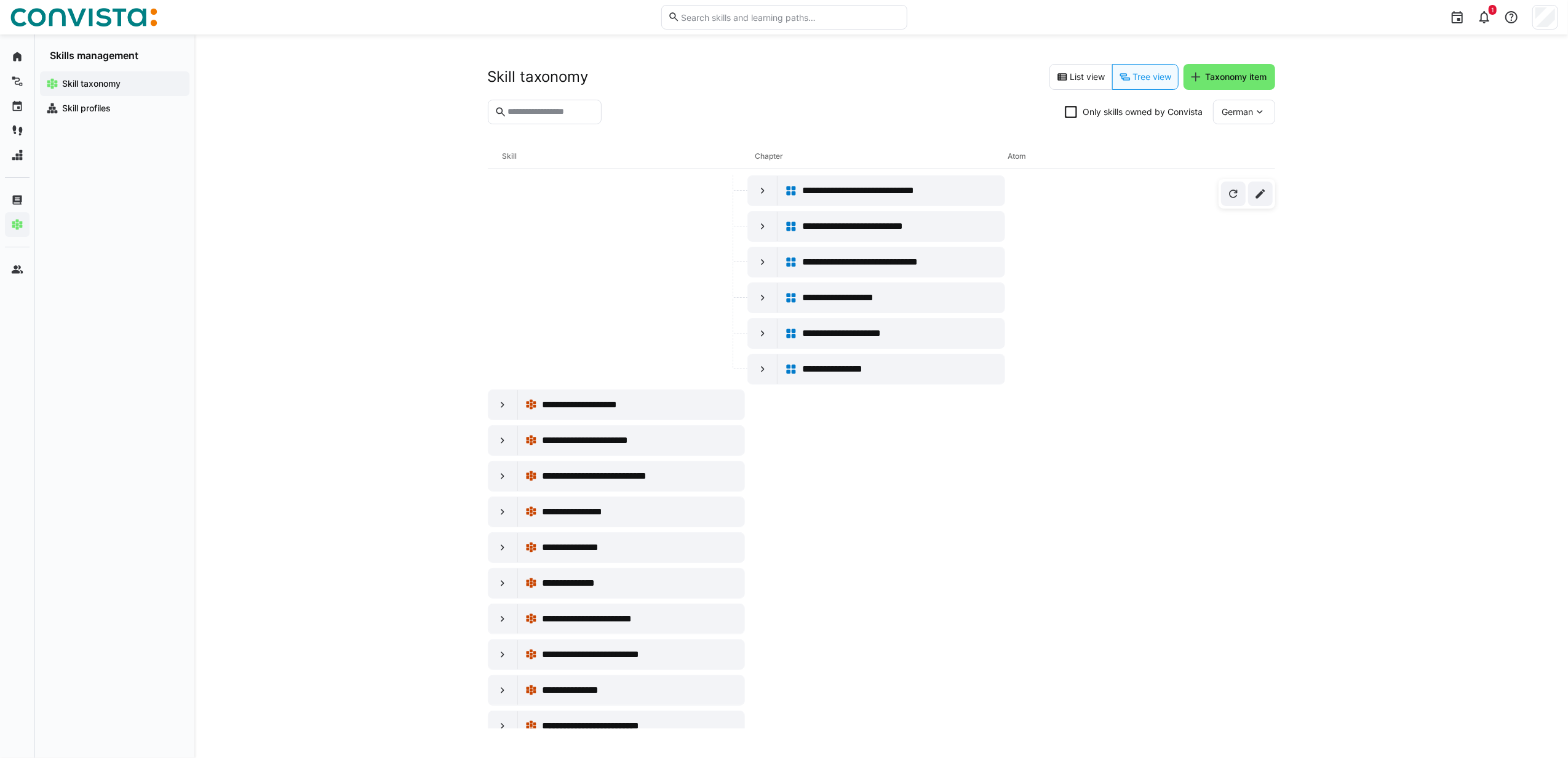
scroll to position [9916, 0]
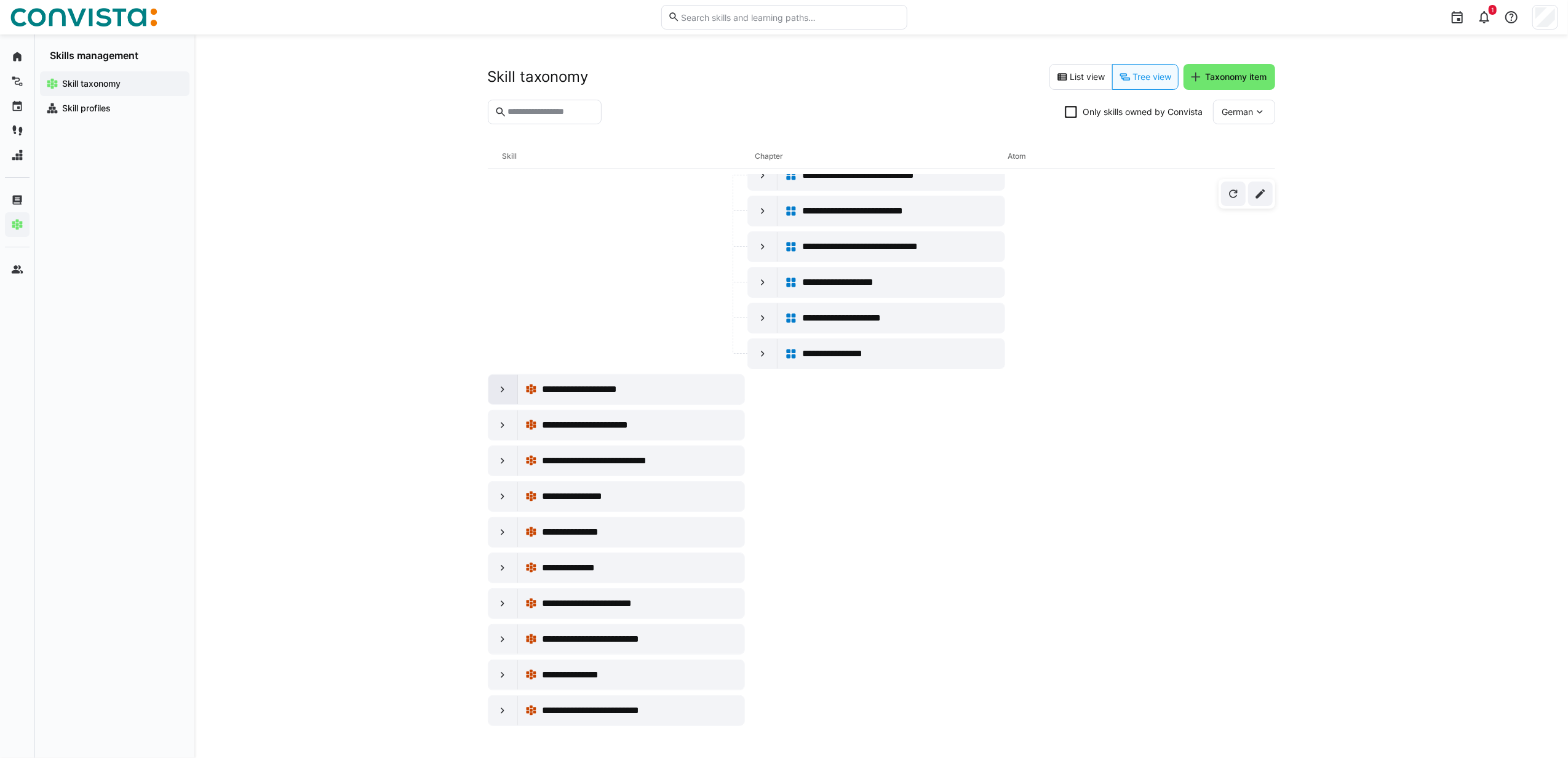
click at [500, 396] on eds-icon at bounding box center [503, 389] width 12 height 12
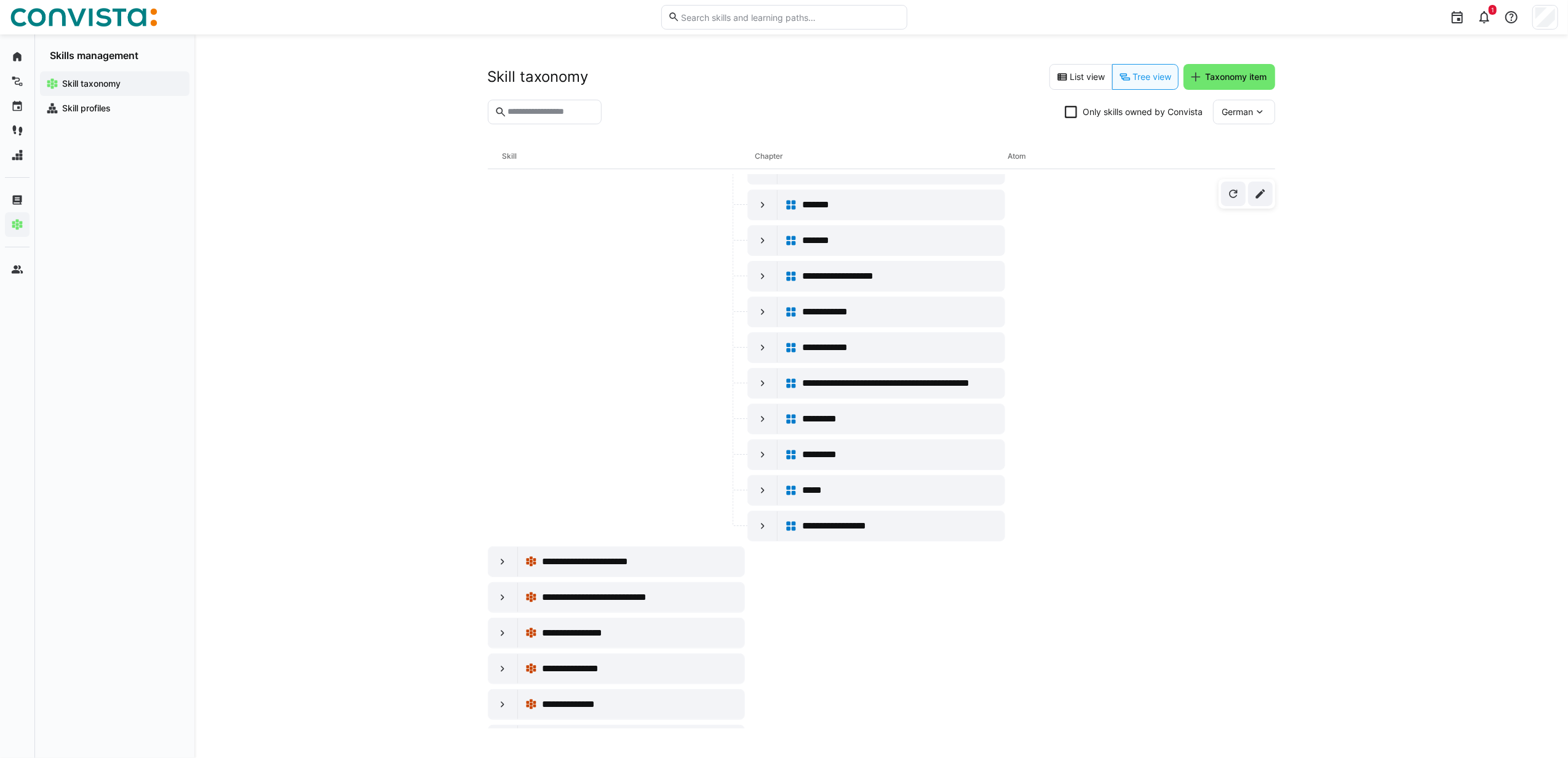
scroll to position [10796, 0]
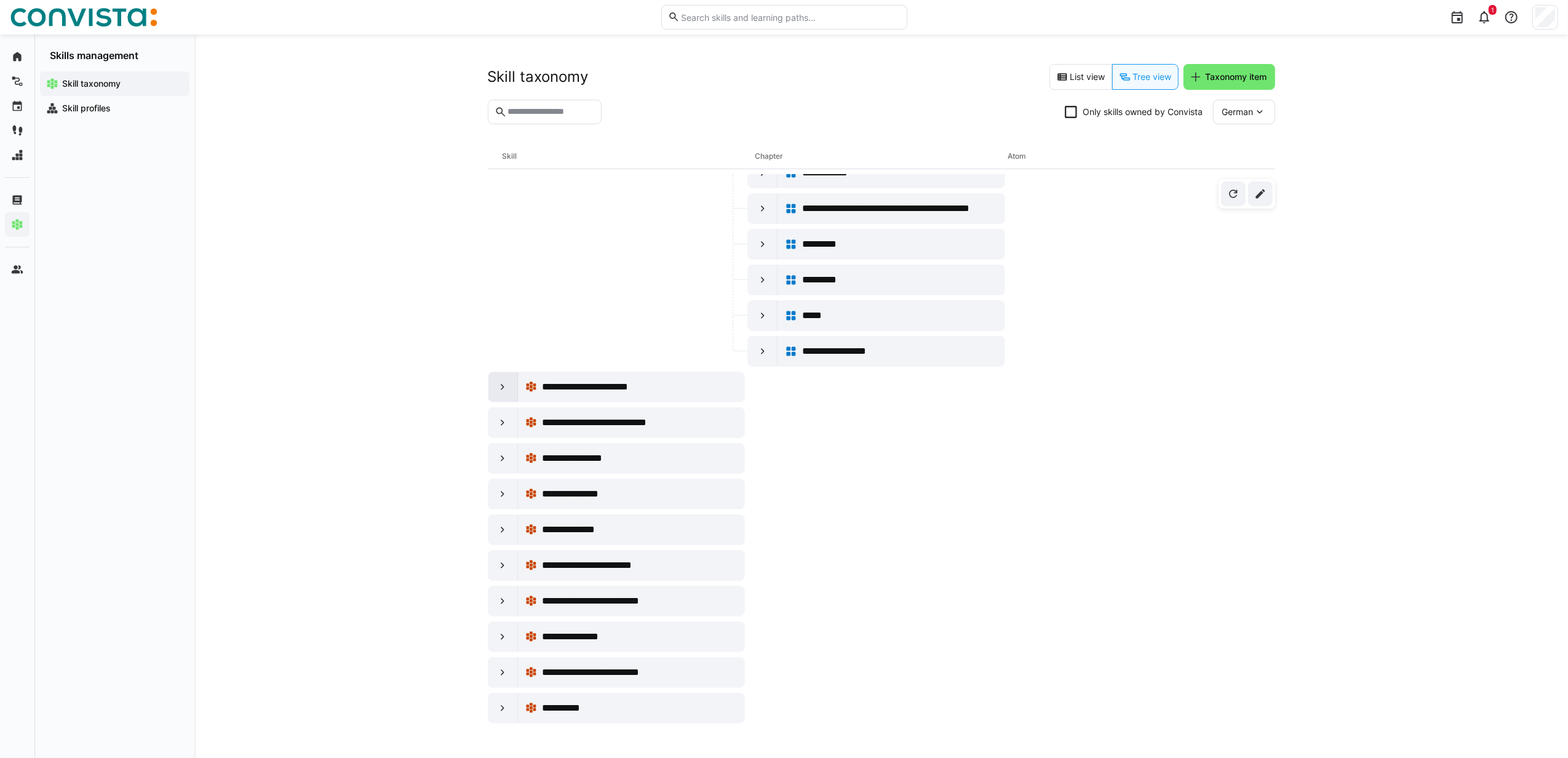
click at [505, 382] on eds-icon at bounding box center [503, 387] width 12 height 12
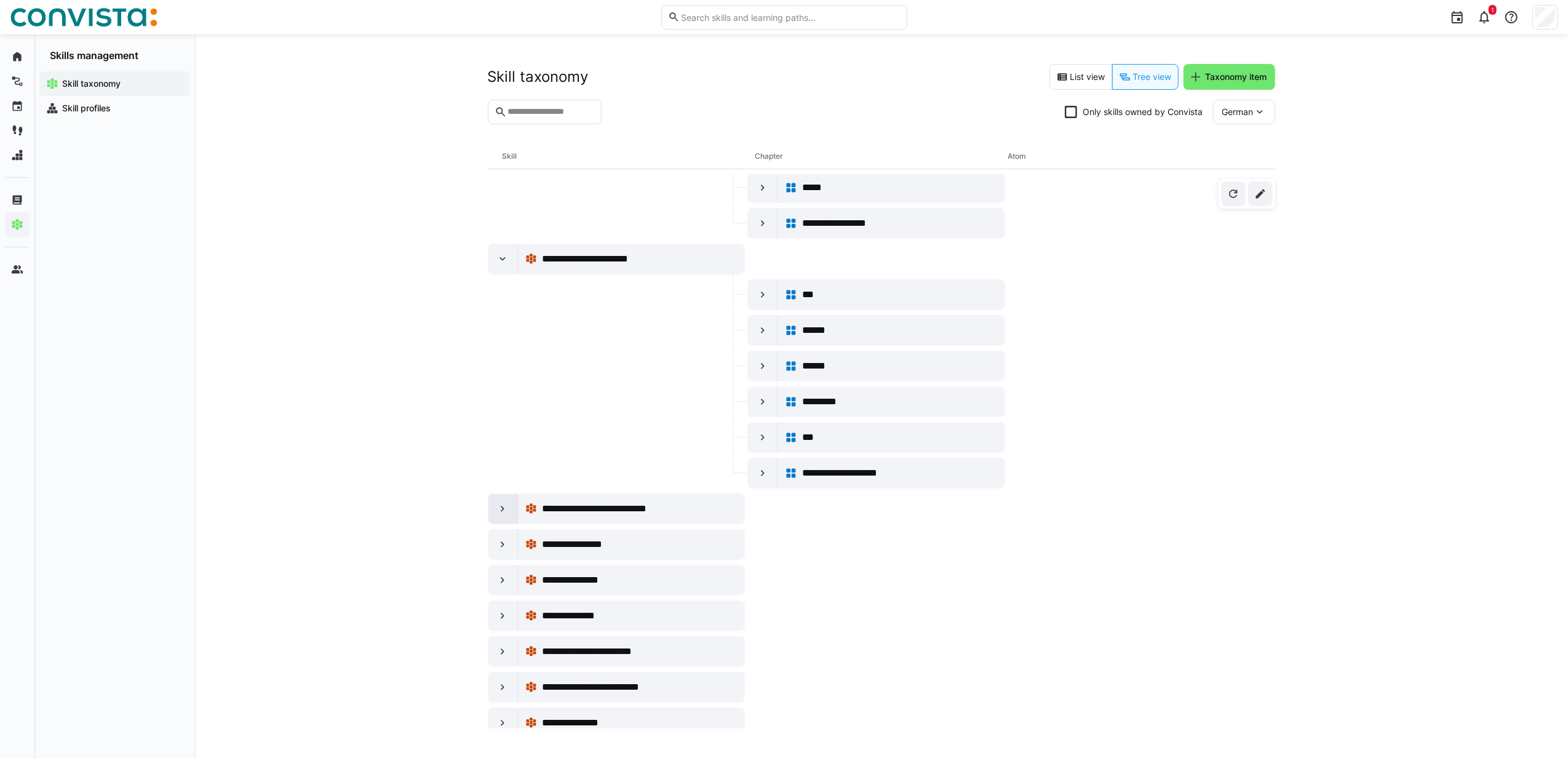
click at [502, 515] on eds-icon at bounding box center [503, 509] width 12 height 12
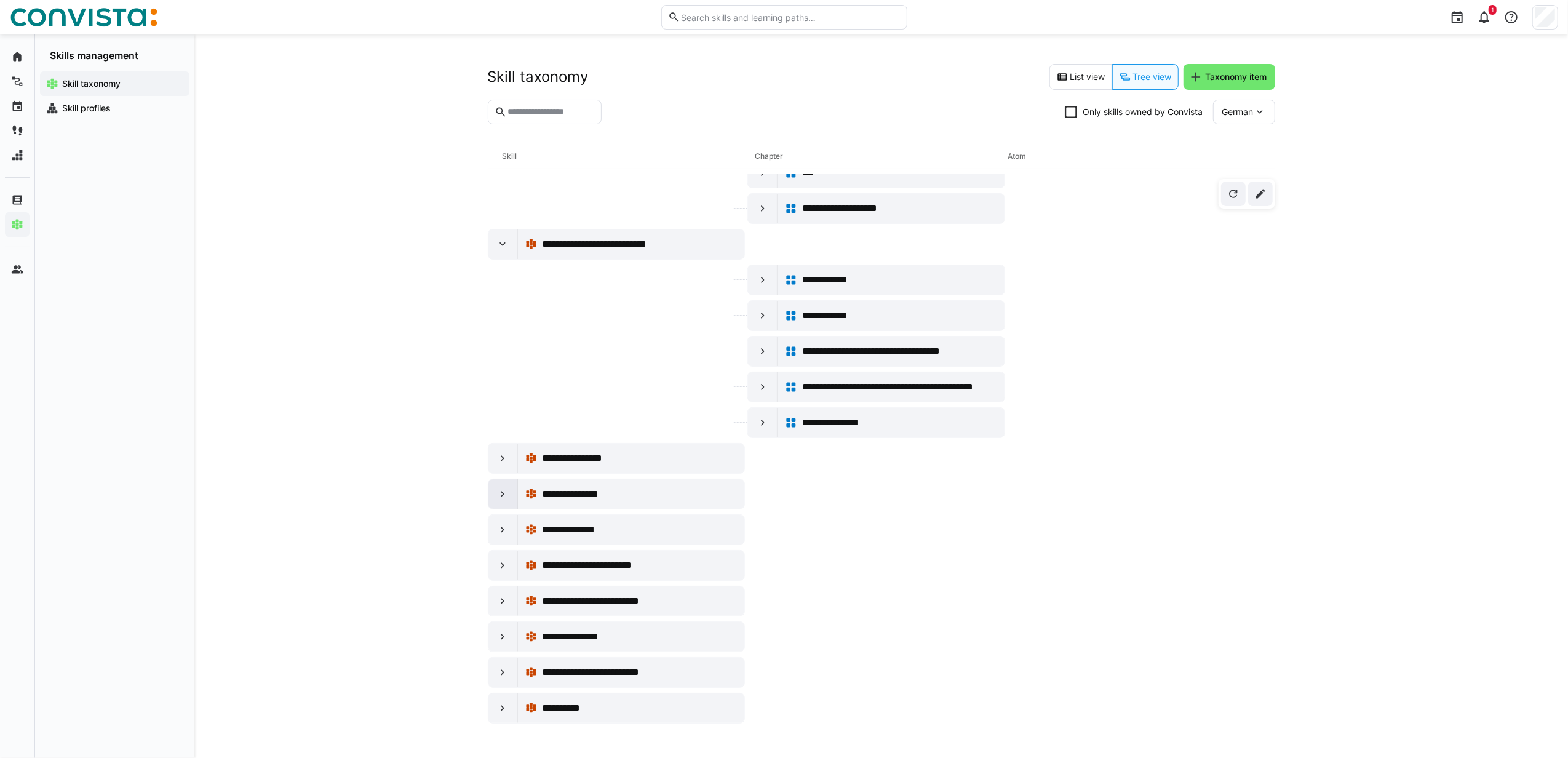
scroll to position [11193, 0]
click at [498, 452] on eds-icon at bounding box center [503, 458] width 12 height 12
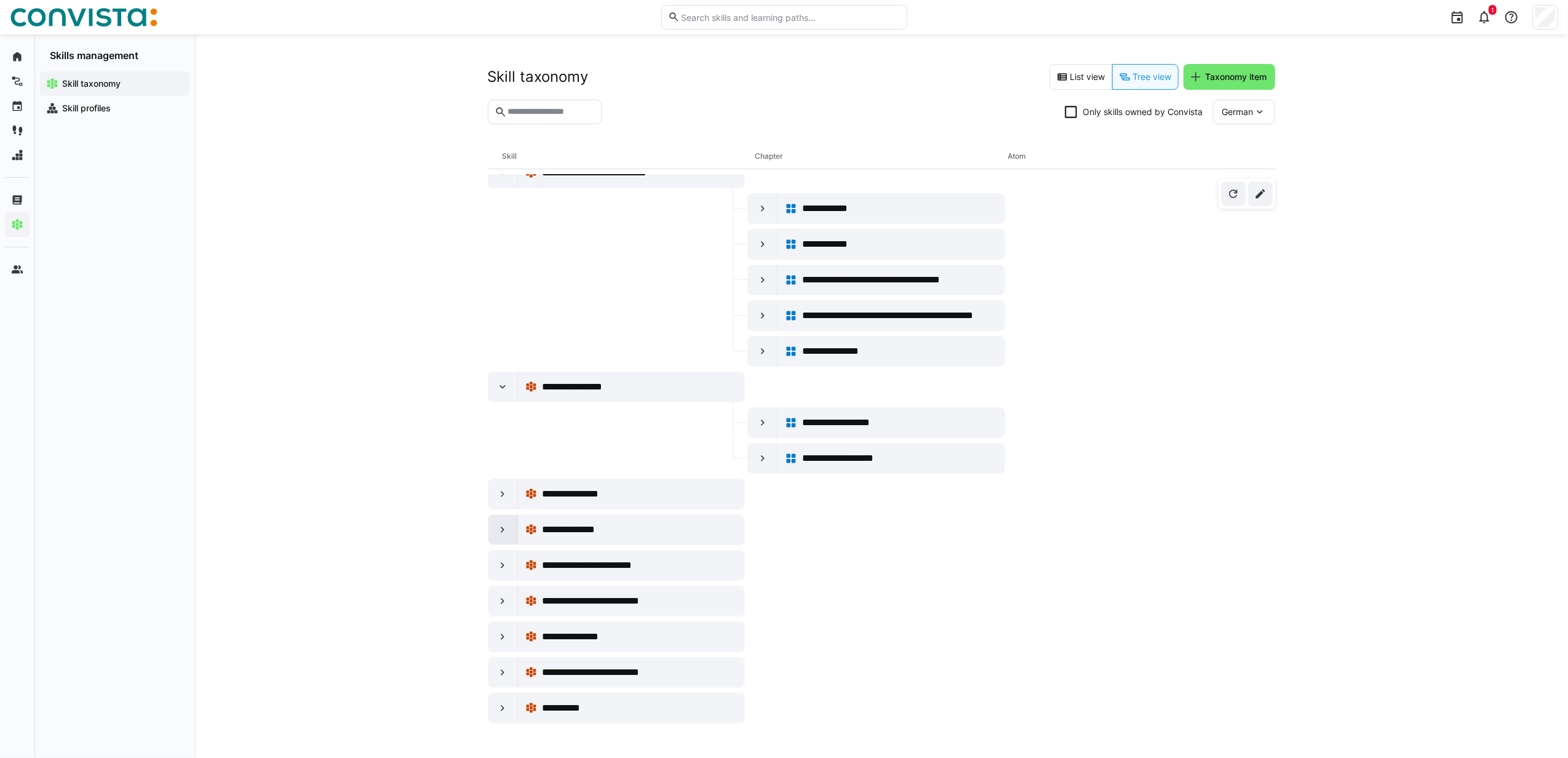
click at [507, 536] on eds-icon at bounding box center [503, 530] width 12 height 12
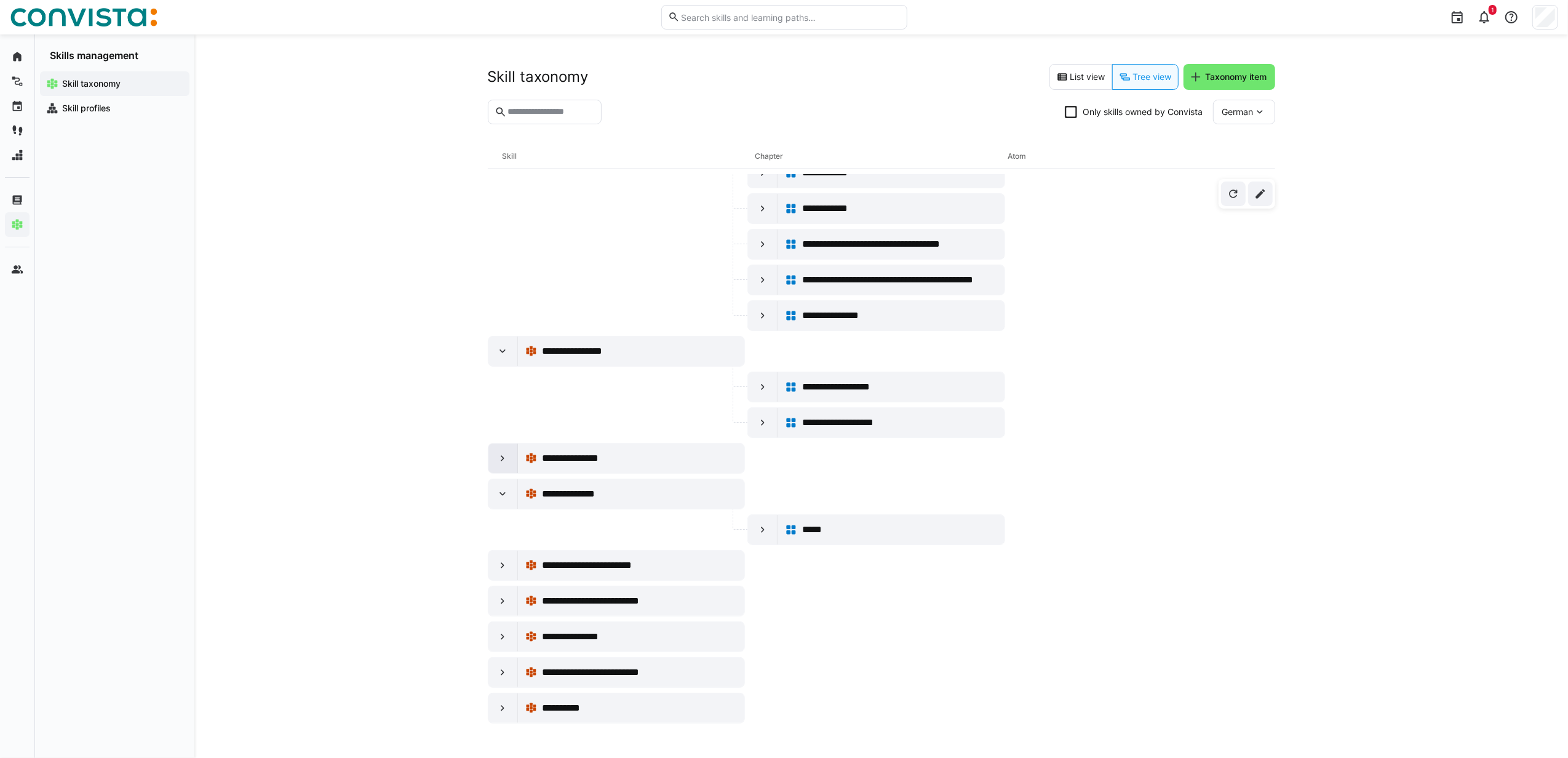
click at [498, 464] on eds-icon at bounding box center [503, 458] width 12 height 12
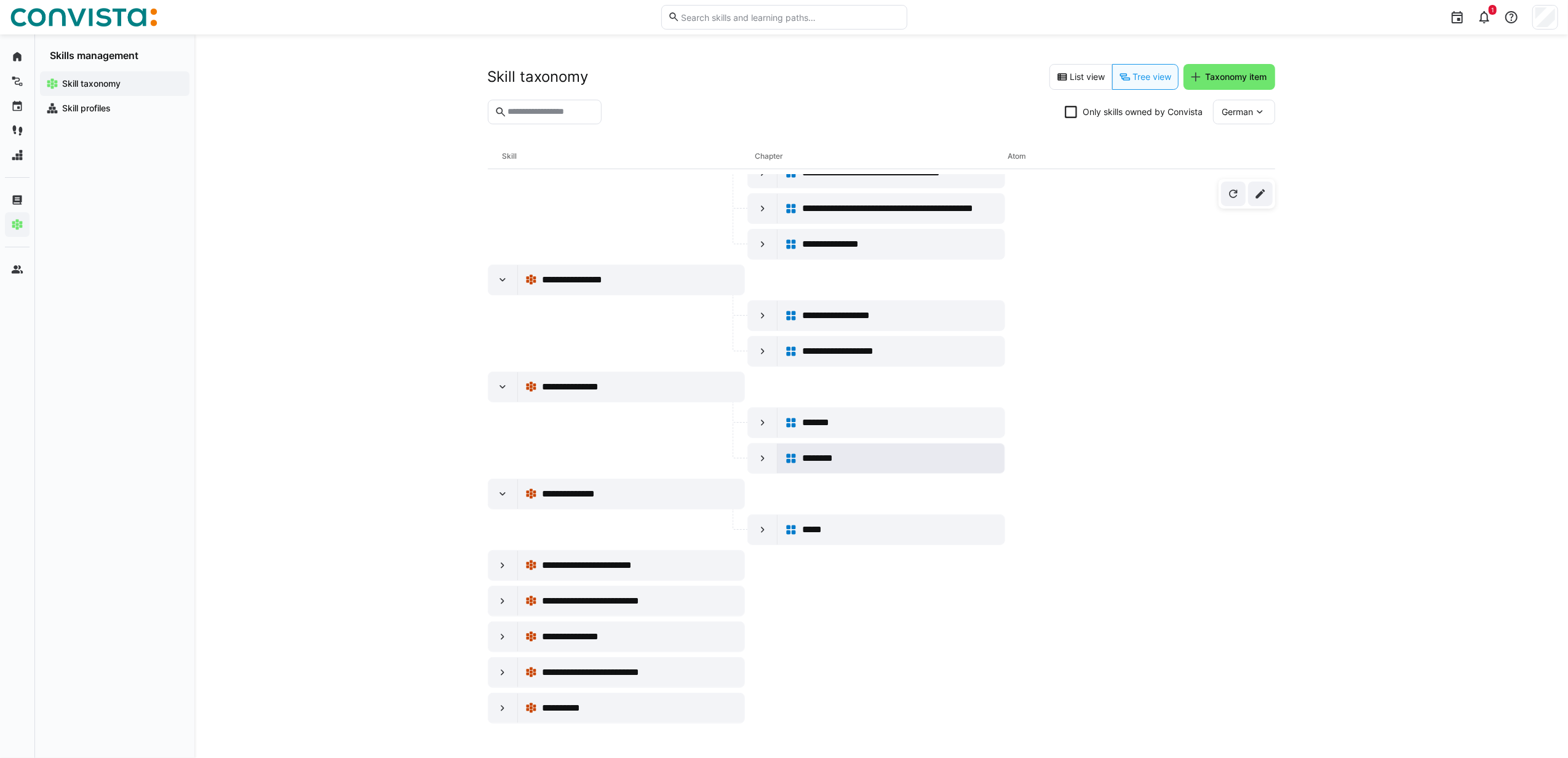
scroll to position [11373, 0]
click at [510, 559] on div at bounding box center [503, 565] width 30 height 30
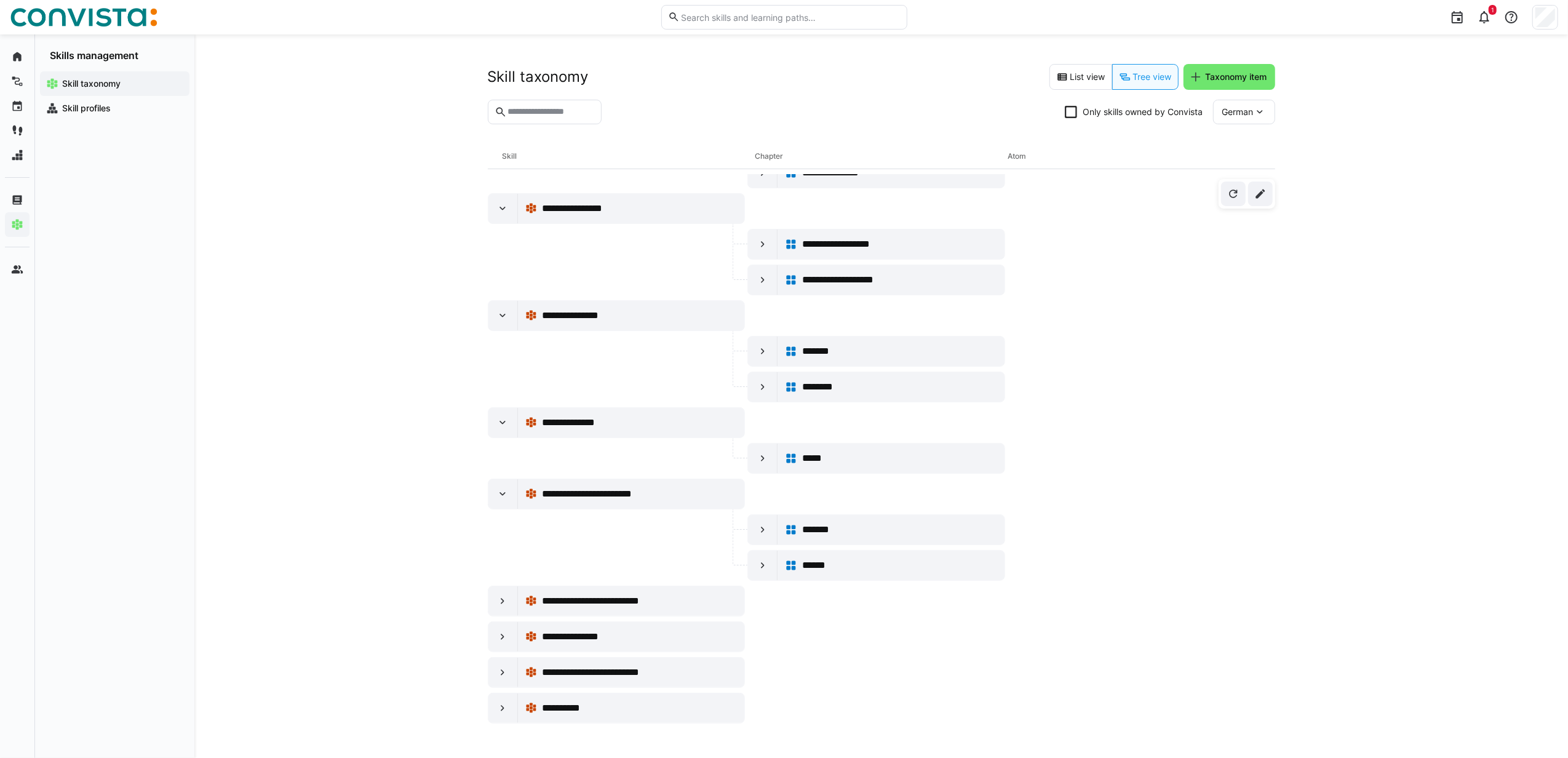
scroll to position [11446, 0]
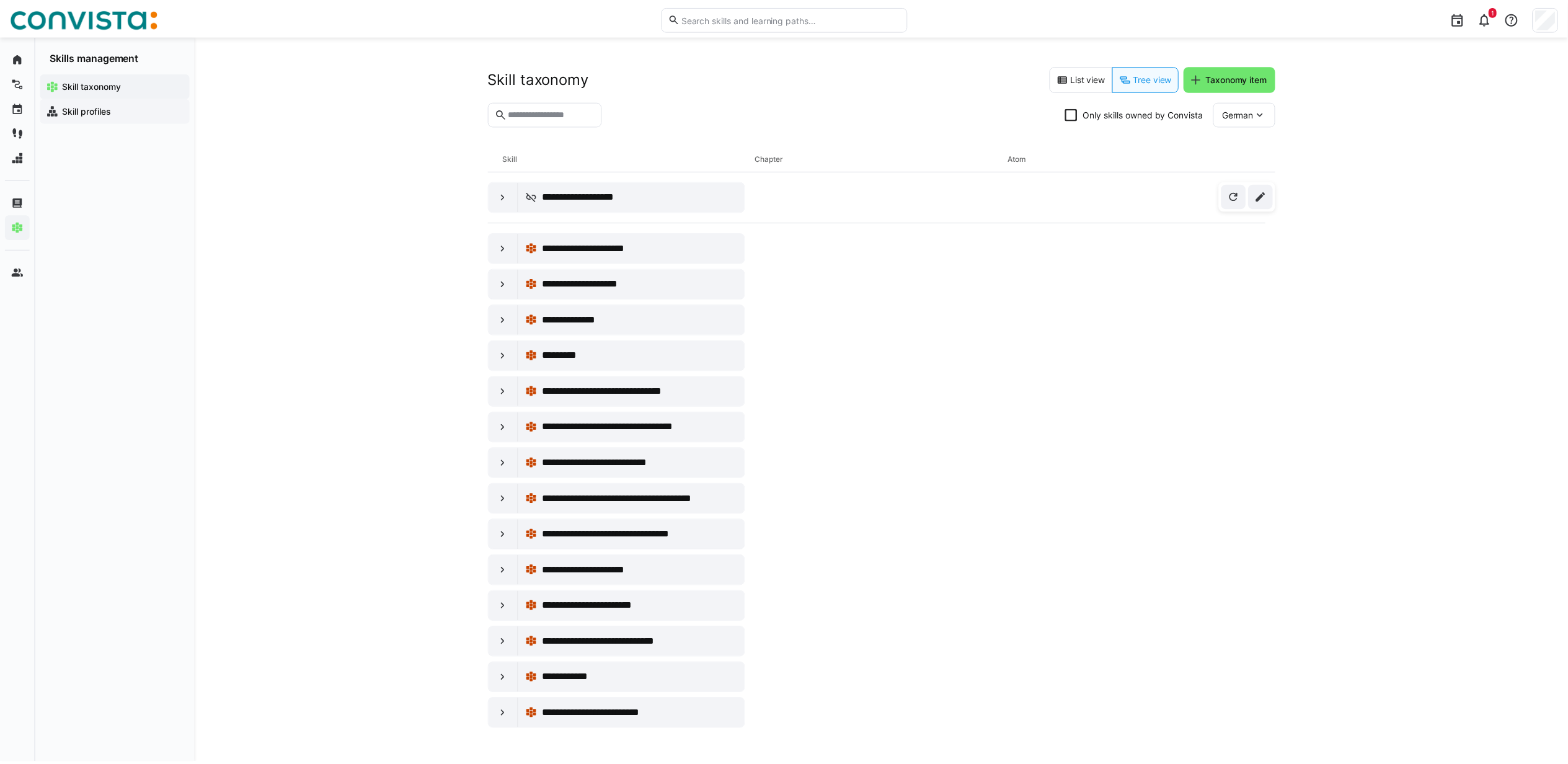
scroll to position [6700, 0]
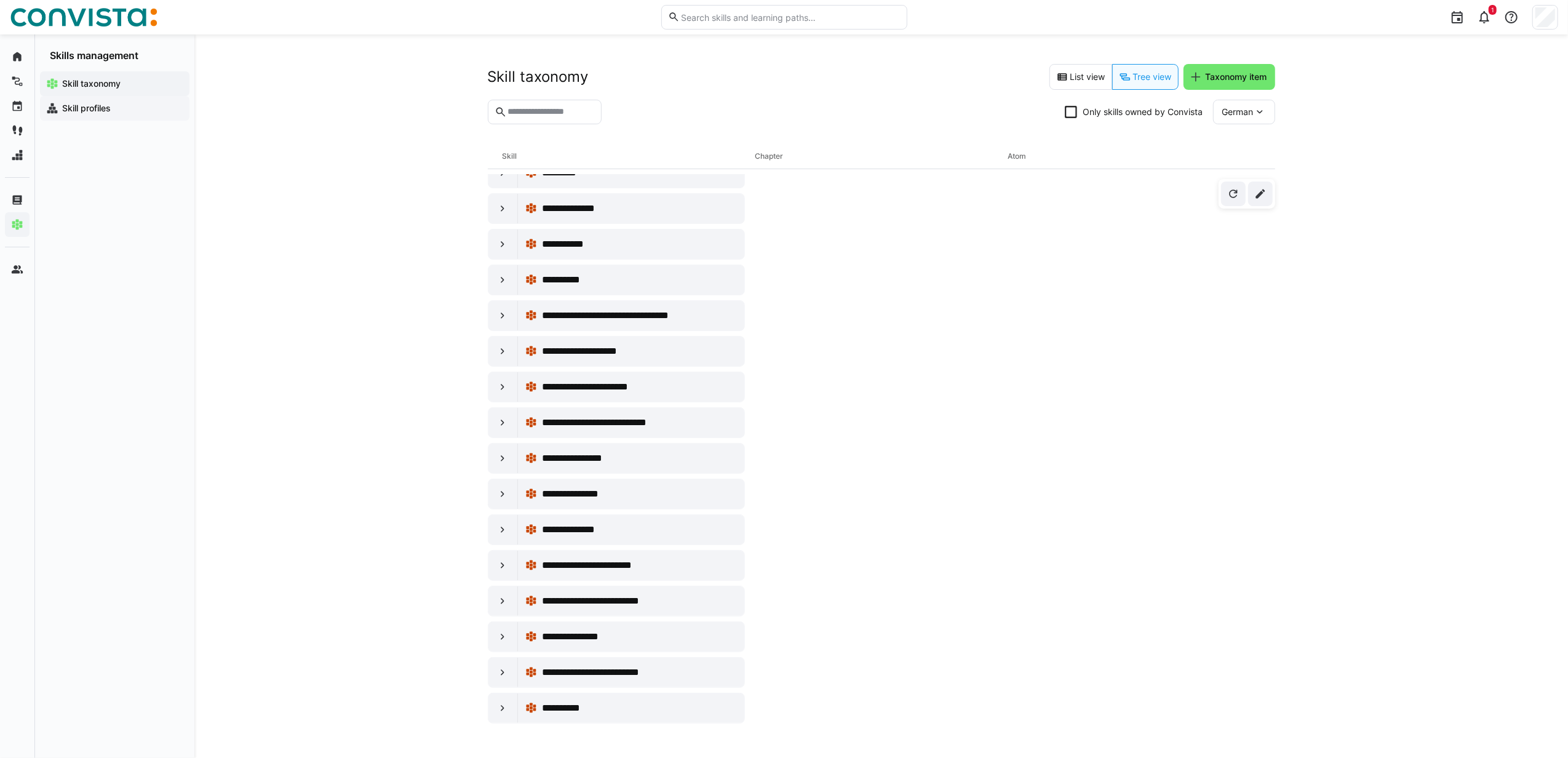
click at [0, 0] on app-navigation-label "Skill profiles" at bounding box center [0, 0] width 0 height 0
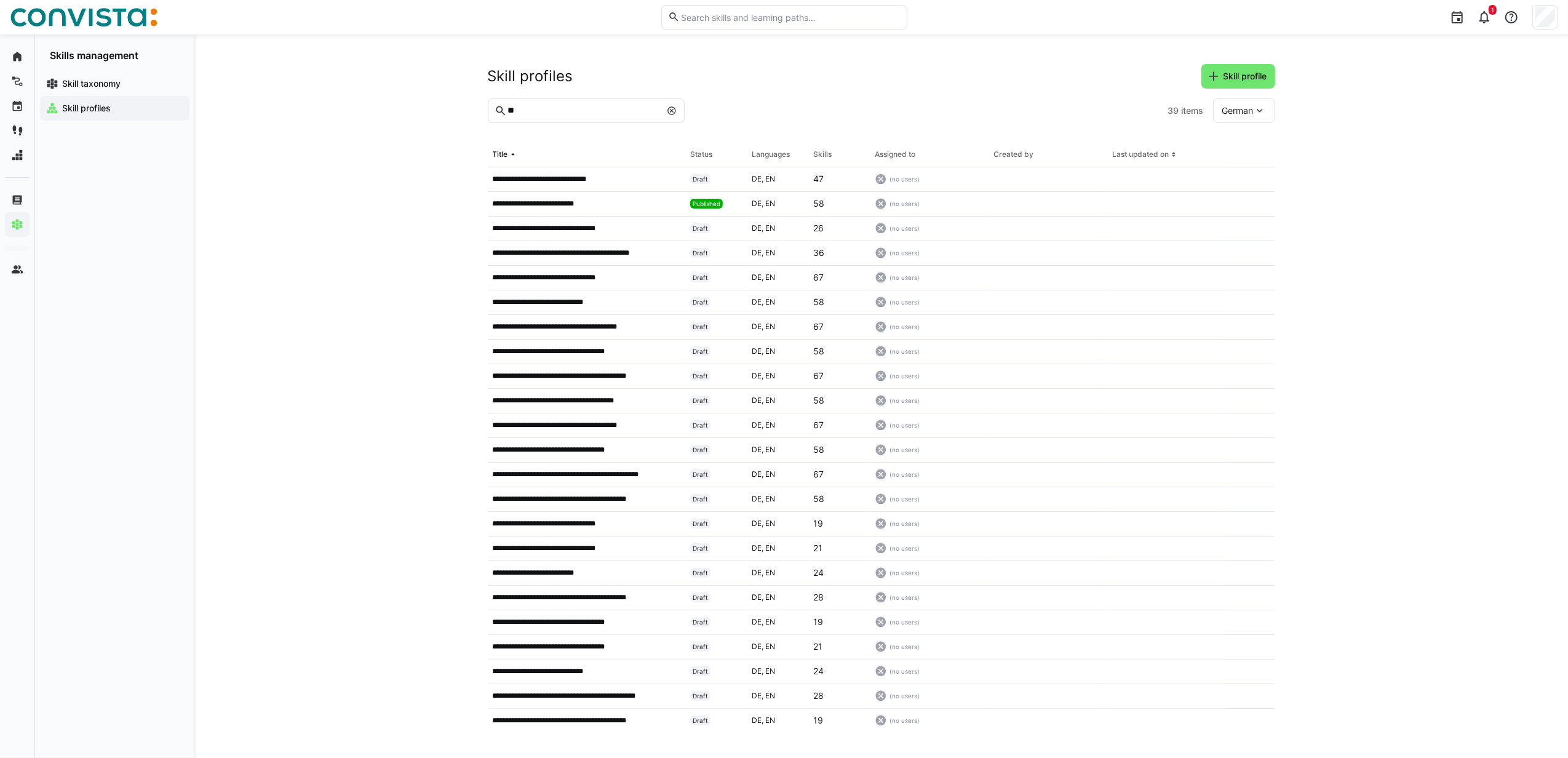
click at [618, 111] on input "**" at bounding box center [583, 111] width 154 height 11
click at [629, 106] on input "**" at bounding box center [583, 111] width 154 height 11
click at [672, 110] on eds-icon at bounding box center [672, 110] width 10 height 10
click at [643, 109] on input "text" at bounding box center [591, 111] width 171 height 11
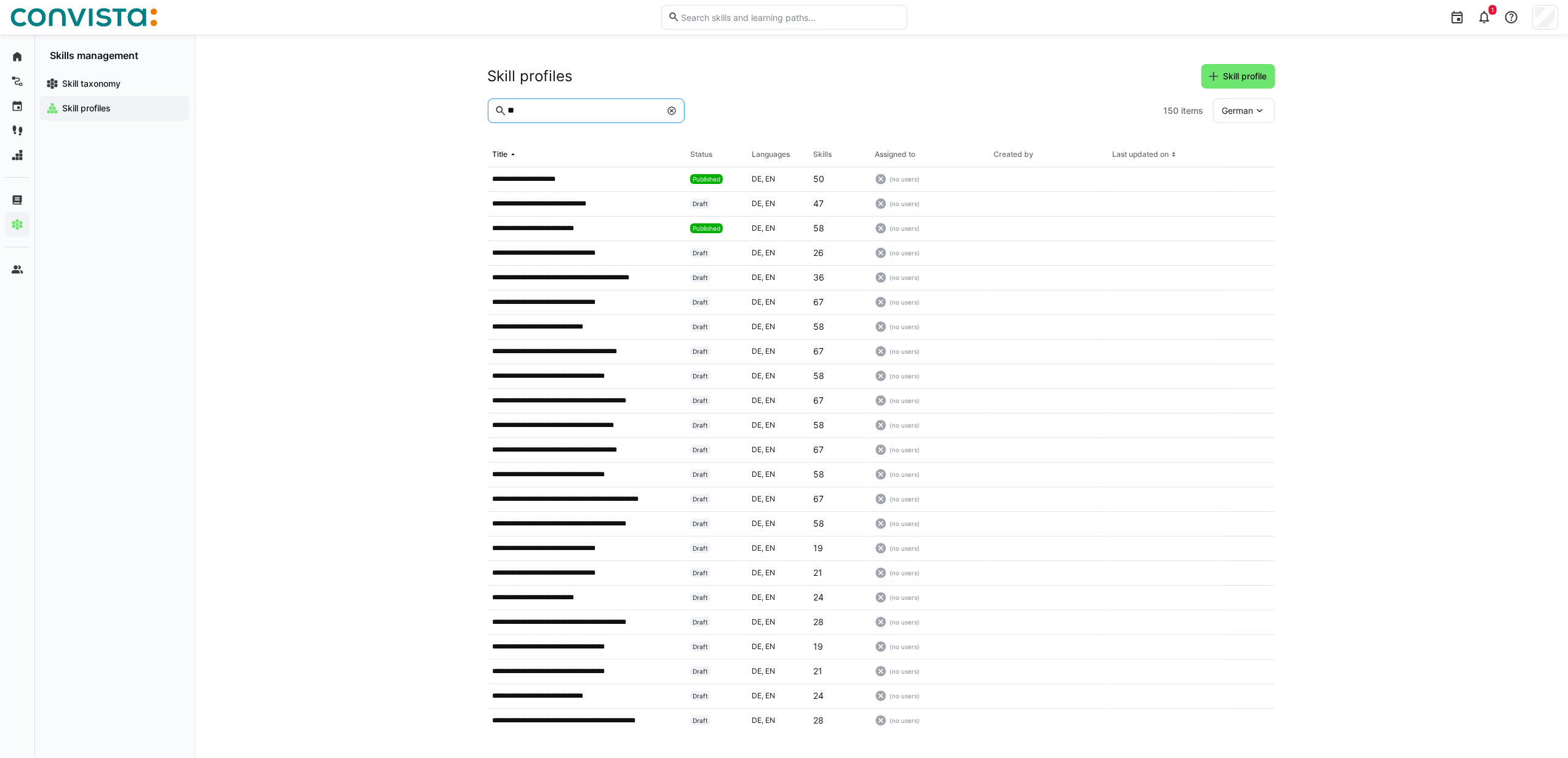
type input "**"
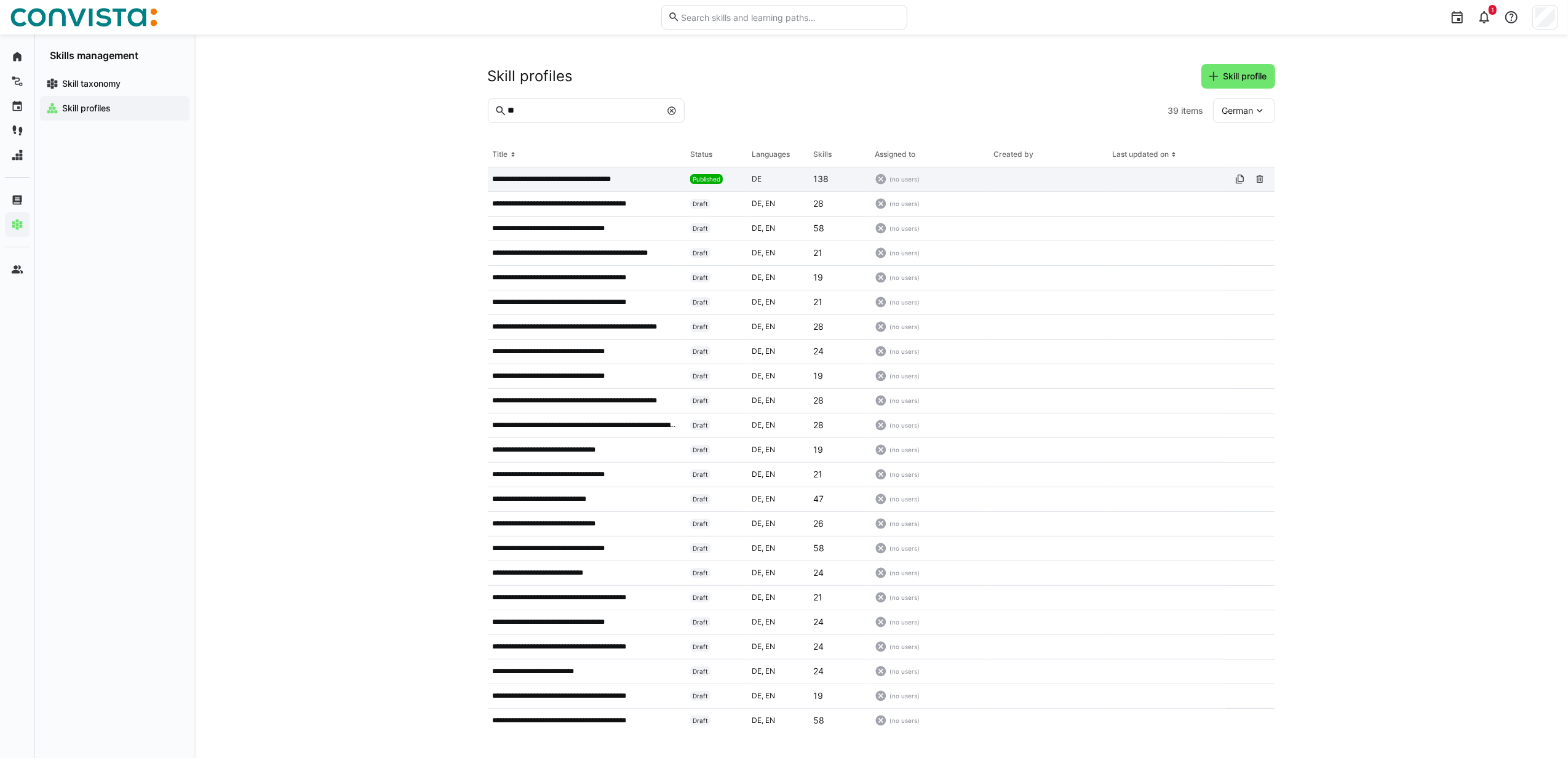
click at [572, 176] on p "**********" at bounding box center [565, 179] width 144 height 10
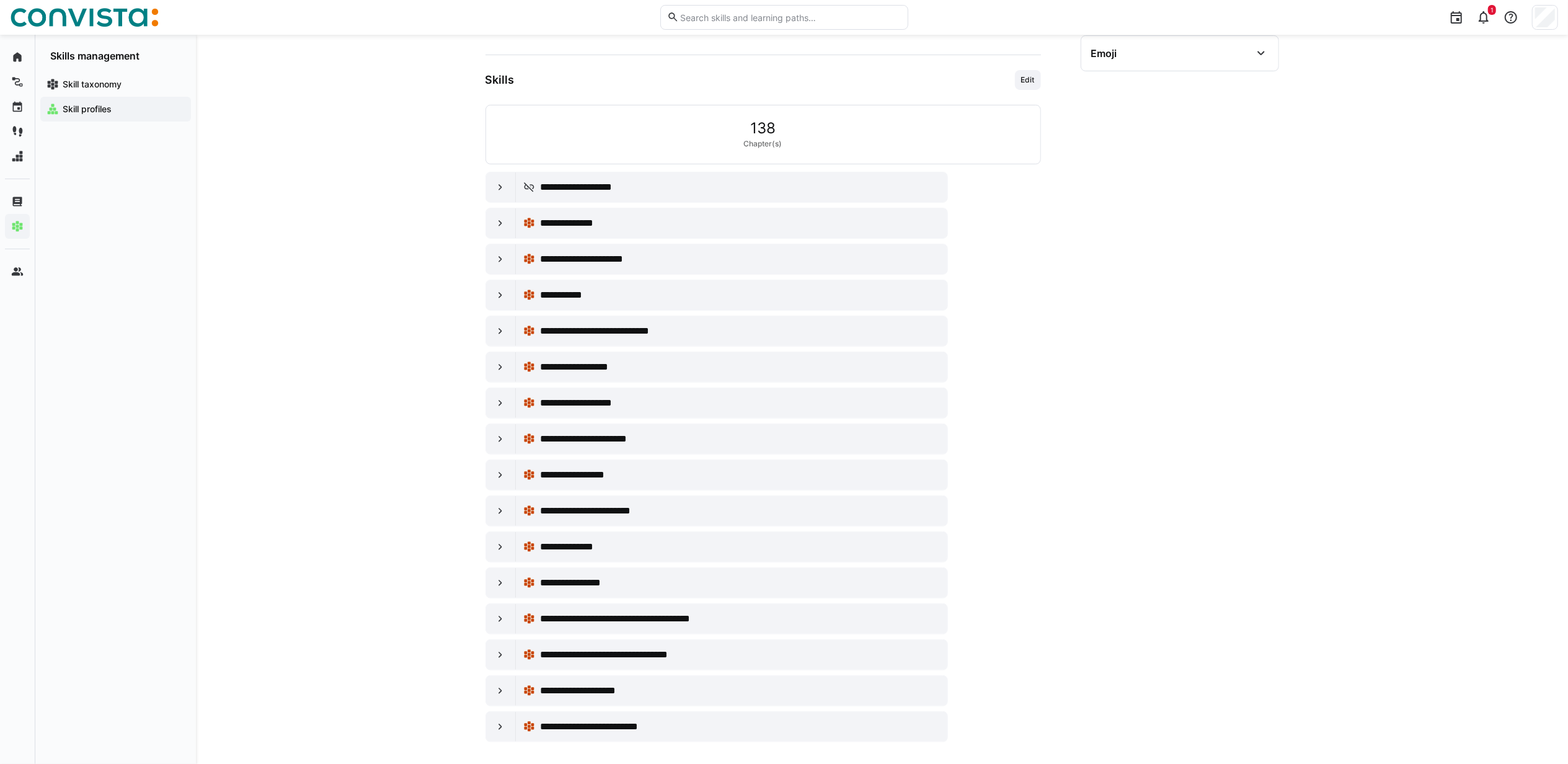
scroll to position [288, 0]
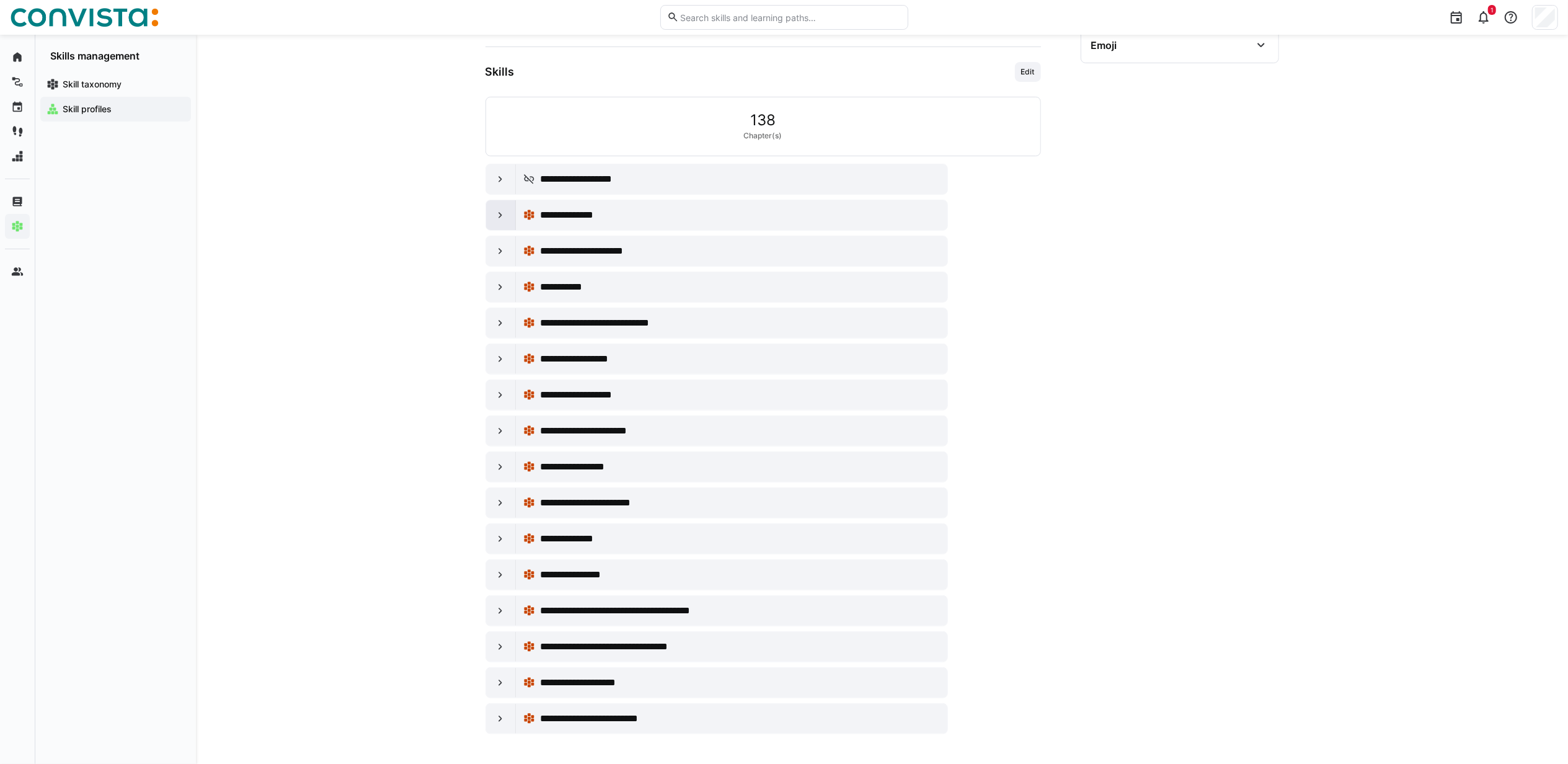
click at [506, 209] on eds-icon at bounding box center [500, 215] width 13 height 13
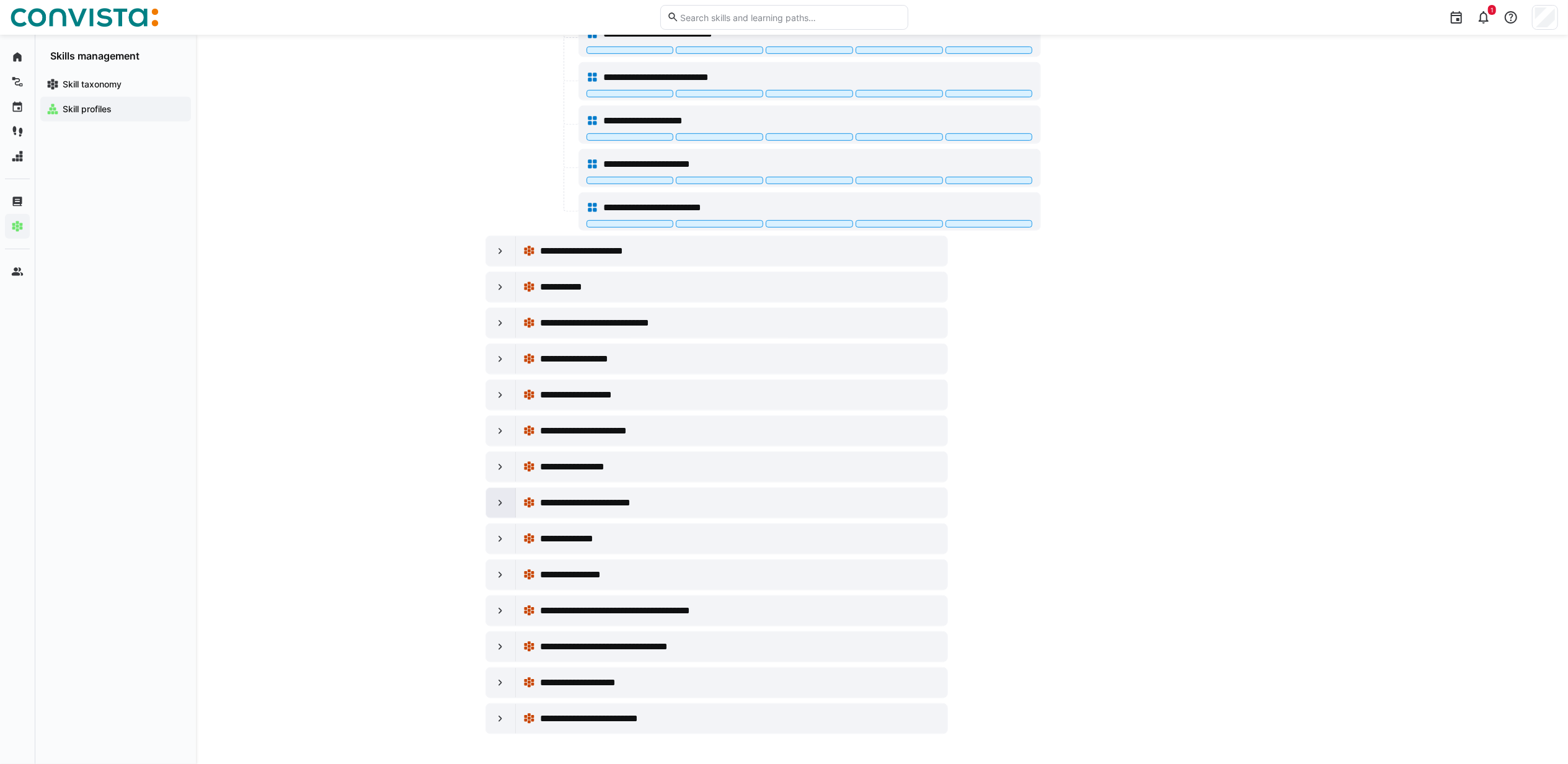
scroll to position [551, 0]
click at [346, 423] on div "**********" at bounding box center [882, 129] width 1372 height 1268
click at [588, 496] on span "**********" at bounding box center [602, 502] width 125 height 15
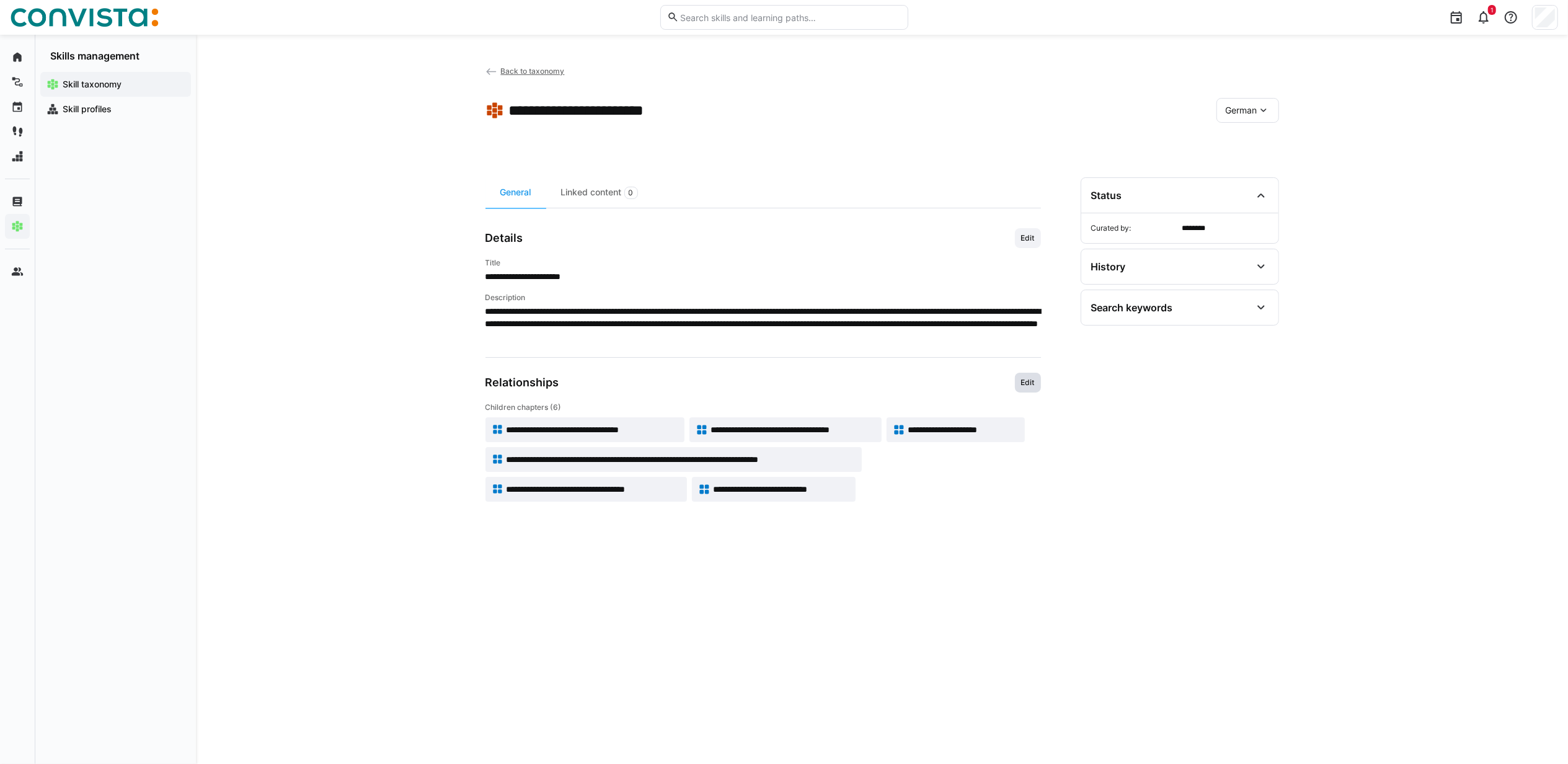
click at [1030, 377] on span "Edit" at bounding box center [1028, 383] width 26 height 20
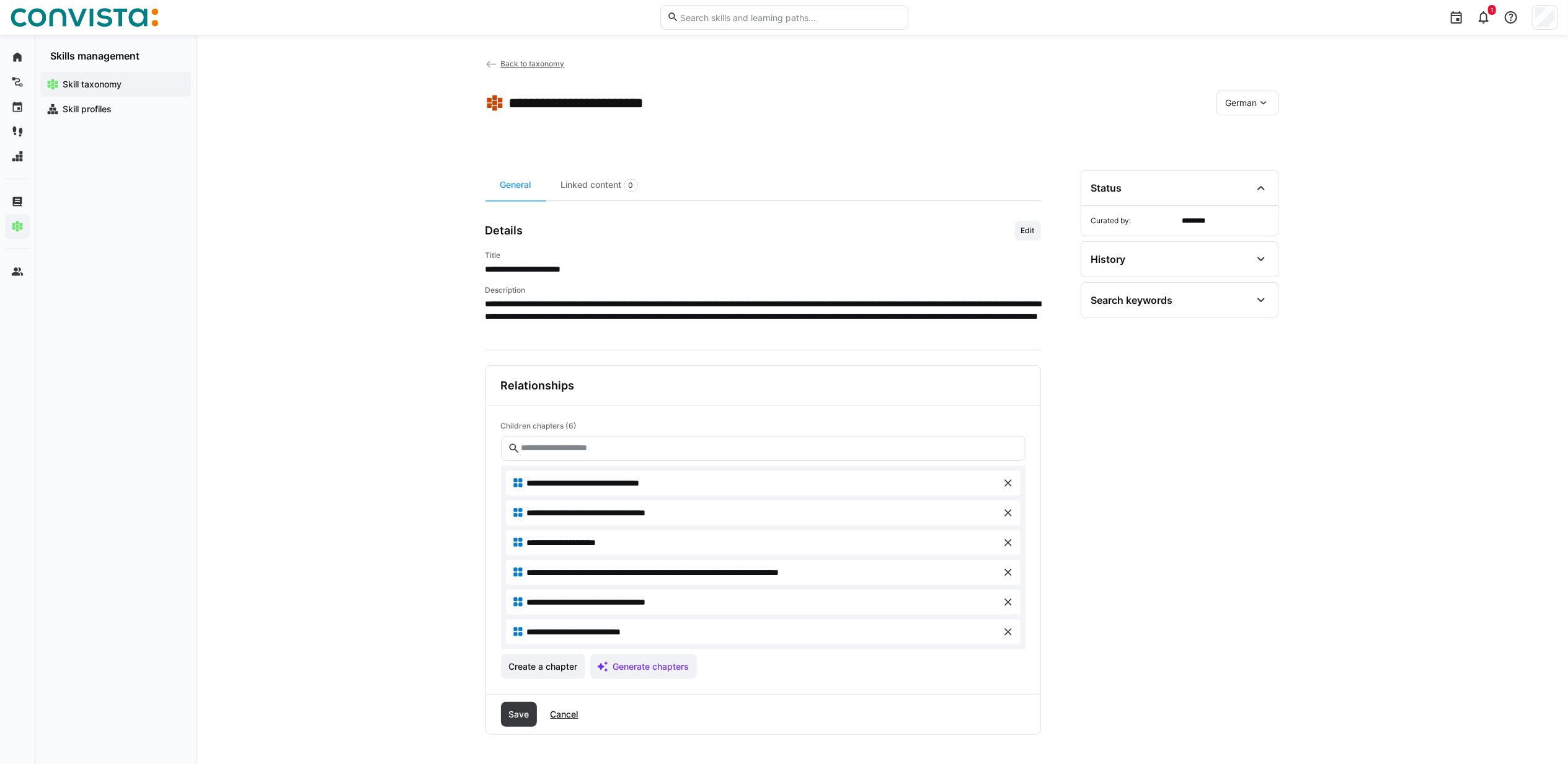
scroll to position [10, 0]
click at [564, 712] on span "Cancel" at bounding box center [563, 714] width 31 height 13
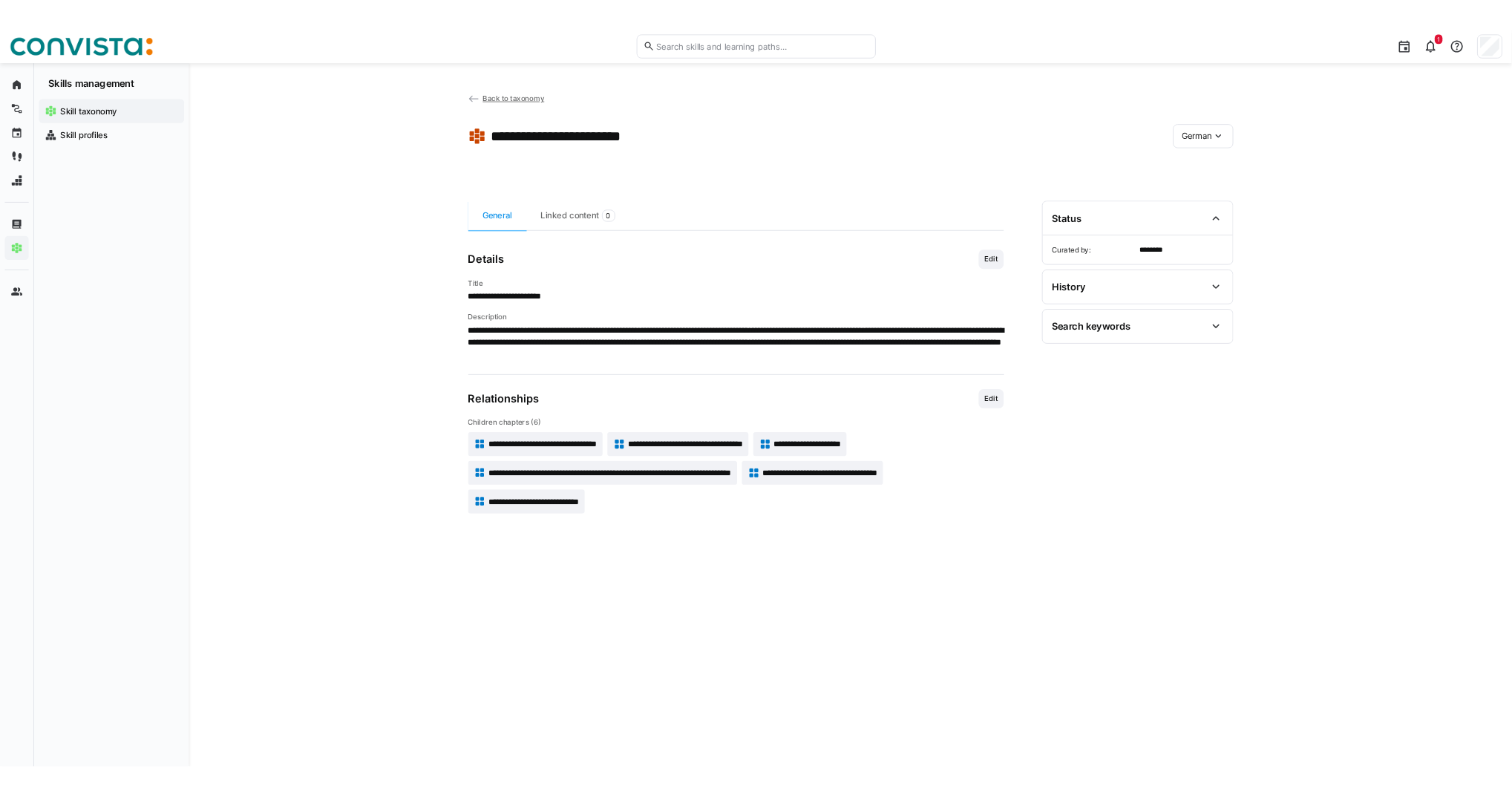
scroll to position [0, 0]
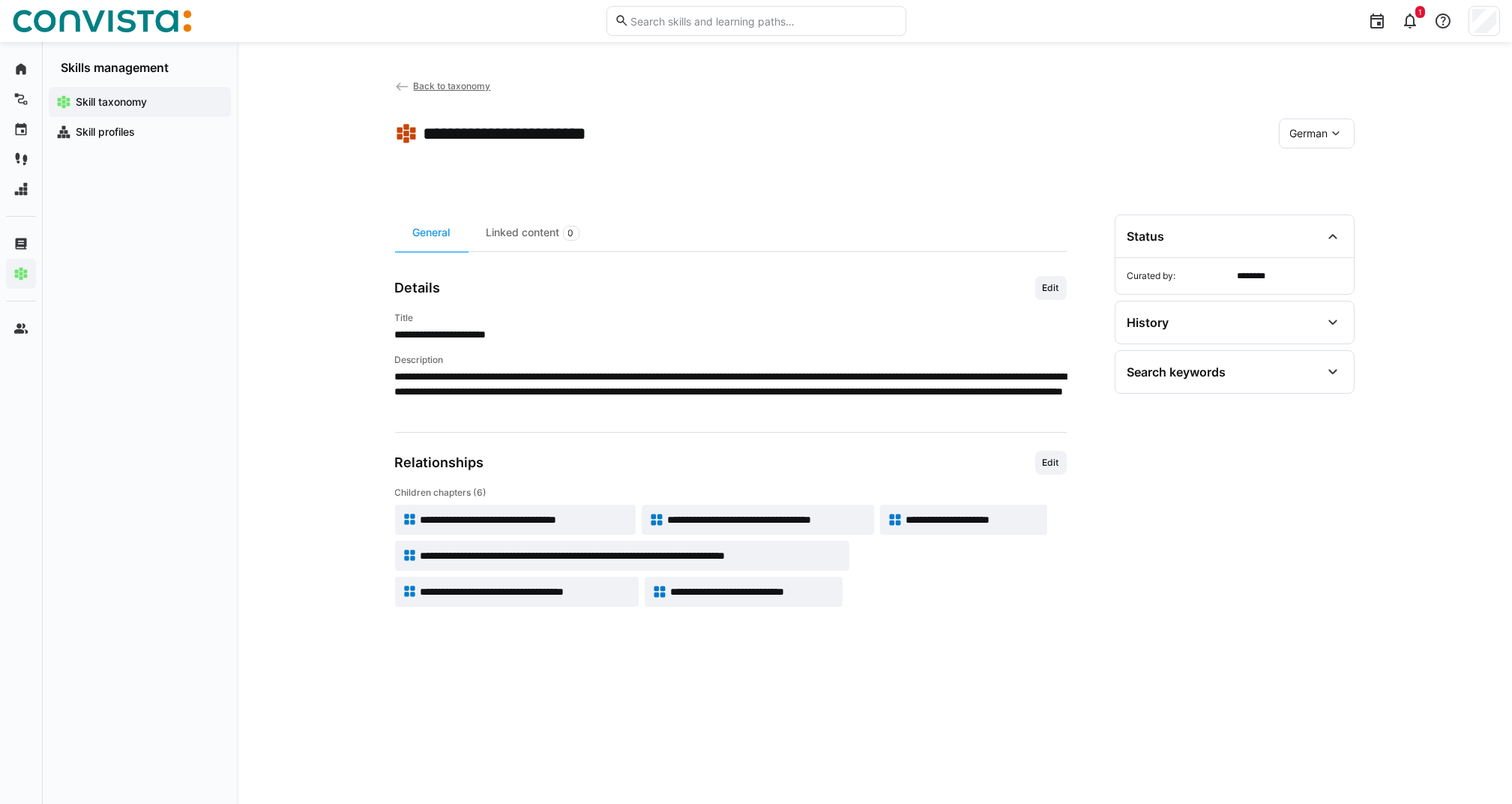
click at [415, 85] on span "Back to taxonomy" at bounding box center [451, 85] width 77 height 11
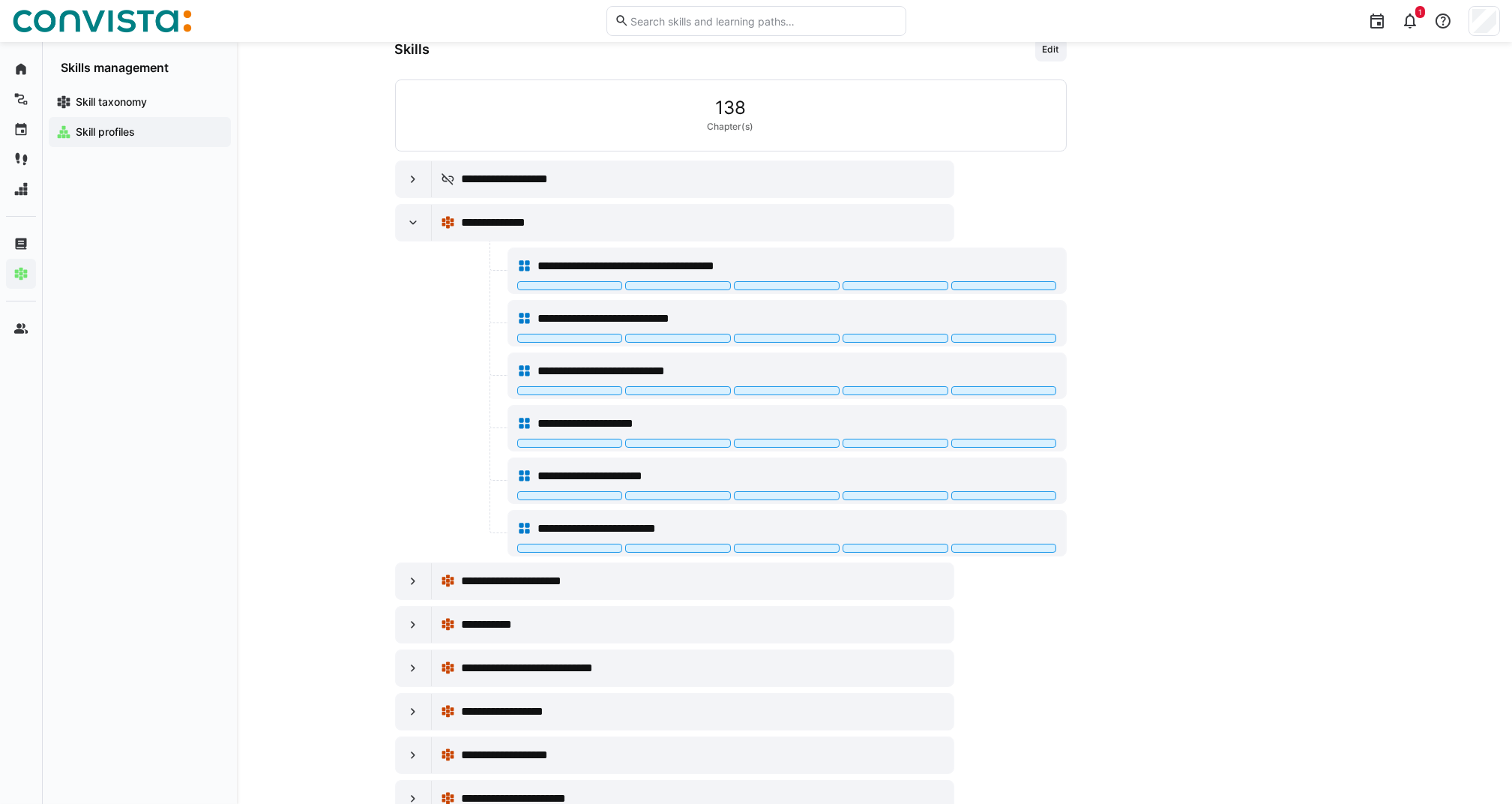
scroll to position [774, 0]
